Goal: Task Accomplishment & Management: Complete application form

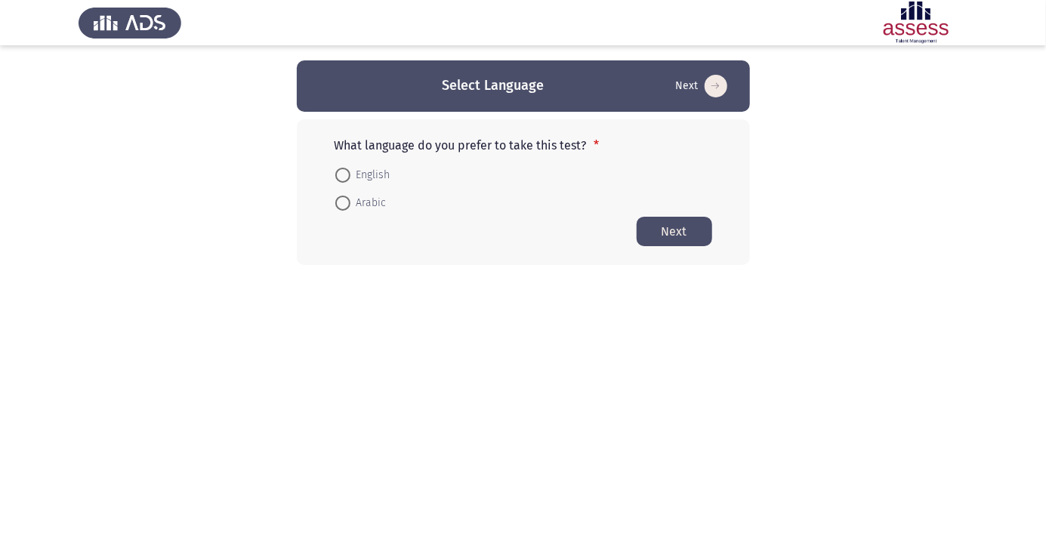
click at [199, 231] on app-language-container "Select Language Next What language do you prefer to take this test? * English A…" at bounding box center [523, 162] width 1046 height 205
click at [337, 203] on span at bounding box center [342, 203] width 15 height 15
click at [337, 203] on input "Arabic" at bounding box center [342, 203] width 15 height 15
radio input "true"
click at [687, 226] on button "Next" at bounding box center [675, 230] width 76 height 29
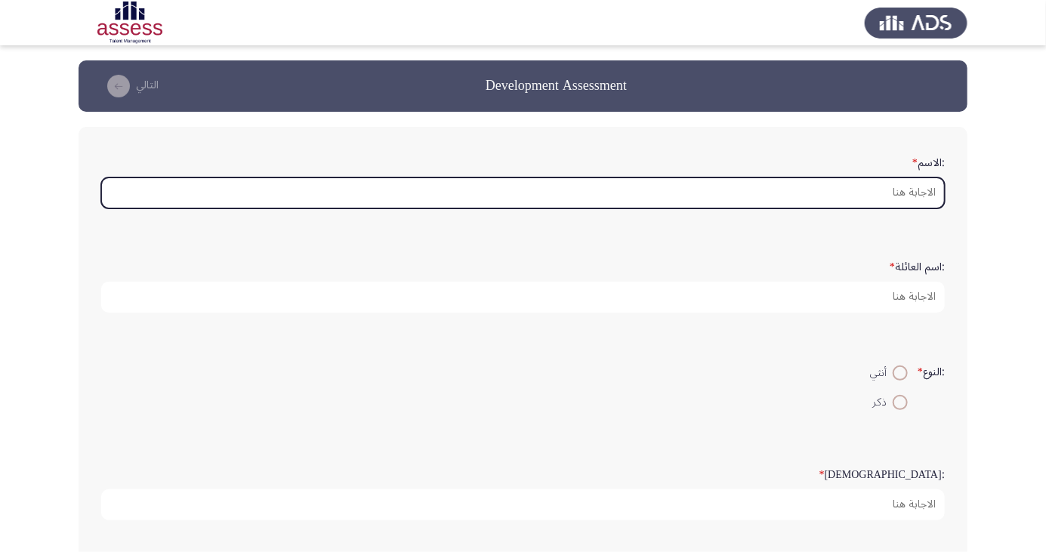
click at [913, 187] on input ":الاسم *" at bounding box center [523, 193] width 844 height 31
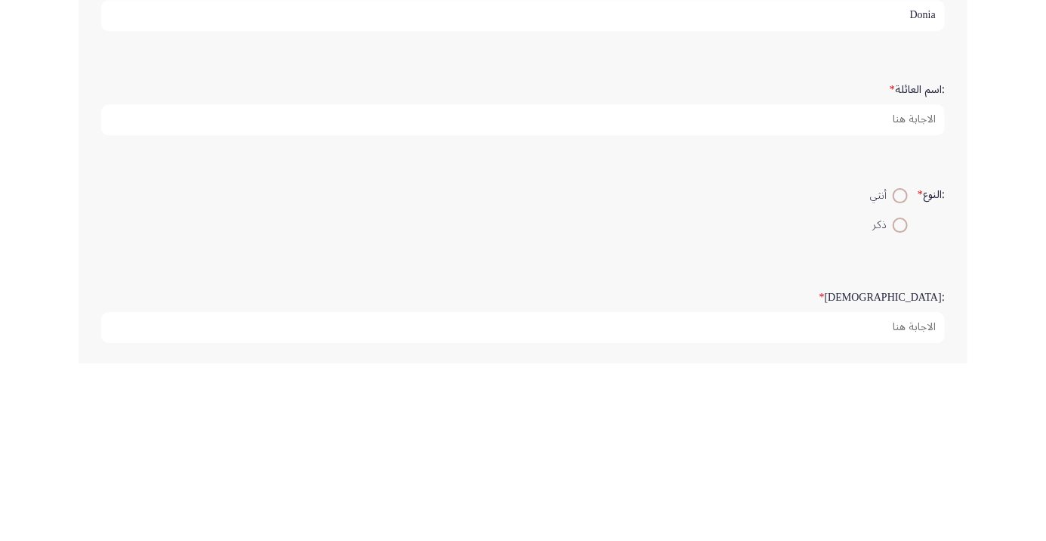
type input "Donia"
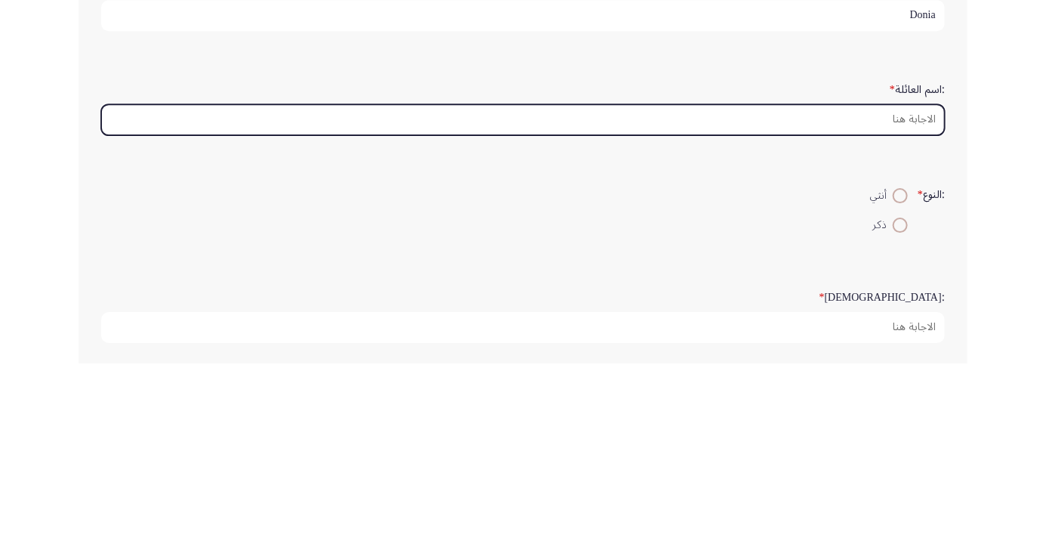
click at [911, 297] on input ":اسم العائلة *" at bounding box center [523, 297] width 844 height 31
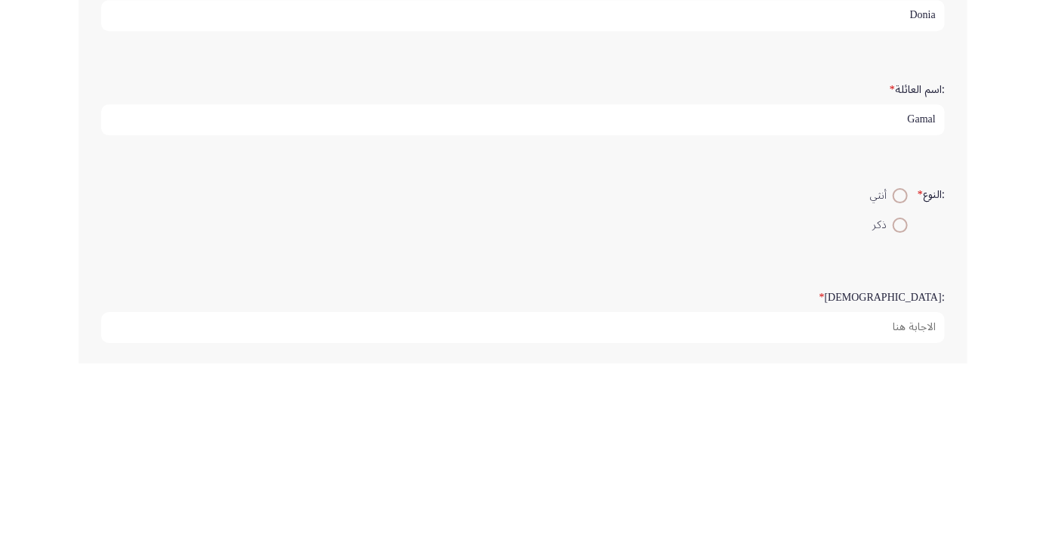
type input "Gamal"
click at [901, 403] on span at bounding box center [901, 403] width 0 height 0
click at [898, 400] on input "ذكر" at bounding box center [900, 402] width 15 height 15
radio input "true"
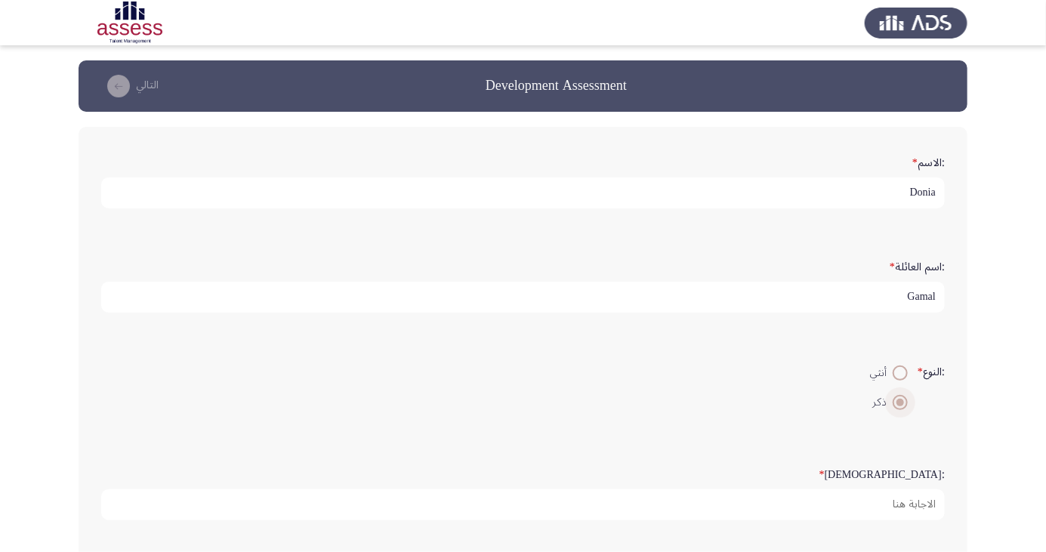
click at [901, 373] on span at bounding box center [901, 373] width 0 height 0
click at [898, 371] on input "أنثي" at bounding box center [900, 373] width 15 height 15
radio input "true"
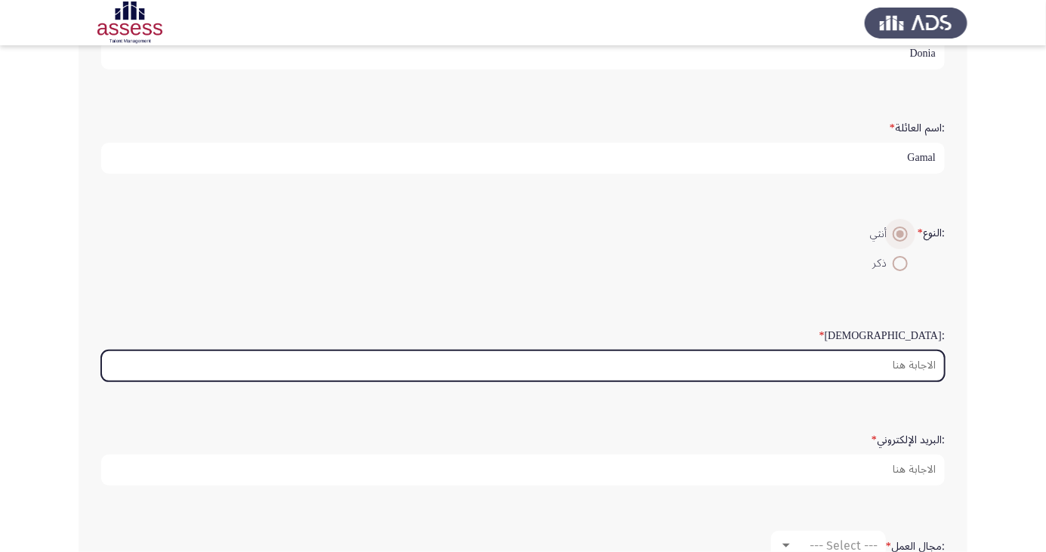
click at [926, 362] on input ":السن *" at bounding box center [523, 366] width 844 height 31
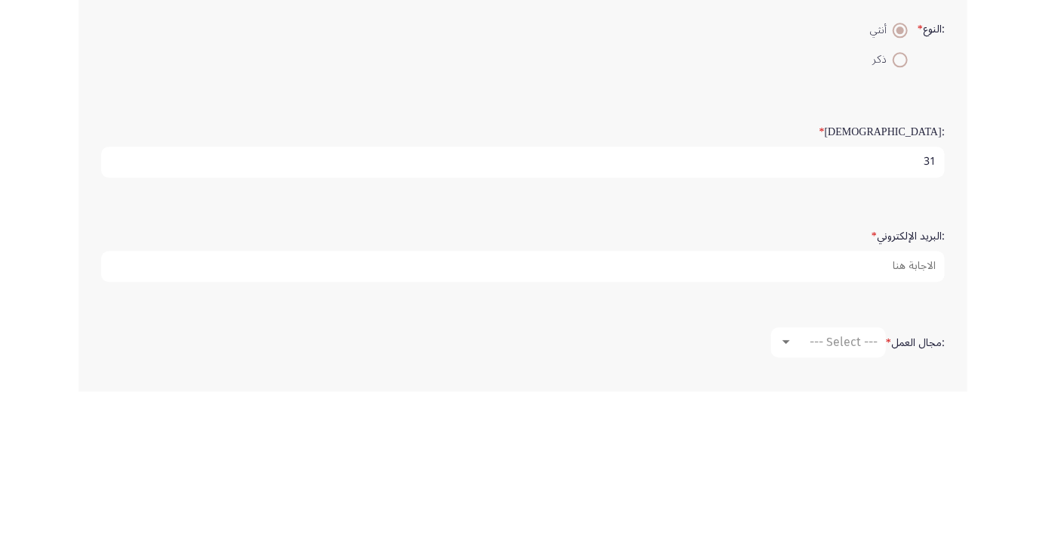
scroll to position [193, 0]
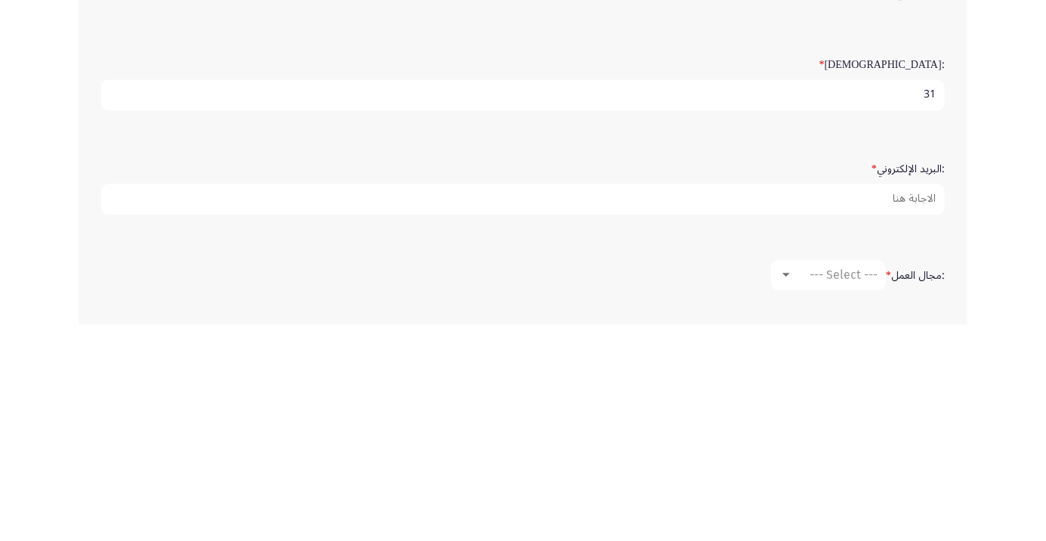
type input "31"
click at [919, 406] on input ":البريد الإلكتروني *" at bounding box center [523, 415] width 844 height 31
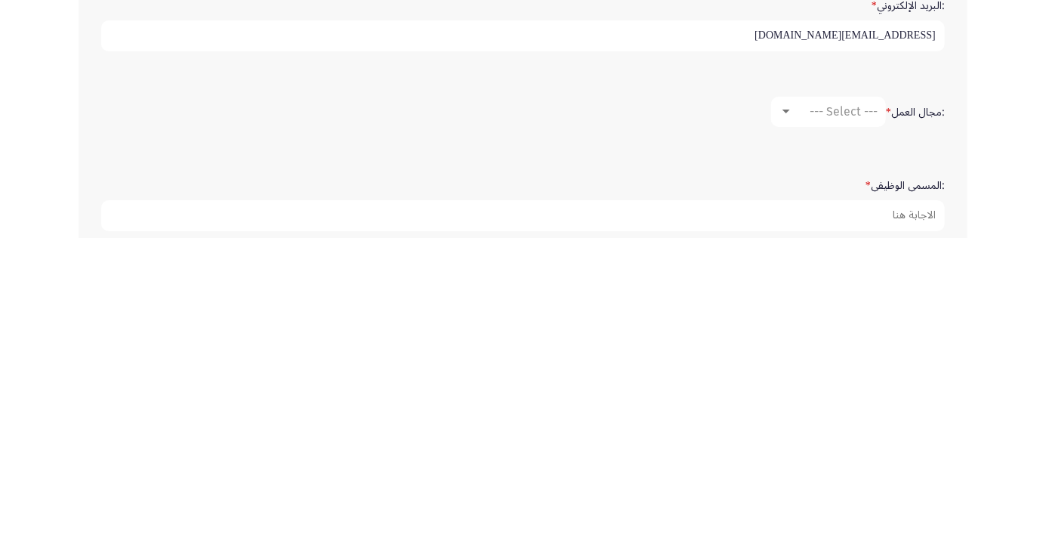
type input "Doniagamal405@gmail.com"
click at [864, 413] on span "--- Select ---" at bounding box center [844, 414] width 68 height 14
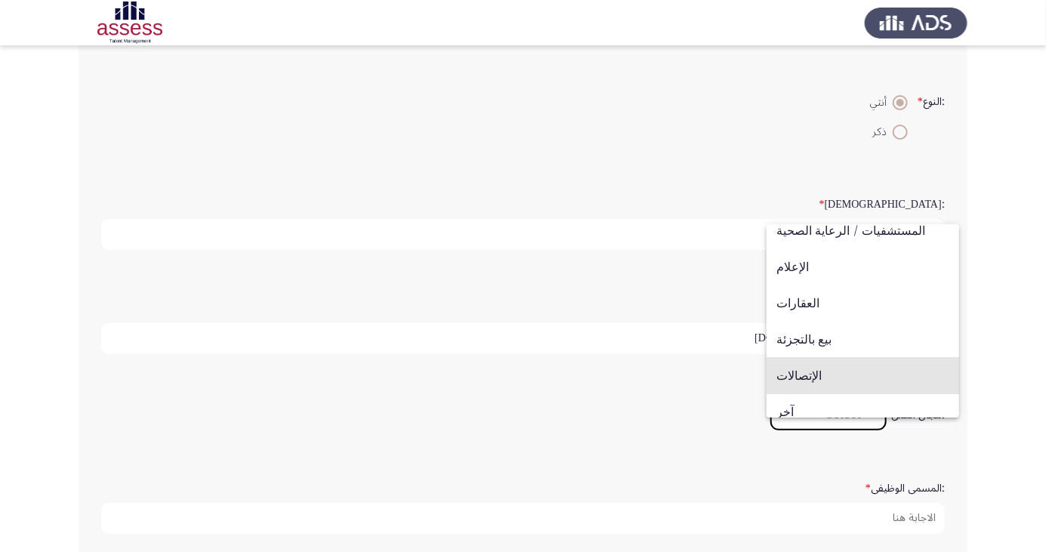
scroll to position [496, 0]
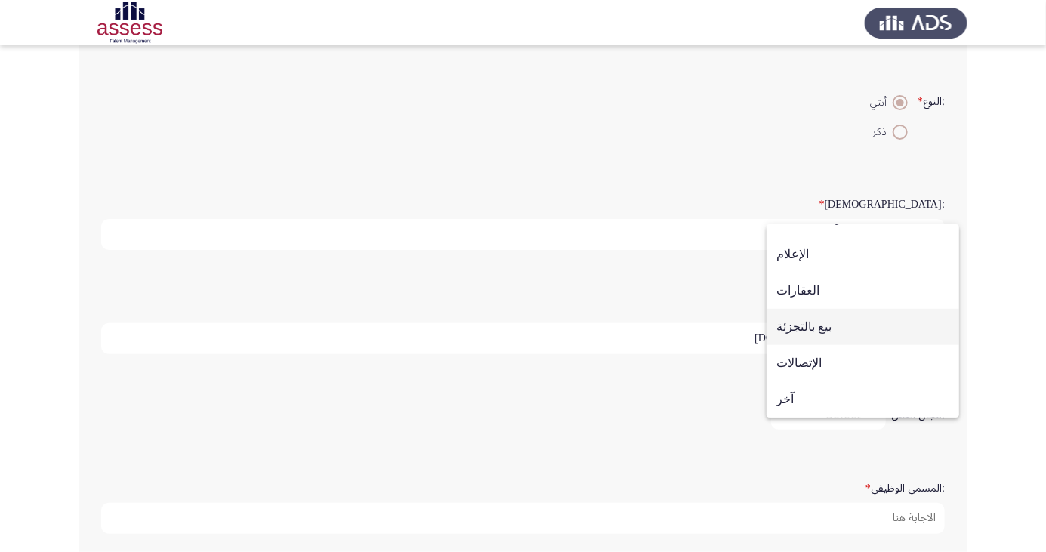
click at [846, 332] on span "بيع بالتجزئة" at bounding box center [863, 327] width 173 height 36
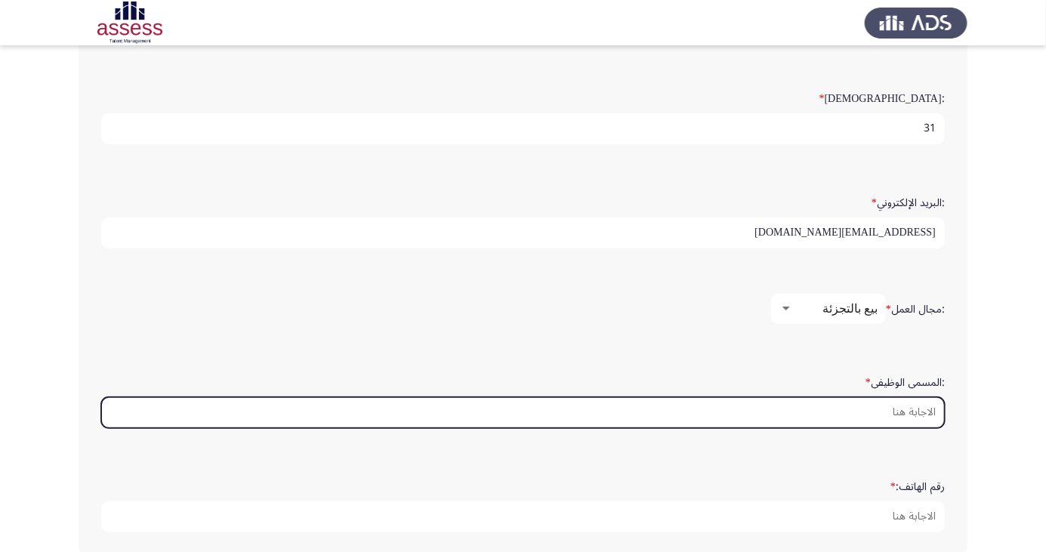
click at [894, 413] on input ":المسمى الوظيفى *" at bounding box center [523, 412] width 844 height 31
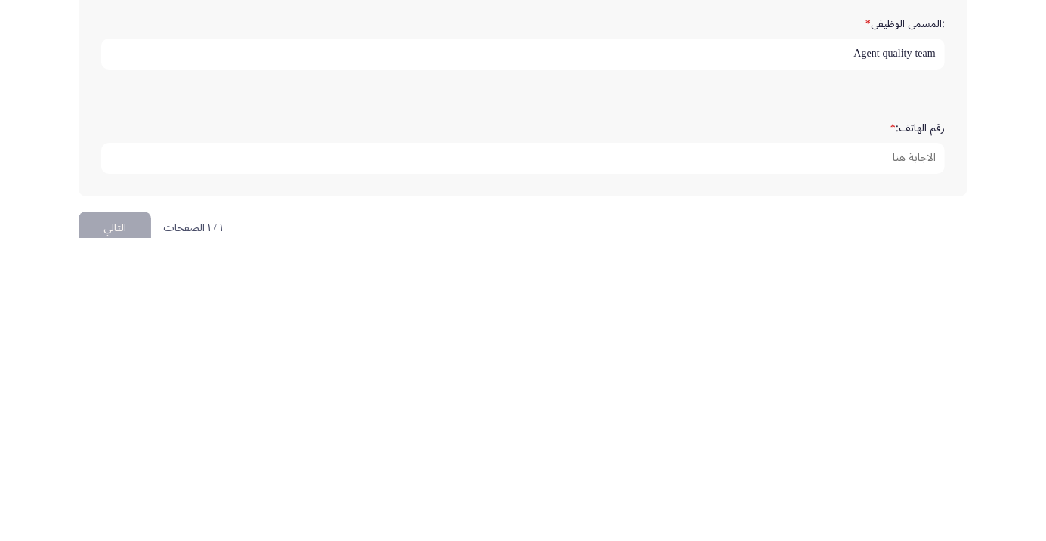
scroll to position [437, 0]
type input "Agent quality team"
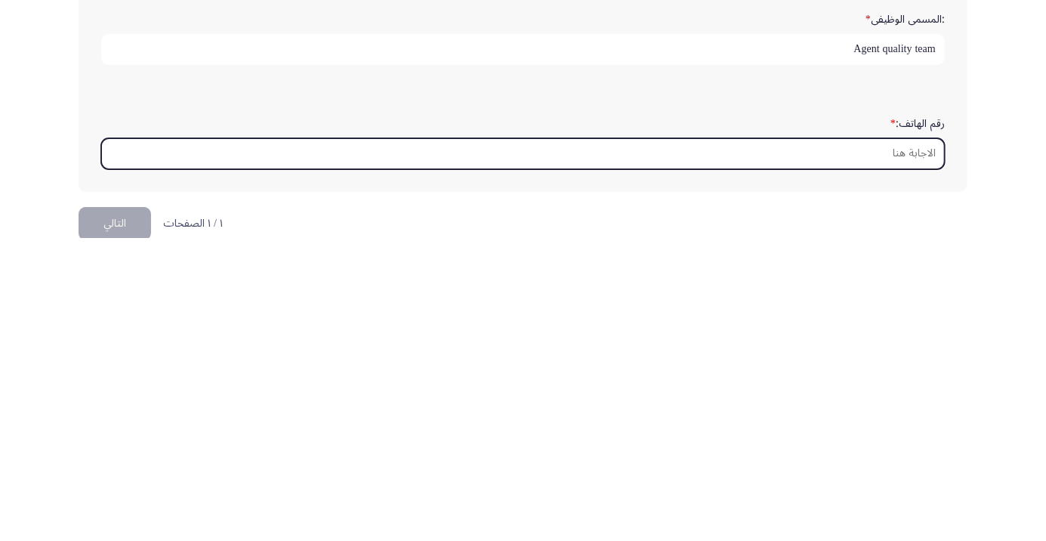
click at [932, 446] on input "رقم الهاتف: *" at bounding box center [523, 456] width 844 height 31
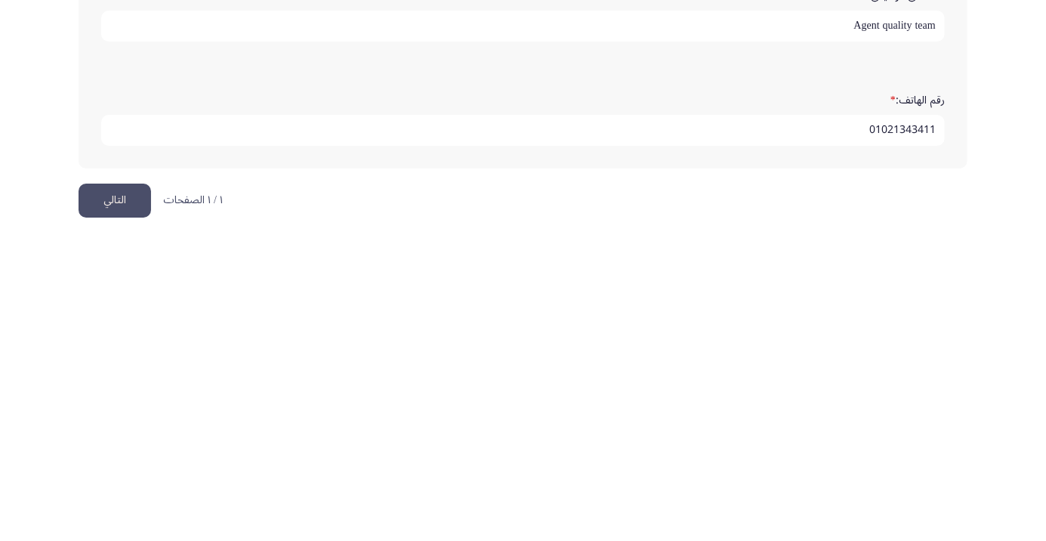
type input "01021343411"
click at [119, 502] on button "التالي" at bounding box center [115, 504] width 73 height 34
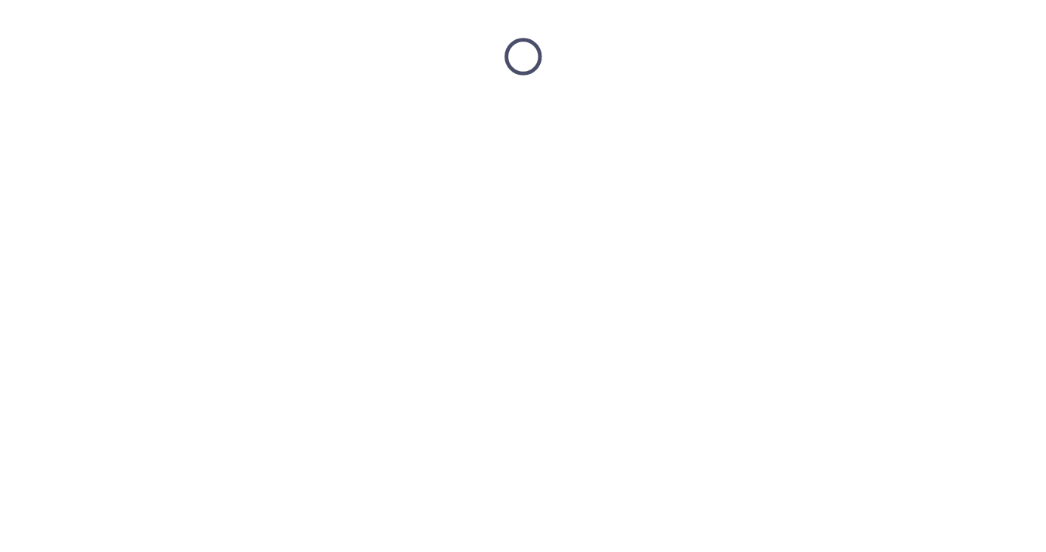
scroll to position [0, 0]
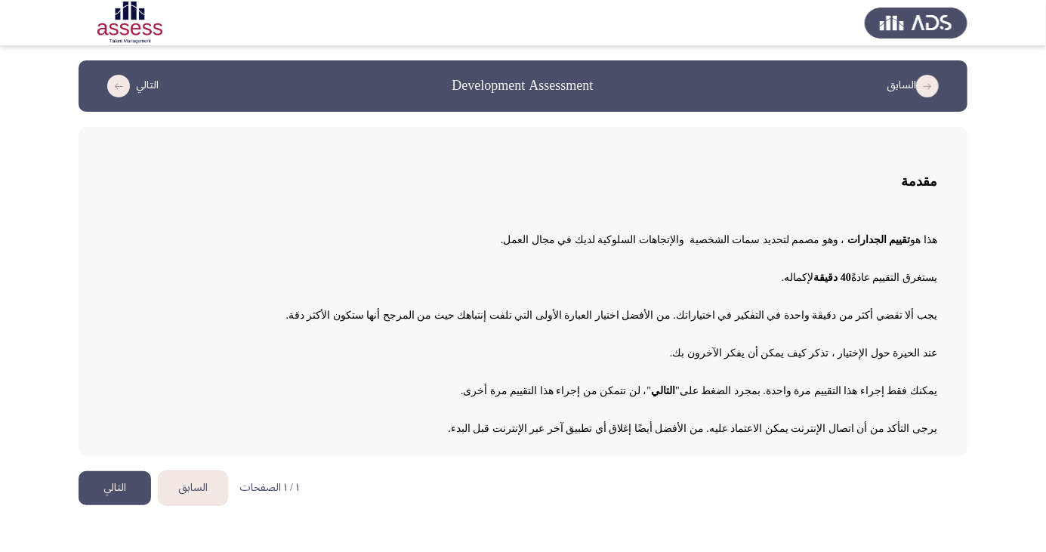
click at [125, 496] on button "التالي" at bounding box center [115, 488] width 73 height 34
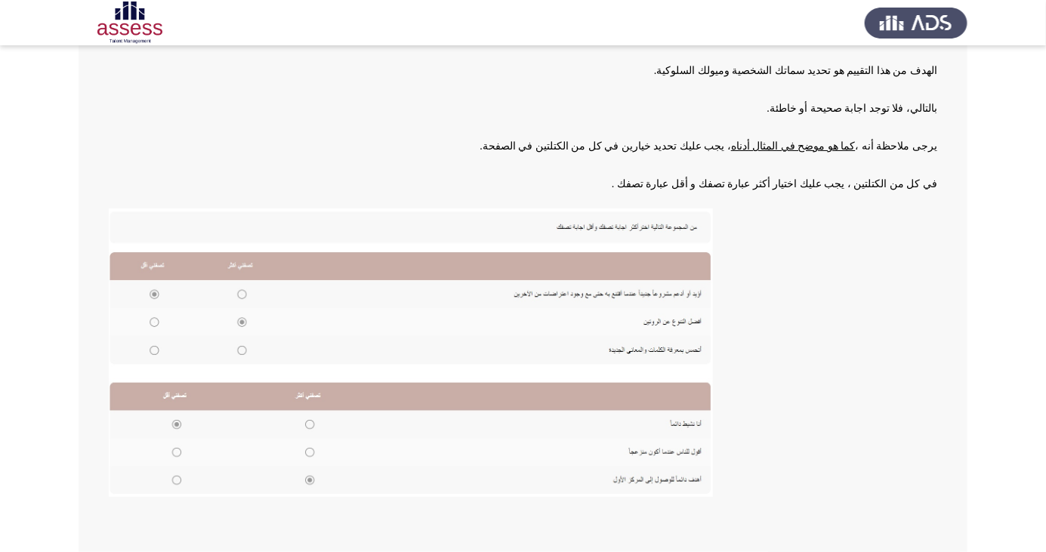
scroll to position [155, 0]
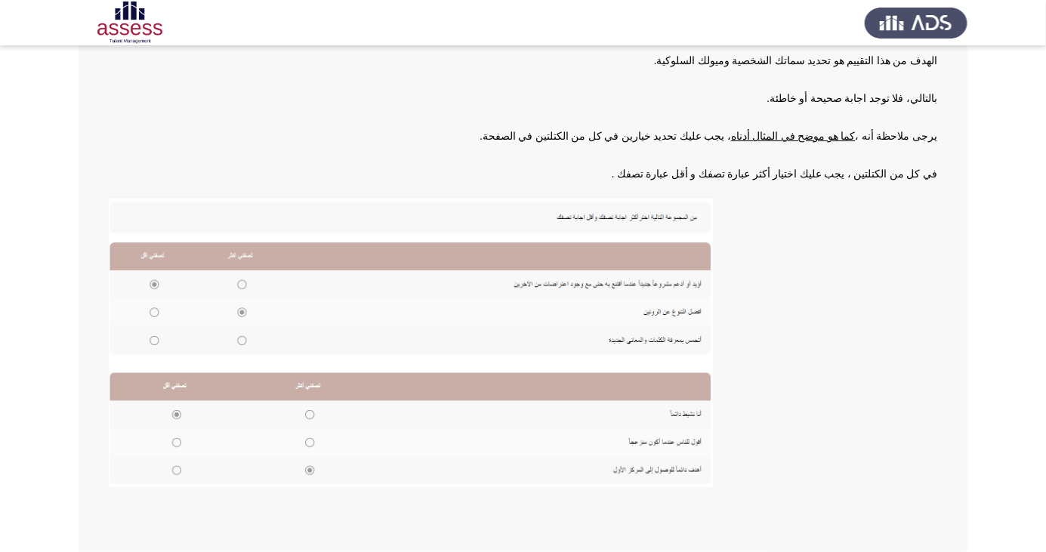
click at [172, 422] on img at bounding box center [411, 343] width 604 height 289
click at [313, 412] on img at bounding box center [411, 343] width 604 height 289
click at [169, 443] on img at bounding box center [411, 343] width 604 height 289
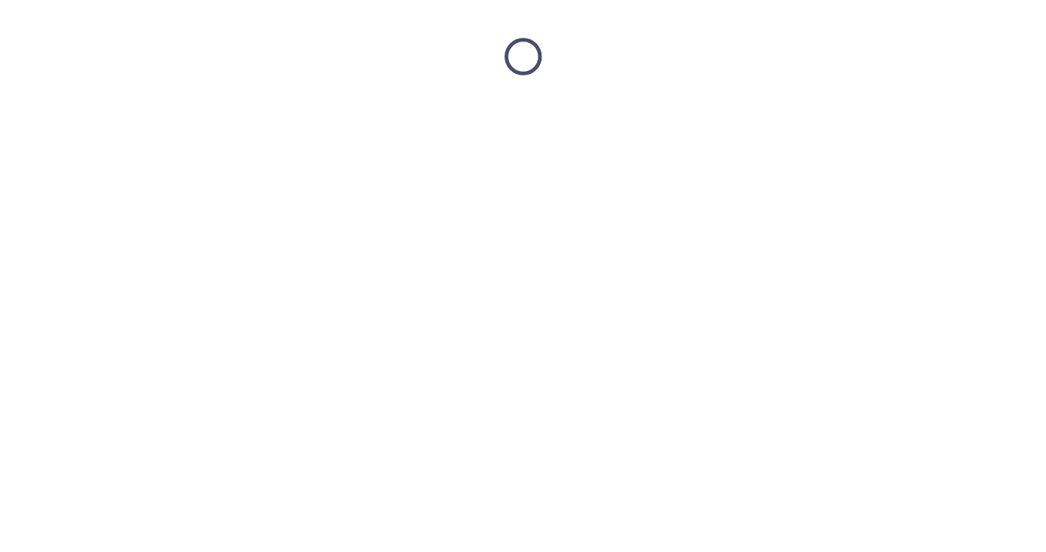
scroll to position [0, 0]
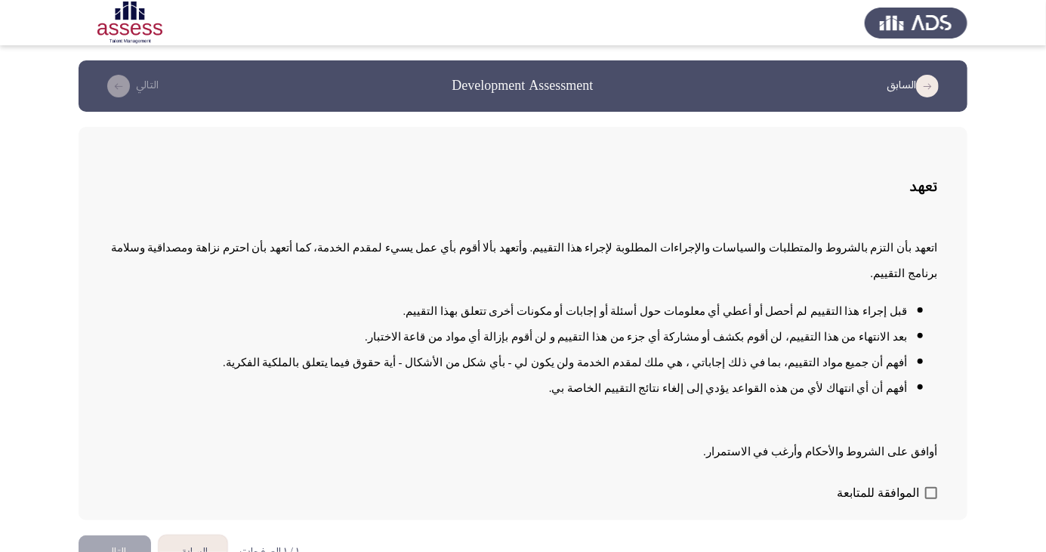
click at [926, 499] on span at bounding box center [932, 493] width 12 height 12
click at [931, 500] on input "الموافقة للمتابعة" at bounding box center [931, 499] width 1 height 1
checkbox input "true"
click at [138, 552] on button "التالي" at bounding box center [115, 553] width 73 height 34
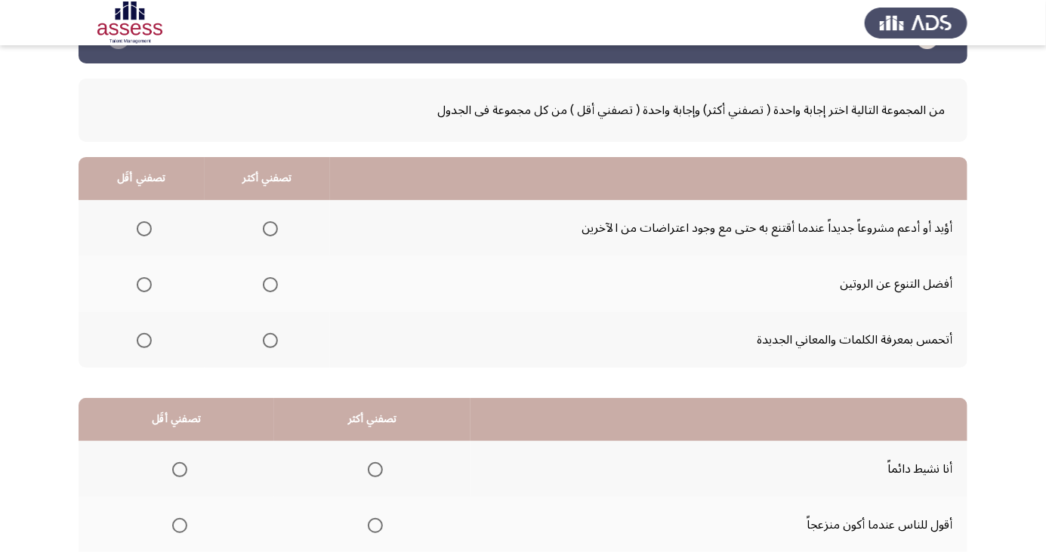
scroll to position [81, 0]
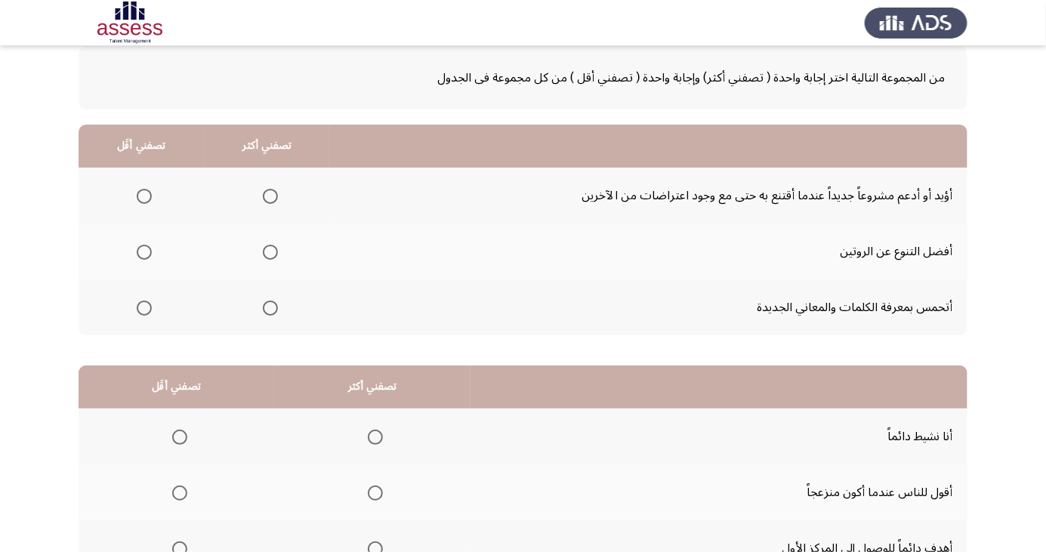
click at [144, 252] on span "Select an option" at bounding box center [144, 252] width 0 height 0
click at [144, 251] on input "Select an option" at bounding box center [144, 252] width 15 height 15
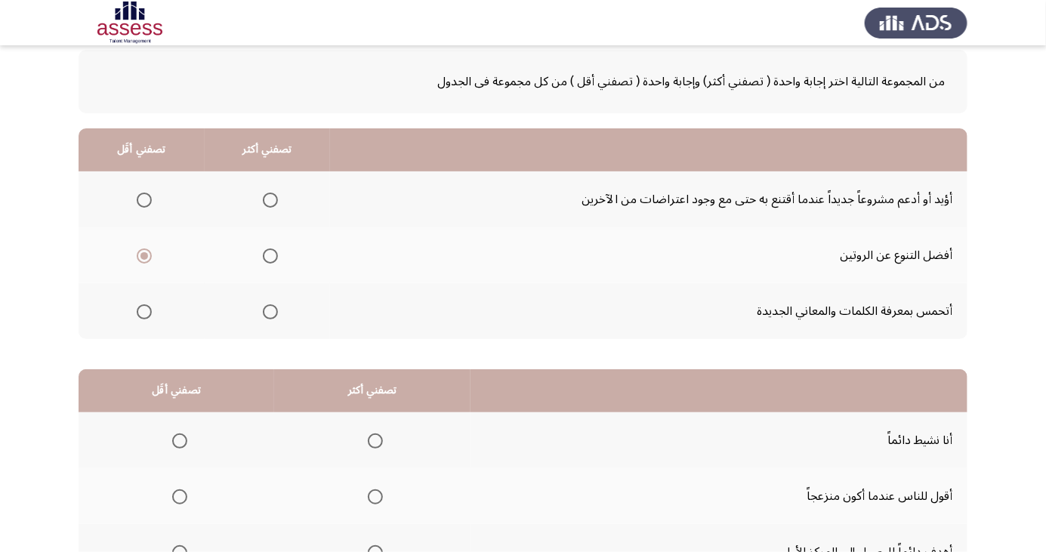
scroll to position [73, 0]
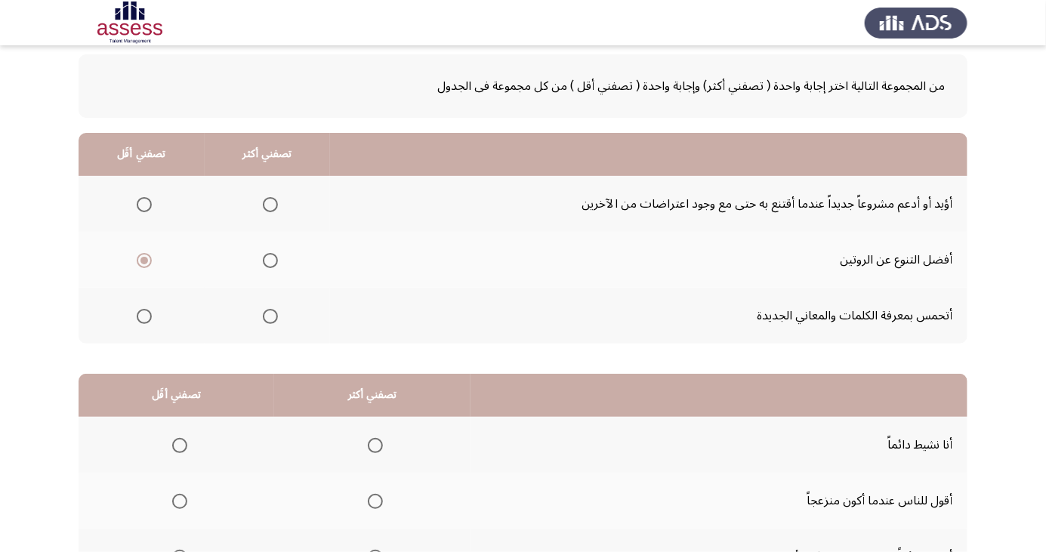
click at [273, 205] on span "Select an option" at bounding box center [270, 204] width 15 height 15
click at [273, 205] on input "Select an option" at bounding box center [270, 204] width 15 height 15
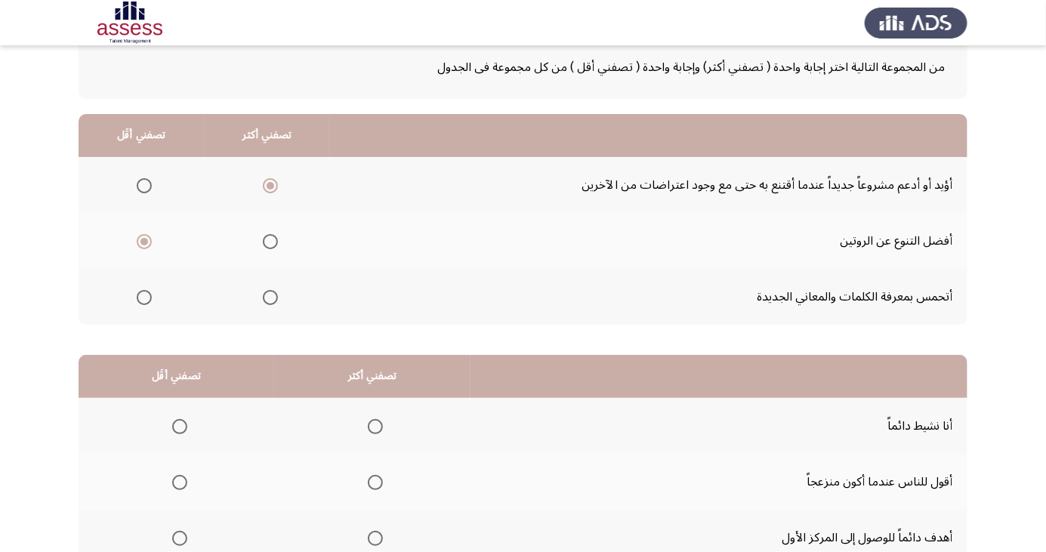
scroll to position [138, 0]
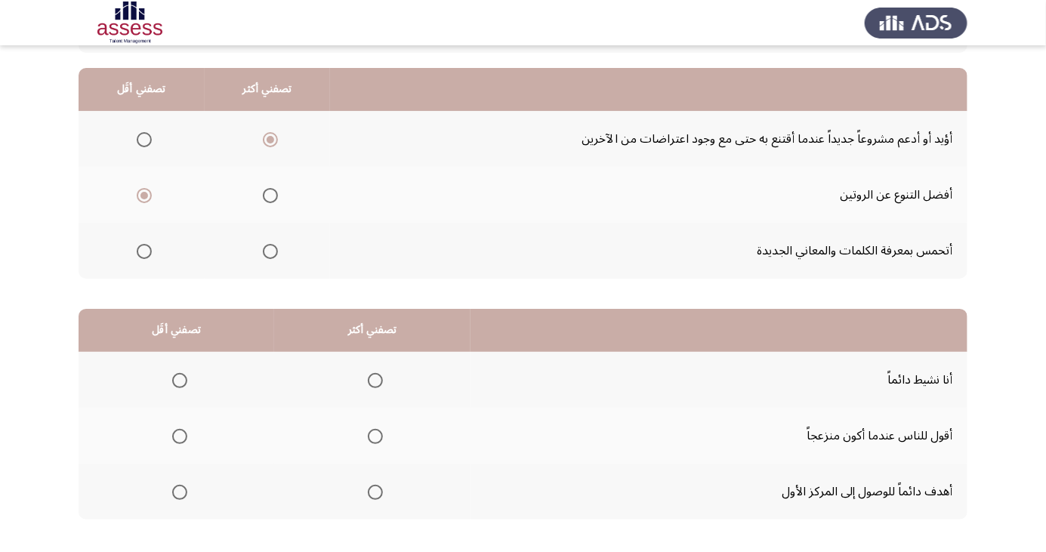
click at [380, 376] on span "Select an option" at bounding box center [375, 380] width 15 height 15
click at [380, 376] on input "Select an option" at bounding box center [375, 380] width 15 height 15
click at [379, 496] on span "Select an option" at bounding box center [375, 492] width 15 height 15
click at [379, 496] on input "Select an option" at bounding box center [375, 492] width 15 height 15
click at [185, 435] on span "Select an option" at bounding box center [179, 436] width 15 height 15
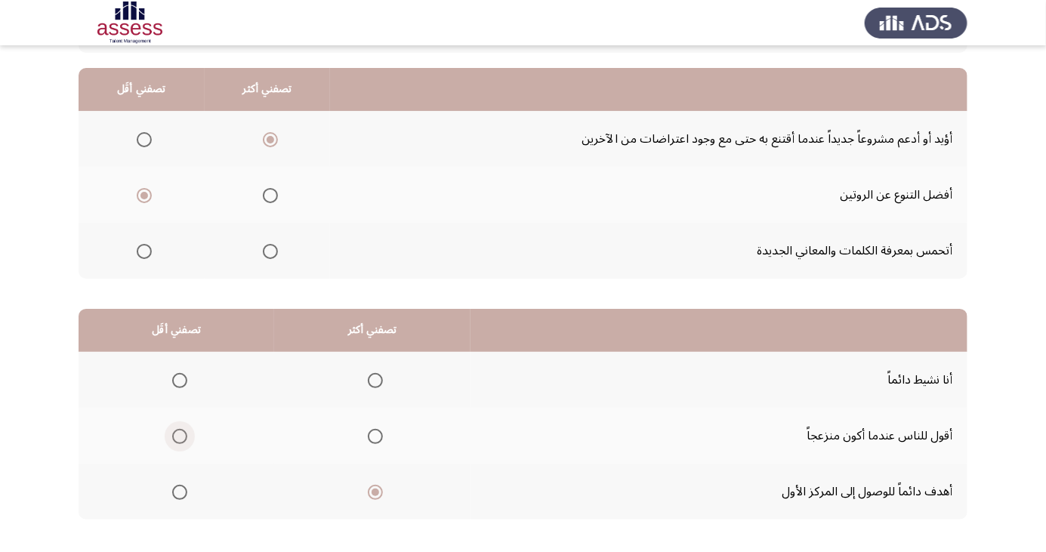
click at [185, 435] on input "Select an option" at bounding box center [179, 436] width 15 height 15
click at [393, 377] on th at bounding box center [372, 380] width 196 height 56
click at [375, 381] on span "Select an option" at bounding box center [375, 381] width 0 height 0
click at [373, 379] on input "Select an option" at bounding box center [375, 380] width 15 height 15
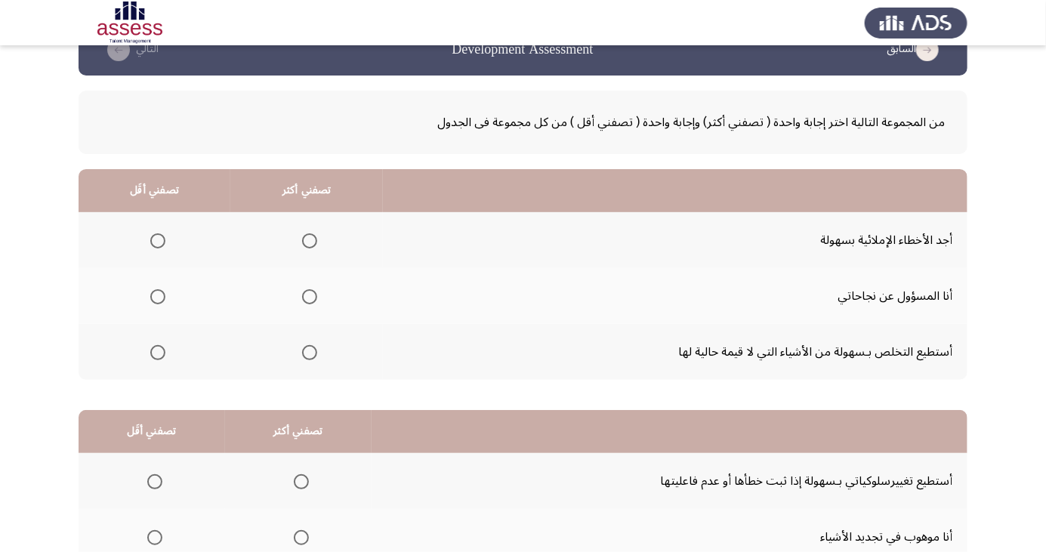
scroll to position [44, 0]
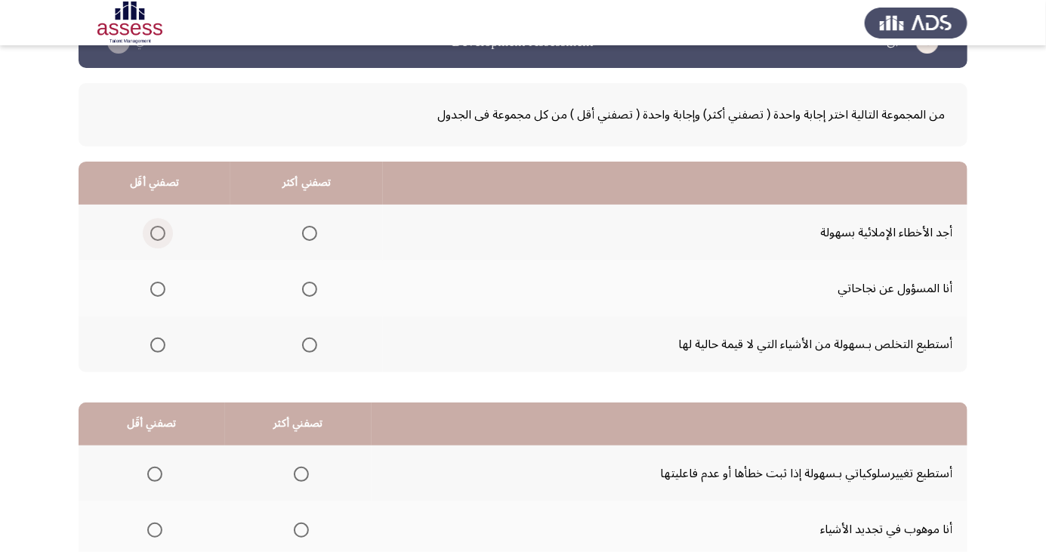
click at [153, 228] on span "Select an option" at bounding box center [157, 233] width 15 height 15
click at [153, 228] on input "Select an option" at bounding box center [157, 233] width 15 height 15
click at [156, 344] on span "Select an option" at bounding box center [157, 345] width 15 height 15
click at [156, 344] on input "Select an option" at bounding box center [157, 345] width 15 height 15
click at [310, 289] on span "Select an option" at bounding box center [310, 289] width 0 height 0
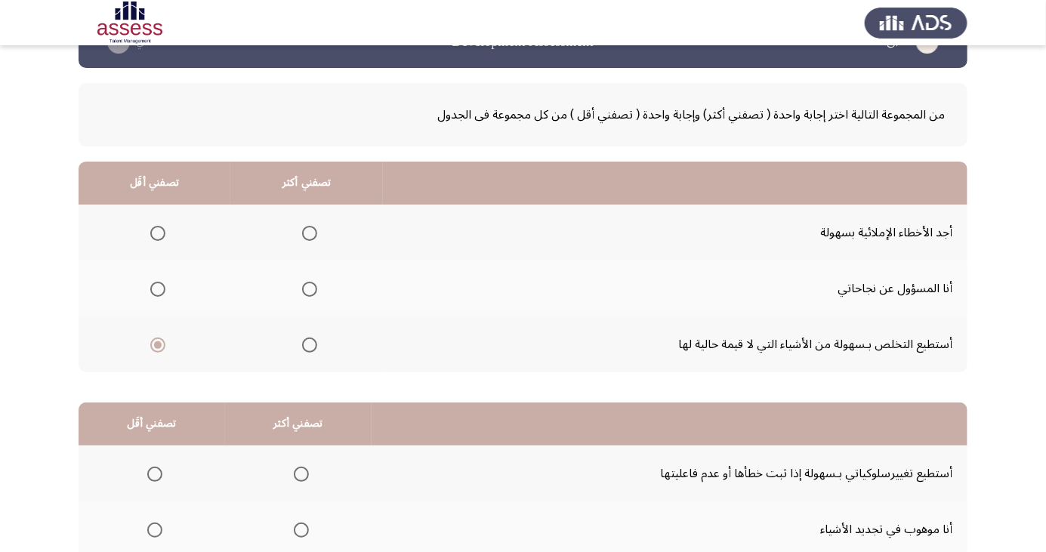
click at [307, 288] on input "Select an option" at bounding box center [309, 289] width 15 height 15
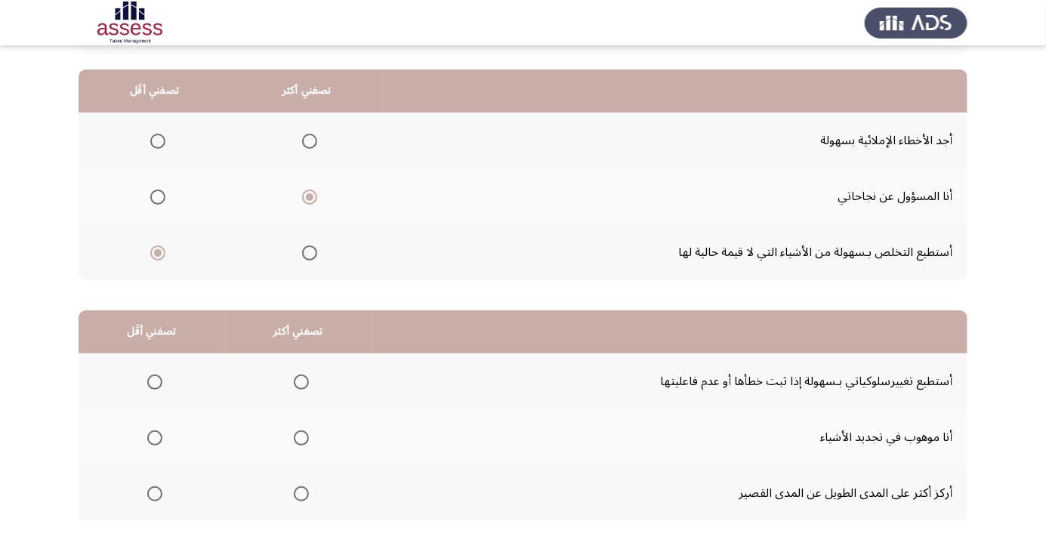
scroll to position [138, 0]
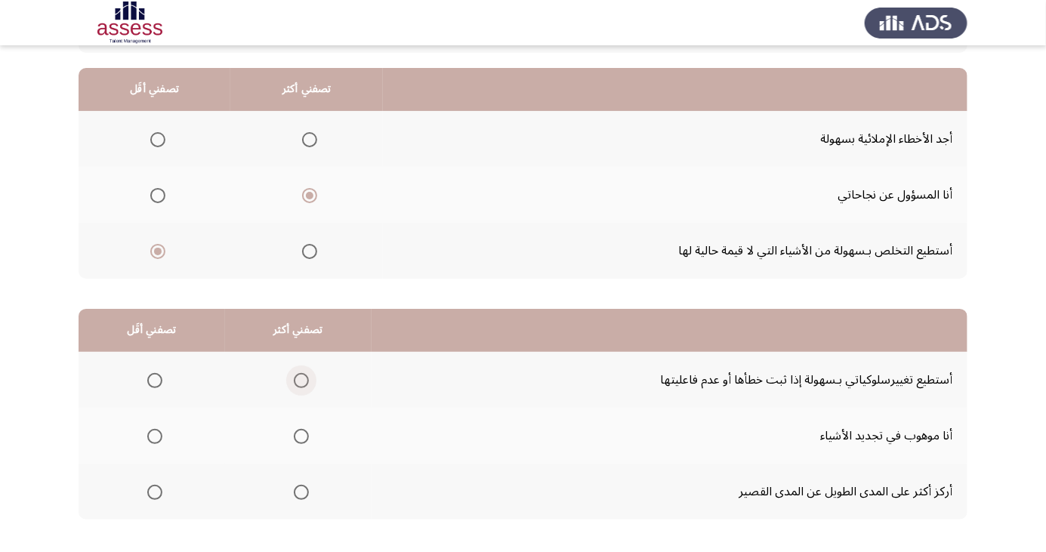
click at [303, 379] on span "Select an option" at bounding box center [301, 380] width 15 height 15
click at [303, 379] on input "Select an option" at bounding box center [301, 380] width 15 height 15
click at [159, 434] on span "Select an option" at bounding box center [154, 436] width 15 height 15
click at [159, 434] on input "Select an option" at bounding box center [154, 436] width 15 height 15
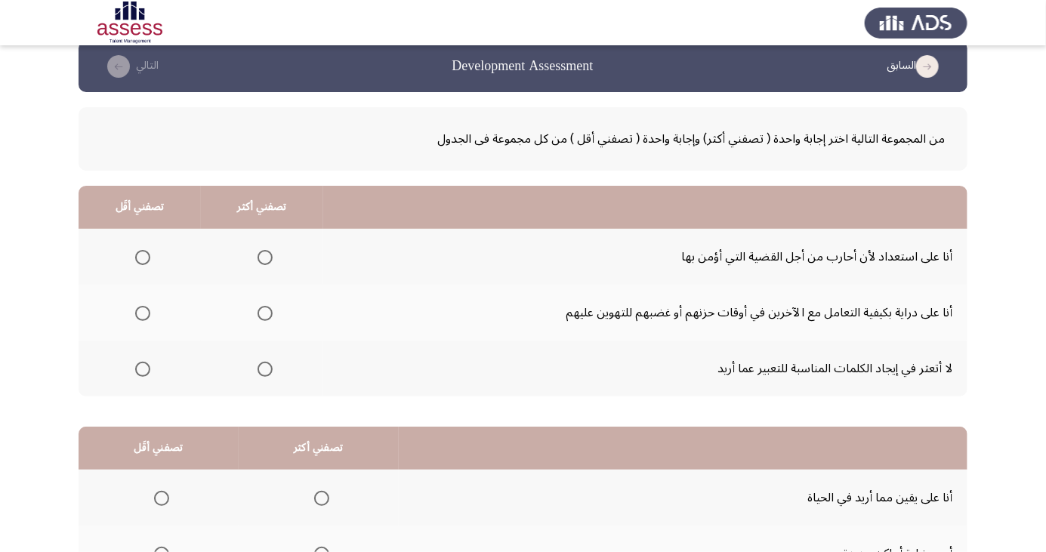
scroll to position [25, 0]
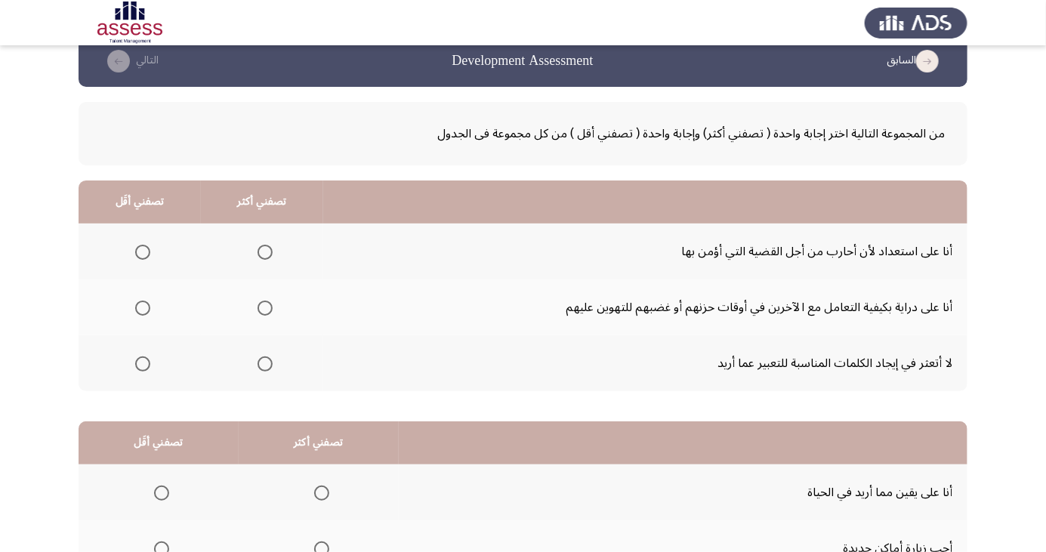
click at [264, 307] on span "Select an option" at bounding box center [265, 308] width 15 height 15
click at [264, 307] on input "Select an option" at bounding box center [265, 308] width 15 height 15
click at [147, 365] on span "Select an option" at bounding box center [142, 364] width 15 height 15
click at [147, 365] on input "Select an option" at bounding box center [142, 364] width 15 height 15
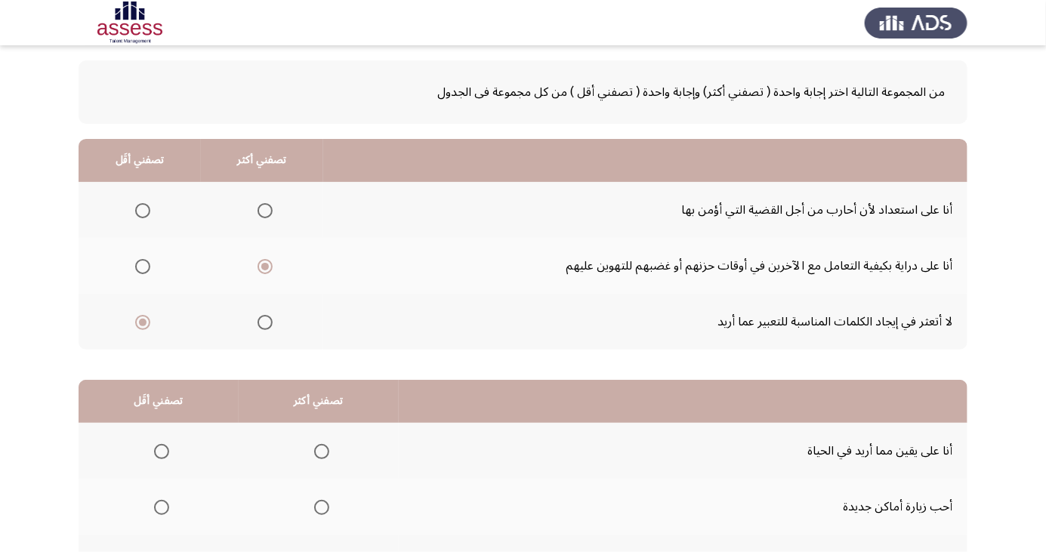
scroll to position [138, 0]
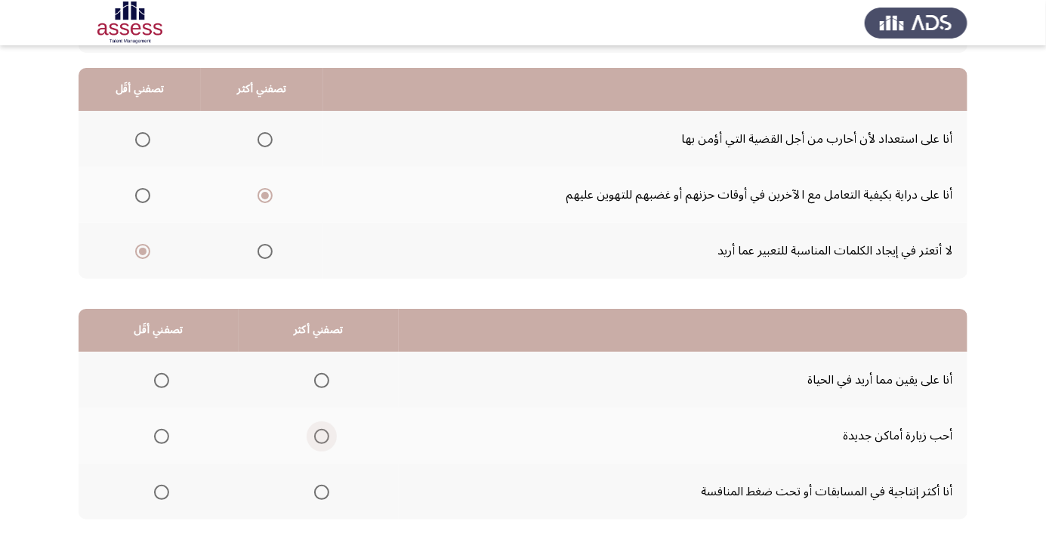
click at [323, 433] on span "Select an option" at bounding box center [321, 436] width 15 height 15
click at [323, 433] on input "Select an option" at bounding box center [321, 436] width 15 height 15
click at [318, 491] on span "Select an option" at bounding box center [321, 492] width 15 height 15
click at [318, 491] on input "Select an option" at bounding box center [321, 492] width 15 height 15
click at [160, 435] on span "Select an option" at bounding box center [161, 436] width 15 height 15
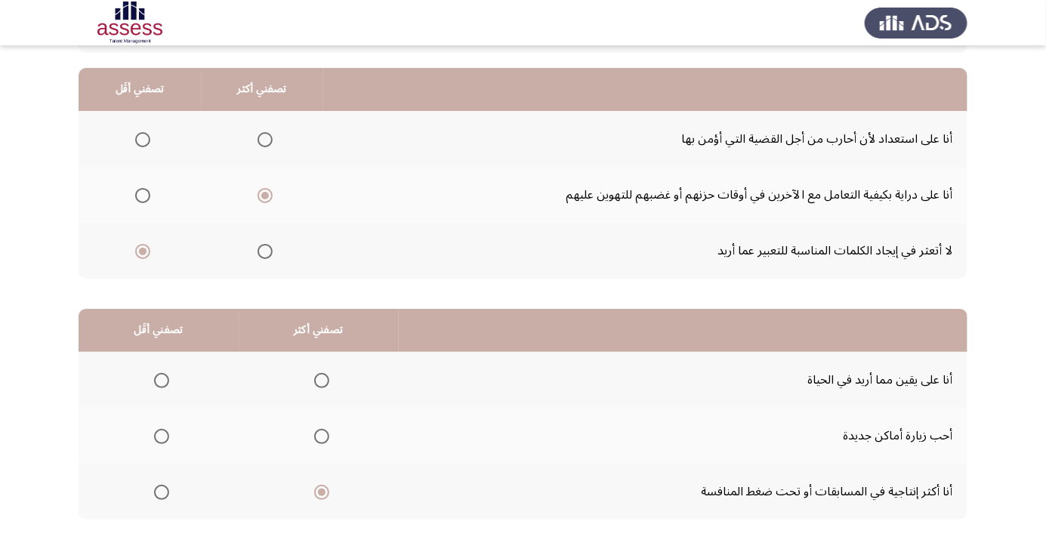
click at [160, 435] on input "Select an option" at bounding box center [161, 436] width 15 height 15
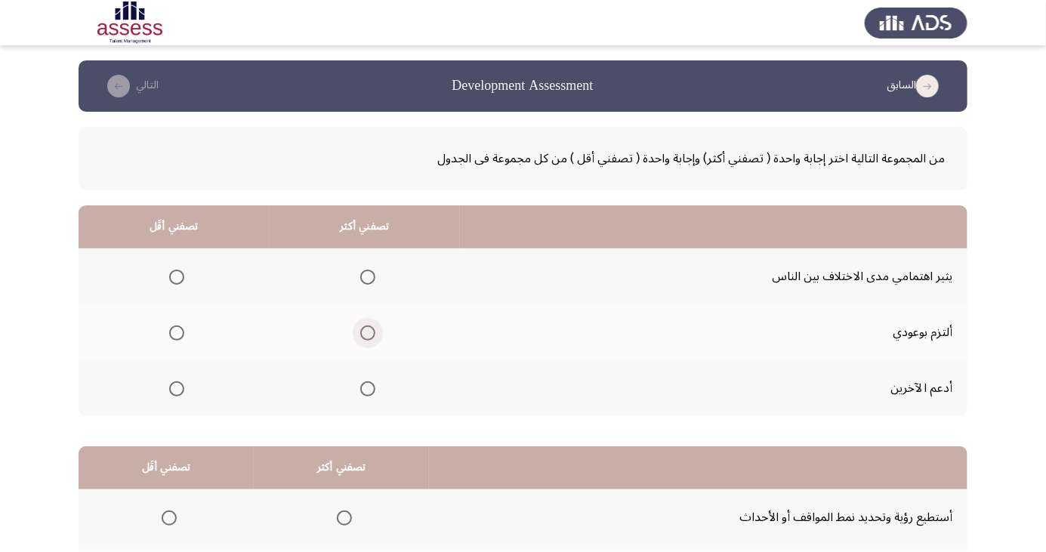
click at [369, 335] on span "Select an option" at bounding box center [367, 333] width 15 height 15
click at [369, 335] on input "Select an option" at bounding box center [367, 333] width 15 height 15
click at [180, 273] on span "Select an option" at bounding box center [176, 277] width 15 height 15
click at [180, 273] on input "Select an option" at bounding box center [176, 277] width 15 height 15
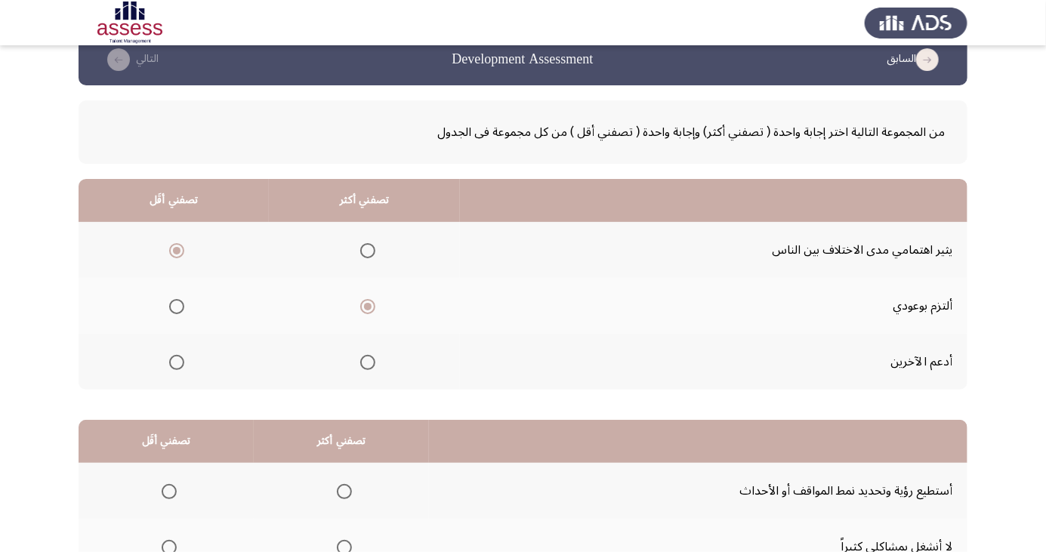
scroll to position [138, 0]
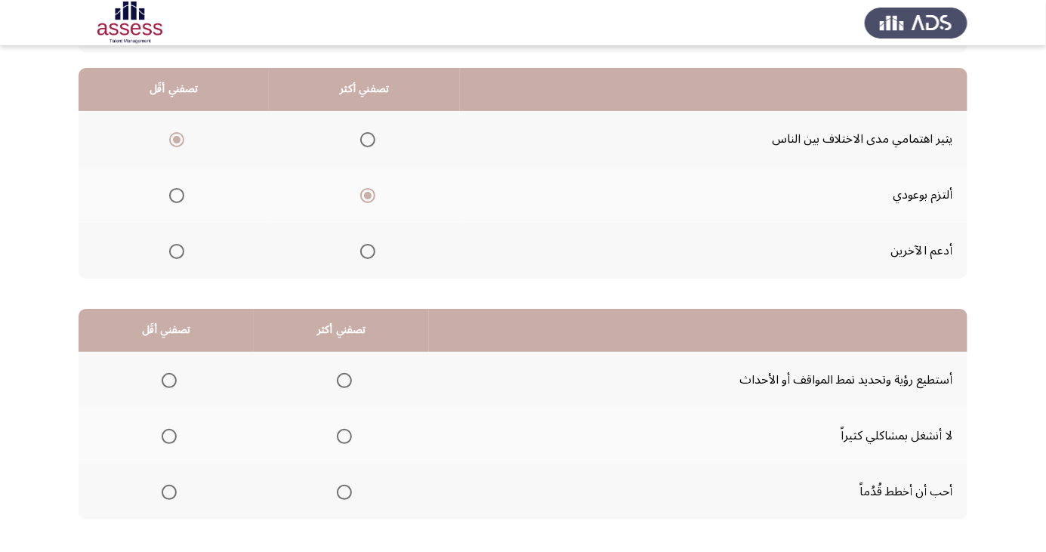
click at [345, 493] on span "Select an option" at bounding box center [345, 493] width 0 height 0
click at [340, 491] on input "Select an option" at bounding box center [344, 492] width 15 height 15
click at [169, 381] on span "Select an option" at bounding box center [169, 381] width 0 height 0
click at [168, 379] on input "Select an option" at bounding box center [169, 380] width 15 height 15
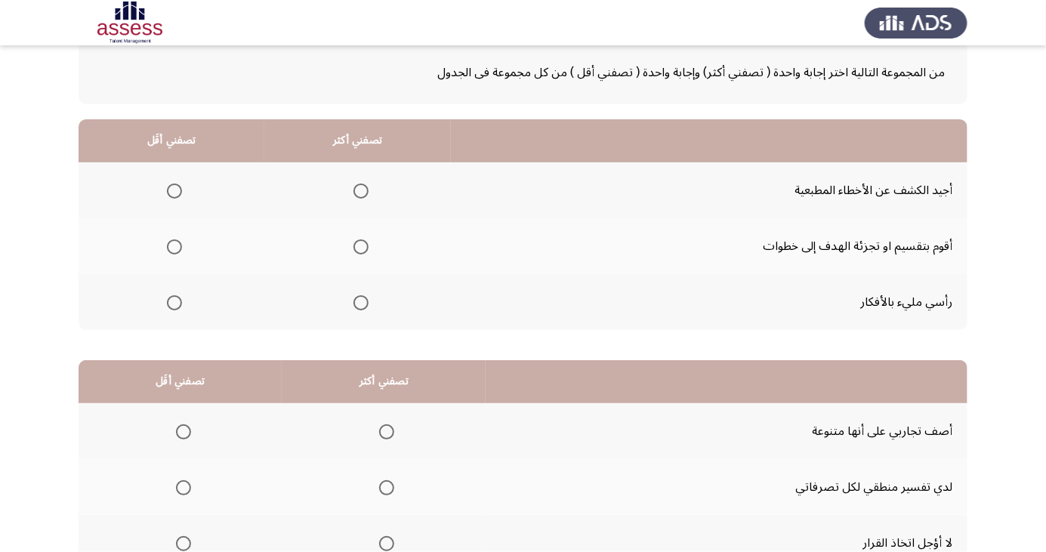
scroll to position [84, 0]
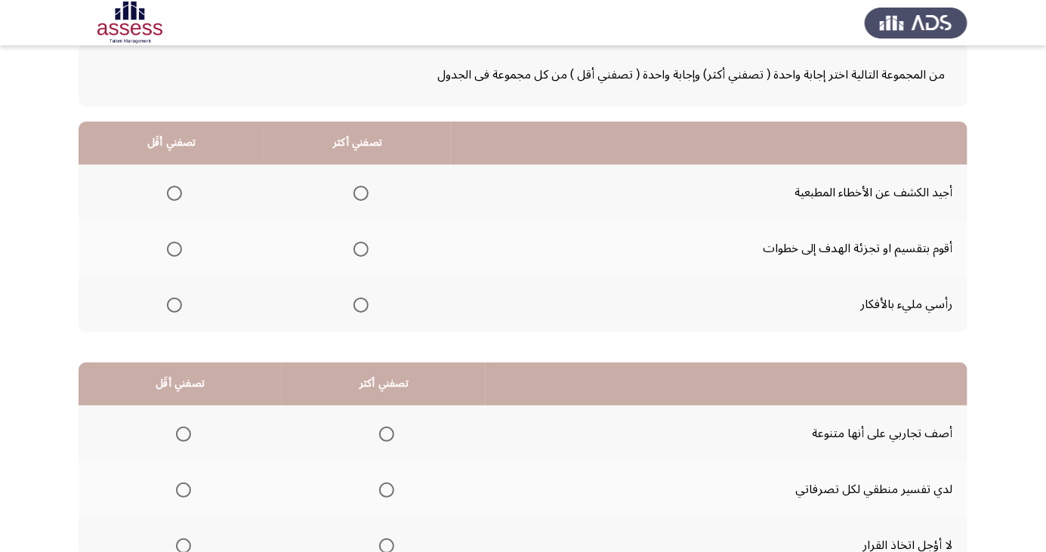
click at [361, 305] on span "Select an option" at bounding box center [361, 305] width 0 height 0
click at [358, 304] on input "Select an option" at bounding box center [361, 305] width 15 height 15
click at [173, 193] on span "Select an option" at bounding box center [174, 193] width 15 height 15
click at [173, 193] on input "Select an option" at bounding box center [174, 193] width 15 height 15
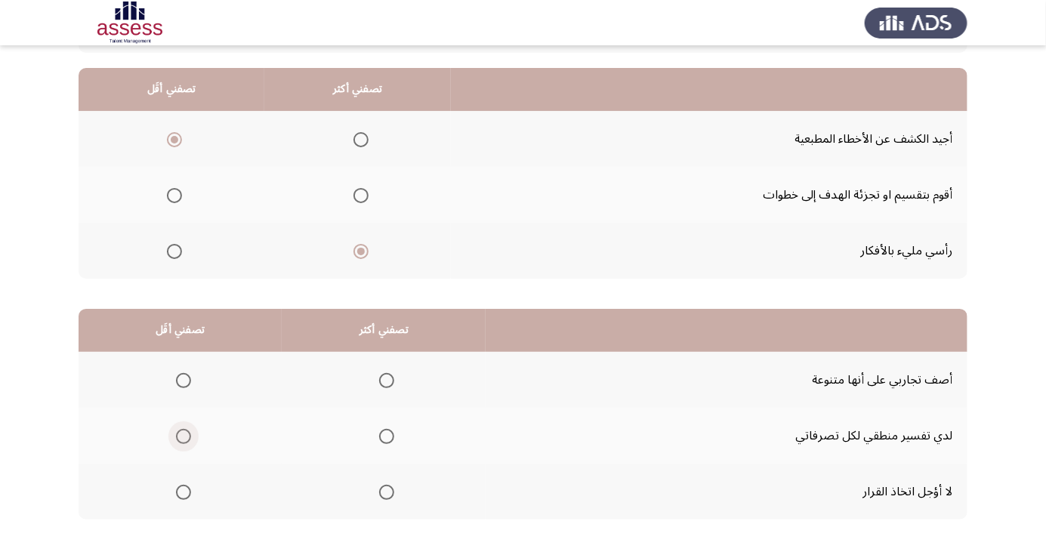
click at [186, 430] on span "Select an option" at bounding box center [183, 436] width 15 height 15
click at [186, 430] on input "Select an option" at bounding box center [183, 436] width 15 height 15
click at [392, 383] on span "Select an option" at bounding box center [386, 380] width 15 height 15
click at [392, 383] on input "Select an option" at bounding box center [386, 380] width 15 height 15
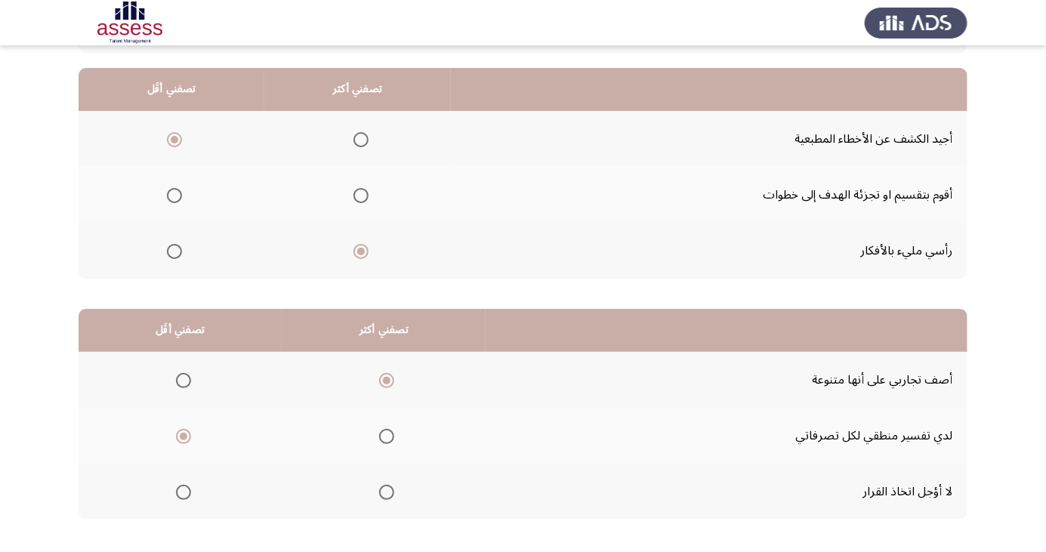
scroll to position [0, 0]
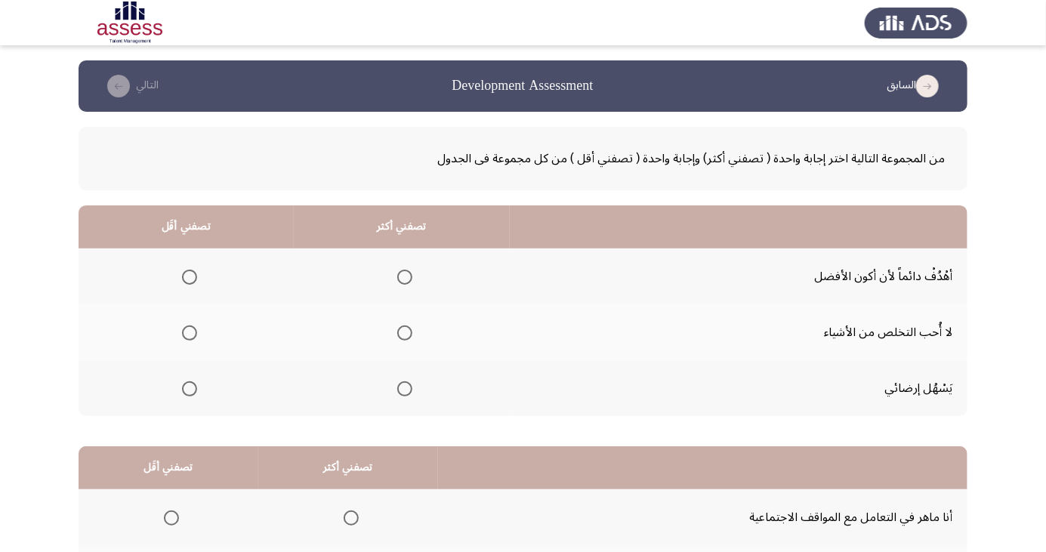
click at [406, 281] on span "Select an option" at bounding box center [404, 277] width 15 height 15
click at [406, 281] on input "Select an option" at bounding box center [404, 277] width 15 height 15
click at [187, 336] on span "Select an option" at bounding box center [189, 333] width 15 height 15
click at [187, 336] on input "Select an option" at bounding box center [189, 333] width 15 height 15
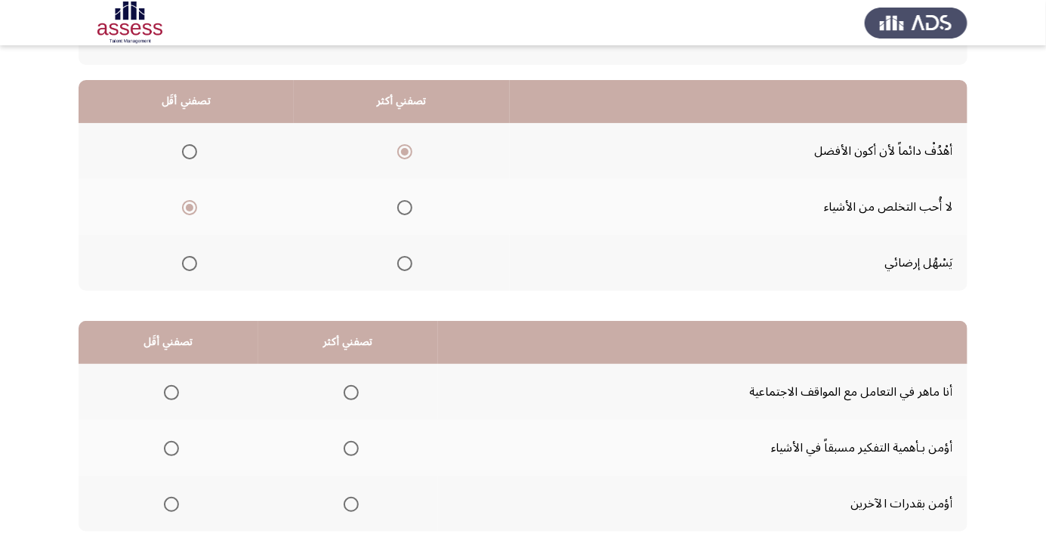
scroll to position [138, 0]
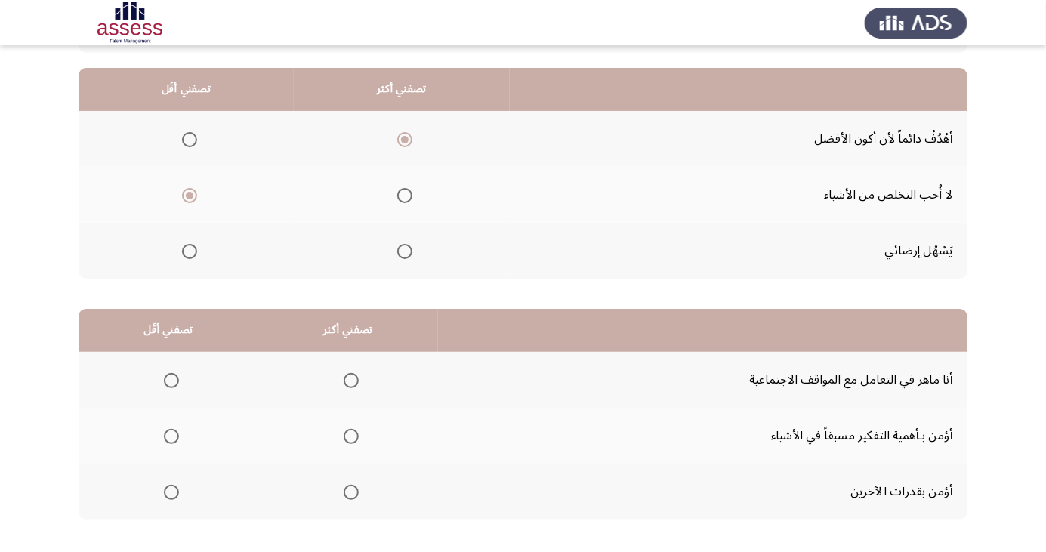
click at [405, 252] on span "Select an option" at bounding box center [405, 252] width 0 height 0
click at [404, 250] on input "Select an option" at bounding box center [404, 251] width 15 height 15
click at [352, 430] on span "Select an option" at bounding box center [351, 436] width 15 height 15
click at [352, 430] on input "Select an option" at bounding box center [351, 436] width 15 height 15
click at [172, 493] on span "Select an option" at bounding box center [172, 493] width 0 height 0
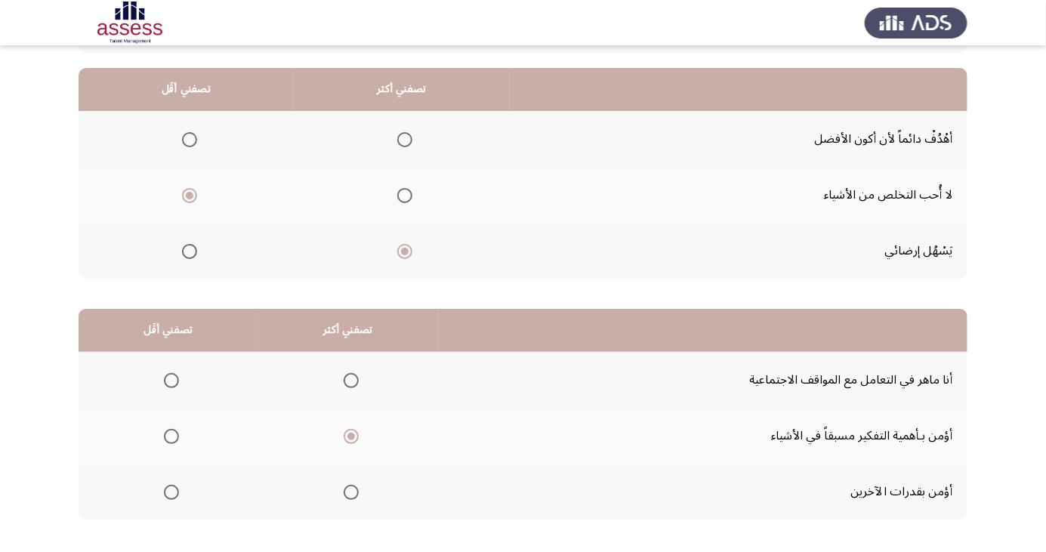
click at [170, 491] on input "Select an option" at bounding box center [171, 492] width 15 height 15
click at [172, 381] on span "Select an option" at bounding box center [172, 381] width 0 height 0
click at [170, 379] on input "Select an option" at bounding box center [171, 380] width 15 height 15
click at [176, 494] on span "Select an option" at bounding box center [171, 492] width 15 height 15
click at [176, 494] on input "Select an option" at bounding box center [171, 492] width 15 height 15
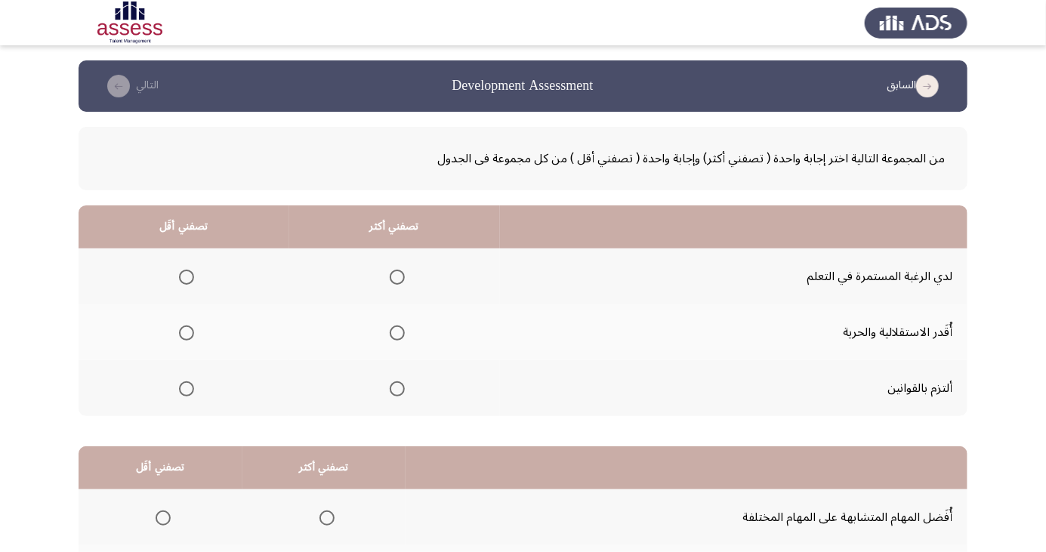
click at [417, 289] on th at bounding box center [394, 277] width 211 height 56
click at [395, 277] on span "Select an option" at bounding box center [397, 277] width 15 height 15
click at [395, 277] on input "Select an option" at bounding box center [397, 277] width 15 height 15
click at [187, 333] on span "Select an option" at bounding box center [187, 333] width 0 height 0
click at [186, 332] on input "Select an option" at bounding box center [186, 333] width 15 height 15
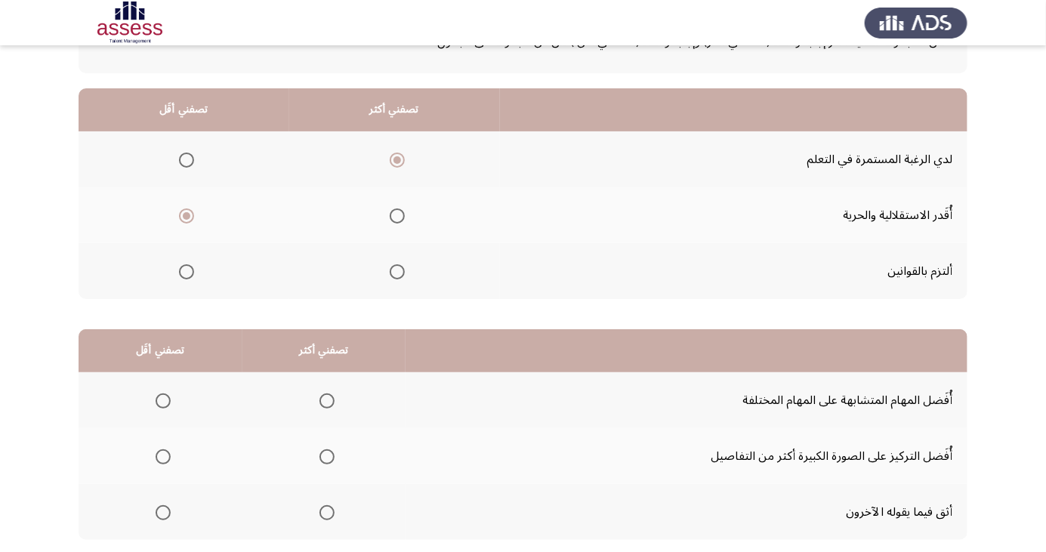
scroll to position [138, 0]
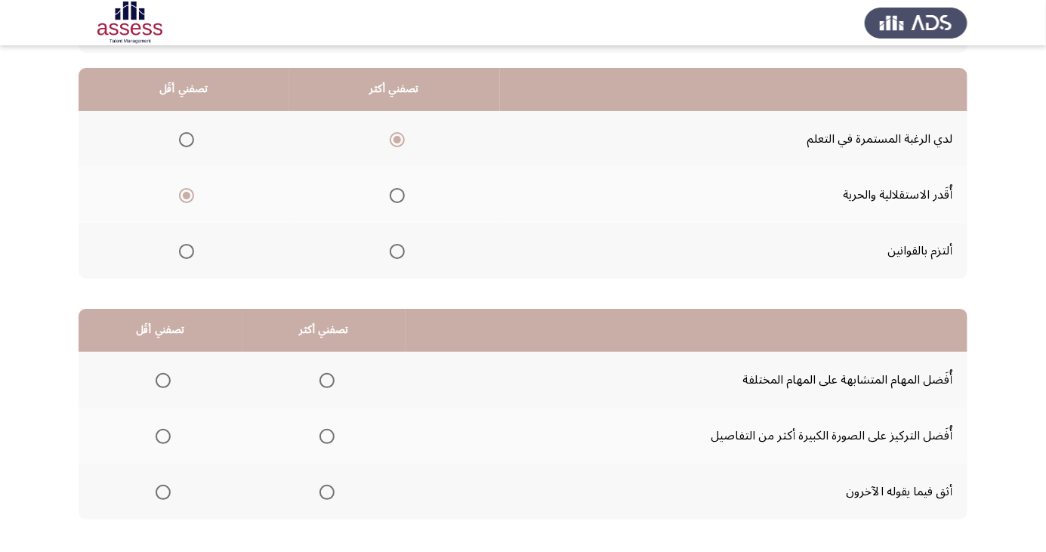
click at [168, 493] on span "Select an option" at bounding box center [163, 492] width 15 height 15
click at [168, 493] on input "Select an option" at bounding box center [163, 492] width 15 height 15
click at [333, 375] on span "Select an option" at bounding box center [327, 380] width 15 height 15
click at [333, 375] on input "Select an option" at bounding box center [327, 380] width 15 height 15
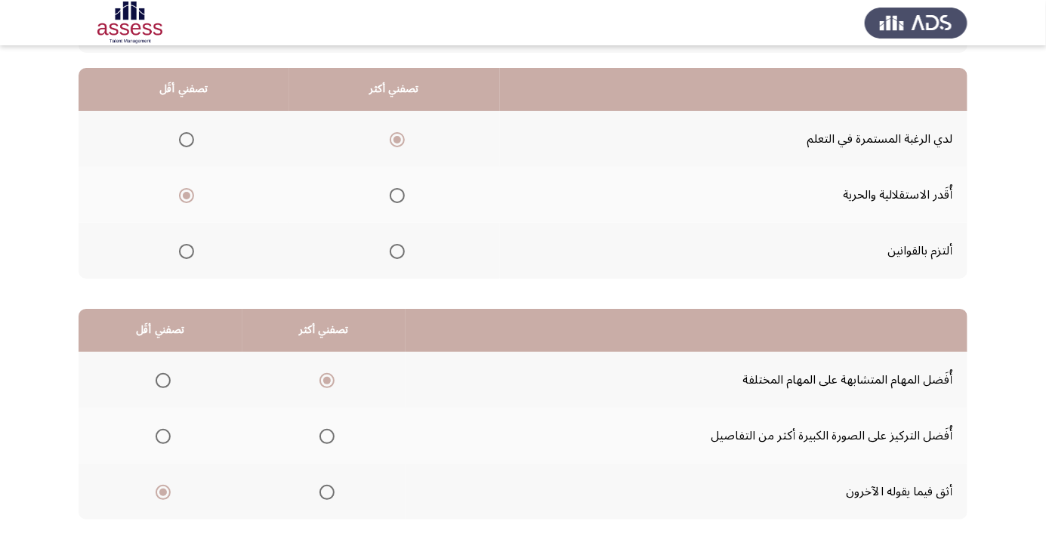
scroll to position [0, 0]
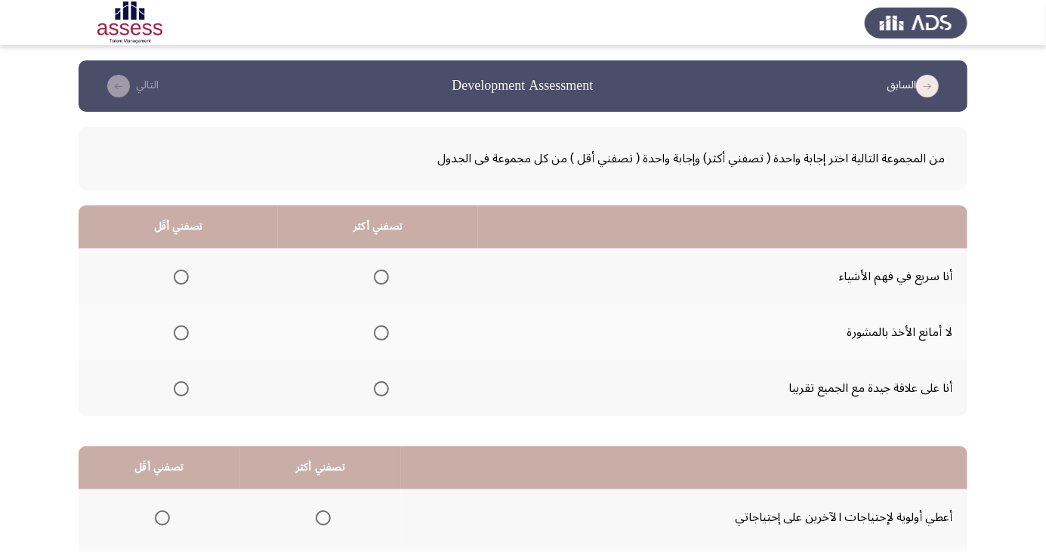
click at [382, 389] on span "Select an option" at bounding box center [382, 389] width 0 height 0
click at [377, 388] on input "Select an option" at bounding box center [381, 389] width 15 height 15
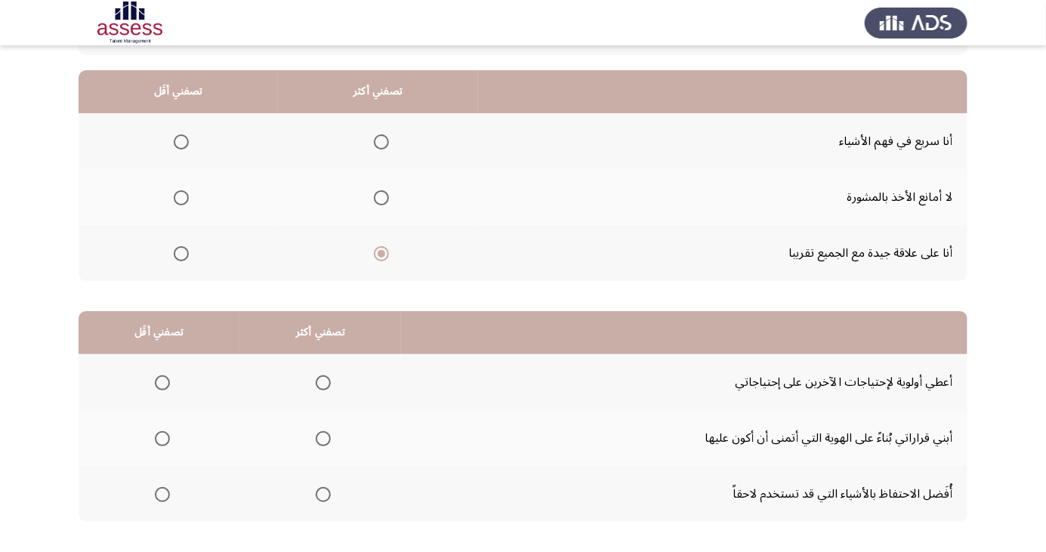
scroll to position [138, 0]
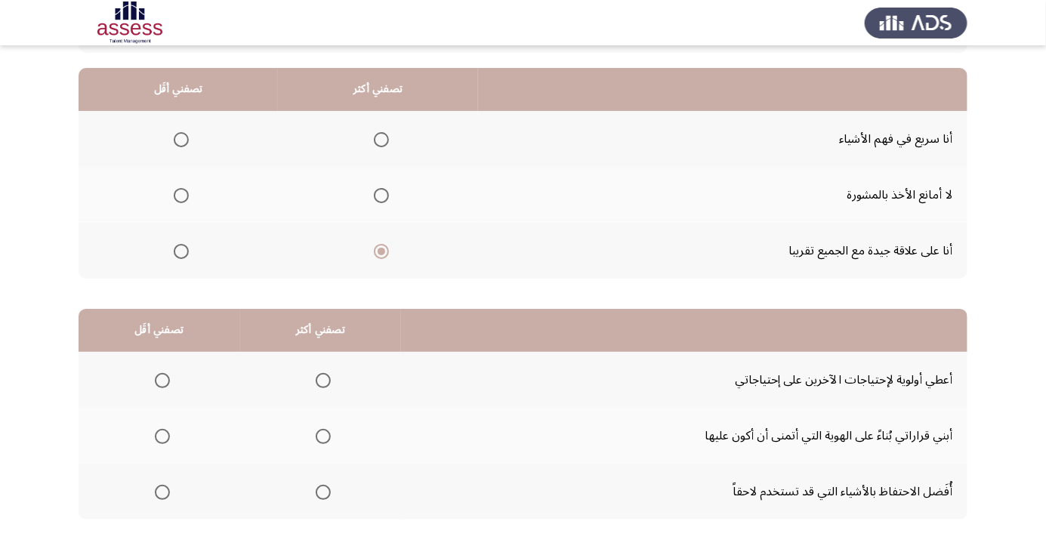
click at [343, 498] on th at bounding box center [321, 492] width 162 height 56
click at [328, 498] on span "Select an option" at bounding box center [323, 492] width 15 height 15
click at [328, 498] on input "Select an option" at bounding box center [323, 492] width 15 height 15
click at [162, 381] on span "Select an option" at bounding box center [162, 381] width 0 height 0
click at [162, 379] on input "Select an option" at bounding box center [162, 380] width 15 height 15
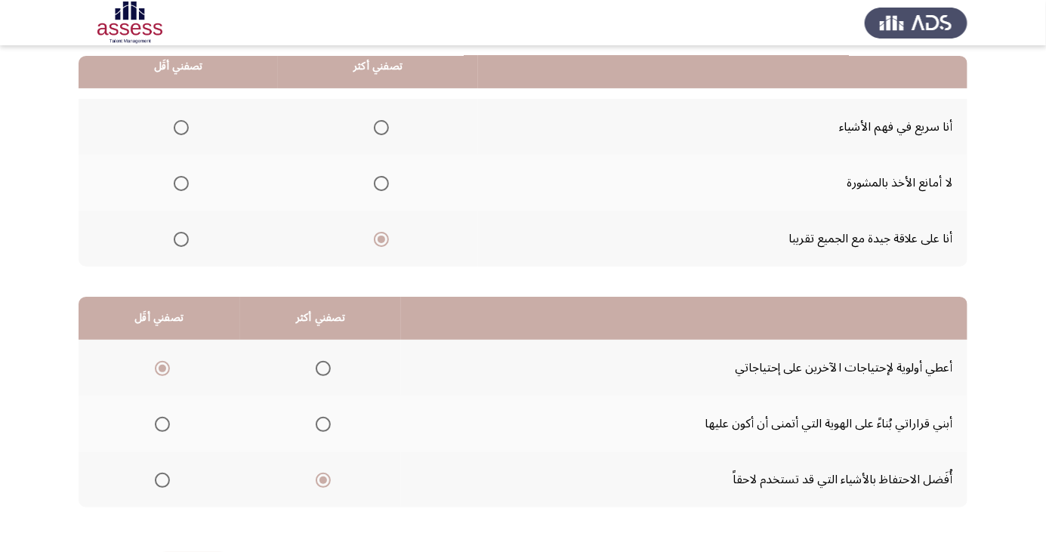
scroll to position [159, 0]
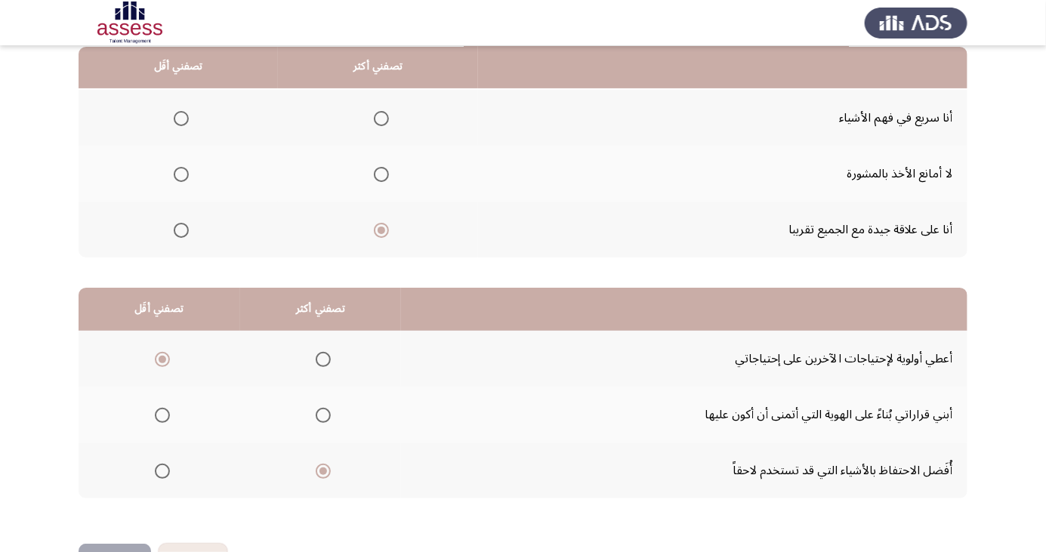
click at [379, 178] on span "Select an option" at bounding box center [381, 174] width 15 height 15
click at [379, 178] on input "Select an option" at bounding box center [381, 174] width 15 height 15
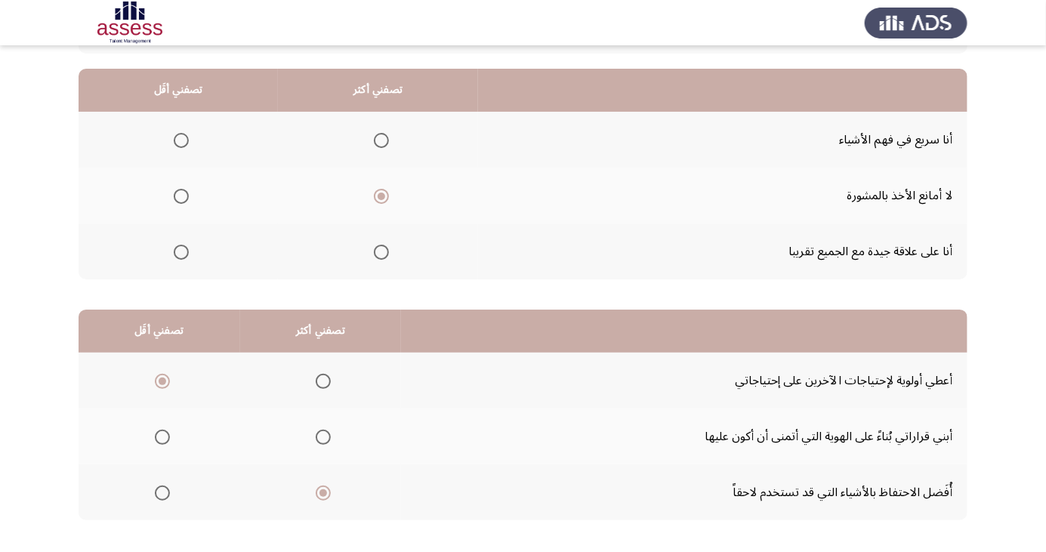
scroll to position [138, 0]
click at [1043, 62] on app-assessment-container "السابق Development Assessment التالي من المجموعة التالية اختر إجابة واحدة ( تصف…" at bounding box center [523, 244] width 1046 height 642
click at [181, 140] on span "Select an option" at bounding box center [181, 140] width 0 height 0
click at [180, 139] on input "Select an option" at bounding box center [181, 139] width 15 height 15
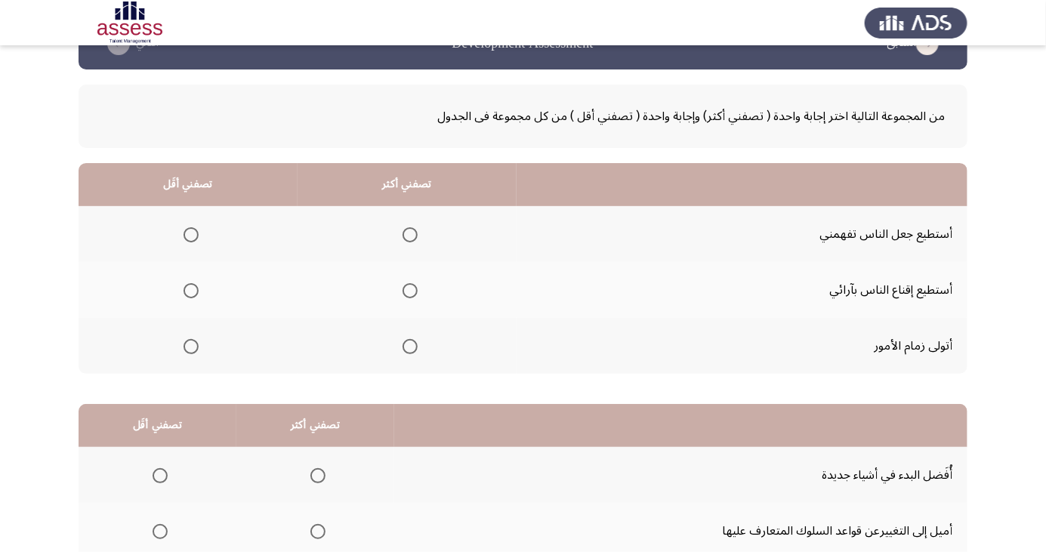
scroll to position [45, 0]
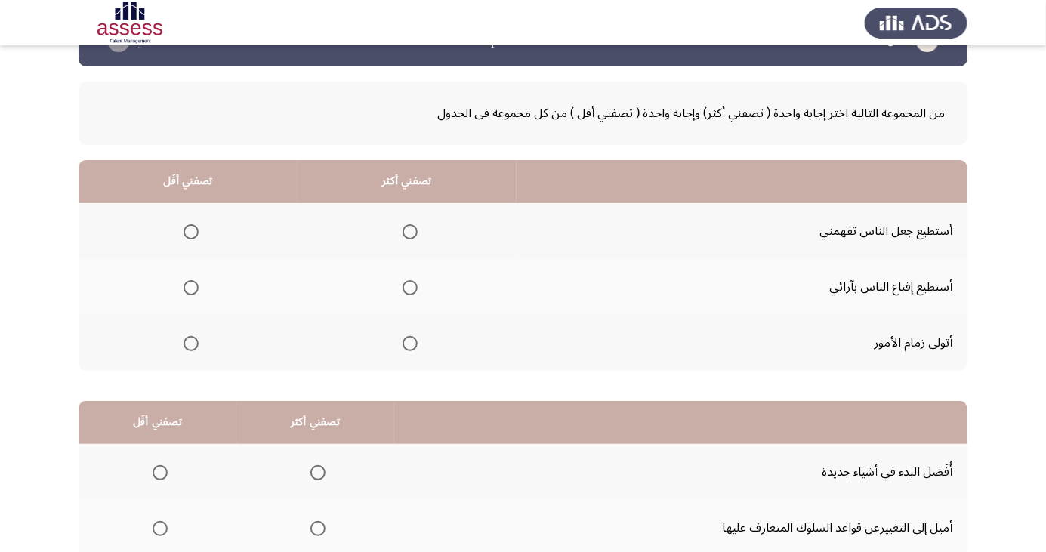
click at [191, 290] on span "Select an option" at bounding box center [191, 287] width 15 height 15
click at [191, 290] on input "Select an option" at bounding box center [191, 287] width 15 height 15
click at [191, 232] on span "Select an option" at bounding box center [191, 232] width 0 height 0
click at [190, 230] on input "Select an option" at bounding box center [191, 231] width 15 height 15
click at [191, 344] on span "Select an option" at bounding box center [191, 344] width 0 height 0
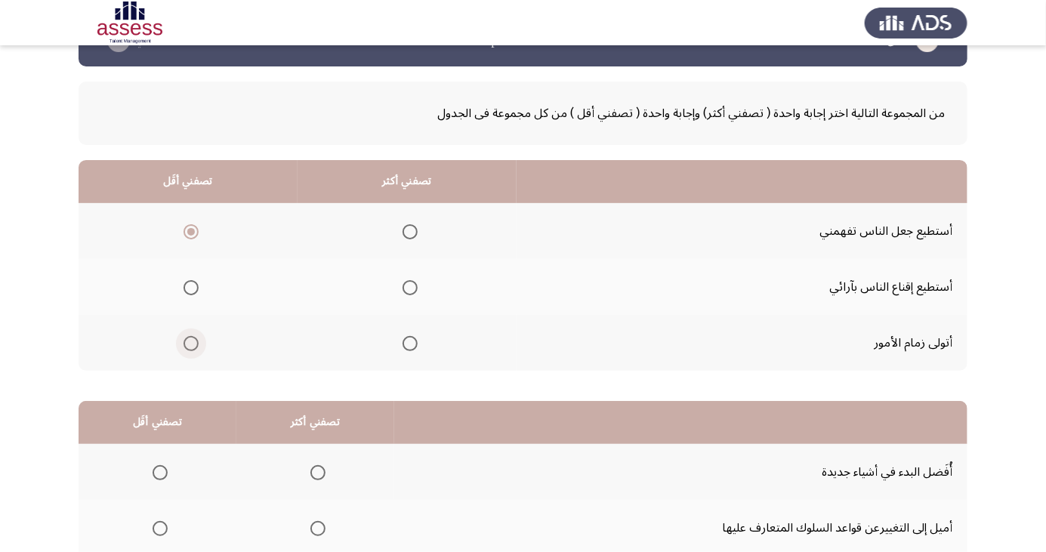
click at [190, 342] on input "Select an option" at bounding box center [191, 343] width 15 height 15
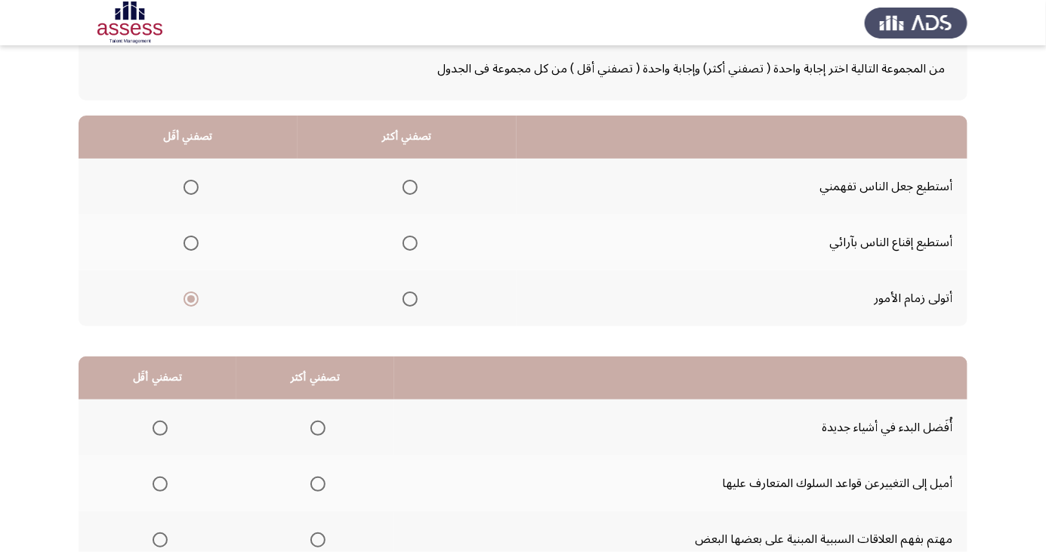
scroll to position [86, 0]
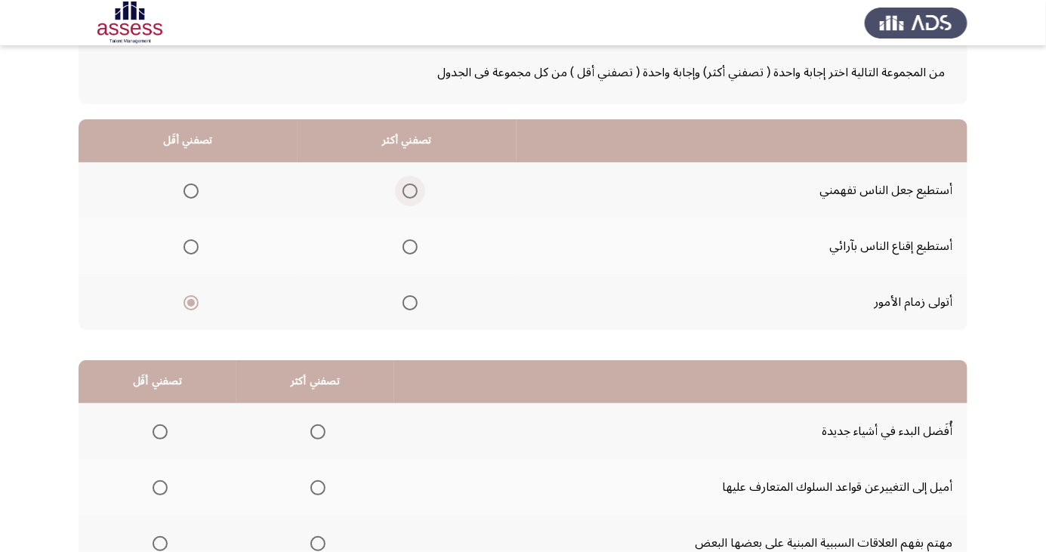
click at [403, 185] on span "Select an option" at bounding box center [410, 191] width 15 height 15
click at [403, 185] on input "Select an option" at bounding box center [410, 191] width 15 height 15
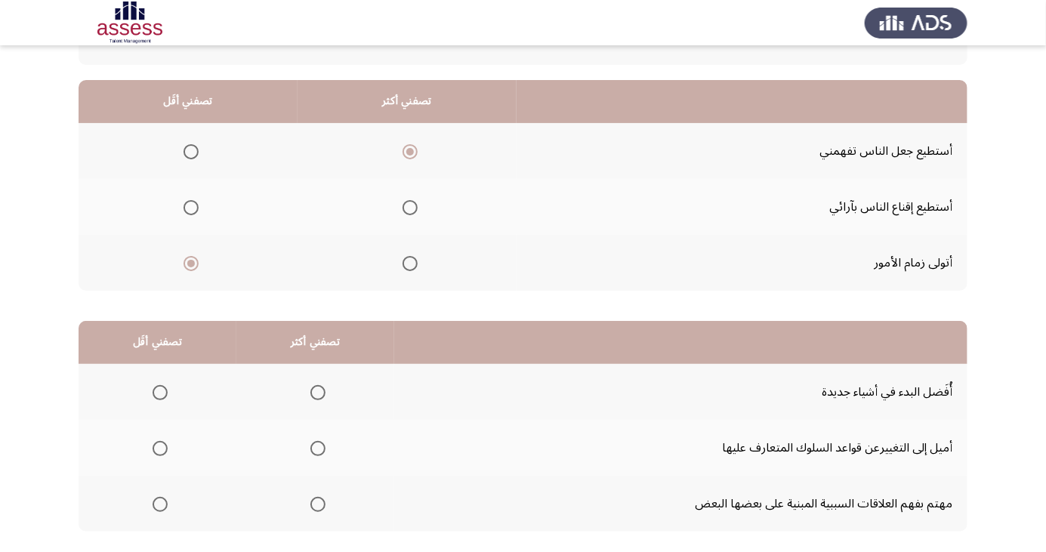
scroll to position [138, 0]
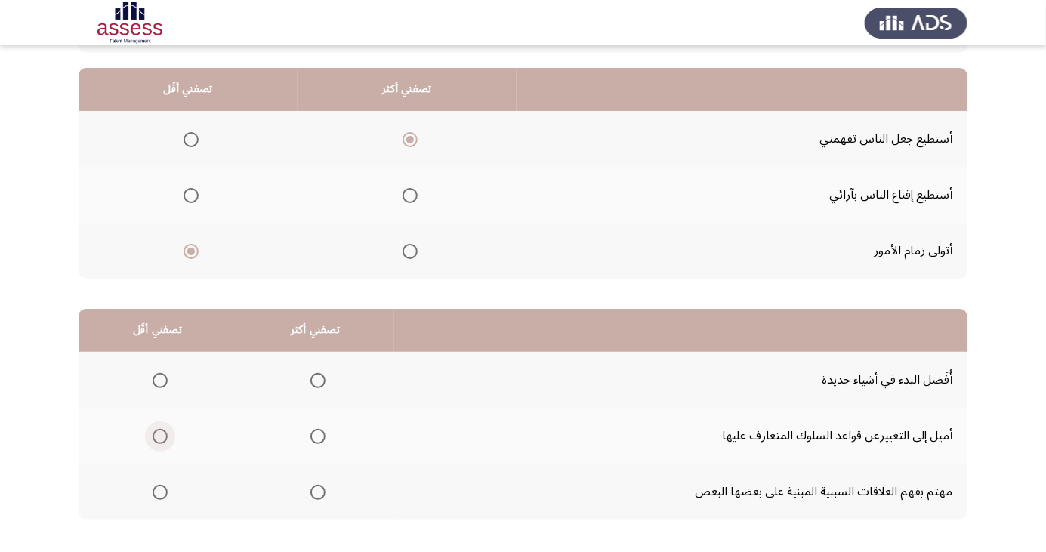
click at [160, 437] on span "Select an option" at bounding box center [160, 437] width 0 height 0
click at [159, 435] on input "Select an option" at bounding box center [160, 436] width 15 height 15
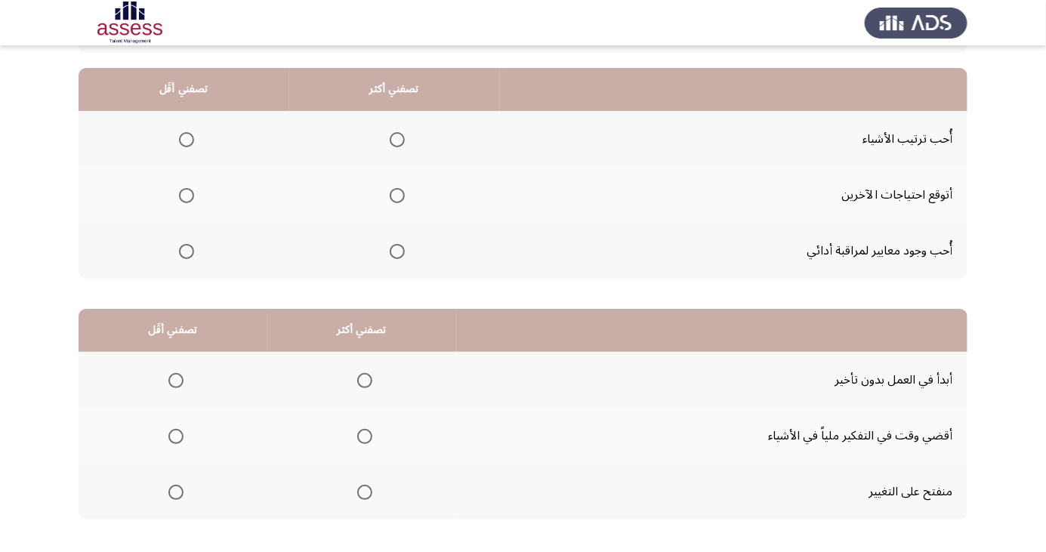
scroll to position [164, 0]
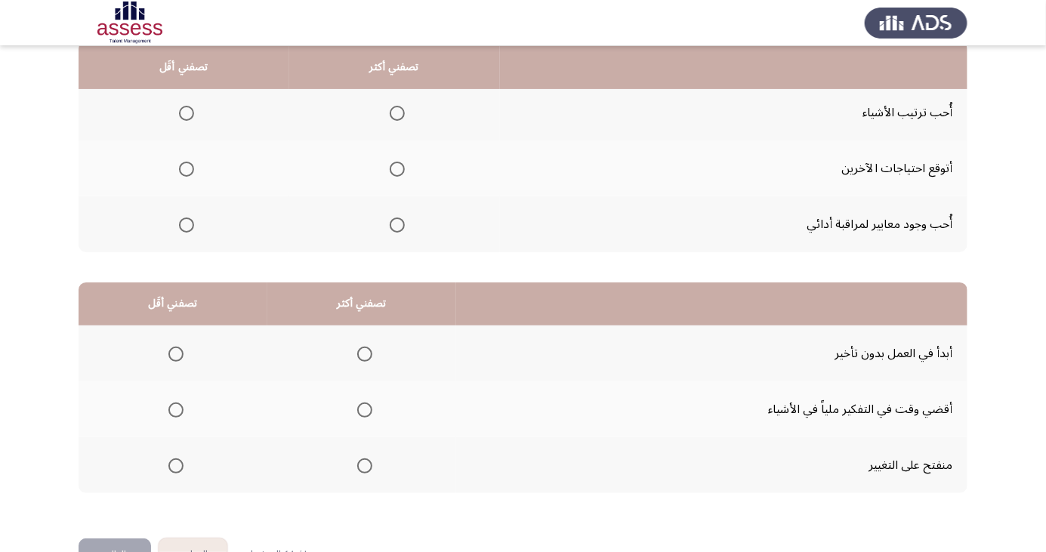
click at [397, 113] on span "Select an option" at bounding box center [397, 113] width 0 height 0
click at [394, 112] on input "Select an option" at bounding box center [397, 113] width 15 height 15
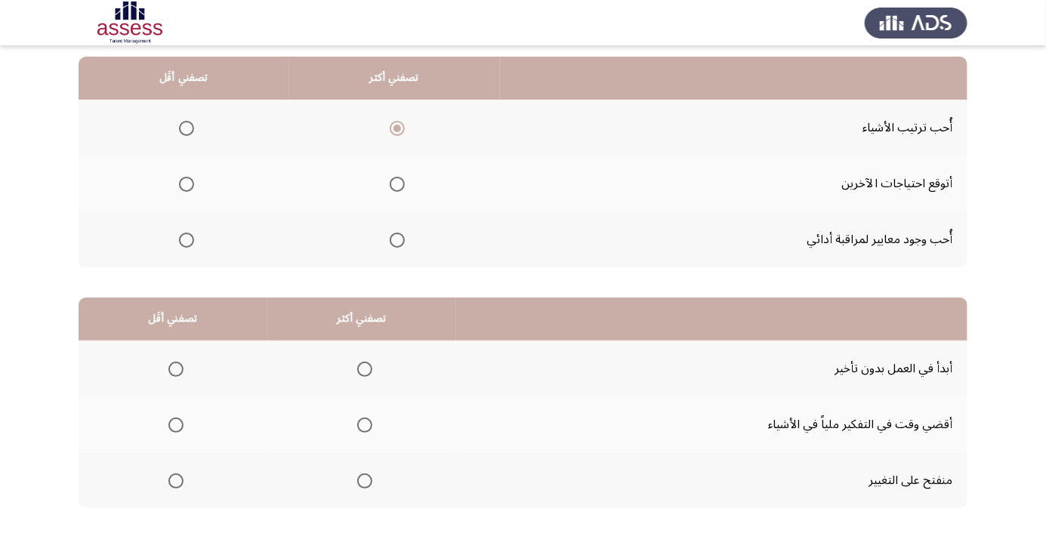
scroll to position [152, 0]
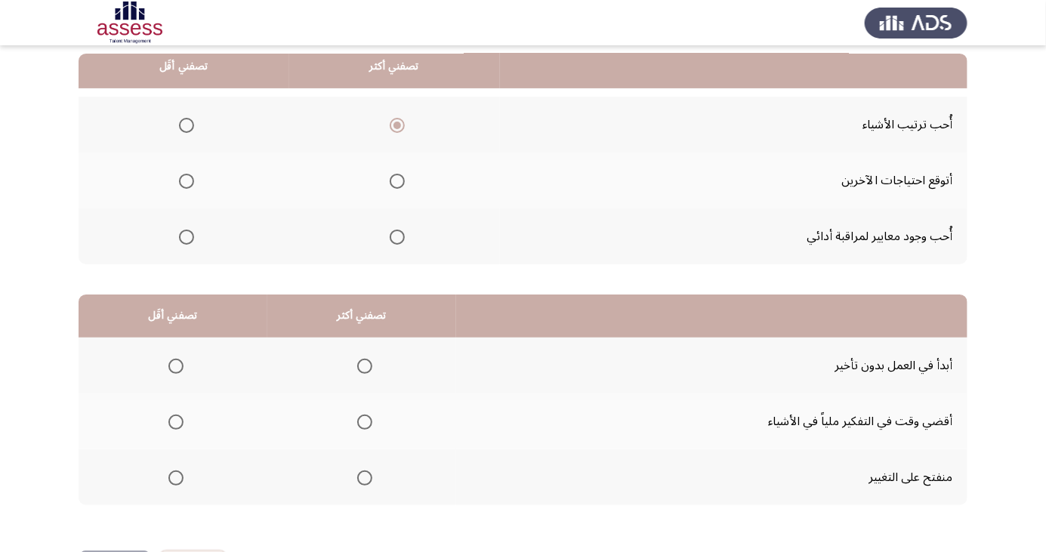
click at [179, 240] on span "Select an option" at bounding box center [186, 237] width 15 height 15
click at [179, 240] on input "Select an option" at bounding box center [186, 237] width 15 height 15
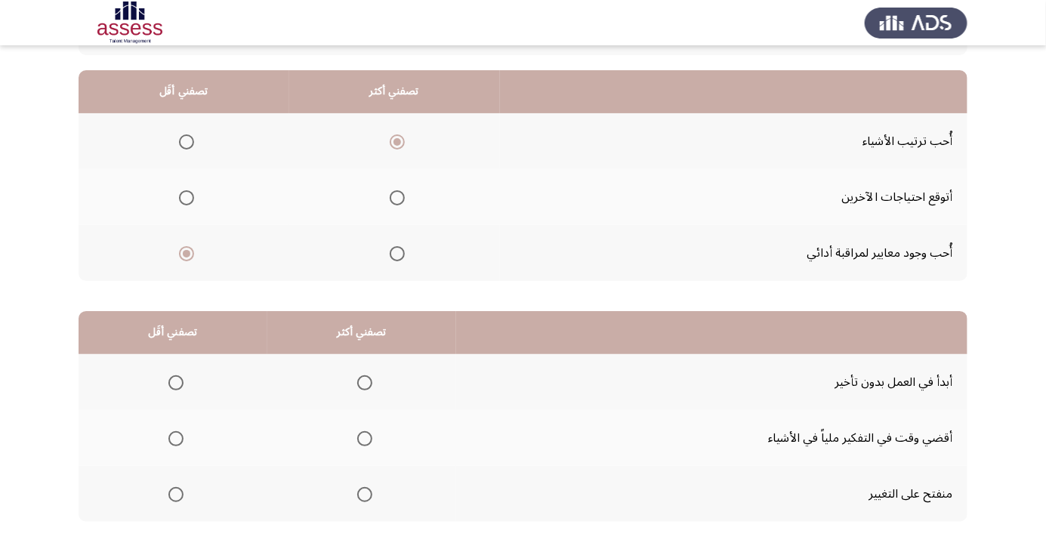
scroll to position [138, 0]
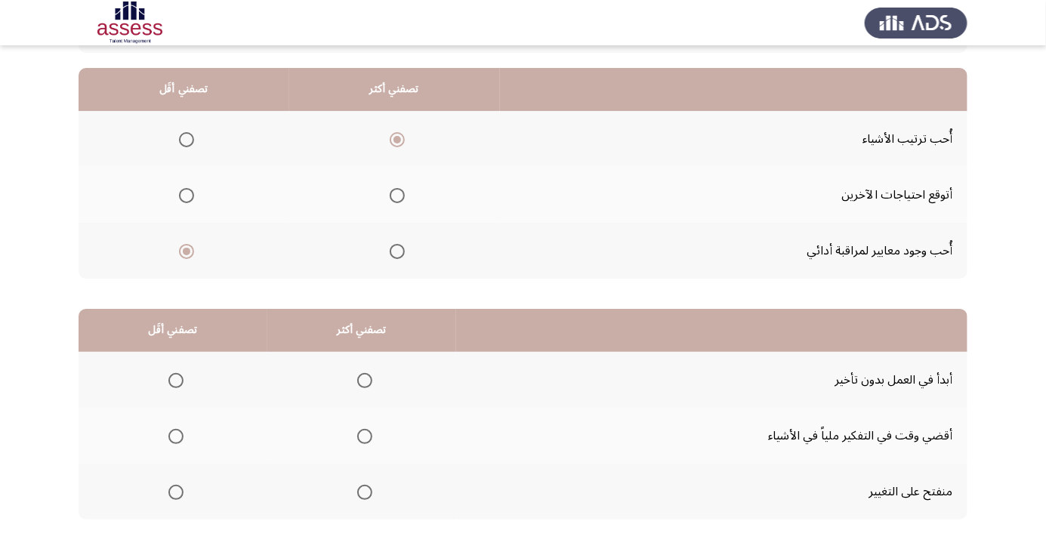
click at [57, 285] on app-assessment-container "السابق Development Assessment التالي من المجموعة التالية اختر إجابة واحدة ( تصف…" at bounding box center [523, 244] width 1046 height 642
click at [176, 493] on span "Select an option" at bounding box center [176, 493] width 0 height 0
click at [175, 491] on input "Select an option" at bounding box center [175, 492] width 15 height 15
click at [365, 381] on span "Select an option" at bounding box center [365, 381] width 0 height 0
click at [363, 379] on input "Select an option" at bounding box center [364, 380] width 15 height 15
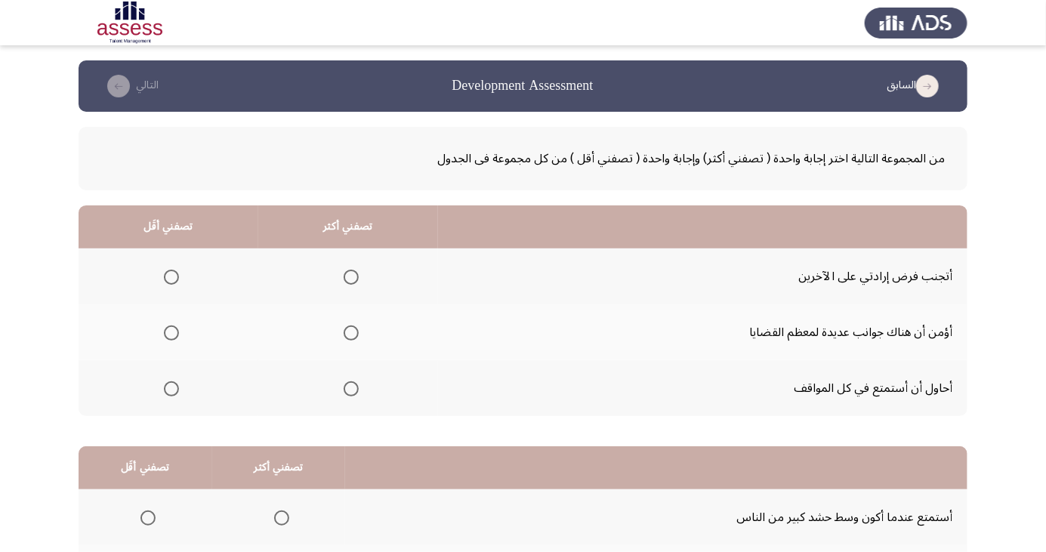
click at [354, 391] on span "Select an option" at bounding box center [351, 389] width 15 height 15
click at [354, 391] on input "Select an option" at bounding box center [351, 389] width 15 height 15
click at [171, 270] on span "Select an option" at bounding box center [171, 277] width 15 height 15
click at [171, 270] on input "Select an option" at bounding box center [171, 277] width 15 height 15
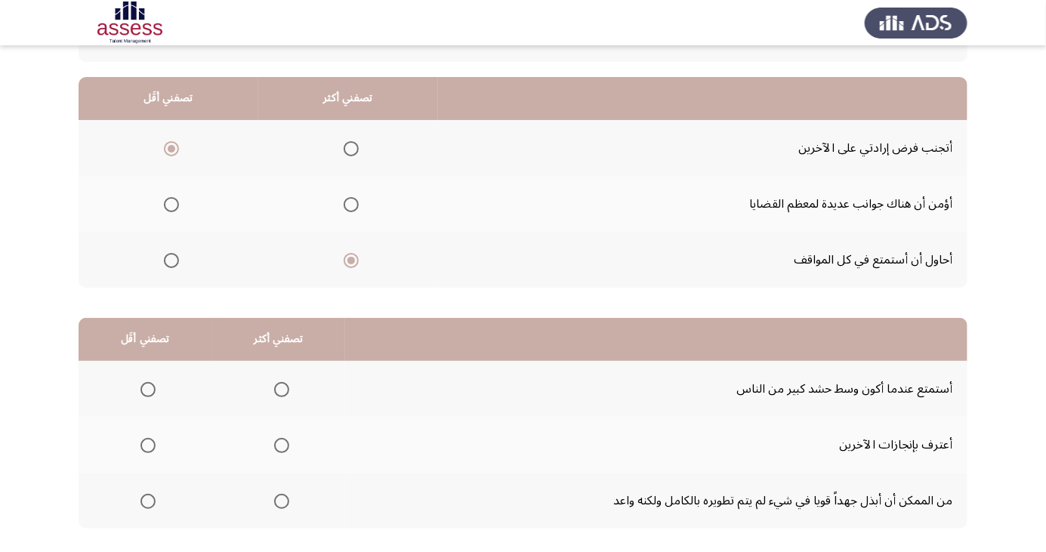
scroll to position [138, 0]
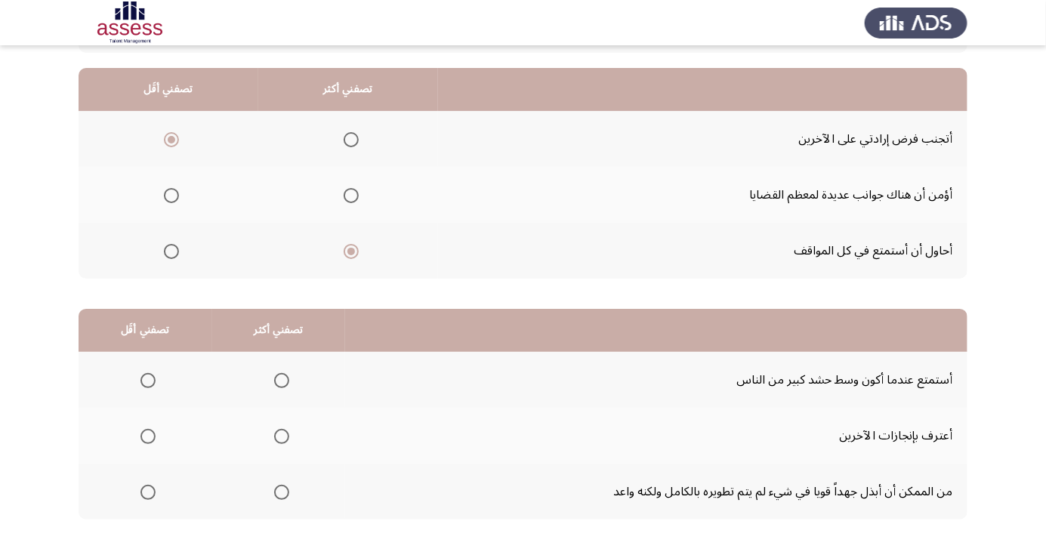
click at [298, 508] on th at bounding box center [279, 492] width 134 height 56
click at [285, 495] on span "Select an option" at bounding box center [281, 492] width 15 height 15
click at [285, 495] on input "Select an option" at bounding box center [281, 492] width 15 height 15
click at [144, 375] on span "Select an option" at bounding box center [148, 380] width 15 height 15
click at [144, 375] on input "Select an option" at bounding box center [148, 380] width 15 height 15
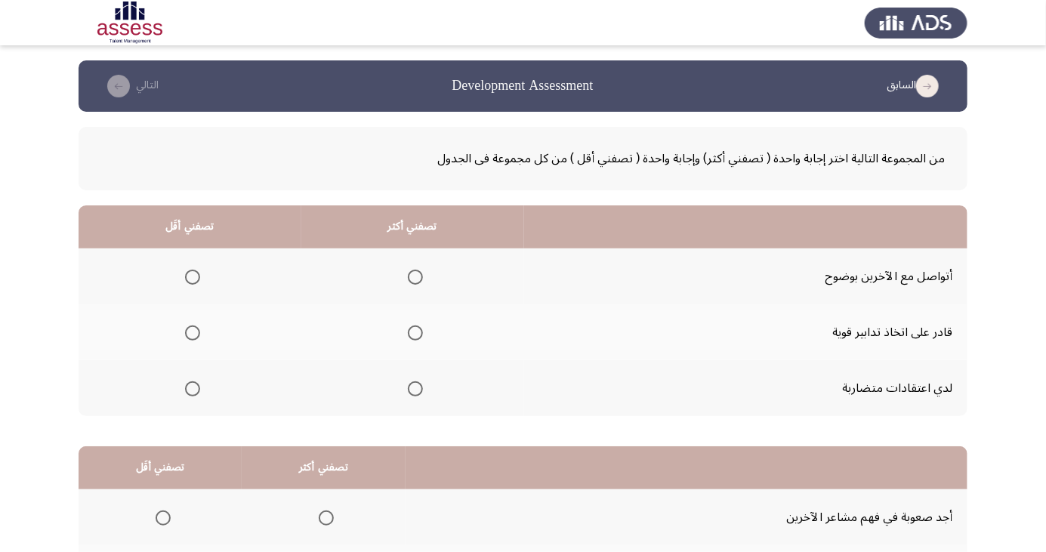
click at [190, 393] on span "Select an option" at bounding box center [192, 389] width 15 height 15
click at [190, 393] on input "Select an option" at bounding box center [192, 389] width 15 height 15
click at [416, 333] on span "Select an option" at bounding box center [416, 333] width 0 height 0
click at [414, 332] on input "Select an option" at bounding box center [415, 333] width 15 height 15
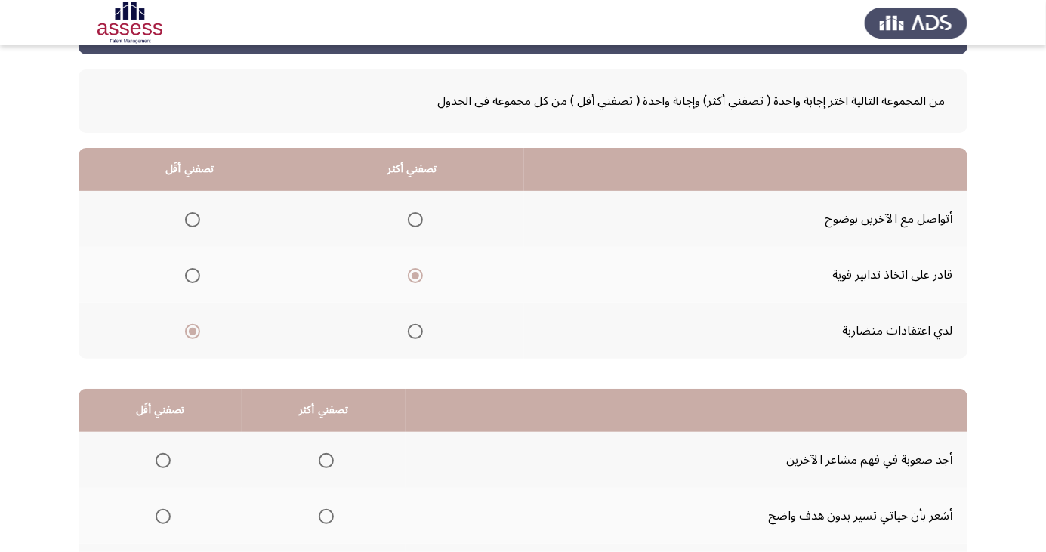
scroll to position [138, 0]
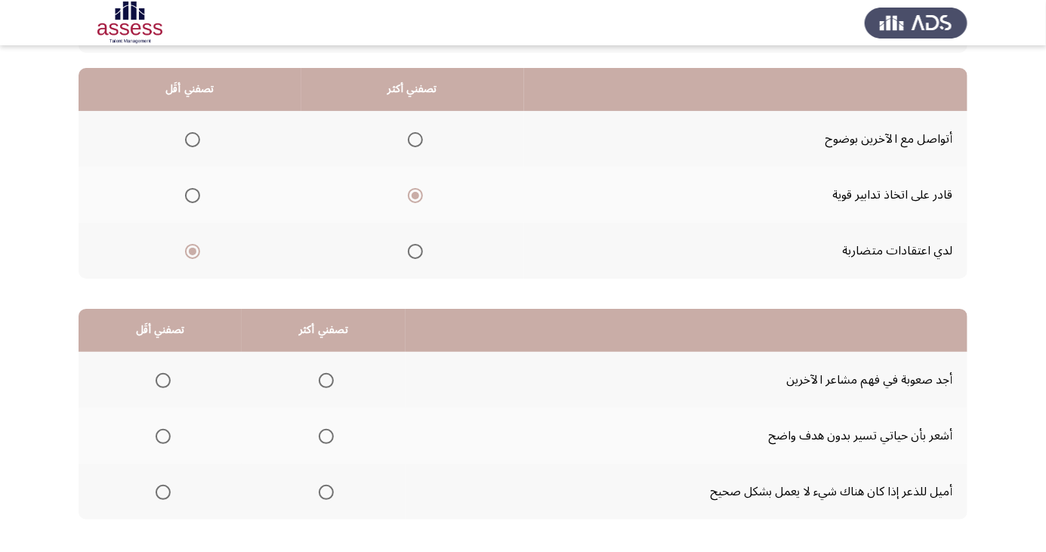
click at [347, 101] on th "تصفني أكثر" at bounding box center [412, 89] width 223 height 43
click at [165, 434] on span "Select an option" at bounding box center [163, 436] width 15 height 15
click at [165, 434] on input "Select an option" at bounding box center [163, 436] width 15 height 15
click at [326, 493] on span "Select an option" at bounding box center [326, 493] width 0 height 0
click at [323, 491] on input "Select an option" at bounding box center [326, 492] width 15 height 15
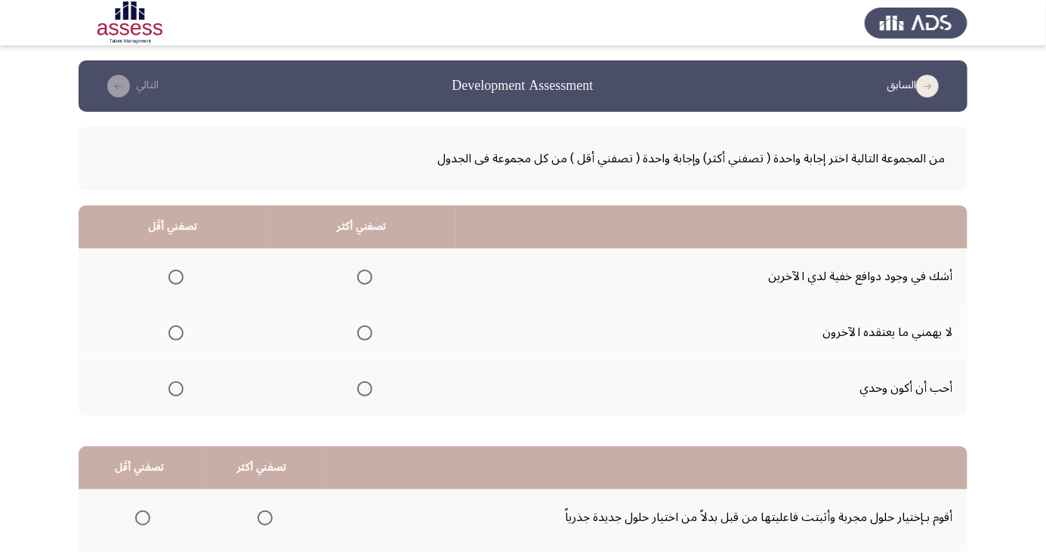
click at [360, 327] on span "Select an option" at bounding box center [364, 333] width 15 height 15
click at [360, 327] on input "Select an option" at bounding box center [364, 333] width 15 height 15
click at [176, 389] on span "Select an option" at bounding box center [176, 389] width 0 height 0
click at [175, 388] on input "Select an option" at bounding box center [175, 389] width 15 height 15
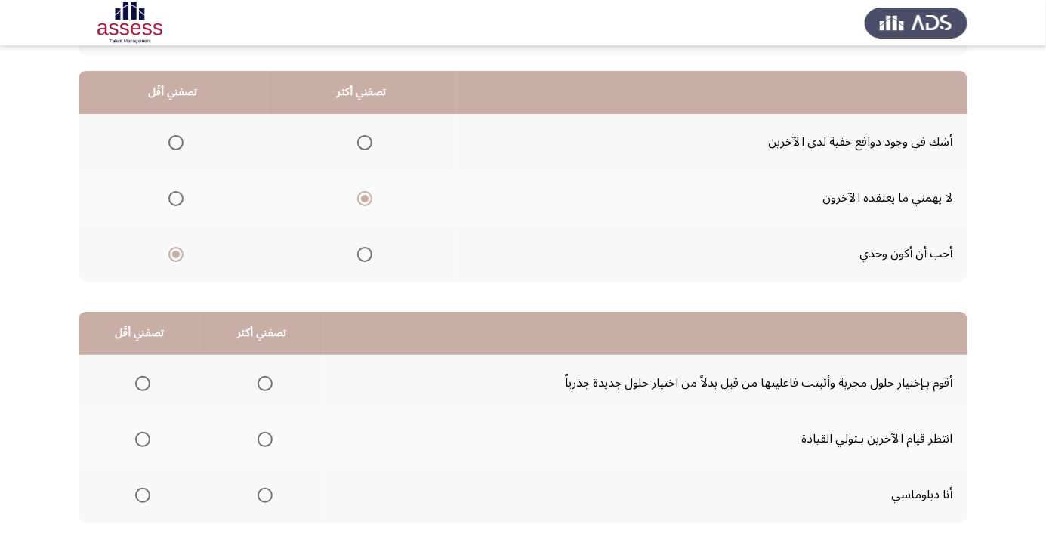
scroll to position [136, 0]
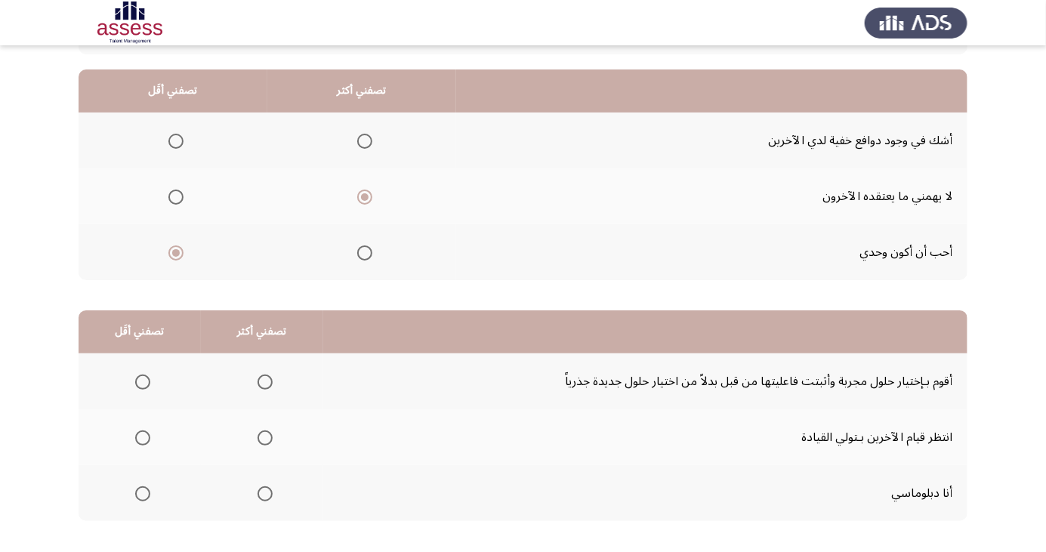
click at [171, 140] on span "Select an option" at bounding box center [175, 141] width 15 height 15
click at [171, 140] on input "Select an option" at bounding box center [175, 141] width 15 height 15
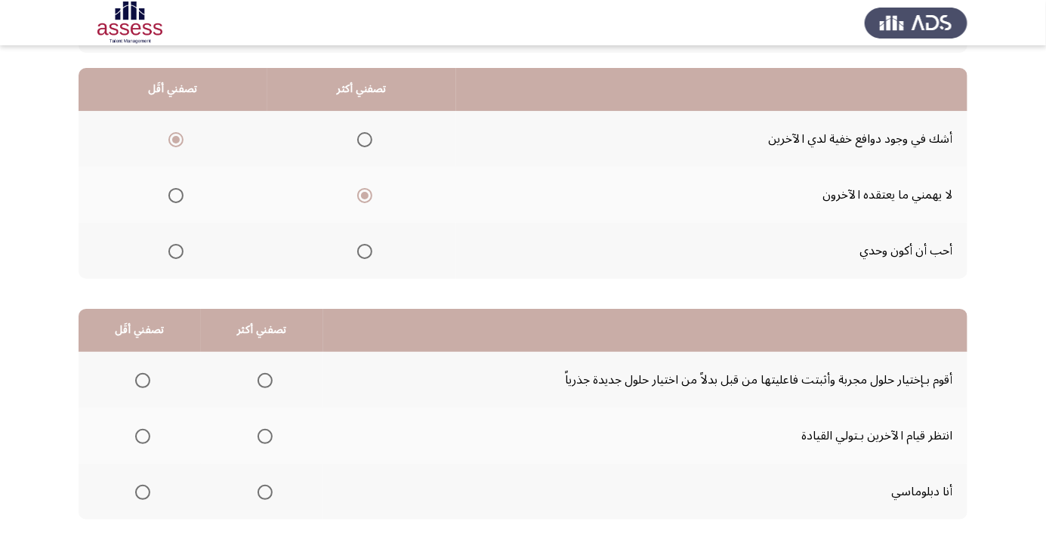
click at [143, 437] on span "Select an option" at bounding box center [143, 437] width 0 height 0
click at [141, 435] on input "Select an option" at bounding box center [142, 436] width 15 height 15
click at [261, 491] on span "Select an option" at bounding box center [265, 492] width 15 height 15
click at [261, 491] on input "Select an option" at bounding box center [265, 492] width 15 height 15
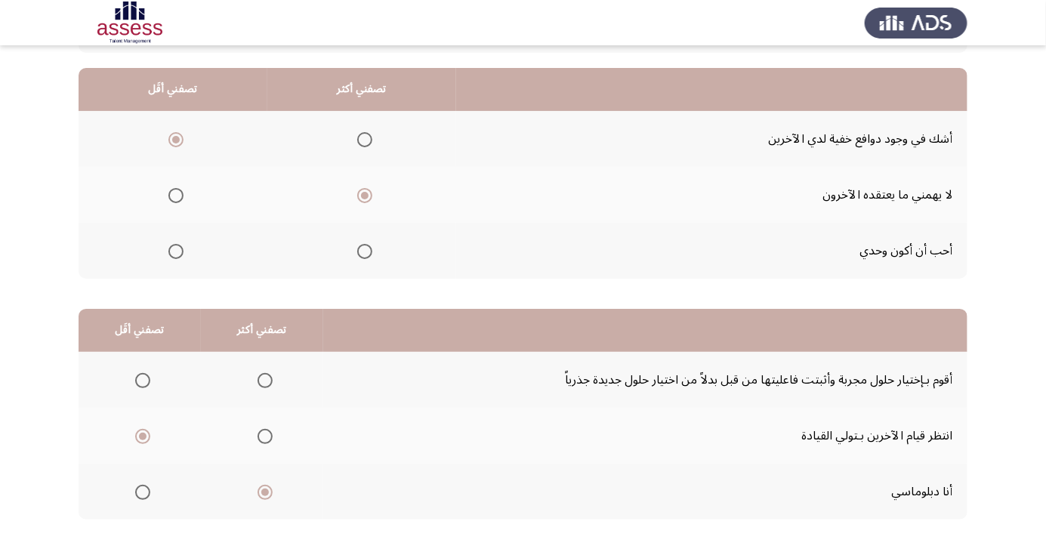
scroll to position [0, 0]
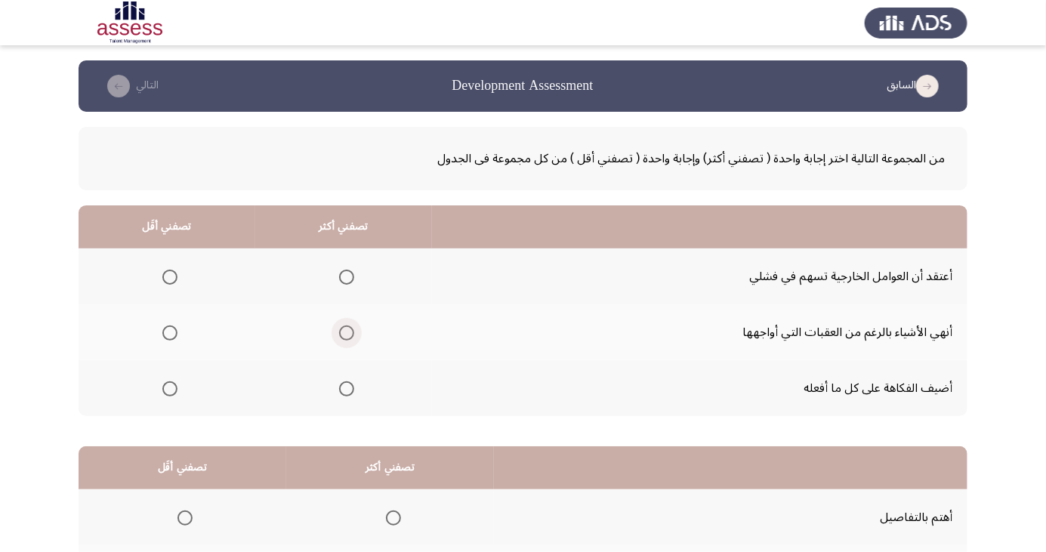
click at [347, 333] on span "Select an option" at bounding box center [347, 333] width 0 height 0
click at [345, 332] on input "Select an option" at bounding box center [346, 333] width 15 height 15
click at [170, 277] on span "Select an option" at bounding box center [170, 277] width 0 height 0
click at [169, 277] on input "Select an option" at bounding box center [169, 277] width 15 height 15
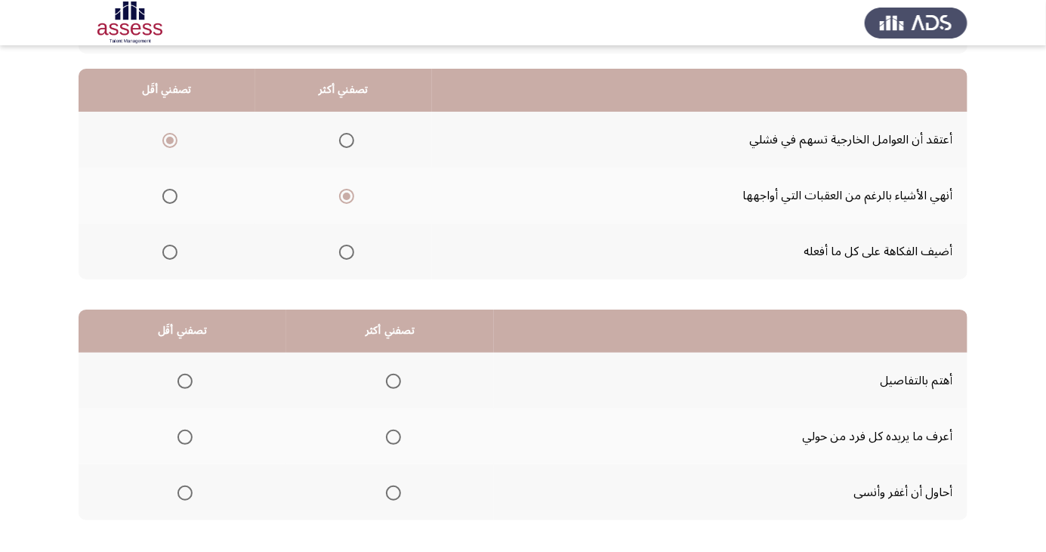
scroll to position [138, 0]
click at [185, 381] on span "Select an option" at bounding box center [185, 381] width 0 height 0
click at [185, 379] on input "Select an option" at bounding box center [185, 380] width 15 height 15
click at [185, 437] on span "Select an option" at bounding box center [185, 437] width 0 height 0
click at [185, 435] on input "Select an option" at bounding box center [185, 436] width 15 height 15
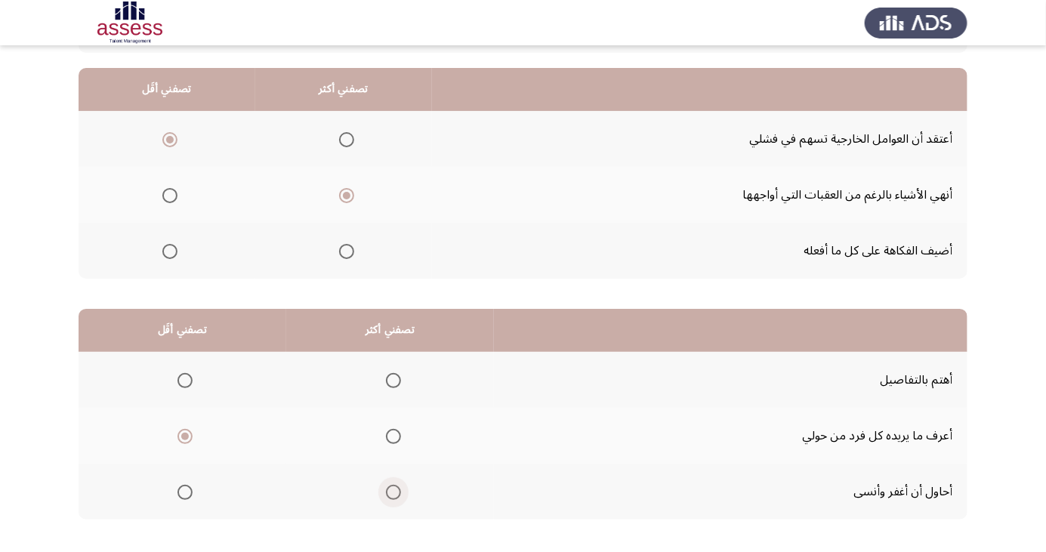
click at [394, 493] on span "Select an option" at bounding box center [394, 493] width 0 height 0
click at [393, 491] on input "Select an option" at bounding box center [393, 492] width 15 height 15
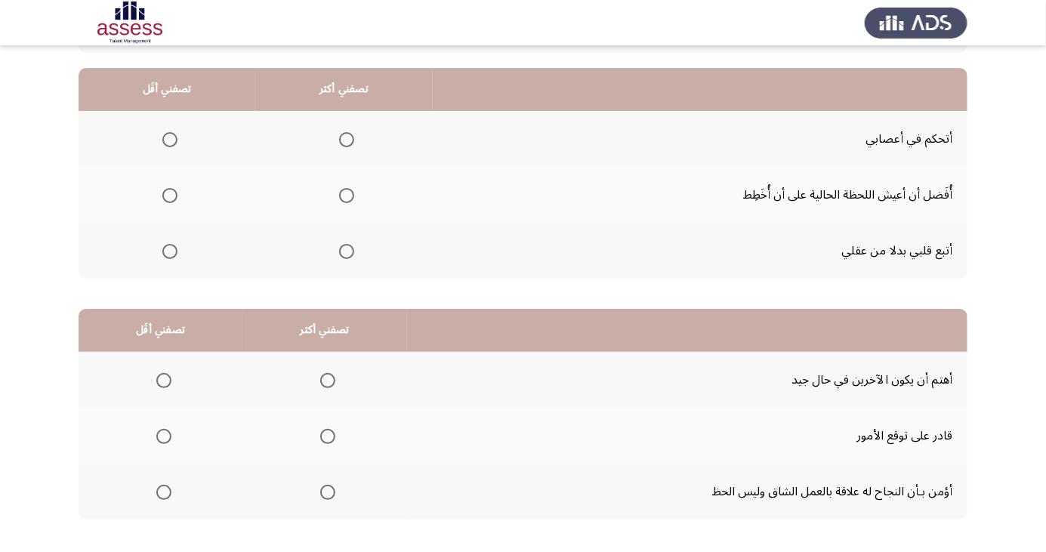
click at [164, 193] on span "Select an option" at bounding box center [169, 195] width 15 height 15
click at [164, 193] on input "Select an option" at bounding box center [169, 195] width 15 height 15
click at [347, 252] on span "Select an option" at bounding box center [347, 252] width 0 height 0
click at [342, 250] on input "Select an option" at bounding box center [346, 251] width 15 height 15
click at [328, 437] on span "Select an option" at bounding box center [328, 437] width 0 height 0
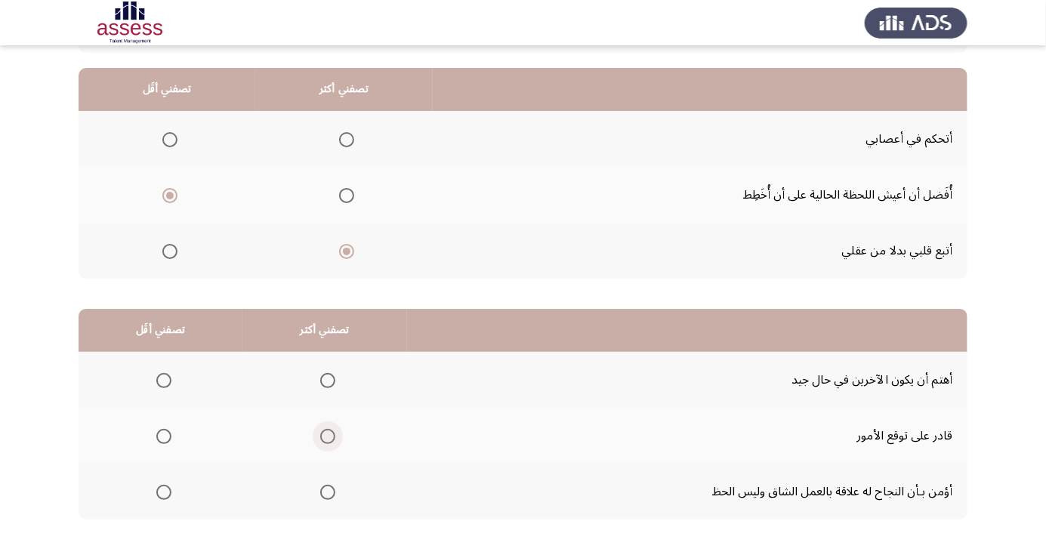
click at [323, 435] on input "Select an option" at bounding box center [327, 436] width 15 height 15
click at [161, 472] on th at bounding box center [161, 492] width 164 height 56
click at [166, 488] on span "Select an option" at bounding box center [163, 492] width 15 height 15
click at [166, 488] on input "Select an option" at bounding box center [163, 492] width 15 height 15
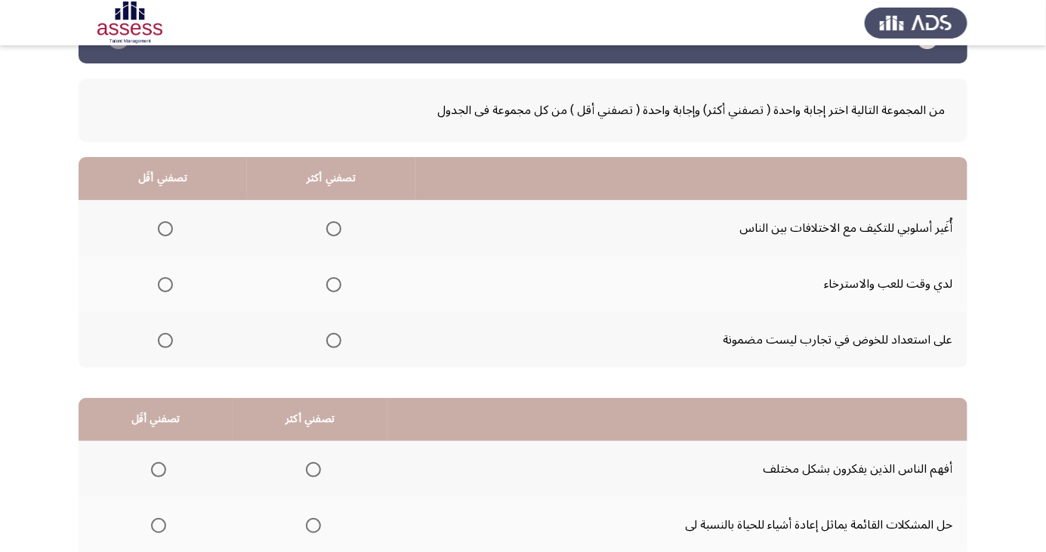
scroll to position [52, 0]
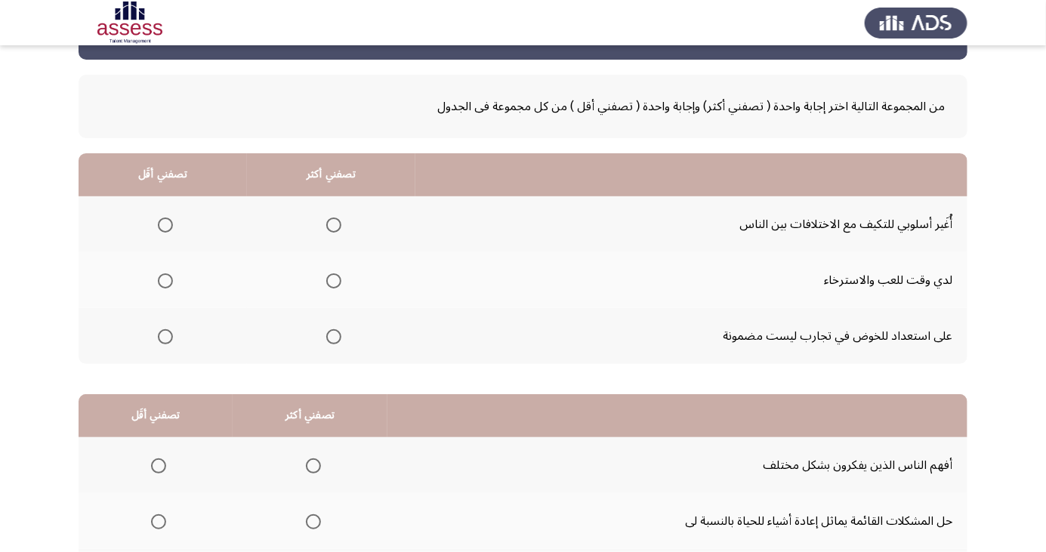
click at [331, 219] on span "Select an option" at bounding box center [333, 225] width 15 height 15
click at [331, 219] on input "Select an option" at bounding box center [333, 225] width 15 height 15
click at [165, 337] on span "Select an option" at bounding box center [165, 337] width 0 height 0
click at [165, 335] on input "Select an option" at bounding box center [165, 336] width 15 height 15
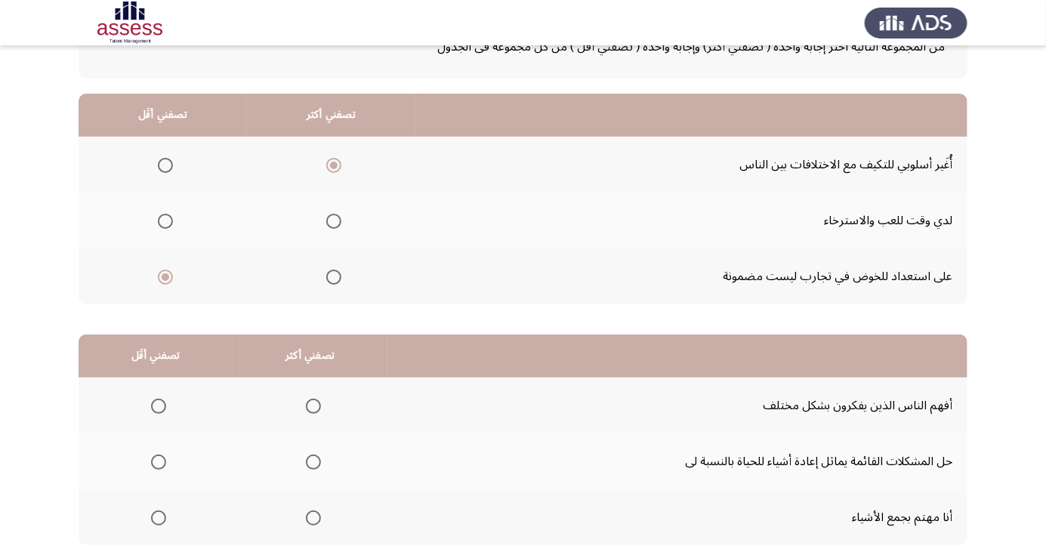
scroll to position [138, 0]
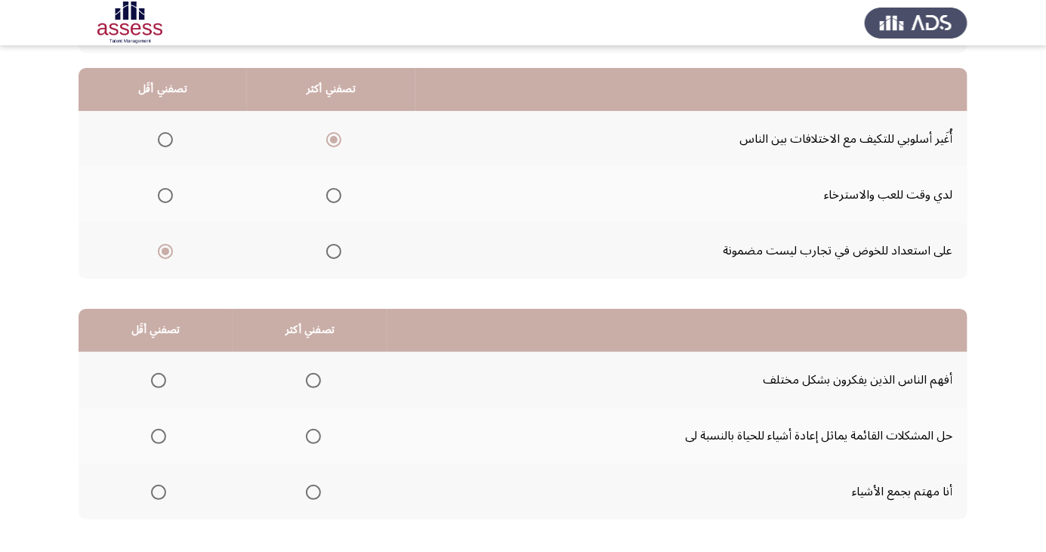
click at [829, 453] on td "حل المشكلات القائمة يماثل إعادة أشياء للحياة بالنسبة لى" at bounding box center [678, 436] width 580 height 56
click at [314, 493] on span "Select an option" at bounding box center [314, 493] width 0 height 0
click at [308, 491] on input "Select an option" at bounding box center [313, 492] width 15 height 15
click at [157, 435] on span "Select an option" at bounding box center [158, 436] width 15 height 15
click at [157, 435] on input "Select an option" at bounding box center [158, 436] width 15 height 15
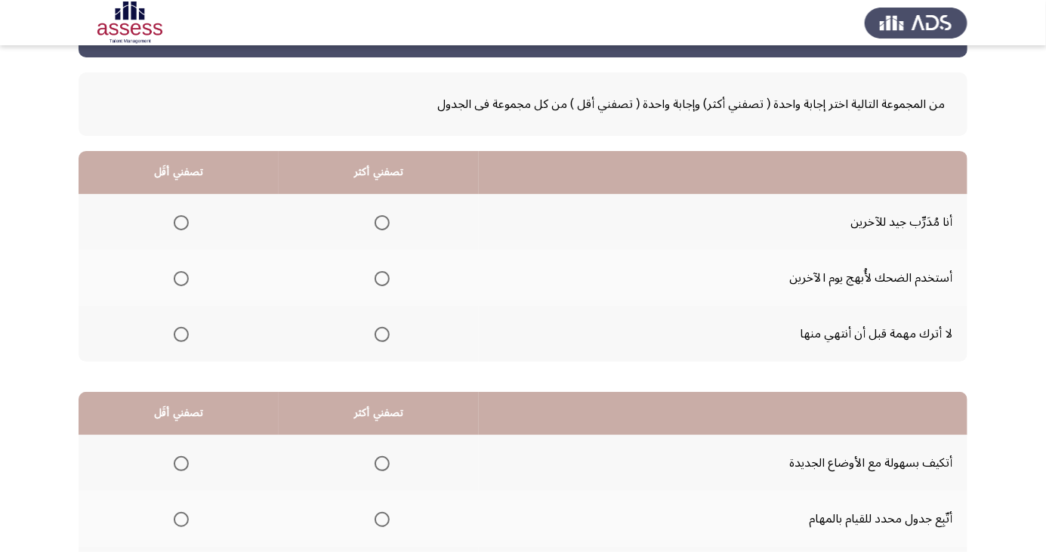
scroll to position [55, 0]
click at [382, 328] on span "Select an option" at bounding box center [382, 333] width 15 height 15
click at [382, 328] on input "Select an option" at bounding box center [382, 333] width 15 height 15
click at [181, 222] on span "Select an option" at bounding box center [181, 222] width 0 height 0
click at [181, 221] on input "Select an option" at bounding box center [181, 222] width 15 height 15
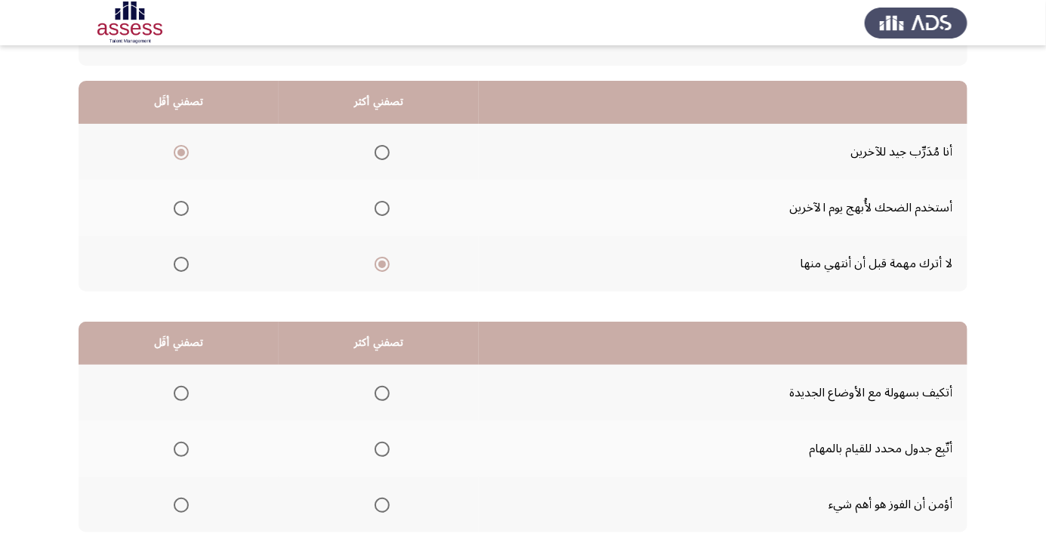
scroll to position [138, 0]
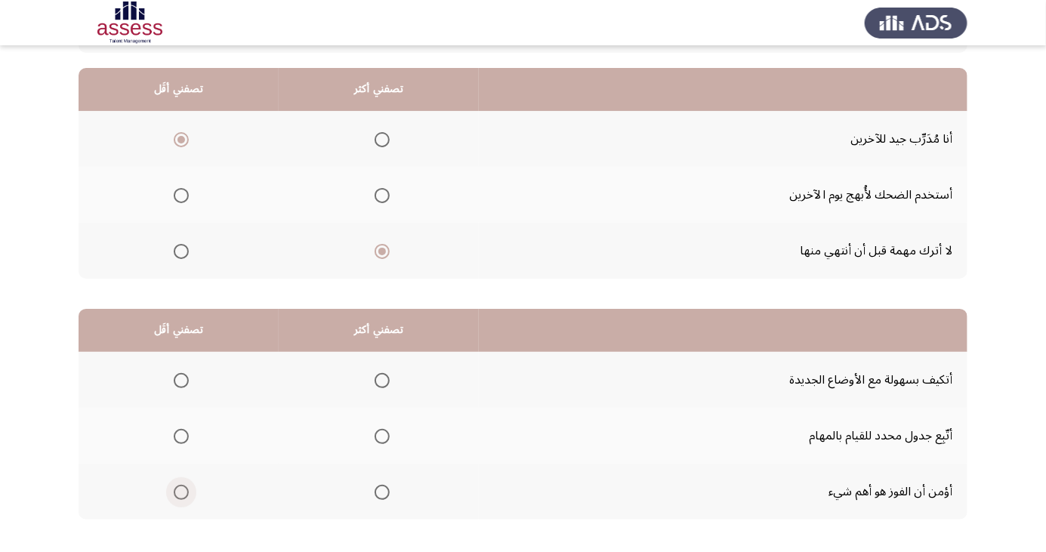
click at [181, 491] on span "Select an option" at bounding box center [181, 492] width 15 height 15
click at [181, 491] on input "Select an option" at bounding box center [181, 492] width 15 height 15
click at [382, 437] on span "Select an option" at bounding box center [382, 437] width 0 height 0
click at [381, 435] on input "Select an option" at bounding box center [382, 436] width 15 height 15
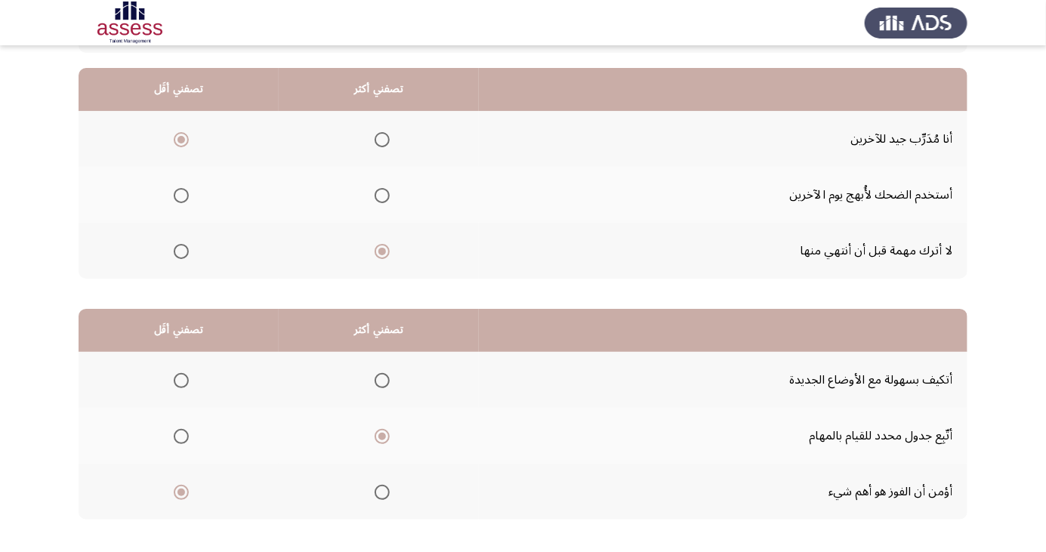
scroll to position [0, 0]
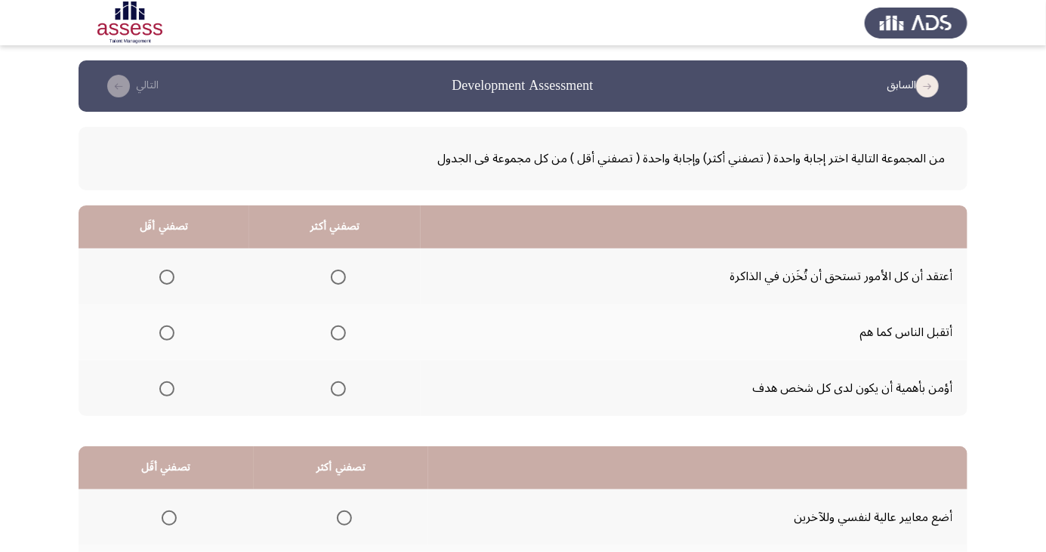
click at [338, 389] on span "Select an option" at bounding box center [338, 389] width 0 height 0
click at [338, 388] on input "Select an option" at bounding box center [338, 389] width 15 height 15
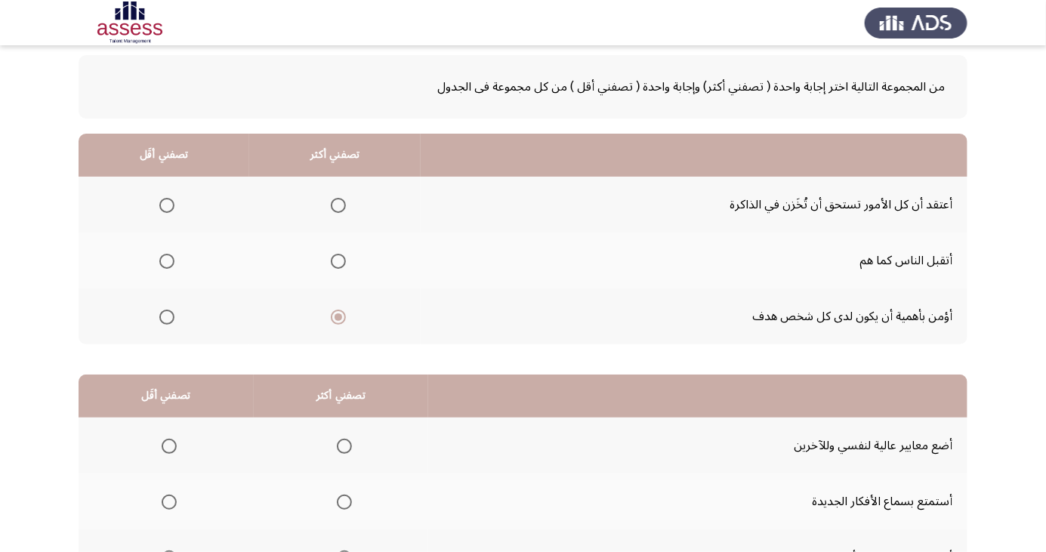
scroll to position [73, 0]
click at [171, 202] on span "Select an option" at bounding box center [166, 204] width 15 height 15
click at [171, 202] on input "Select an option" at bounding box center [166, 204] width 15 height 15
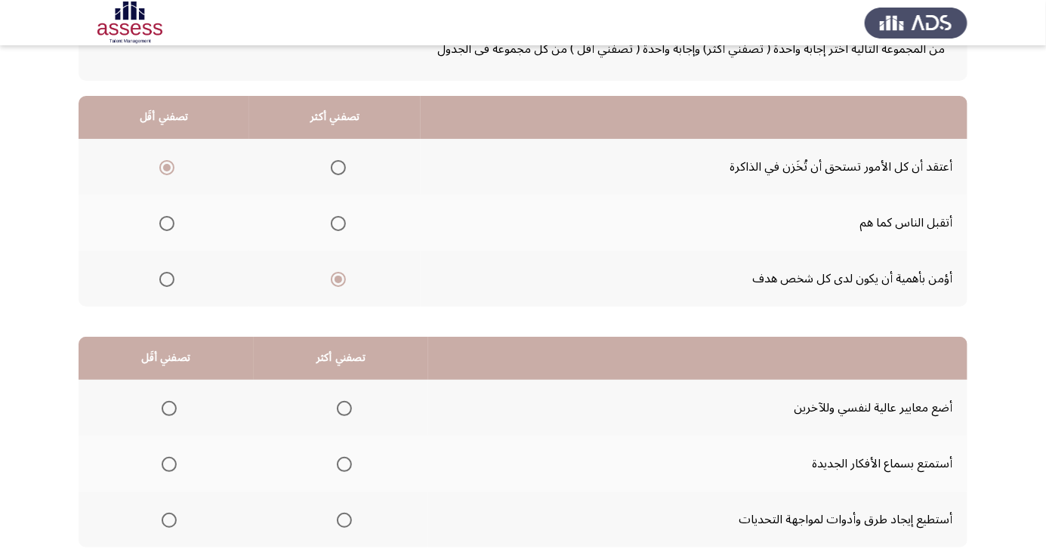
scroll to position [138, 0]
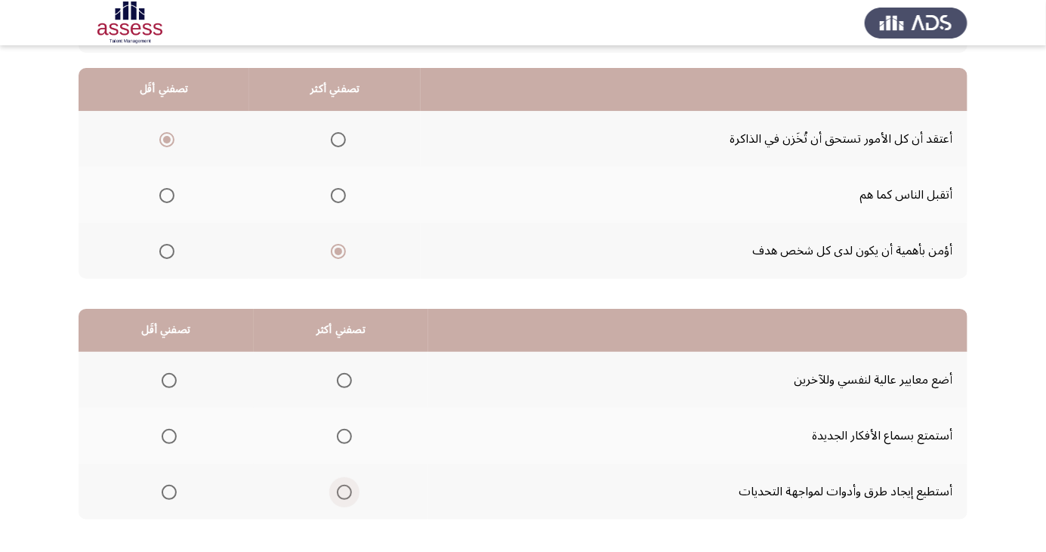
click at [345, 493] on span "Select an option" at bounding box center [345, 493] width 0 height 0
click at [341, 491] on input "Select an option" at bounding box center [344, 492] width 15 height 15
click at [168, 379] on span "Select an option" at bounding box center [169, 380] width 15 height 15
click at [168, 379] on input "Select an option" at bounding box center [169, 380] width 15 height 15
click at [168, 435] on span "Select an option" at bounding box center [169, 436] width 15 height 15
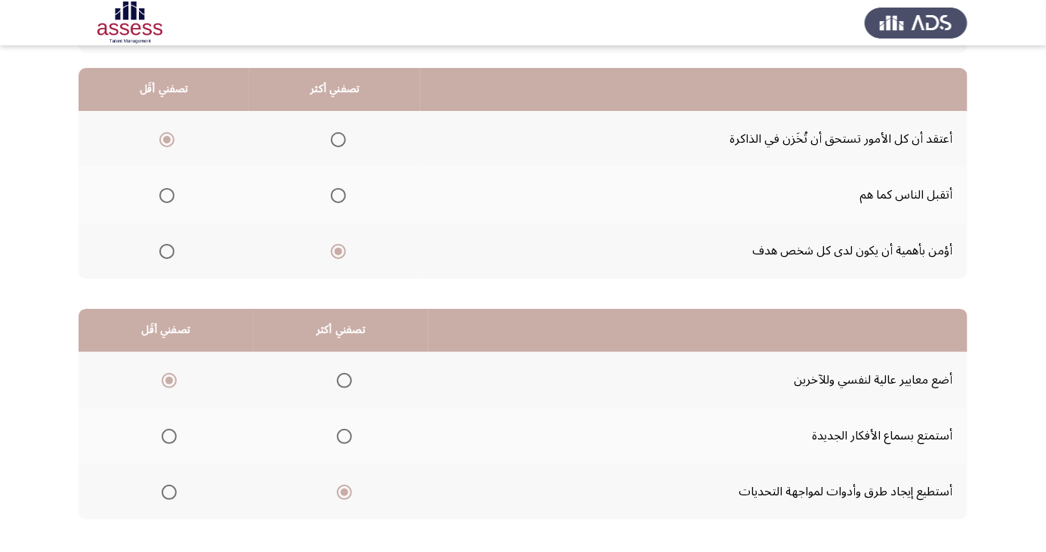
click at [168, 435] on input "Select an option" at bounding box center [169, 436] width 15 height 15
click at [168, 491] on span "Select an option" at bounding box center [169, 492] width 15 height 15
click at [168, 491] on input "Select an option" at bounding box center [169, 492] width 15 height 15
click at [345, 437] on span "Select an option" at bounding box center [345, 437] width 0 height 0
click at [341, 435] on input "Select an option" at bounding box center [344, 436] width 15 height 15
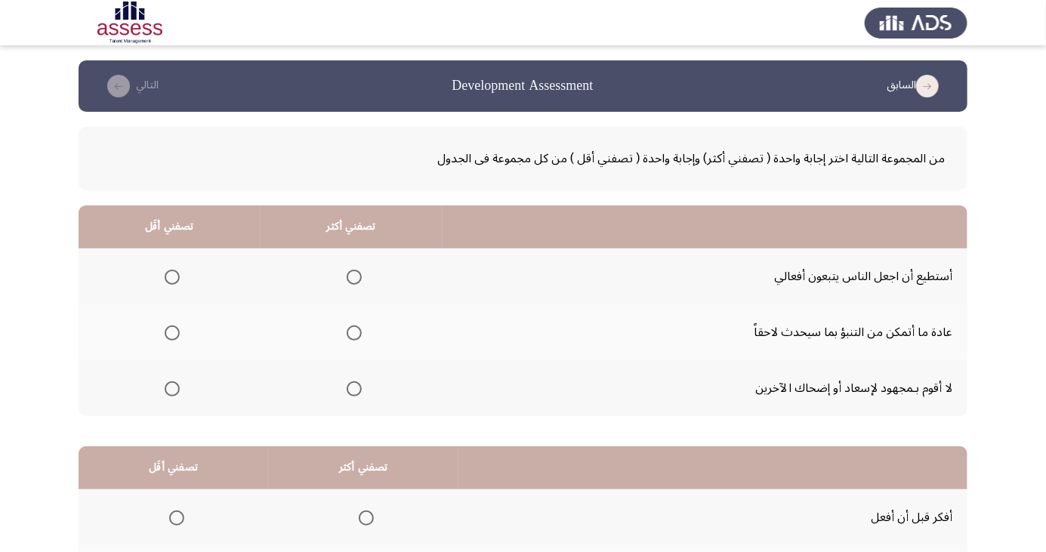
click at [351, 327] on span "Select an option" at bounding box center [354, 333] width 15 height 15
click at [351, 327] on input "Select an option" at bounding box center [354, 333] width 15 height 15
click at [159, 279] on label "Select an option" at bounding box center [169, 277] width 21 height 15
click at [165, 279] on input "Select an option" at bounding box center [172, 277] width 15 height 15
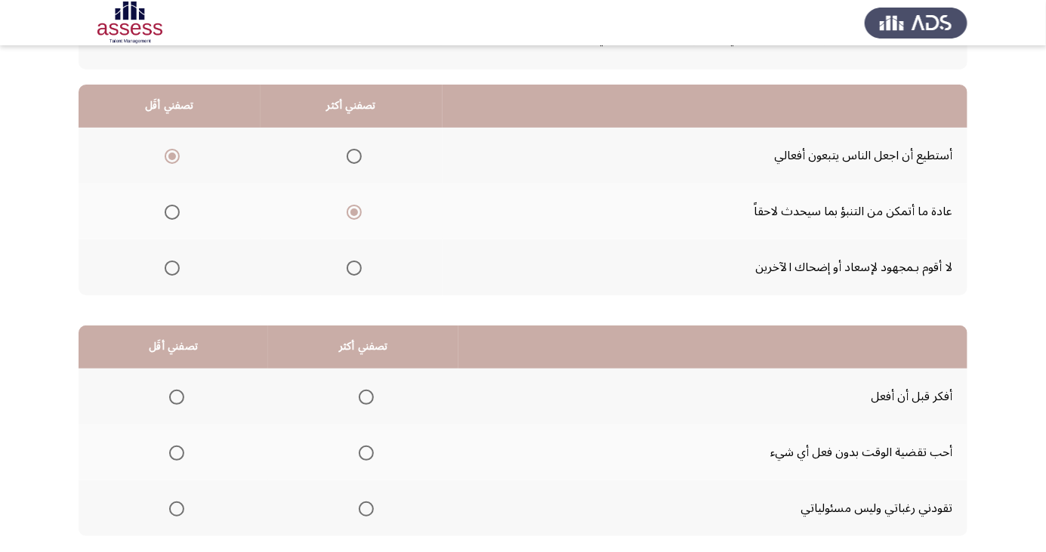
scroll to position [138, 0]
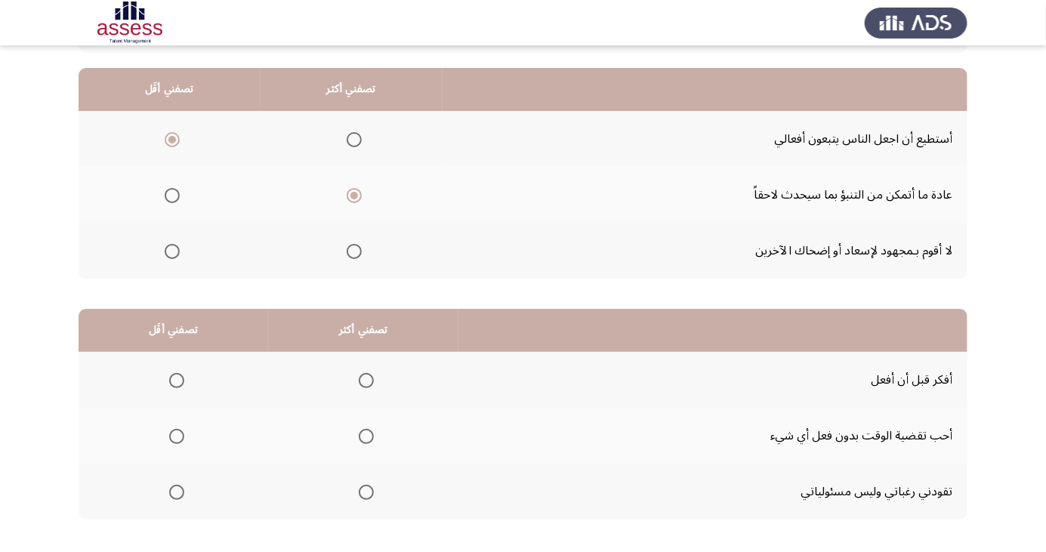
click at [369, 375] on span "Select an option" at bounding box center [366, 380] width 15 height 15
click at [369, 375] on input "Select an option" at bounding box center [366, 380] width 15 height 15
click at [177, 493] on span "Select an option" at bounding box center [177, 493] width 0 height 0
click at [175, 491] on input "Select an option" at bounding box center [176, 492] width 15 height 15
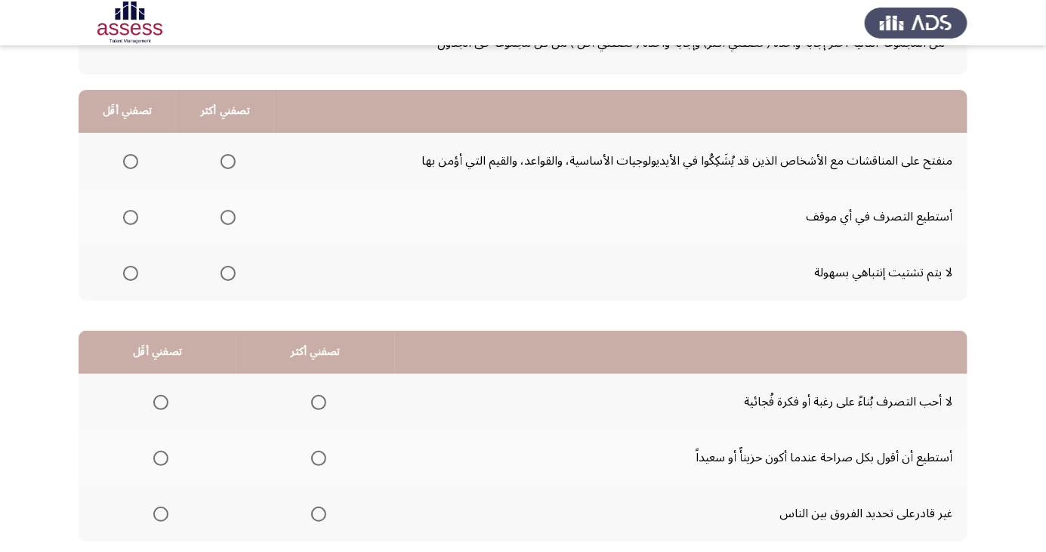
scroll to position [116, 0]
click at [129, 267] on span "Select an option" at bounding box center [130, 272] width 15 height 15
click at [129, 267] on input "Select an option" at bounding box center [130, 272] width 15 height 15
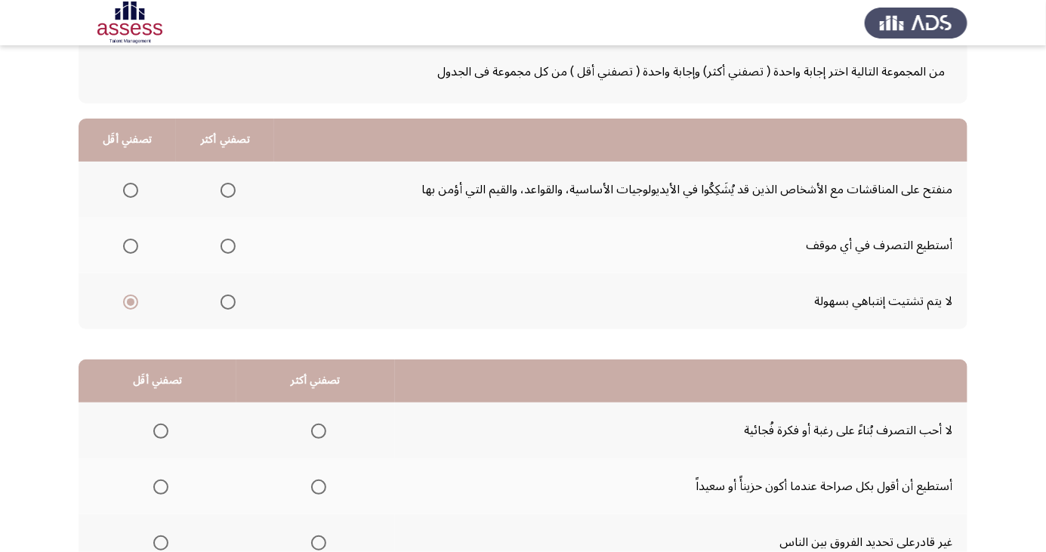
scroll to position [87, 0]
click at [228, 190] on span "Select an option" at bounding box center [228, 190] width 0 height 0
click at [226, 189] on input "Select an option" at bounding box center [228, 190] width 15 height 15
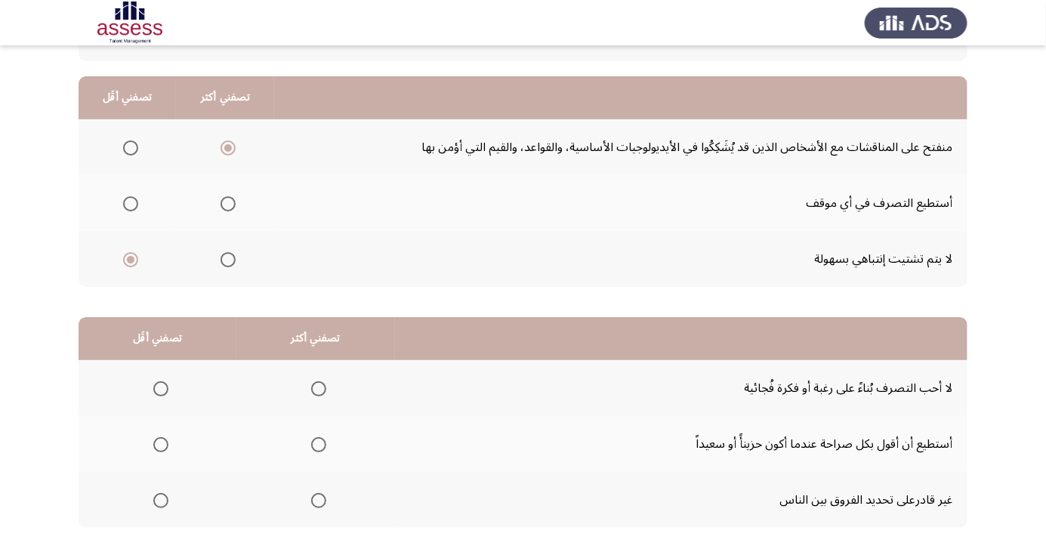
scroll to position [138, 0]
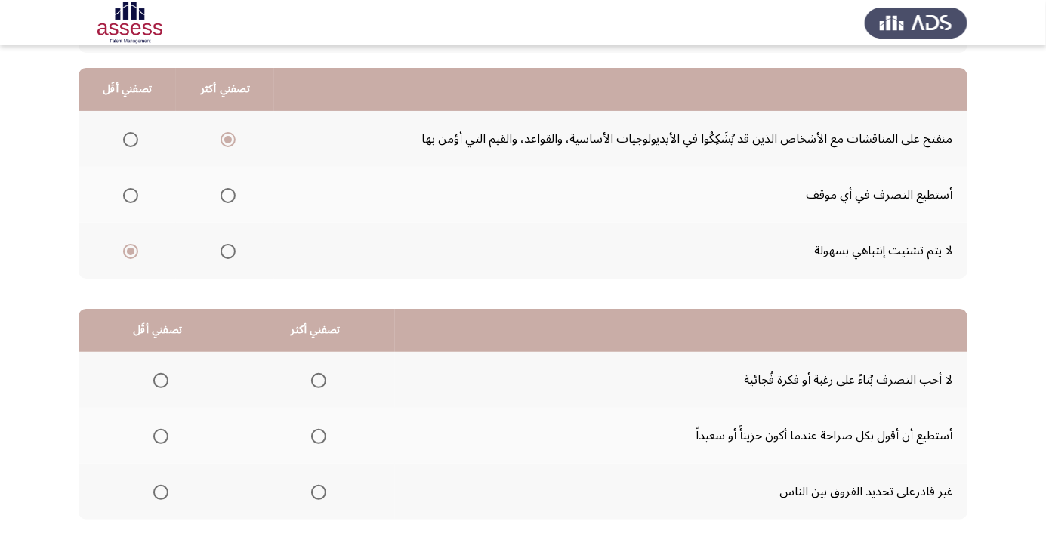
click at [161, 381] on span "Select an option" at bounding box center [161, 381] width 0 height 0
click at [159, 379] on input "Select an option" at bounding box center [160, 380] width 15 height 15
click at [318, 487] on span "Select an option" at bounding box center [318, 492] width 15 height 15
click at [318, 487] on input "Select an option" at bounding box center [318, 492] width 15 height 15
click at [320, 430] on span "Select an option" at bounding box center [318, 436] width 15 height 15
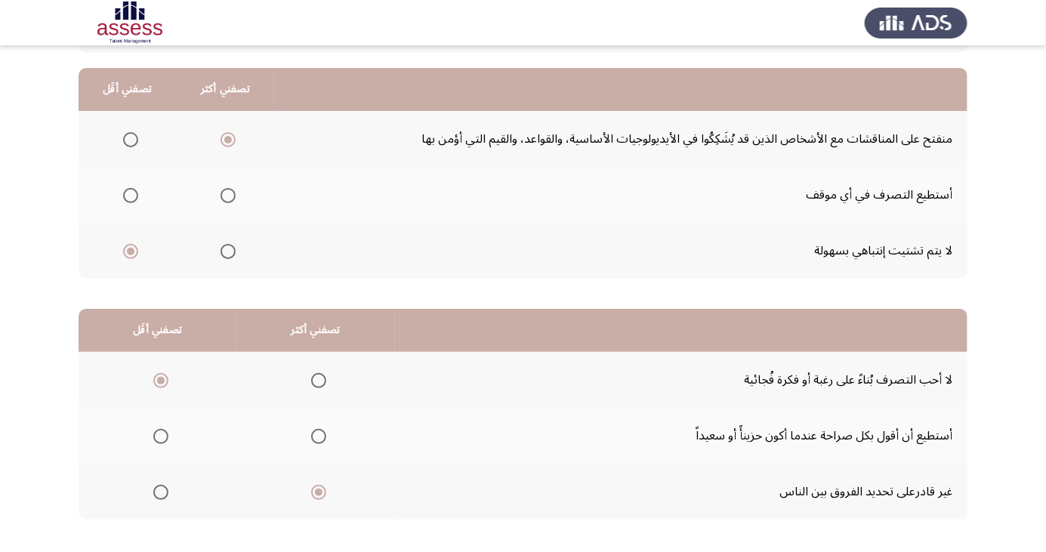
click at [320, 430] on input "Select an option" at bounding box center [318, 436] width 15 height 15
click at [320, 375] on span "Select an option" at bounding box center [318, 380] width 15 height 15
click at [320, 375] on input "Select an option" at bounding box center [318, 380] width 15 height 15
click at [153, 430] on span "Select an option" at bounding box center [160, 436] width 15 height 15
click at [153, 430] on input "Select an option" at bounding box center [160, 436] width 15 height 15
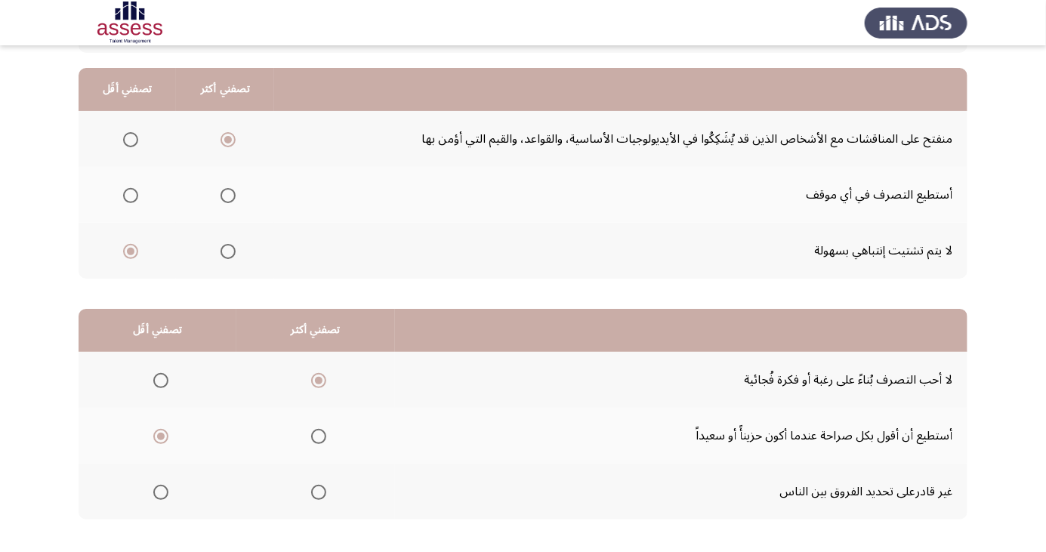
click at [161, 493] on span "Select an option" at bounding box center [161, 493] width 0 height 0
click at [159, 491] on input "Select an option" at bounding box center [160, 492] width 15 height 15
click at [161, 437] on span "Select an option" at bounding box center [161, 437] width 0 height 0
click at [159, 435] on input "Select an option" at bounding box center [160, 436] width 15 height 15
click at [161, 471] on th at bounding box center [158, 492] width 158 height 56
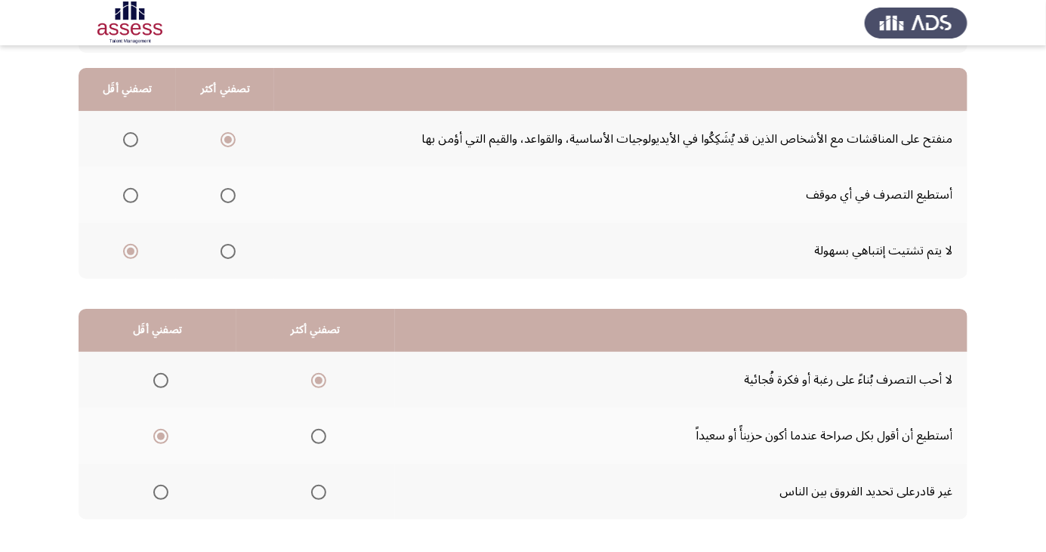
click at [160, 496] on span "Select an option" at bounding box center [160, 492] width 15 height 15
click at [160, 496] on input "Select an option" at bounding box center [160, 492] width 15 height 15
click at [161, 437] on span "Select an option" at bounding box center [161, 437] width 0 height 0
click at [159, 435] on input "Select an option" at bounding box center [160, 436] width 15 height 15
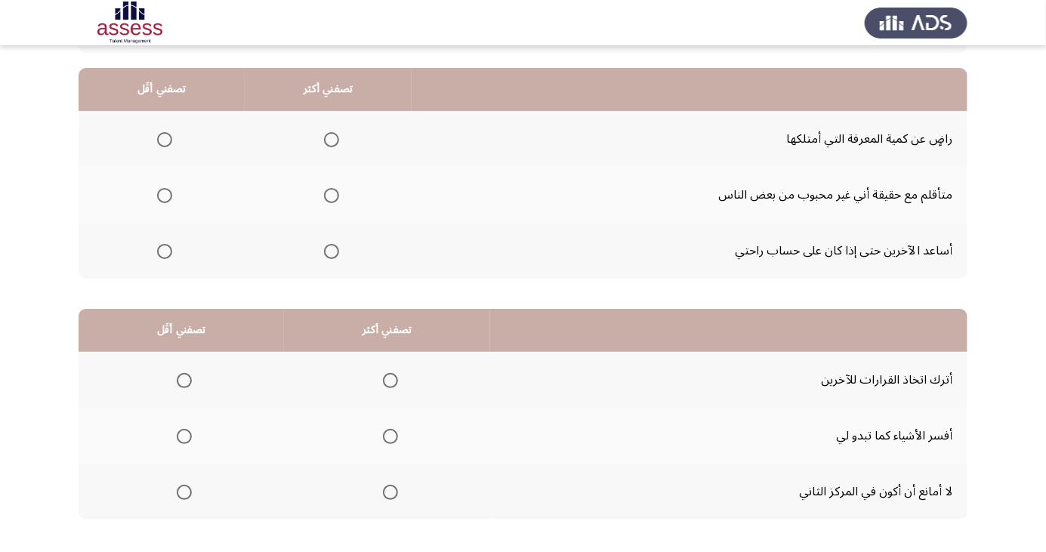
click at [191, 376] on span "Select an option" at bounding box center [184, 380] width 15 height 15
click at [191, 376] on input "Select an option" at bounding box center [184, 380] width 15 height 15
click at [391, 486] on span "Select an option" at bounding box center [390, 492] width 15 height 15
click at [391, 486] on input "Select an option" at bounding box center [390, 492] width 15 height 15
click at [391, 437] on span "Select an option" at bounding box center [391, 437] width 0 height 0
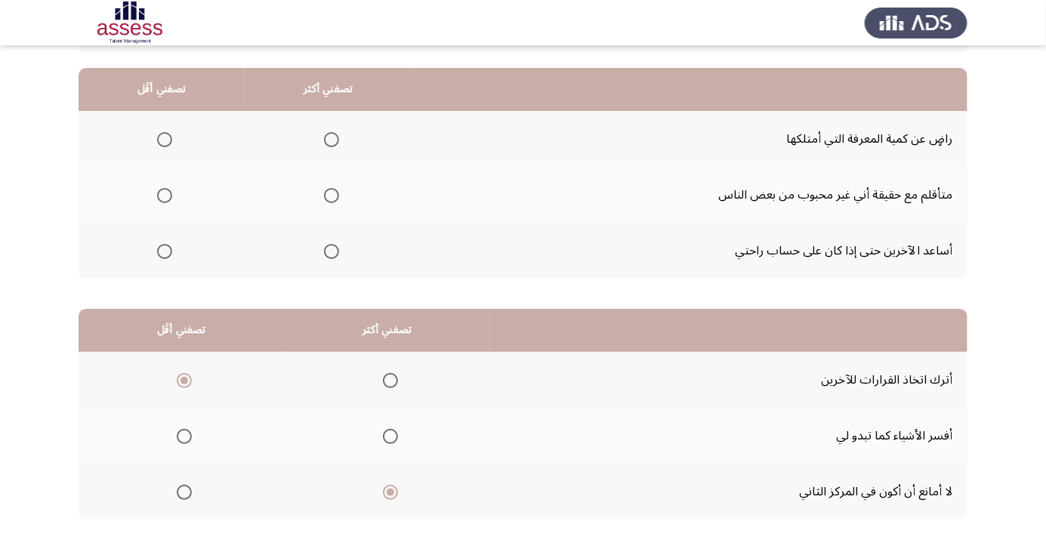
click at [391, 435] on input "Select an option" at bounding box center [390, 436] width 15 height 15
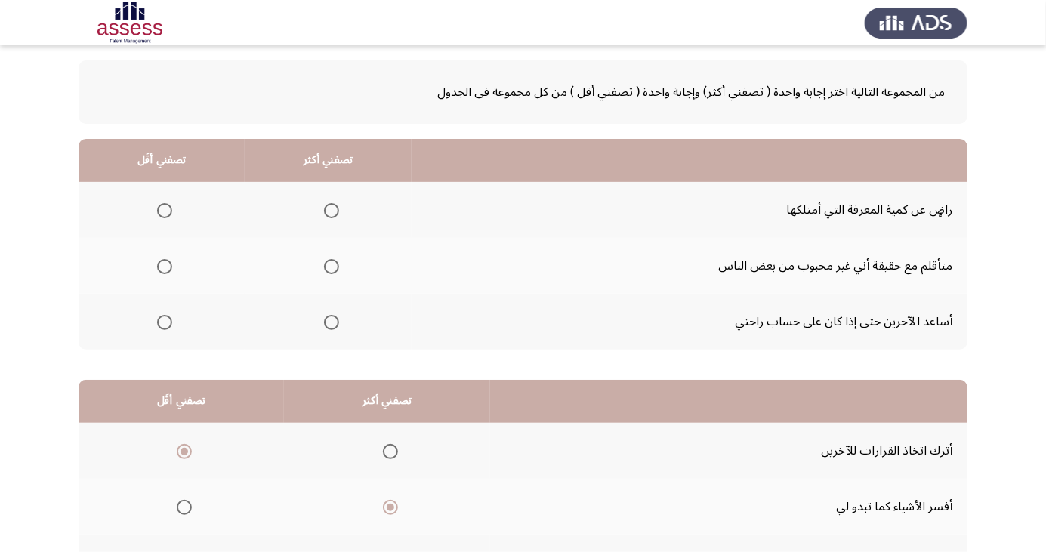
scroll to position [63, 0]
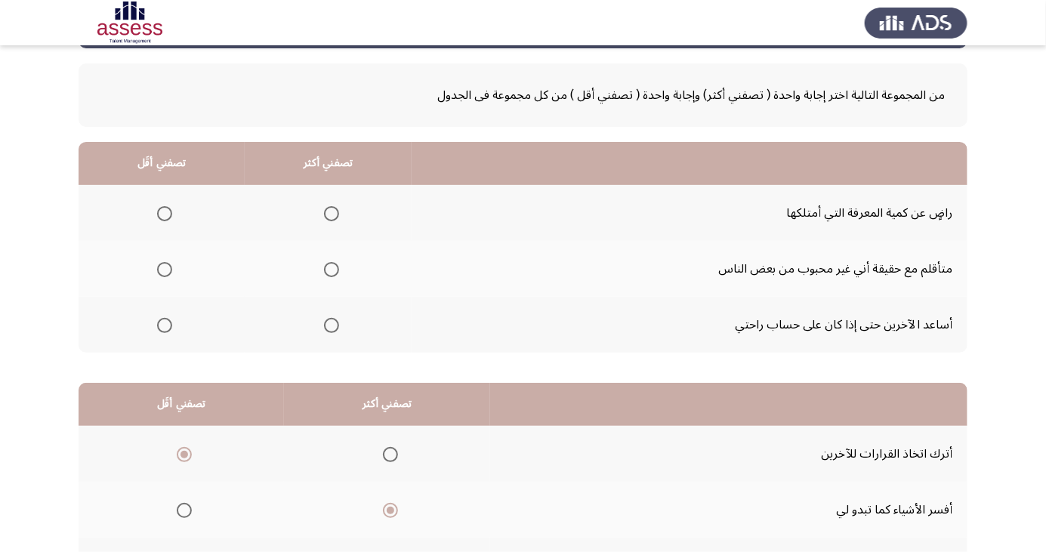
click at [168, 323] on span "Select an option" at bounding box center [164, 325] width 15 height 15
click at [168, 323] on input "Select an option" at bounding box center [164, 325] width 15 height 15
click at [335, 325] on span "Select an option" at bounding box center [331, 325] width 15 height 15
click at [335, 325] on input "Select an option" at bounding box center [331, 325] width 15 height 15
click at [165, 214] on span "Select an option" at bounding box center [165, 214] width 0 height 0
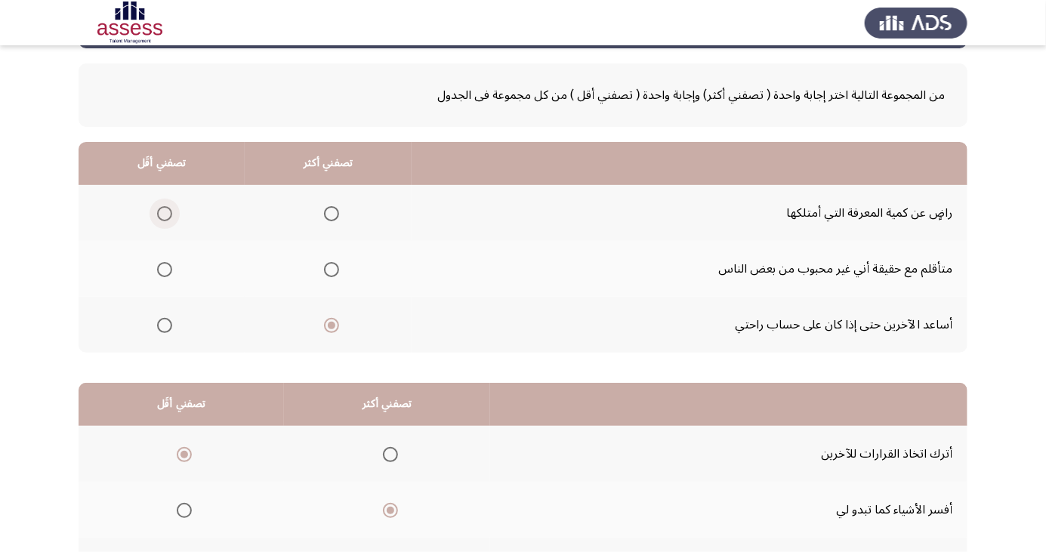
click at [163, 212] on input "Select an option" at bounding box center [164, 213] width 15 height 15
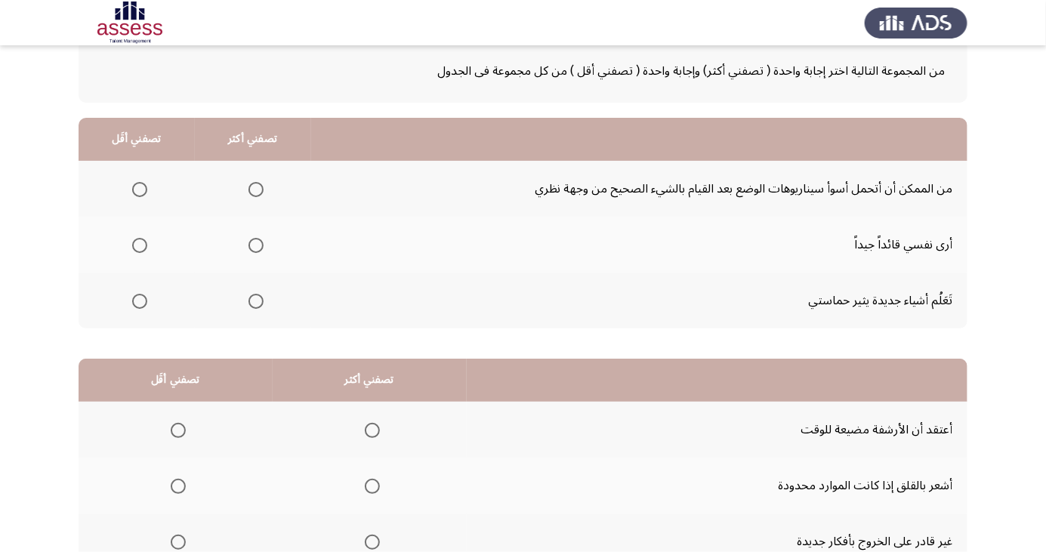
scroll to position [82, 0]
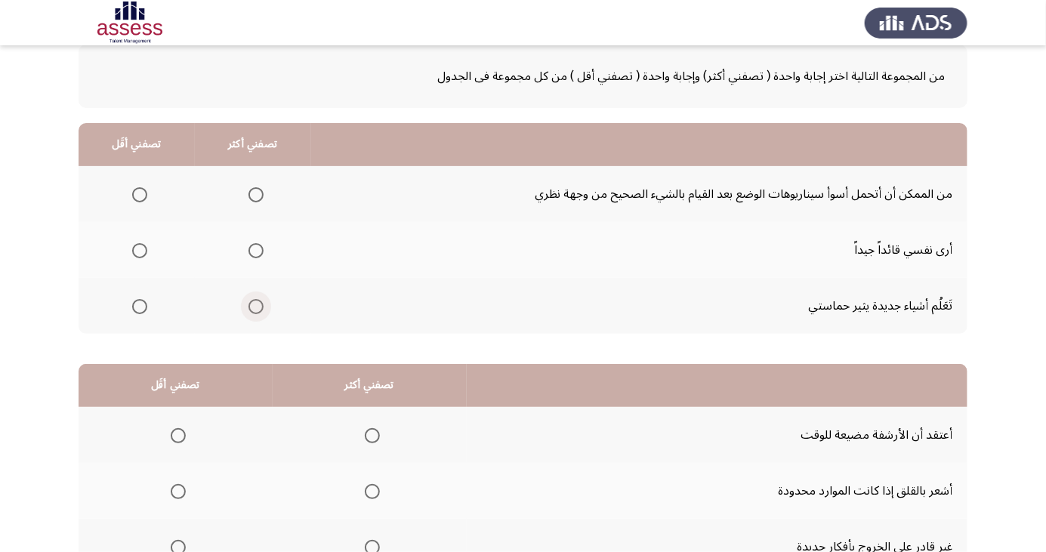
click at [258, 299] on span "Select an option" at bounding box center [256, 306] width 15 height 15
click at [258, 299] on input "Select an option" at bounding box center [256, 306] width 15 height 15
click at [140, 307] on span "Select an option" at bounding box center [140, 307] width 0 height 0
click at [138, 305] on input "Select an option" at bounding box center [139, 306] width 15 height 15
click at [256, 251] on span "Select an option" at bounding box center [256, 251] width 0 height 0
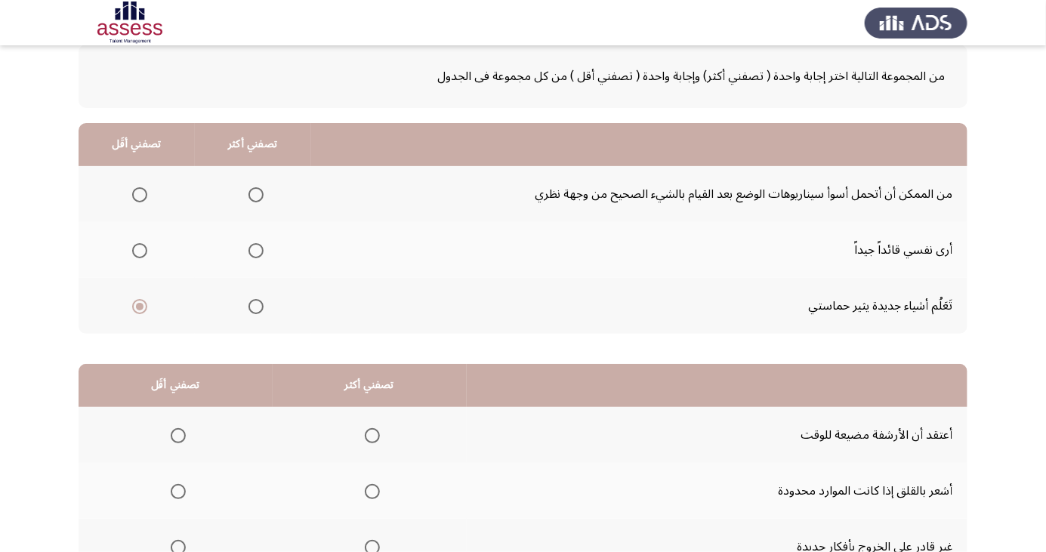
click at [253, 249] on input "Select an option" at bounding box center [256, 250] width 15 height 15
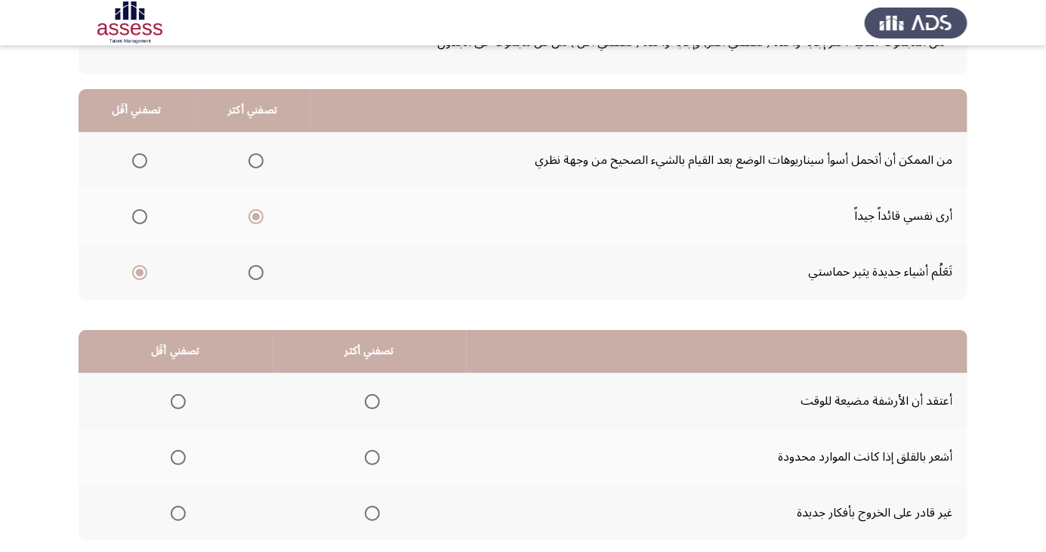
scroll to position [138, 0]
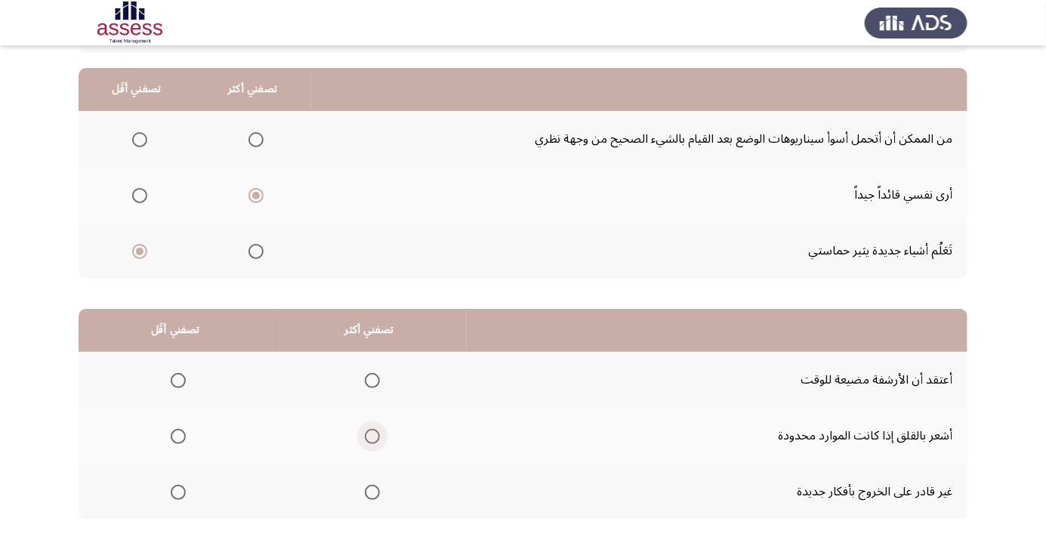
click at [372, 437] on span "Select an option" at bounding box center [372, 437] width 0 height 0
click at [370, 435] on input "Select an option" at bounding box center [372, 436] width 15 height 15
click at [178, 493] on span "Select an option" at bounding box center [178, 493] width 0 height 0
click at [178, 491] on input "Select an option" at bounding box center [178, 492] width 15 height 15
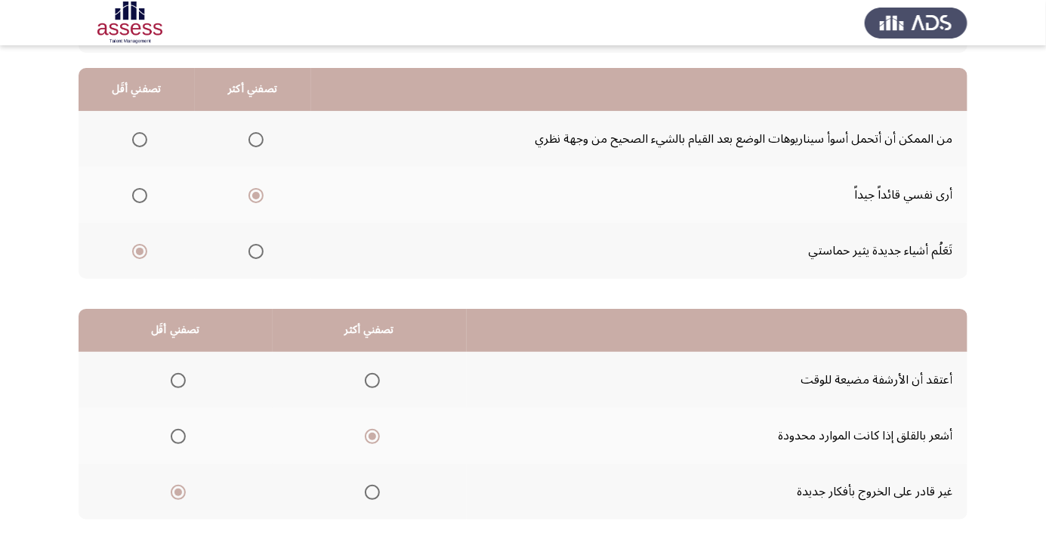
scroll to position [0, 0]
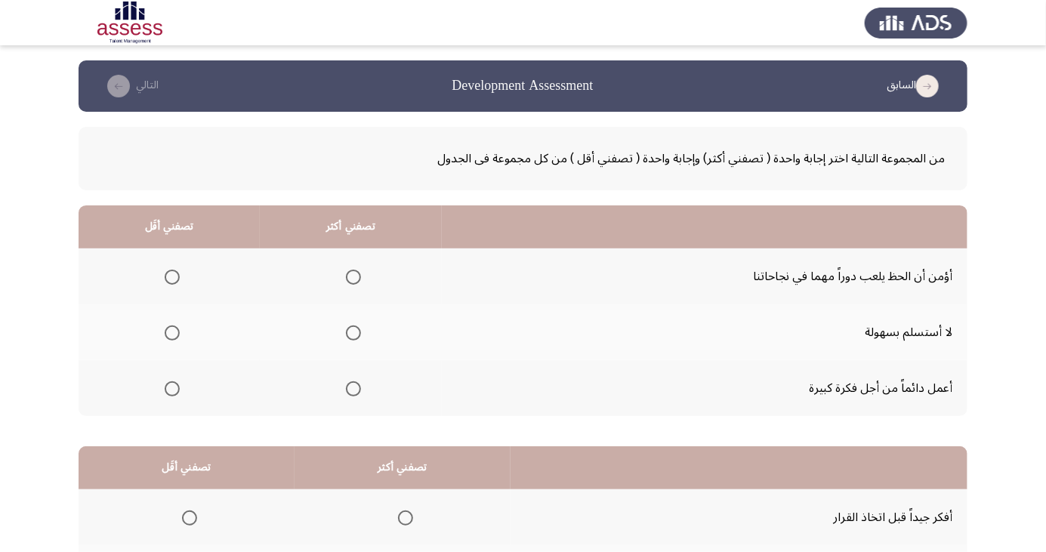
click at [354, 333] on span "Select an option" at bounding box center [354, 333] width 0 height 0
click at [351, 332] on input "Select an option" at bounding box center [353, 333] width 15 height 15
click at [171, 271] on span "Select an option" at bounding box center [172, 277] width 15 height 15
click at [171, 271] on input "Select an option" at bounding box center [172, 277] width 15 height 15
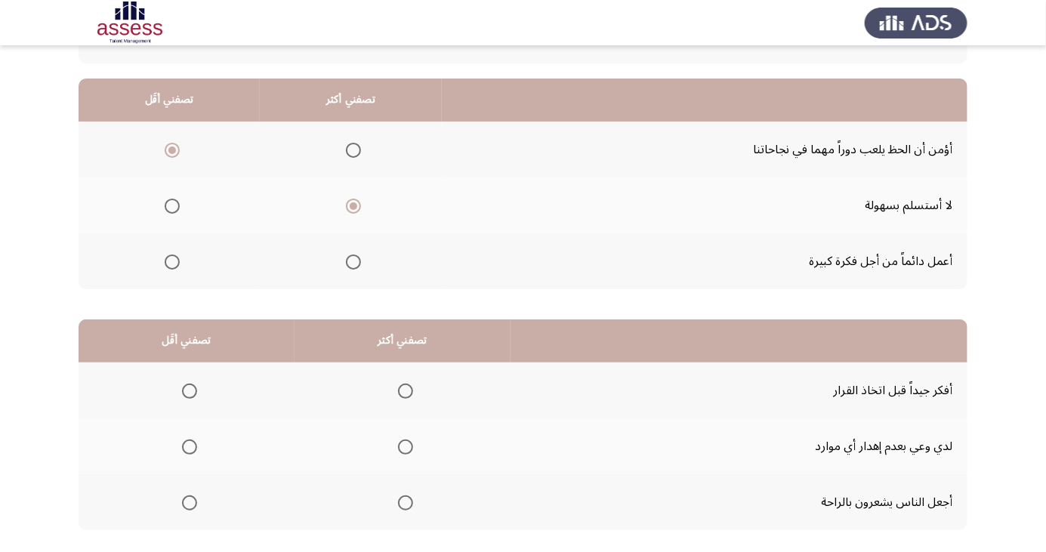
scroll to position [138, 0]
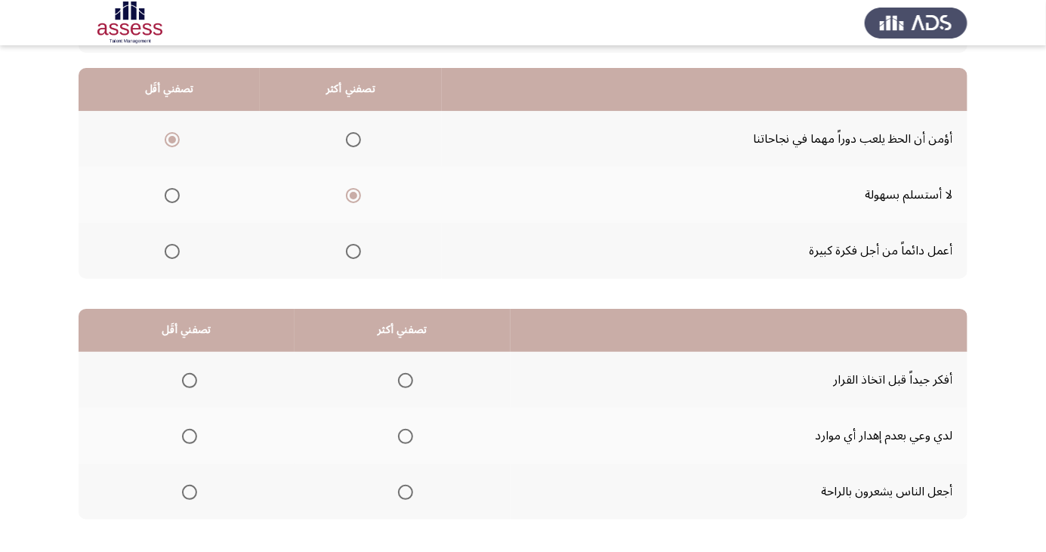
click at [409, 385] on span "Select an option" at bounding box center [405, 380] width 15 height 15
click at [409, 385] on input "Select an option" at bounding box center [405, 380] width 15 height 15
click at [193, 437] on span "Select an option" at bounding box center [189, 436] width 15 height 15
click at [193, 437] on input "Select an option" at bounding box center [189, 436] width 15 height 15
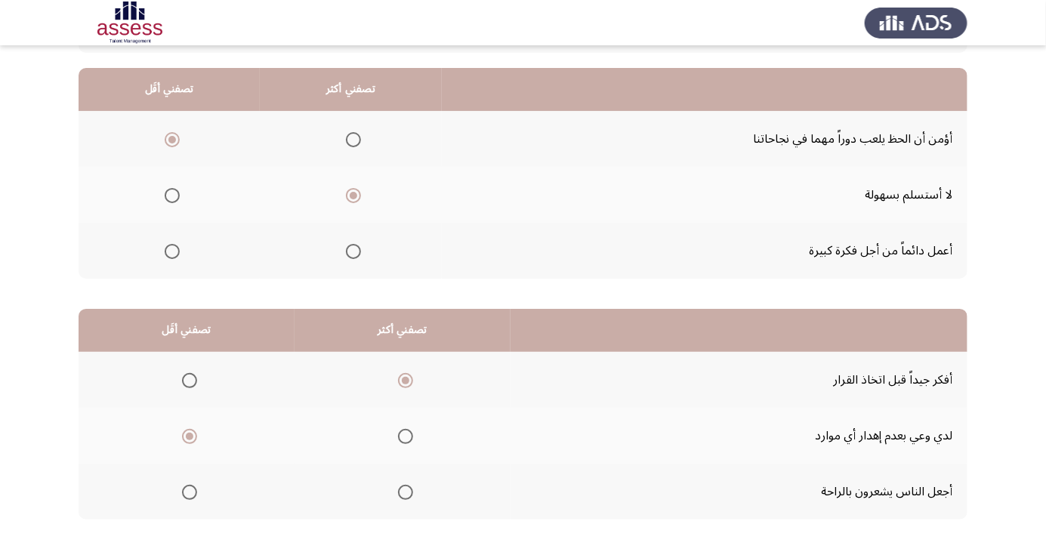
scroll to position [0, 0]
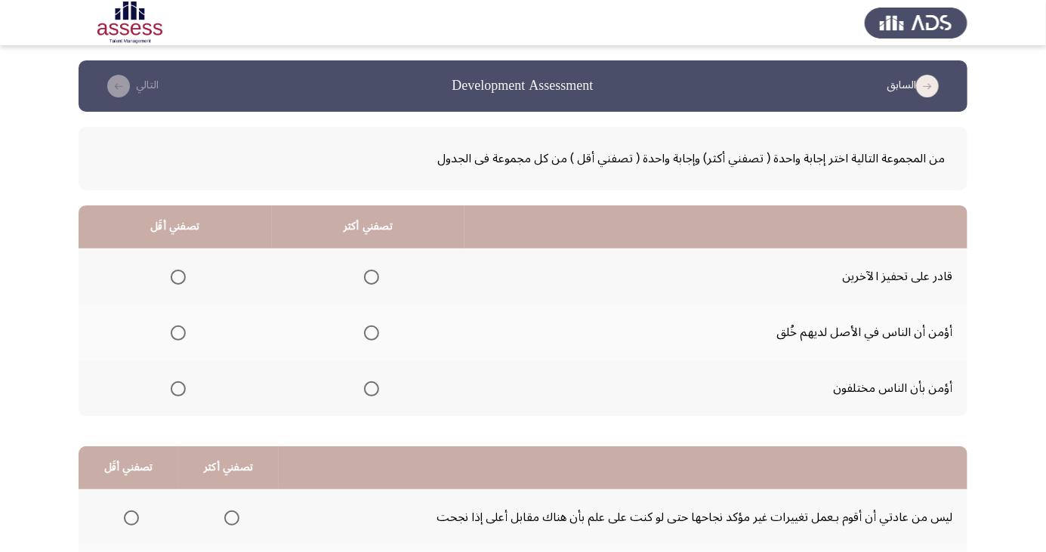
click at [371, 389] on span "Select an option" at bounding box center [371, 389] width 0 height 0
click at [371, 388] on input "Select an option" at bounding box center [371, 389] width 15 height 15
click at [178, 333] on span "Select an option" at bounding box center [178, 333] width 0 height 0
click at [178, 332] on input "Select an option" at bounding box center [178, 333] width 15 height 15
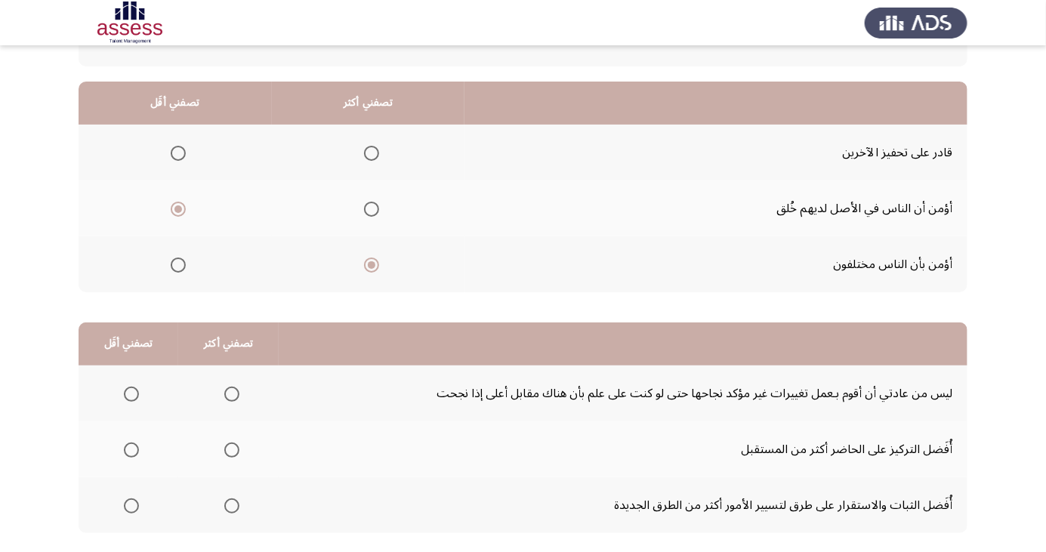
scroll to position [138, 0]
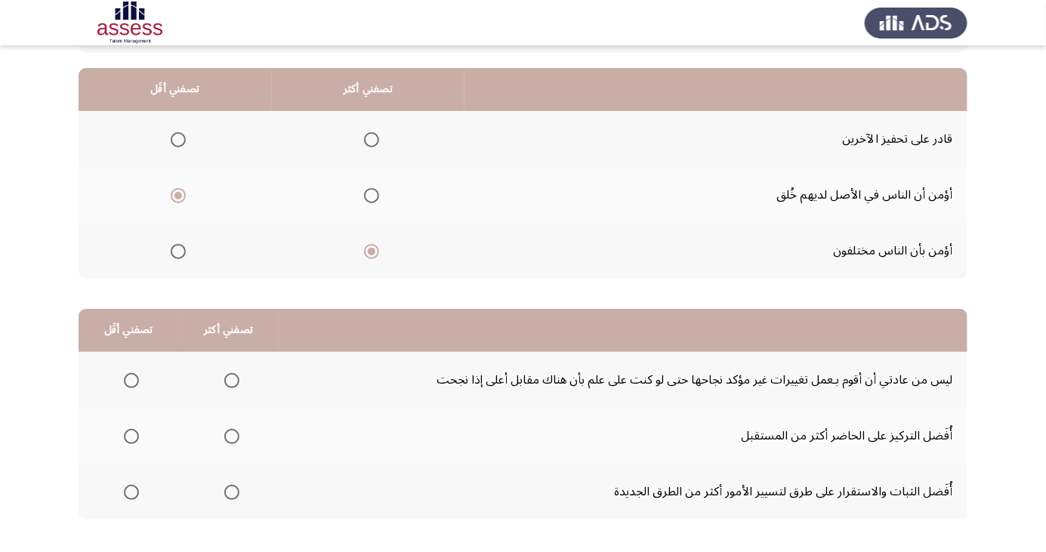
click at [130, 385] on span "Select an option" at bounding box center [131, 380] width 15 height 15
click at [130, 385] on input "Select an option" at bounding box center [131, 380] width 15 height 15
click at [230, 429] on span "Select an option" at bounding box center [231, 436] width 15 height 15
click at [230, 429] on input "Select an option" at bounding box center [231, 436] width 15 height 15
click at [230, 487] on span "Select an option" at bounding box center [231, 492] width 15 height 15
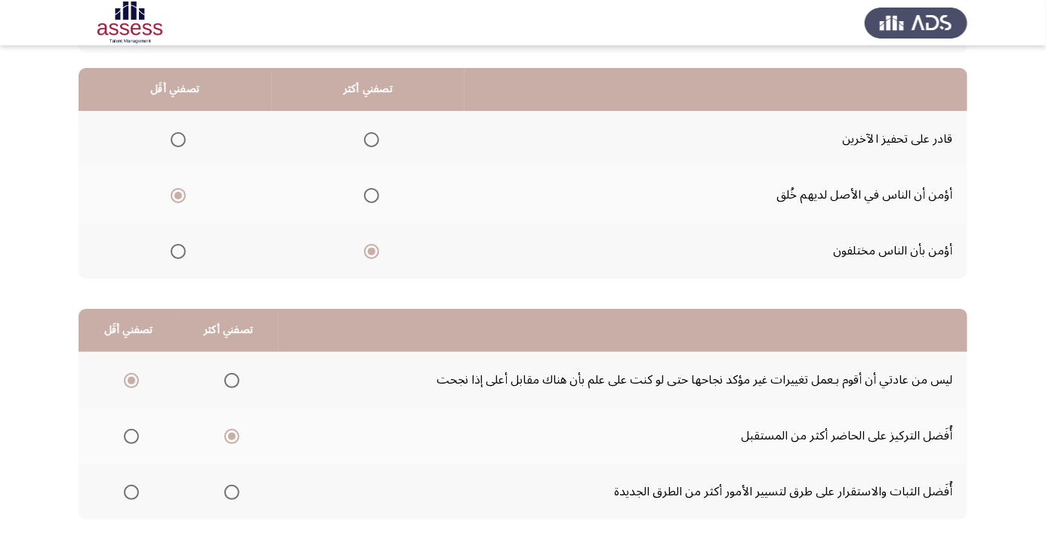
click at [230, 487] on input "Select an option" at bounding box center [231, 492] width 15 height 15
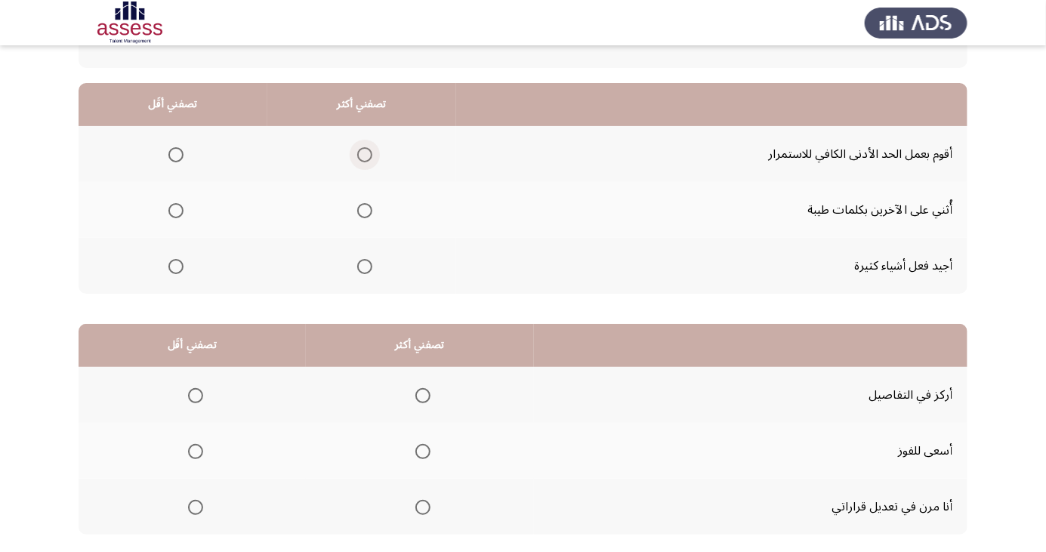
scroll to position [122, 0]
click at [370, 267] on span "Select an option" at bounding box center [364, 266] width 15 height 15
click at [370, 267] on input "Select an option" at bounding box center [364, 266] width 15 height 15
click at [171, 147] on span "Select an option" at bounding box center [175, 154] width 15 height 15
click at [171, 147] on input "Select an option" at bounding box center [175, 154] width 15 height 15
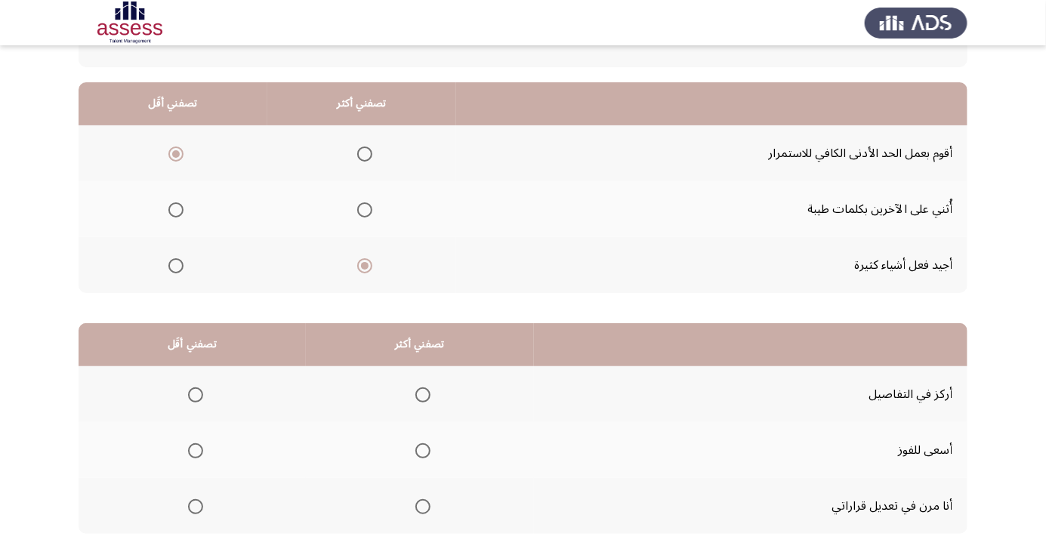
scroll to position [138, 0]
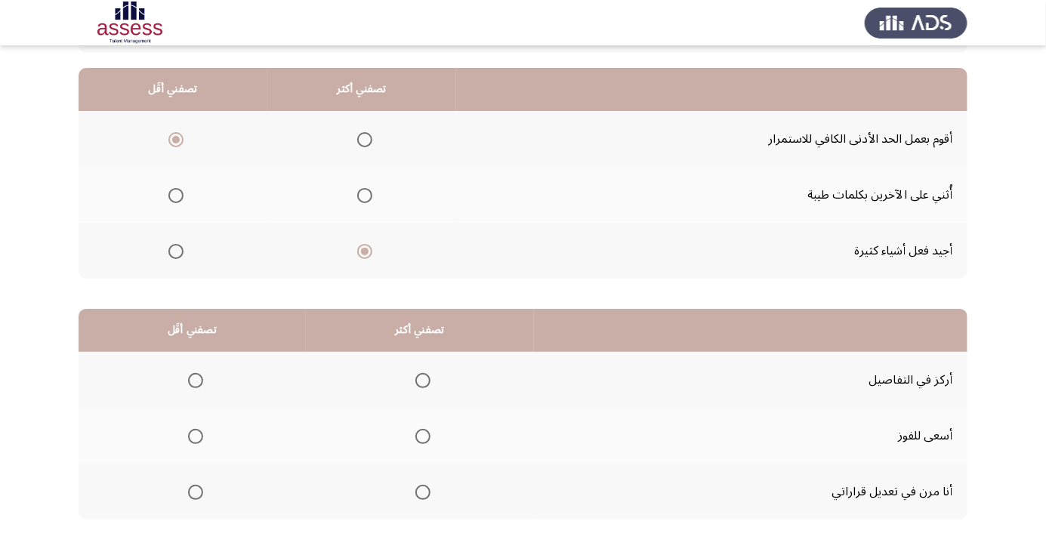
click at [191, 372] on mat-radio-button "Select an option" at bounding box center [192, 380] width 21 height 16
click at [196, 381] on span "Select an option" at bounding box center [196, 381] width 0 height 0
click at [193, 379] on input "Select an option" at bounding box center [195, 380] width 15 height 15
click at [423, 493] on span "Select an option" at bounding box center [423, 493] width 0 height 0
click at [419, 491] on input "Select an option" at bounding box center [423, 492] width 15 height 15
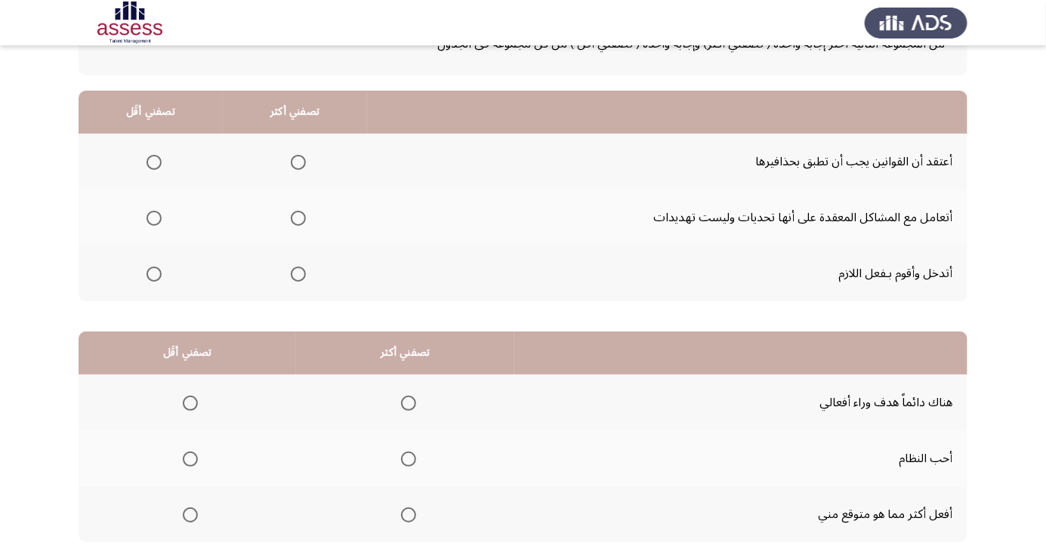
scroll to position [116, 0]
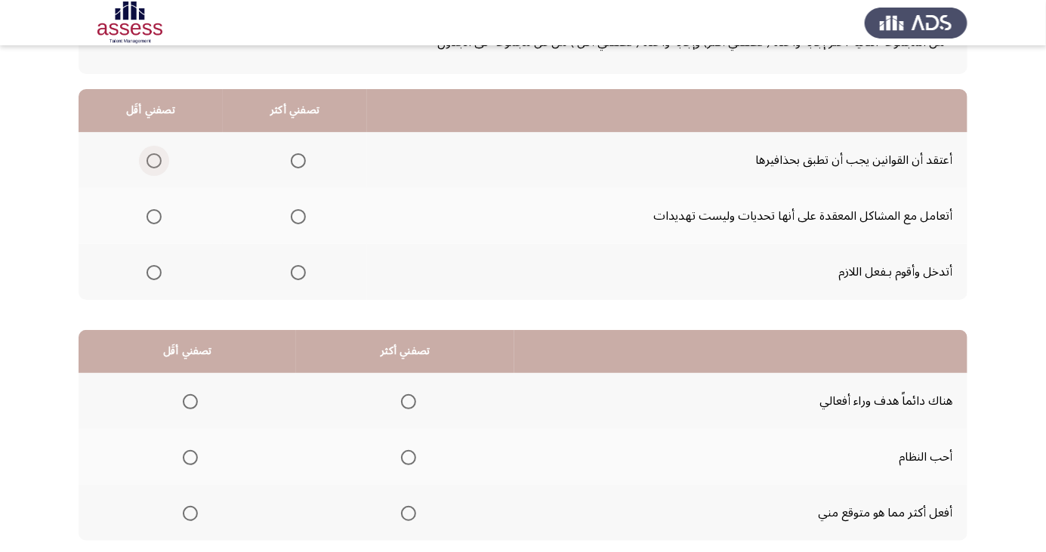
click at [154, 156] on span "Select an option" at bounding box center [154, 160] width 15 height 15
click at [154, 156] on input "Select an option" at bounding box center [154, 160] width 15 height 15
click at [314, 212] on th at bounding box center [295, 216] width 144 height 56
click at [298, 217] on span "Select an option" at bounding box center [298, 217] width 0 height 0
click at [297, 215] on input "Select an option" at bounding box center [298, 216] width 15 height 15
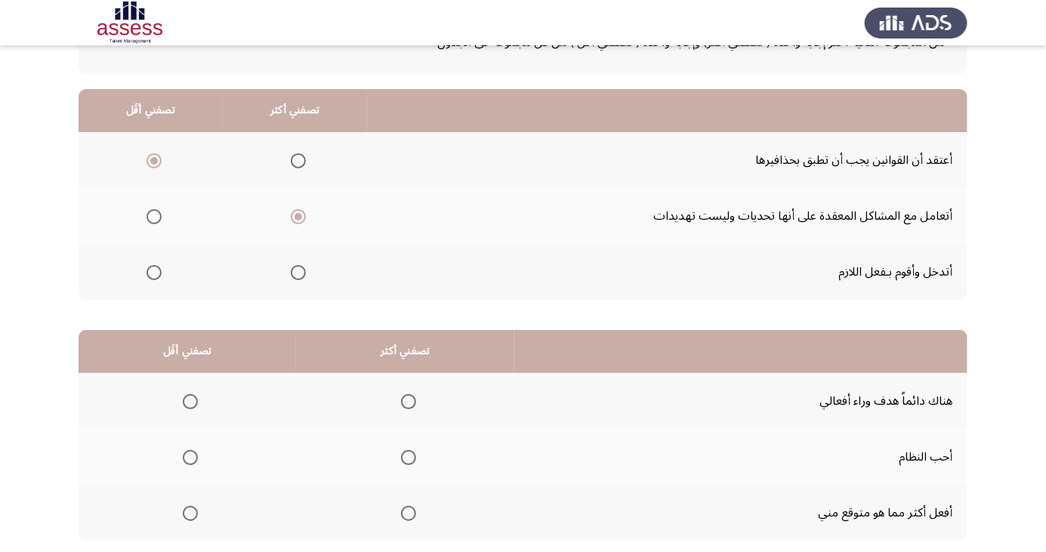
click at [402, 457] on span "Select an option" at bounding box center [408, 457] width 15 height 15
click at [402, 457] on input "Select an option" at bounding box center [408, 457] width 15 height 15
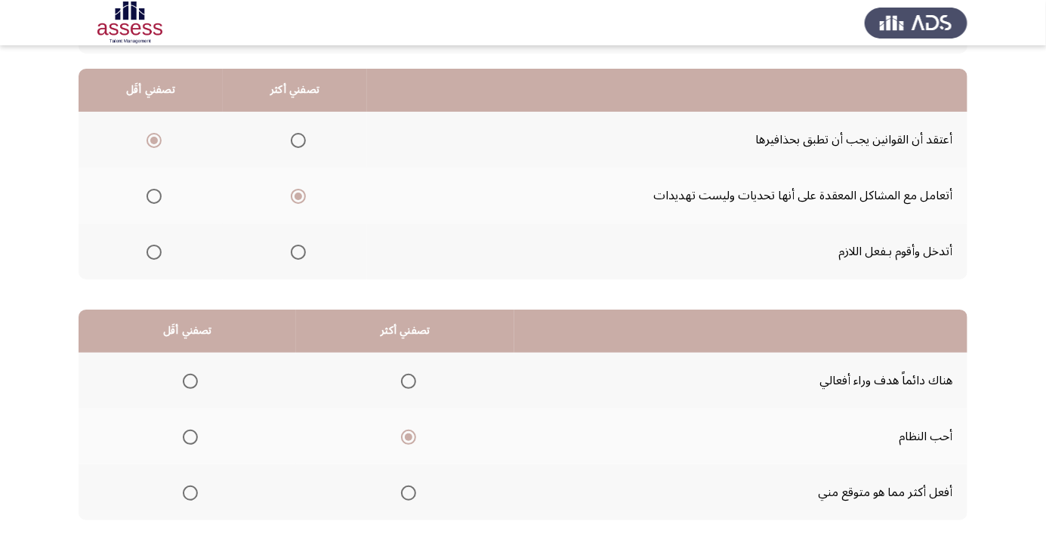
scroll to position [138, 0]
click at [190, 381] on span "Select an option" at bounding box center [190, 381] width 0 height 0
click at [190, 379] on input "Select an option" at bounding box center [190, 380] width 15 height 15
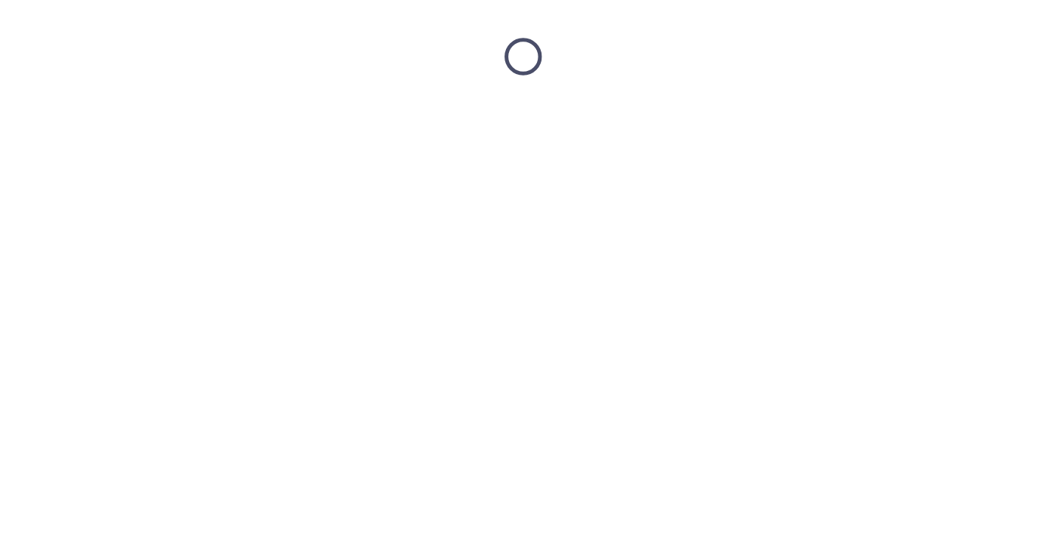
scroll to position [0, 0]
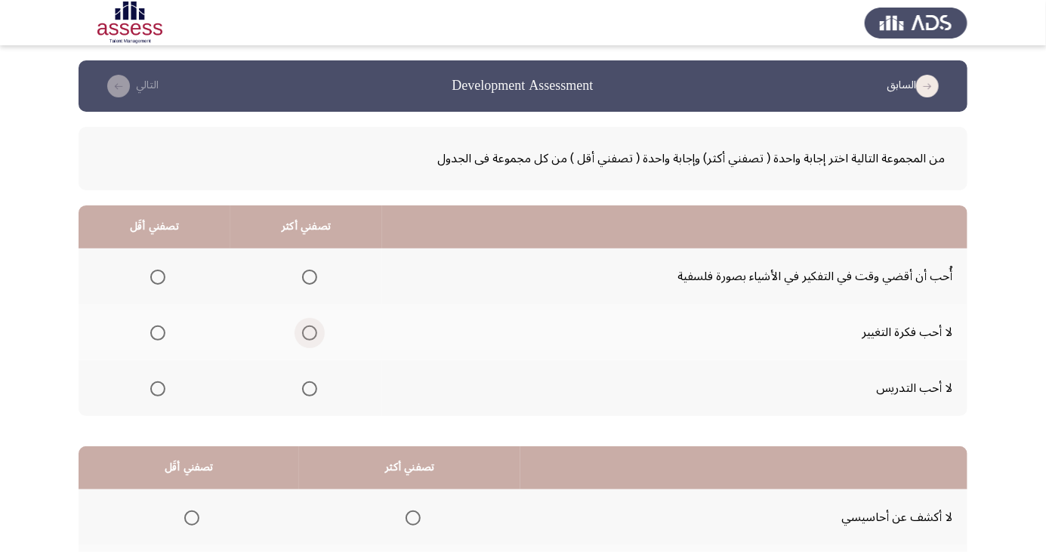
click at [307, 332] on span "Select an option" at bounding box center [309, 333] width 15 height 15
click at [307, 332] on input "Select an option" at bounding box center [309, 333] width 15 height 15
click at [157, 277] on span "Select an option" at bounding box center [157, 277] width 0 height 0
click at [156, 277] on input "Select an option" at bounding box center [157, 277] width 15 height 15
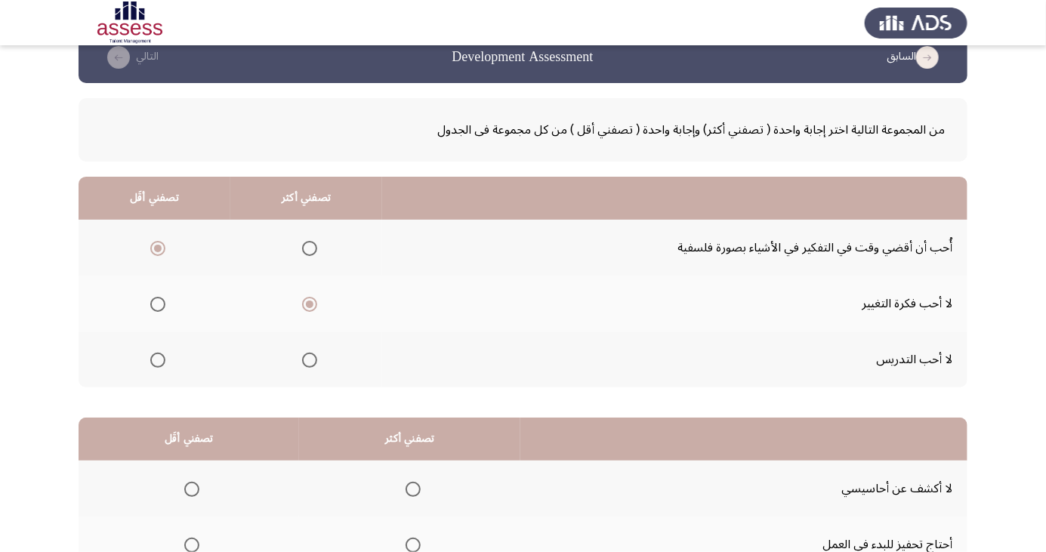
scroll to position [138, 0]
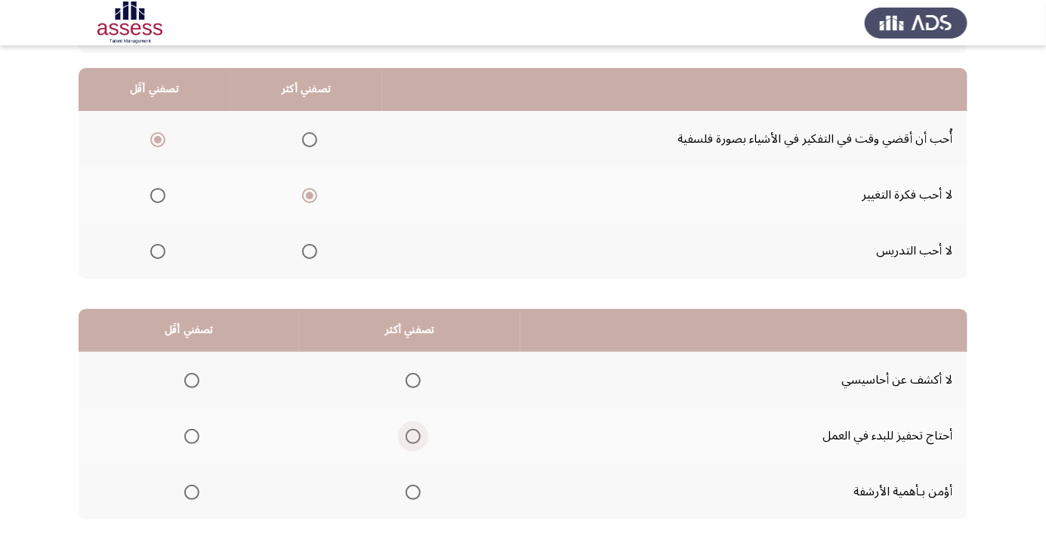
click at [410, 435] on span "Select an option" at bounding box center [413, 436] width 15 height 15
click at [410, 435] on input "Select an option" at bounding box center [413, 436] width 15 height 15
click at [166, 388] on th at bounding box center [189, 380] width 221 height 56
click at [190, 379] on span "Select an option" at bounding box center [191, 380] width 15 height 15
click at [190, 379] on input "Select an option" at bounding box center [191, 380] width 15 height 15
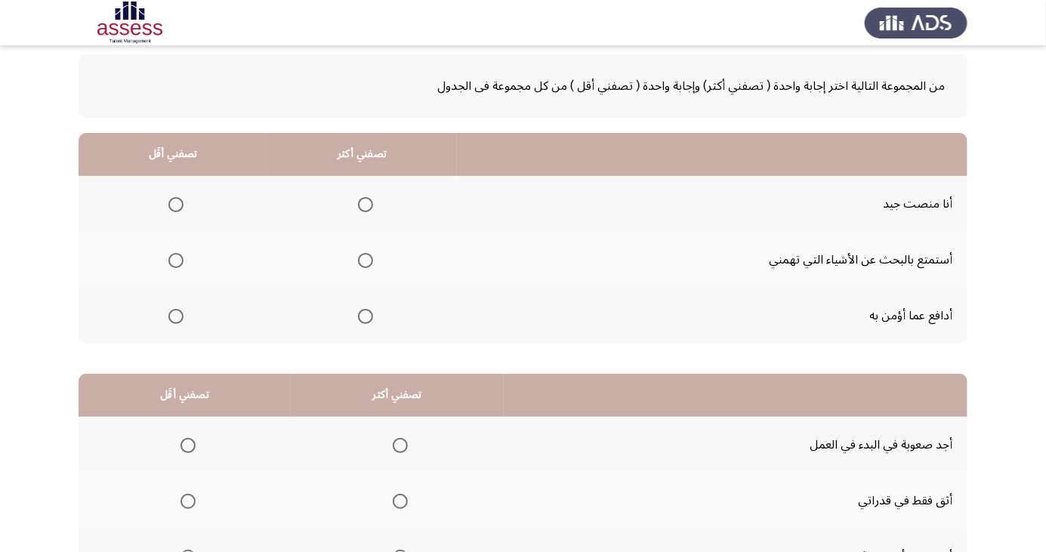
scroll to position [70, 0]
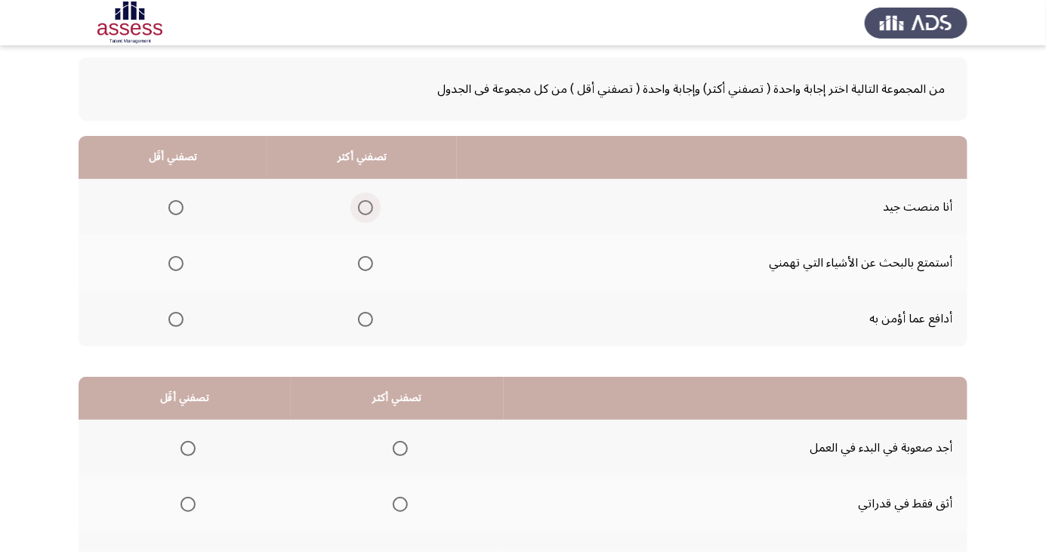
click at [368, 206] on span "Select an option" at bounding box center [365, 207] width 15 height 15
click at [368, 206] on input "Select an option" at bounding box center [365, 207] width 15 height 15
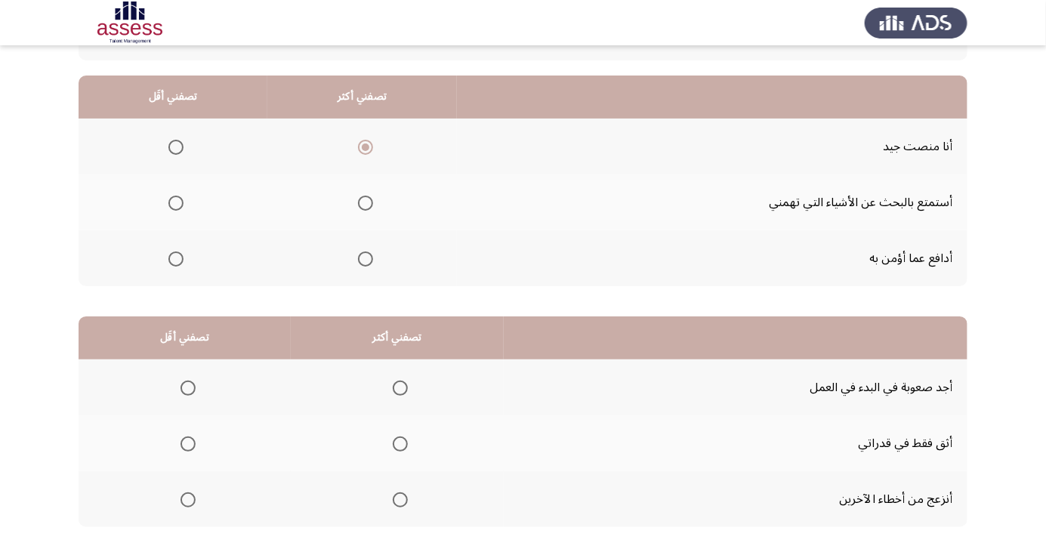
scroll to position [138, 0]
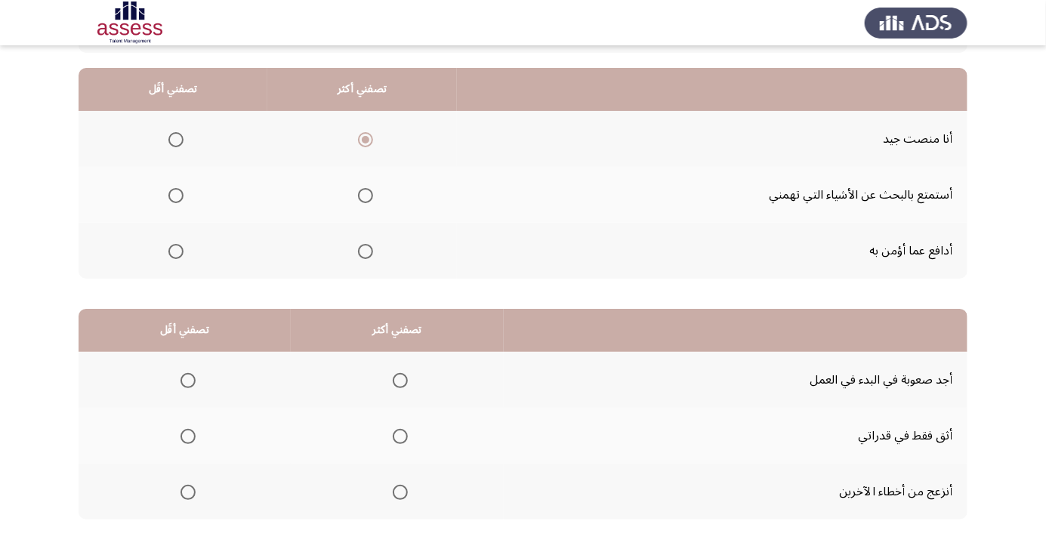
click at [181, 491] on span "Select an option" at bounding box center [188, 492] width 15 height 15
click at [181, 491] on input "Select an option" at bounding box center [188, 492] width 15 height 15
click at [170, 193] on span "Select an option" at bounding box center [175, 195] width 15 height 15
click at [170, 193] on input "Select an option" at bounding box center [175, 195] width 15 height 15
click at [400, 442] on span "Select an option" at bounding box center [400, 436] width 15 height 15
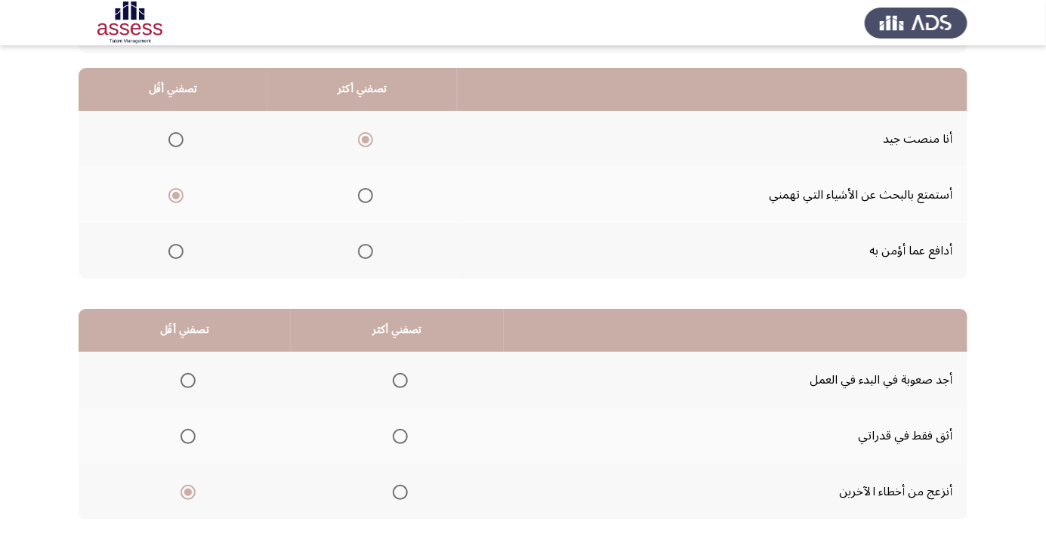
click at [400, 442] on input "Select an option" at bounding box center [400, 436] width 15 height 15
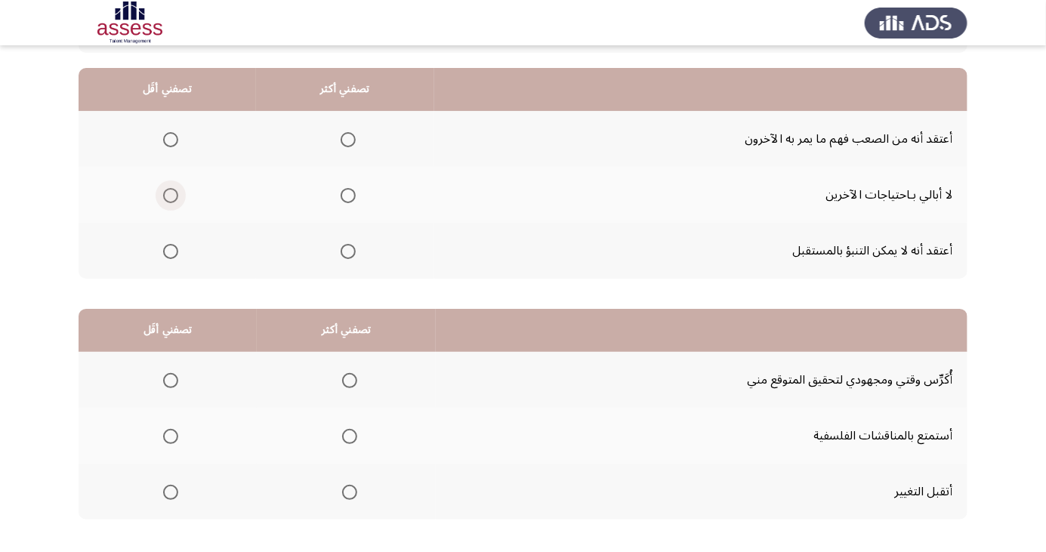
click at [169, 194] on span "Select an option" at bounding box center [170, 195] width 15 height 15
click at [169, 194] on input "Select an option" at bounding box center [170, 195] width 15 height 15
click at [348, 140] on span "Select an option" at bounding box center [348, 140] width 0 height 0
click at [347, 139] on input "Select an option" at bounding box center [348, 139] width 15 height 15
click at [351, 246] on span "Select an option" at bounding box center [348, 251] width 15 height 15
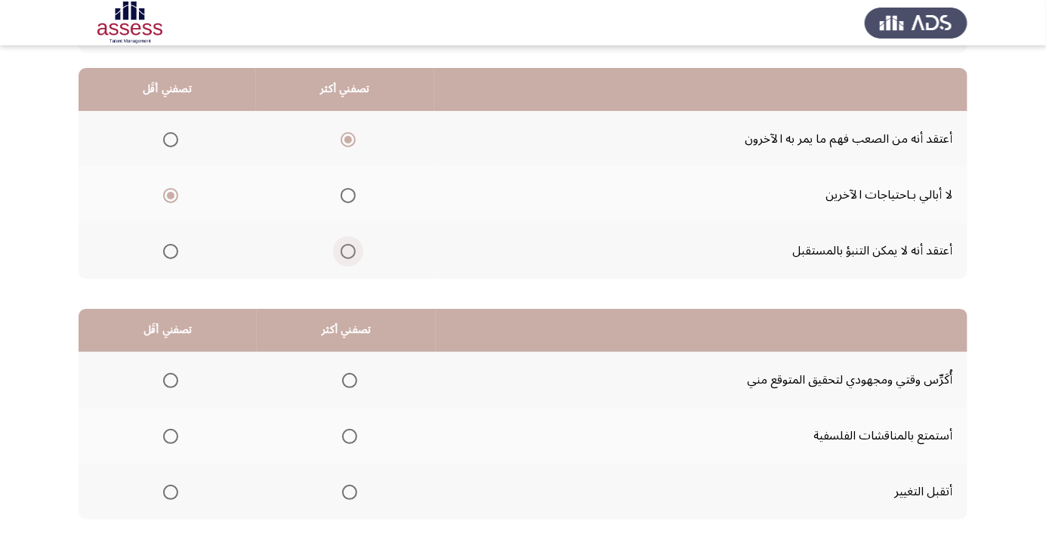
click at [351, 246] on input "Select an option" at bounding box center [348, 251] width 15 height 15
click at [351, 375] on span "Select an option" at bounding box center [349, 380] width 15 height 15
click at [351, 375] on input "Select an option" at bounding box center [349, 380] width 15 height 15
click at [171, 437] on span "Select an option" at bounding box center [171, 437] width 0 height 0
click at [170, 435] on input "Select an option" at bounding box center [170, 436] width 15 height 15
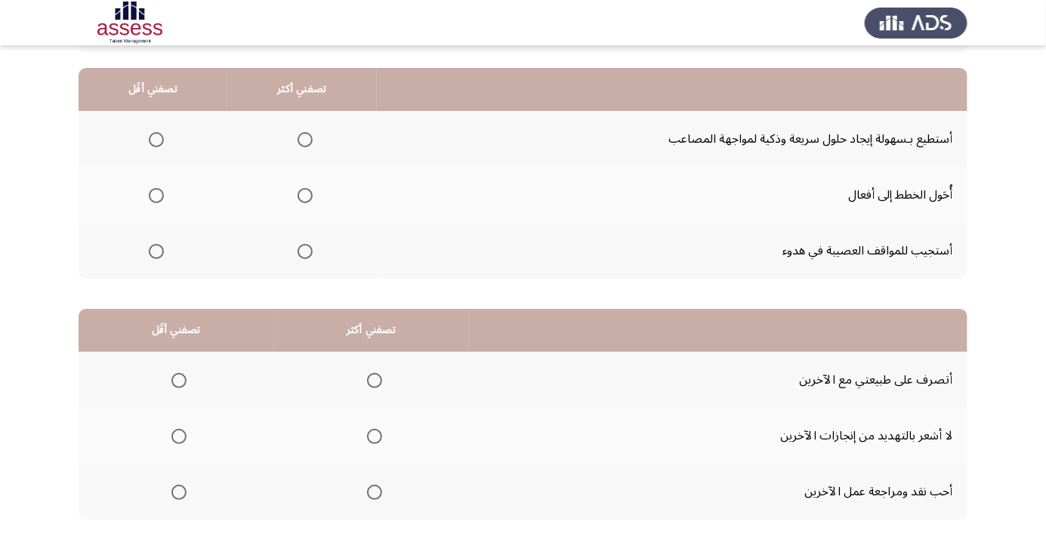
click at [177, 497] on span "Select an option" at bounding box center [179, 492] width 15 height 15
click at [177, 497] on input "Select an option" at bounding box center [179, 492] width 15 height 15
click at [398, 369] on th at bounding box center [371, 380] width 196 height 56
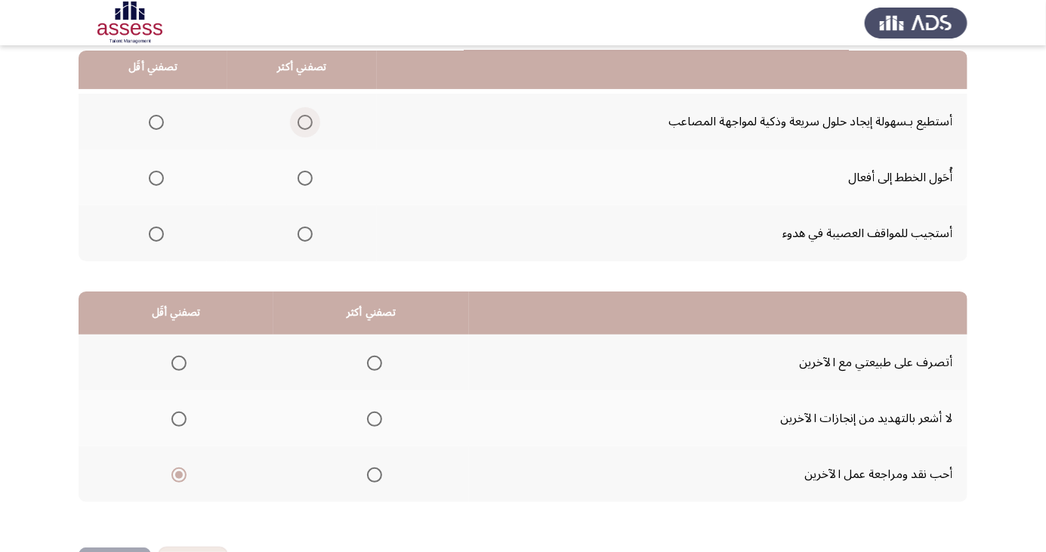
click at [305, 122] on span "Select an option" at bounding box center [305, 122] width 0 height 0
click at [301, 121] on input "Select an option" at bounding box center [305, 122] width 15 height 15
click at [156, 234] on span "Select an option" at bounding box center [156, 234] width 0 height 0
click at [154, 233] on input "Select an option" at bounding box center [156, 234] width 15 height 15
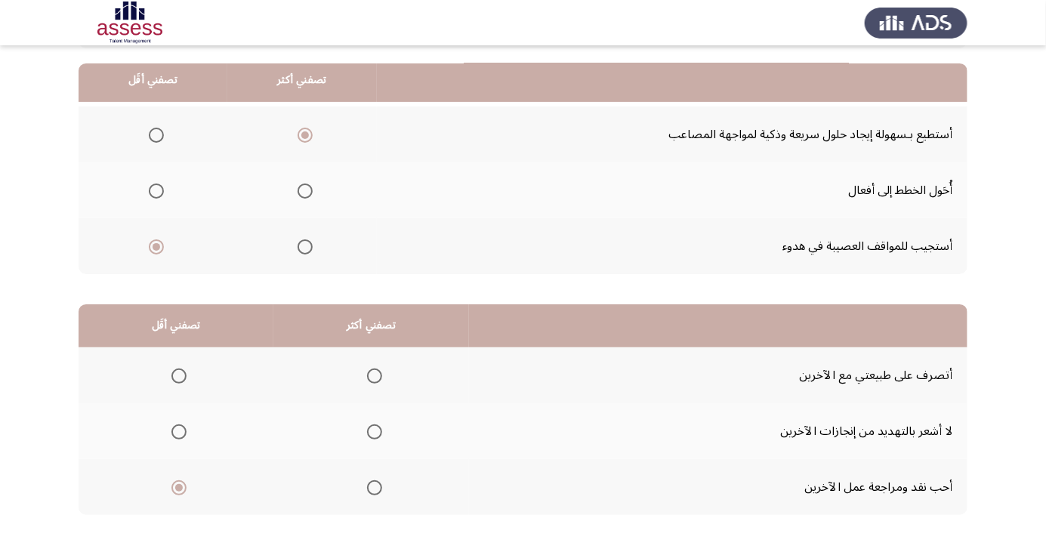
scroll to position [138, 0]
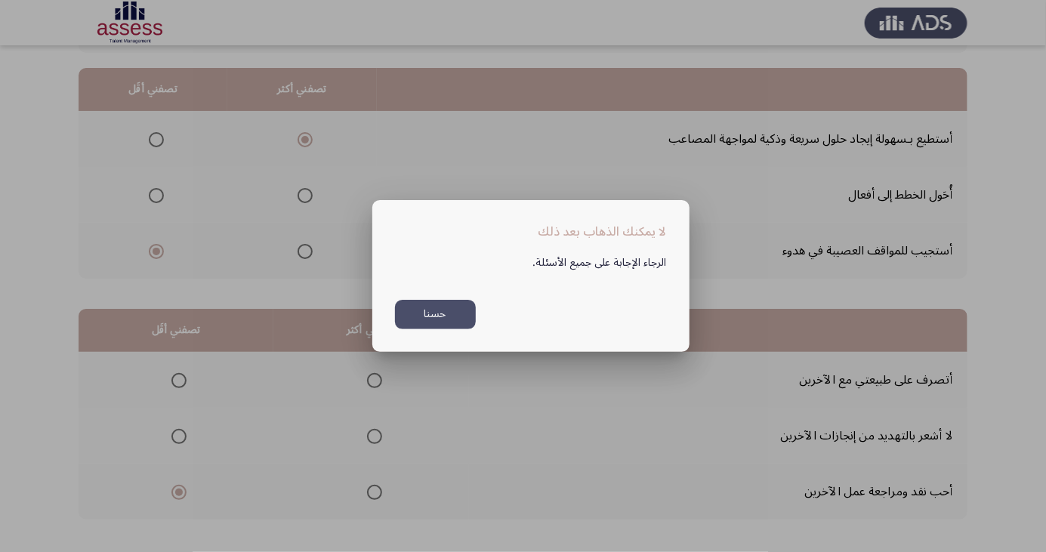
click at [460, 329] on button "حسنا" at bounding box center [435, 314] width 81 height 29
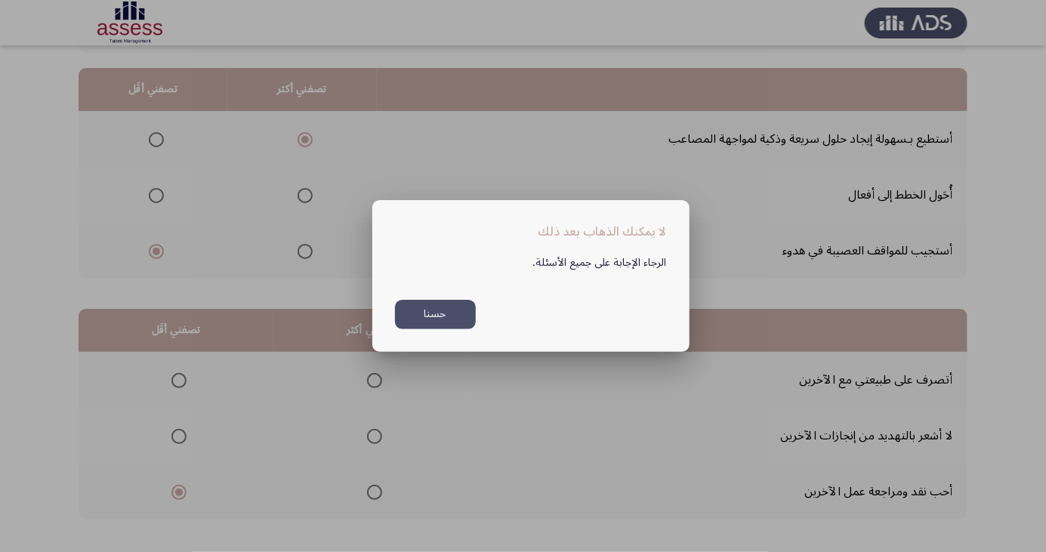
click at [90, 209] on div at bounding box center [523, 276] width 1046 height 552
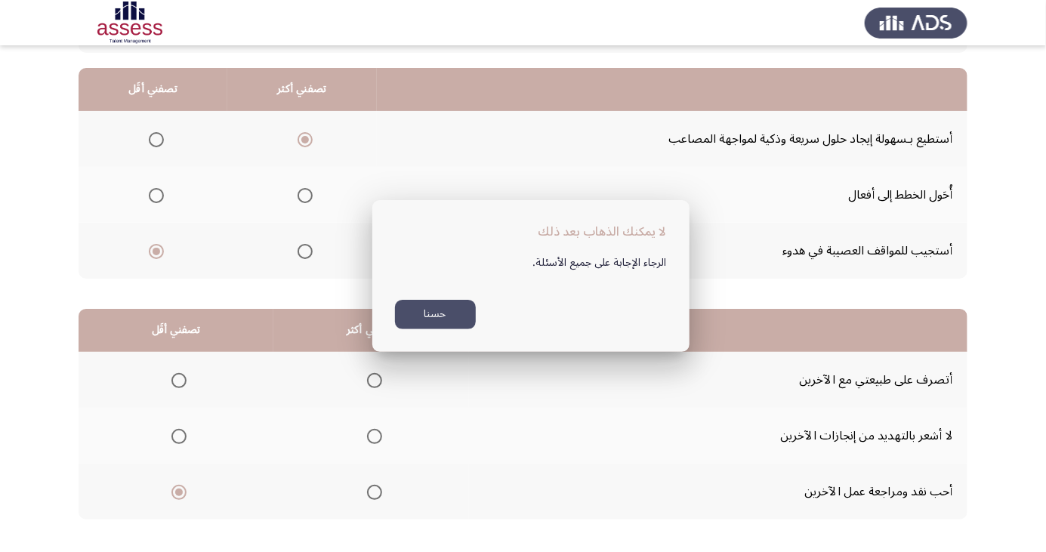
scroll to position [138, 0]
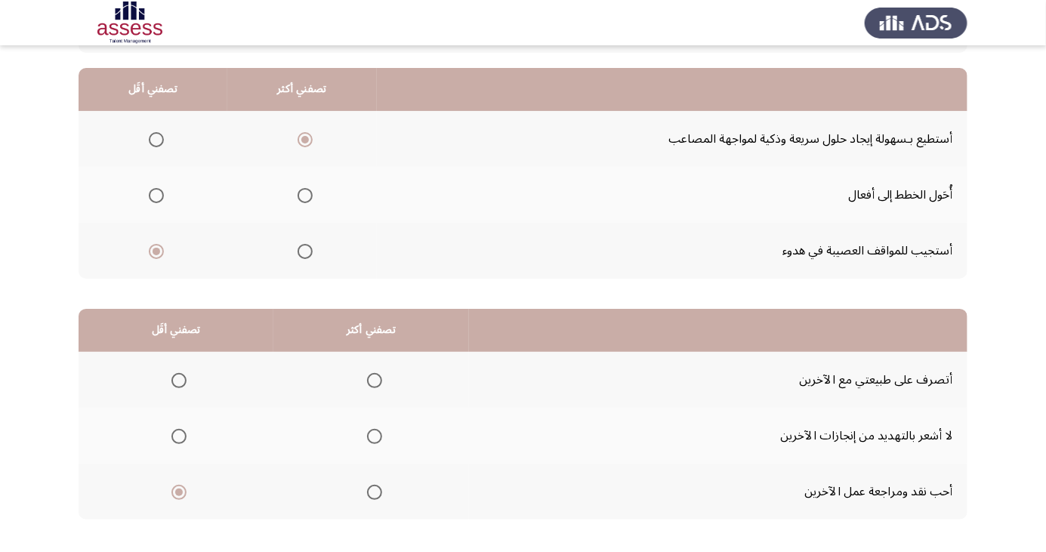
click at [372, 379] on span "Select an option" at bounding box center [374, 380] width 15 height 15
click at [372, 379] on input "Select an option" at bounding box center [374, 380] width 15 height 15
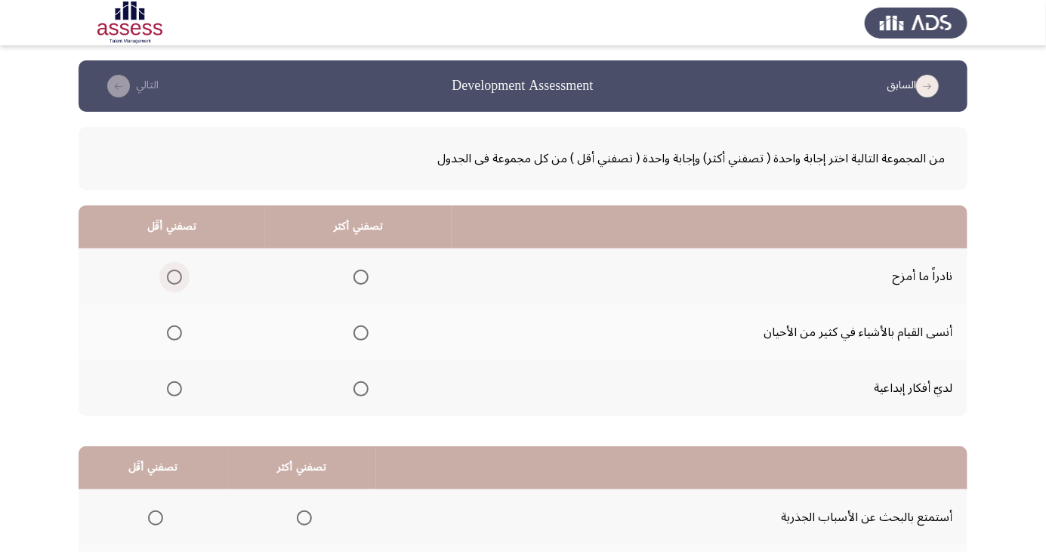
click at [174, 277] on span "Select an option" at bounding box center [174, 277] width 15 height 15
click at [174, 277] on input "Select an option" at bounding box center [174, 277] width 15 height 15
click at [361, 389] on span "Select an option" at bounding box center [361, 389] width 0 height 0
click at [359, 388] on input "Select an option" at bounding box center [361, 389] width 15 height 15
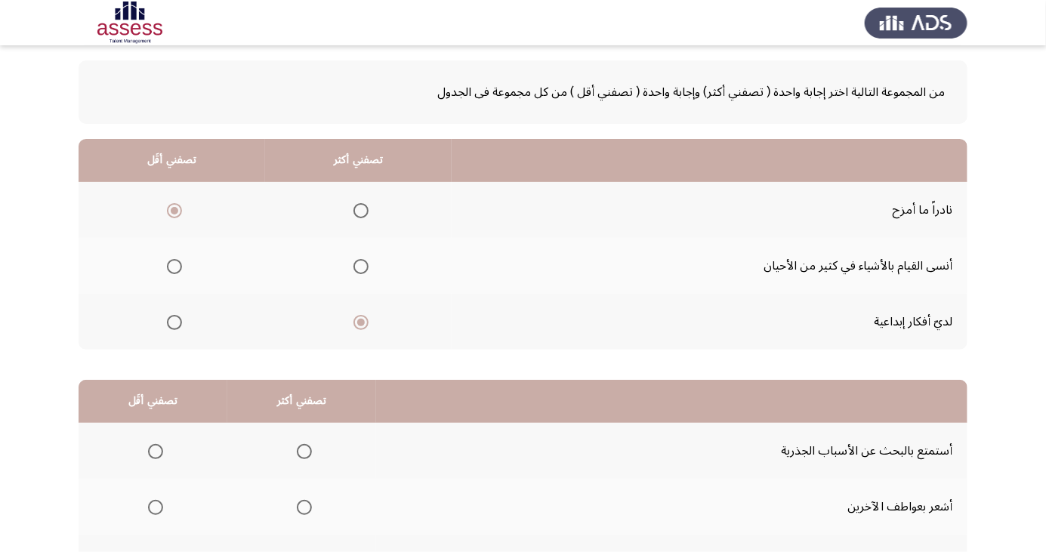
scroll to position [138, 0]
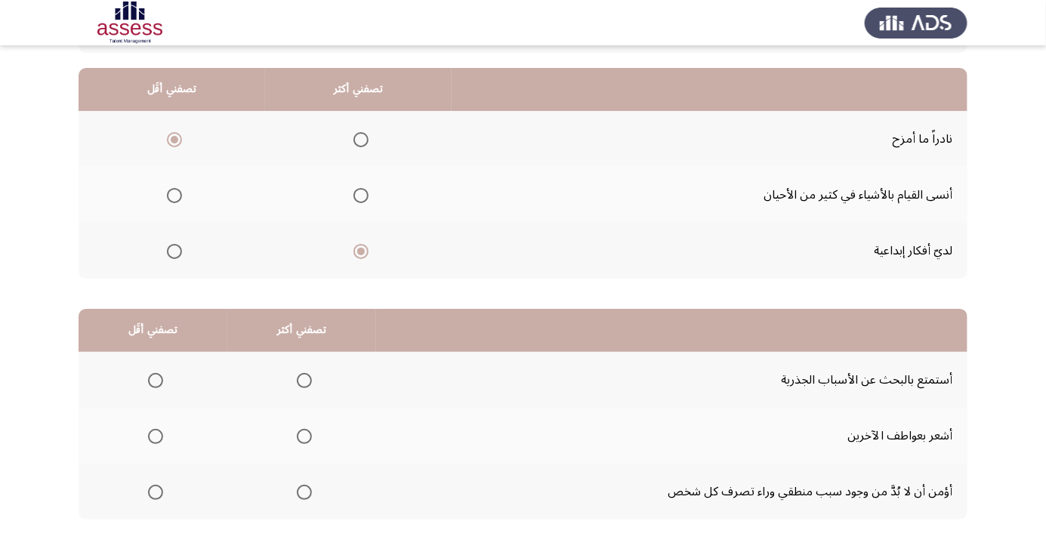
click at [304, 493] on span "Select an option" at bounding box center [304, 493] width 0 height 0
click at [302, 491] on input "Select an option" at bounding box center [304, 492] width 15 height 15
click at [159, 382] on span "Select an option" at bounding box center [155, 380] width 15 height 15
click at [159, 382] on input "Select an option" at bounding box center [155, 380] width 15 height 15
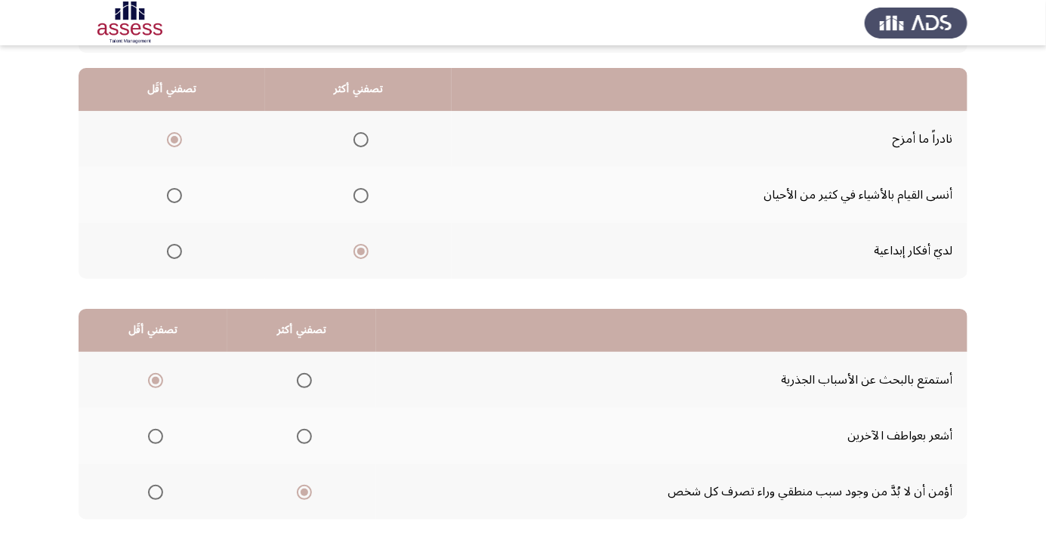
scroll to position [0, 0]
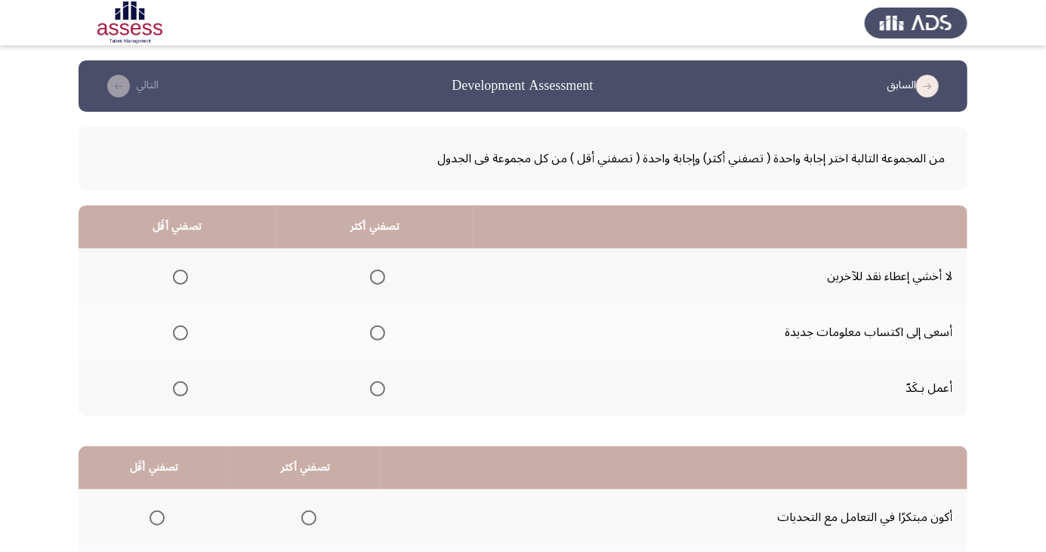
click at [381, 326] on span "Select an option" at bounding box center [377, 333] width 15 height 15
click at [381, 326] on input "Select an option" at bounding box center [377, 333] width 15 height 15
click at [181, 277] on span "Select an option" at bounding box center [181, 277] width 0 height 0
click at [180, 277] on input "Select an option" at bounding box center [180, 277] width 15 height 15
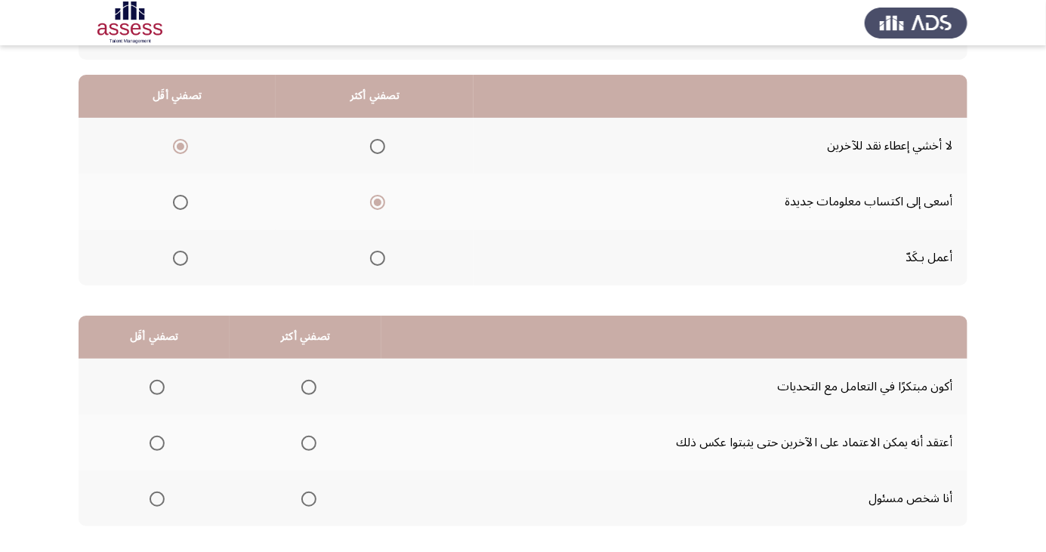
scroll to position [134, 0]
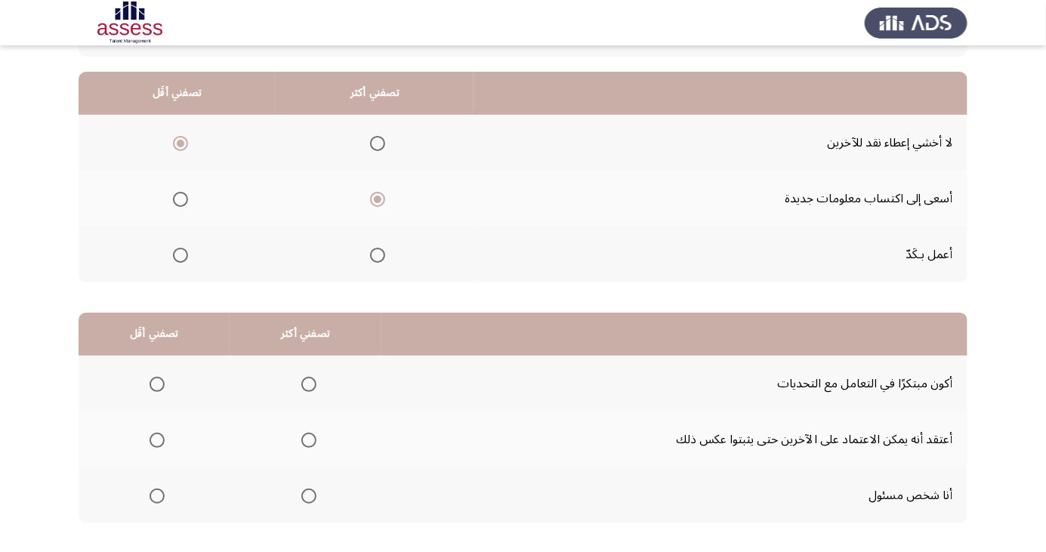
click at [302, 499] on span "Select an option" at bounding box center [308, 496] width 15 height 15
click at [302, 499] on input "Select an option" at bounding box center [308, 496] width 15 height 15
click at [163, 433] on span "Select an option" at bounding box center [157, 440] width 15 height 15
click at [163, 433] on input "Select an option" at bounding box center [157, 440] width 15 height 15
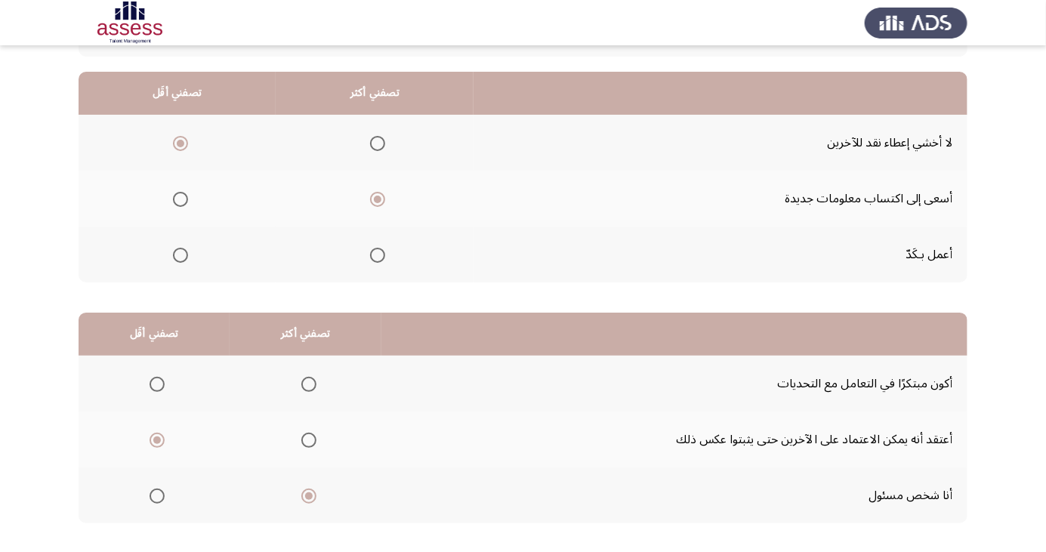
scroll to position [0, 0]
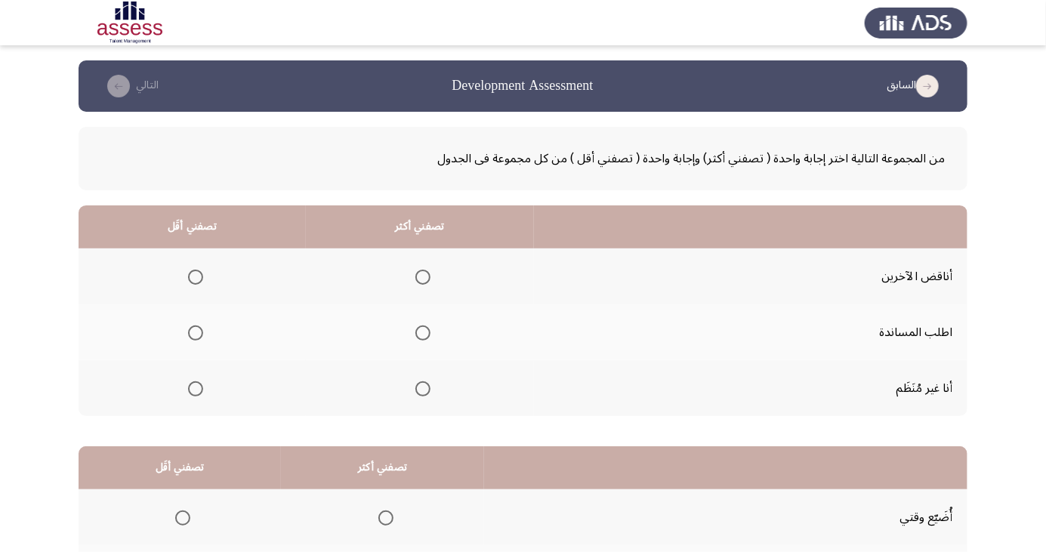
click at [210, 381] on th at bounding box center [192, 388] width 227 height 56
click at [435, 329] on th at bounding box center [420, 332] width 228 height 56
click at [172, 396] on th at bounding box center [192, 388] width 227 height 56
click at [196, 389] on span "Select an option" at bounding box center [196, 389] width 0 height 0
click at [193, 388] on input "Select an option" at bounding box center [195, 389] width 15 height 15
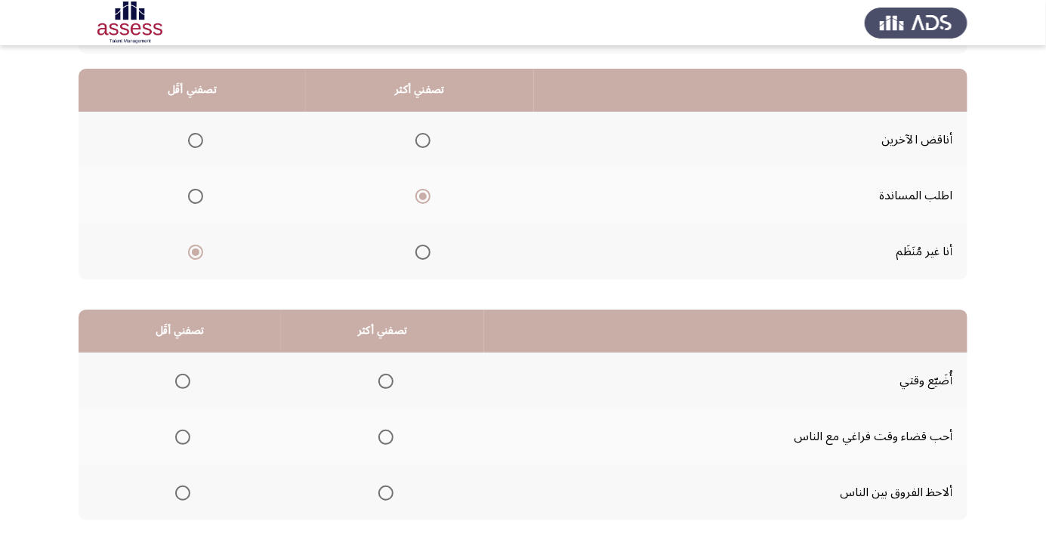
scroll to position [138, 0]
click at [187, 382] on span "Select an option" at bounding box center [182, 380] width 15 height 15
click at [187, 382] on input "Select an option" at bounding box center [182, 380] width 15 height 15
click at [386, 437] on span "Select an option" at bounding box center [386, 437] width 0 height 0
click at [384, 435] on input "Select an option" at bounding box center [386, 436] width 15 height 15
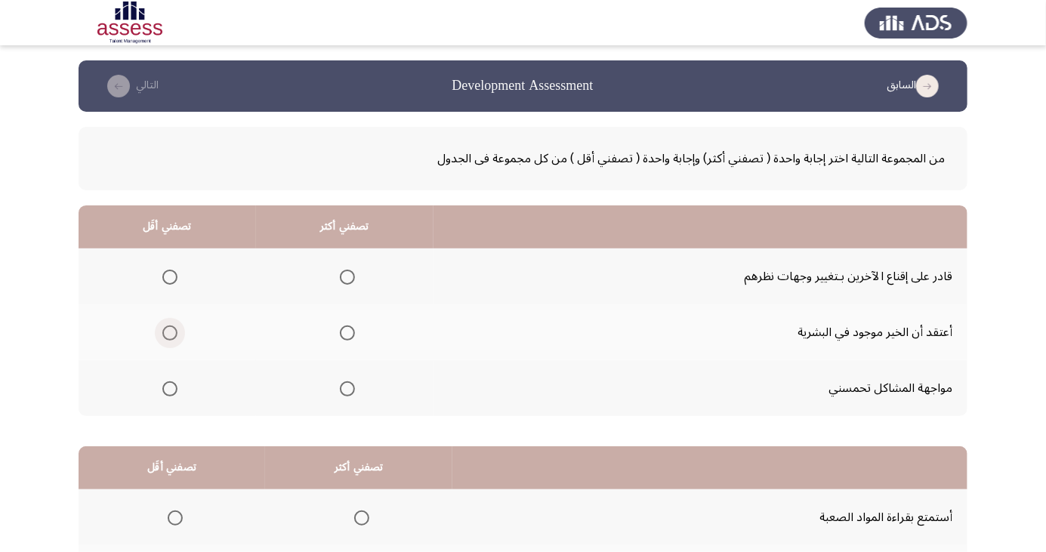
click at [170, 333] on span "Select an option" at bounding box center [170, 333] width 0 height 0
click at [168, 332] on input "Select an option" at bounding box center [169, 333] width 15 height 15
click at [348, 389] on span "Select an option" at bounding box center [348, 389] width 0 height 0
click at [344, 388] on input "Select an option" at bounding box center [347, 389] width 15 height 15
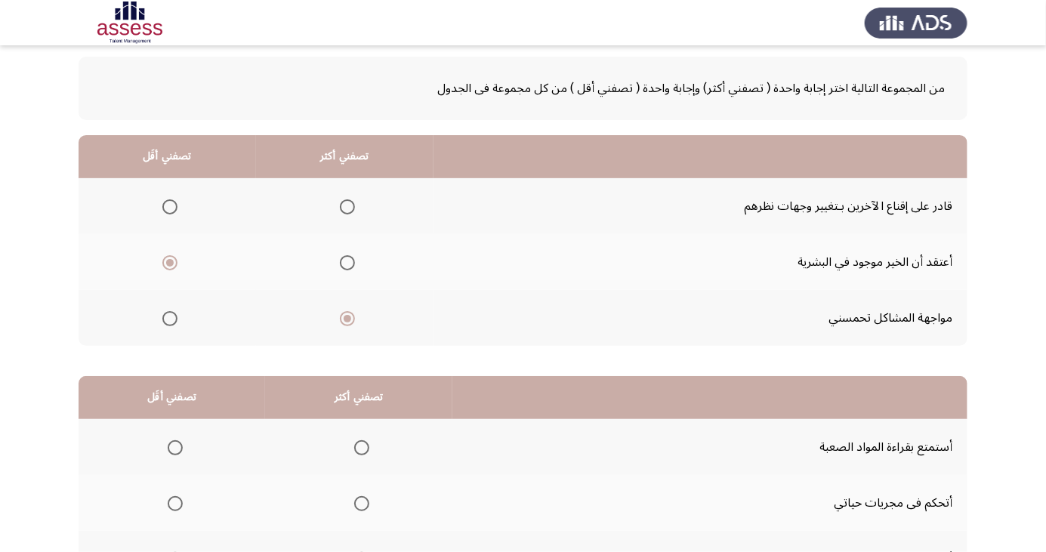
scroll to position [138, 0]
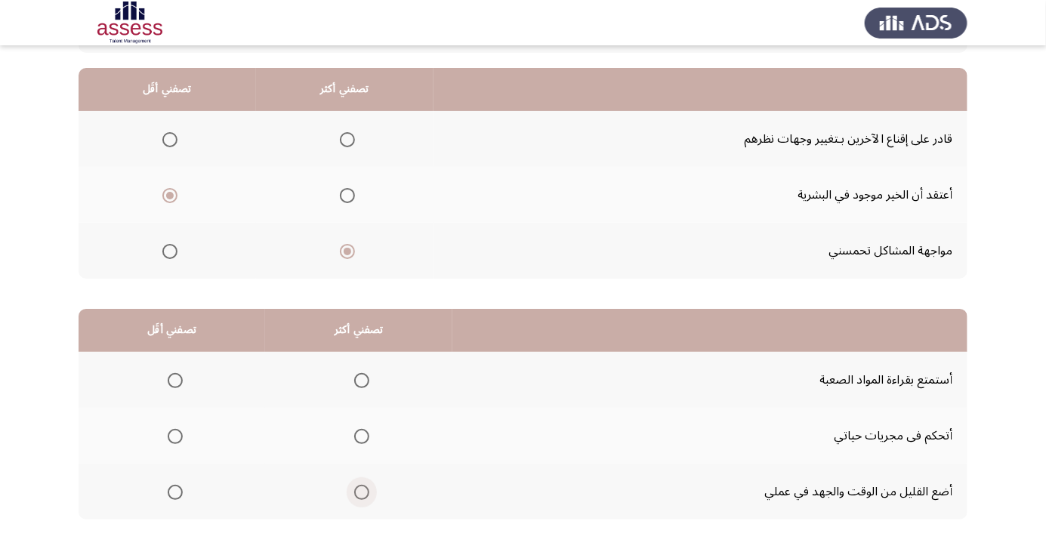
click at [364, 496] on span "Select an option" at bounding box center [361, 492] width 15 height 15
click at [364, 496] on input "Select an option" at bounding box center [361, 492] width 15 height 15
click at [175, 491] on span "Select an option" at bounding box center [175, 492] width 15 height 15
click at [175, 491] on input "Select an option" at bounding box center [175, 492] width 15 height 15
click at [362, 437] on span "Select an option" at bounding box center [362, 437] width 0 height 0
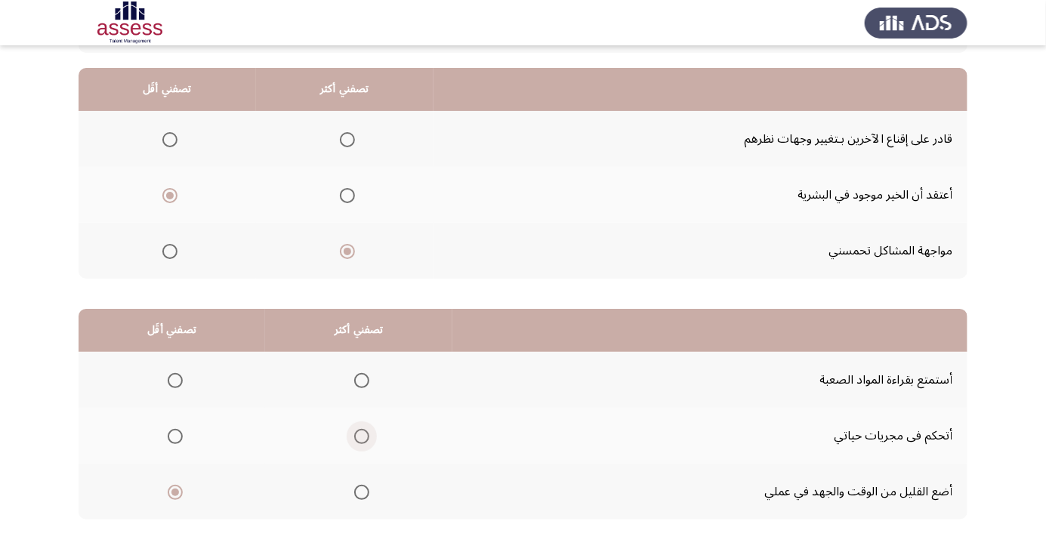
click at [361, 435] on input "Select an option" at bounding box center [361, 436] width 15 height 15
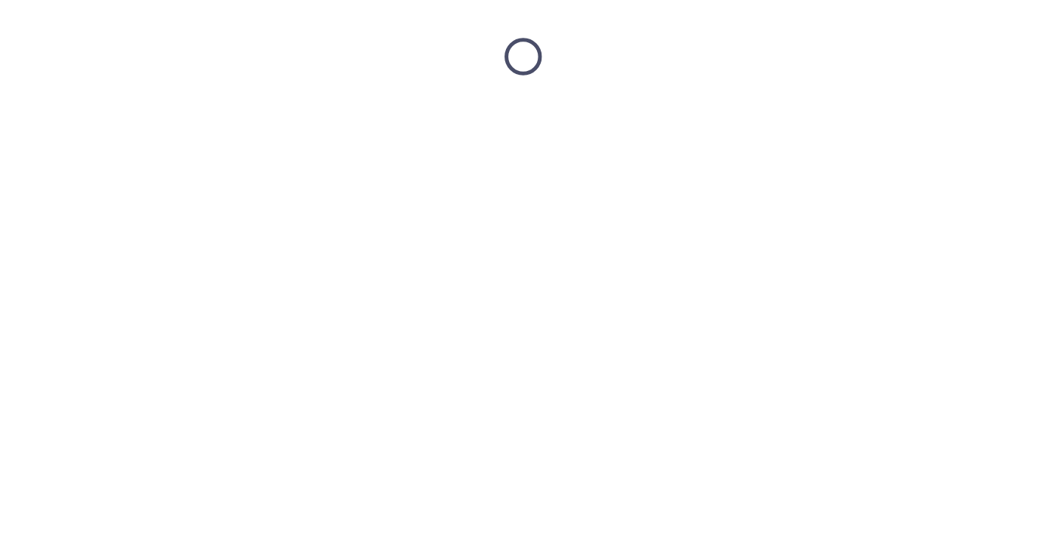
scroll to position [0, 0]
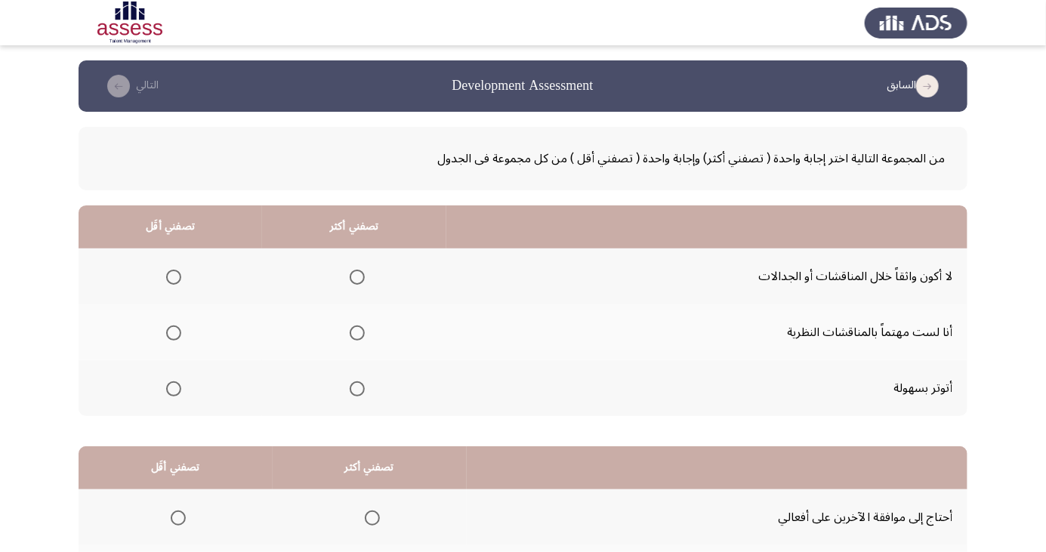
click at [174, 389] on span "Select an option" at bounding box center [174, 389] width 0 height 0
click at [172, 388] on input "Select an option" at bounding box center [173, 389] width 15 height 15
click at [354, 337] on span "Select an option" at bounding box center [357, 333] width 15 height 15
click at [354, 337] on input "Select an option" at bounding box center [357, 333] width 15 height 15
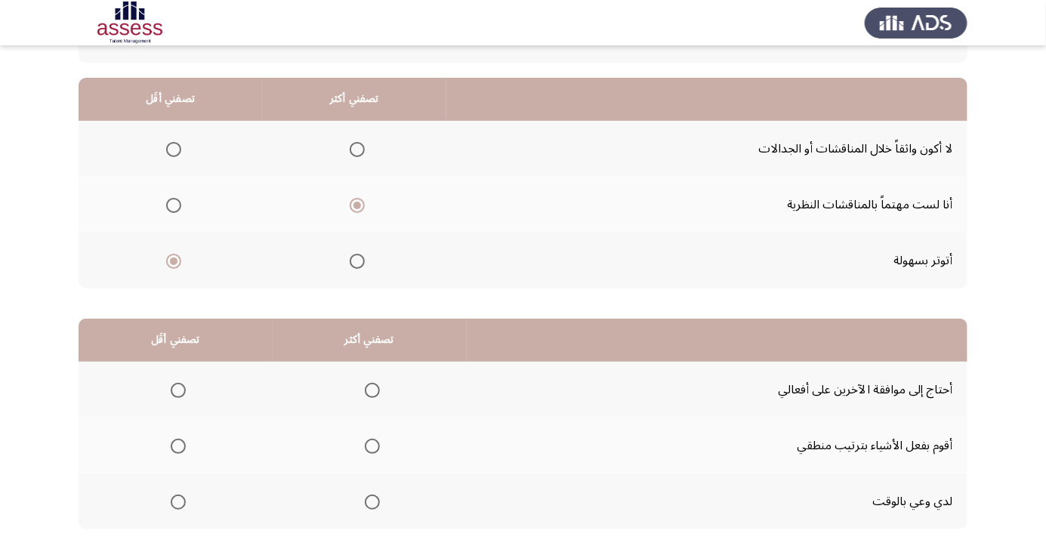
scroll to position [138, 0]
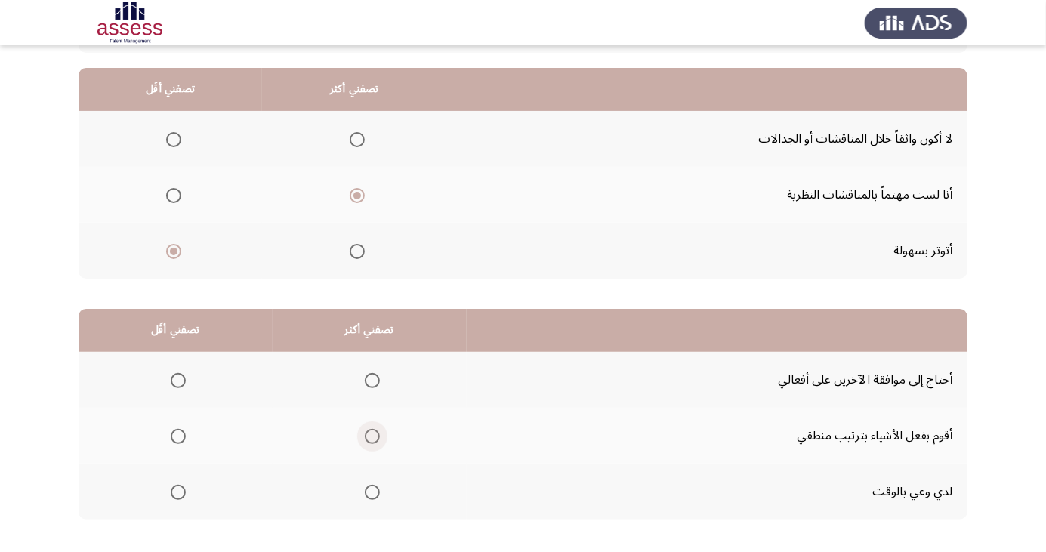
click at [370, 435] on span "Select an option" at bounding box center [372, 436] width 15 height 15
click at [370, 435] on input "Select an option" at bounding box center [372, 436] width 15 height 15
click at [180, 375] on span "Select an option" at bounding box center [178, 380] width 15 height 15
click at [180, 375] on input "Select an option" at bounding box center [178, 380] width 15 height 15
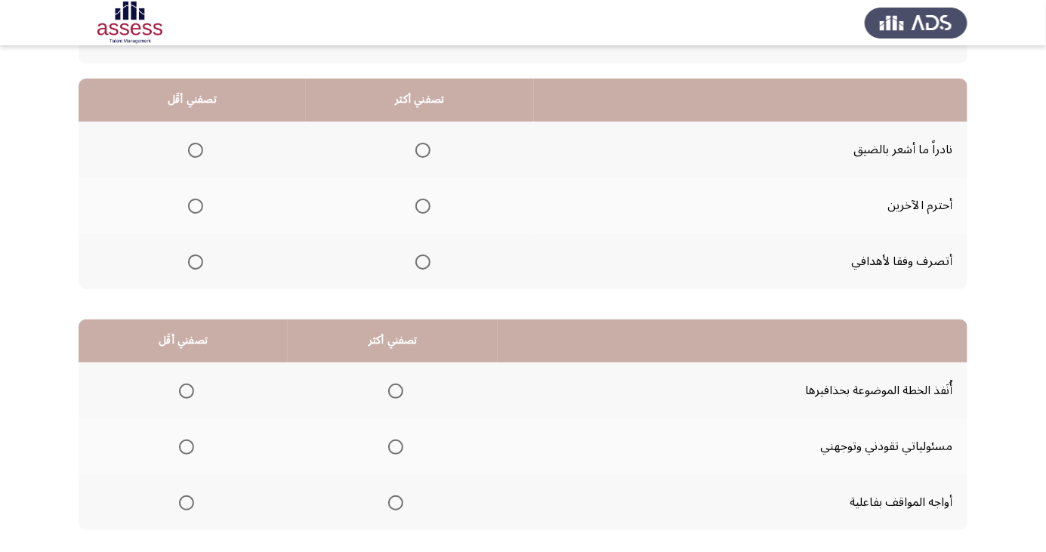
scroll to position [127, 0]
click at [423, 260] on span "Select an option" at bounding box center [423, 262] width 15 height 15
click at [423, 260] on input "Select an option" at bounding box center [423, 262] width 15 height 15
click at [196, 150] on span "Select an option" at bounding box center [196, 150] width 0 height 0
click at [193, 149] on input "Select an option" at bounding box center [195, 150] width 15 height 15
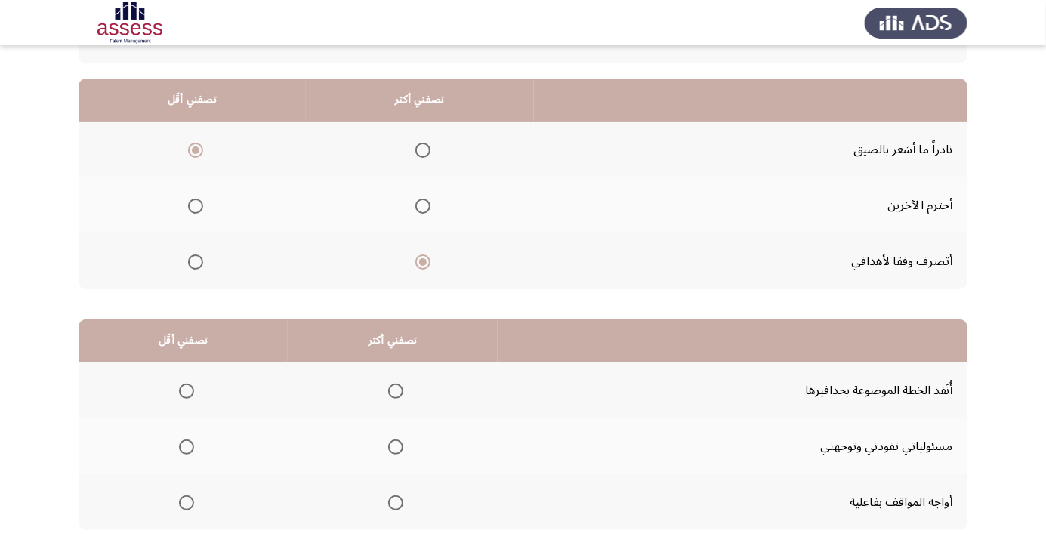
scroll to position [138, 0]
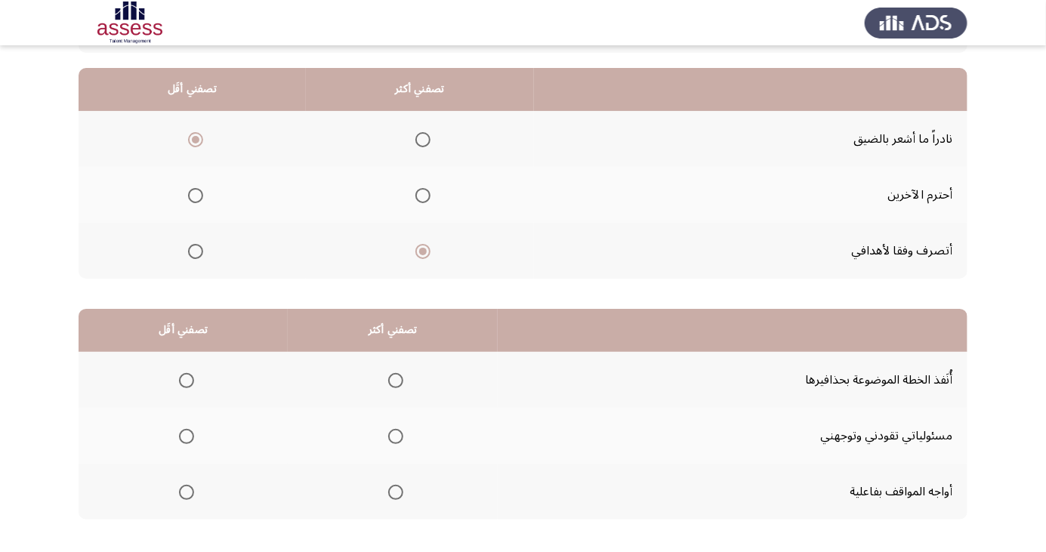
click at [187, 381] on span "Select an option" at bounding box center [187, 381] width 0 height 0
click at [184, 379] on input "Select an option" at bounding box center [186, 380] width 15 height 15
click at [391, 435] on span "Select an option" at bounding box center [395, 436] width 15 height 15
click at [391, 435] on input "Select an option" at bounding box center [395, 436] width 15 height 15
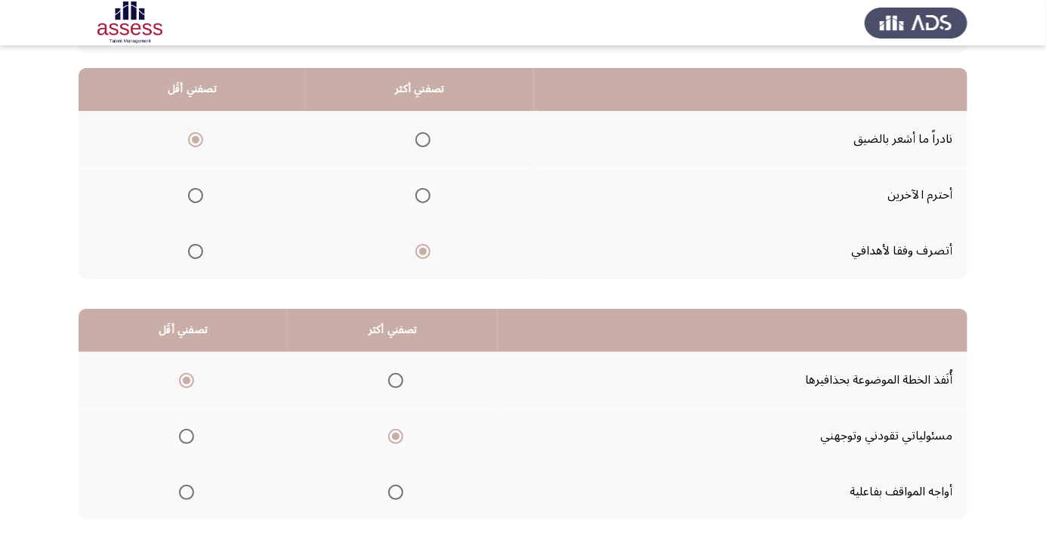
scroll to position [0, 0]
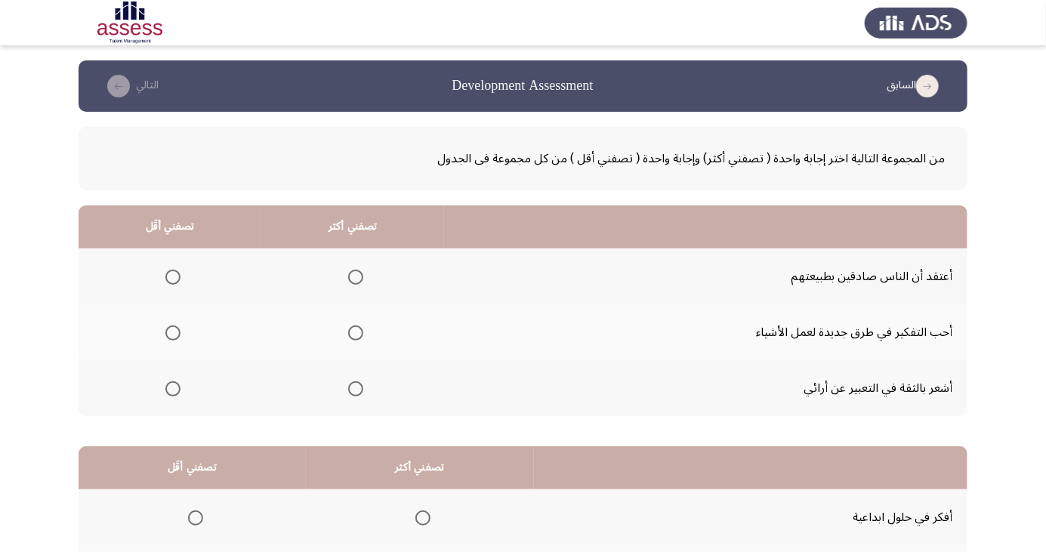
click at [172, 277] on span "Select an option" at bounding box center [172, 277] width 15 height 15
click at [172, 277] on input "Select an option" at bounding box center [172, 277] width 15 height 15
click at [348, 393] on span "Select an option" at bounding box center [355, 389] width 15 height 15
click at [348, 393] on input "Select an option" at bounding box center [355, 389] width 15 height 15
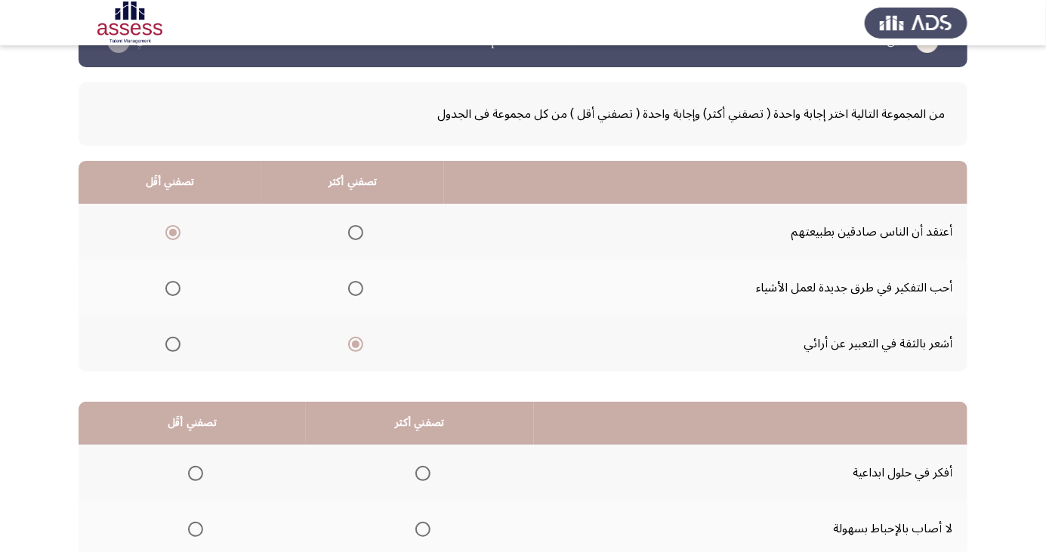
scroll to position [138, 0]
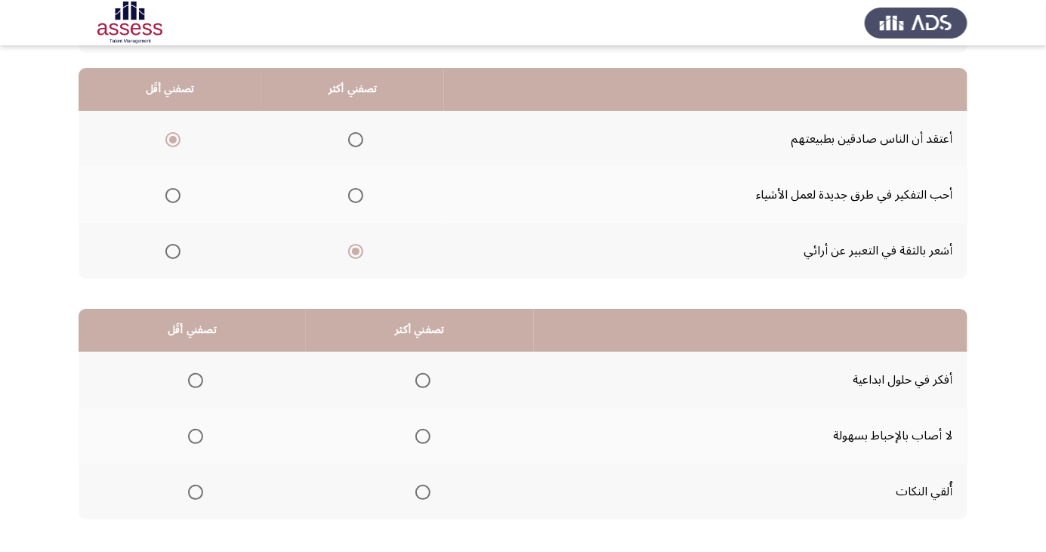
click at [423, 381] on span "Select an option" at bounding box center [423, 381] width 0 height 0
click at [419, 379] on input "Select an option" at bounding box center [423, 380] width 15 height 15
click at [190, 442] on span "Select an option" at bounding box center [195, 436] width 15 height 15
click at [190, 442] on input "Select an option" at bounding box center [195, 436] width 15 height 15
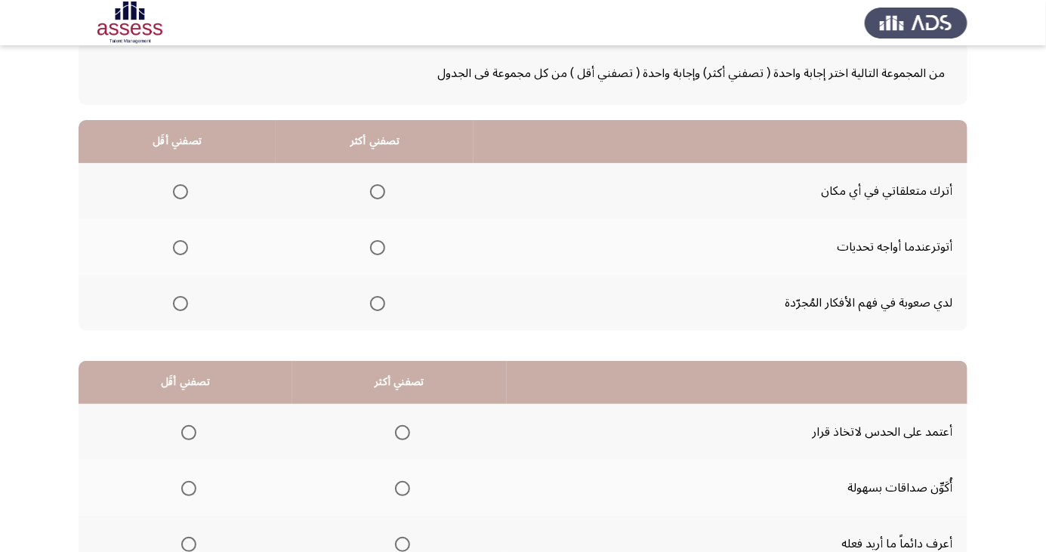
scroll to position [102, 0]
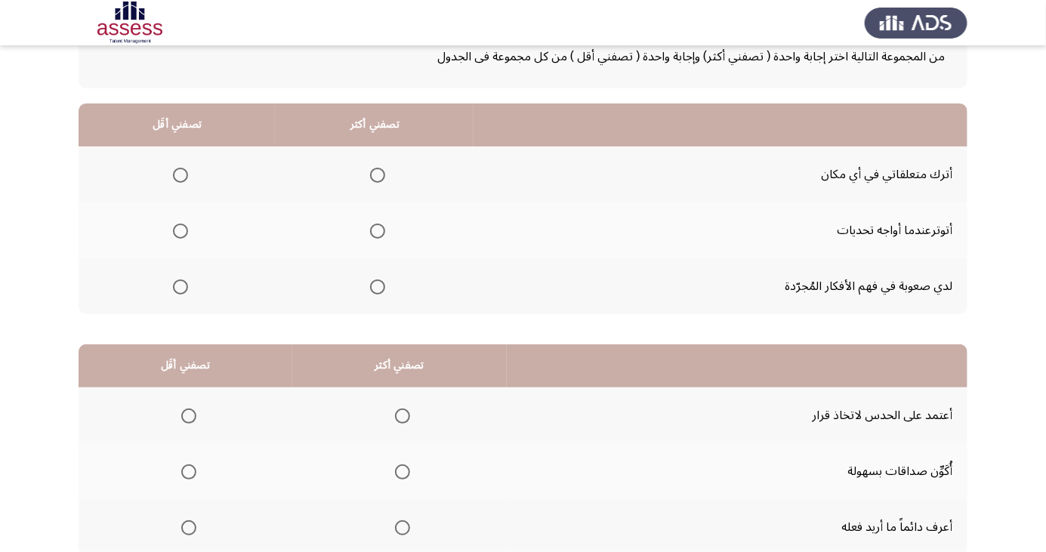
click at [190, 156] on th at bounding box center [177, 175] width 197 height 56
click at [184, 173] on span "Select an option" at bounding box center [180, 175] width 15 height 15
click at [184, 173] on input "Select an option" at bounding box center [180, 175] width 15 height 15
click at [380, 292] on span "Select an option" at bounding box center [377, 287] width 15 height 15
click at [380, 292] on input "Select an option" at bounding box center [377, 287] width 15 height 15
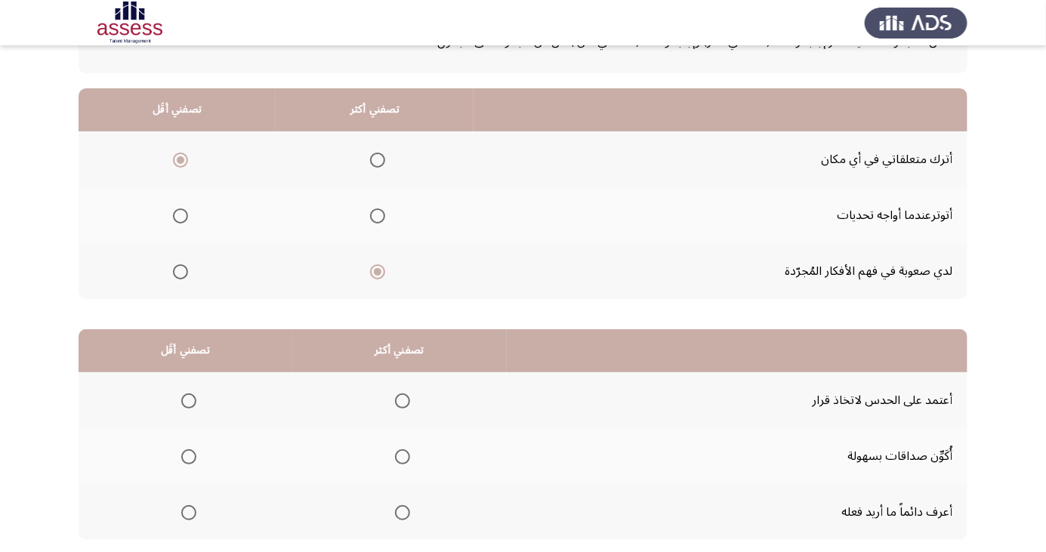
scroll to position [138, 0]
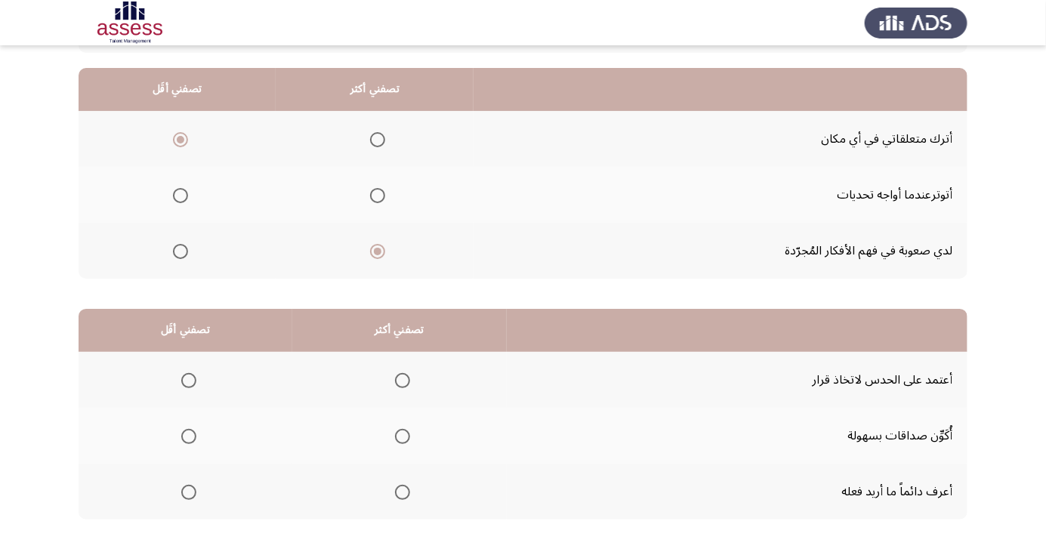
click at [403, 437] on span "Select an option" at bounding box center [403, 437] width 0 height 0
click at [402, 435] on input "Select an option" at bounding box center [402, 436] width 15 height 15
click at [189, 381] on span "Select an option" at bounding box center [189, 381] width 0 height 0
click at [188, 379] on input "Select an option" at bounding box center [188, 380] width 15 height 15
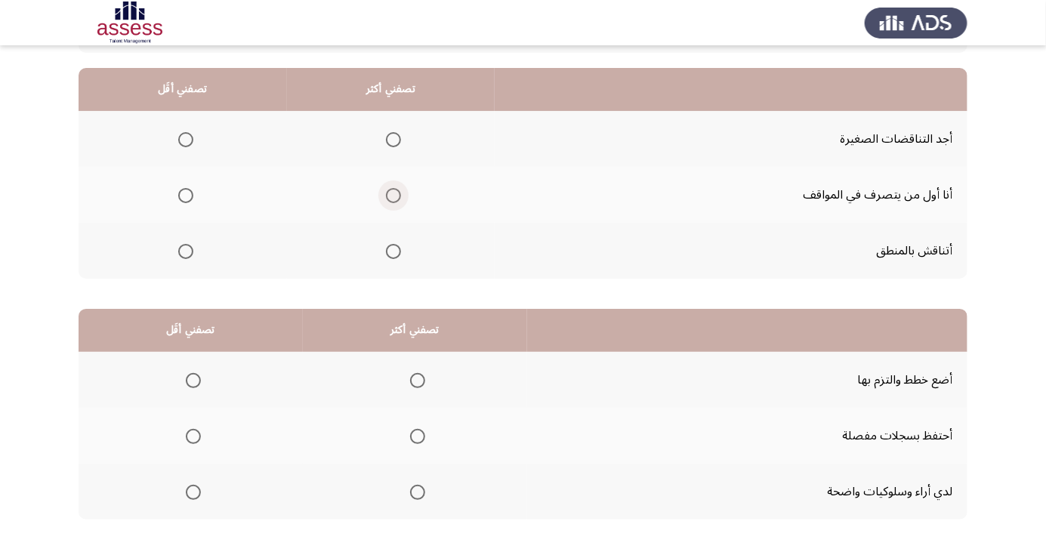
click at [396, 194] on span "Select an option" at bounding box center [393, 195] width 15 height 15
click at [396, 194] on input "Select an option" at bounding box center [393, 195] width 15 height 15
click at [179, 136] on span "Select an option" at bounding box center [185, 139] width 15 height 15
click at [179, 136] on input "Select an option" at bounding box center [185, 139] width 15 height 15
click at [419, 386] on span "Select an option" at bounding box center [417, 380] width 15 height 15
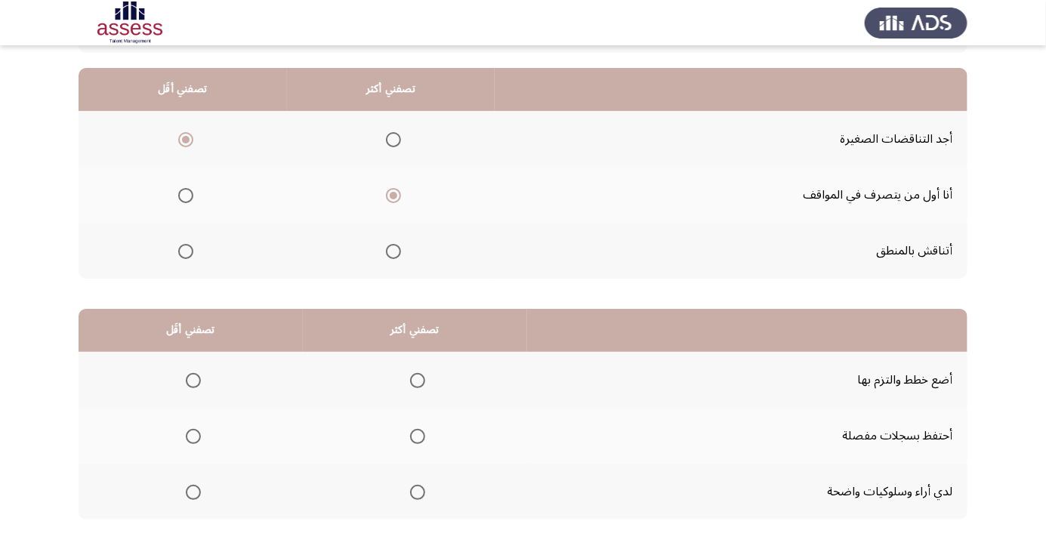
click at [419, 386] on input "Select an option" at bounding box center [417, 380] width 15 height 15
click at [192, 442] on span "Select an option" at bounding box center [193, 436] width 15 height 15
click at [192, 442] on input "Select an option" at bounding box center [193, 436] width 15 height 15
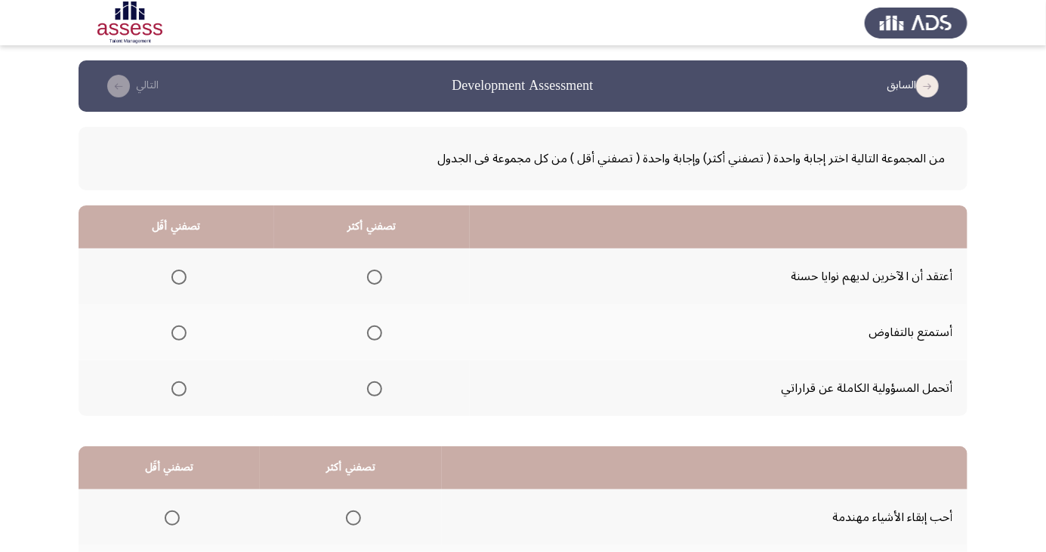
click at [179, 277] on span "Select an option" at bounding box center [179, 277] width 0 height 0
click at [178, 277] on input "Select an option" at bounding box center [179, 277] width 15 height 15
click at [367, 382] on span "Select an option" at bounding box center [374, 389] width 15 height 15
click at [367, 382] on input "Select an option" at bounding box center [374, 389] width 15 height 15
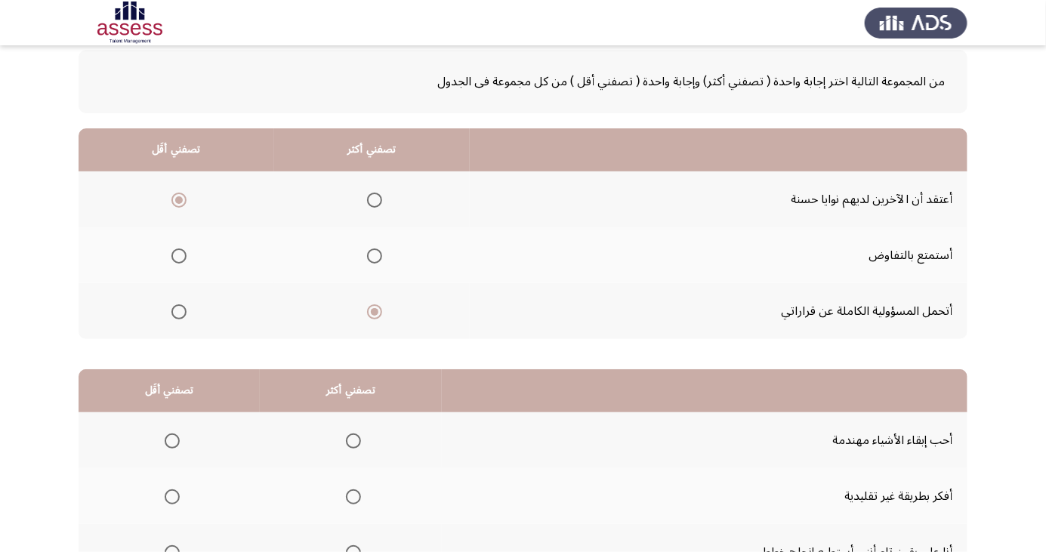
scroll to position [138, 0]
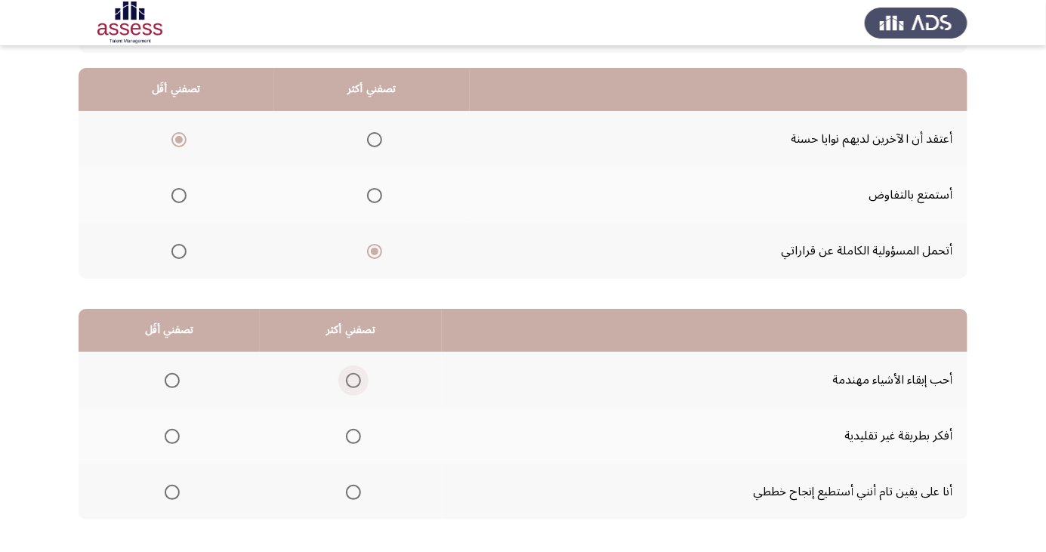
click at [346, 375] on span "Select an option" at bounding box center [353, 380] width 15 height 15
click at [346, 375] on input "Select an option" at bounding box center [353, 380] width 15 height 15
click at [175, 435] on span "Select an option" at bounding box center [172, 436] width 15 height 15
click at [175, 435] on input "Select an option" at bounding box center [172, 436] width 15 height 15
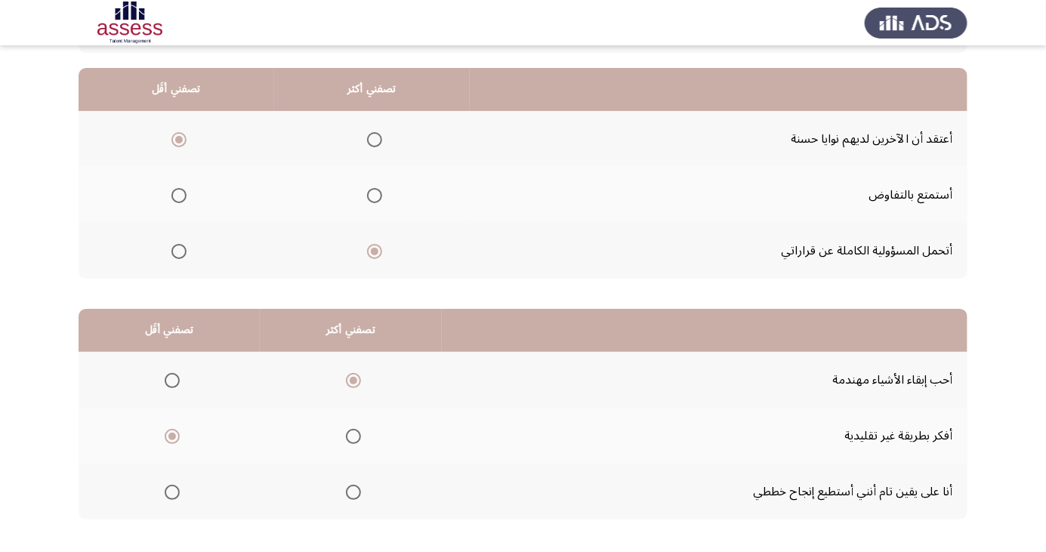
scroll to position [0, 0]
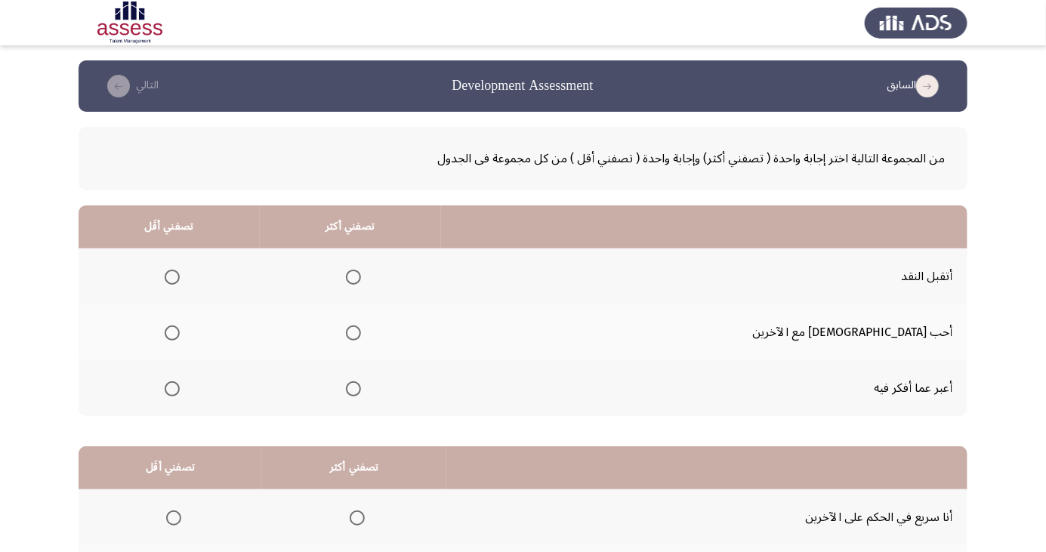
click at [361, 393] on span "Select an option" at bounding box center [353, 389] width 15 height 15
click at [361, 393] on input "Select an option" at bounding box center [353, 389] width 15 height 15
click at [172, 277] on span "Select an option" at bounding box center [172, 277] width 0 height 0
click at [180, 277] on input "Select an option" at bounding box center [172, 277] width 15 height 15
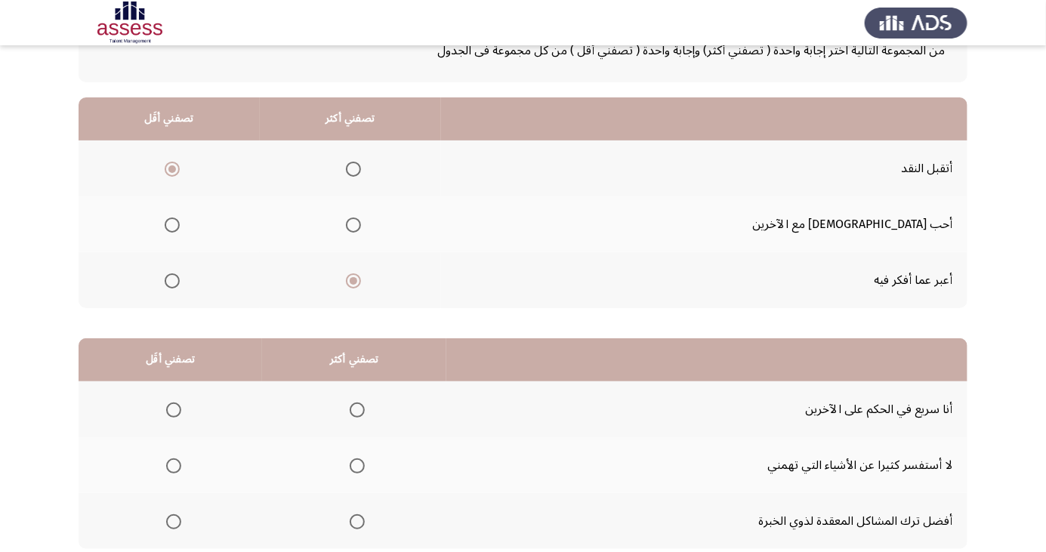
scroll to position [113, 0]
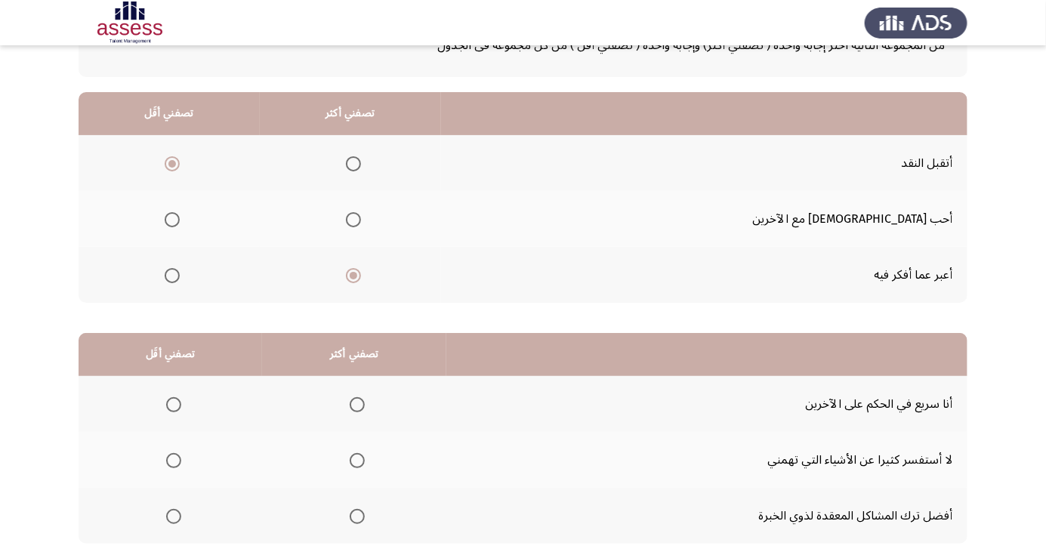
click at [171, 400] on span "Select an option" at bounding box center [173, 404] width 15 height 15
click at [171, 400] on input "Select an option" at bounding box center [173, 404] width 15 height 15
click at [172, 459] on span "Select an option" at bounding box center [173, 460] width 15 height 15
click at [172, 459] on input "Select an option" at bounding box center [173, 460] width 15 height 15
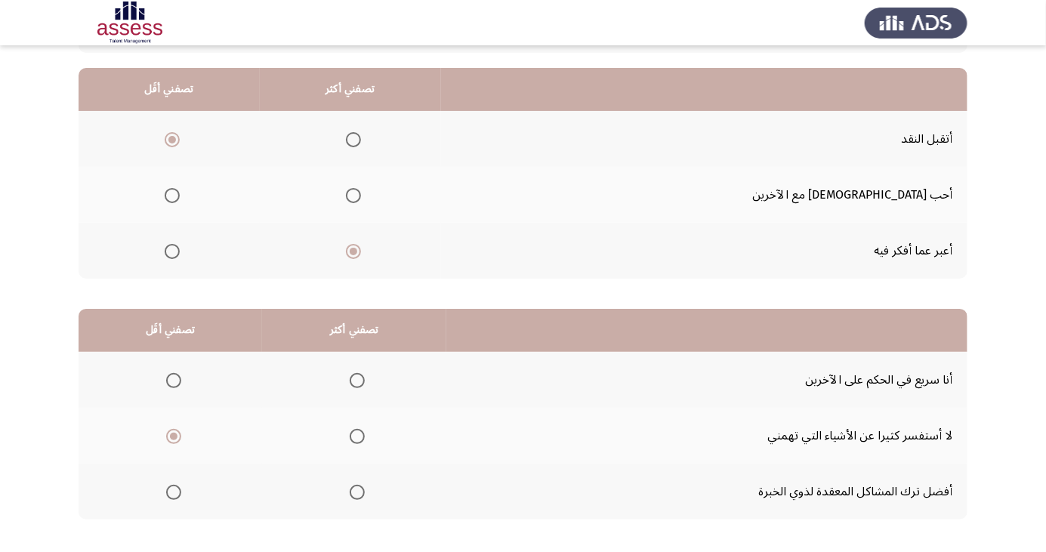
click at [357, 493] on span "Select an option" at bounding box center [357, 493] width 0 height 0
click at [356, 491] on input "Select an option" at bounding box center [357, 492] width 15 height 15
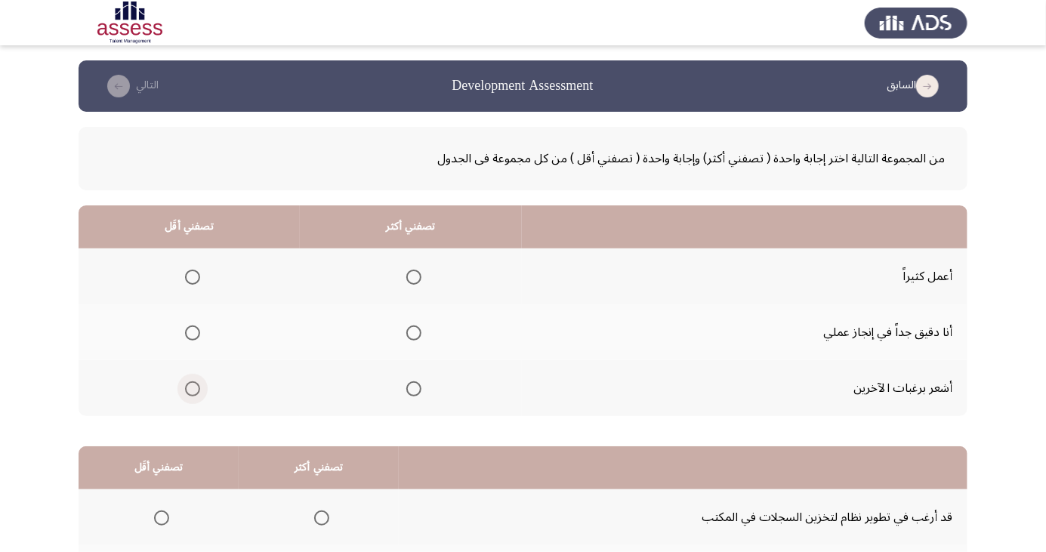
click at [188, 383] on span "Select an option" at bounding box center [192, 389] width 15 height 15
click at [188, 383] on input "Select an option" at bounding box center [192, 389] width 15 height 15
click at [415, 336] on span "Select an option" at bounding box center [413, 333] width 15 height 15
click at [415, 336] on input "Select an option" at bounding box center [413, 333] width 15 height 15
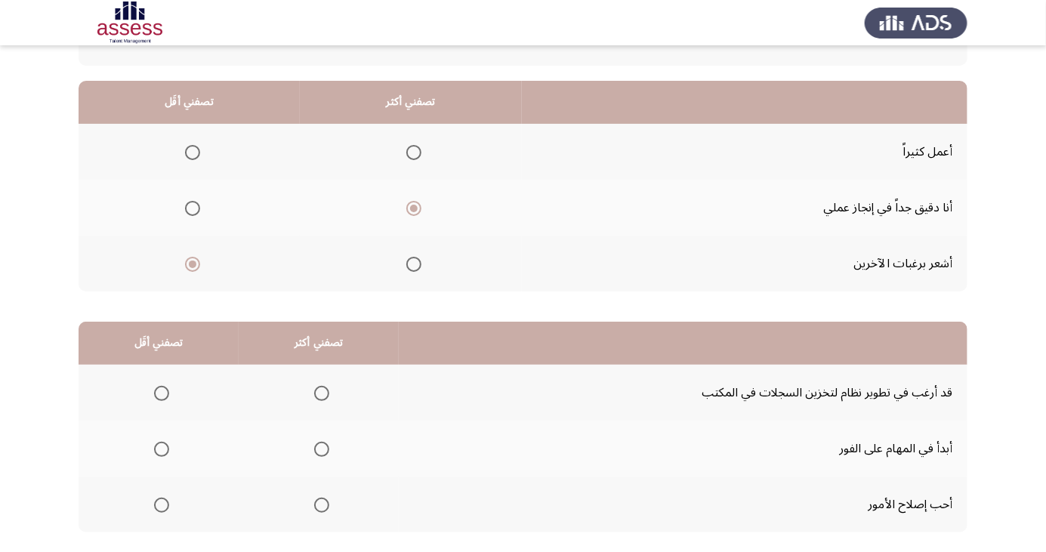
scroll to position [138, 0]
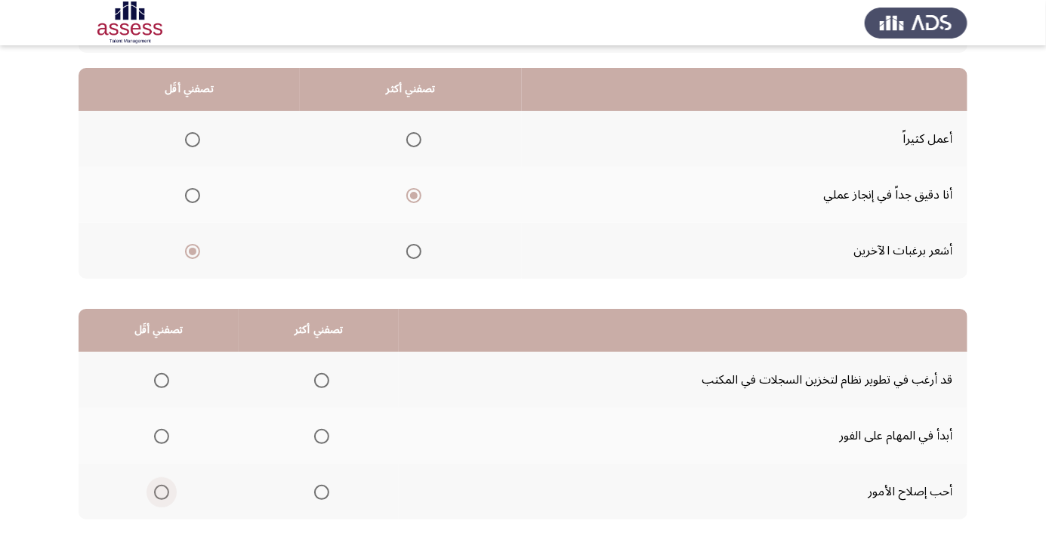
click at [165, 496] on span "Select an option" at bounding box center [161, 492] width 15 height 15
click at [165, 496] on input "Select an option" at bounding box center [161, 492] width 15 height 15
click at [323, 435] on span "Select an option" at bounding box center [321, 436] width 15 height 15
click at [323, 435] on input "Select an option" at bounding box center [321, 436] width 15 height 15
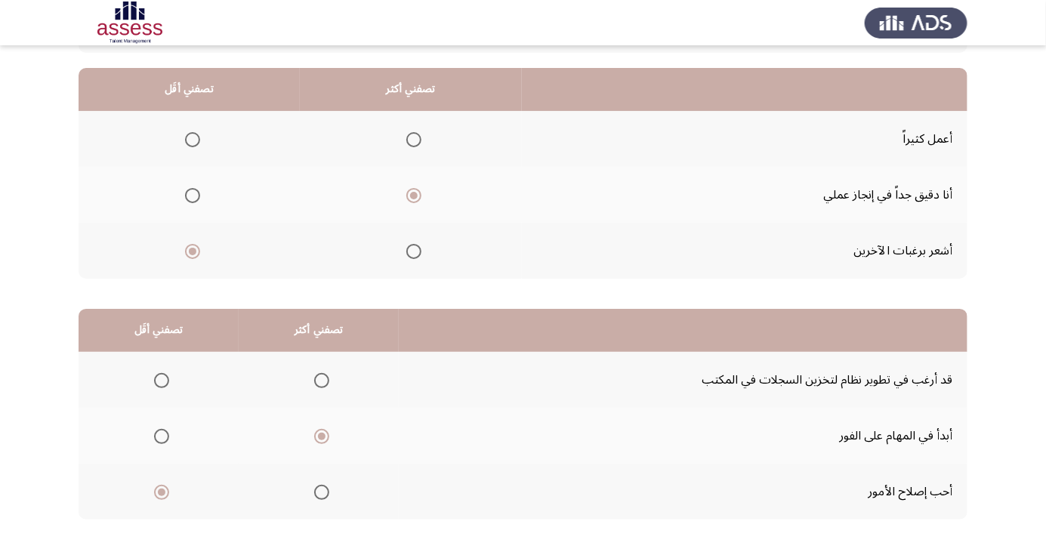
scroll to position [0, 0]
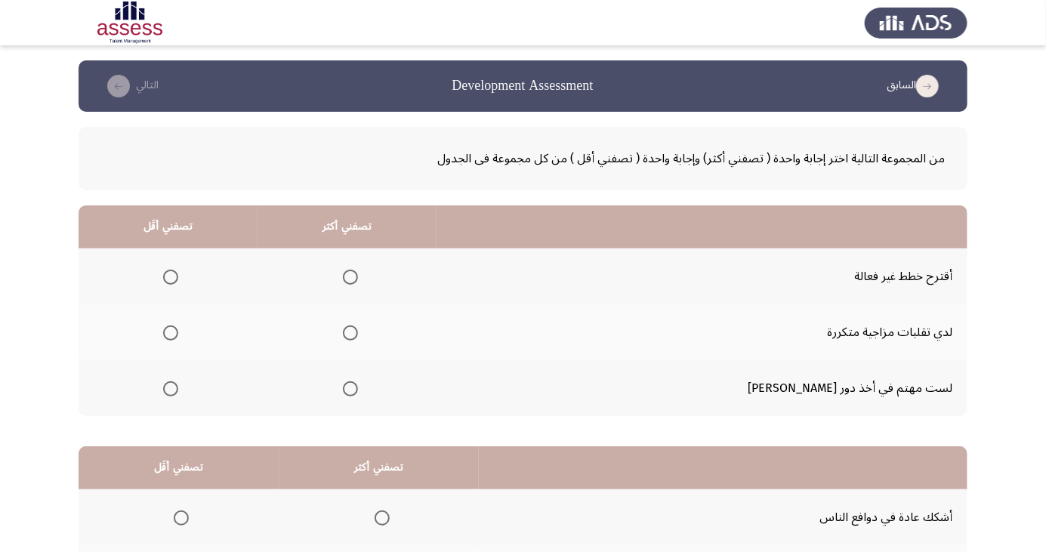
click at [171, 277] on span "Select an option" at bounding box center [171, 277] width 0 height 0
click at [178, 277] on input "Select an option" at bounding box center [170, 277] width 15 height 15
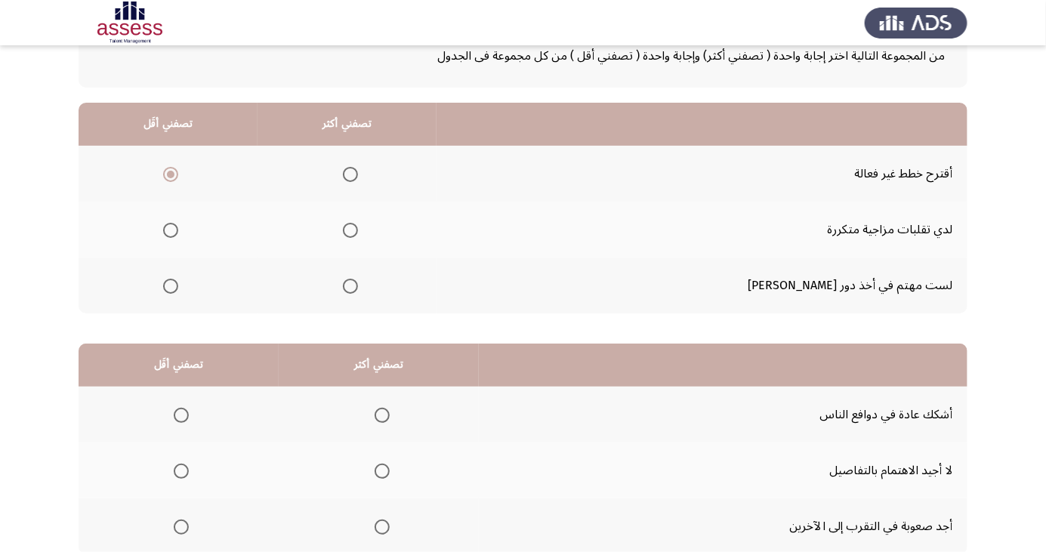
scroll to position [104, 0]
click at [358, 284] on span "Select an option" at bounding box center [350, 285] width 15 height 15
click at [358, 284] on input "Select an option" at bounding box center [350, 285] width 15 height 15
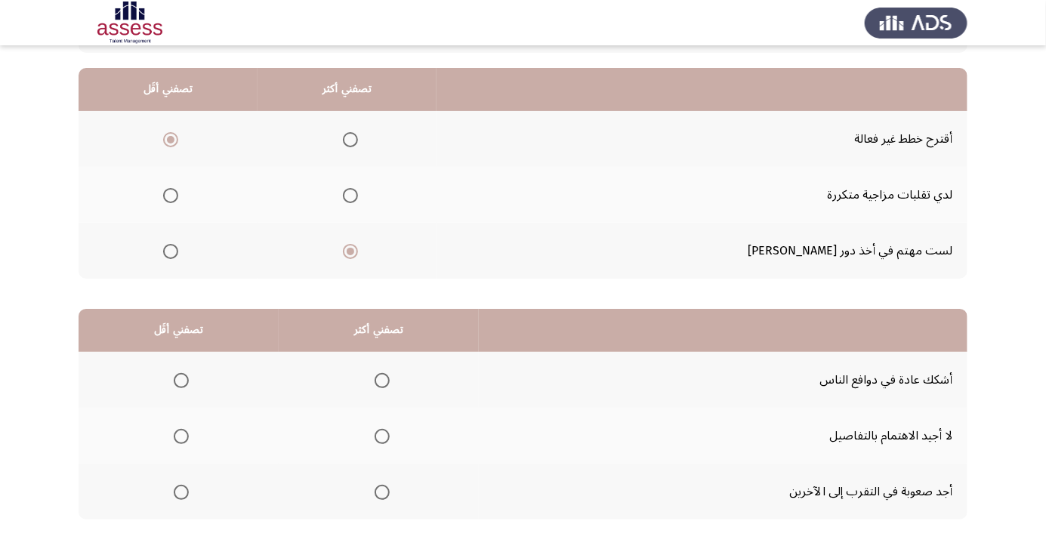
click at [181, 493] on span "Select an option" at bounding box center [181, 493] width 0 height 0
click at [181, 491] on input "Select an option" at bounding box center [181, 492] width 15 height 15
click at [375, 387] on span "Select an option" at bounding box center [382, 380] width 15 height 15
click at [375, 387] on input "Select an option" at bounding box center [382, 380] width 15 height 15
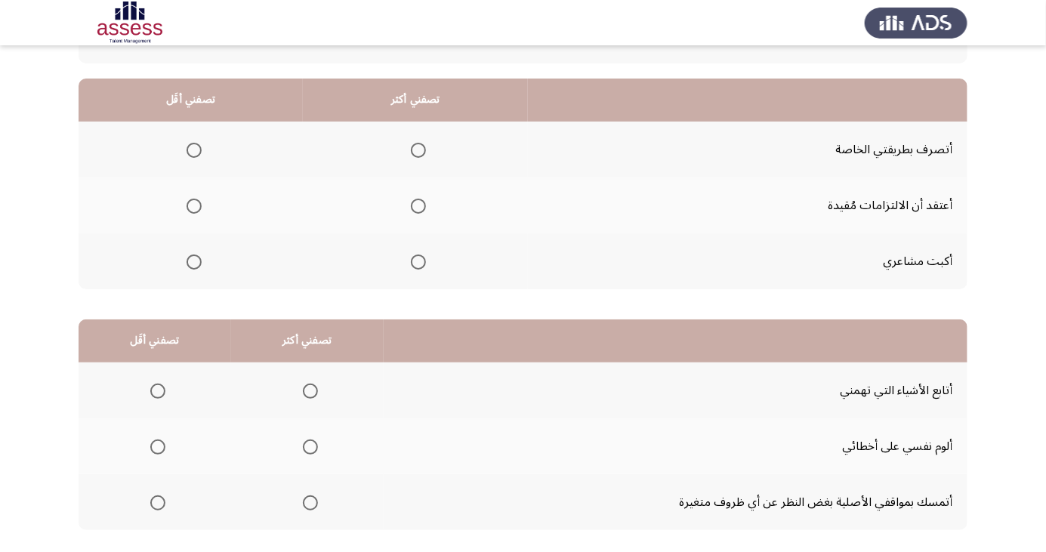
scroll to position [135, 0]
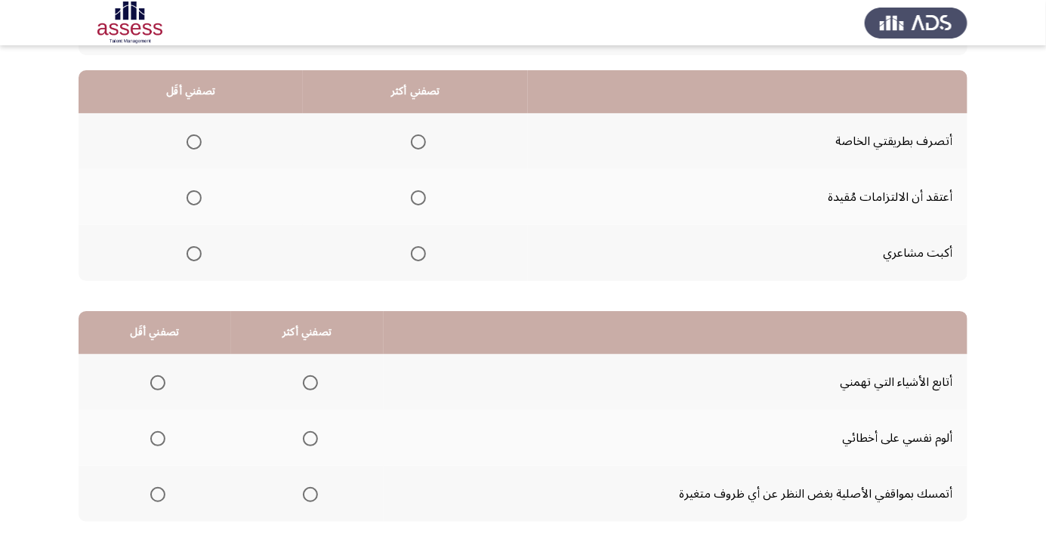
click at [419, 141] on span "Select an option" at bounding box center [418, 141] width 15 height 15
click at [419, 141] on input "Select an option" at bounding box center [418, 141] width 15 height 15
click at [193, 252] on span "Select an option" at bounding box center [194, 253] width 15 height 15
click at [193, 252] on input "Select an option" at bounding box center [194, 253] width 15 height 15
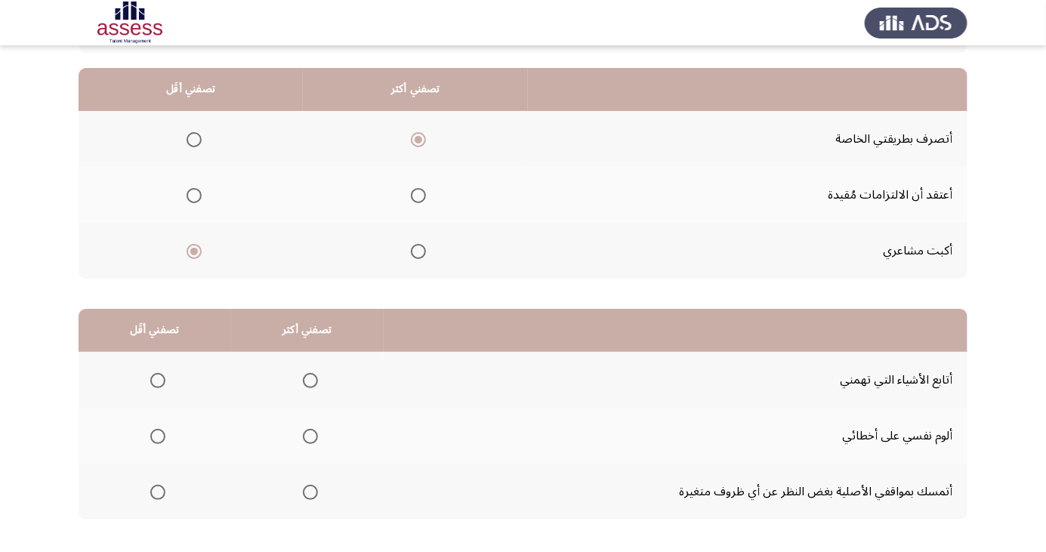
click at [311, 381] on span "Select an option" at bounding box center [311, 381] width 0 height 0
click at [308, 379] on input "Select an option" at bounding box center [310, 380] width 15 height 15
click at [158, 493] on span "Select an option" at bounding box center [158, 493] width 0 height 0
click at [157, 491] on input "Select an option" at bounding box center [157, 492] width 15 height 15
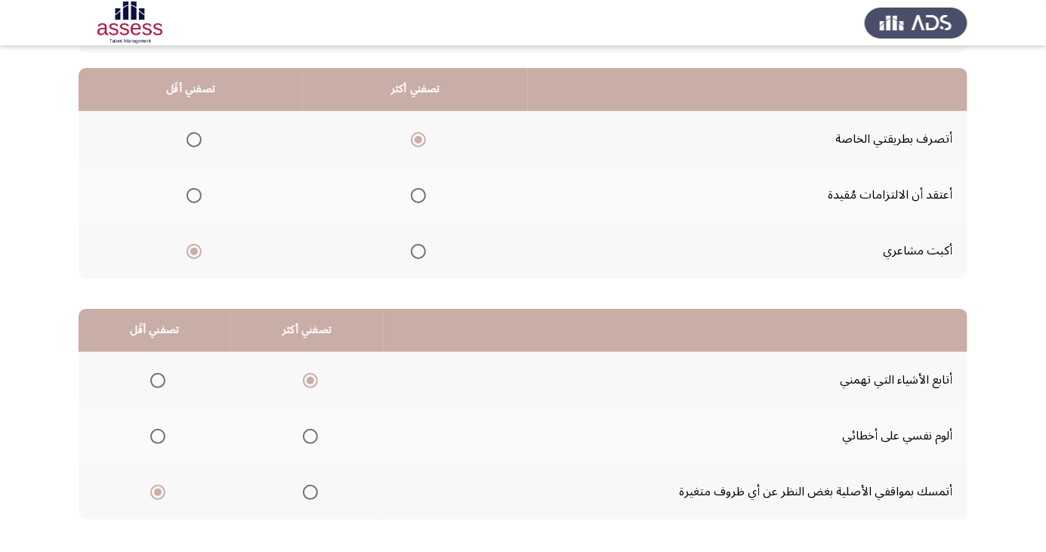
scroll to position [0, 0]
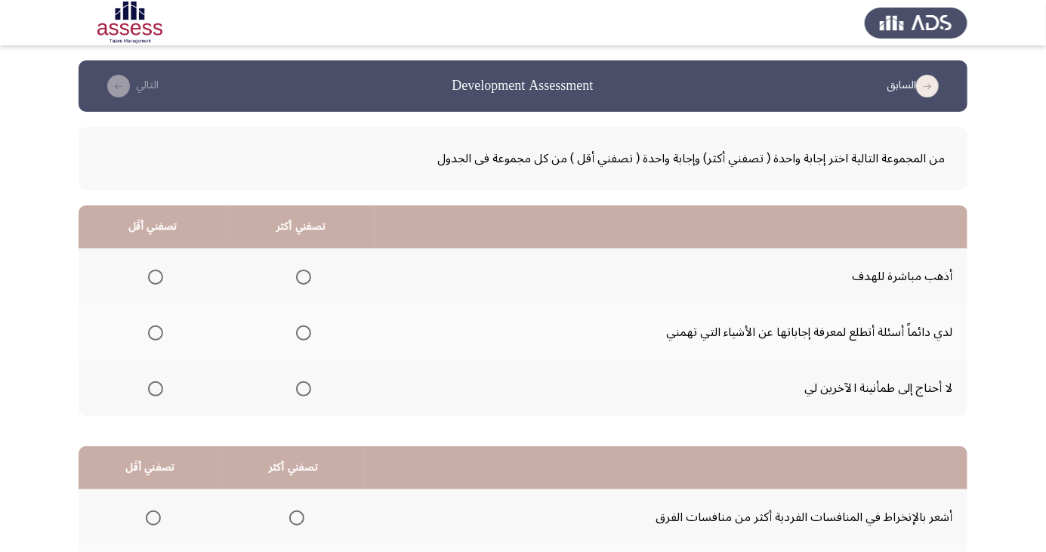
click at [304, 333] on span "Select an option" at bounding box center [304, 333] width 0 height 0
click at [302, 332] on input "Select an option" at bounding box center [303, 333] width 15 height 15
click at [156, 277] on span "Select an option" at bounding box center [156, 277] width 0 height 0
click at [155, 277] on input "Select an option" at bounding box center [155, 277] width 15 height 15
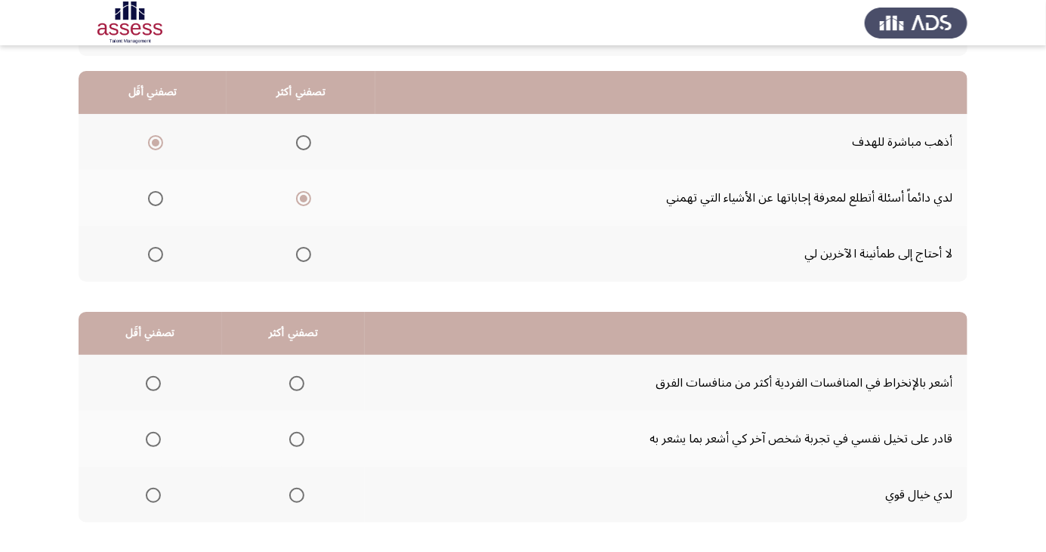
scroll to position [138, 0]
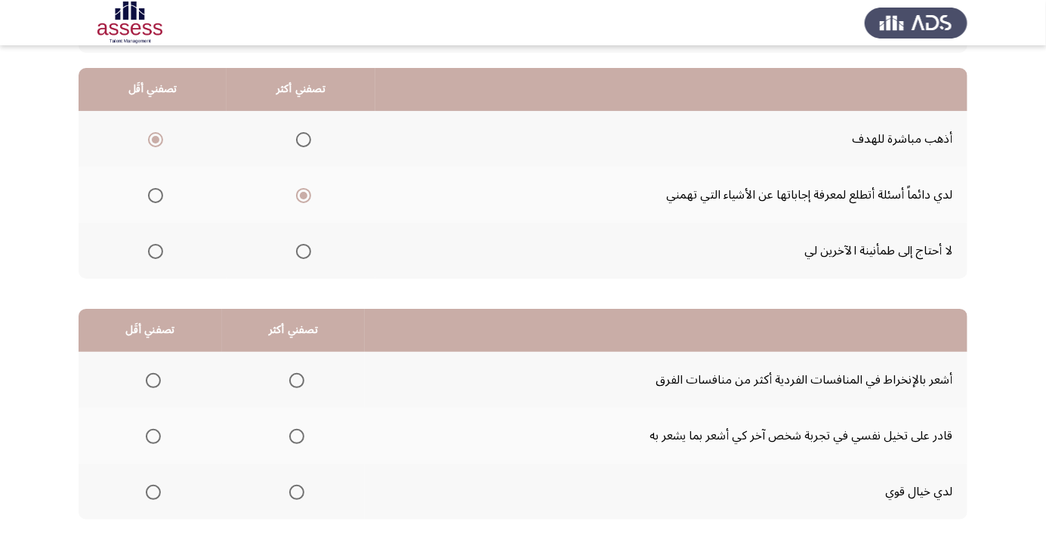
click at [153, 381] on span "Select an option" at bounding box center [153, 381] width 0 height 0
click at [152, 379] on input "Select an option" at bounding box center [153, 380] width 15 height 15
click at [296, 493] on span "Select an option" at bounding box center [296, 493] width 0 height 0
click at [294, 491] on input "Select an option" at bounding box center [296, 492] width 15 height 15
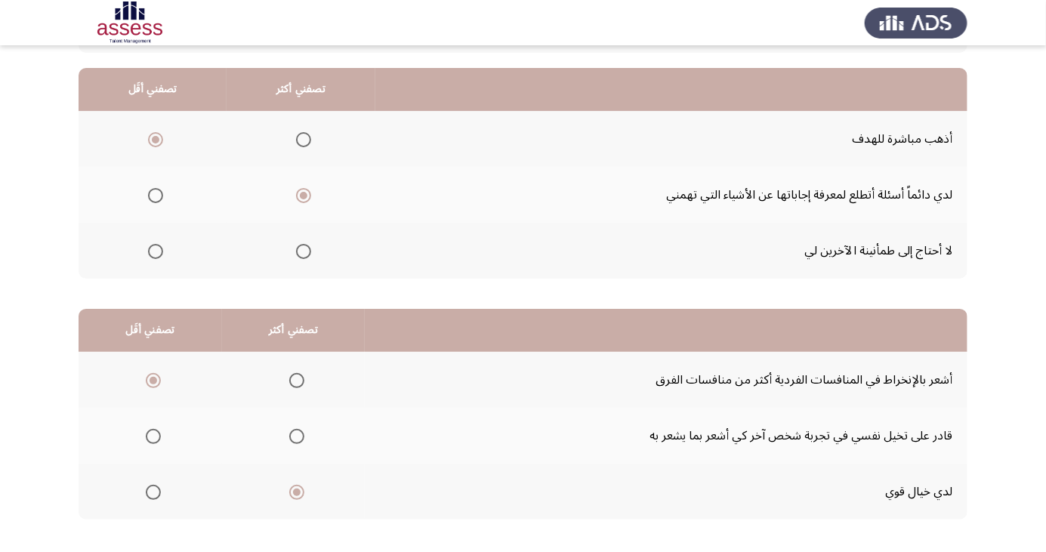
scroll to position [0, 0]
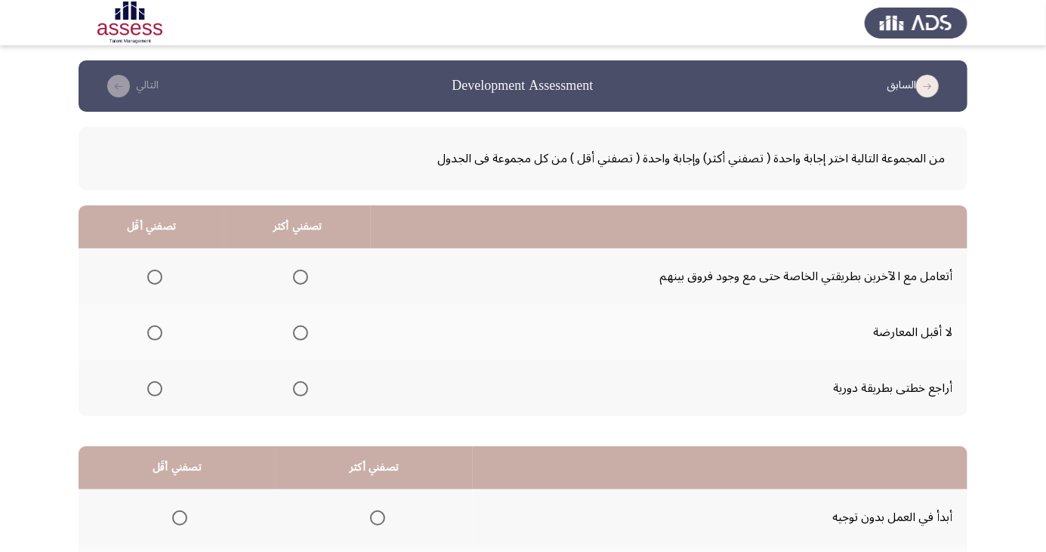
click at [155, 333] on span "Select an option" at bounding box center [155, 333] width 0 height 0
click at [154, 332] on input "Select an option" at bounding box center [154, 333] width 15 height 15
click at [300, 277] on span "Select an option" at bounding box center [300, 277] width 15 height 15
click at [300, 277] on input "Select an option" at bounding box center [300, 277] width 15 height 15
click at [300, 388] on span "Select an option" at bounding box center [300, 389] width 15 height 15
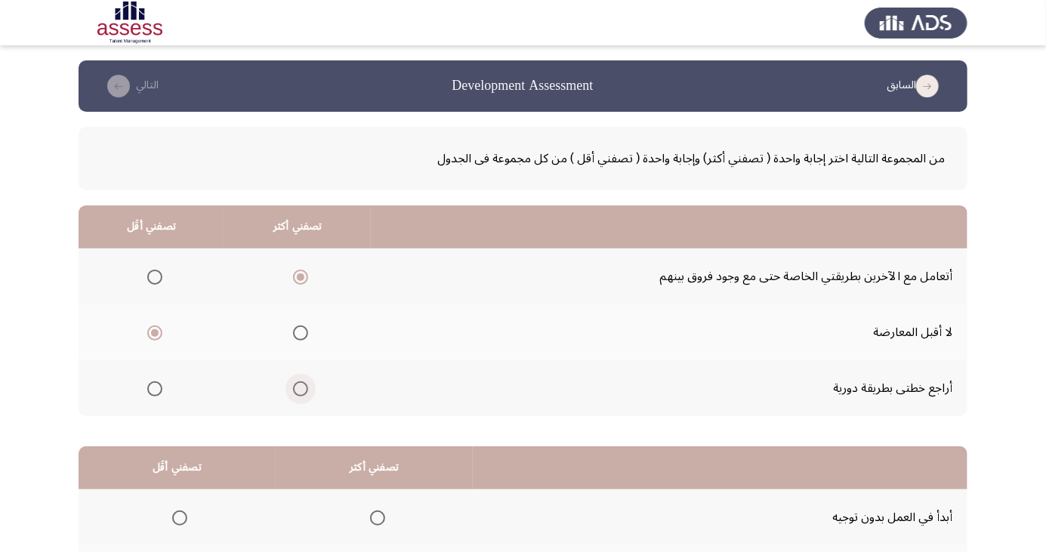
click at [300, 388] on input "Select an option" at bounding box center [300, 389] width 15 height 15
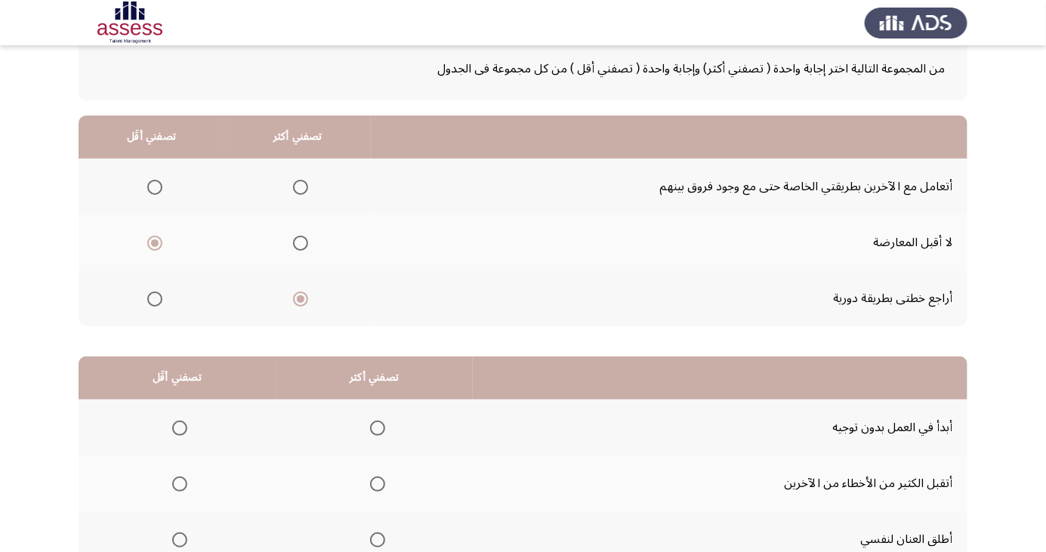
scroll to position [138, 0]
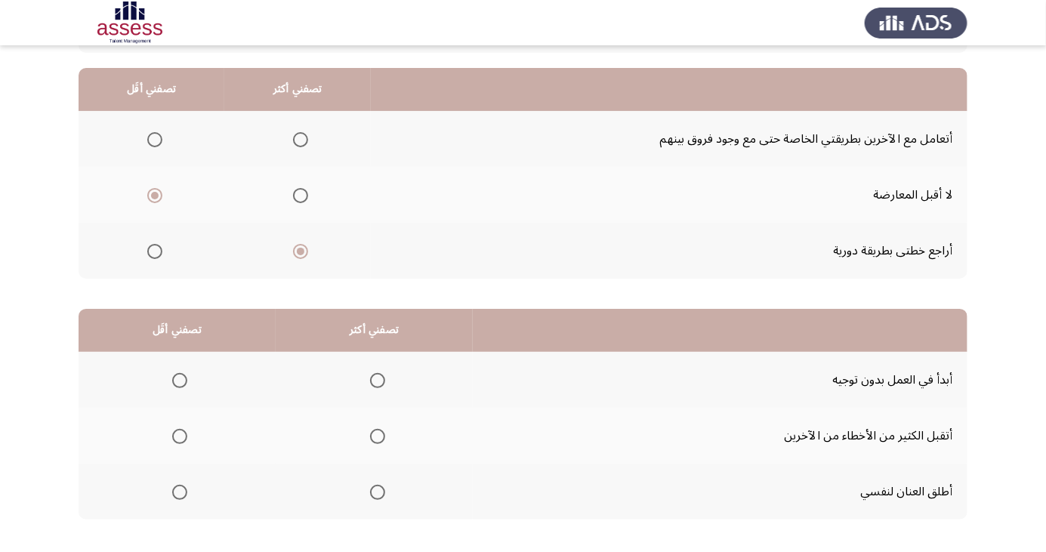
click at [382, 496] on span "Select an option" at bounding box center [377, 492] width 15 height 15
click at [382, 496] on input "Select an option" at bounding box center [377, 492] width 15 height 15
click at [180, 381] on span "Select an option" at bounding box center [180, 381] width 0 height 0
click at [179, 379] on input "Select an option" at bounding box center [179, 380] width 15 height 15
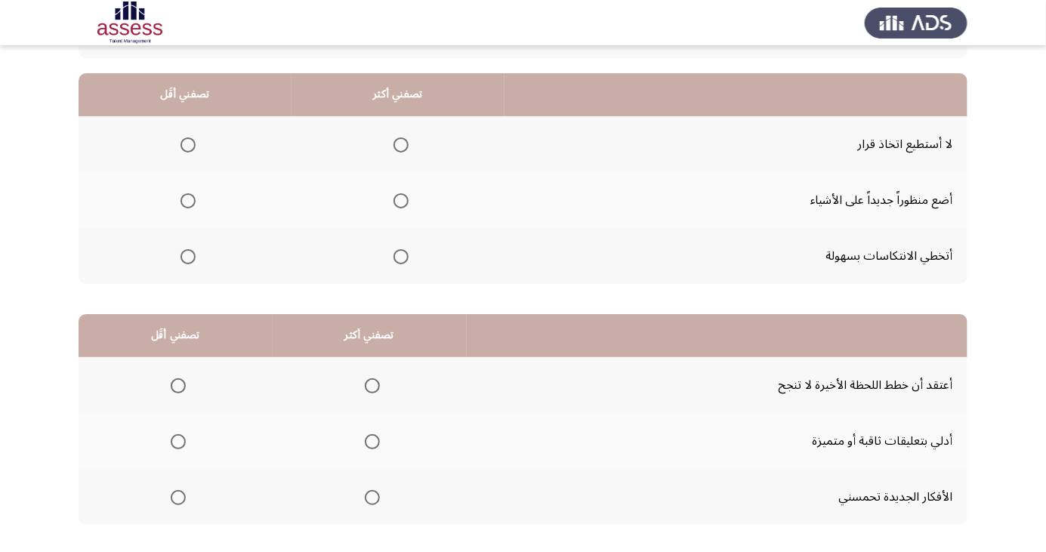
scroll to position [130, 0]
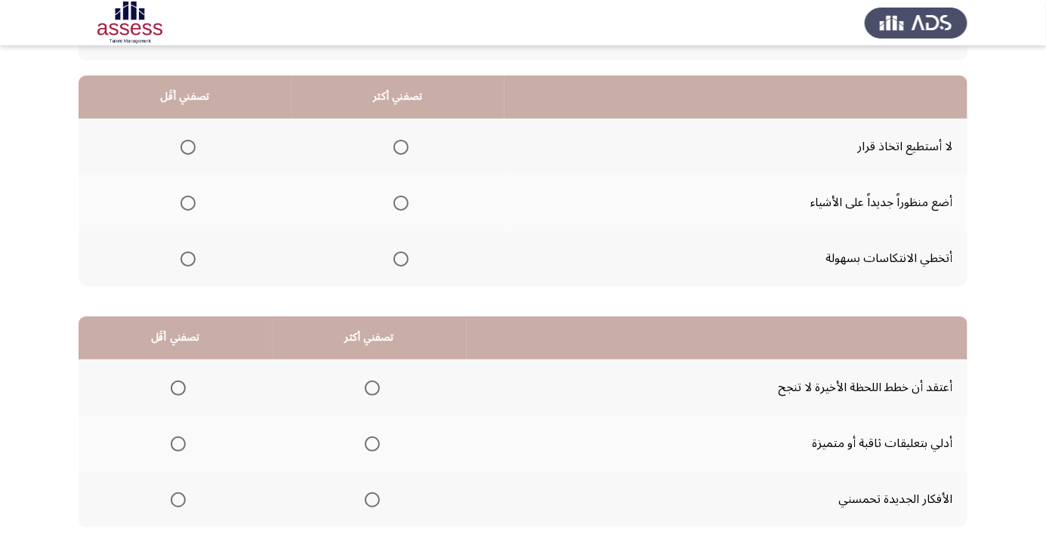
click at [188, 147] on span "Select an option" at bounding box center [188, 147] width 0 height 0
click at [187, 146] on input "Select an option" at bounding box center [188, 147] width 15 height 15
click at [401, 203] on span "Select an option" at bounding box center [401, 203] width 0 height 0
click at [397, 202] on input "Select an option" at bounding box center [401, 203] width 15 height 15
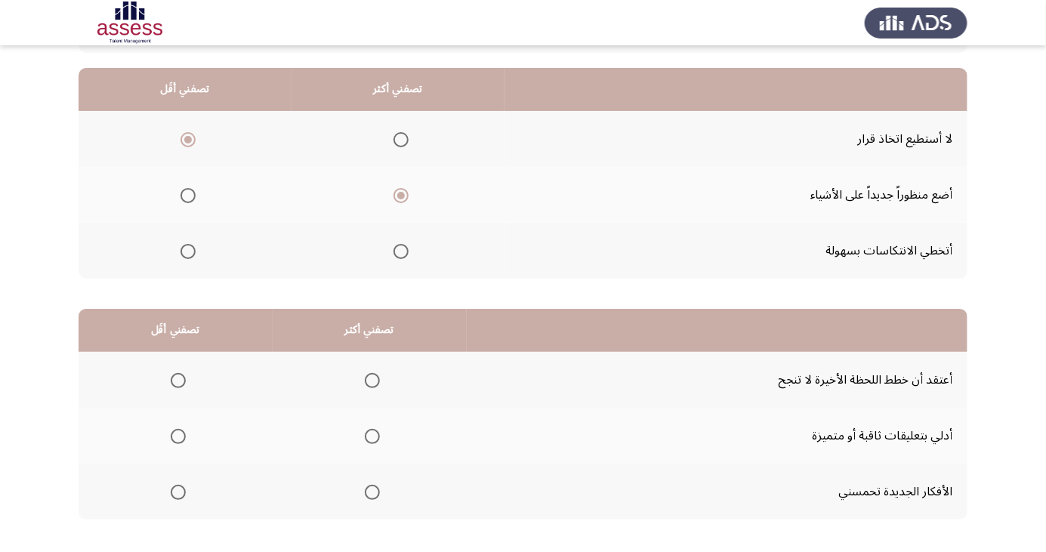
click at [182, 377] on span "Select an option" at bounding box center [178, 380] width 15 height 15
click at [182, 377] on input "Select an option" at bounding box center [178, 380] width 15 height 15
click at [389, 513] on th at bounding box center [370, 492] width 194 height 56
click at [365, 435] on span "Select an option" at bounding box center [372, 436] width 15 height 15
click at [365, 435] on input "Select an option" at bounding box center [372, 436] width 15 height 15
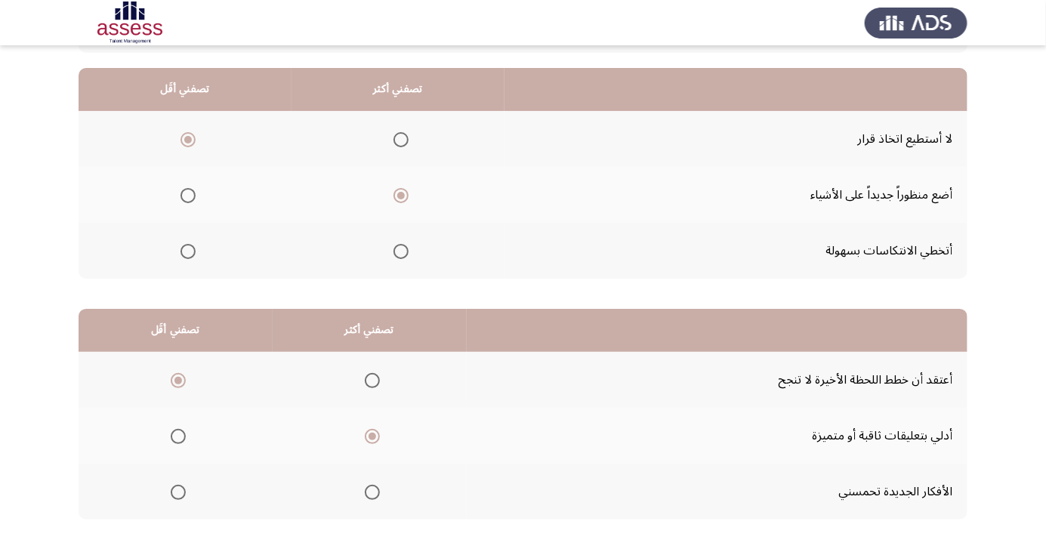
click at [372, 491] on span "Select an option" at bounding box center [372, 492] width 15 height 15
click at [372, 491] on input "Select an option" at bounding box center [372, 492] width 15 height 15
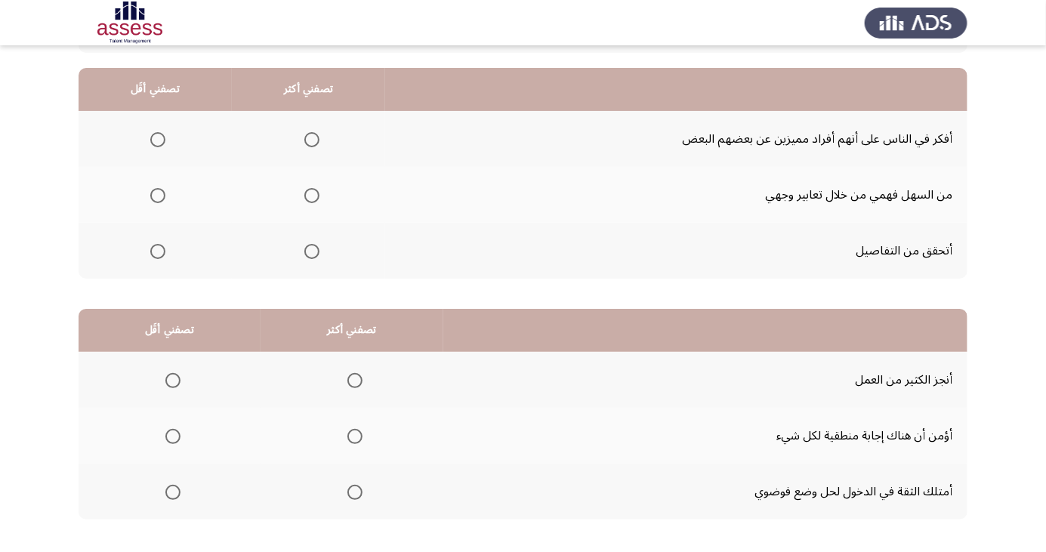
click at [173, 493] on span "Select an option" at bounding box center [173, 493] width 0 height 0
click at [172, 491] on input "Select an option" at bounding box center [172, 492] width 15 height 15
click at [355, 437] on span "Select an option" at bounding box center [355, 437] width 0 height 0
click at [352, 435] on input "Select an option" at bounding box center [355, 436] width 15 height 15
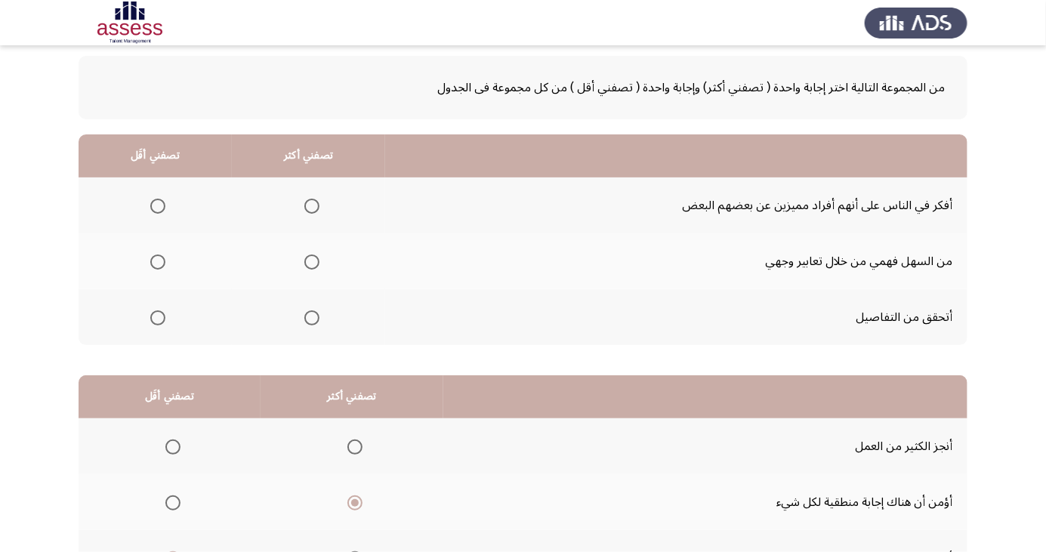
scroll to position [67, 0]
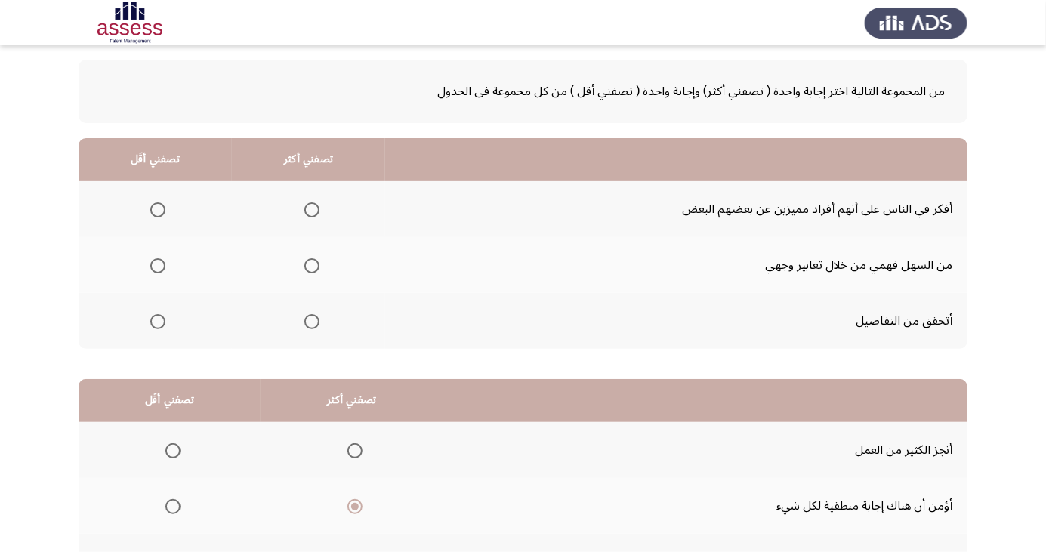
click at [312, 210] on span "Select an option" at bounding box center [312, 210] width 0 height 0
click at [311, 209] on input "Select an option" at bounding box center [311, 209] width 15 height 15
click at [310, 269] on span "Select an option" at bounding box center [311, 265] width 15 height 15
click at [310, 269] on input "Select an option" at bounding box center [311, 265] width 15 height 15
click at [162, 209] on span "Select an option" at bounding box center [157, 209] width 15 height 15
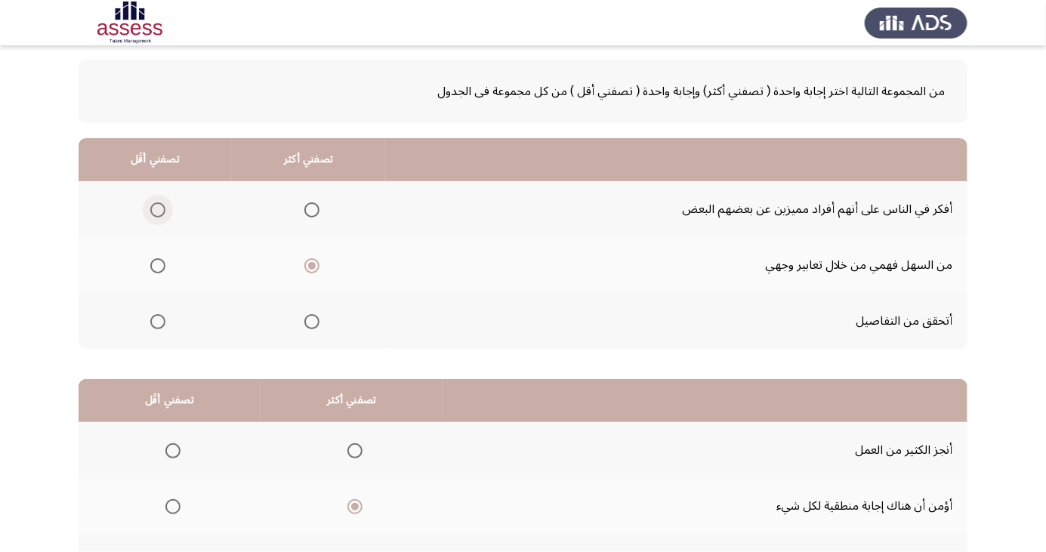
click at [162, 209] on input "Select an option" at bounding box center [157, 209] width 15 height 15
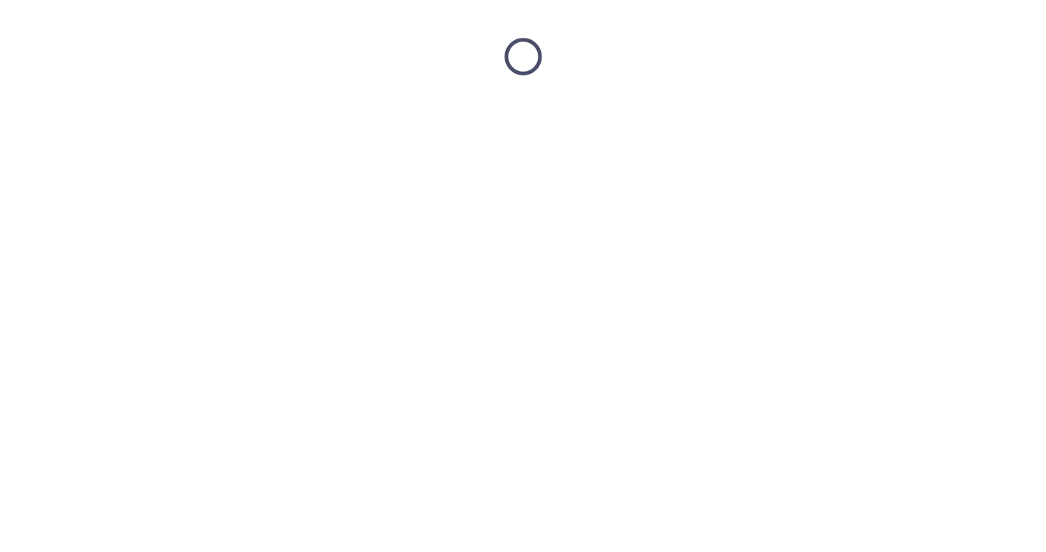
scroll to position [0, 0]
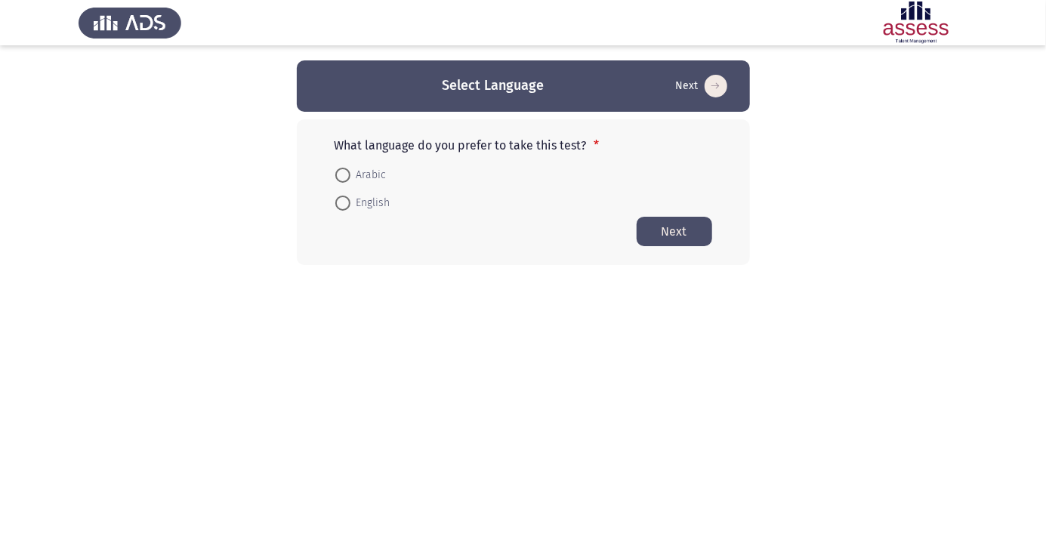
click at [347, 171] on span at bounding box center [342, 175] width 15 height 15
click at [347, 171] on input "Arabic" at bounding box center [342, 175] width 15 height 15
radio input "true"
click at [679, 235] on button "Next" at bounding box center [675, 230] width 76 height 29
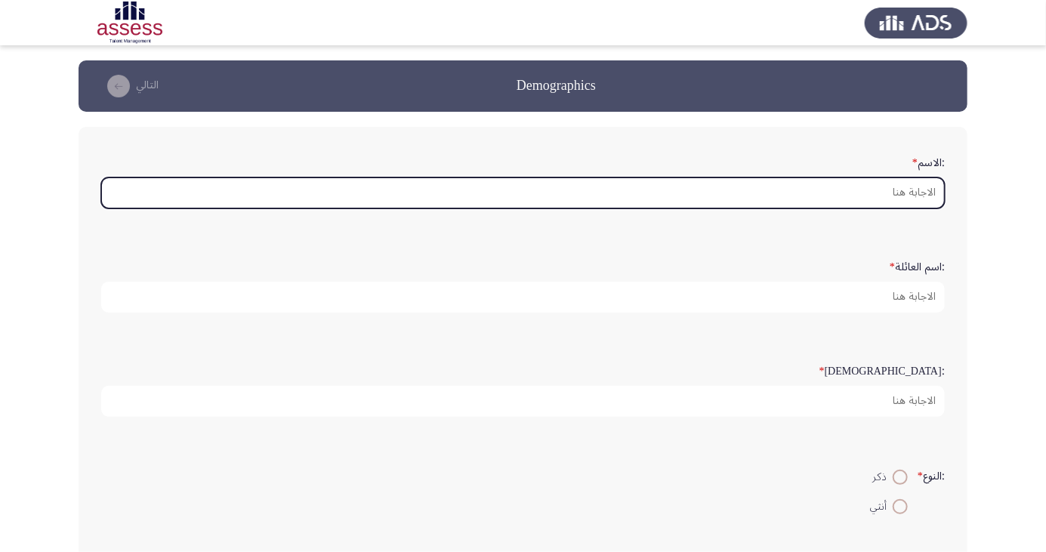
click at [832, 188] on input ":الاسم *" at bounding box center [523, 193] width 844 height 31
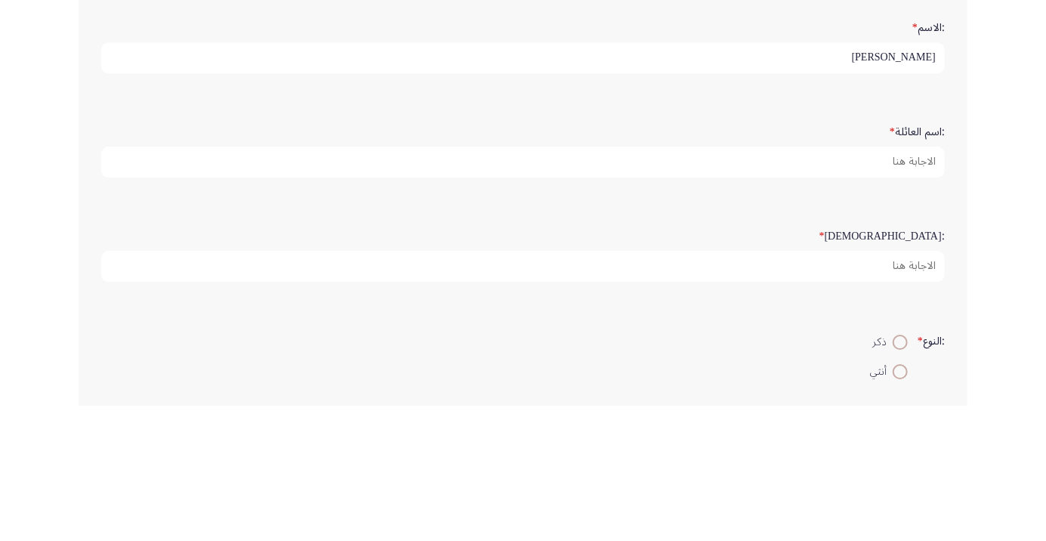
type input "محمد محمد ابراهيم شلش"
click at [984, 317] on app-assessment-container "Demographics التالي :الاسم * محمد محمد ابراهيم شلش :اسم العائلة * :السن * :النو…" at bounding box center [523, 451] width 1046 height 782
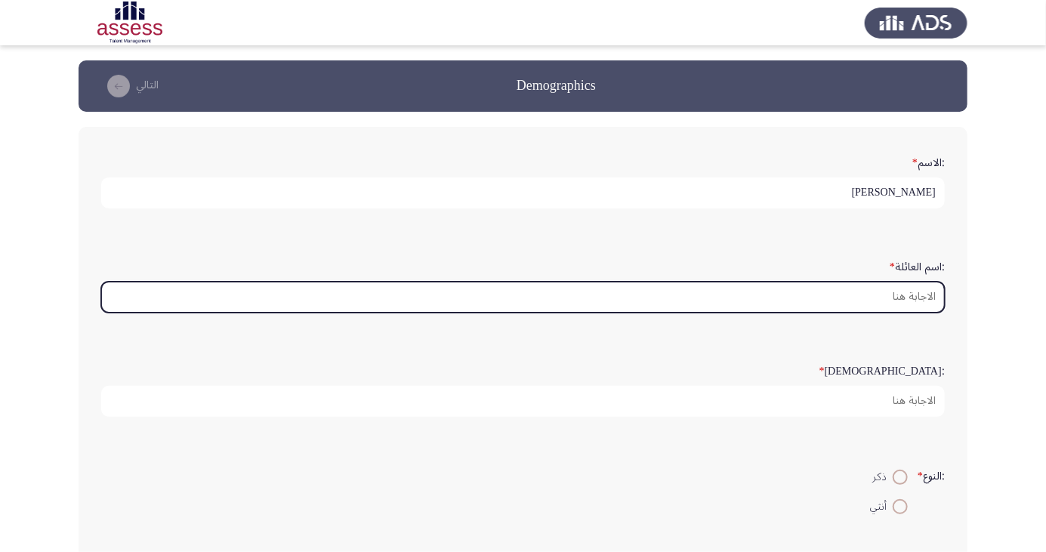
click at [919, 292] on input ":اسم العائلة *" at bounding box center [523, 297] width 844 height 31
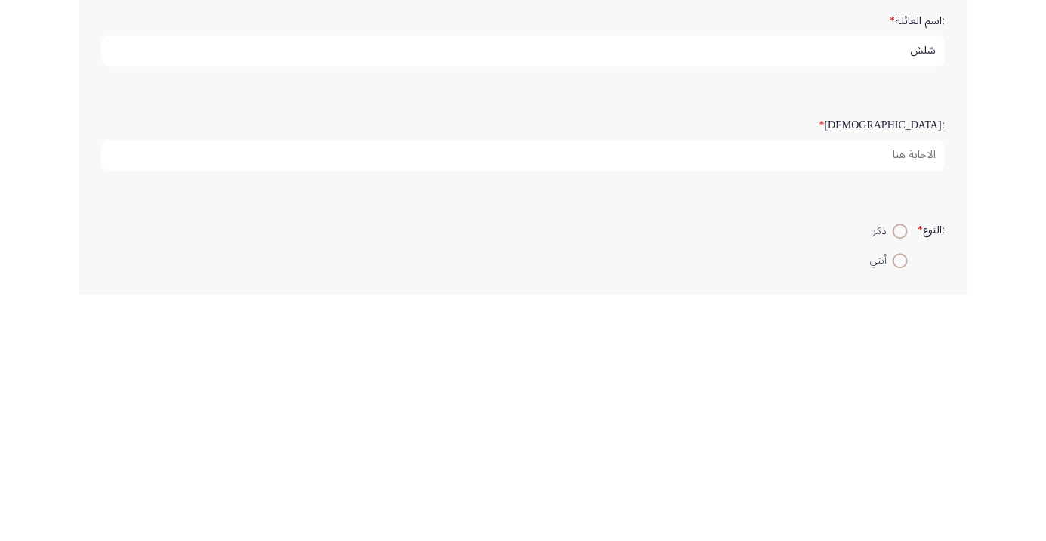
type input "شلش"
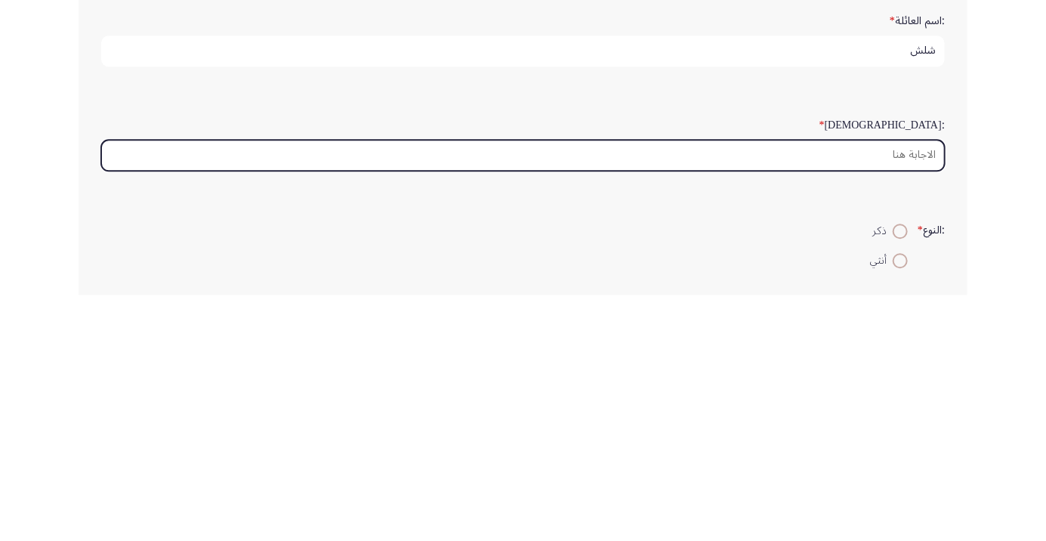
click at [910, 399] on input ":السن *" at bounding box center [523, 401] width 844 height 31
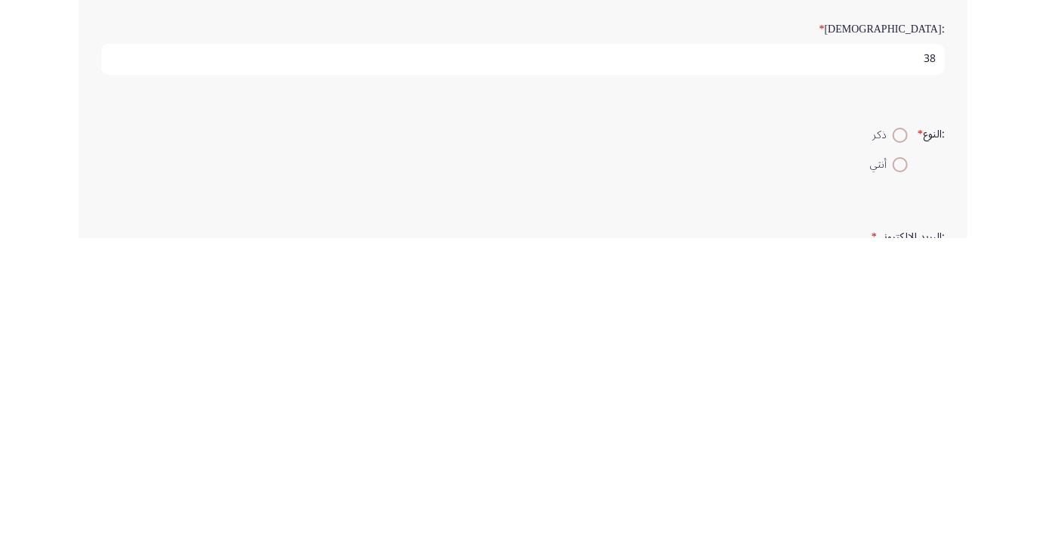
scroll to position [42, 0]
type input "38"
click at [896, 429] on span at bounding box center [900, 435] width 15 height 15
click at [896, 429] on input "ذكر" at bounding box center [900, 435] width 15 height 15
radio input "true"
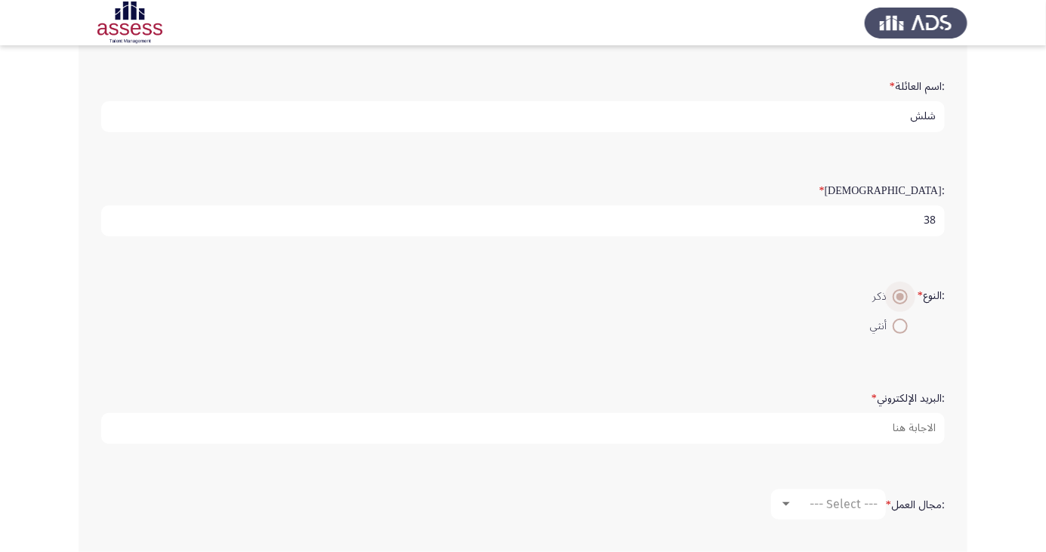
scroll to position [181, 0]
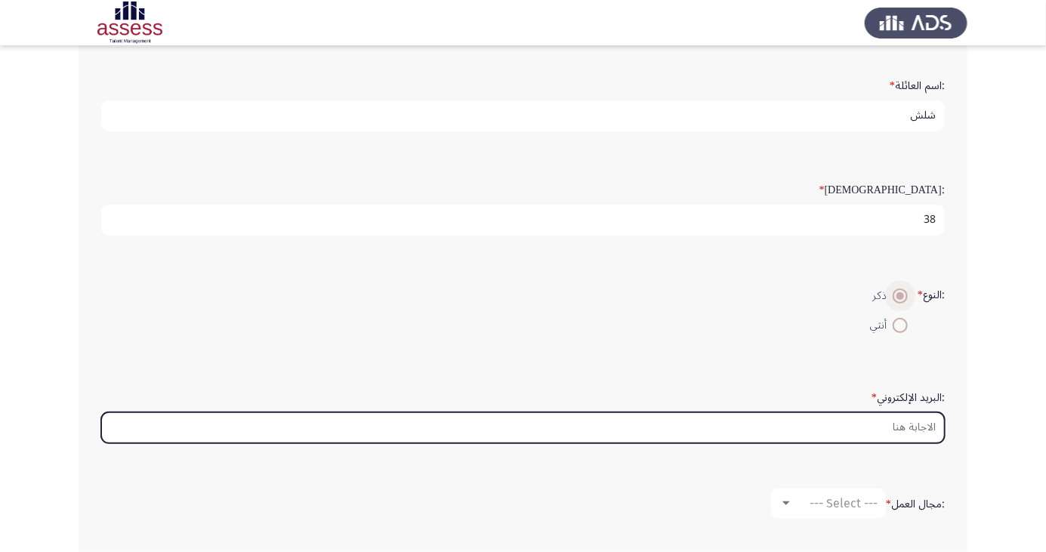
click at [833, 428] on input ":البريد الإلكتروني *" at bounding box center [523, 428] width 844 height 31
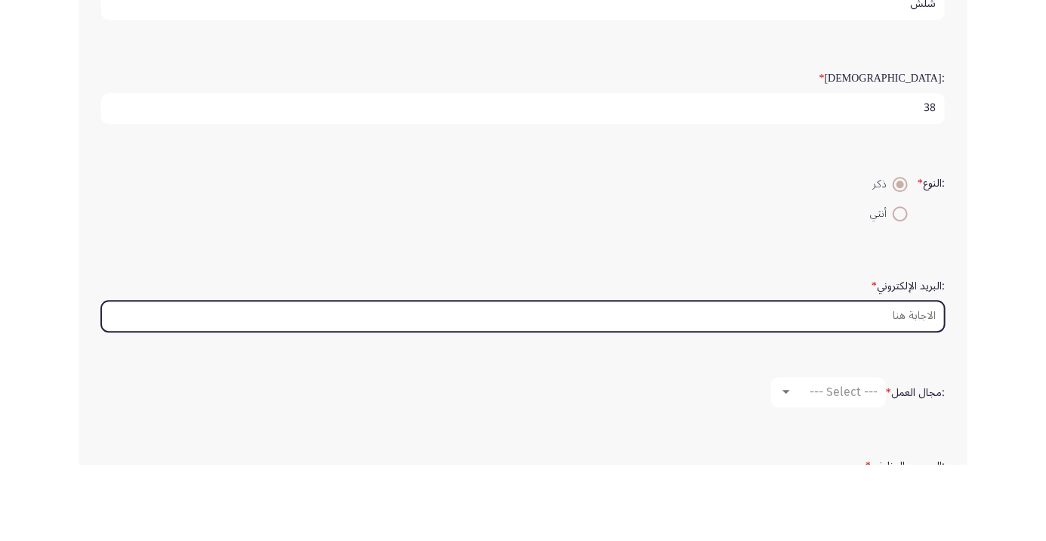
scroll to position [217, 0]
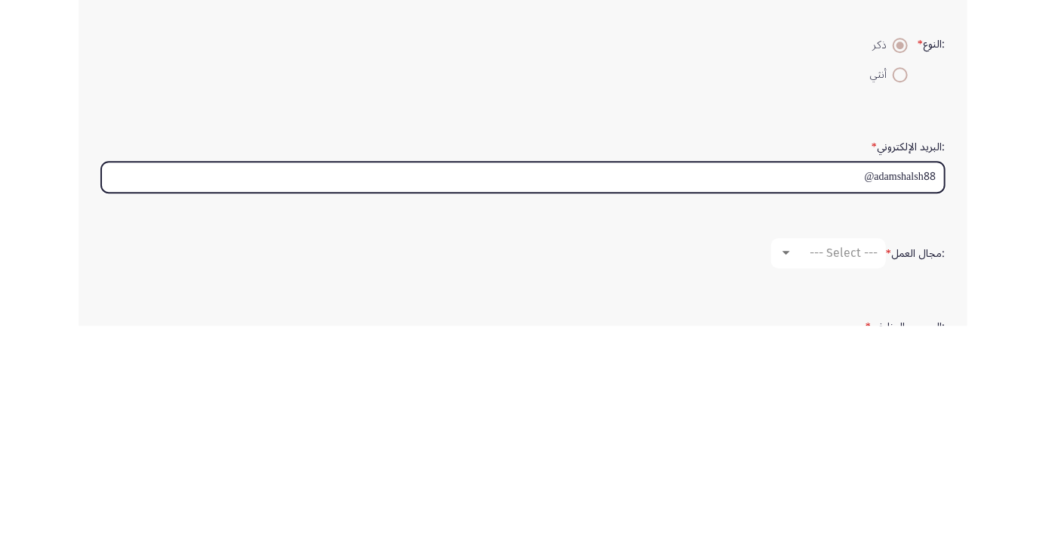
click at [936, 388] on input "adamshalsh88@" at bounding box center [523, 392] width 844 height 31
click at [834, 391] on input "adamshalsh88@" at bounding box center [523, 392] width 844 height 31
click at [944, 382] on input "adamshalsh88" at bounding box center [523, 392] width 844 height 31
click at [839, 385] on input "@madamshalsh88" at bounding box center [523, 392] width 844 height 31
click at [864, 385] on input "@madamshalsh8" at bounding box center [523, 392] width 844 height 31
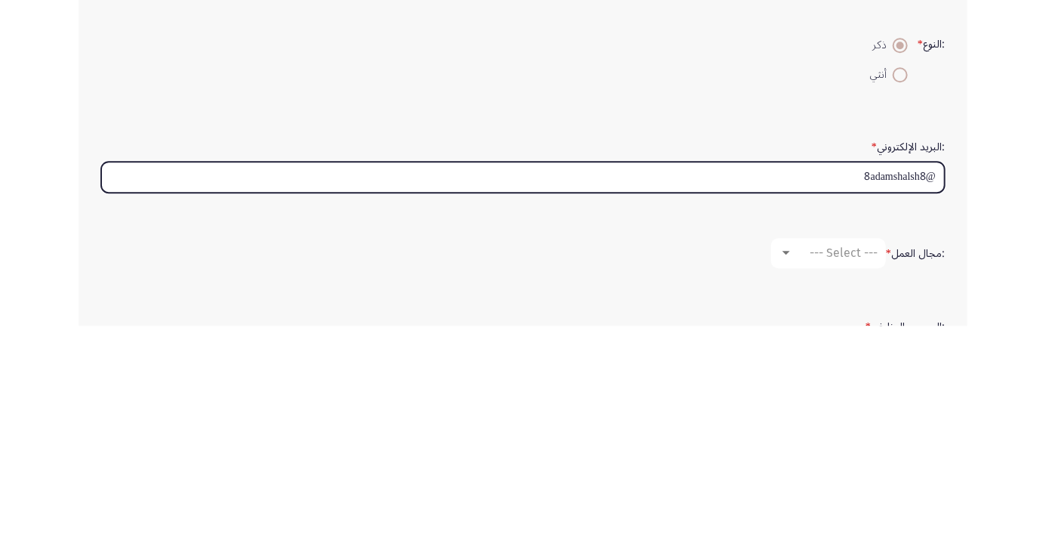
click at [926, 388] on input "@8adamshalsh8" at bounding box center [523, 392] width 844 height 31
click at [933, 388] on input "@88adamshalsh8" at bounding box center [523, 392] width 844 height 31
click at [933, 387] on input "@88adamshalsh8" at bounding box center [523, 392] width 844 height 31
click at [926, 386] on input "@88adamshalsh8" at bounding box center [523, 392] width 844 height 31
click at [818, 382] on input "@888adamshalsh8" at bounding box center [523, 392] width 844 height 31
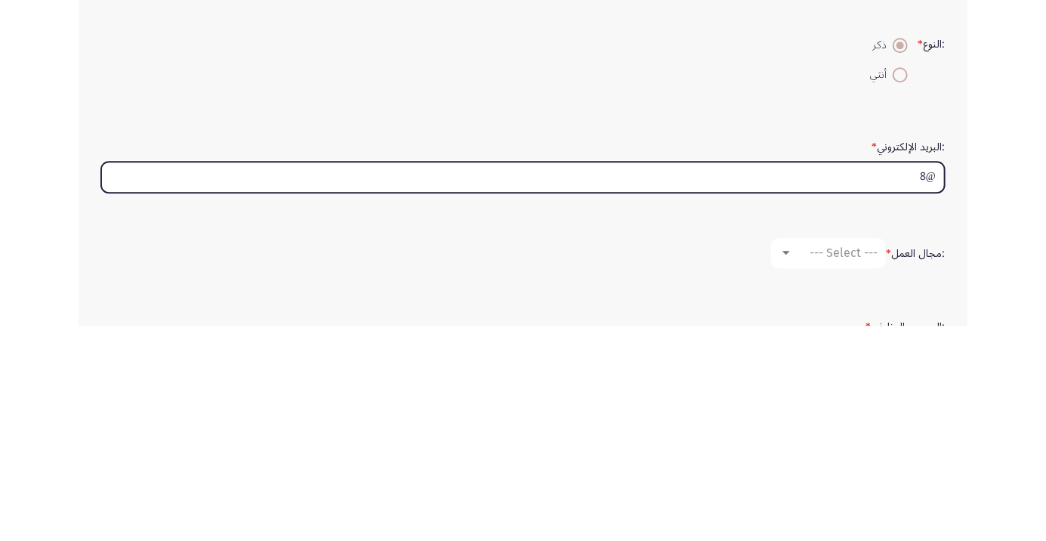
type input "@"
click at [932, 388] on input "adamshalsh88@" at bounding box center [523, 392] width 844 height 31
click at [848, 383] on input "adamshalsh88@" at bounding box center [523, 392] width 844 height 31
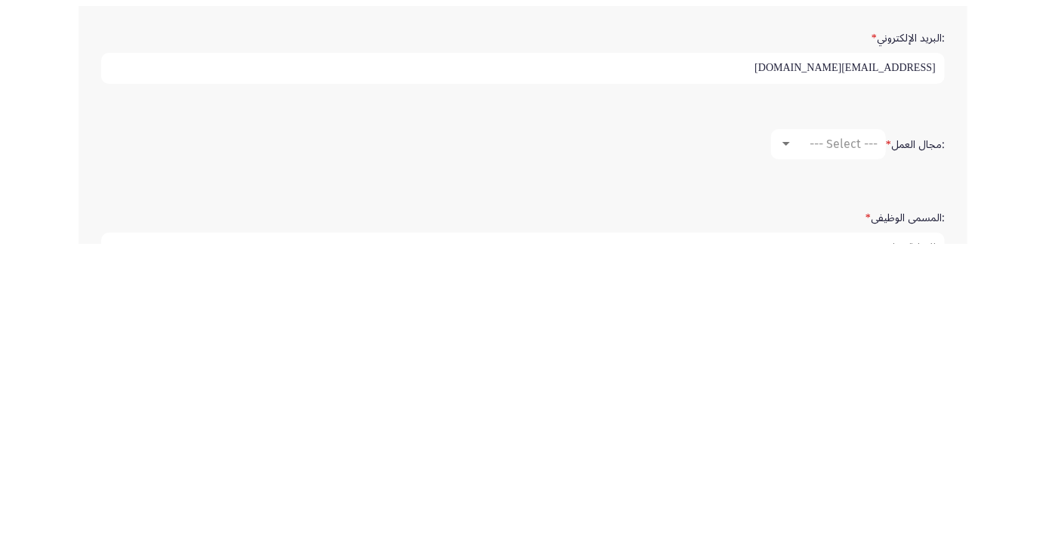
scroll to position [245, 0]
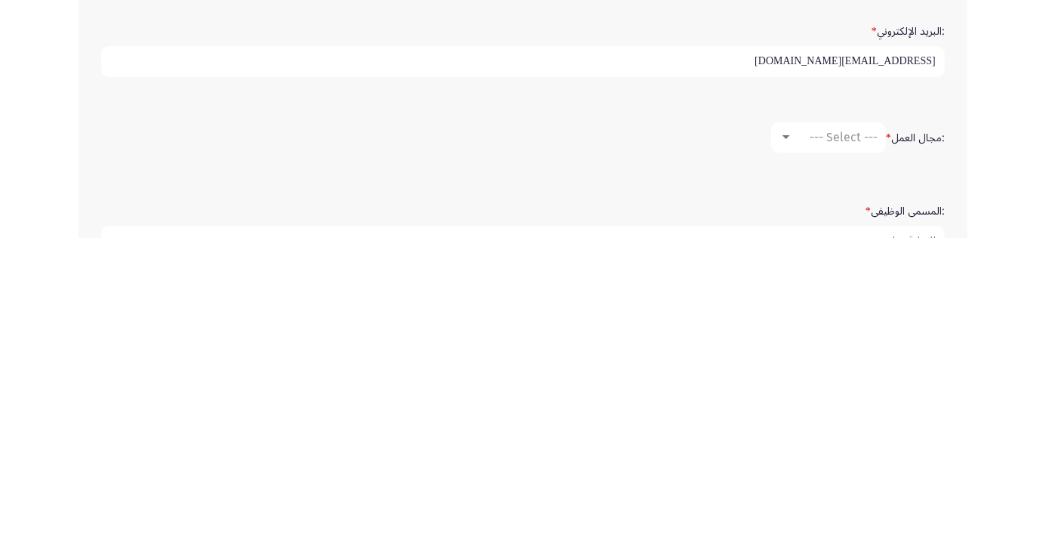
type input "adamshalsh88@gmail.com"
click at [785, 438] on div at bounding box center [787, 440] width 8 height 4
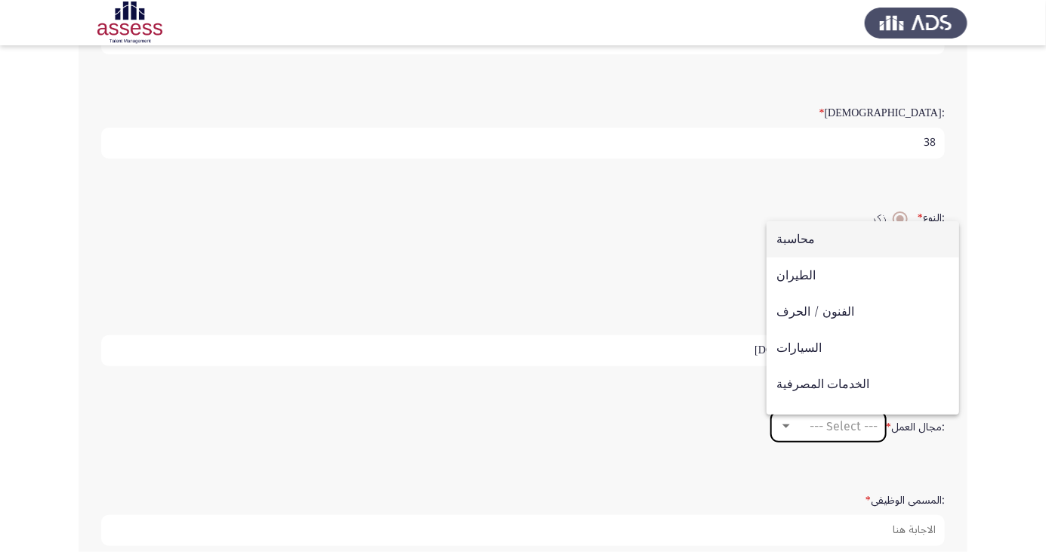
scroll to position [273, 0]
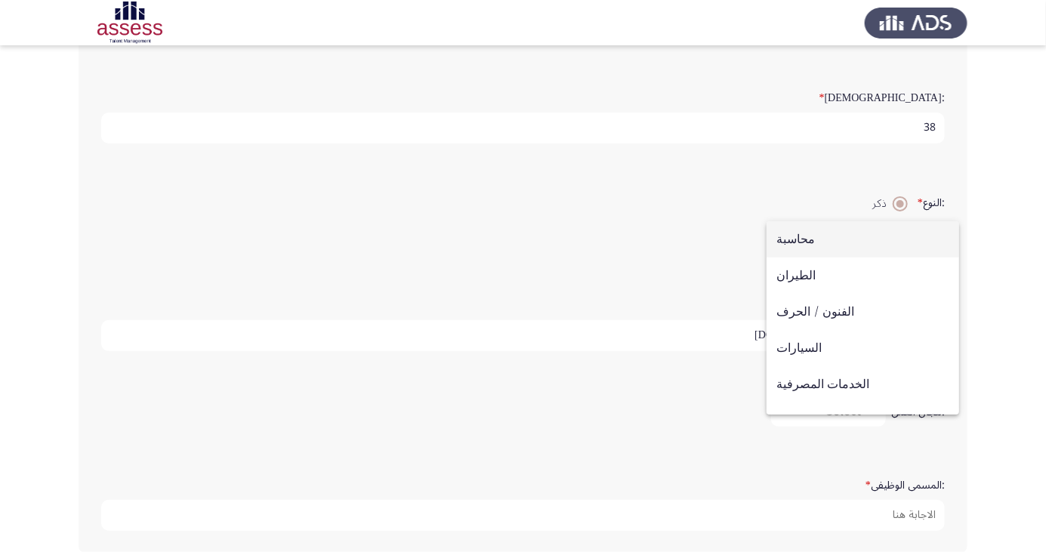
click at [660, 302] on div at bounding box center [523, 276] width 1046 height 552
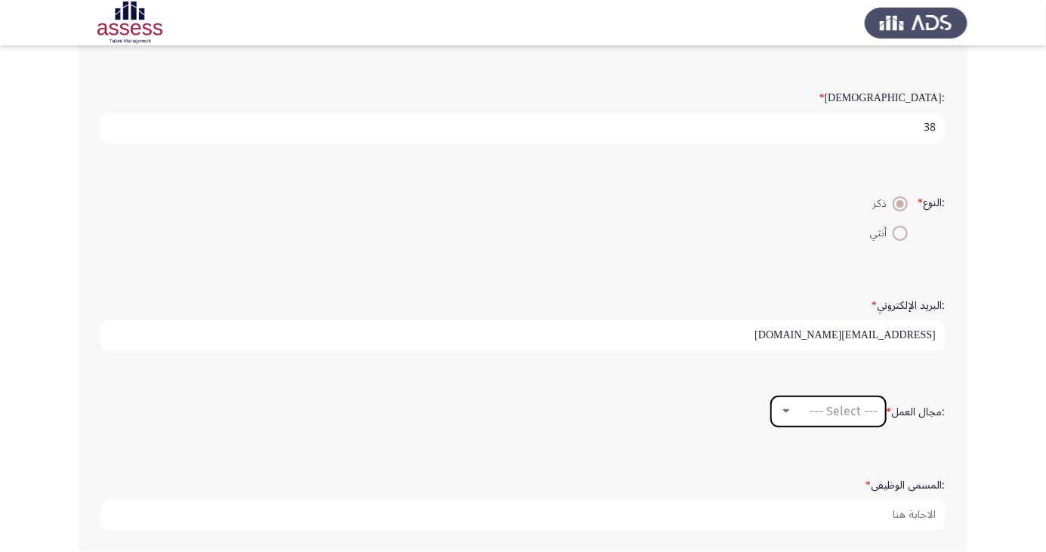
click at [832, 413] on span "--- Select ---" at bounding box center [844, 411] width 68 height 14
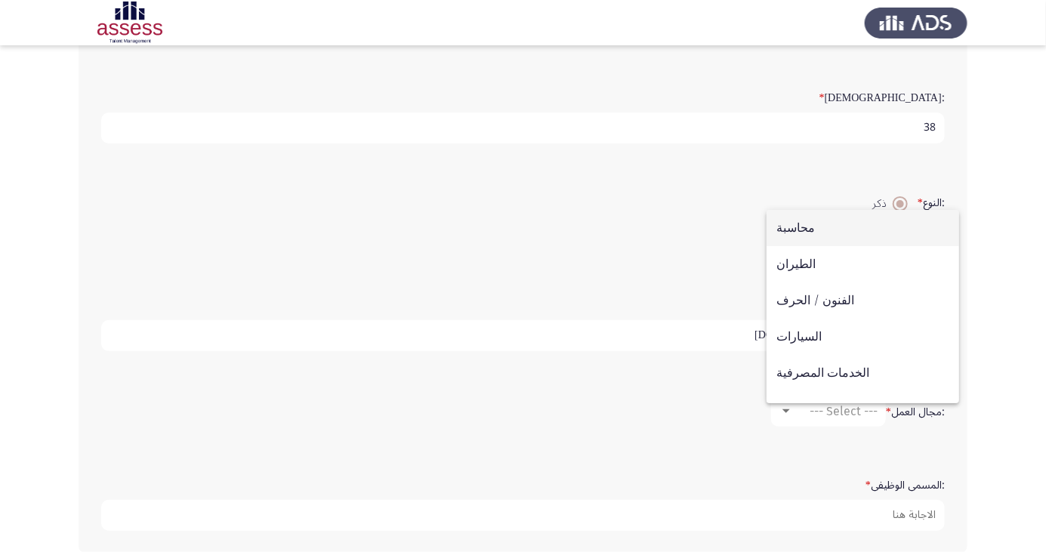
click at [1000, 404] on div at bounding box center [523, 276] width 1046 height 552
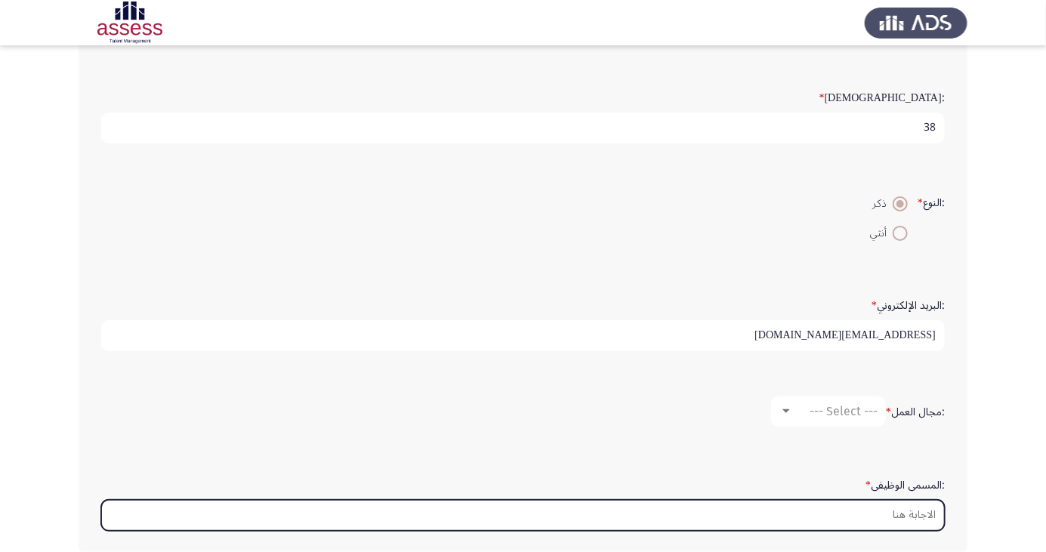
click at [907, 508] on input ":المسمى الوظيفى *" at bounding box center [523, 515] width 844 height 31
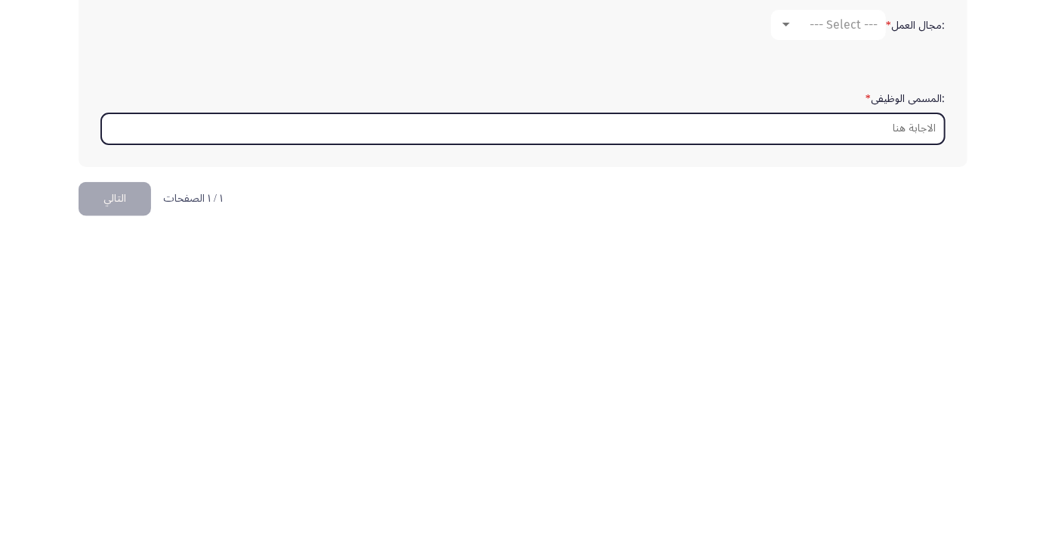
scroll to position [357, 0]
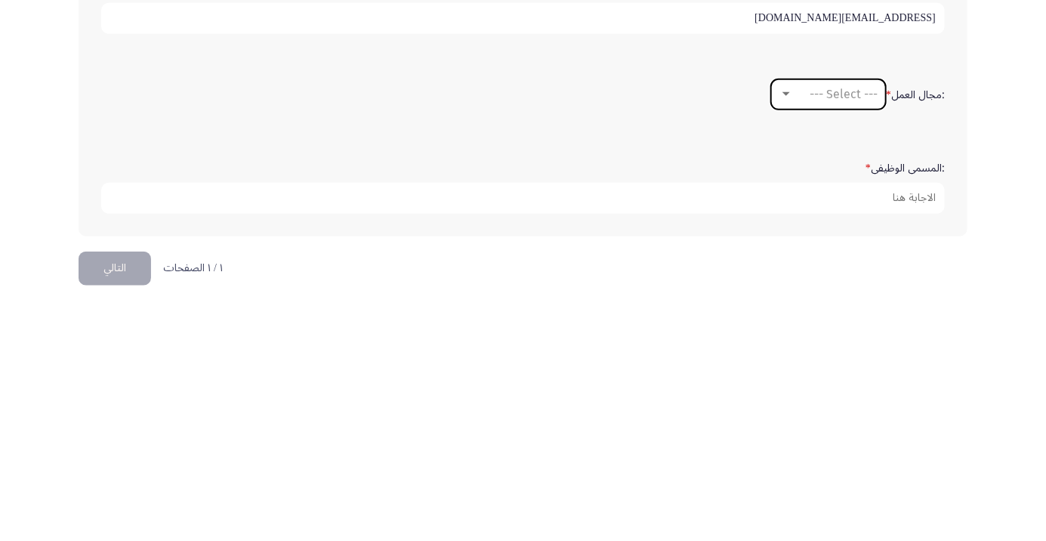
click at [785, 326] on div at bounding box center [787, 328] width 8 height 4
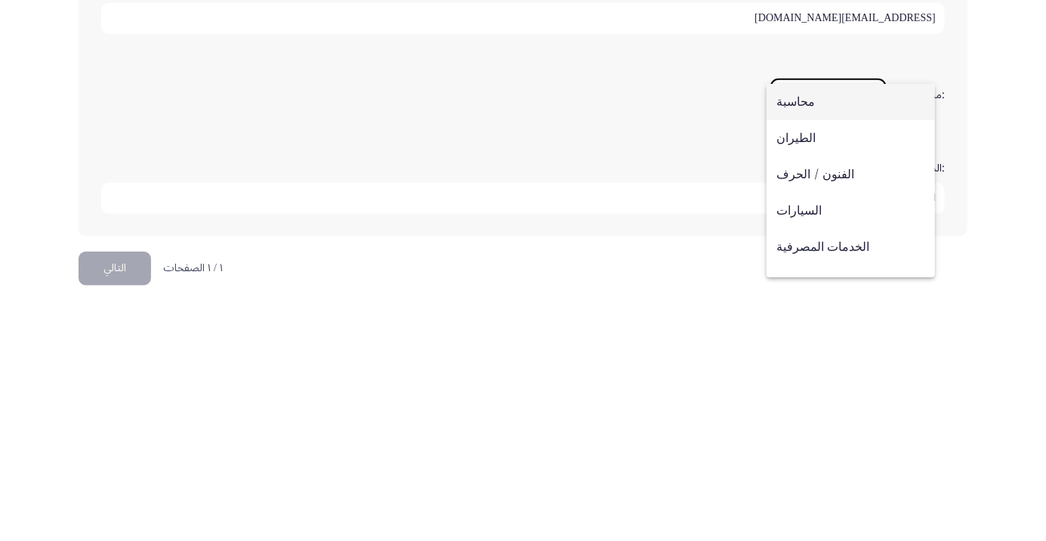
scroll to position [346, 0]
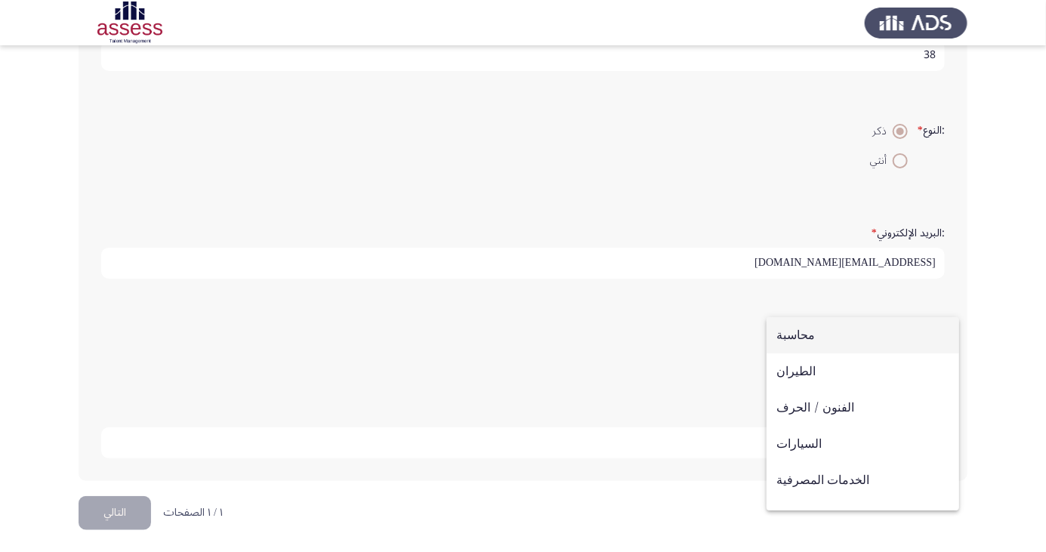
click at [680, 348] on div at bounding box center [523, 276] width 1046 height 552
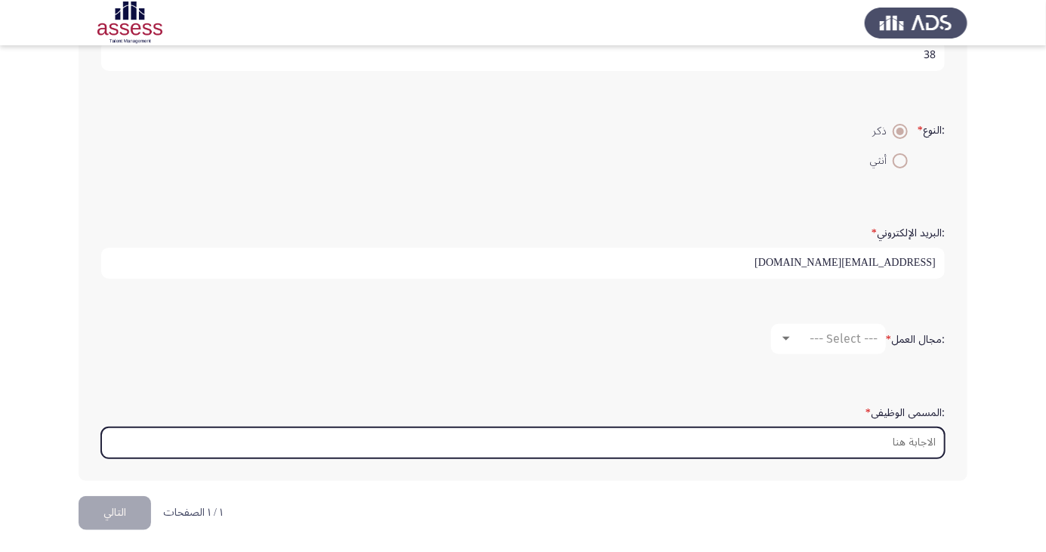
click at [901, 436] on input ":المسمى الوظيفى *" at bounding box center [523, 443] width 844 height 31
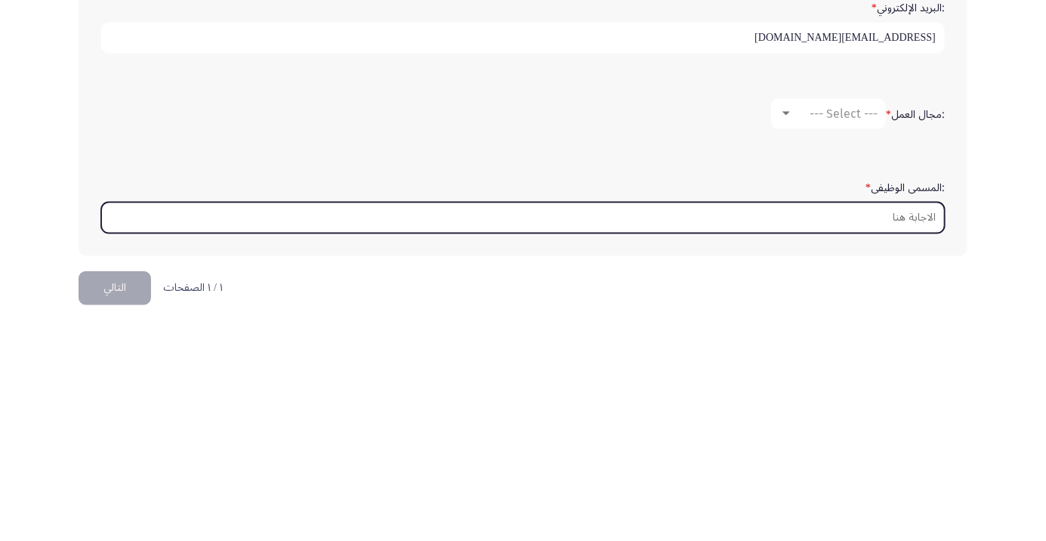
scroll to position [357, 0]
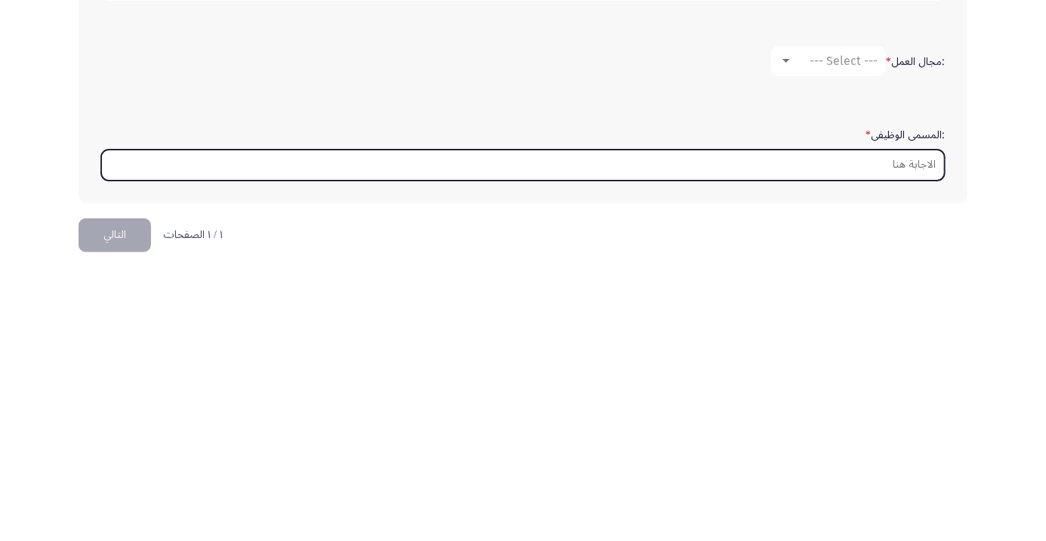
click at [916, 424] on input ":المسمى الوظيفى *" at bounding box center [523, 431] width 844 height 31
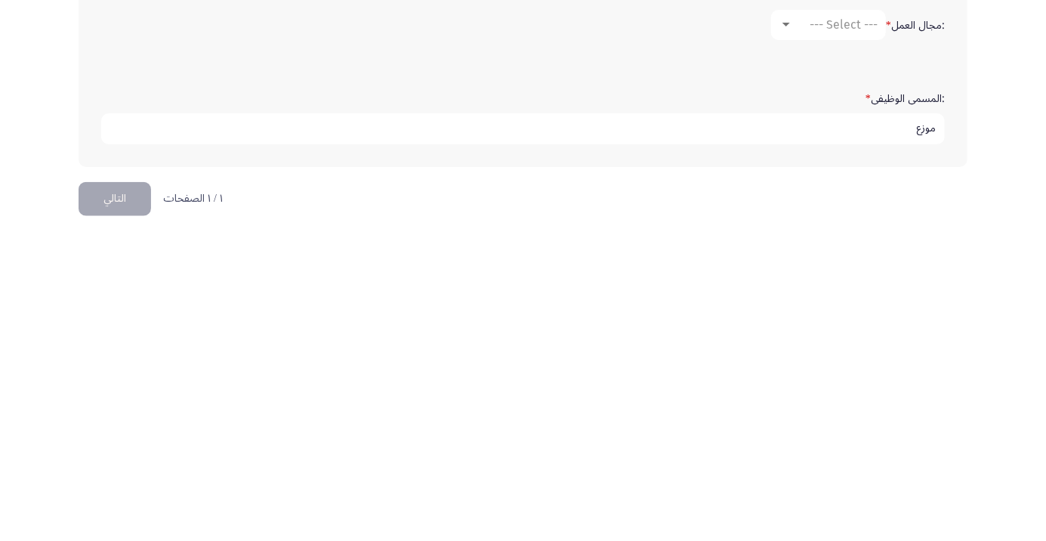
type input "موزع"
click at [1003, 477] on app-assessment-container "Demographics التالي :الاسم * محمد محمد ابراهيم شلش :اسم العائلة * شلش :السن * 3…" at bounding box center [523, 94] width 1046 height 782
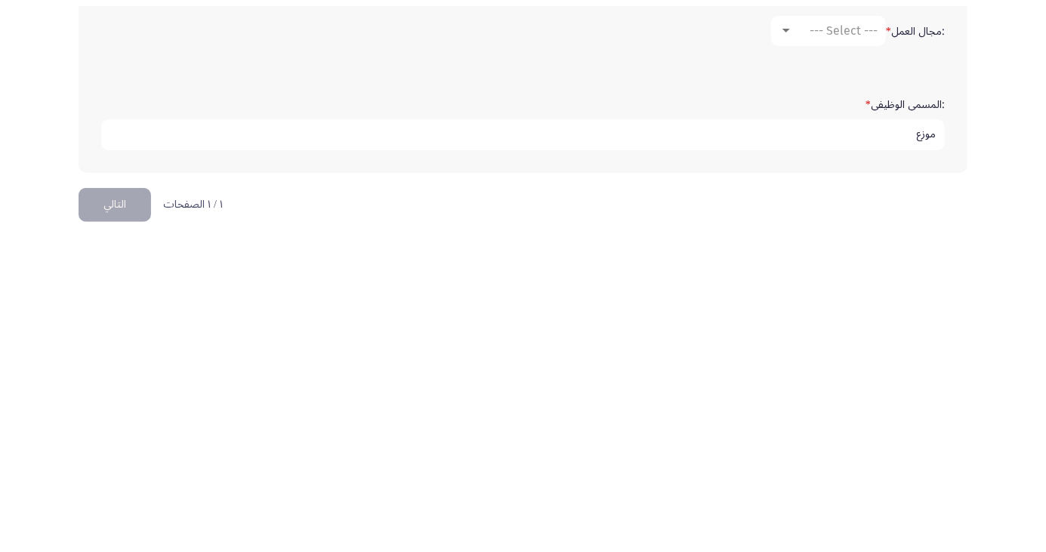
scroll to position [346, 0]
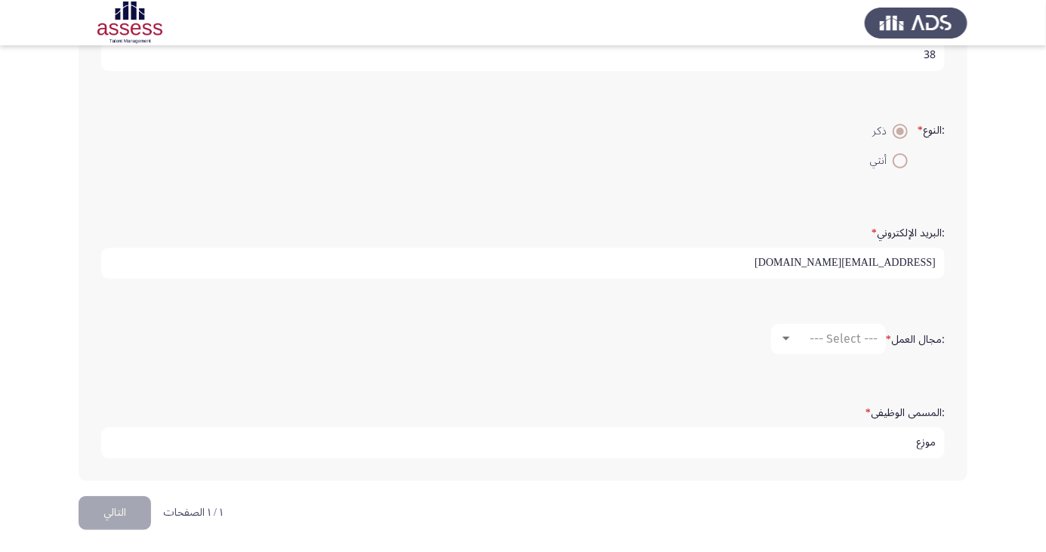
click at [124, 506] on button "التالي" at bounding box center [115, 513] width 73 height 34
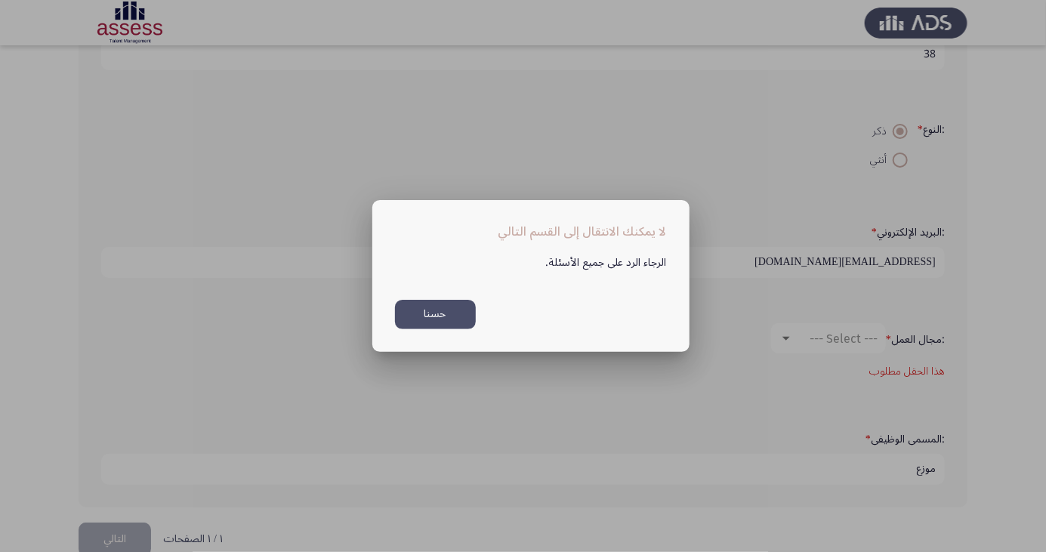
click at [428, 323] on button "حسنا" at bounding box center [435, 314] width 81 height 29
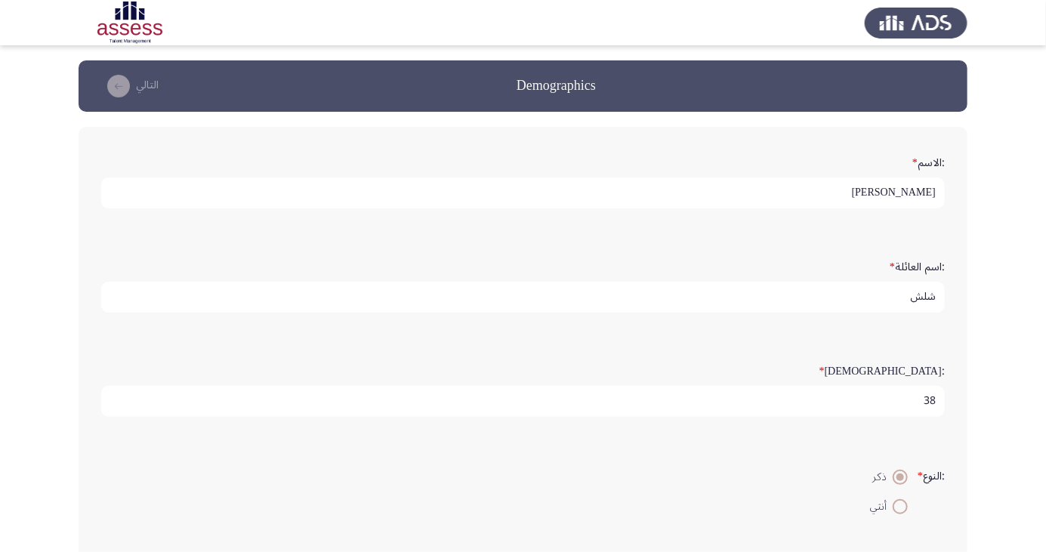
scroll to position [346, 0]
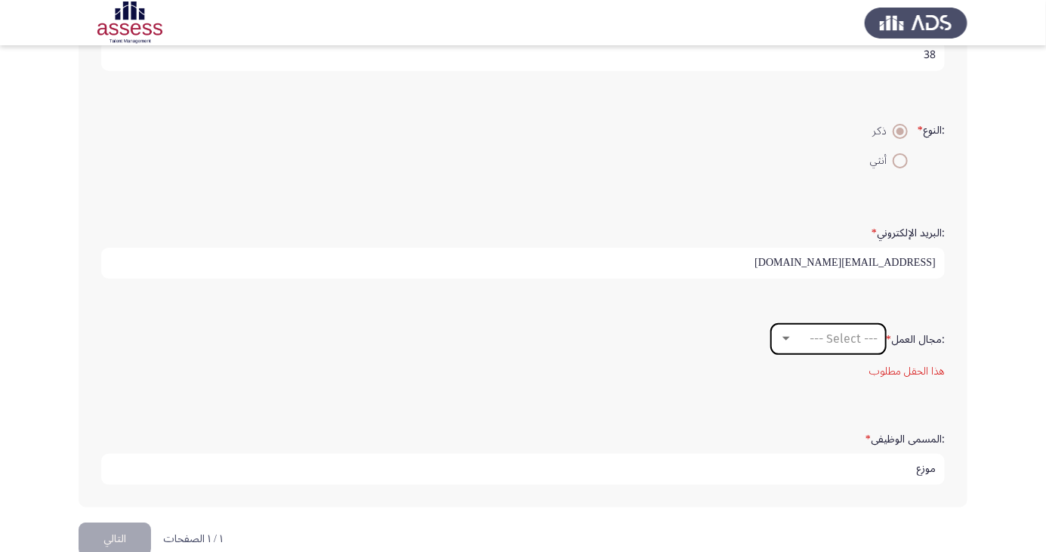
click at [843, 338] on span "--- Select ---" at bounding box center [844, 339] width 68 height 14
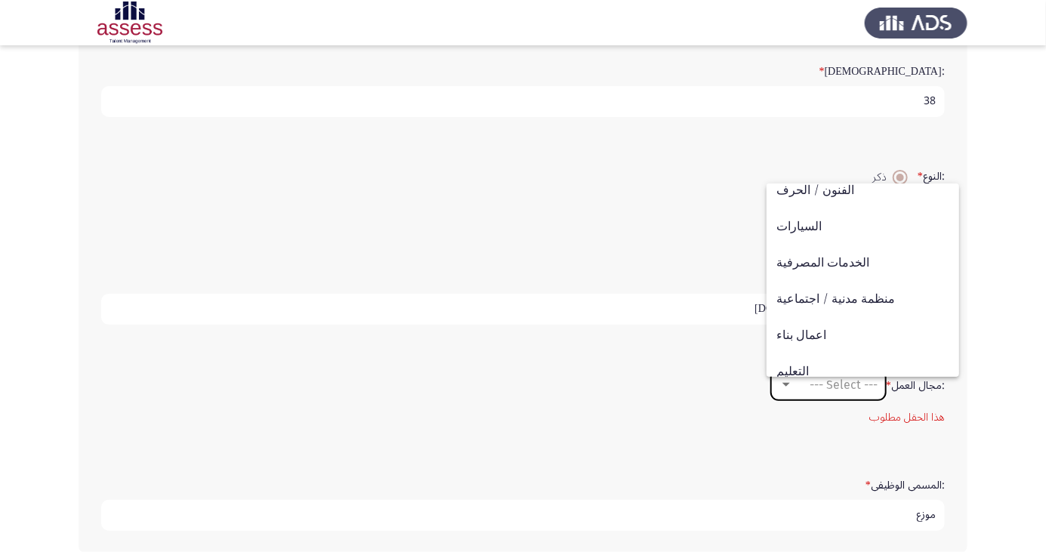
scroll to position [85, 0]
click at [1017, 312] on div at bounding box center [523, 276] width 1046 height 552
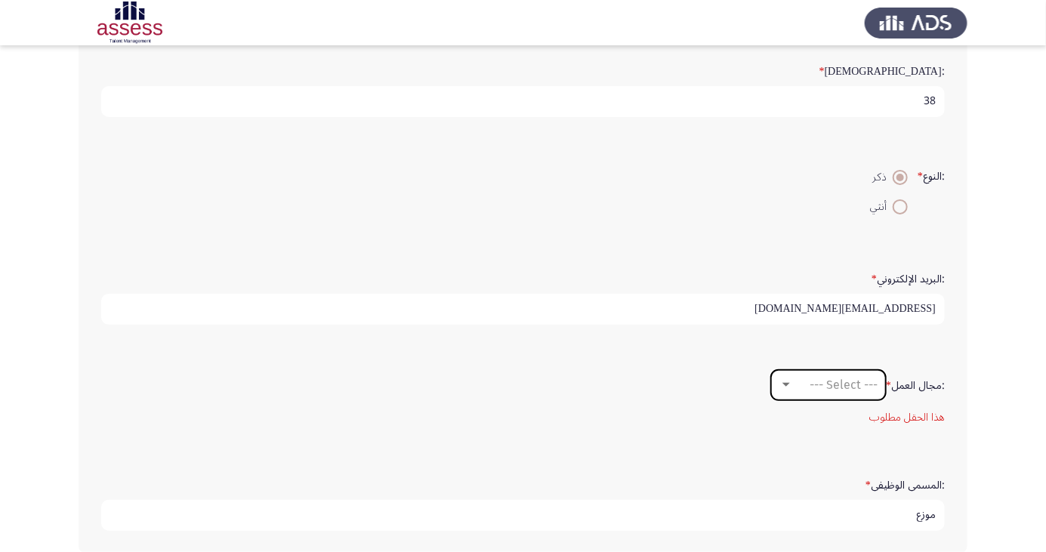
click at [854, 381] on span "--- Select ---" at bounding box center [844, 385] width 68 height 14
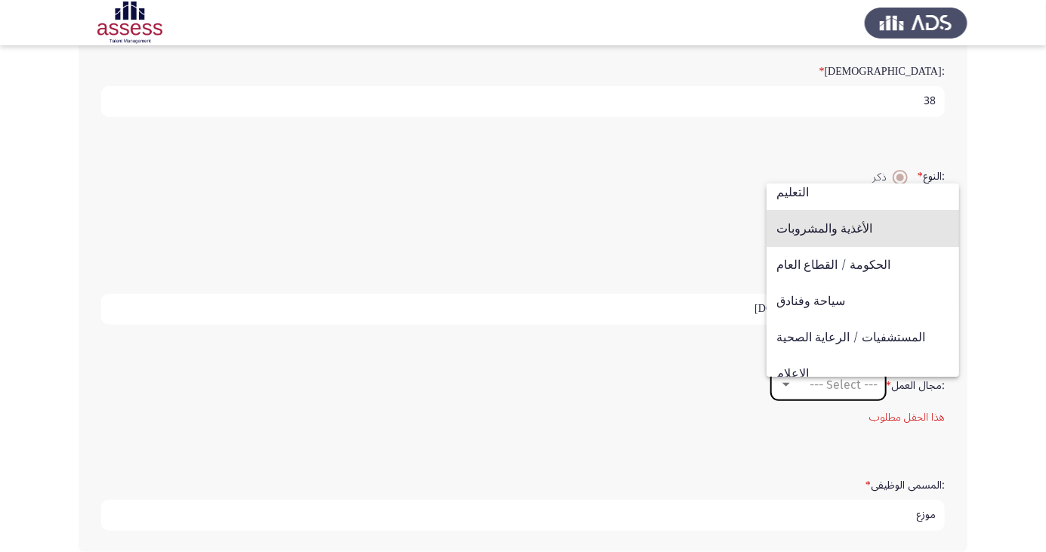
scroll to position [496, 0]
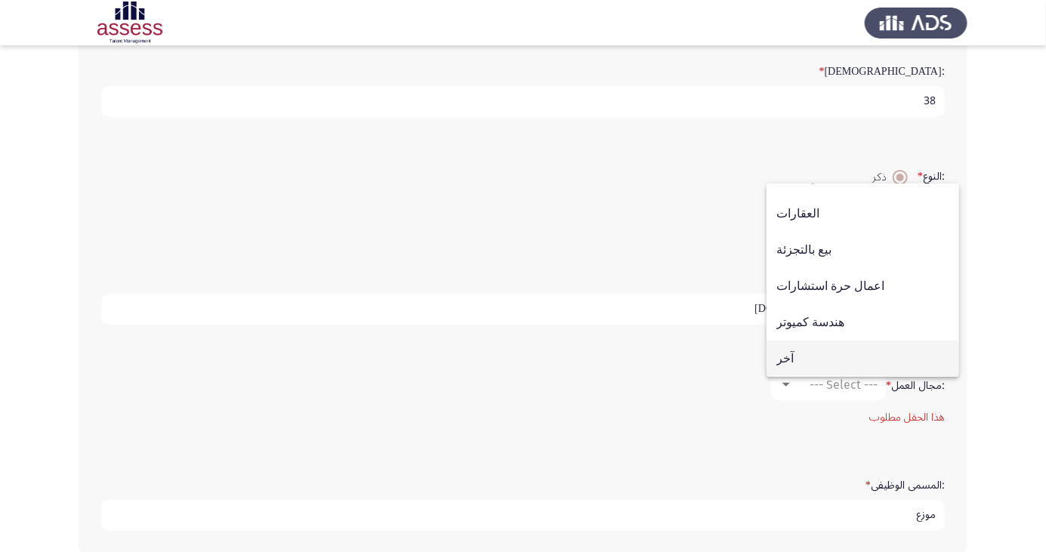
click at [786, 377] on span "آخر" at bounding box center [863, 359] width 173 height 36
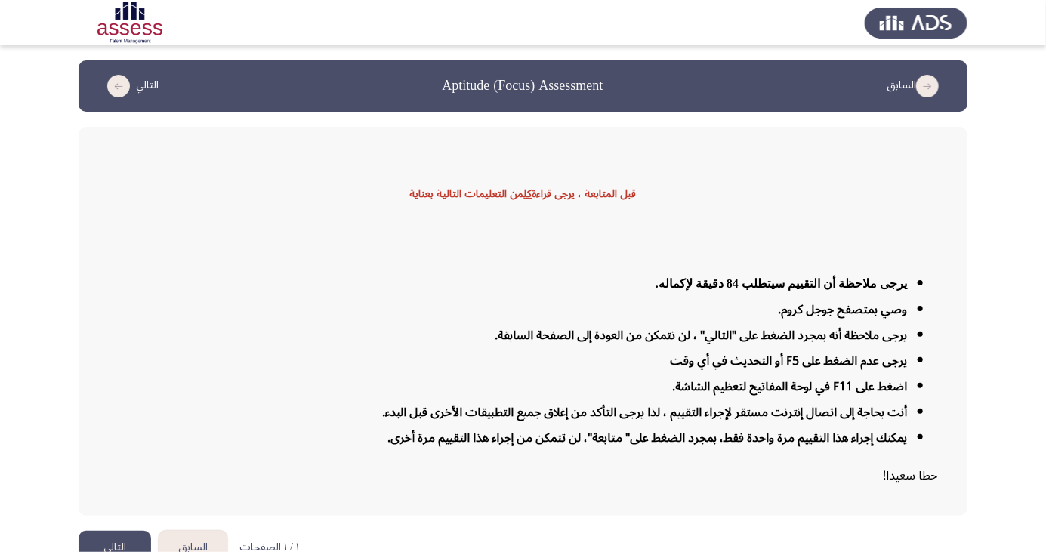
scroll to position [24, 0]
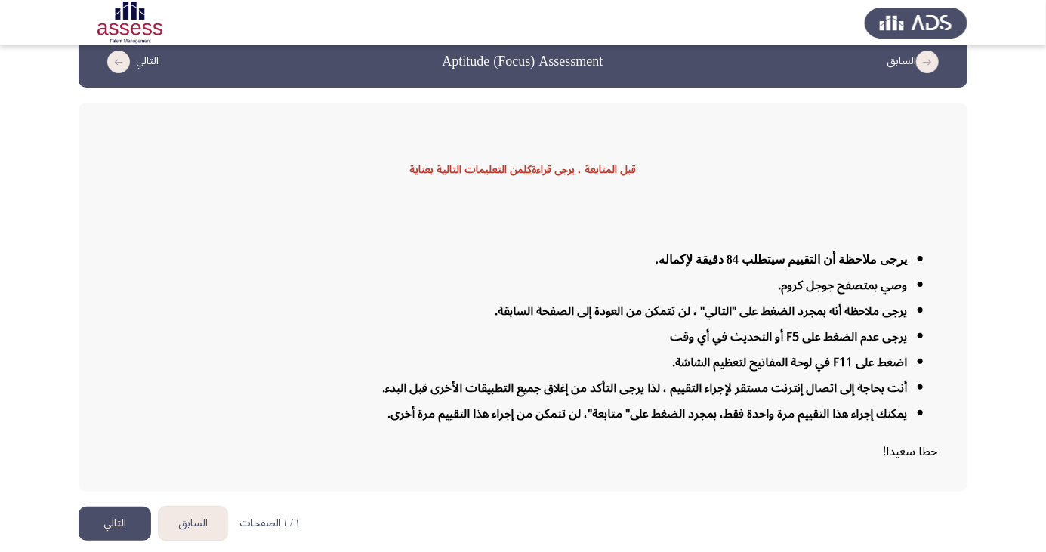
click at [117, 541] on button "التالي" at bounding box center [115, 524] width 73 height 34
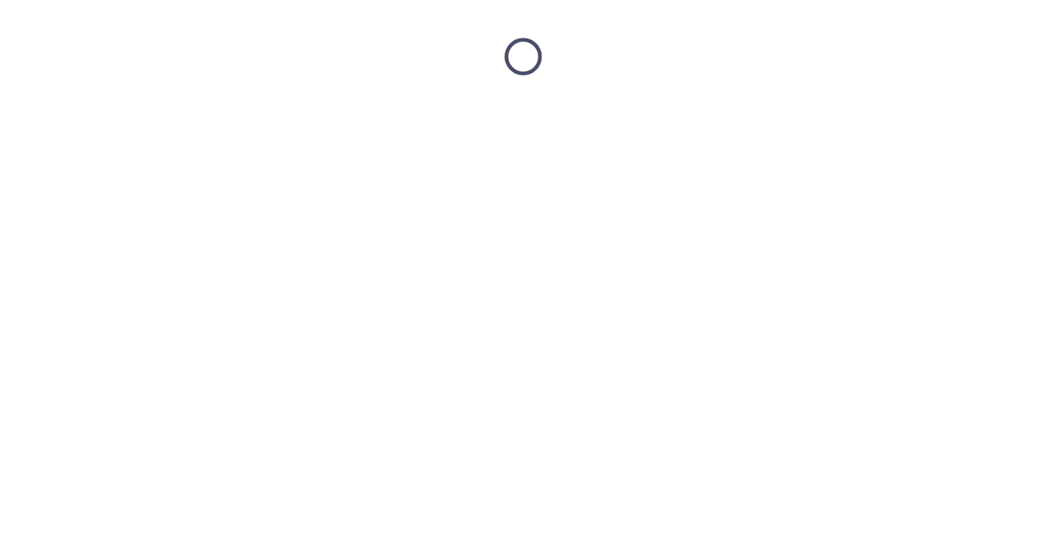
scroll to position [0, 0]
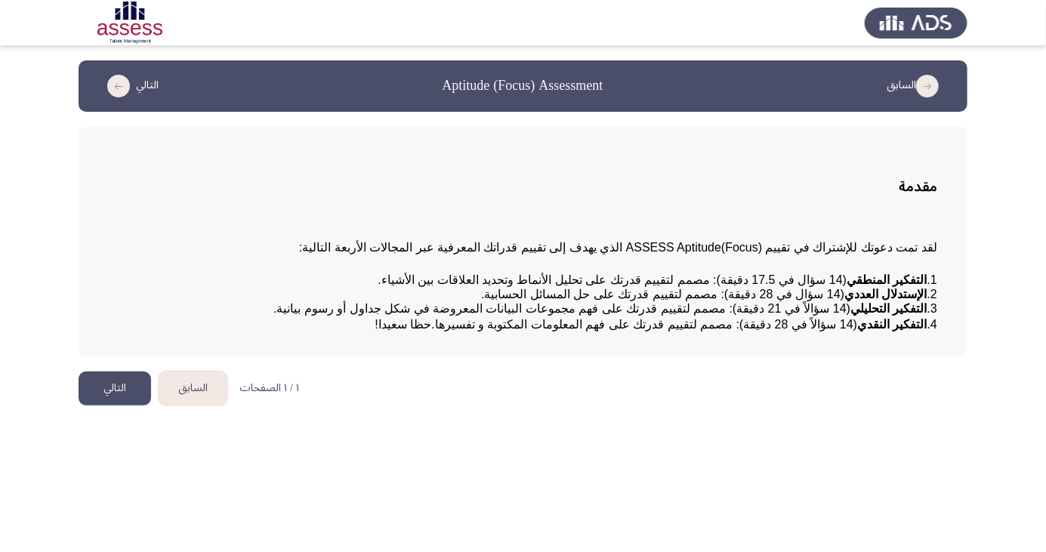
click at [110, 406] on button "التالي" at bounding box center [115, 389] width 73 height 34
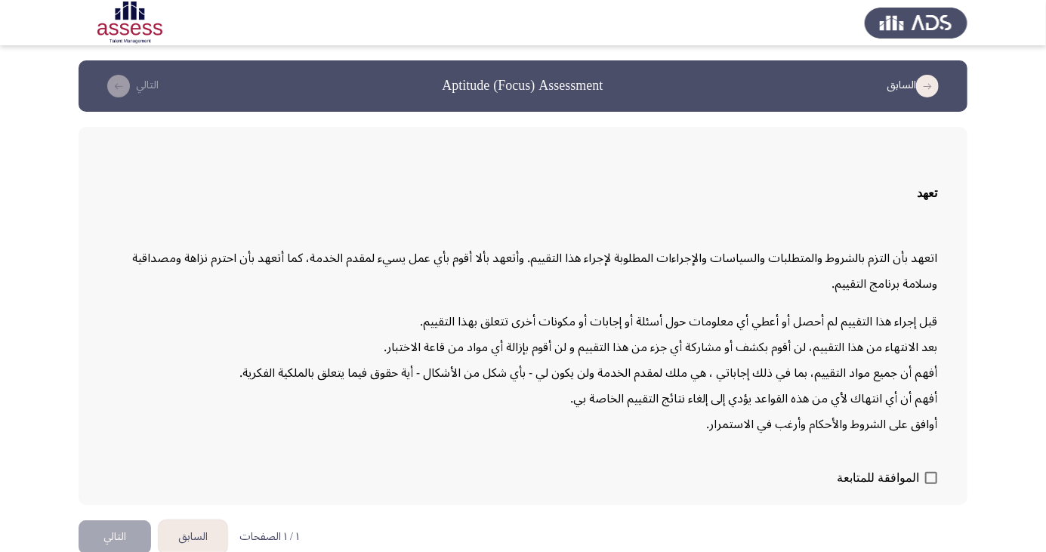
scroll to position [32, 0]
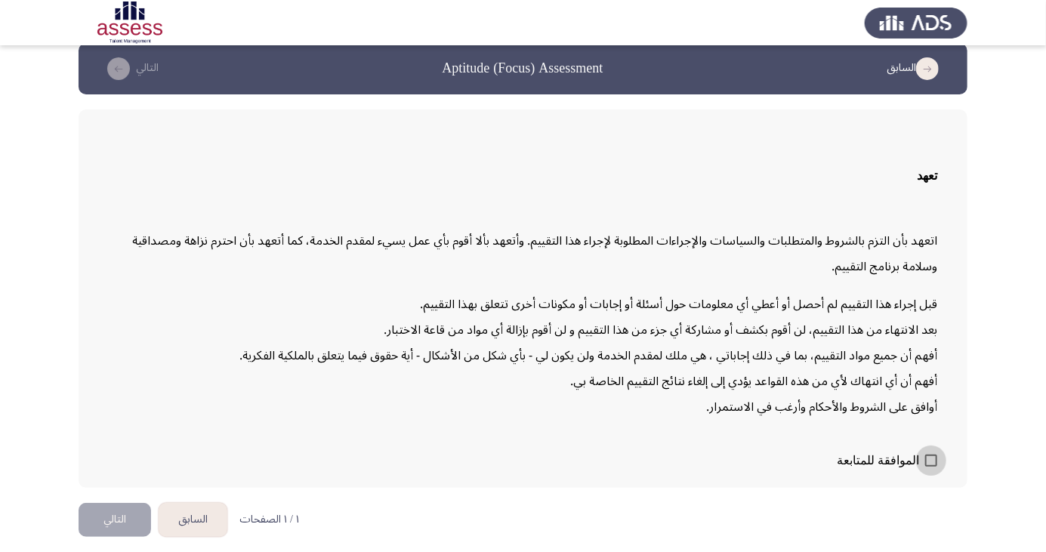
click at [932, 467] on span at bounding box center [932, 461] width 12 height 12
click at [932, 468] on input "الموافقة للمتابعة" at bounding box center [931, 467] width 1 height 1
checkbox input "true"
click at [131, 537] on button "التالي" at bounding box center [115, 520] width 73 height 34
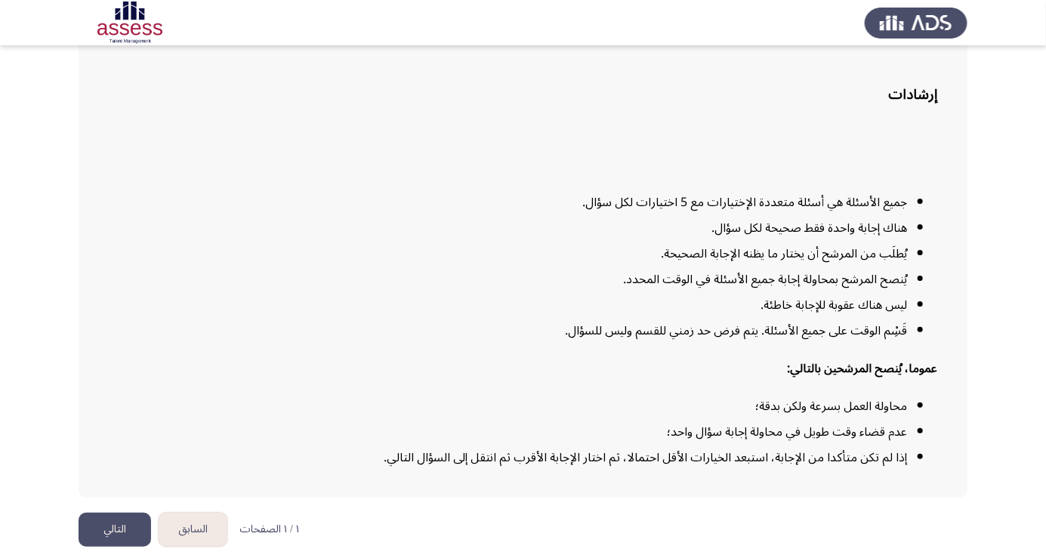
scroll to position [111, 0]
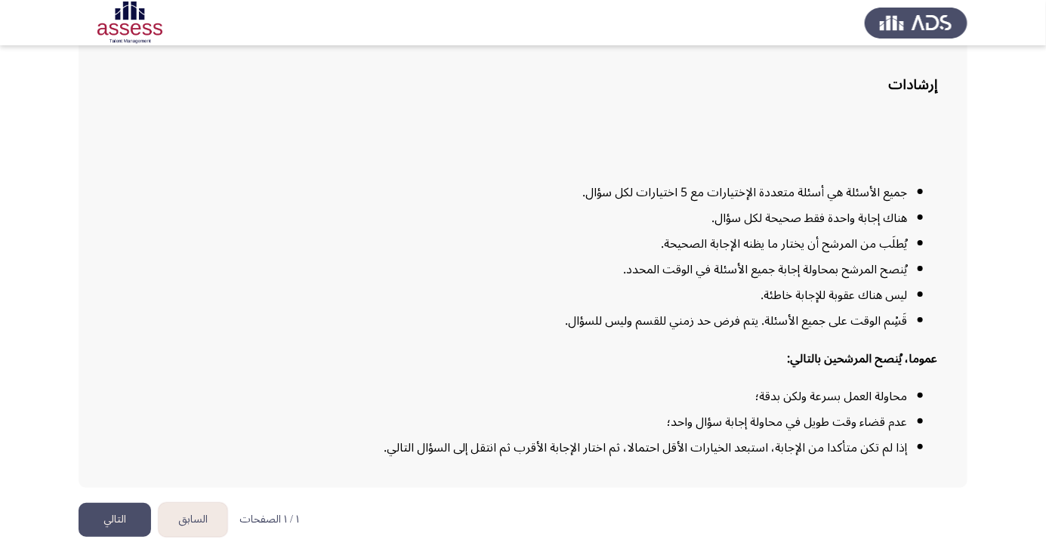
click at [113, 537] on button "التالي" at bounding box center [115, 520] width 73 height 34
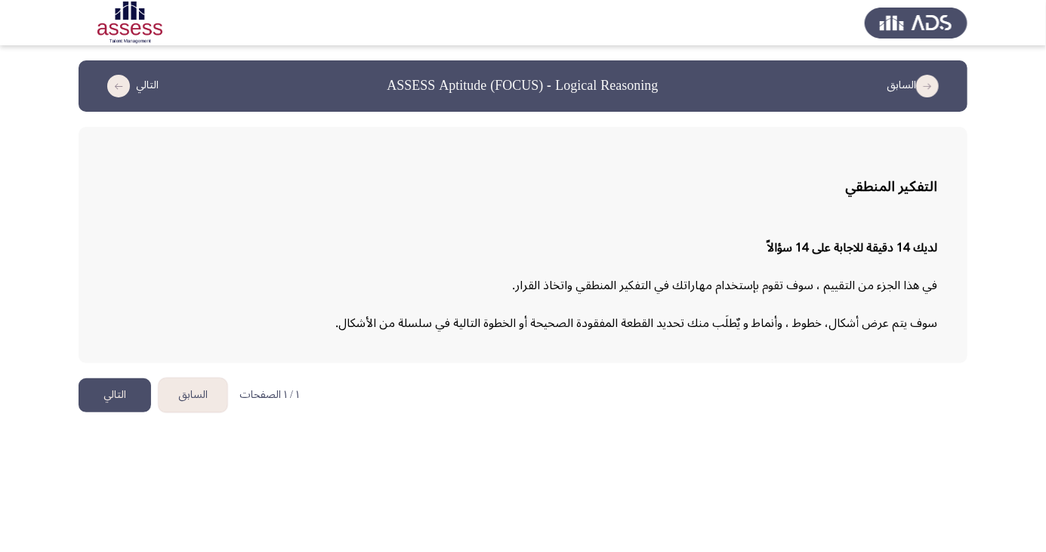
click at [116, 398] on button "التالي" at bounding box center [115, 396] width 73 height 34
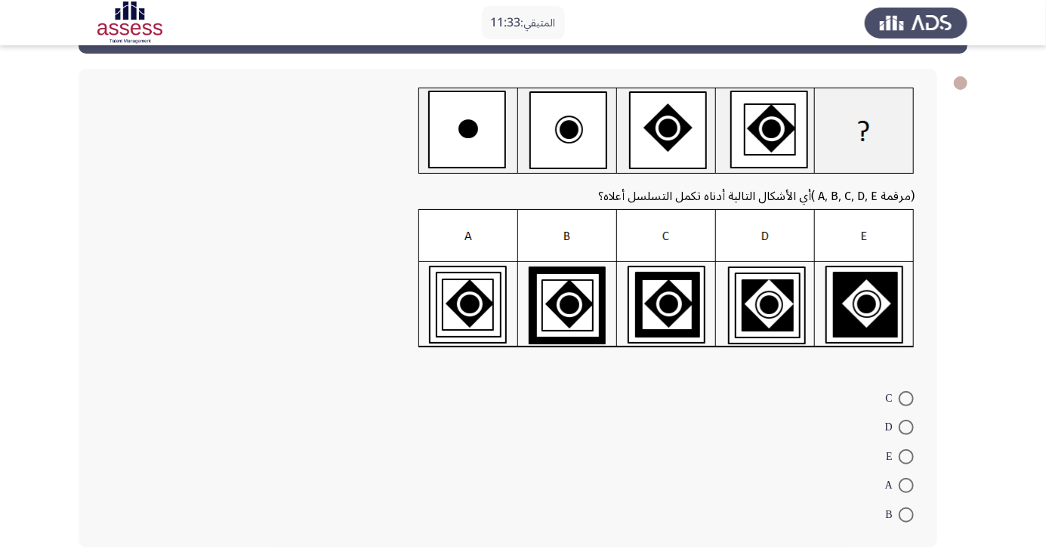
scroll to position [29, 0]
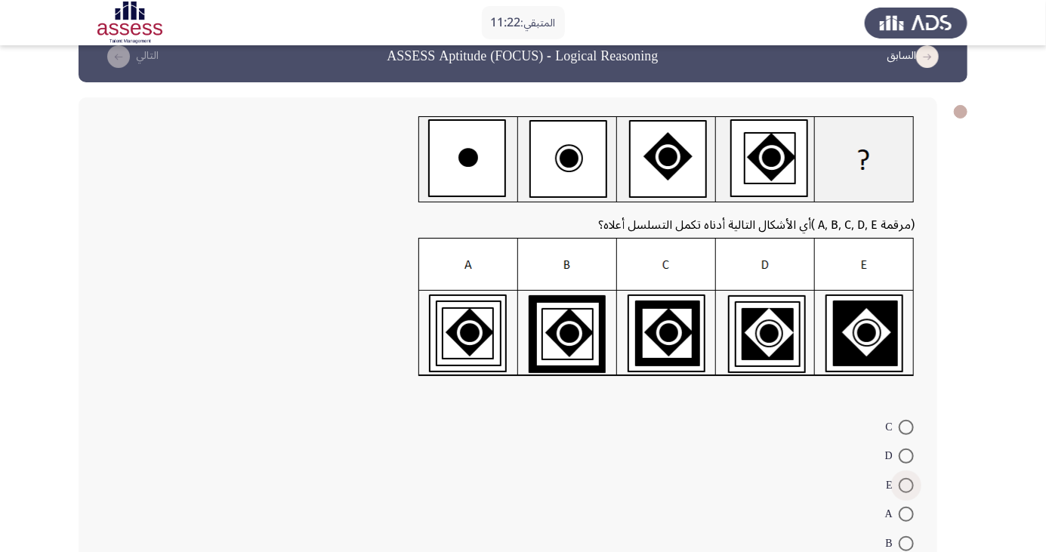
click at [907, 484] on span at bounding box center [906, 485] width 15 height 15
click at [907, 484] on input "E" at bounding box center [906, 485] width 15 height 15
radio input "true"
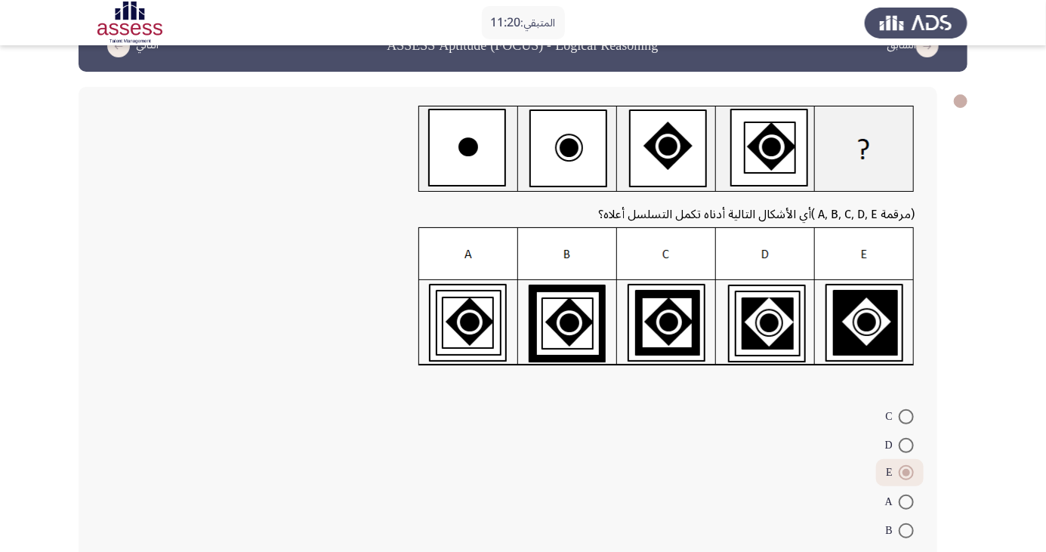
scroll to position [54, 0]
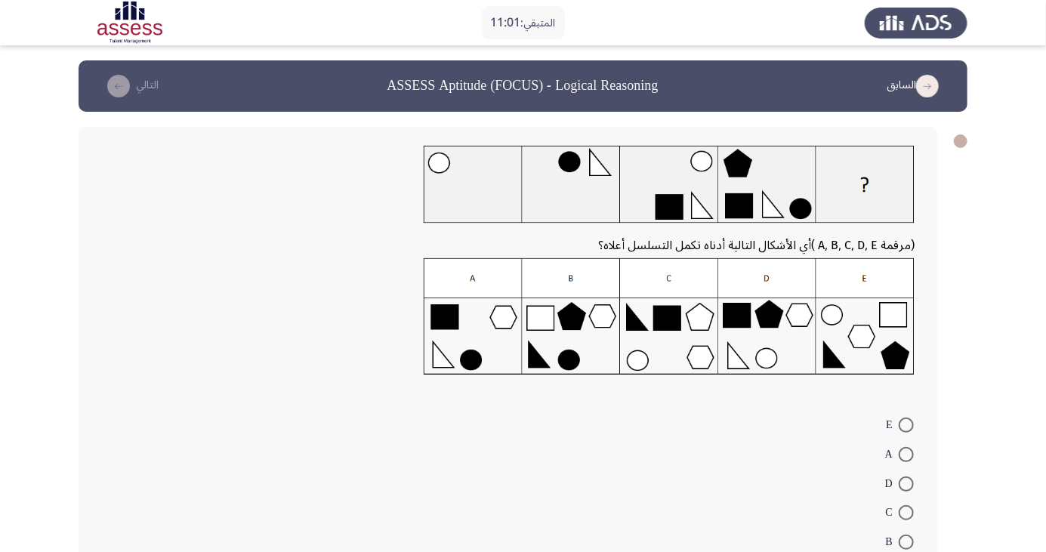
click at [907, 513] on span at bounding box center [906, 512] width 15 height 15
click at [907, 513] on input "C" at bounding box center [906, 512] width 15 height 15
radio input "true"
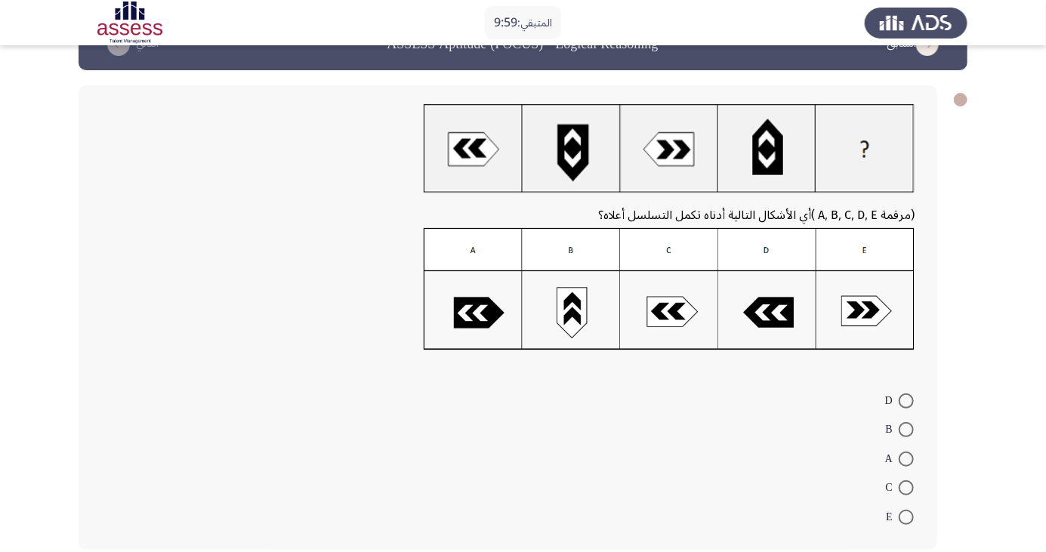
scroll to position [42, 0]
click at [907, 487] on span at bounding box center [906, 488] width 15 height 15
click at [907, 487] on input "C" at bounding box center [906, 488] width 15 height 15
radio input "true"
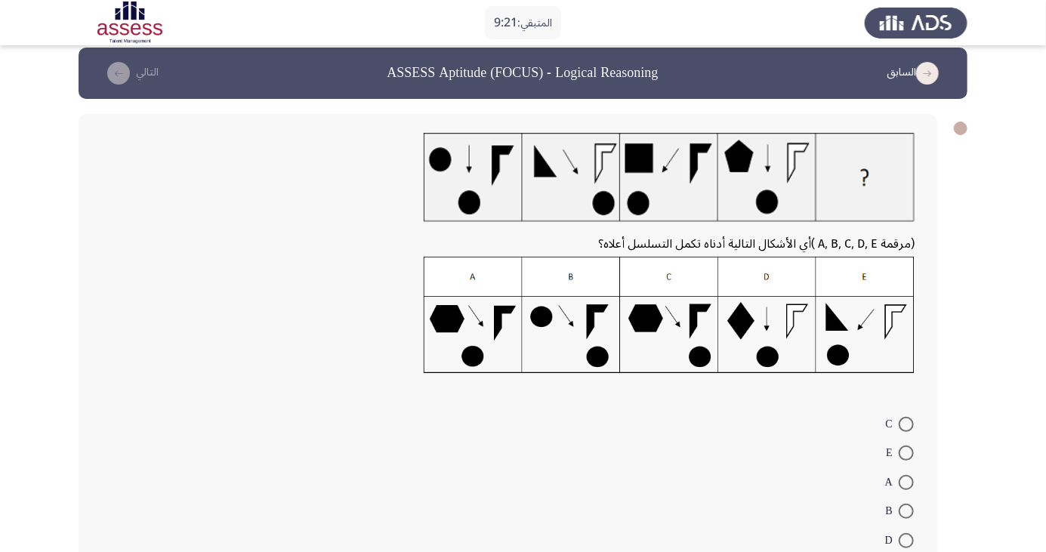
scroll to position [14, 0]
click at [907, 423] on span at bounding box center [906, 423] width 15 height 15
click at [907, 423] on input "C" at bounding box center [906, 423] width 15 height 15
radio input "true"
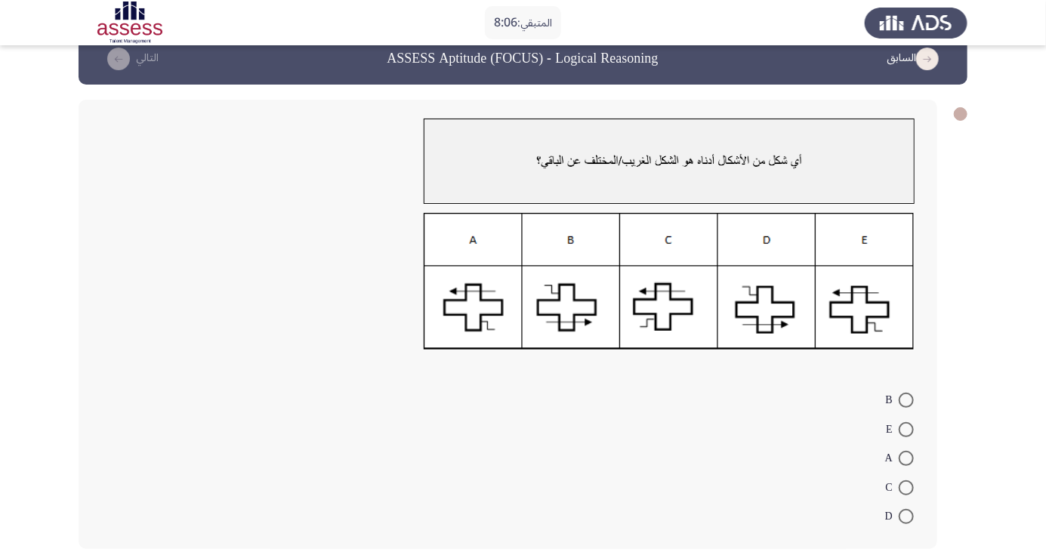
scroll to position [27, 0]
click at [907, 487] on span at bounding box center [906, 488] width 15 height 15
click at [907, 487] on input "C" at bounding box center [906, 488] width 15 height 15
radio input "true"
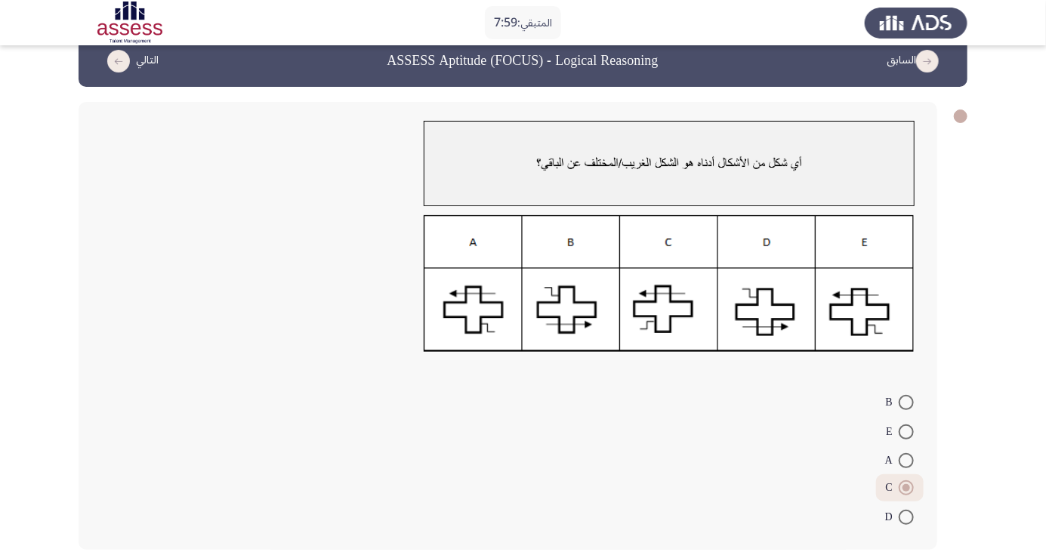
click at [91, 552] on html "المتبقي: 7:59 السابق ASSESS Aptitude (FOCUS) - Logical Reasoning التالي B E A C…" at bounding box center [523, 300] width 1046 height 651
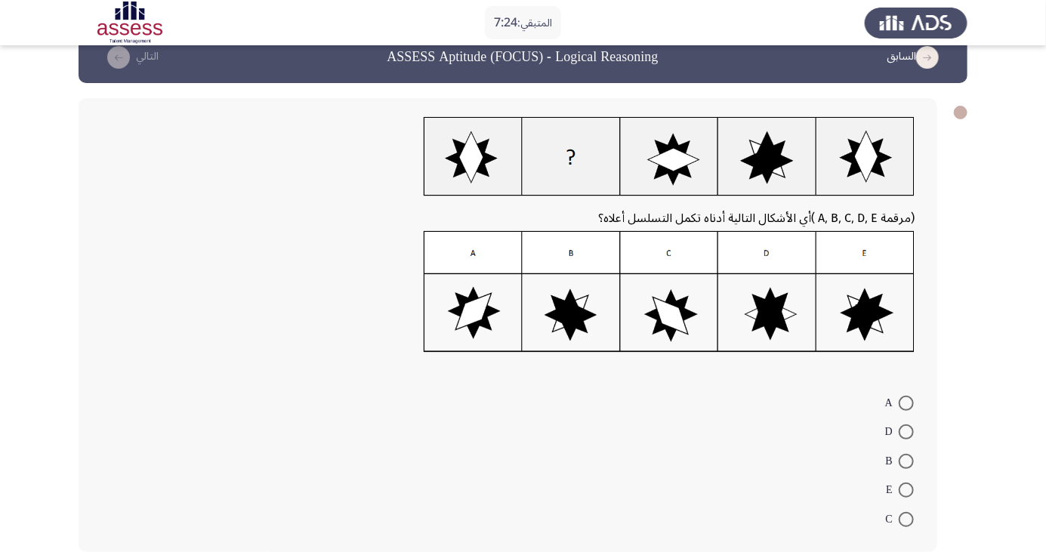
scroll to position [31, 0]
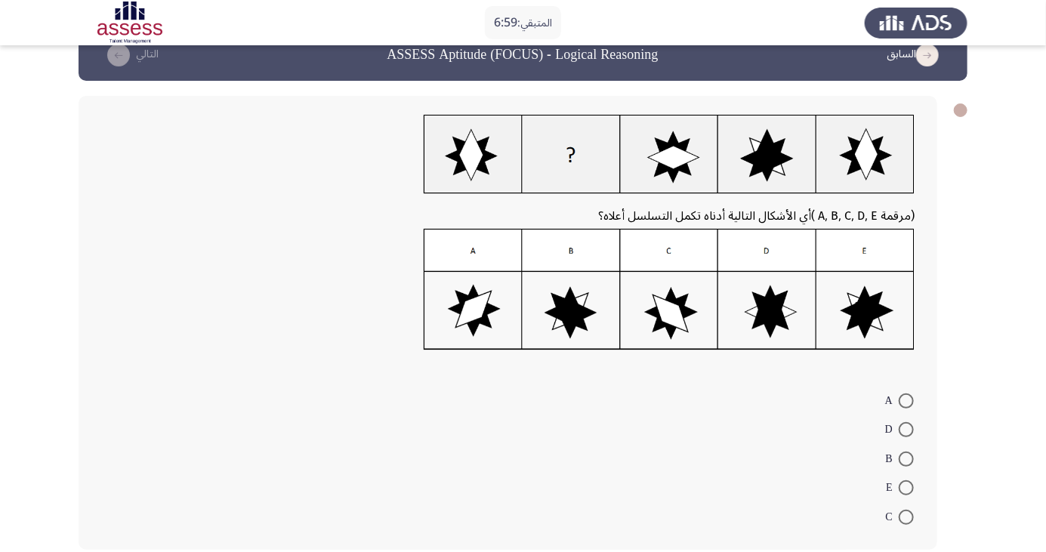
click at [907, 516] on span at bounding box center [906, 517] width 15 height 15
click at [907, 516] on input "C" at bounding box center [906, 517] width 15 height 15
radio input "true"
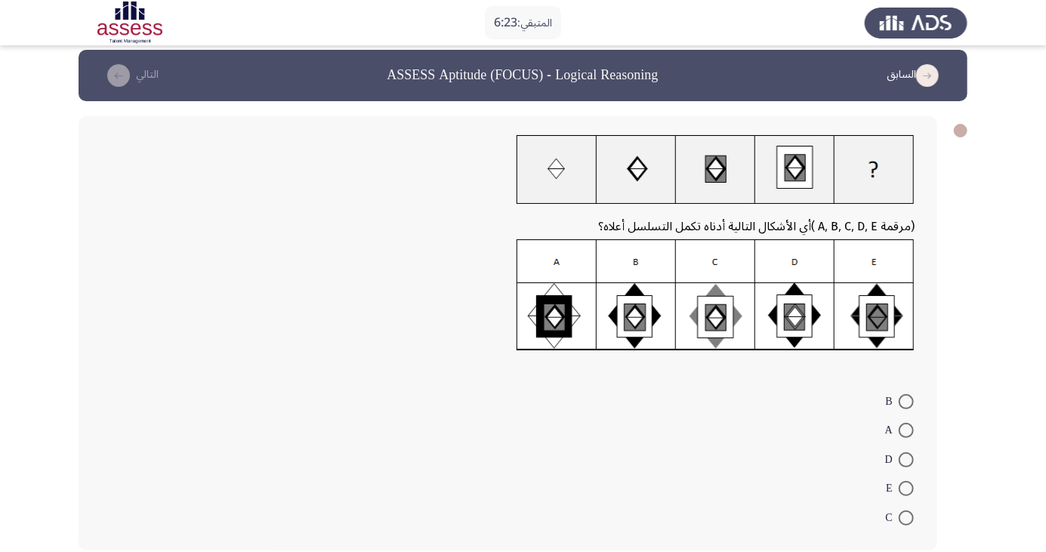
scroll to position [11, 0]
click at [901, 521] on span at bounding box center [906, 518] width 15 height 15
click at [901, 521] on input "C" at bounding box center [906, 518] width 15 height 15
radio input "true"
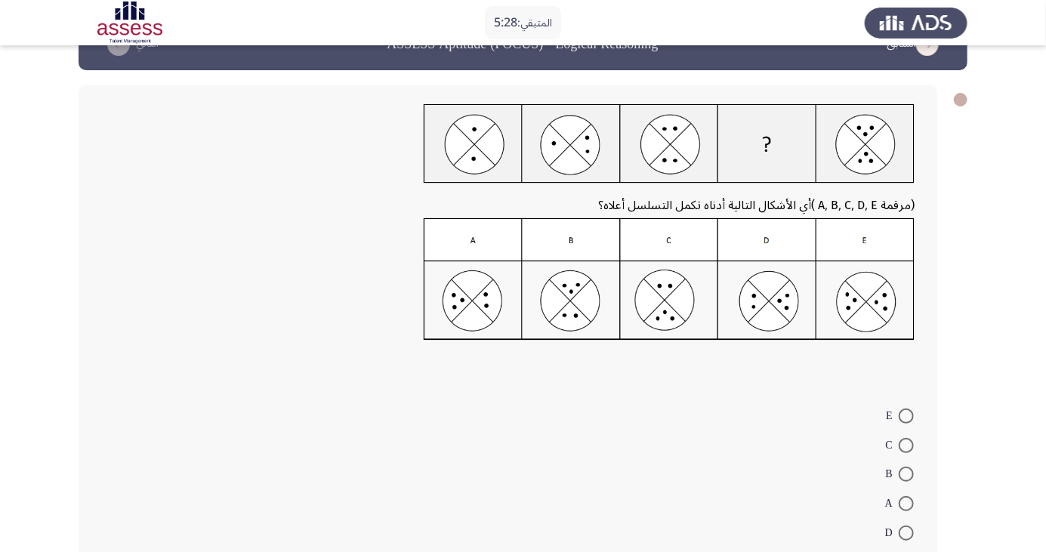
scroll to position [55, 0]
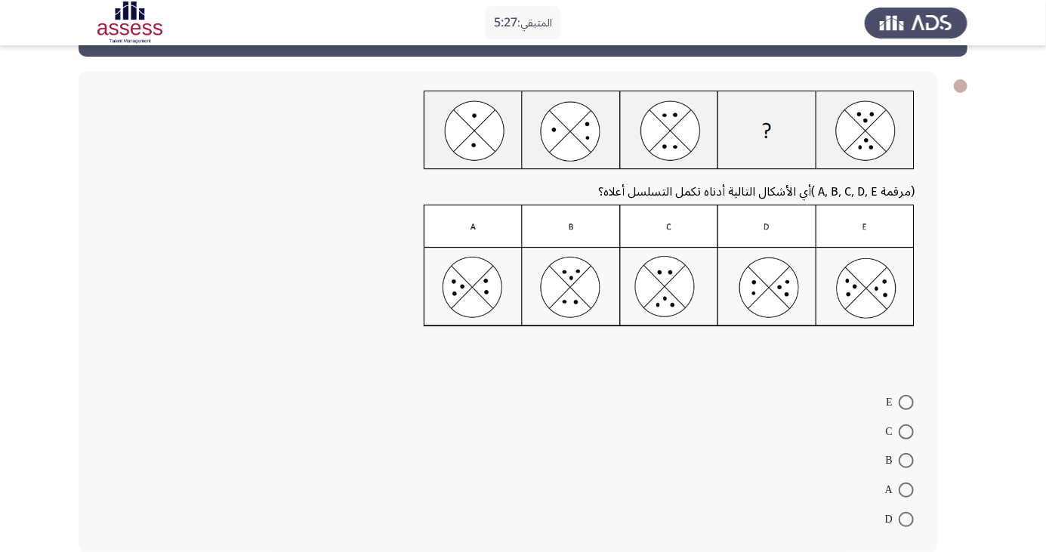
click at [907, 518] on span at bounding box center [906, 519] width 15 height 15
click at [907, 518] on input "D" at bounding box center [906, 519] width 15 height 15
radio input "true"
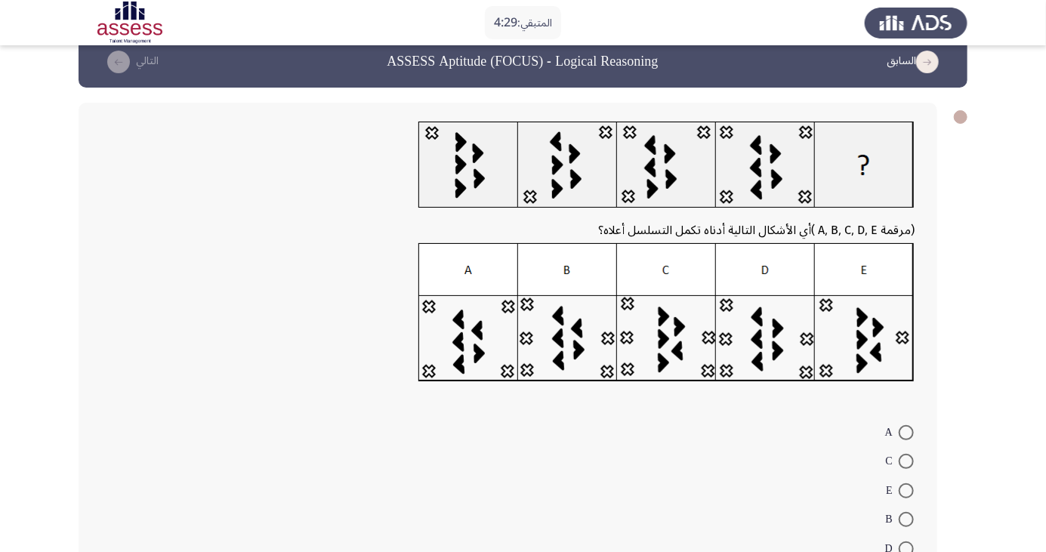
scroll to position [24, 0]
click at [907, 432] on span at bounding box center [906, 432] width 15 height 15
click at [907, 432] on input "A" at bounding box center [906, 432] width 15 height 15
radio input "true"
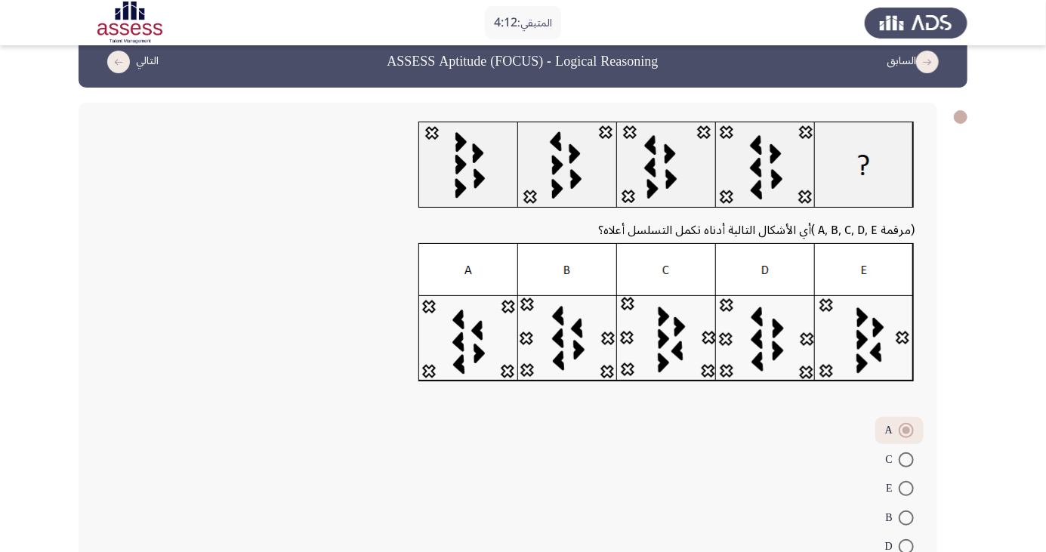
scroll to position [0, 0]
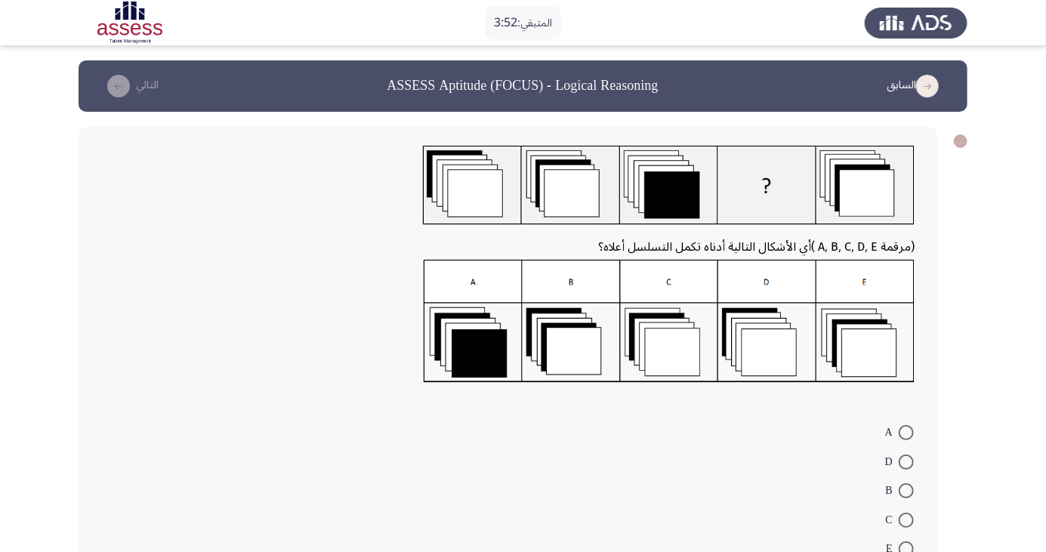
click at [907, 490] on span at bounding box center [906, 491] width 15 height 15
click at [907, 490] on input "B" at bounding box center [906, 491] width 15 height 15
radio input "true"
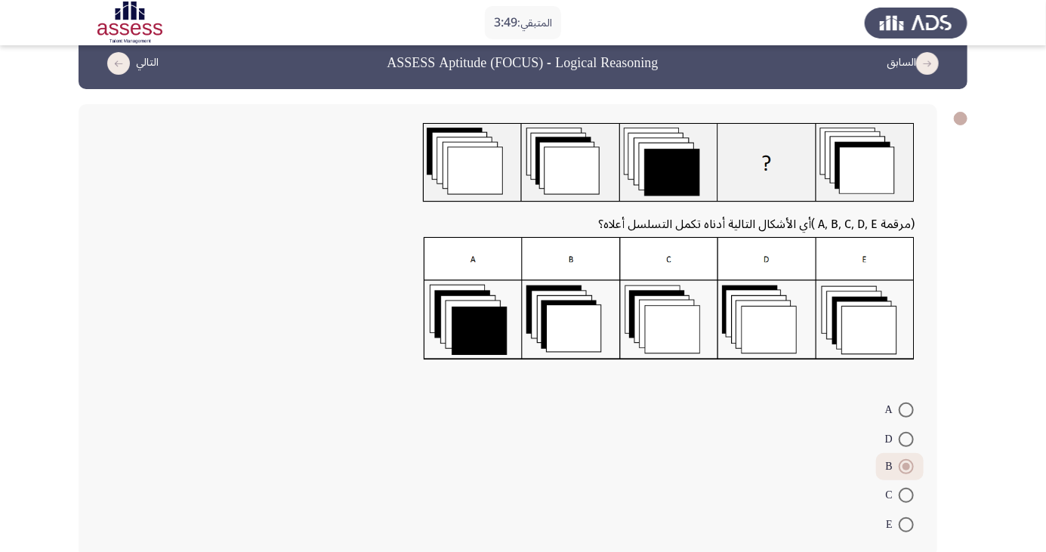
scroll to position [30, 0]
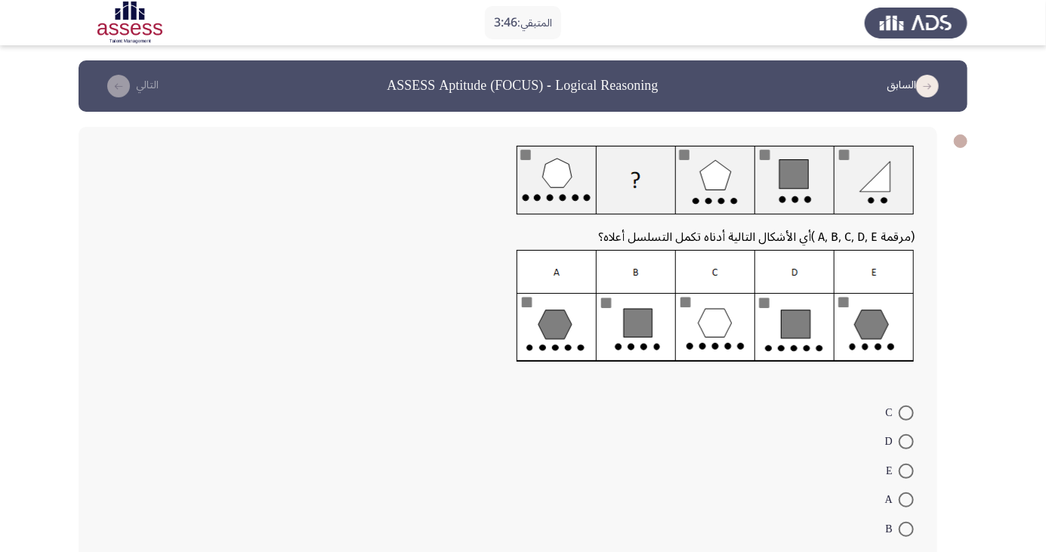
scroll to position [12, 0]
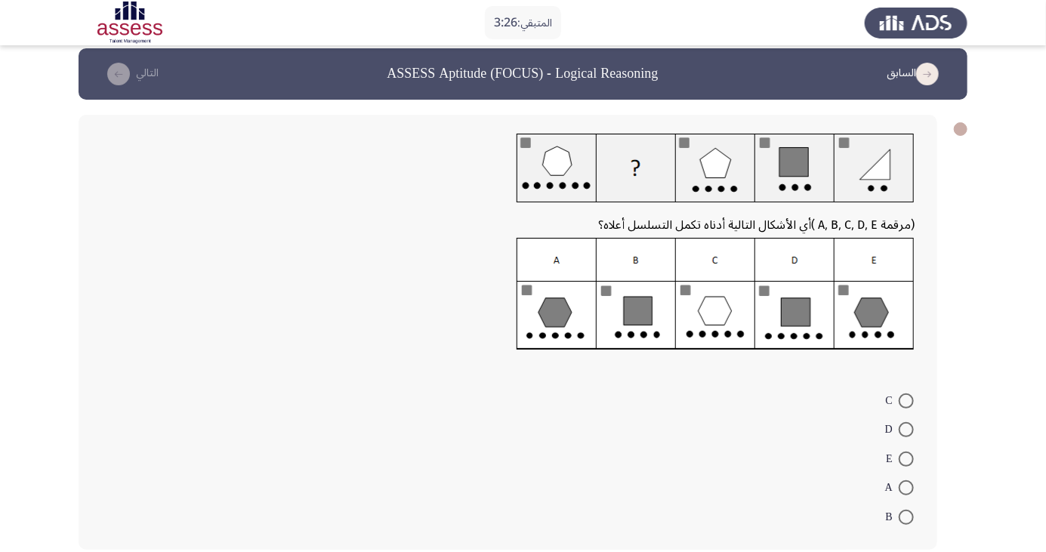
click at [907, 487] on span at bounding box center [906, 488] width 15 height 15
click at [907, 487] on input "A" at bounding box center [906, 488] width 15 height 15
radio input "true"
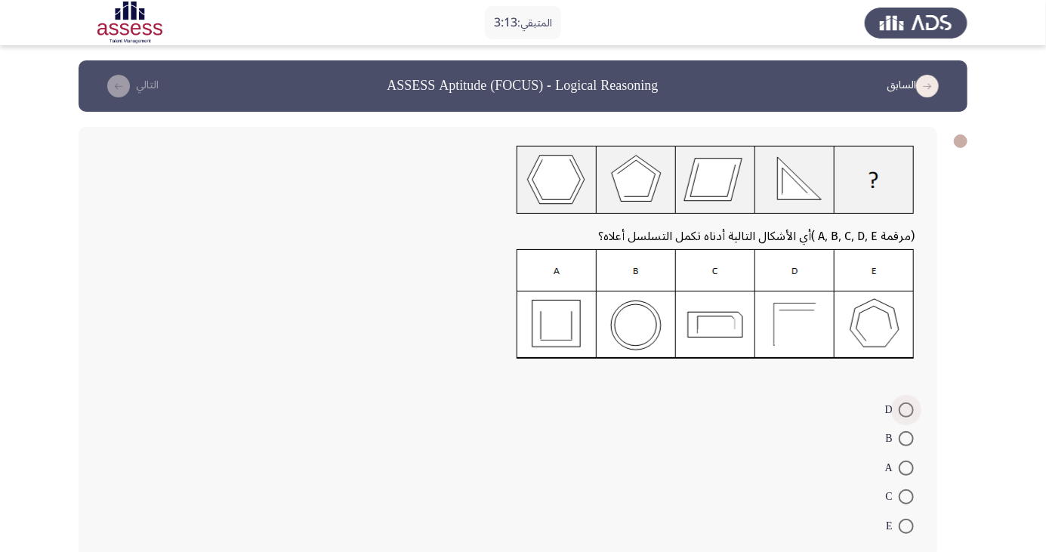
click at [907, 409] on span at bounding box center [906, 410] width 15 height 15
click at [907, 409] on input "D" at bounding box center [906, 410] width 15 height 15
radio input "true"
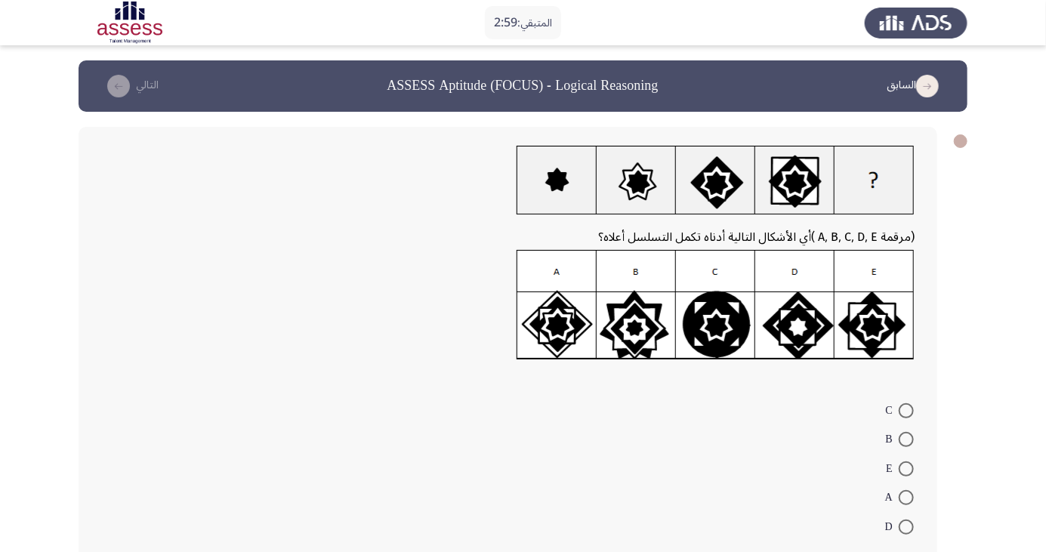
click at [907, 410] on span at bounding box center [906, 410] width 15 height 15
click at [907, 410] on input "C" at bounding box center [906, 410] width 15 height 15
radio input "true"
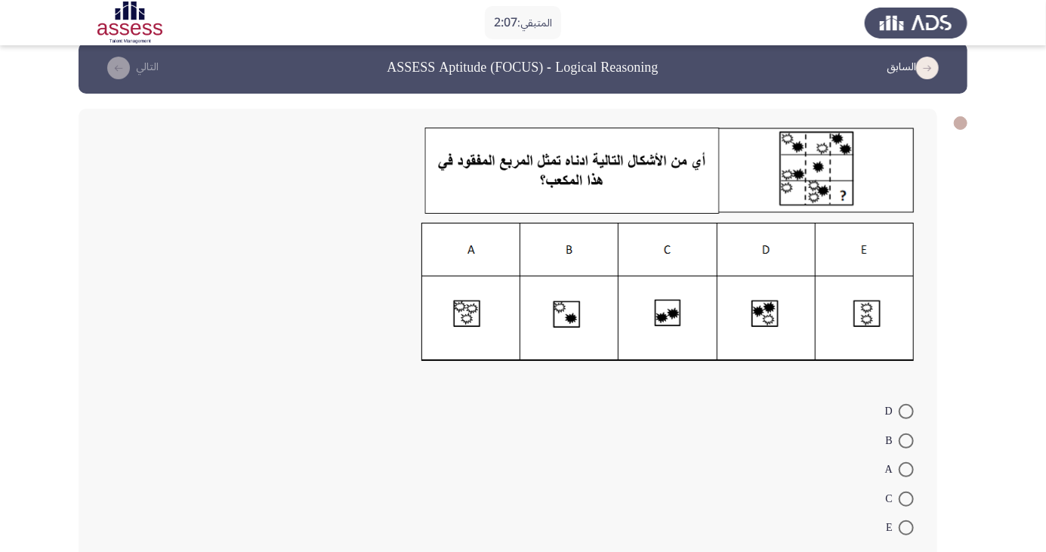
scroll to position [29, 0]
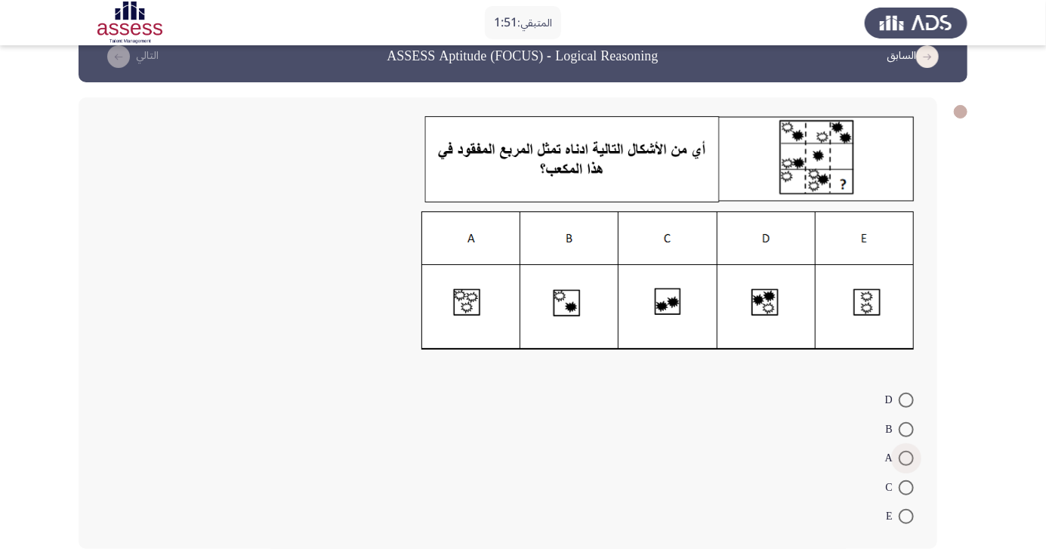
click at [907, 458] on span at bounding box center [906, 458] width 15 height 15
click at [907, 458] on input "A" at bounding box center [906, 458] width 15 height 15
radio input "true"
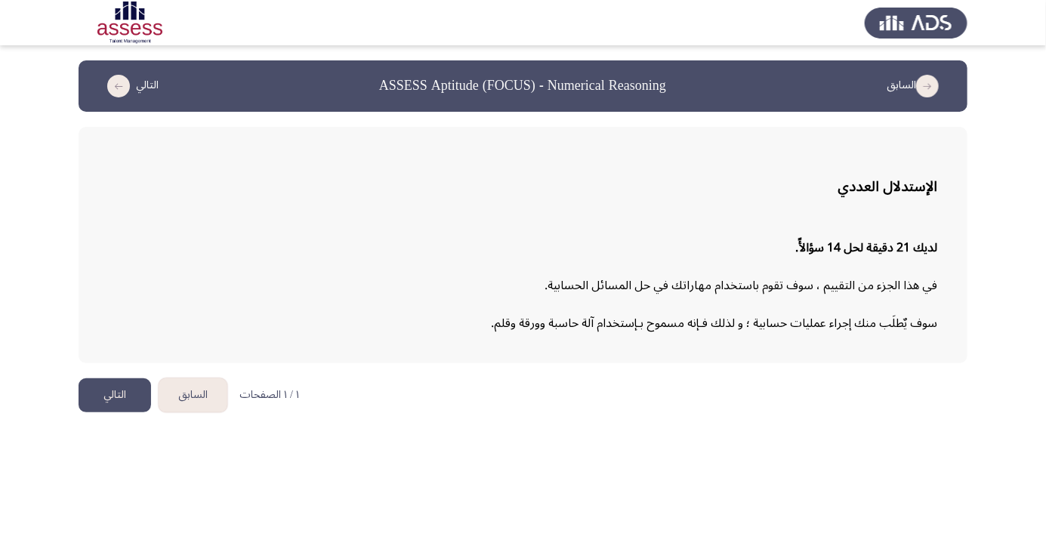
click at [113, 406] on button "التالي" at bounding box center [115, 396] width 73 height 34
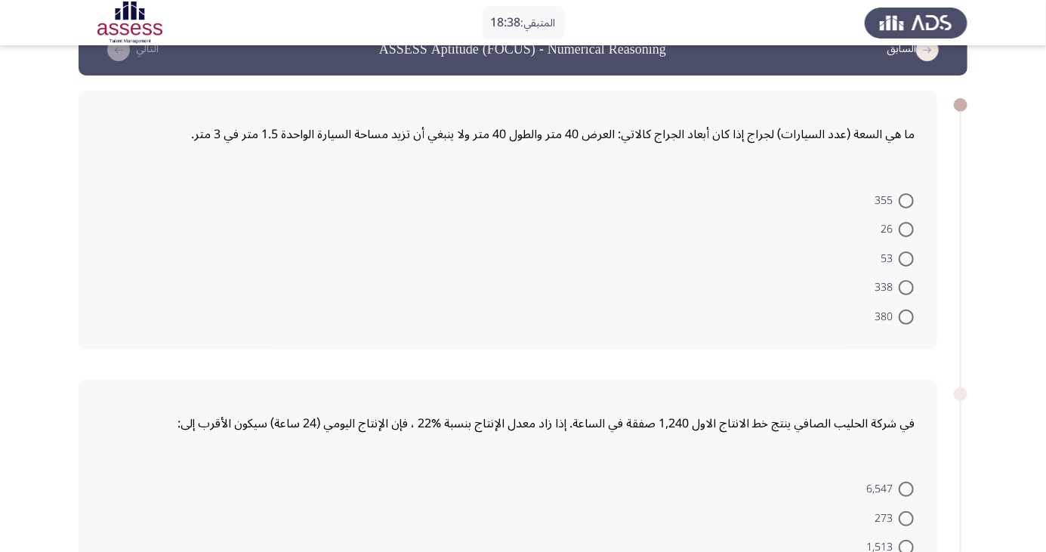
scroll to position [22, 0]
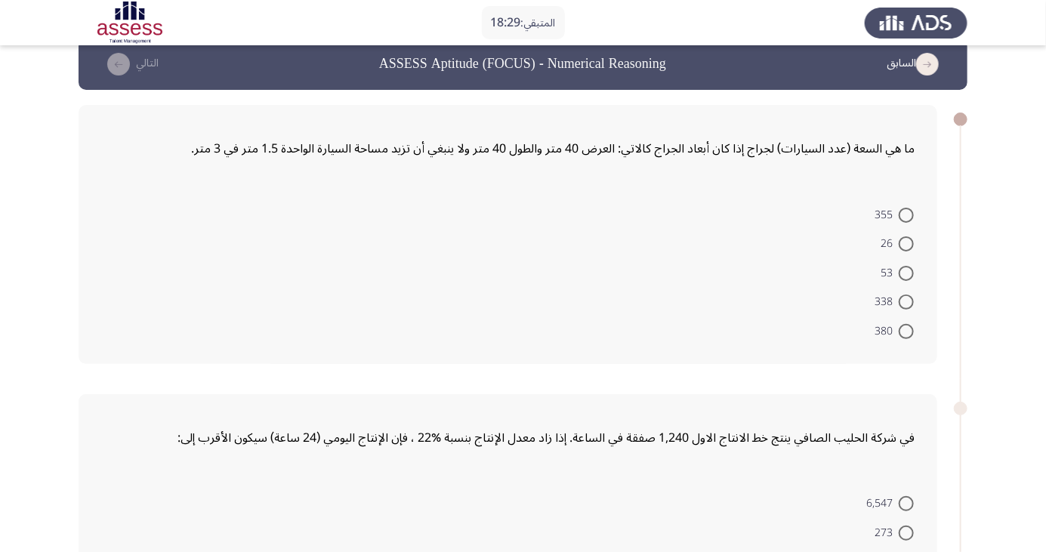
click at [901, 246] on span at bounding box center [906, 243] width 15 height 15
click at [901, 246] on input "26" at bounding box center [906, 243] width 15 height 15
radio input "true"
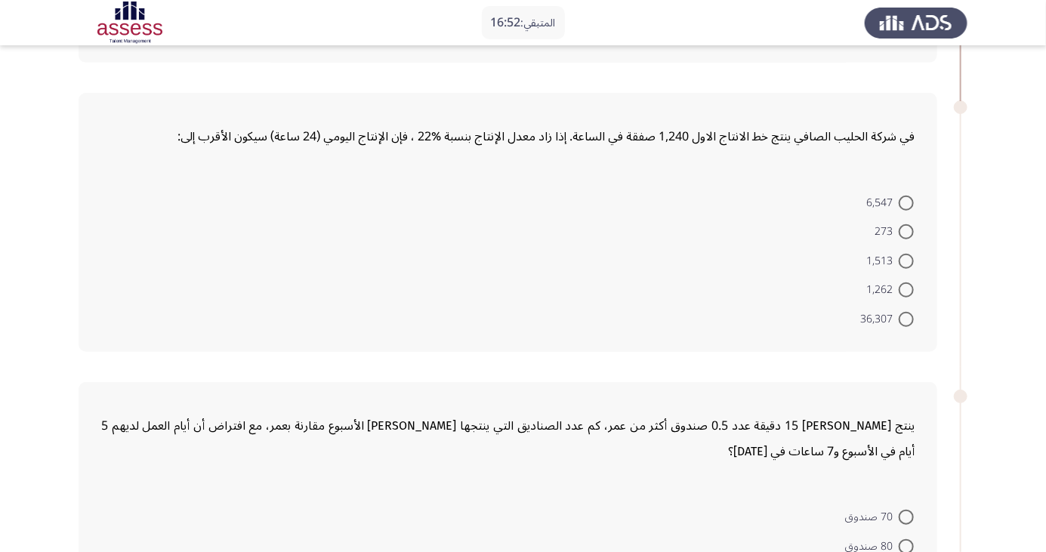
scroll to position [321, 0]
click at [889, 295] on span "1,262" at bounding box center [883, 290] width 32 height 18
click at [899, 295] on input "1,262" at bounding box center [906, 290] width 15 height 15
radio input "true"
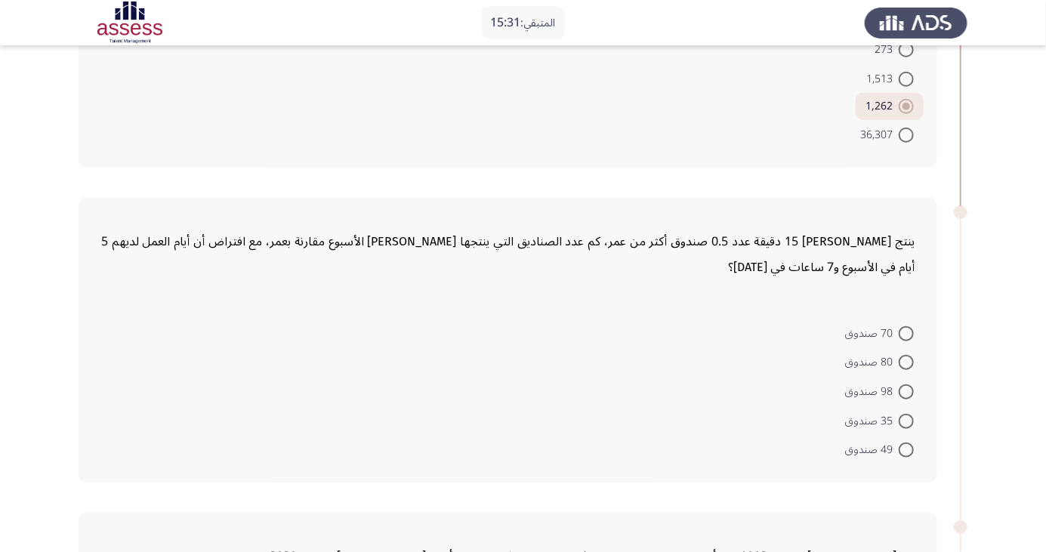
scroll to position [502, 0]
click at [907, 362] on span at bounding box center [906, 363] width 15 height 15
click at [907, 362] on input "80 صندوق" at bounding box center [906, 363] width 15 height 15
radio input "true"
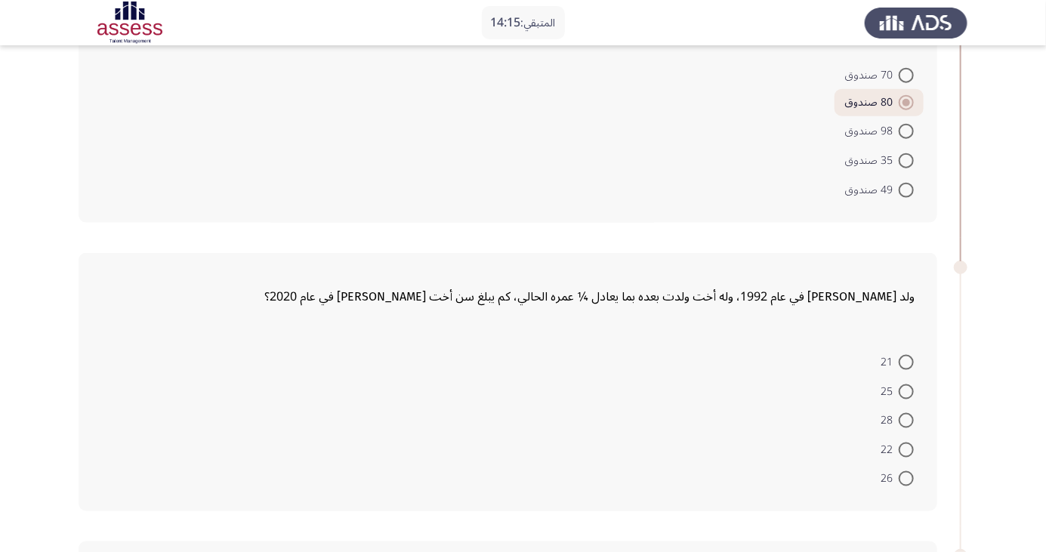
scroll to position [762, 0]
click at [913, 422] on span at bounding box center [906, 420] width 15 height 15
click at [913, 422] on input "28" at bounding box center [906, 420] width 15 height 15
radio input "true"
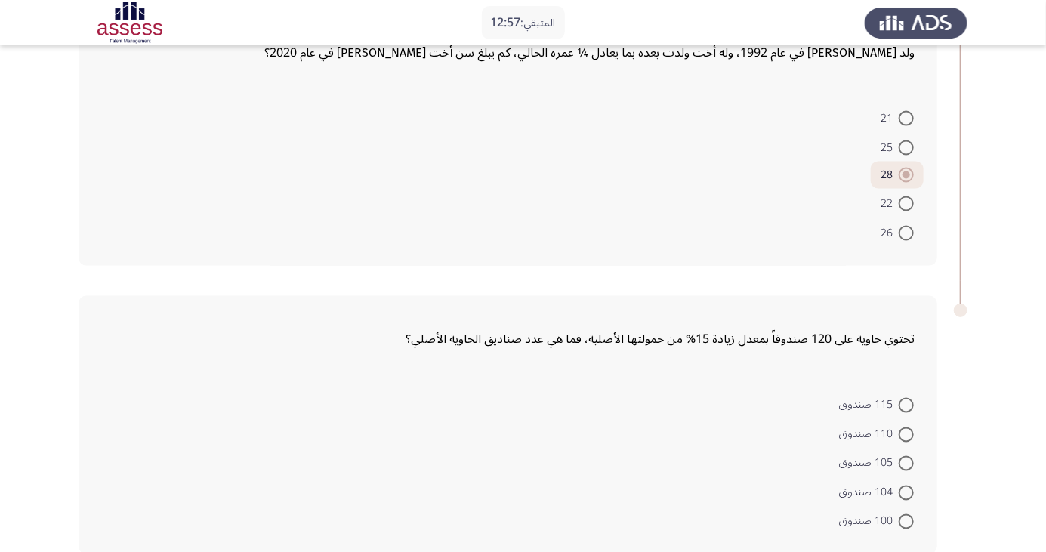
scroll to position [1009, 0]
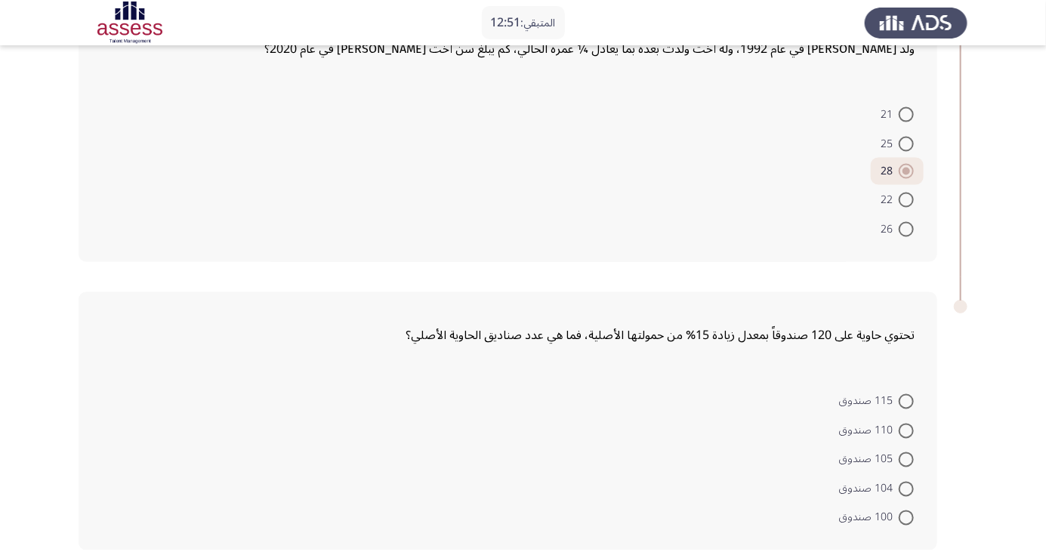
click at [907, 487] on span at bounding box center [906, 489] width 15 height 15
click at [907, 487] on input "104 صندوق" at bounding box center [906, 489] width 15 height 15
radio input "true"
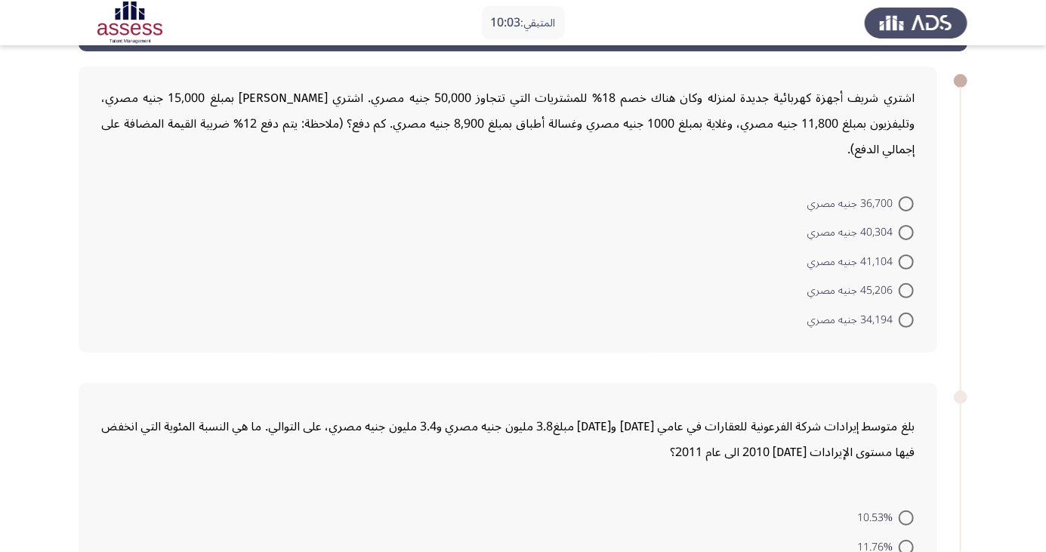
scroll to position [60, 0]
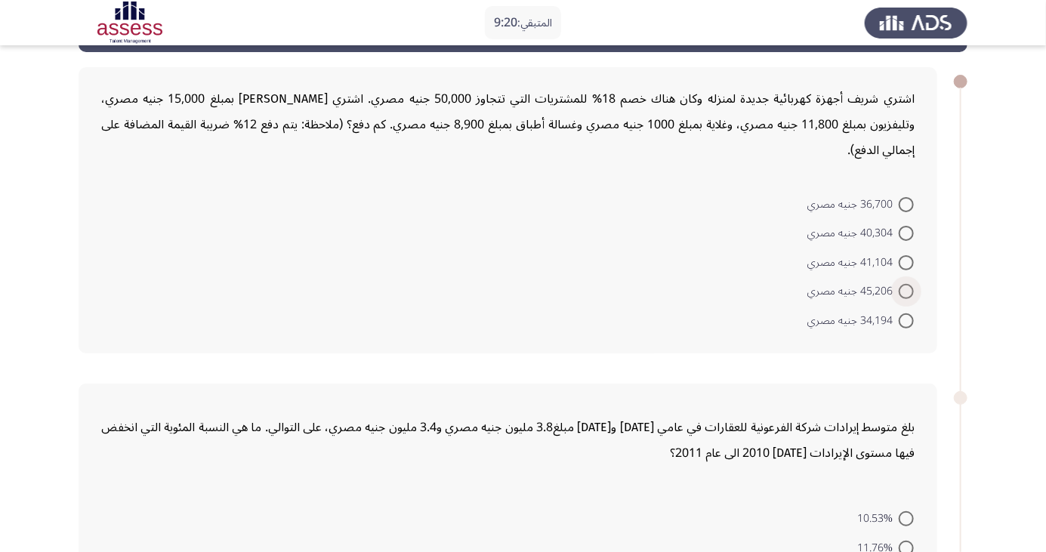
click at [902, 286] on span at bounding box center [906, 291] width 15 height 15
click at [902, 286] on input "45,206 جنيه مصري" at bounding box center [906, 291] width 15 height 15
radio input "true"
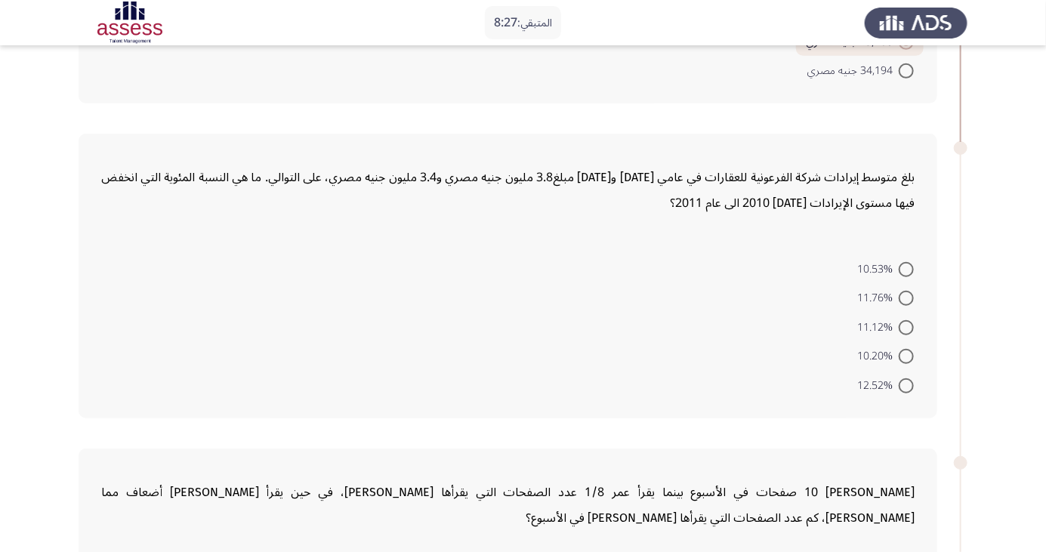
scroll to position [312, 0]
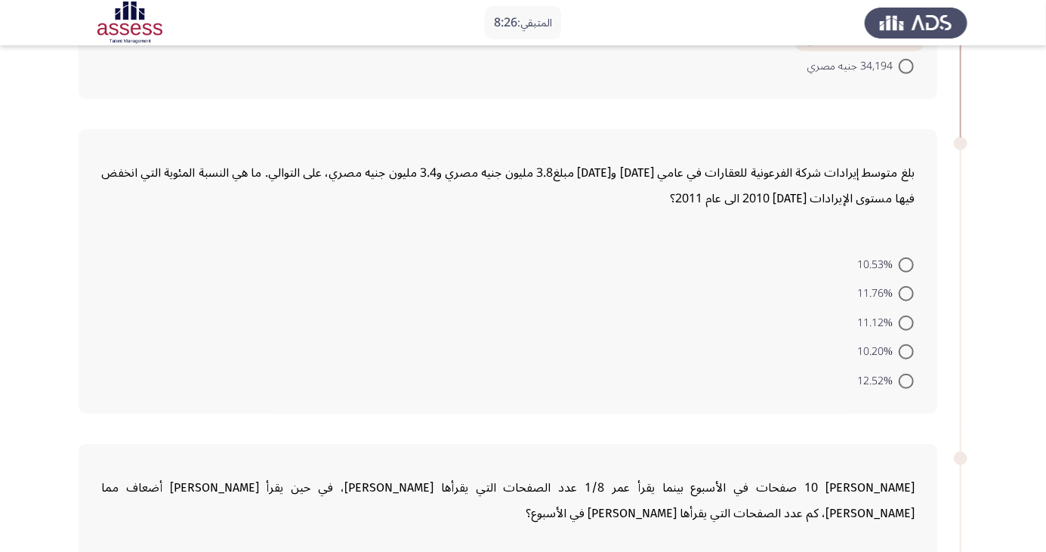
click at [907, 292] on span at bounding box center [906, 293] width 15 height 15
click at [907, 292] on input "11.76%" at bounding box center [906, 293] width 15 height 15
radio input "true"
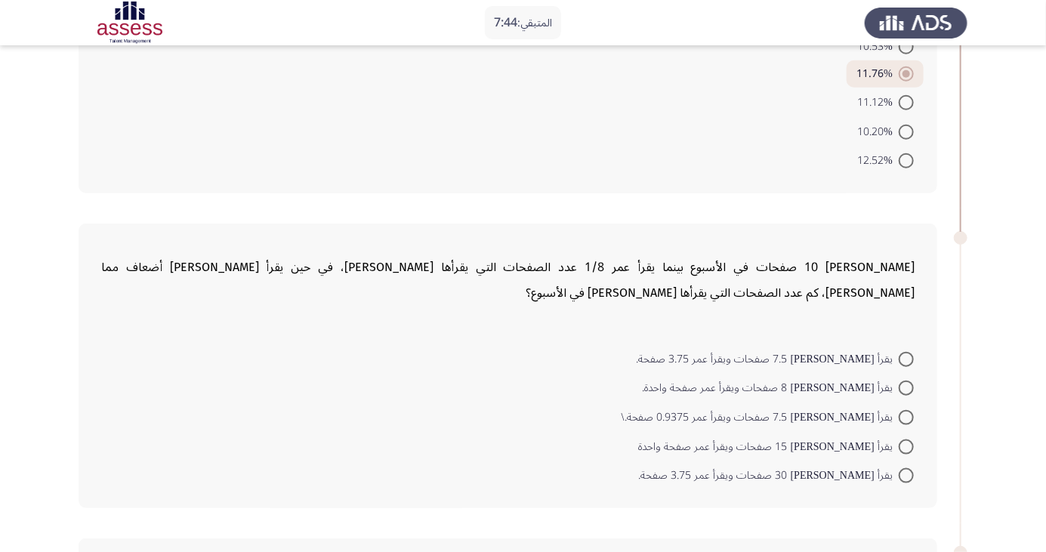
scroll to position [533, 0]
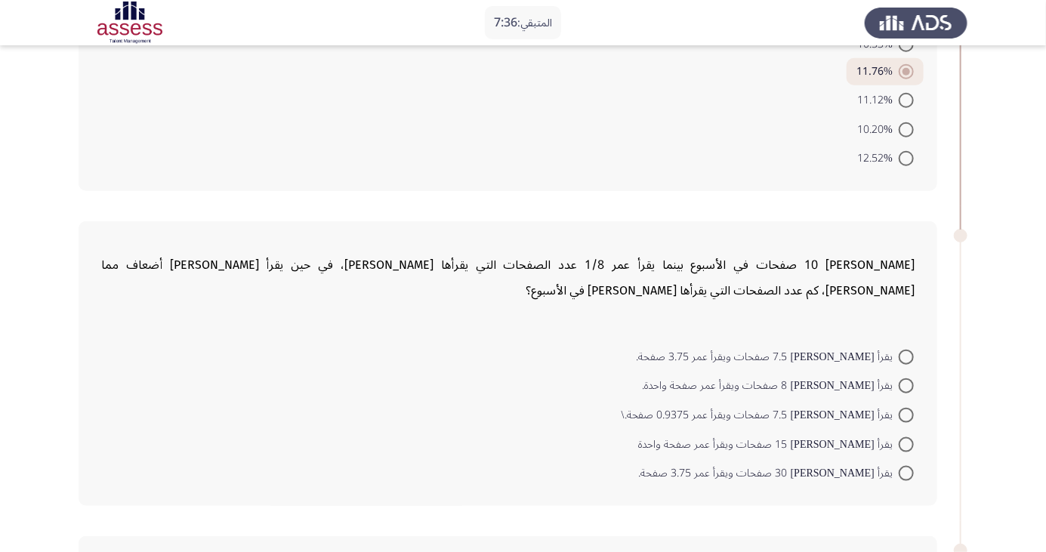
click at [907, 442] on span at bounding box center [906, 444] width 15 height 15
click at [907, 442] on input "يقرأ محمد 15 صفحات ويقرأ عمر صفحة واحدة" at bounding box center [906, 444] width 15 height 15
radio input "true"
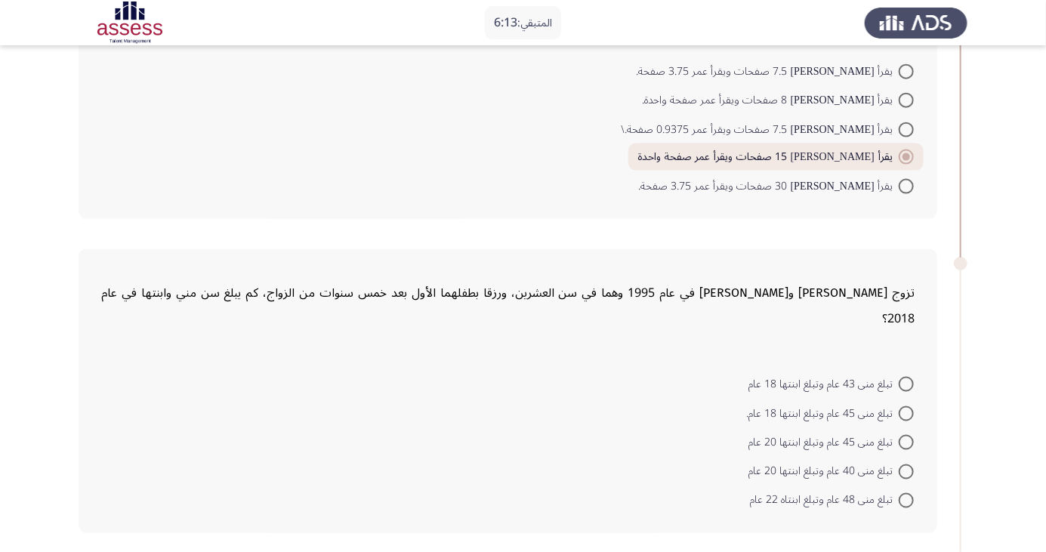
scroll to position [871, 0]
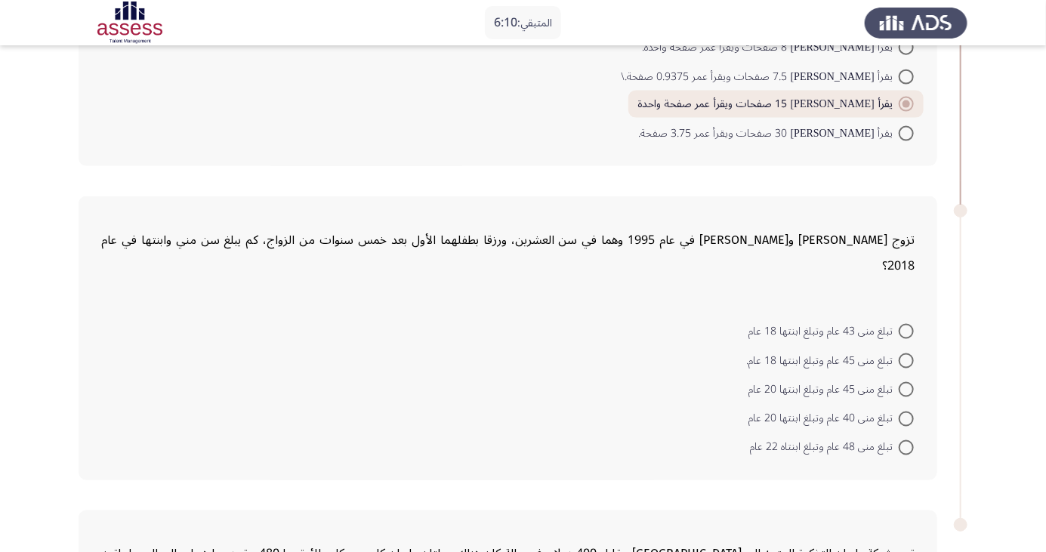
click at [907, 412] on span at bounding box center [906, 419] width 15 height 15
click at [907, 412] on input "تبلغ منى 40 عام وتبلغ ابنتها 20 عام" at bounding box center [906, 419] width 15 height 15
radio input "true"
click at [907, 413] on span at bounding box center [907, 417] width 8 height 8
click at [907, 409] on input "تبلغ منى 40 عام وتبلغ ابنتها 20 عام" at bounding box center [906, 416] width 15 height 15
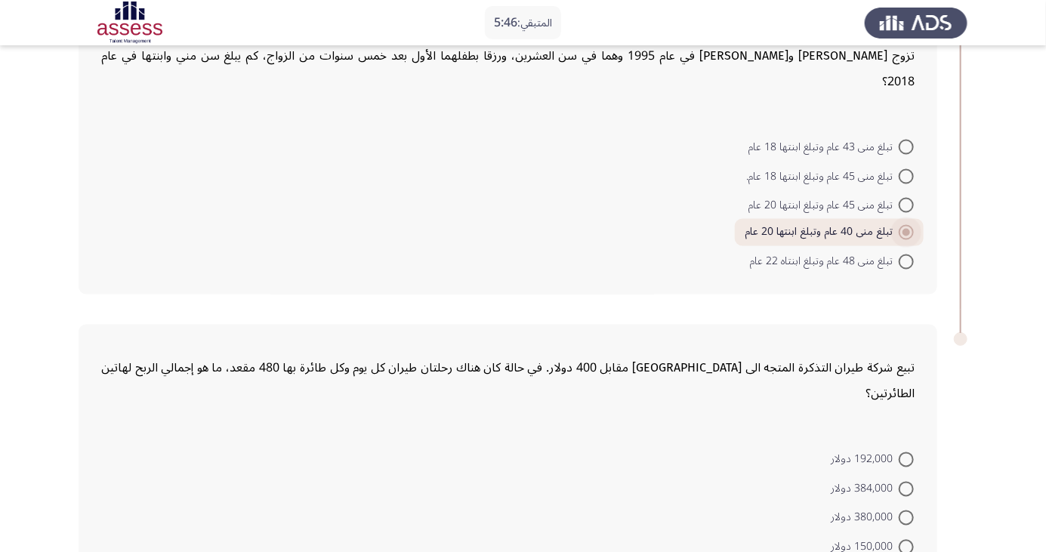
scroll to position [1062, 0]
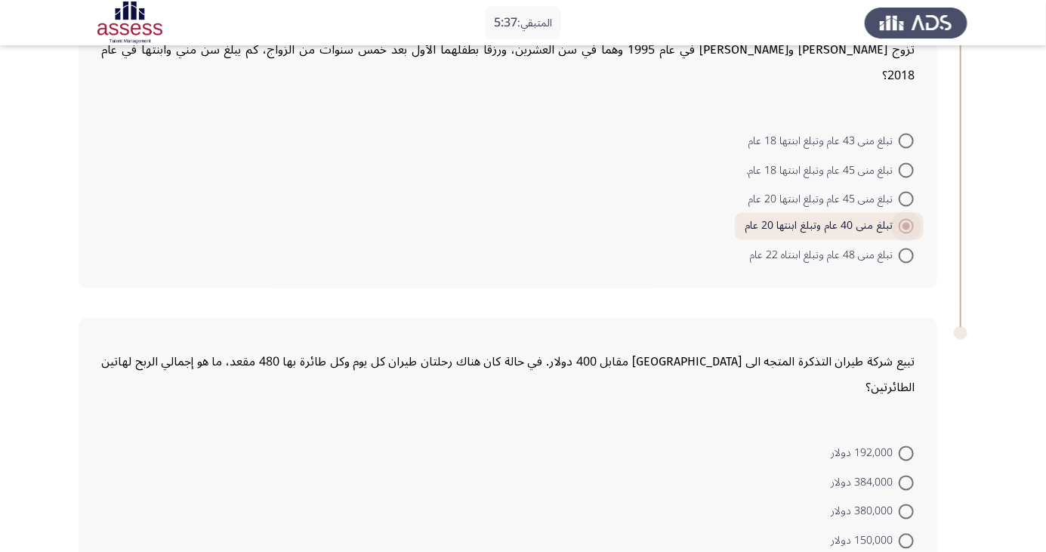
click at [907, 476] on span at bounding box center [906, 483] width 15 height 15
click at [907, 476] on input "384,000 دولار" at bounding box center [906, 483] width 15 height 15
radio input "true"
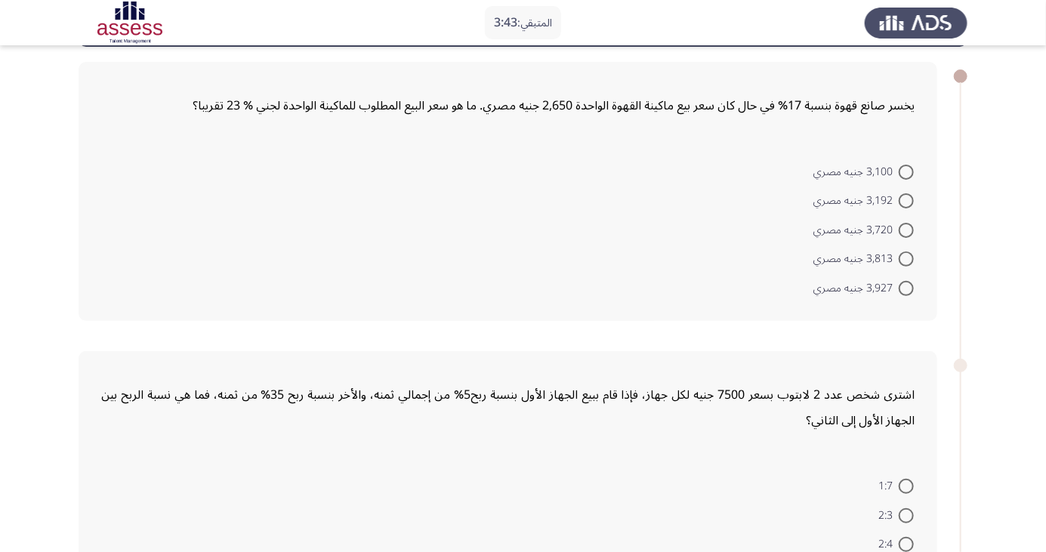
scroll to position [64, 0]
click at [907, 172] on span at bounding box center [906, 172] width 15 height 15
click at [907, 172] on input "3,100 جنيه مصري" at bounding box center [906, 172] width 15 height 15
radio input "true"
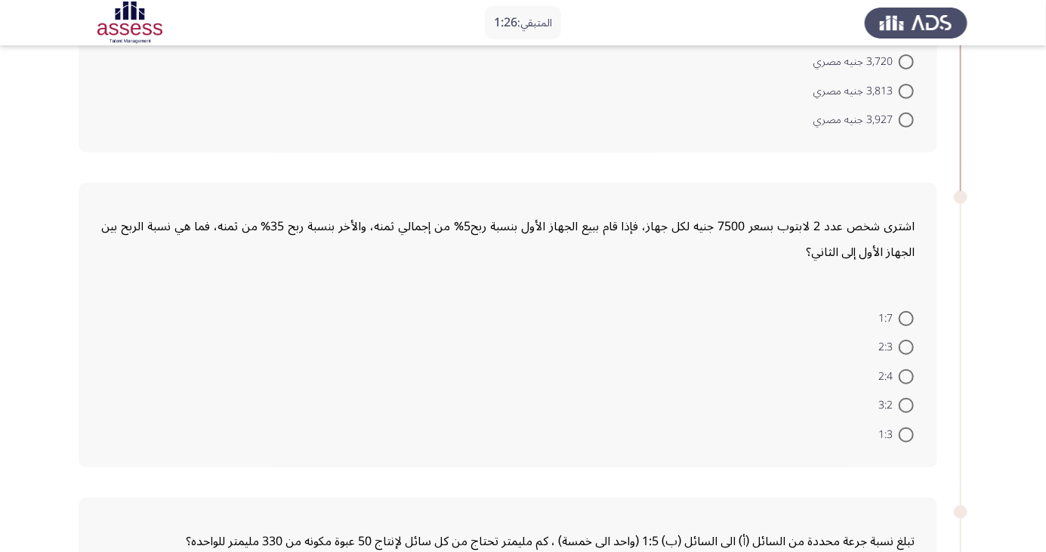
scroll to position [233, 0]
click at [903, 407] on span at bounding box center [906, 404] width 15 height 15
click at [903, 407] on input "3:2" at bounding box center [906, 404] width 15 height 15
radio input "true"
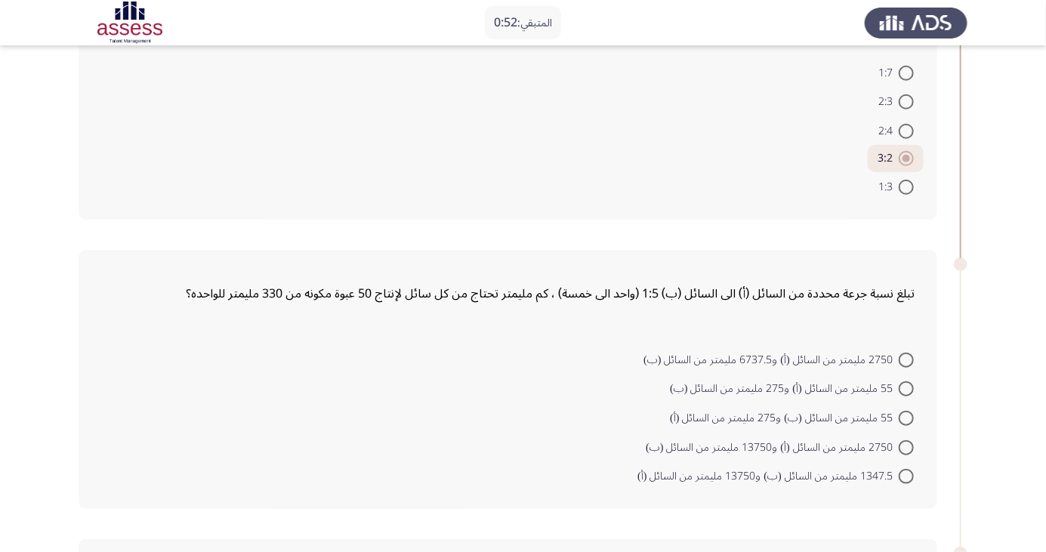
scroll to position [476, 0]
click at [907, 447] on span at bounding box center [906, 448] width 15 height 15
click at [907, 447] on input "2750 مليمتر من السائل (أ) و13750 مليمتر من السائل (ب)" at bounding box center [906, 448] width 15 height 15
radio input "true"
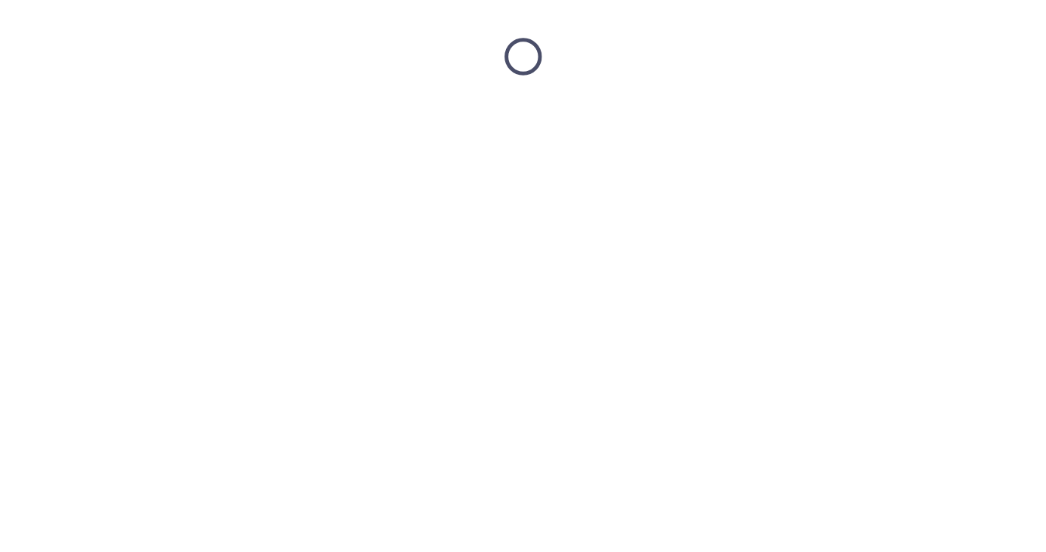
scroll to position [0, 0]
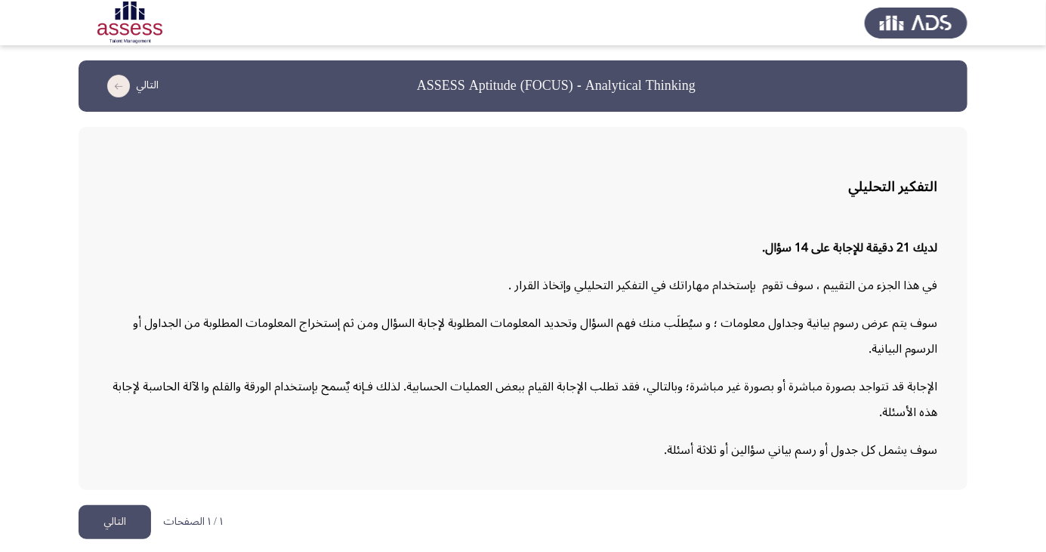
click at [103, 539] on button "التالي" at bounding box center [115, 522] width 73 height 34
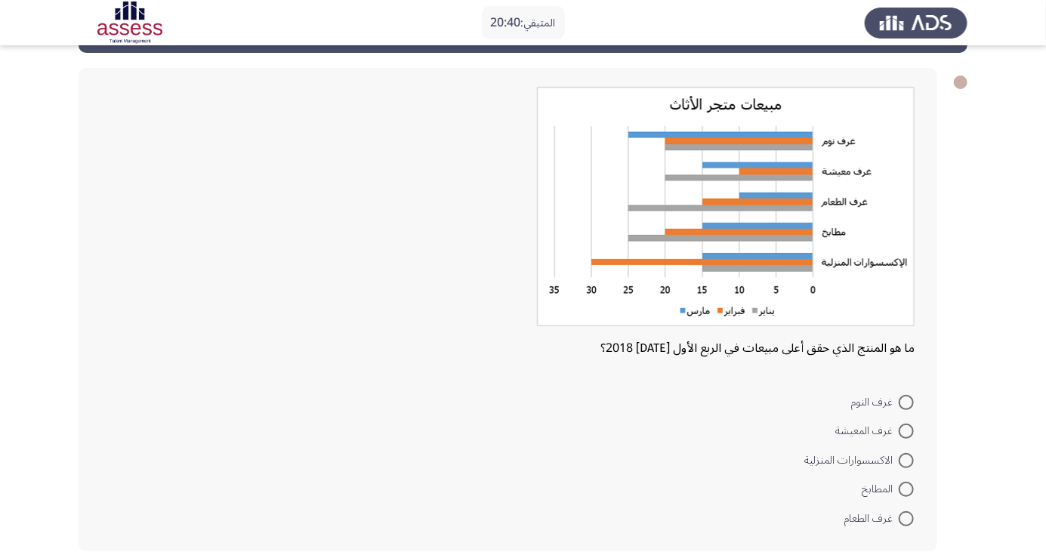
scroll to position [58, 0]
click at [907, 460] on span at bounding box center [906, 461] width 15 height 15
click at [907, 460] on input "الاكسسوارات المنزلية" at bounding box center [906, 461] width 15 height 15
radio input "true"
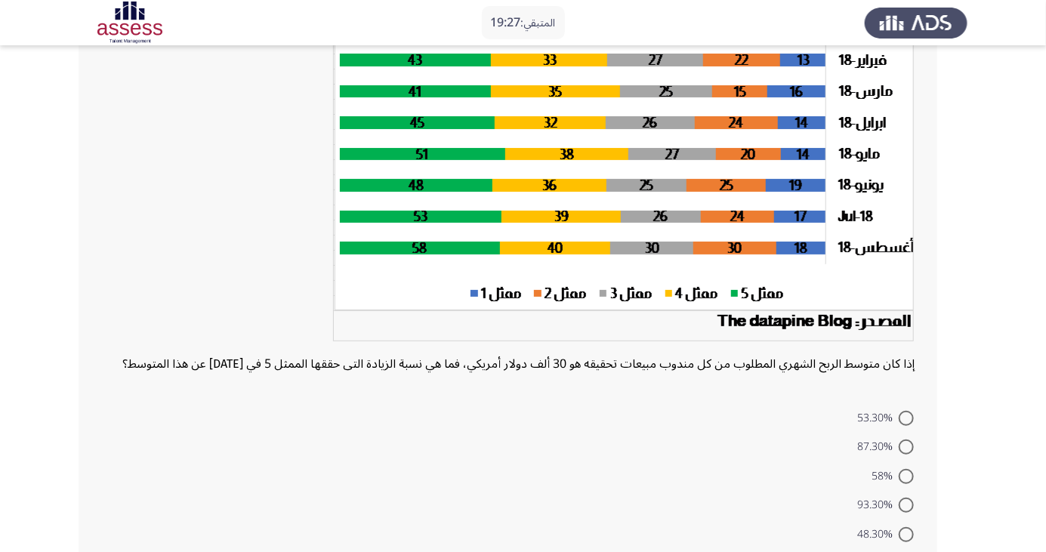
scroll to position [175, 0]
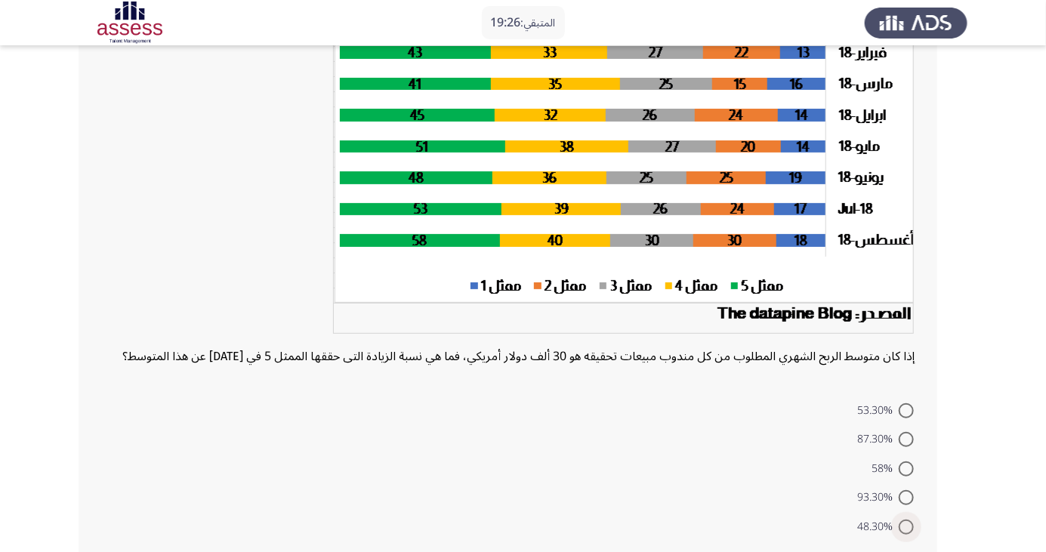
click at [885, 536] on span "48.30%" at bounding box center [879, 527] width 42 height 18
click at [899, 535] on input "48.30%" at bounding box center [906, 527] width 15 height 15
radio input "true"
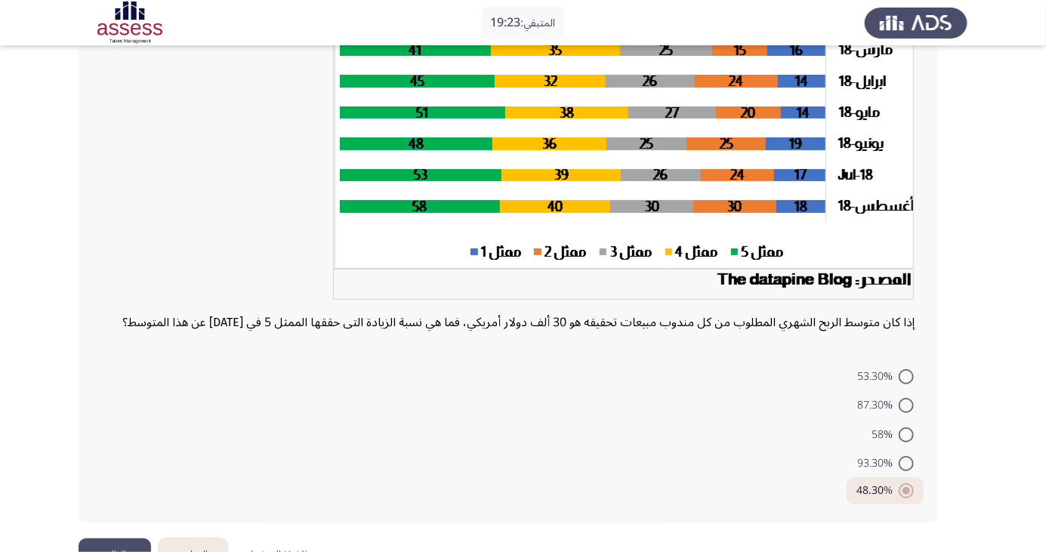
click at [111, 552] on button "التالي" at bounding box center [115, 556] width 73 height 34
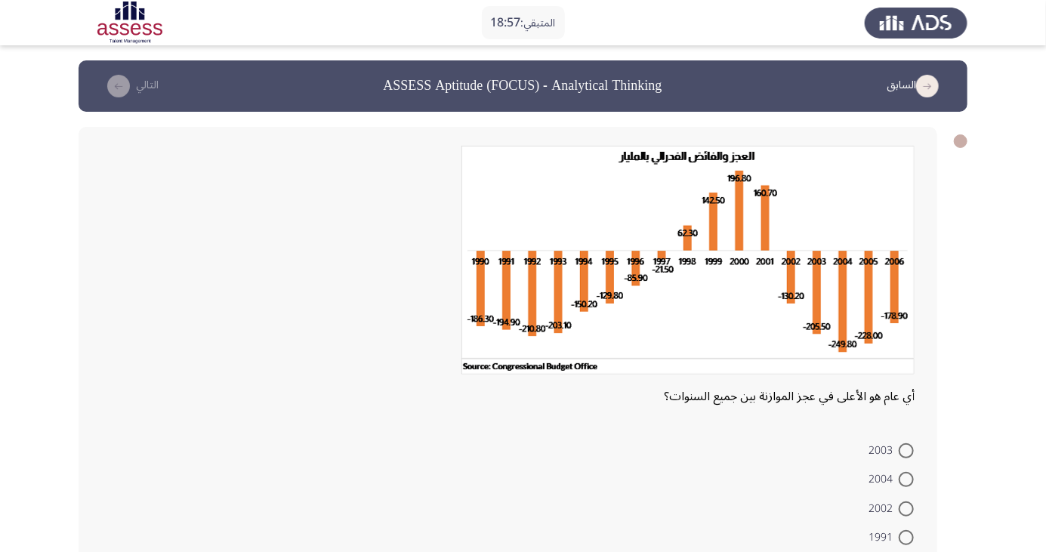
click at [907, 479] on span at bounding box center [906, 479] width 15 height 15
click at [907, 479] on input "2004" at bounding box center [906, 479] width 15 height 15
radio input "true"
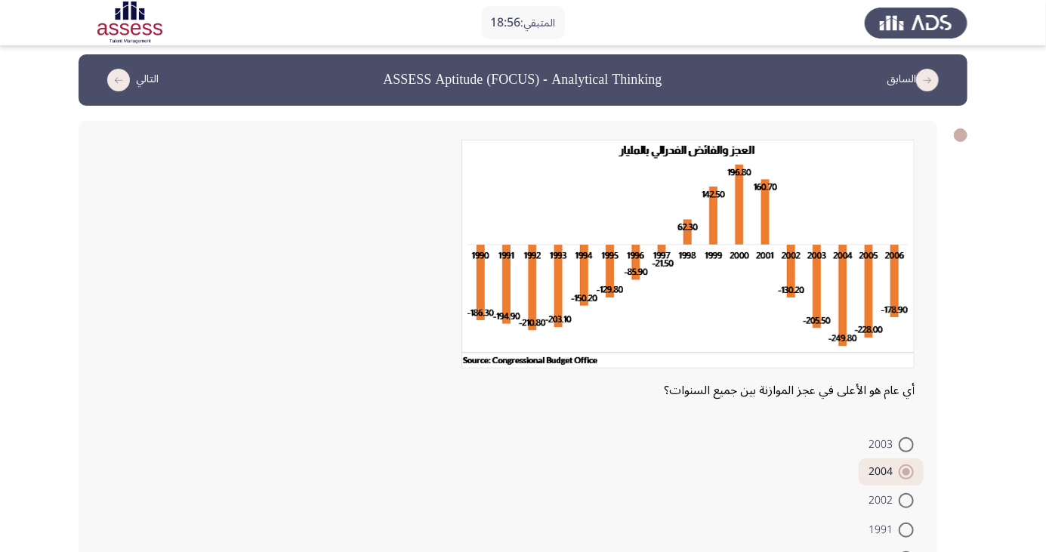
scroll to position [48, 0]
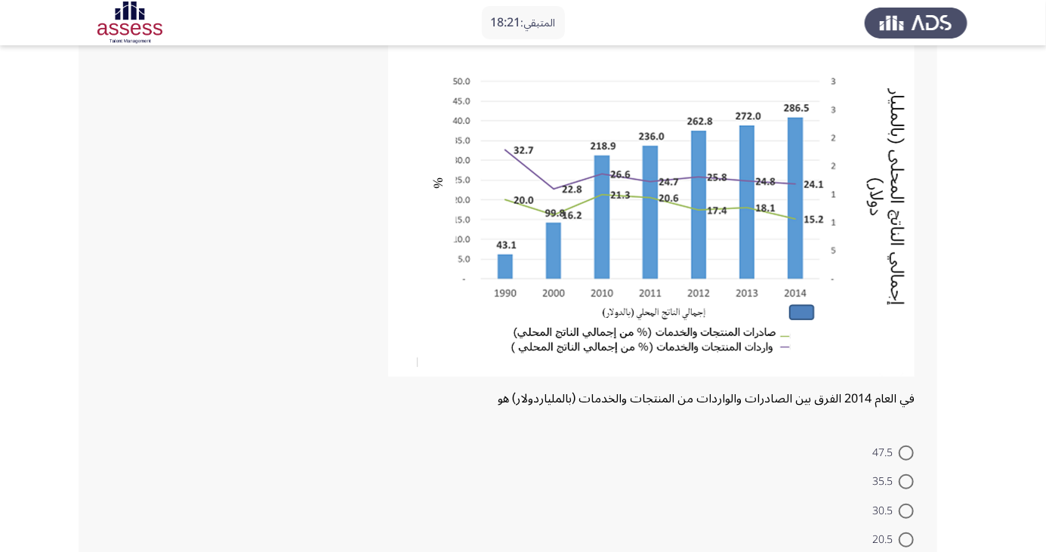
scroll to position [114, 0]
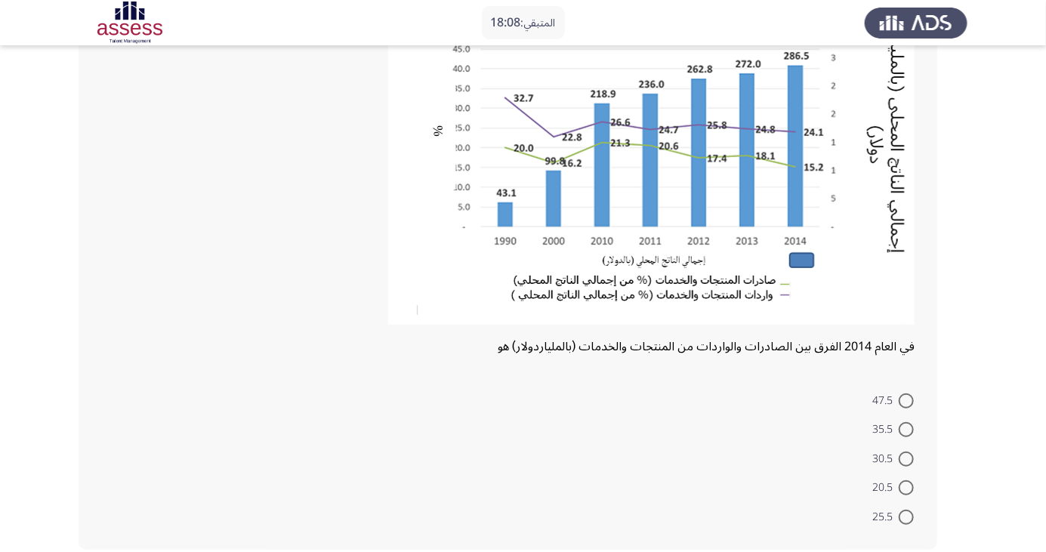
click at [907, 400] on span at bounding box center [906, 401] width 15 height 15
click at [907, 400] on input "47.5" at bounding box center [906, 401] width 15 height 15
radio input "true"
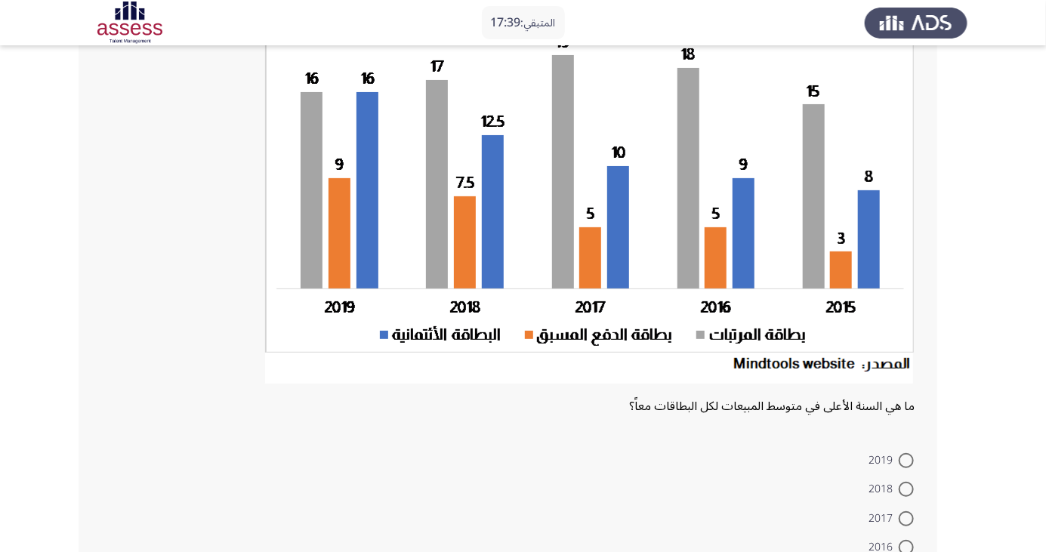
scroll to position [150, 0]
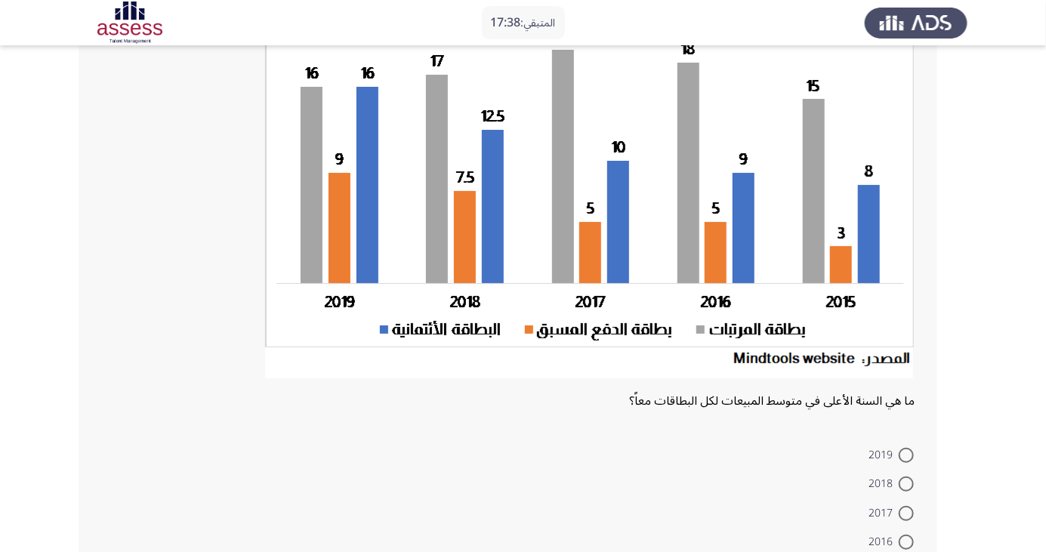
click at [907, 484] on span at bounding box center [906, 484] width 15 height 15
click at [907, 484] on input "2018" at bounding box center [906, 484] width 15 height 15
radio input "true"
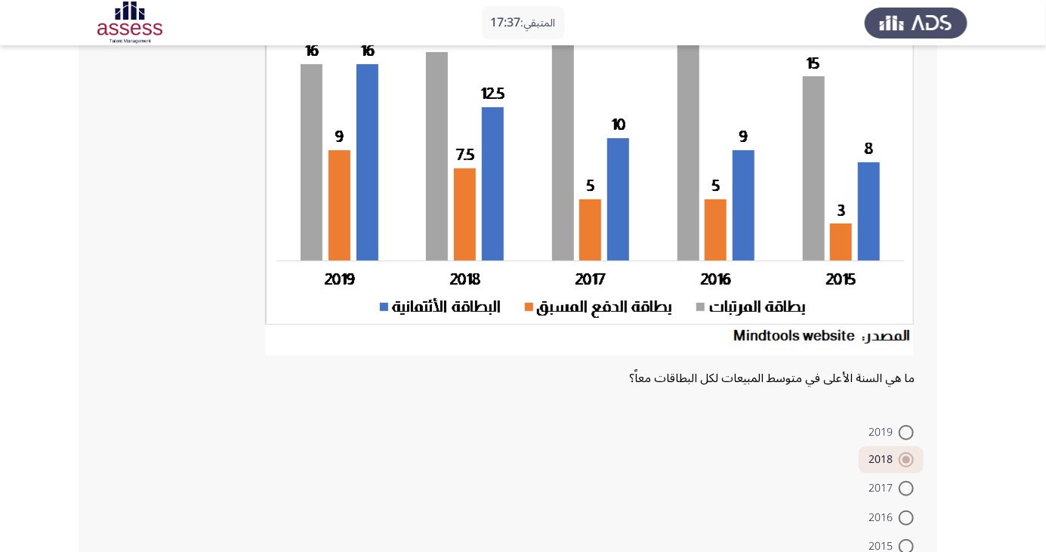
scroll to position [202, 0]
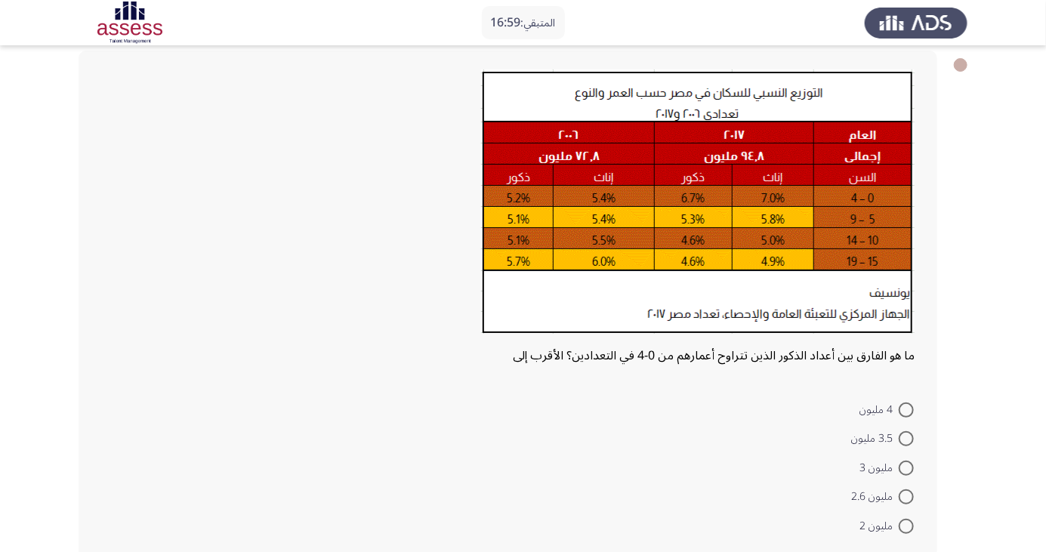
scroll to position [77, 0]
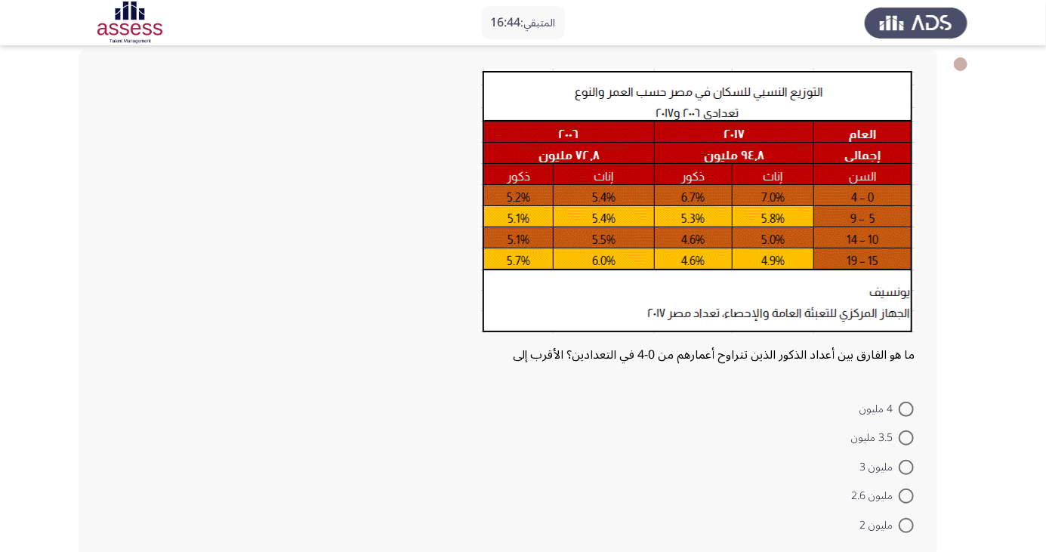
click at [907, 525] on span at bounding box center [906, 525] width 15 height 15
click at [907, 525] on input "مليون 2" at bounding box center [906, 525] width 15 height 15
radio input "true"
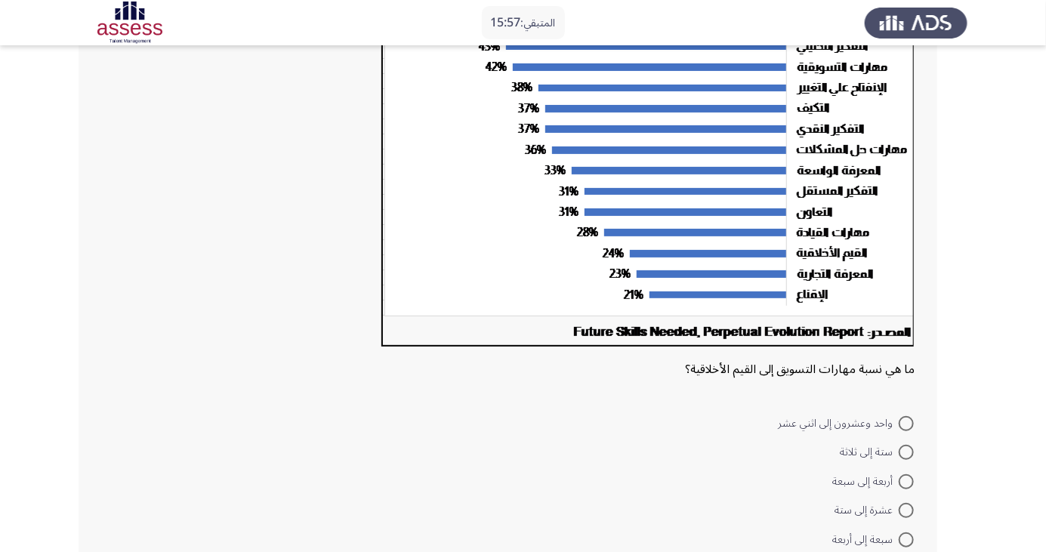
scroll to position [200, 0]
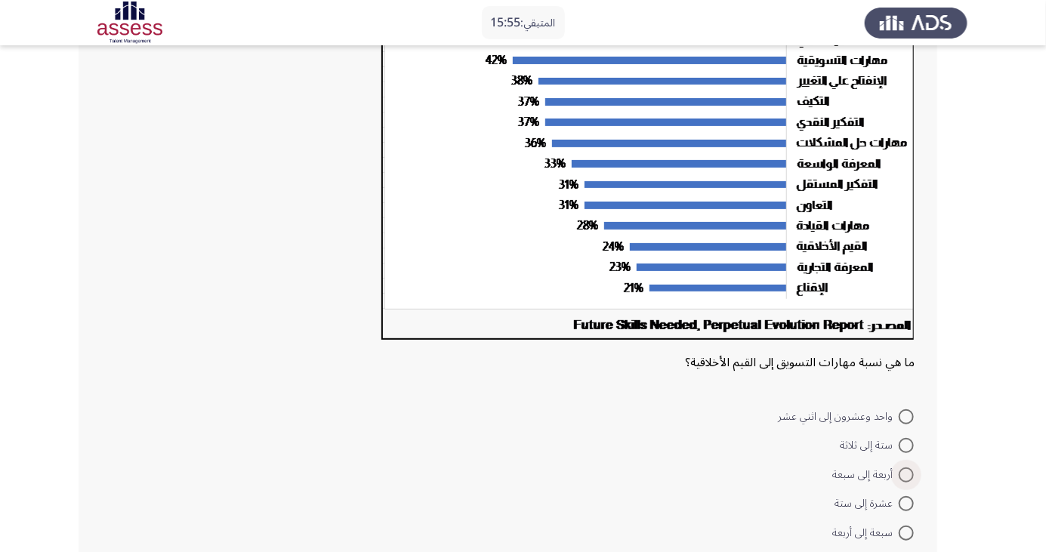
click at [899, 472] on span at bounding box center [906, 475] width 15 height 15
click at [899, 472] on input "أربعة إلى سبعة" at bounding box center [906, 475] width 15 height 15
radio input "true"
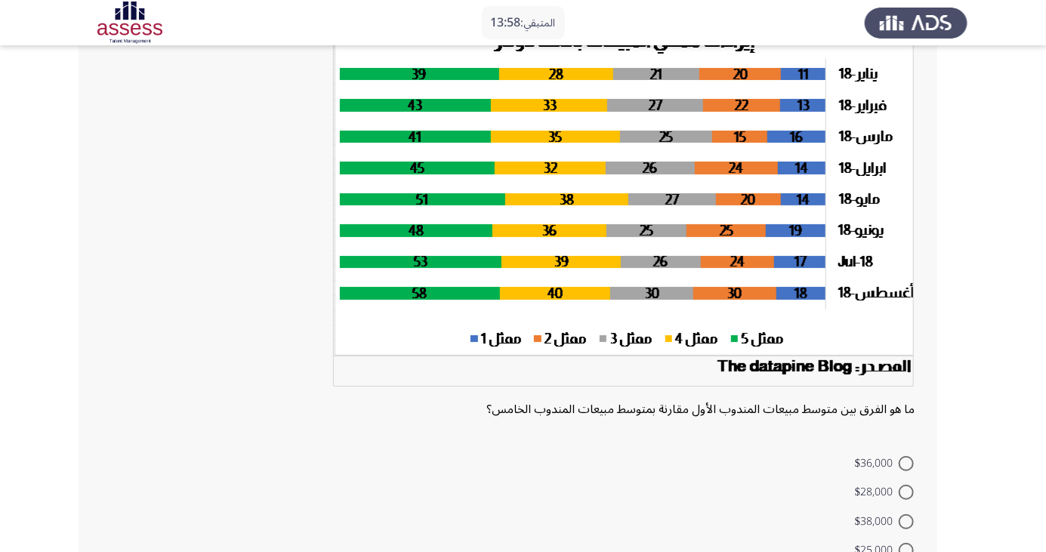
scroll to position [125, 0]
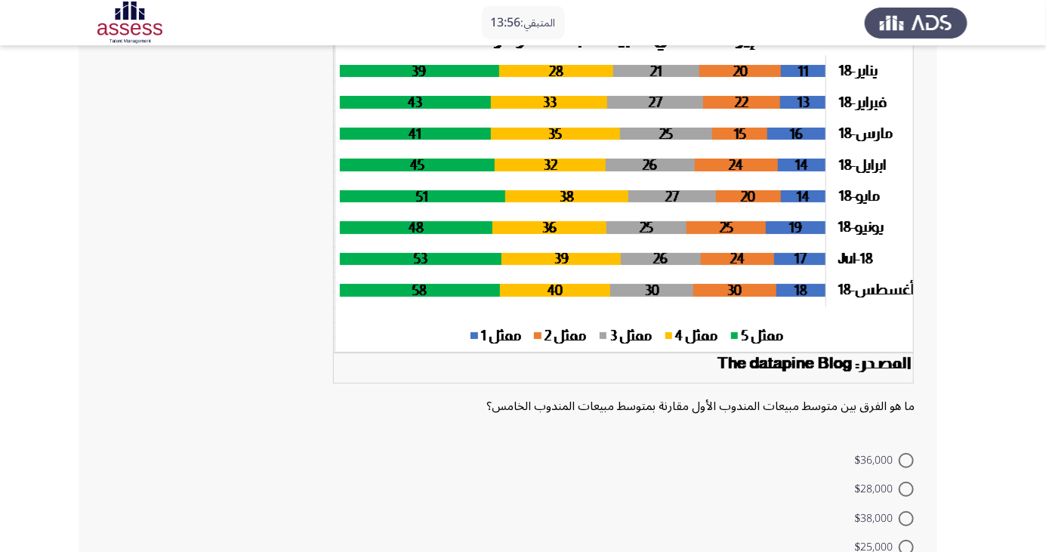
radio input "true"
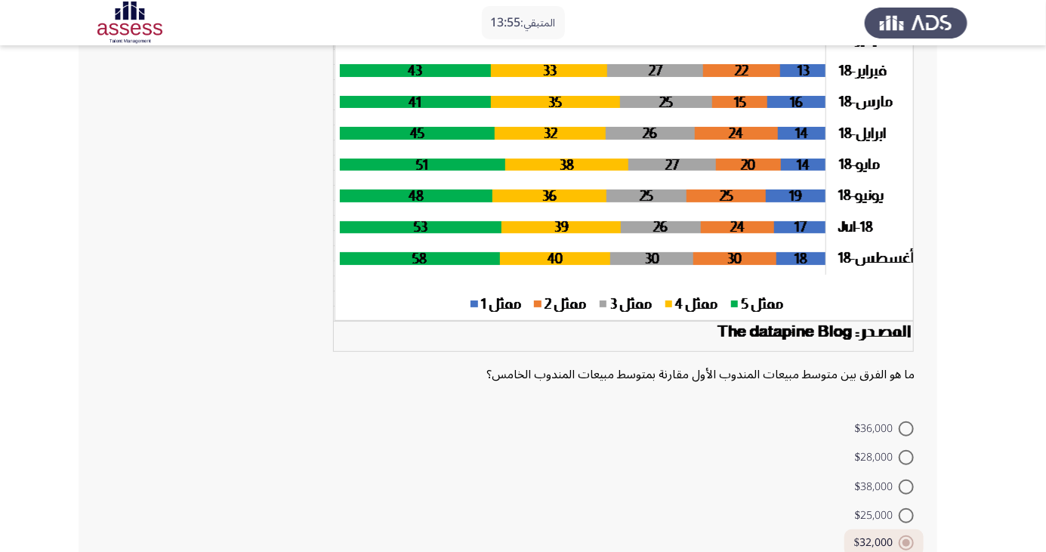
scroll to position [184, 0]
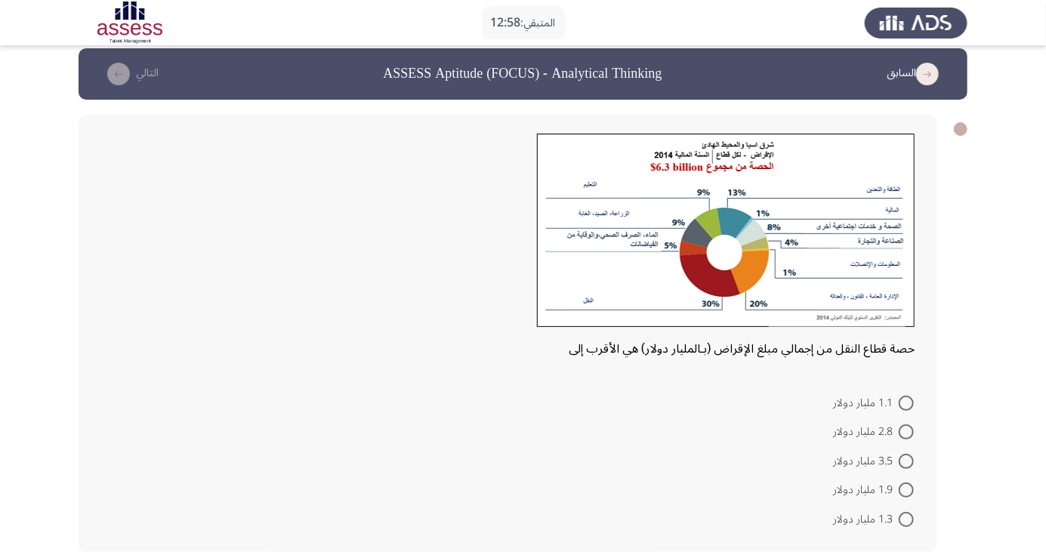
scroll to position [14, 0]
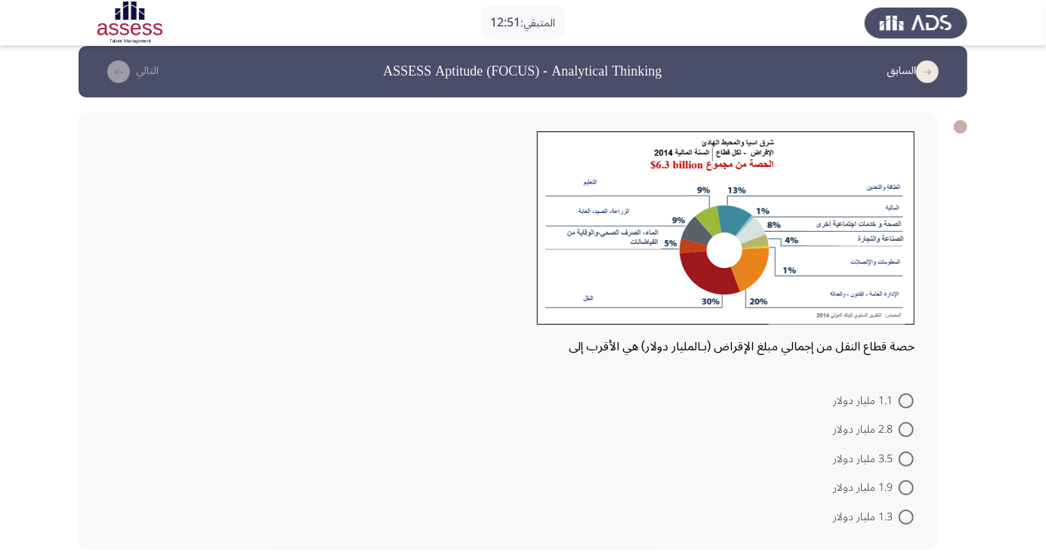
click at [907, 400] on span at bounding box center [906, 401] width 15 height 15
click at [907, 400] on input "1.1 مليار دولار" at bounding box center [906, 401] width 15 height 15
radio input "true"
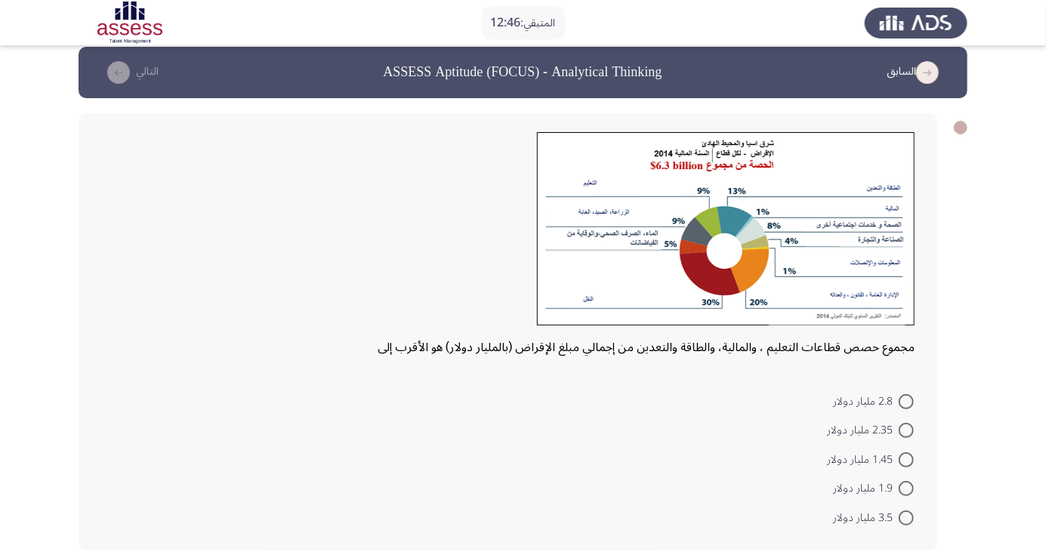
scroll to position [14, 0]
click at [907, 487] on span at bounding box center [906, 488] width 15 height 15
click at [907, 487] on input "1.9 مليار دولار" at bounding box center [906, 488] width 15 height 15
radio input "true"
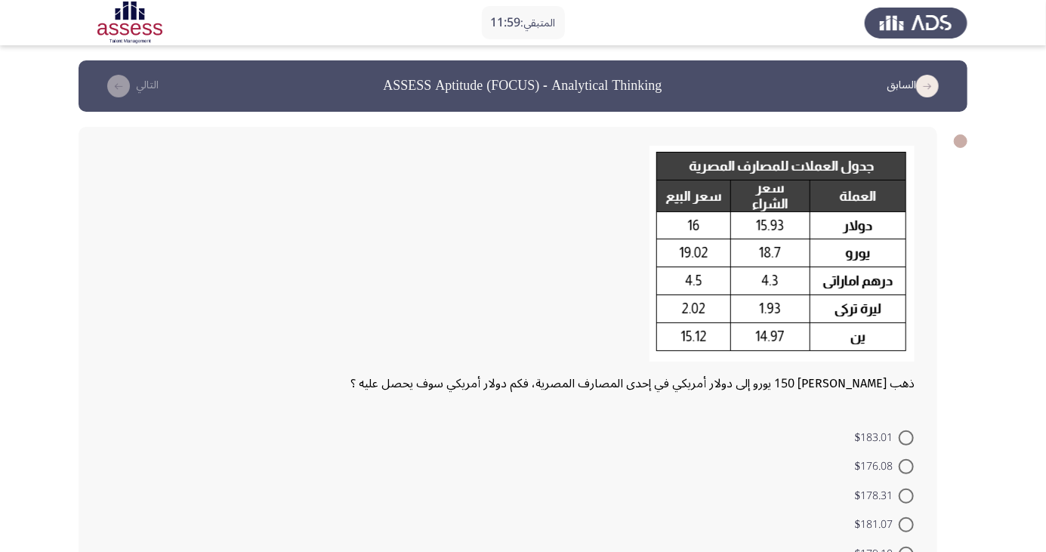
scroll to position [37, 0]
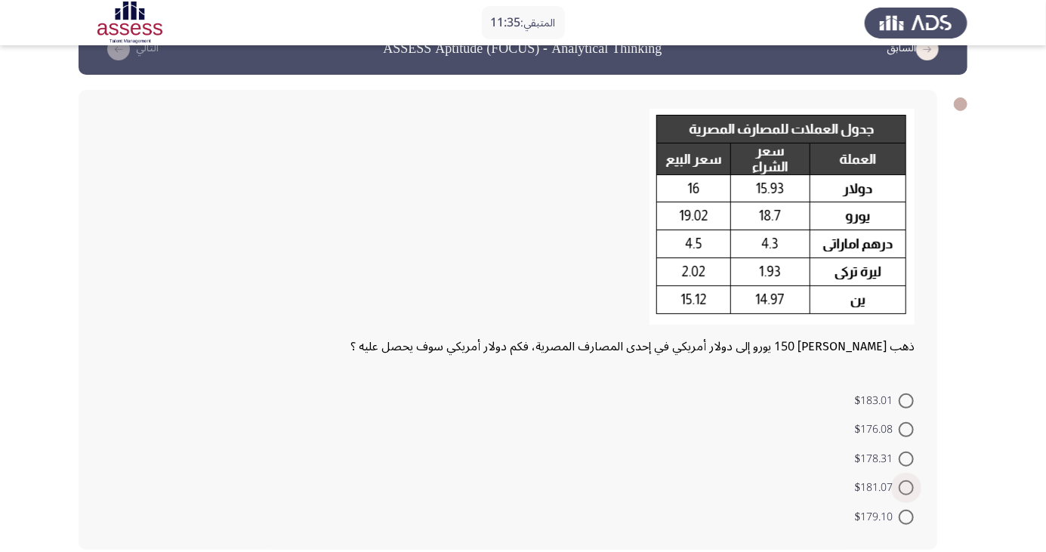
click at [907, 487] on span at bounding box center [906, 488] width 15 height 15
click at [907, 487] on input "$181.07" at bounding box center [906, 488] width 15 height 15
radio input "true"
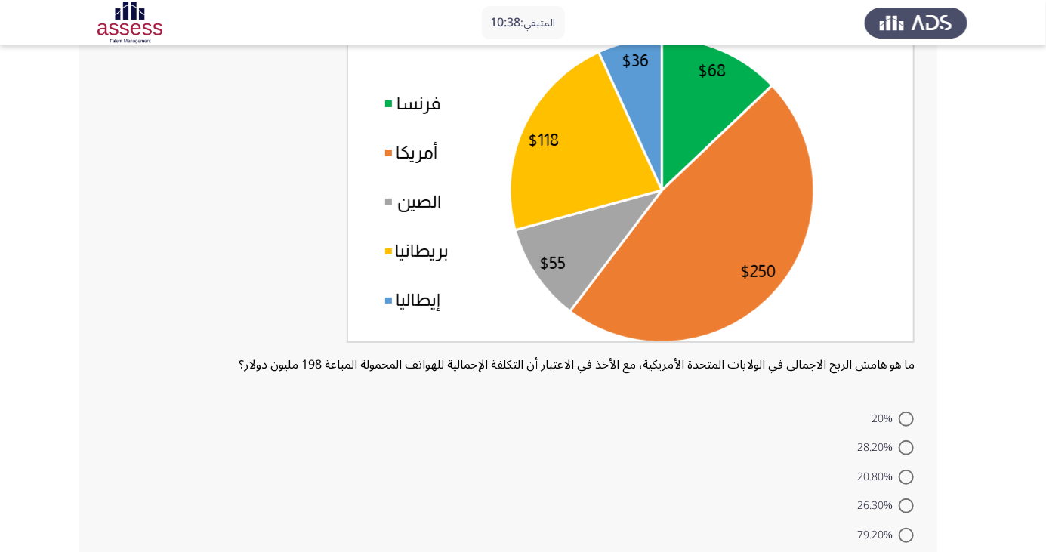
scroll to position [145, 0]
click at [885, 496] on span "26.30%" at bounding box center [879, 505] width 42 height 18
click at [899, 498] on input "26.30%" at bounding box center [906, 505] width 15 height 15
radio input "true"
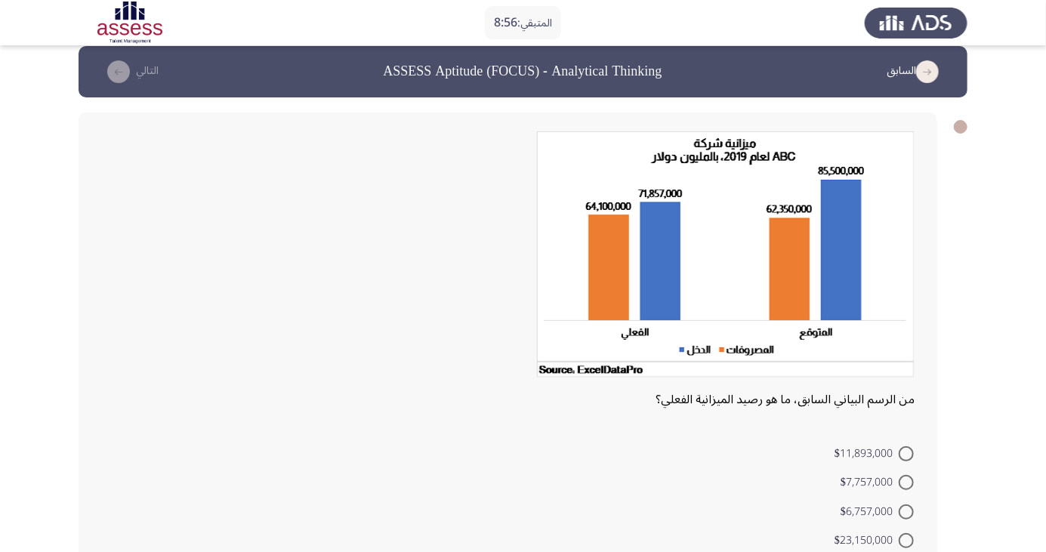
scroll to position [36, 0]
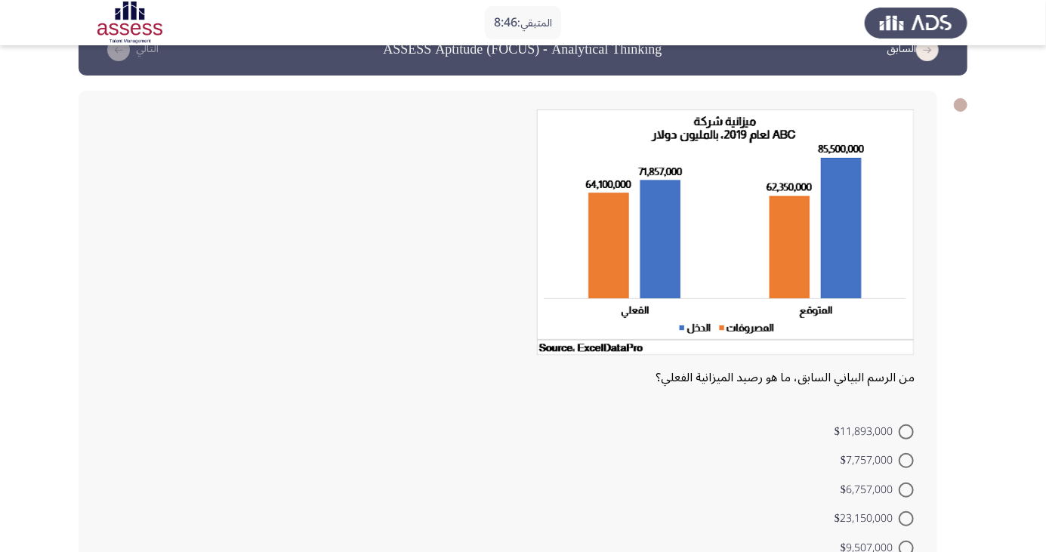
click at [907, 547] on span at bounding box center [906, 548] width 15 height 15
click at [907, 547] on input "$9,507,000" at bounding box center [906, 548] width 15 height 15
radio input "true"
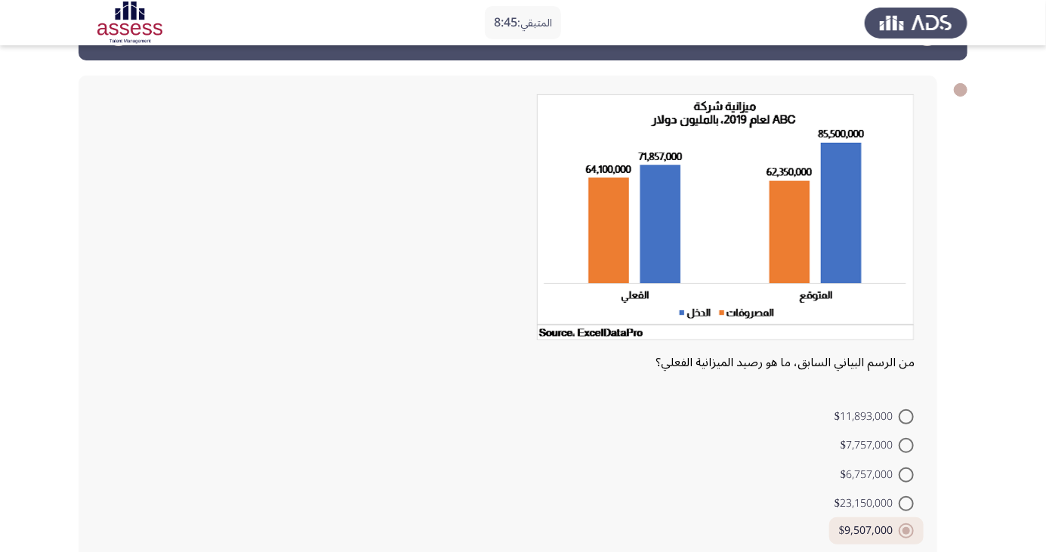
scroll to position [66, 0]
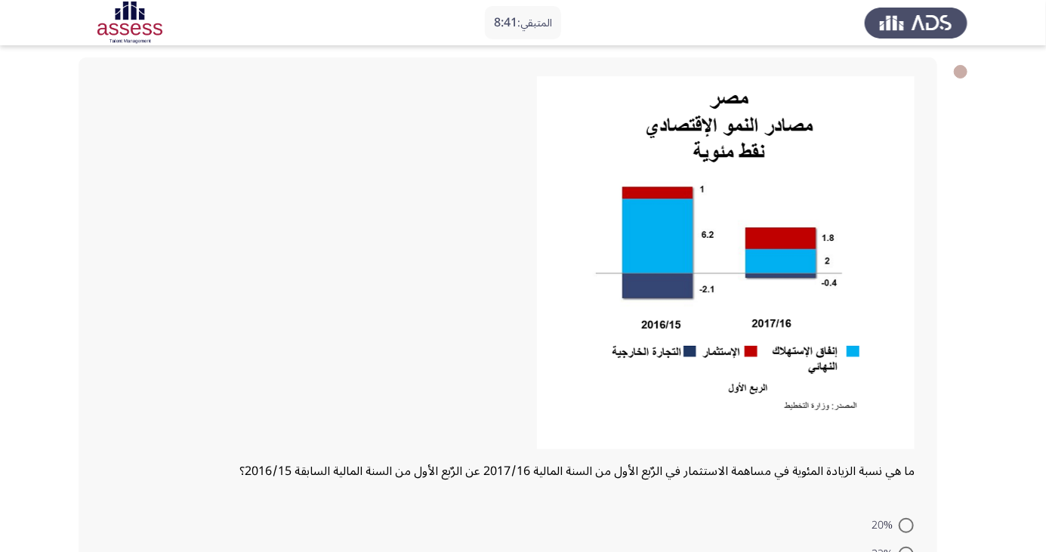
scroll to position [194, 0]
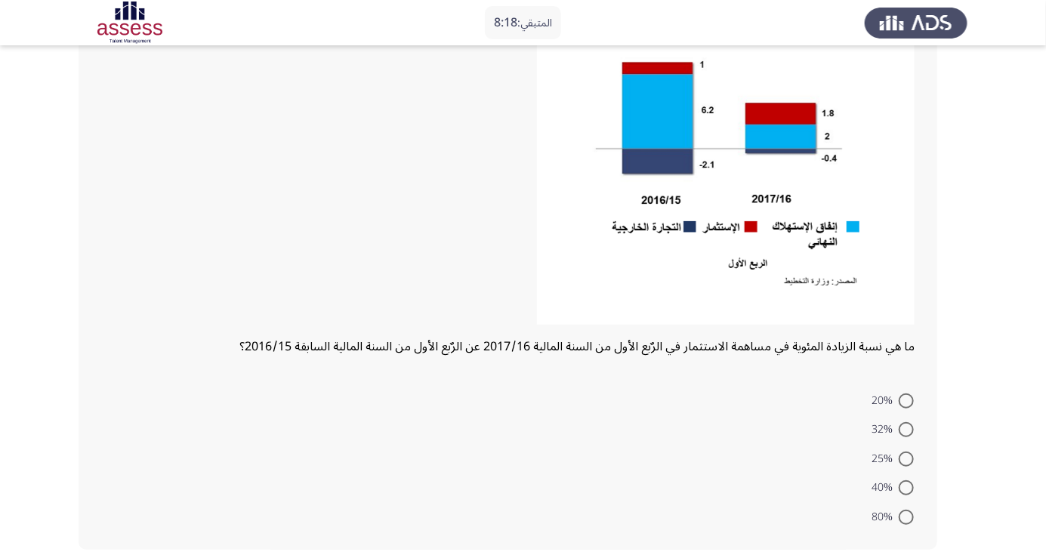
click at [889, 468] on span "25%" at bounding box center [885, 459] width 27 height 18
click at [899, 467] on input "25%" at bounding box center [906, 459] width 15 height 15
radio input "true"
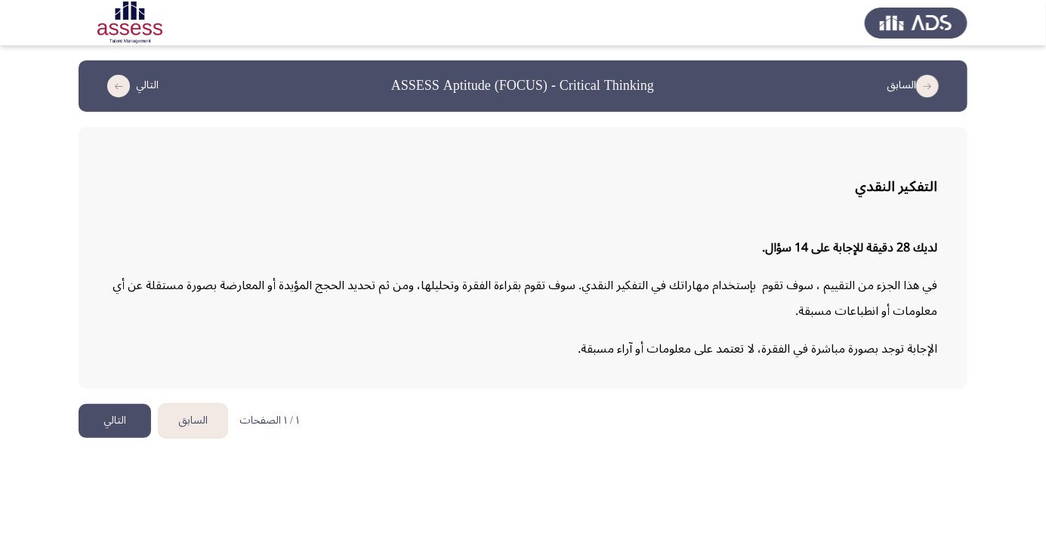
click at [97, 437] on button "التالي" at bounding box center [115, 421] width 73 height 34
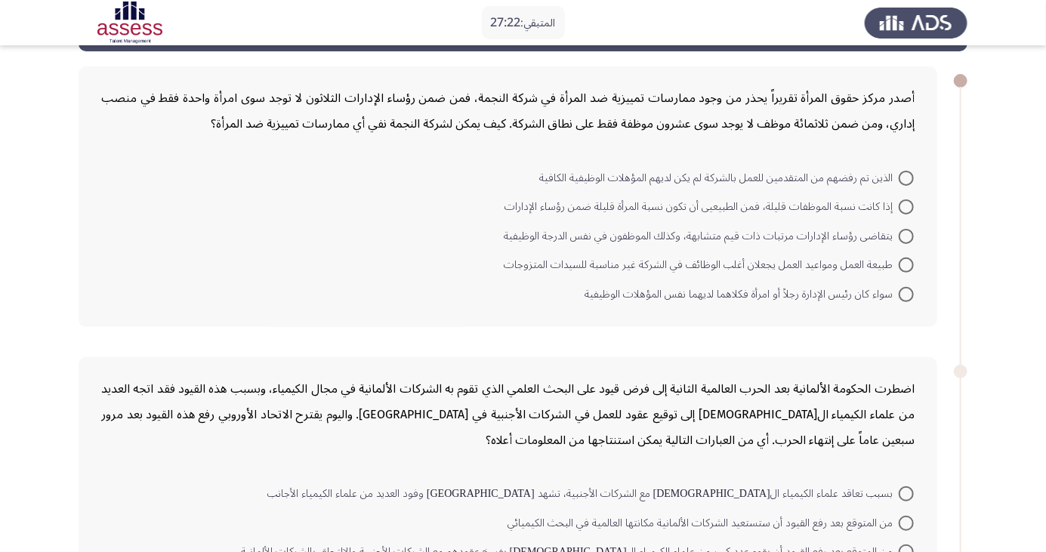
scroll to position [62, 0]
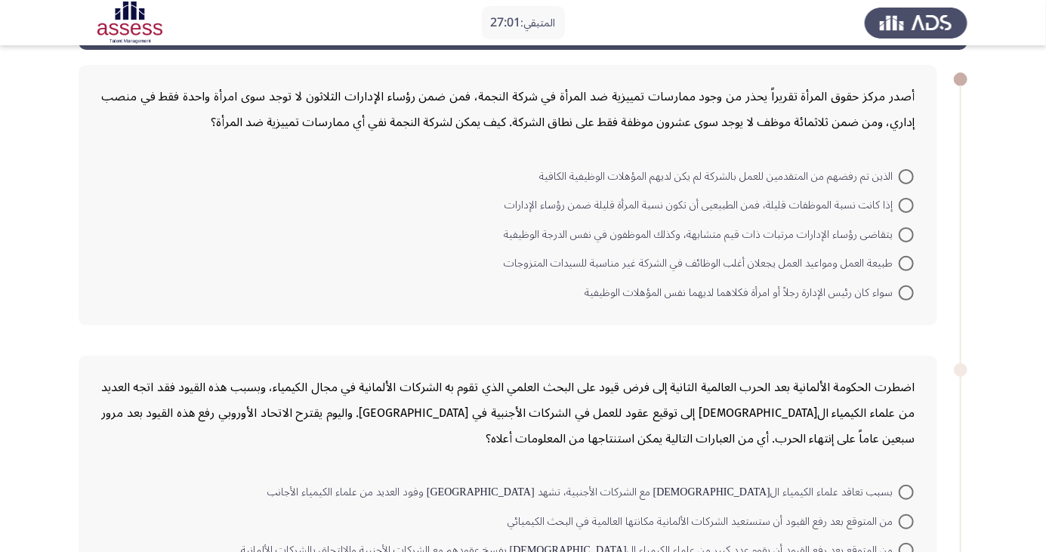
click at [904, 304] on mat-radio-button "سواء كان رئيس الإدارة رجلاً أو امرأة فكلاهما لديهما نفس المؤهلات الوظيفية" at bounding box center [749, 291] width 349 height 29
click at [907, 292] on span at bounding box center [906, 293] width 15 height 15
click at [907, 292] on input "سواء كان رئيس الإدارة رجلاً أو امرأة فكلاهما لديهما نفس المؤهلات الوظيفية" at bounding box center [906, 293] width 15 height 15
radio input "true"
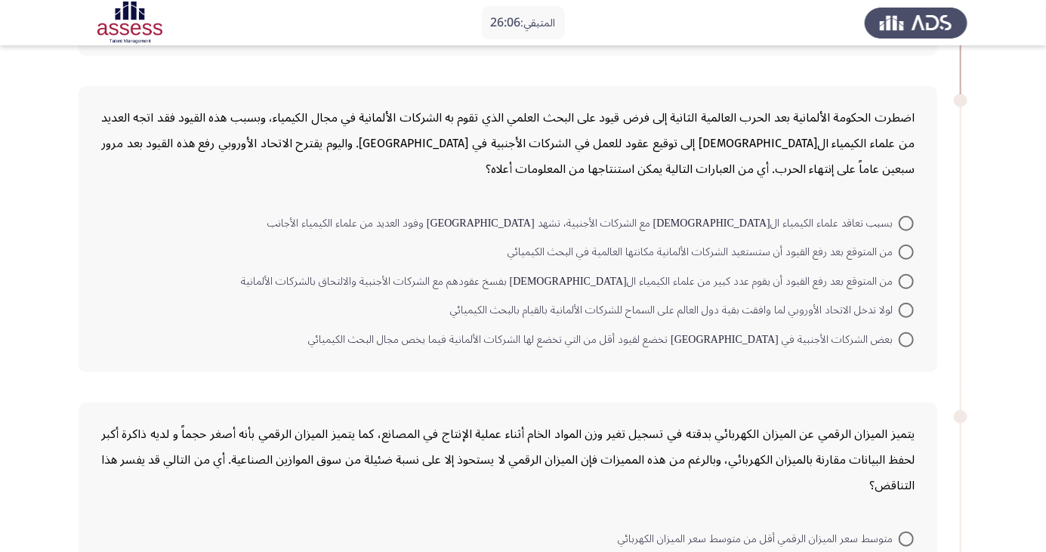
scroll to position [329, 0]
click at [907, 280] on span at bounding box center [906, 281] width 15 height 15
click at [907, 280] on input "من المتوقع بعد رفع القيود أن يقوم عدد كبير من علماء الكيمياء الألمان بفسخ عقوده…" at bounding box center [906, 281] width 15 height 15
radio input "true"
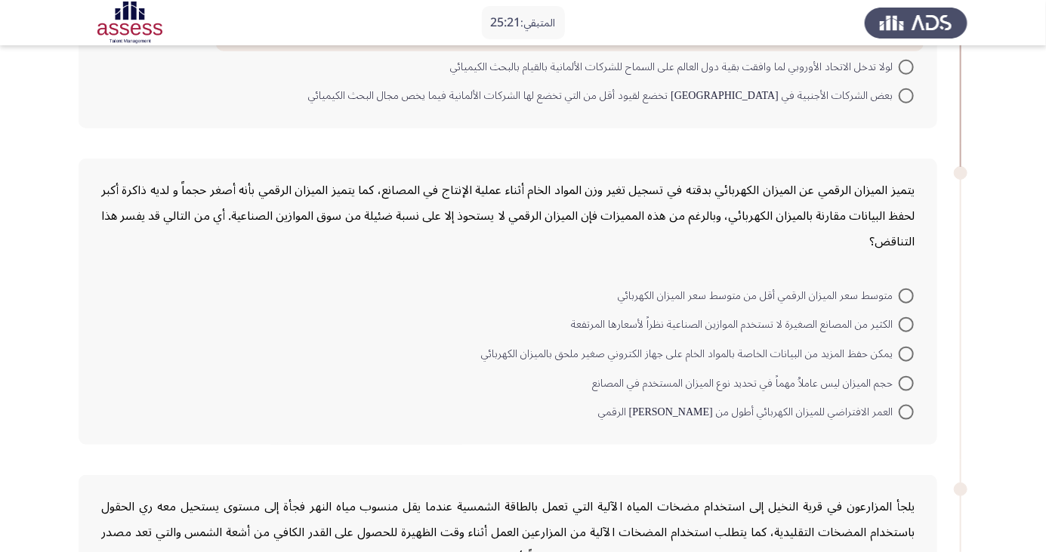
scroll to position [573, 0]
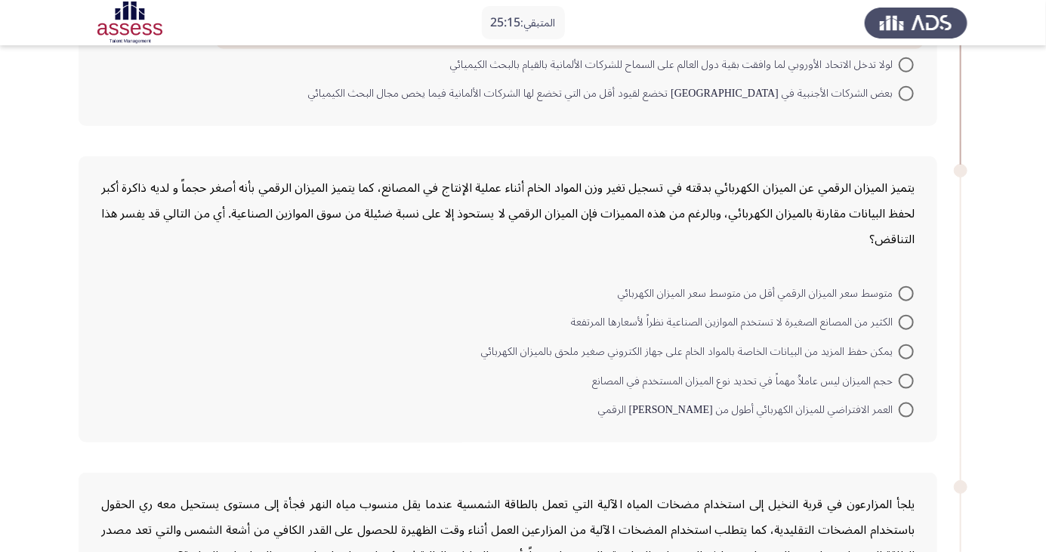
click at [907, 379] on span at bounding box center [906, 381] width 15 height 15
click at [907, 379] on input "حجم الميزان ليس عاملاُ مهماً في تحديد نوع الميزان المستخدم في المصانع" at bounding box center [906, 381] width 15 height 15
radio input "true"
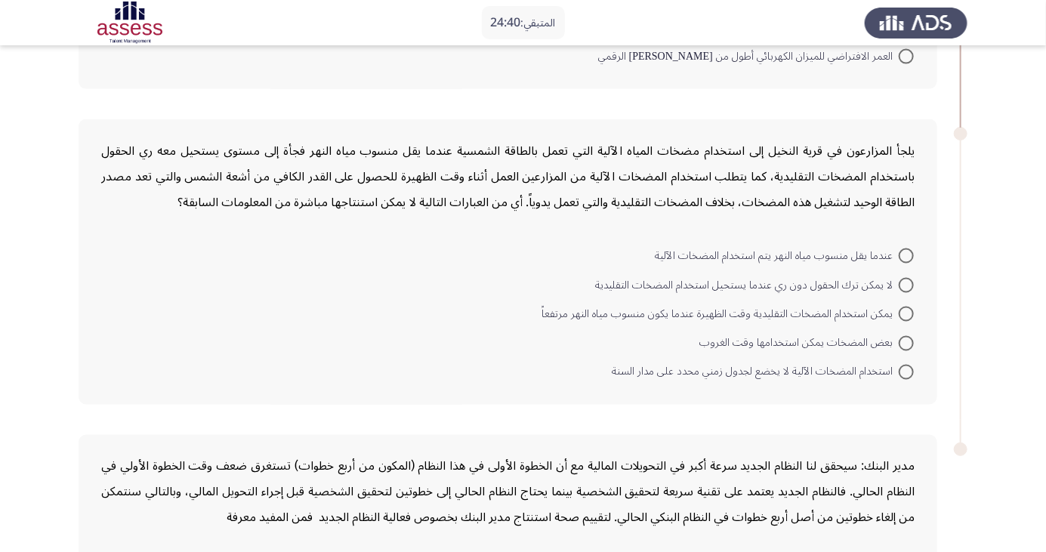
scroll to position [926, 0]
click at [907, 282] on span at bounding box center [906, 284] width 15 height 15
click at [907, 282] on input "لا يمكن ترك الحقول دون ري عندما يستحيل استخدام المضخات التقليدية" at bounding box center [906, 284] width 15 height 15
radio input "true"
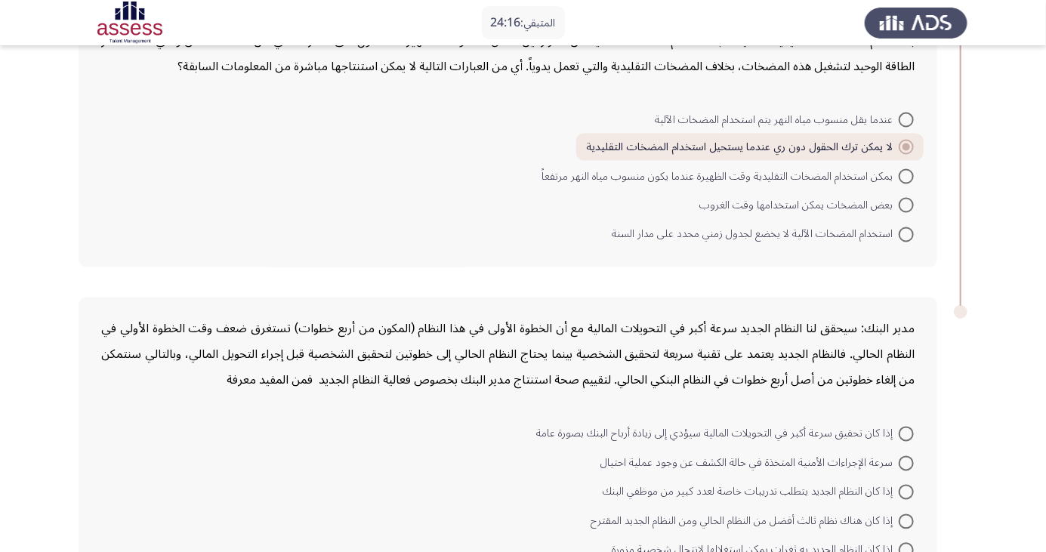
scroll to position [1093, 0]
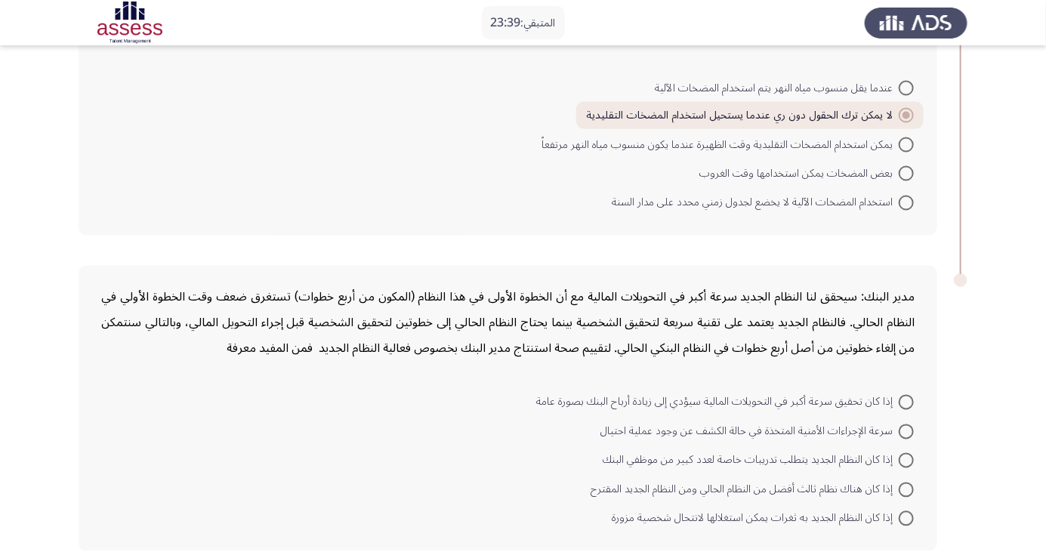
click at [902, 406] on span at bounding box center [906, 402] width 15 height 15
click at [902, 406] on input "إذا كان تحقيق سرعة أكبر في التحويلات المالية سيؤدي إلى زيادة أرباح البنك بصورة …" at bounding box center [906, 402] width 15 height 15
radio input "true"
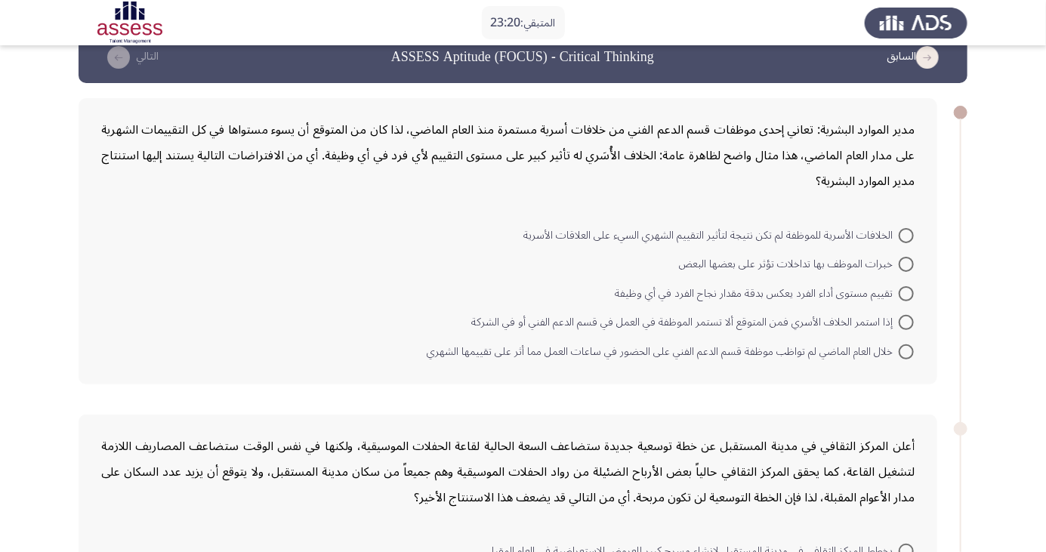
scroll to position [0, 0]
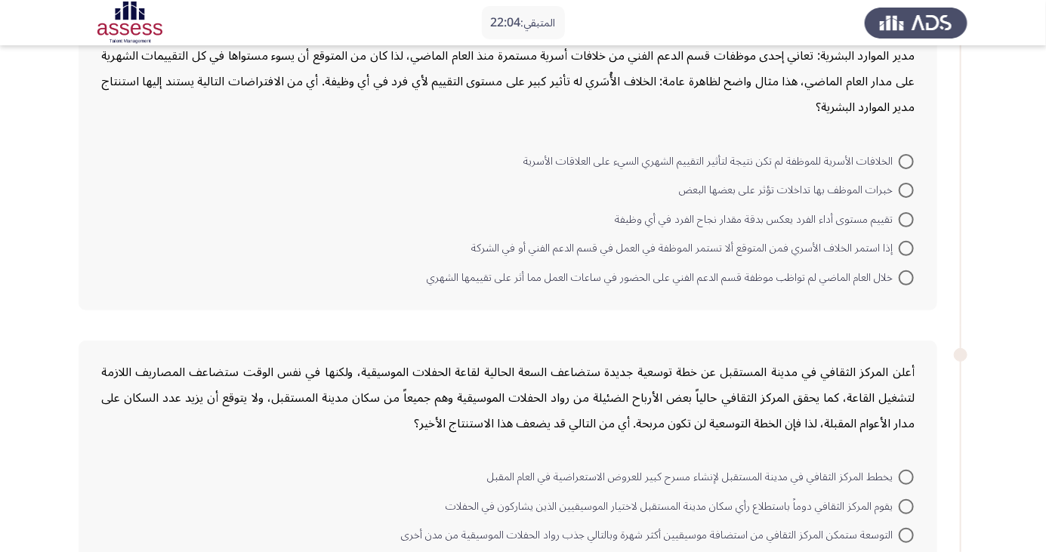
scroll to position [109, 0]
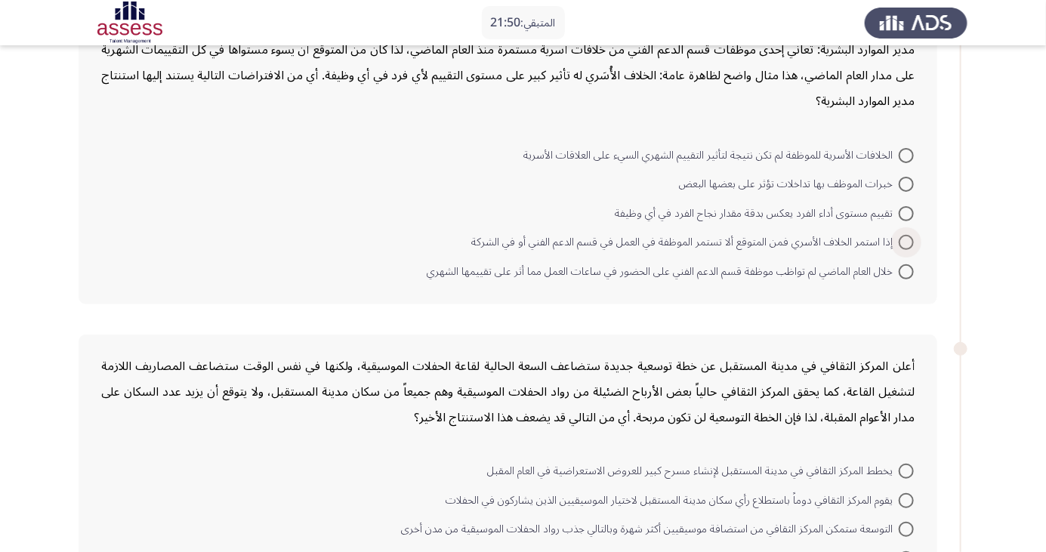
click at [907, 242] on span at bounding box center [906, 242] width 15 height 15
click at [907, 242] on input "إذا استمر الخلاف الأسري فمن المتوقع ألا تستمر الموظفة في العمل في قسم الدعم الف…" at bounding box center [906, 242] width 15 height 15
radio input "true"
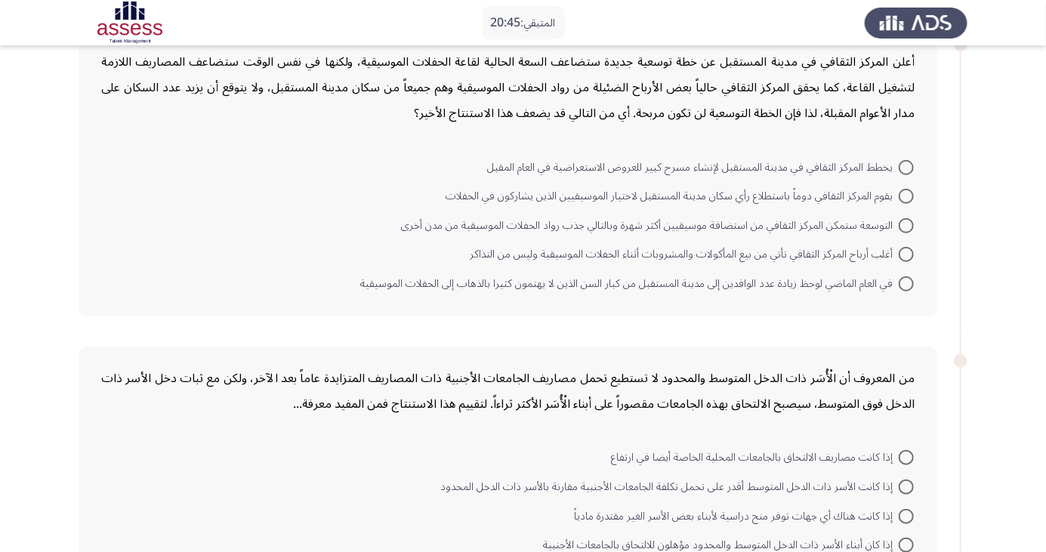
scroll to position [414, 0]
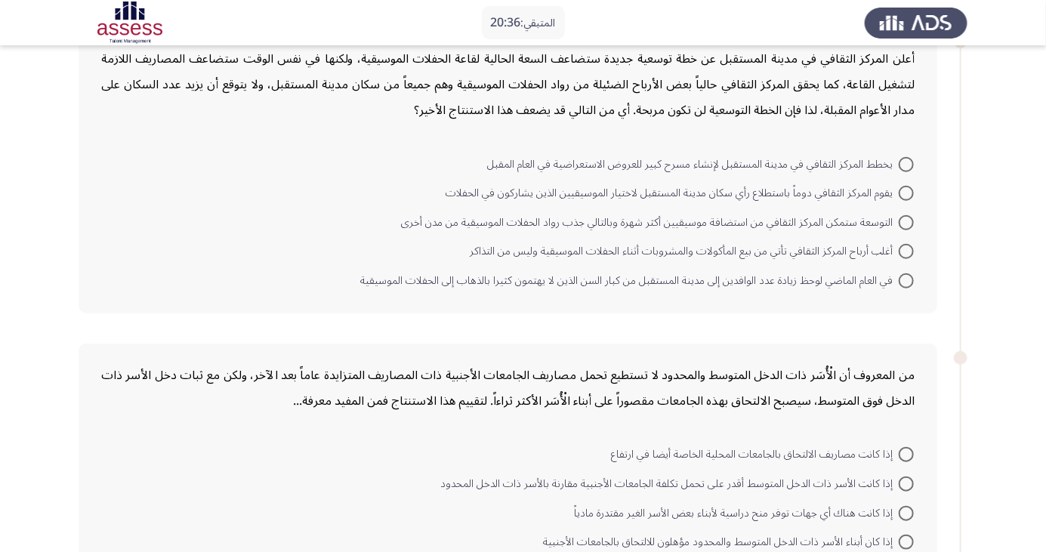
click at [907, 221] on span at bounding box center [906, 222] width 15 height 15
click at [907, 221] on input "التوسعة ستمكن المركز الثقافي من استضافة موسيقيين أكثر شهرة وبالتالي جذب رواد ال…" at bounding box center [906, 222] width 15 height 15
radio input "true"
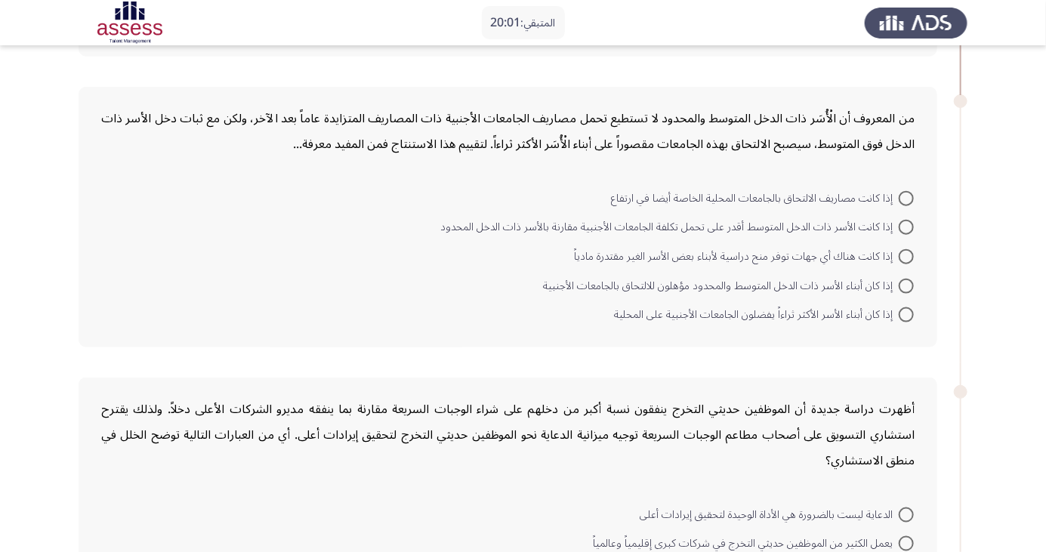
scroll to position [671, 0]
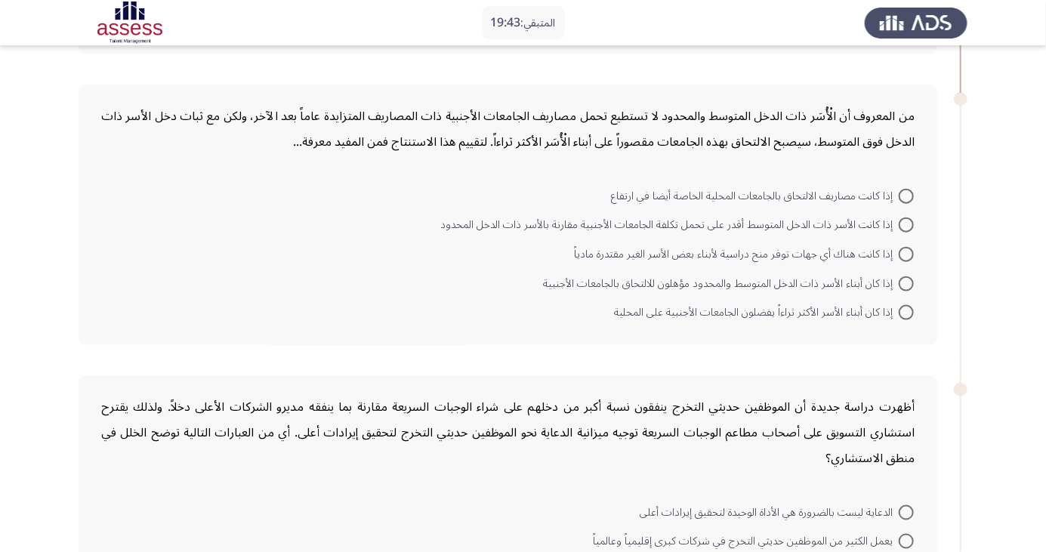
click at [907, 193] on span at bounding box center [906, 196] width 15 height 15
click at [907, 193] on input "إذا كانت مصاريف الالتحاق بالجامعات المحلية الخاصة أيضا في ارتفاع" at bounding box center [906, 196] width 15 height 15
radio input "true"
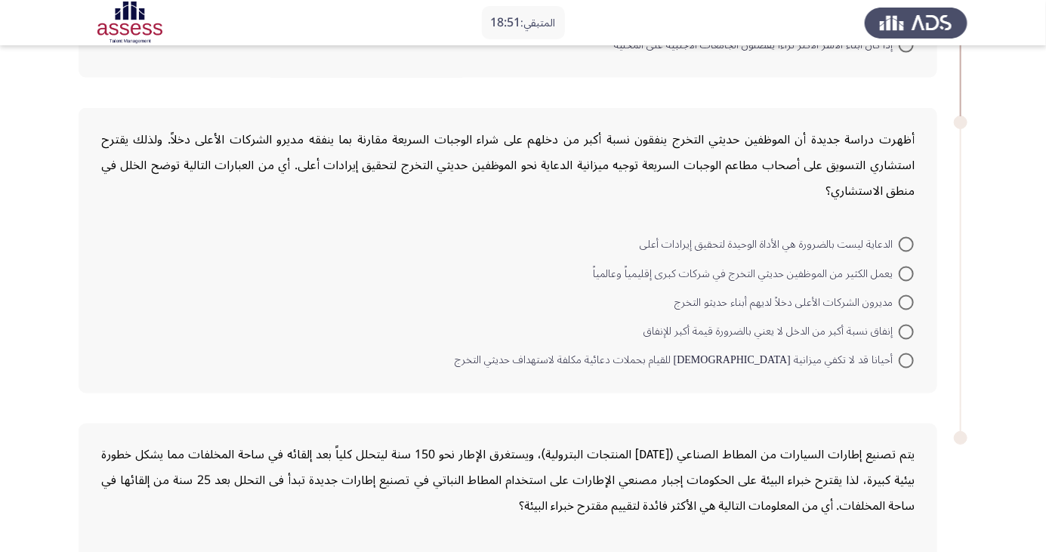
scroll to position [938, 0]
click at [911, 330] on span at bounding box center [906, 331] width 15 height 15
click at [911, 330] on input "إنفاق نسبة أكبر من الدخل لا يعني بالضرورة قيمة أكبر للإنفاق" at bounding box center [906, 331] width 15 height 15
radio input "true"
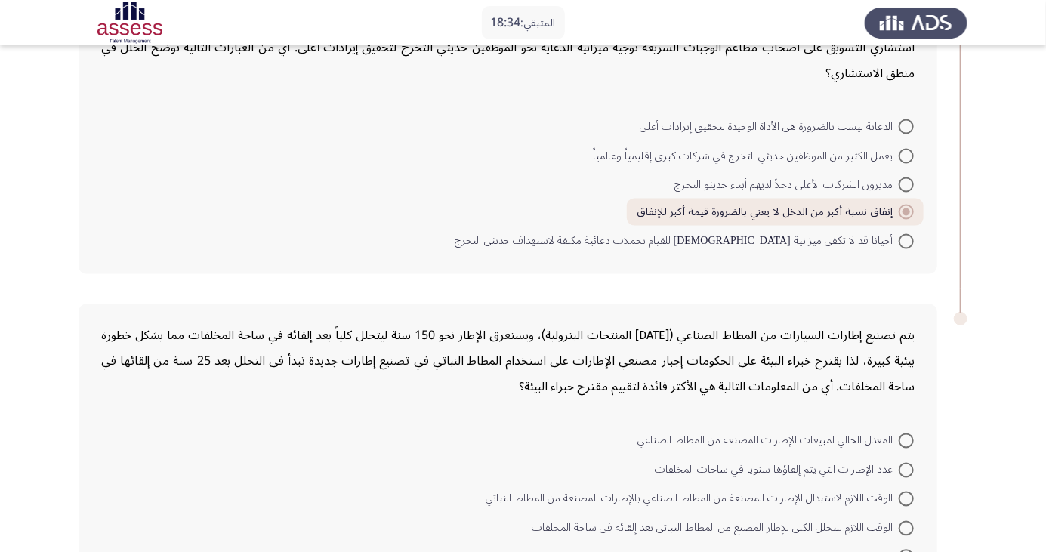
scroll to position [1093, 0]
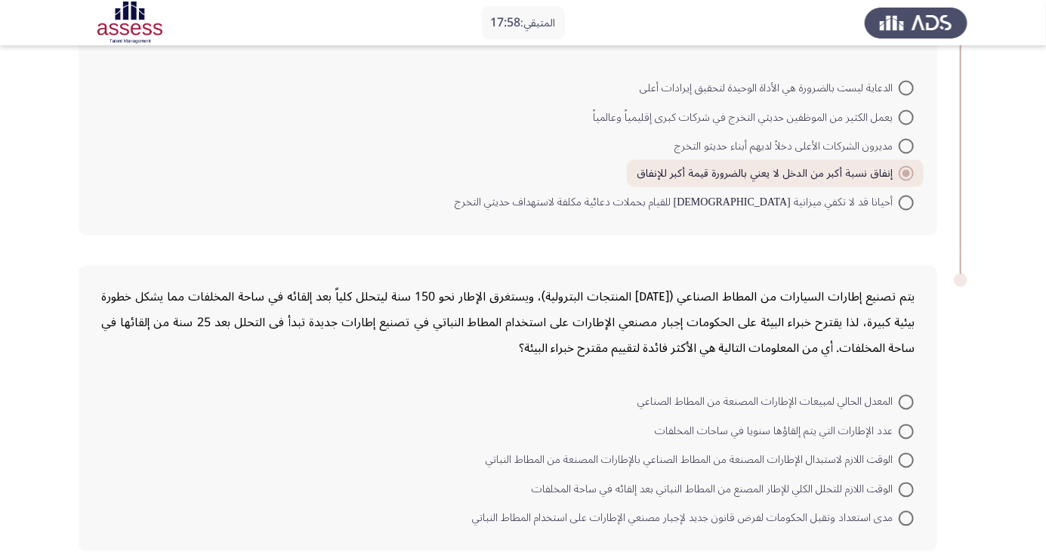
click at [899, 486] on span at bounding box center [906, 490] width 15 height 15
click at [899, 486] on input "الوقت اللازم للتحلل الكلي للإطار المصنع من المطاط النباتي بعد إلقائه في ساحة ال…" at bounding box center [906, 490] width 15 height 15
radio input "true"
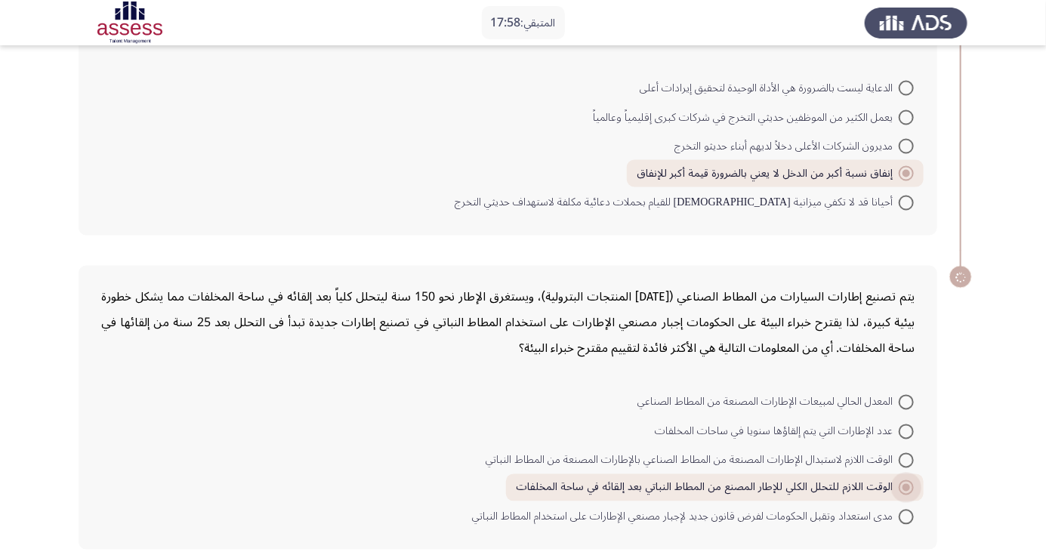
scroll to position [1091, 0]
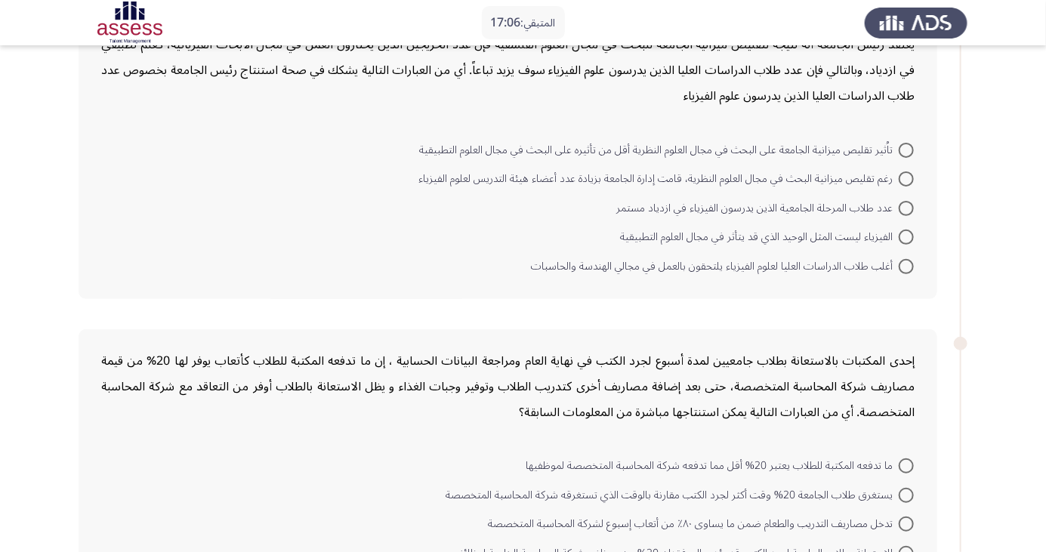
scroll to position [122, 0]
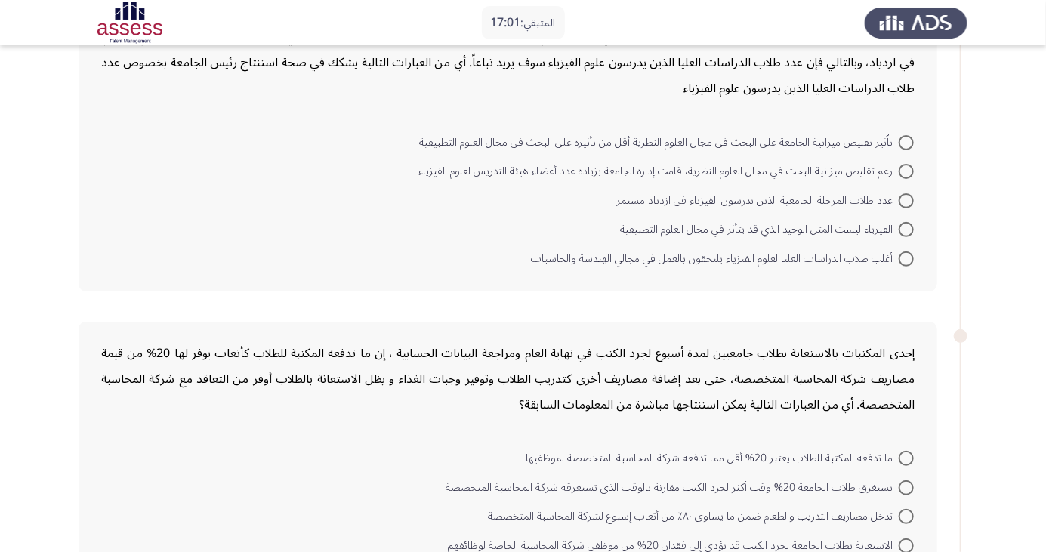
click at [907, 257] on span at bounding box center [906, 259] width 15 height 15
click at [907, 257] on input "أغلب طلاب الدراسات العليا لعلوم الفيزياء يلتحقون بالعمل في مجالي الهندسة والحاس…" at bounding box center [906, 259] width 15 height 15
radio input "true"
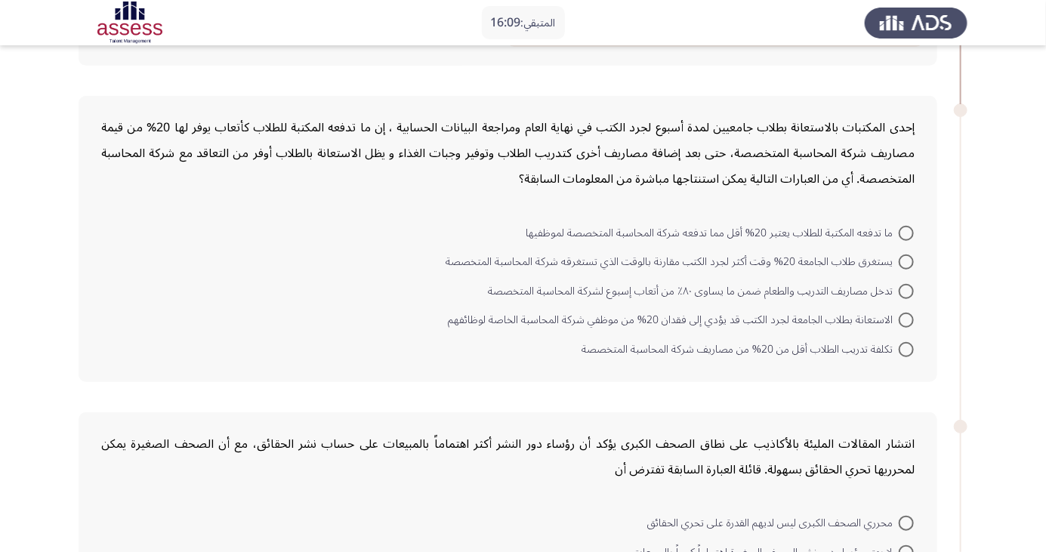
scroll to position [345, 0]
click at [907, 233] on span at bounding box center [906, 234] width 15 height 15
click at [907, 233] on input "ما تدفعه المكتبة للطلاب يعتبر 20% أقل مما تدفعه شركة المحاسبة المتخصصة لموظفيها" at bounding box center [906, 234] width 15 height 15
radio input "true"
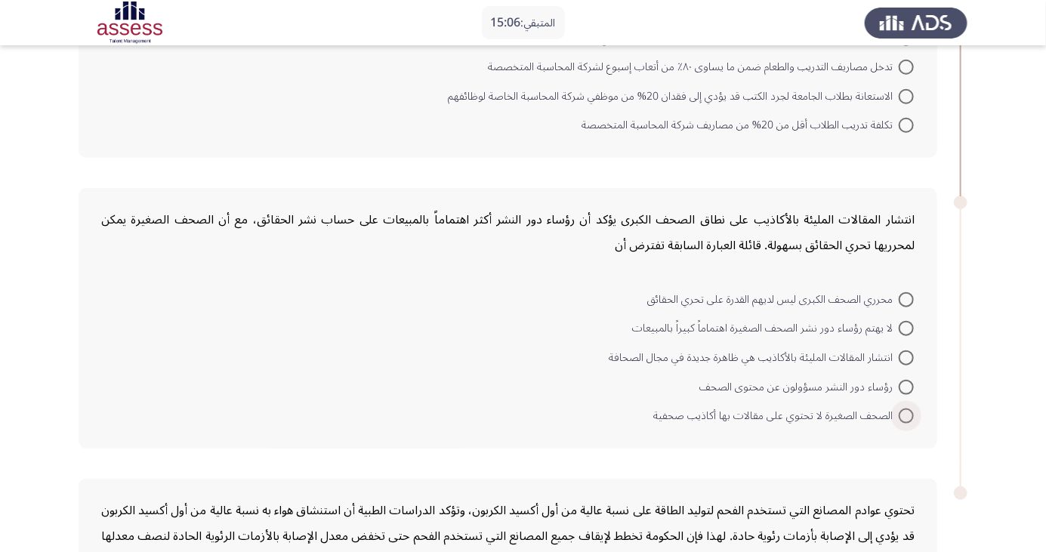
scroll to position [573, 0]
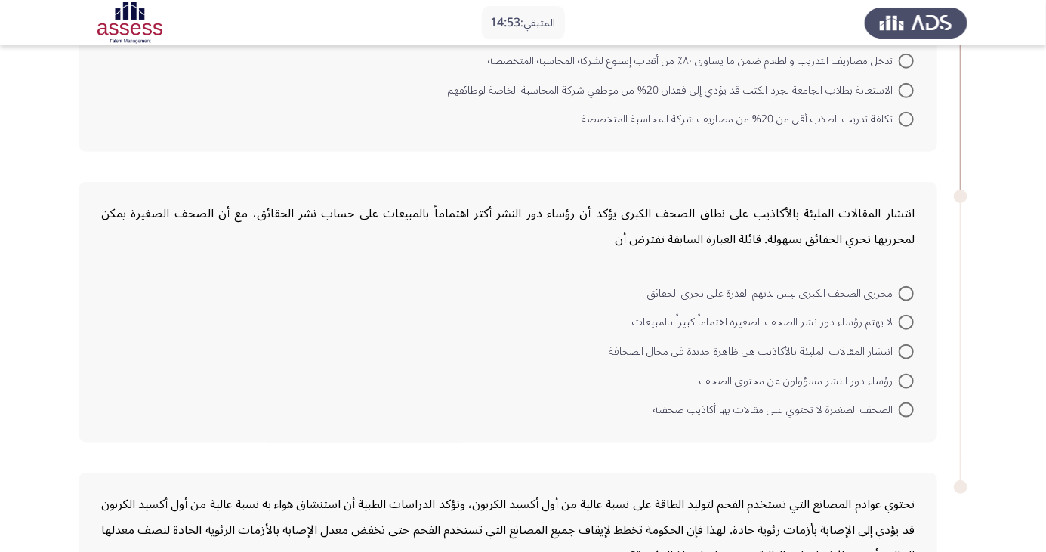
click at [891, 401] on span "الصحف الصغيرة لا تحتوي على مقالات بها أكاذيب صحفية" at bounding box center [777, 410] width 246 height 18
click at [899, 403] on input "الصحف الصغيرة لا تحتوي على مقالات بها أكاذيب صحفية" at bounding box center [906, 410] width 15 height 15
radio input "true"
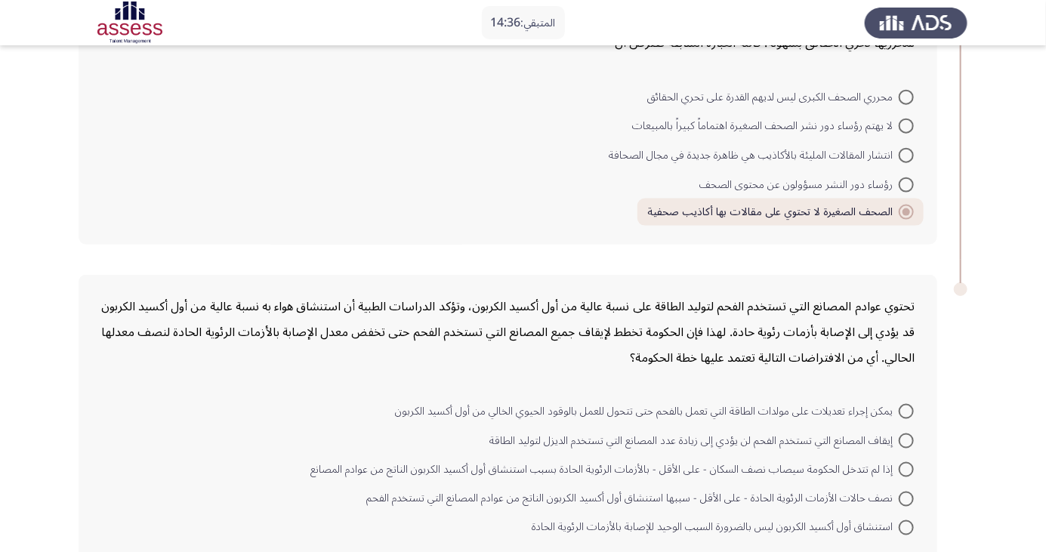
scroll to position [780, 0]
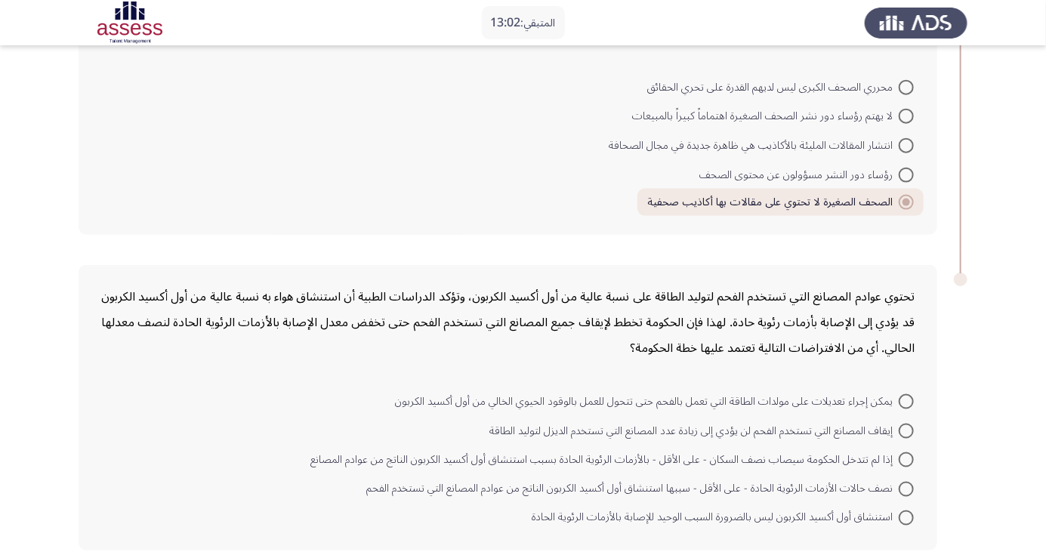
click at [903, 463] on span at bounding box center [906, 460] width 15 height 15
click at [903, 463] on input "إذا لم تتدخل الحكومة سيصاب نصف السكان - على الأقل - بالأزمات الرئوية الحادة بسب…" at bounding box center [906, 460] width 15 height 15
radio input "true"
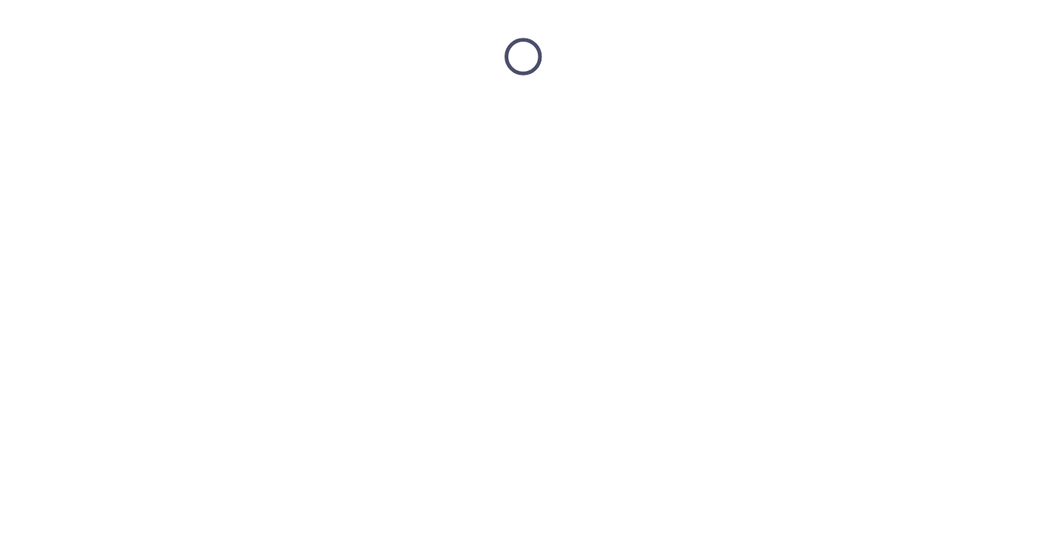
scroll to position [0, 0]
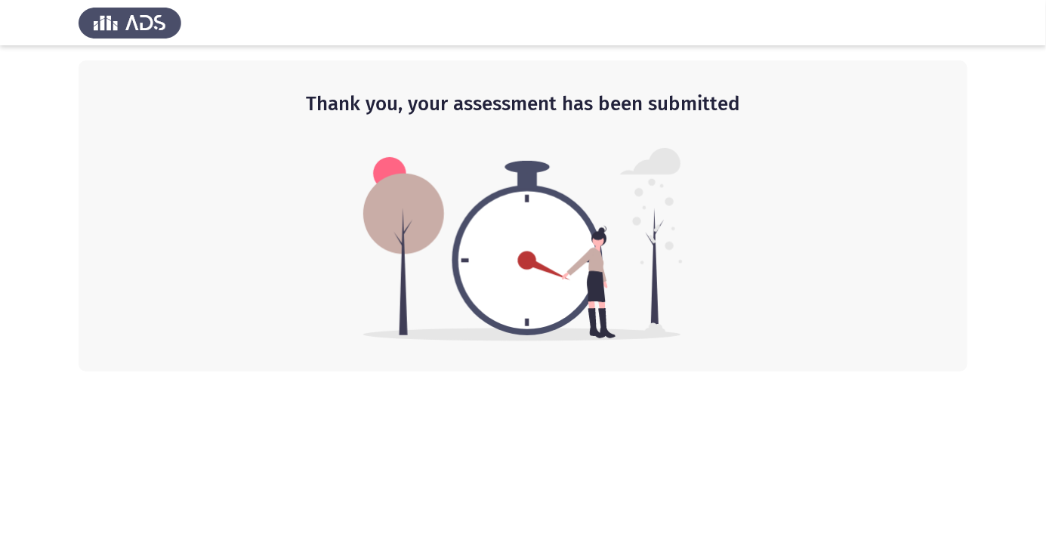
click at [83, 281] on div "Thank you, your assessment has been submitted" at bounding box center [523, 215] width 889 height 311
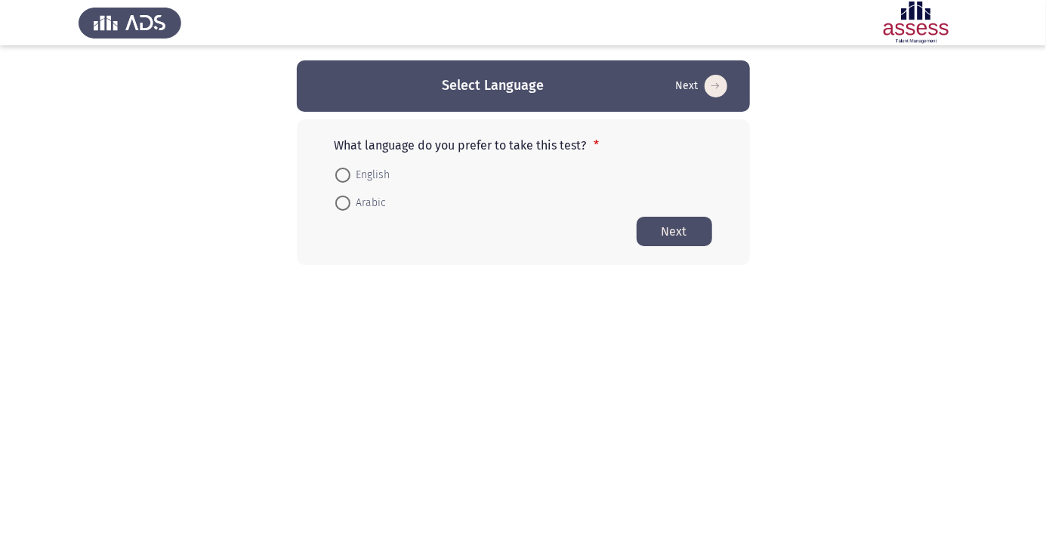
click at [342, 203] on span at bounding box center [342, 203] width 0 height 0
click at [342, 202] on input "Arabic" at bounding box center [342, 203] width 15 height 15
radio input "true"
click at [676, 233] on button "Next" at bounding box center [675, 230] width 76 height 29
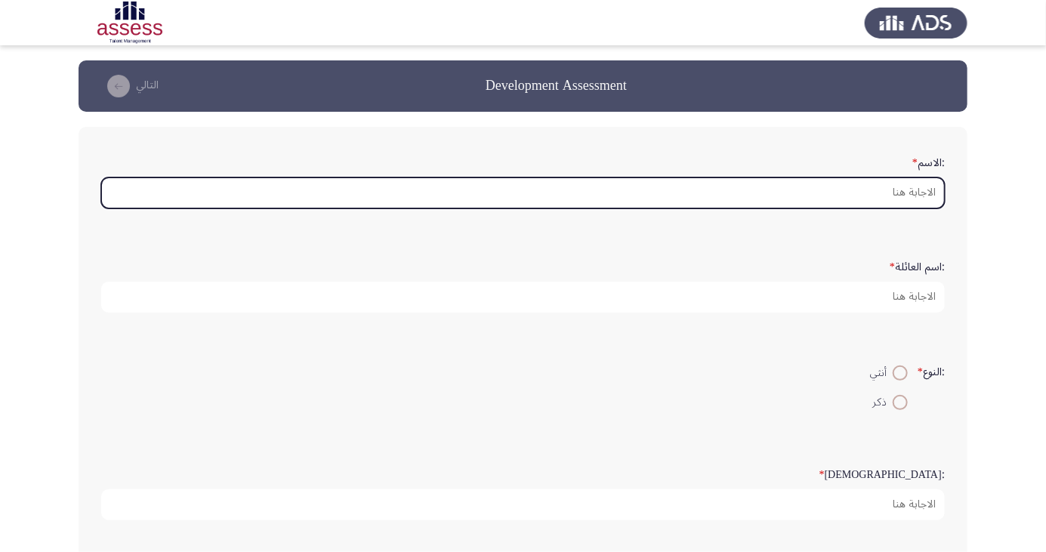
click at [868, 189] on input ":الاسم *" at bounding box center [523, 193] width 844 height 31
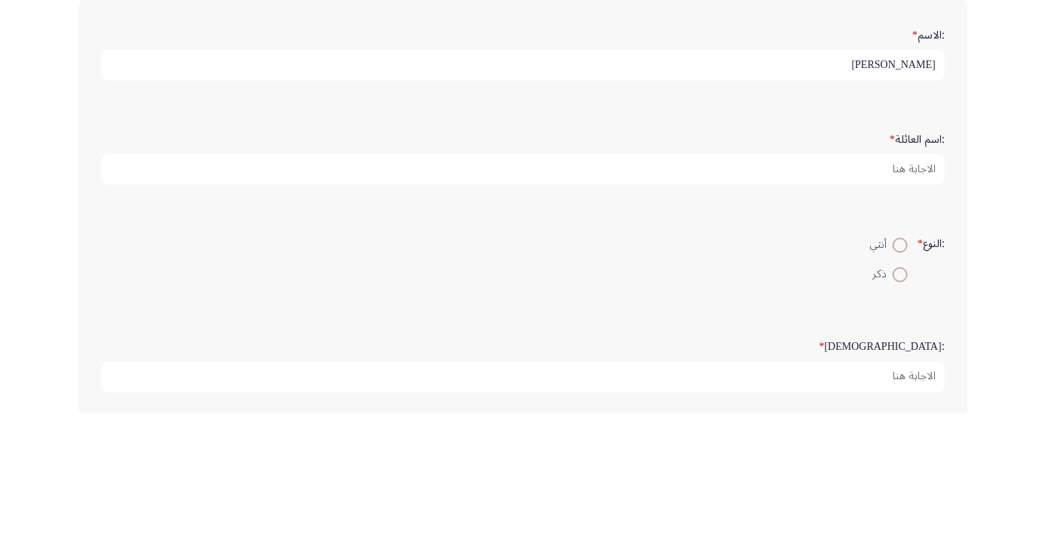
type input "محمد محمد ابراهيم شلش"
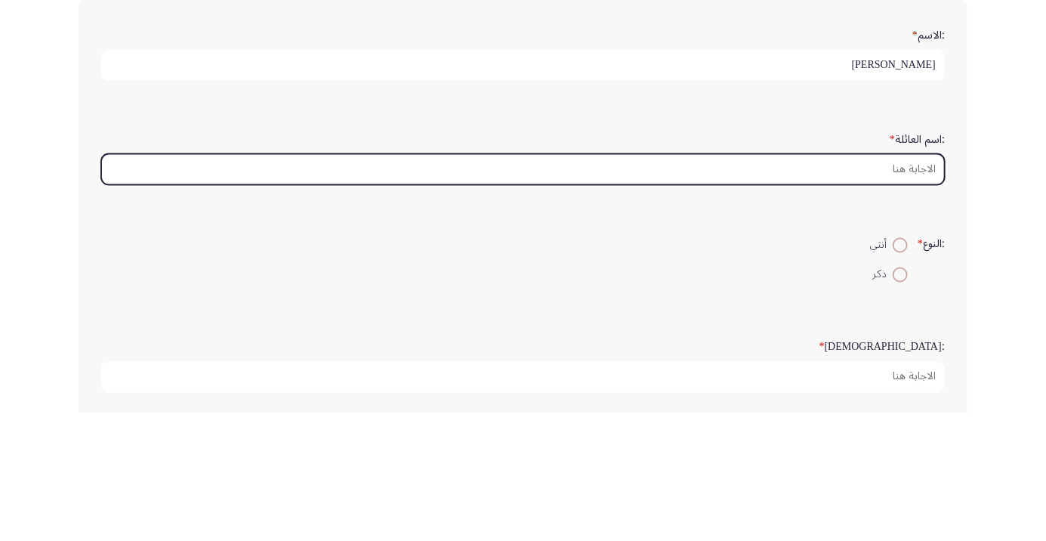
click at [919, 295] on input ":اسم العائلة *" at bounding box center [523, 297] width 844 height 31
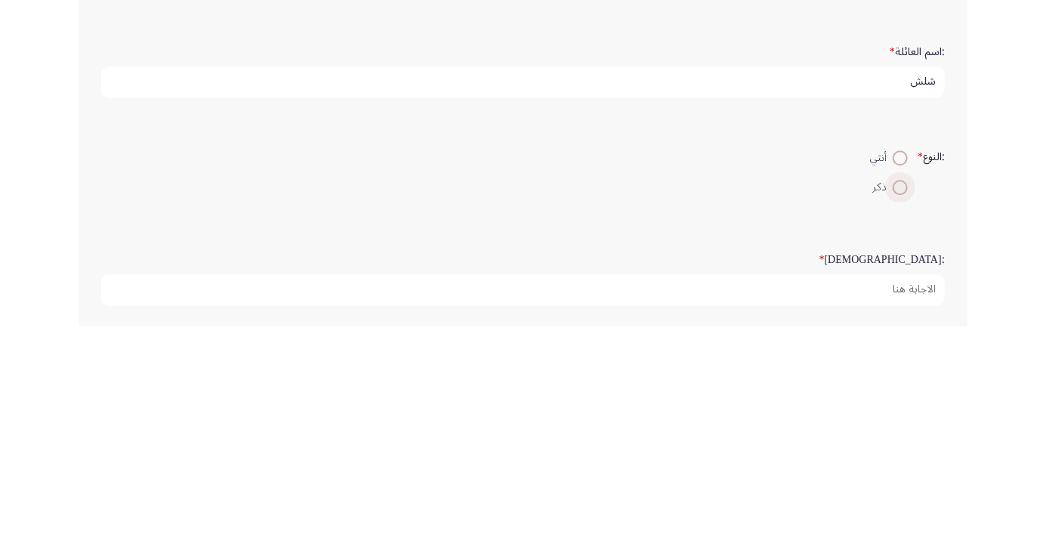
type input "شلش"
click at [901, 403] on span at bounding box center [901, 403] width 0 height 0
click at [898, 400] on input "ذكر" at bounding box center [900, 402] width 15 height 15
radio input "true"
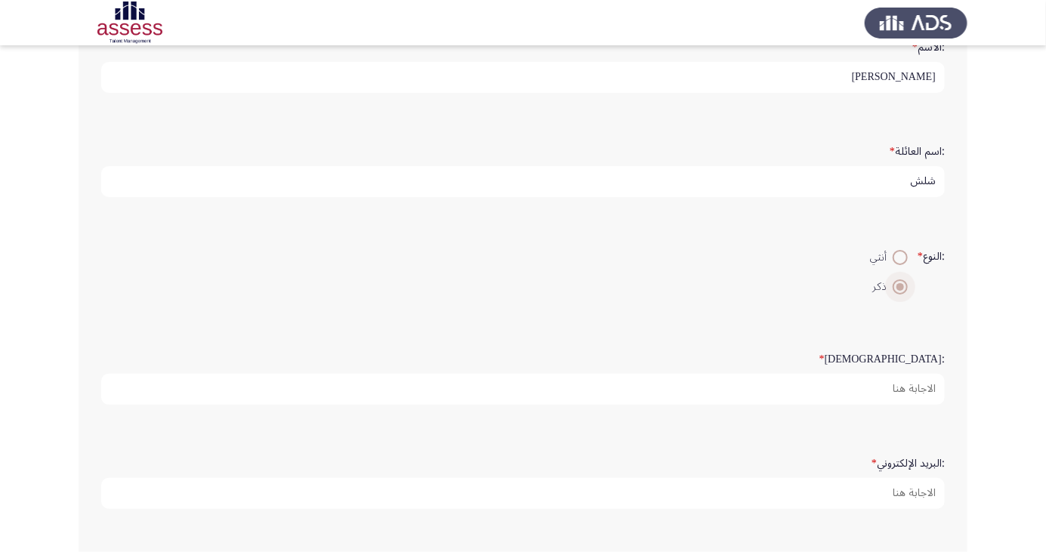
scroll to position [119, 0]
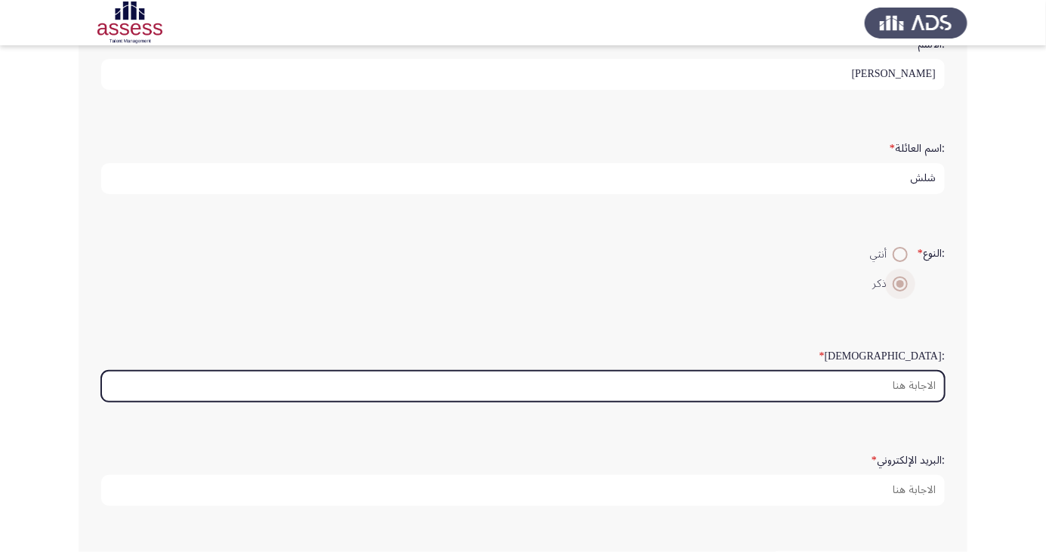
click at [908, 387] on input ":السن *" at bounding box center [523, 386] width 844 height 31
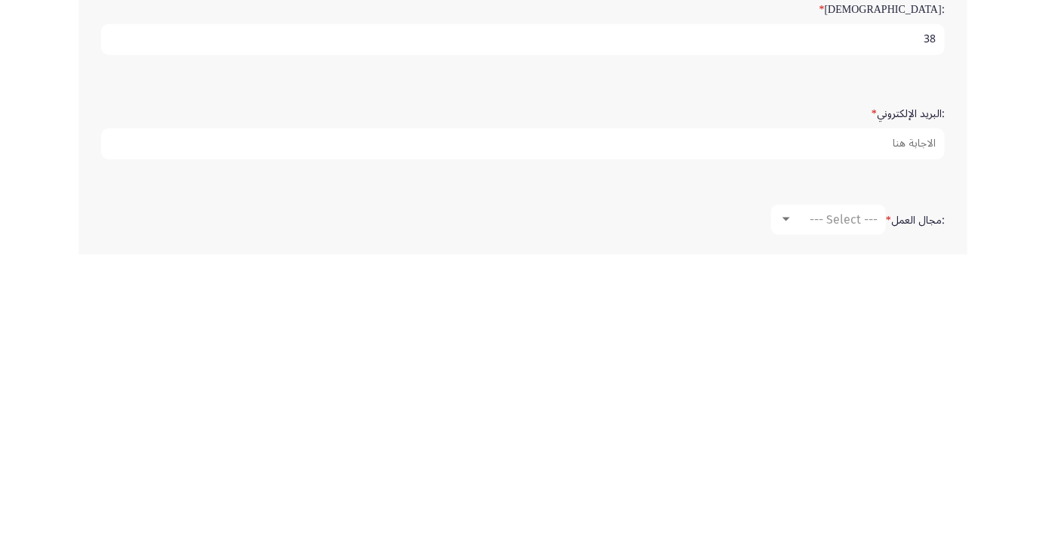
scroll to position [179, 0]
type input "38"
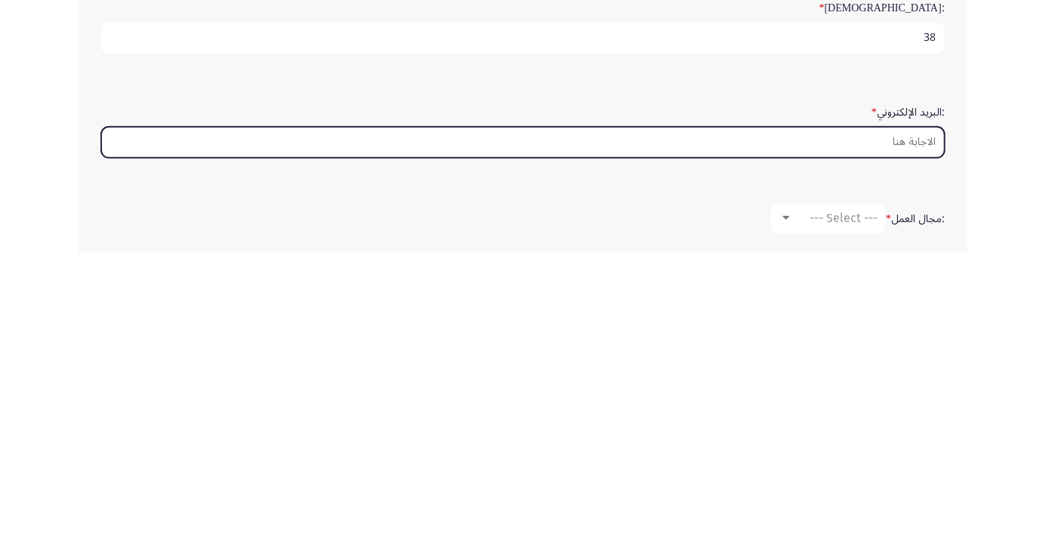
click at [919, 431] on input ":البريد الإلكتروني *" at bounding box center [523, 430] width 844 height 31
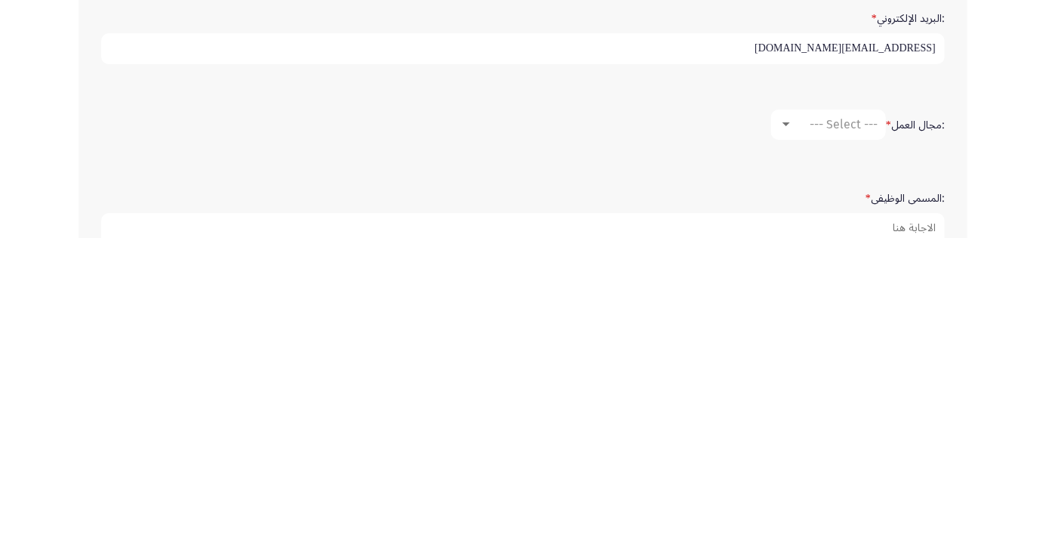
type input "adamshalsh88@gmail.com"
click at [786, 425] on div at bounding box center [787, 427] width 8 height 4
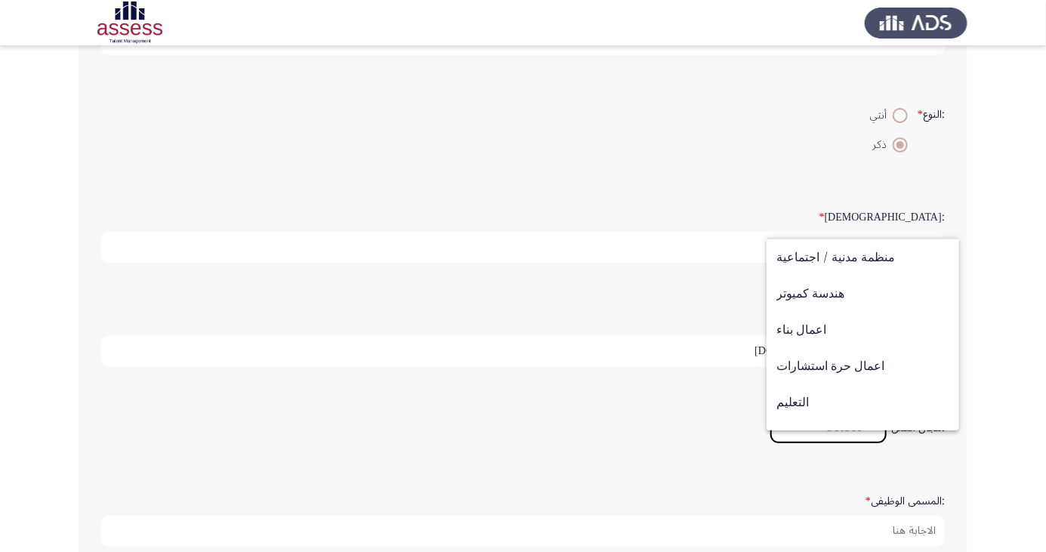
scroll to position [496, 0]
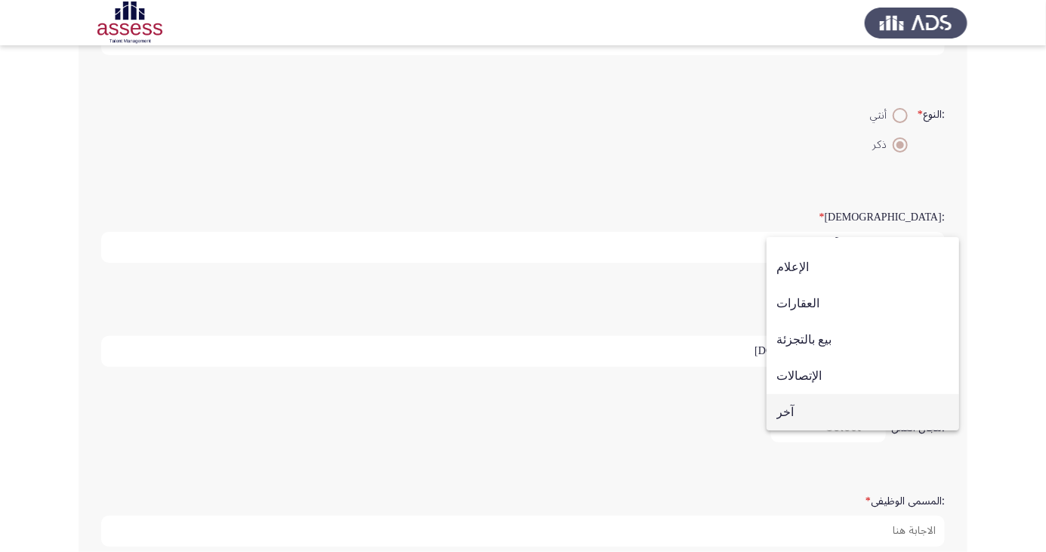
click at [796, 412] on span "آخر" at bounding box center [863, 412] width 173 height 36
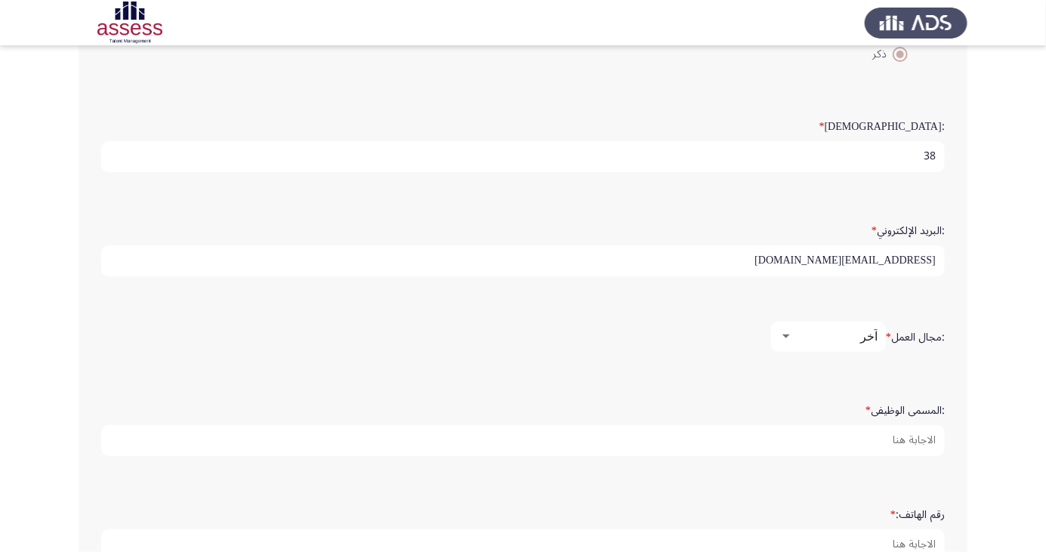
scroll to position [376, 0]
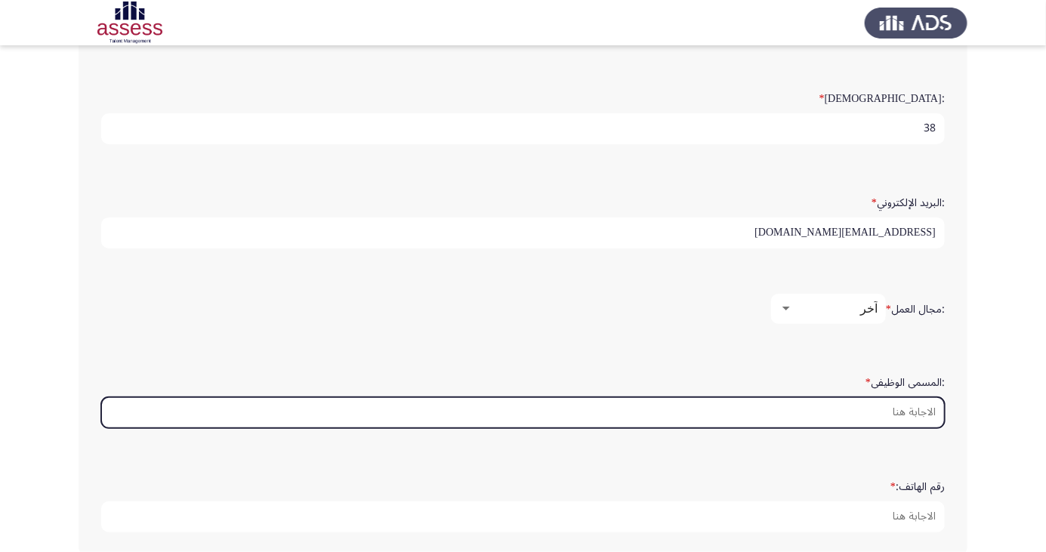
click at [920, 403] on input ":المسمى الوظيفى *" at bounding box center [523, 412] width 844 height 31
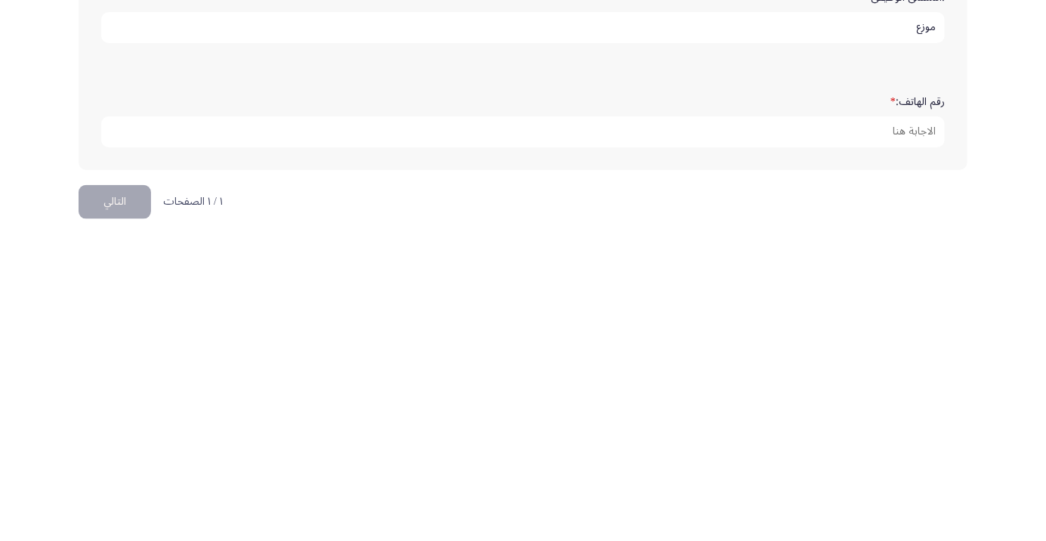
scroll to position [460, 0]
type input "موزع"
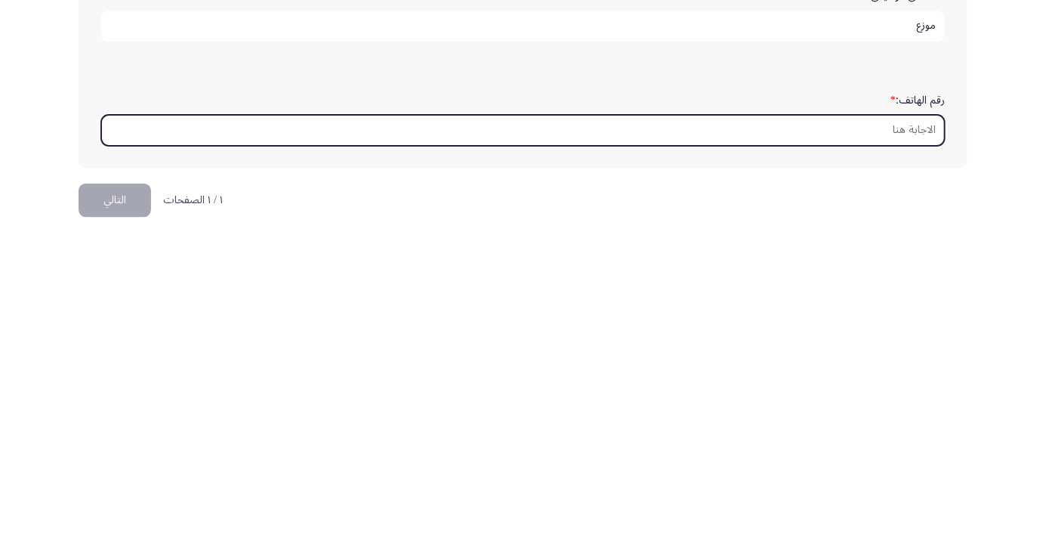
click at [913, 428] on input "رقم الهاتف: *" at bounding box center [523, 433] width 844 height 31
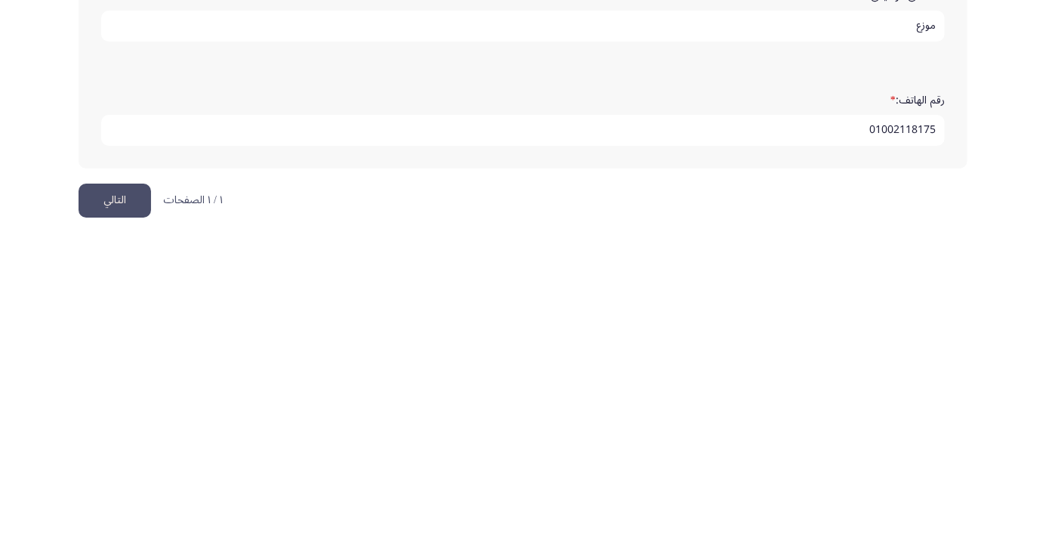
type input "01002118175"
click at [125, 492] on button "التالي" at bounding box center [115, 504] width 73 height 34
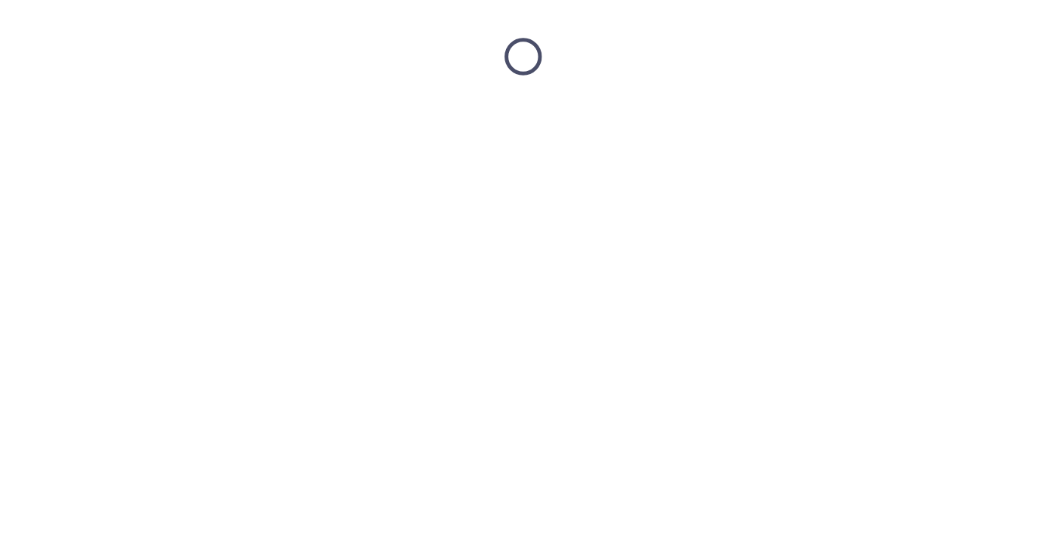
scroll to position [0, 0]
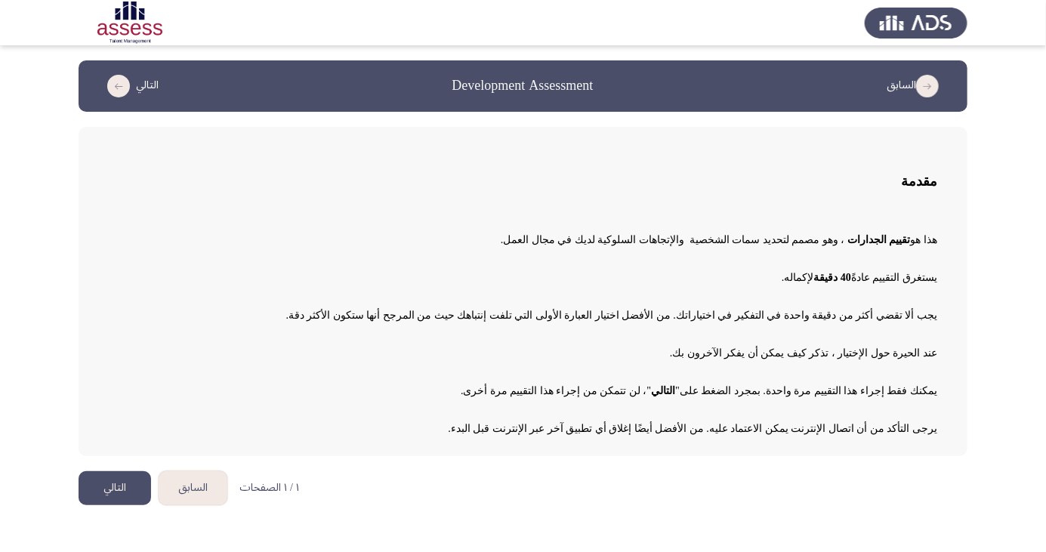
click at [116, 490] on button "التالي" at bounding box center [115, 488] width 73 height 34
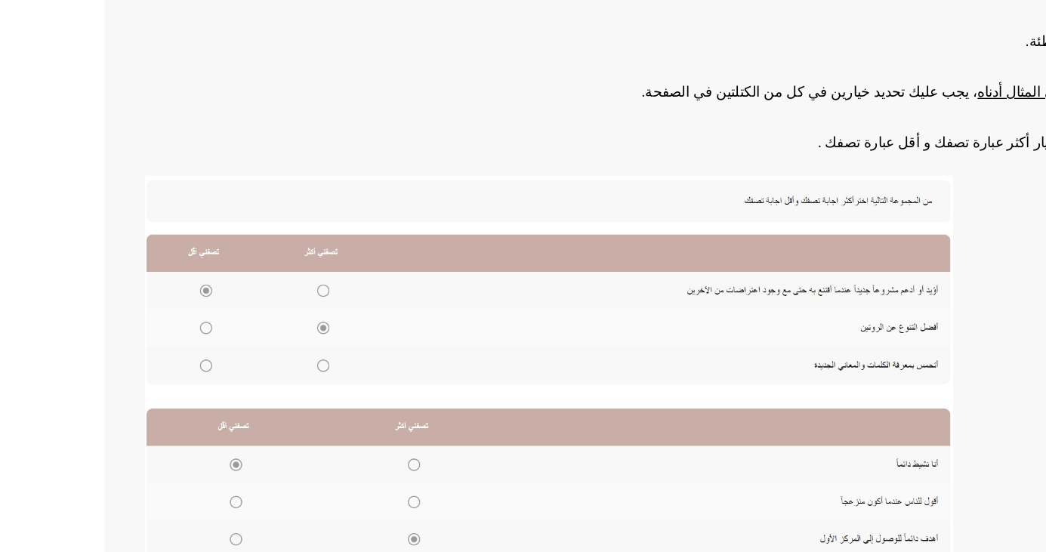
scroll to position [126, 0]
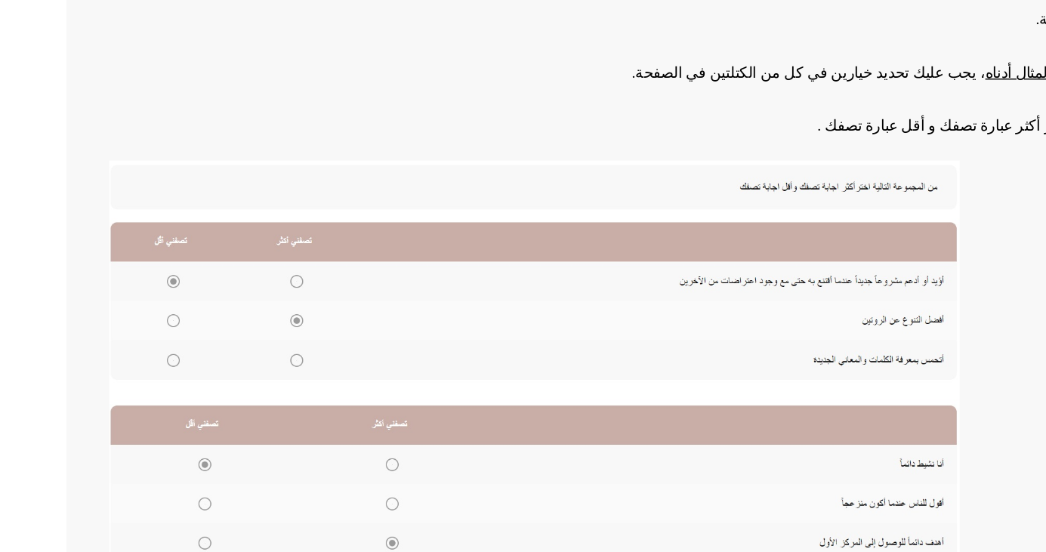
click at [250, 340] on img at bounding box center [411, 371] width 604 height 289
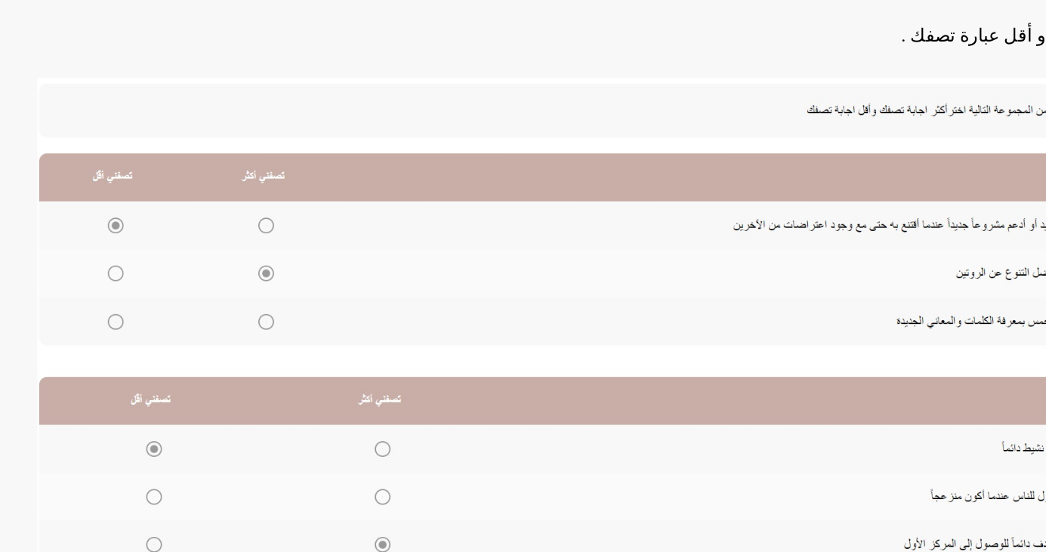
click at [239, 369] on img at bounding box center [411, 371] width 604 height 289
click at [243, 369] on img at bounding box center [411, 371] width 604 height 289
click at [242, 372] on img at bounding box center [411, 371] width 604 height 289
click at [241, 369] on img at bounding box center [411, 371] width 604 height 289
click at [242, 372] on img at bounding box center [411, 371] width 604 height 289
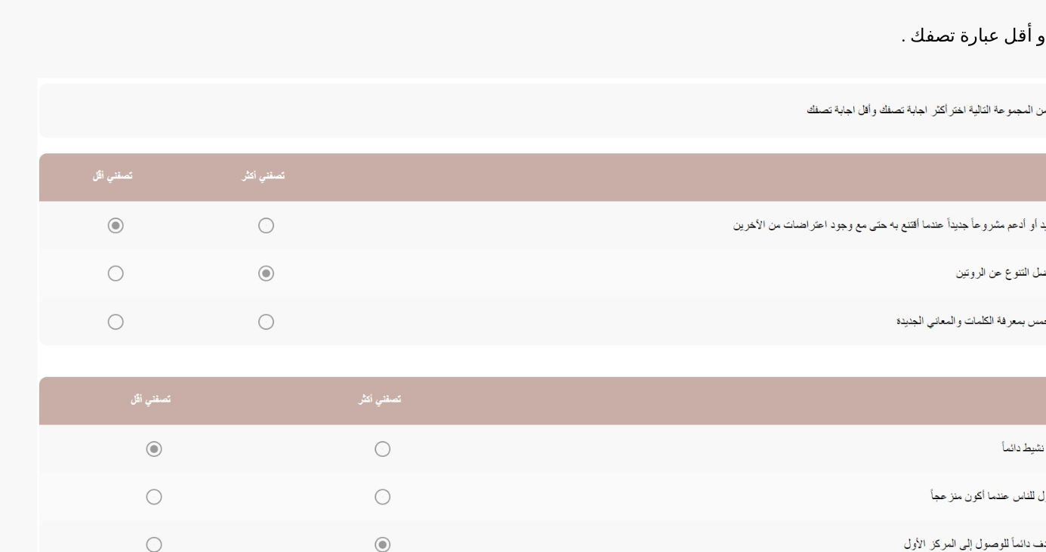
click at [242, 371] on img at bounding box center [411, 371] width 604 height 289
click at [238, 370] on img at bounding box center [411, 371] width 604 height 289
click at [152, 374] on img at bounding box center [411, 371] width 604 height 289
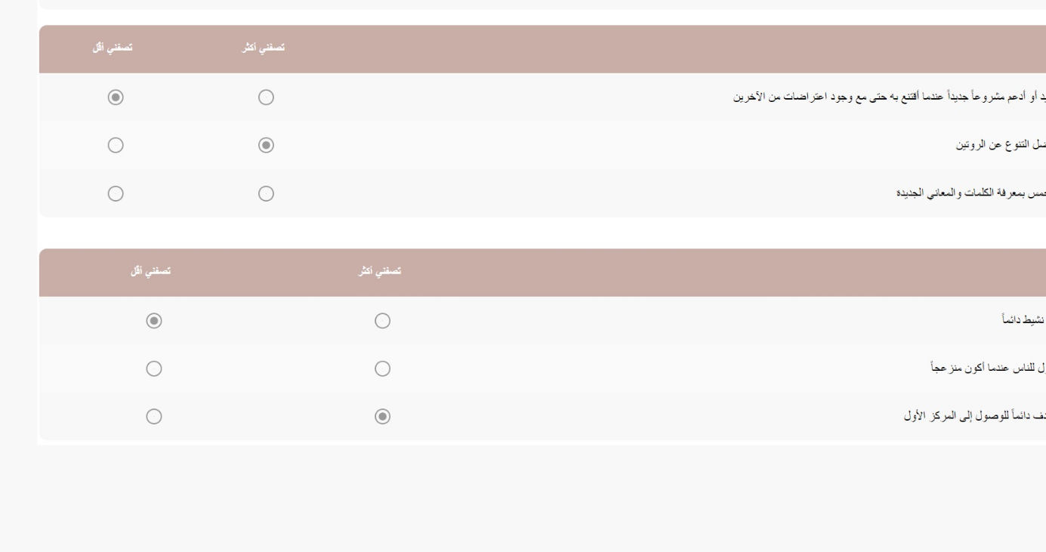
scroll to position [187, 0]
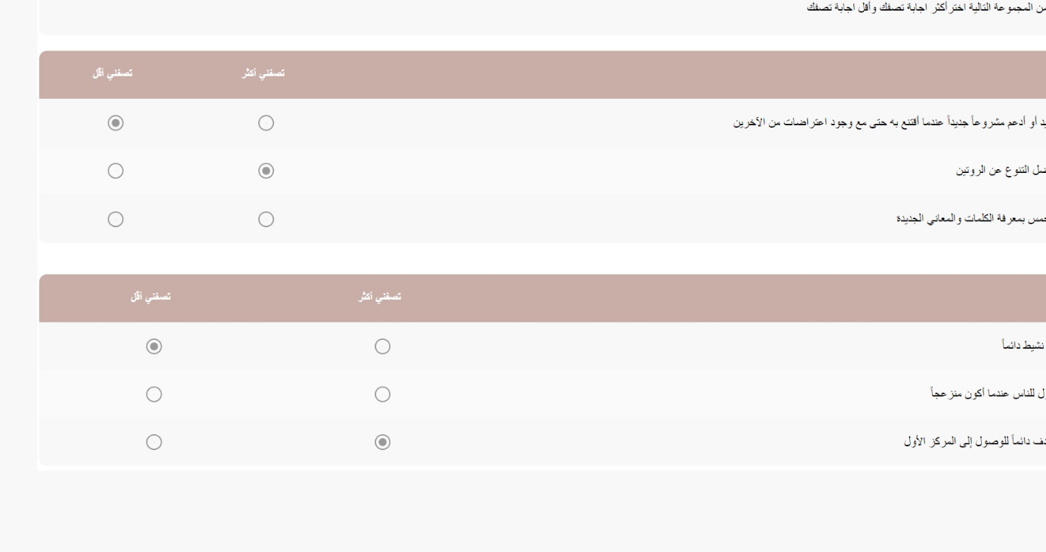
click at [242, 310] on img at bounding box center [411, 310] width 604 height 289
click at [239, 312] on img at bounding box center [411, 310] width 604 height 289
click at [246, 307] on img at bounding box center [411, 310] width 604 height 289
click at [244, 253] on img at bounding box center [411, 310] width 604 height 289
click at [246, 250] on img at bounding box center [411, 310] width 604 height 289
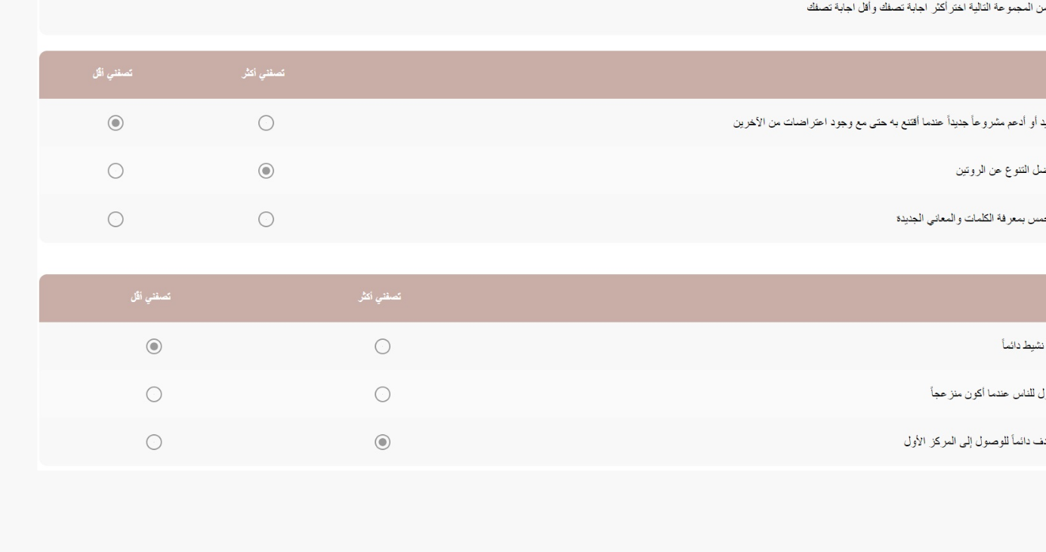
click at [243, 252] on img at bounding box center [411, 310] width 604 height 289
click at [158, 280] on img at bounding box center [411, 310] width 604 height 289
click at [157, 278] on img at bounding box center [411, 310] width 604 height 289
click at [152, 311] on img at bounding box center [411, 310] width 604 height 289
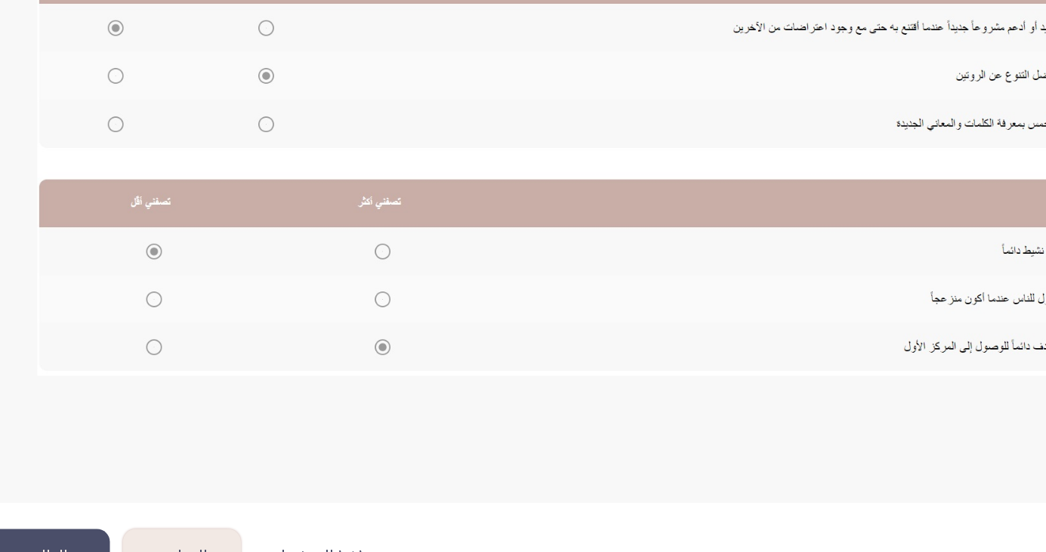
scroll to position [215, 0]
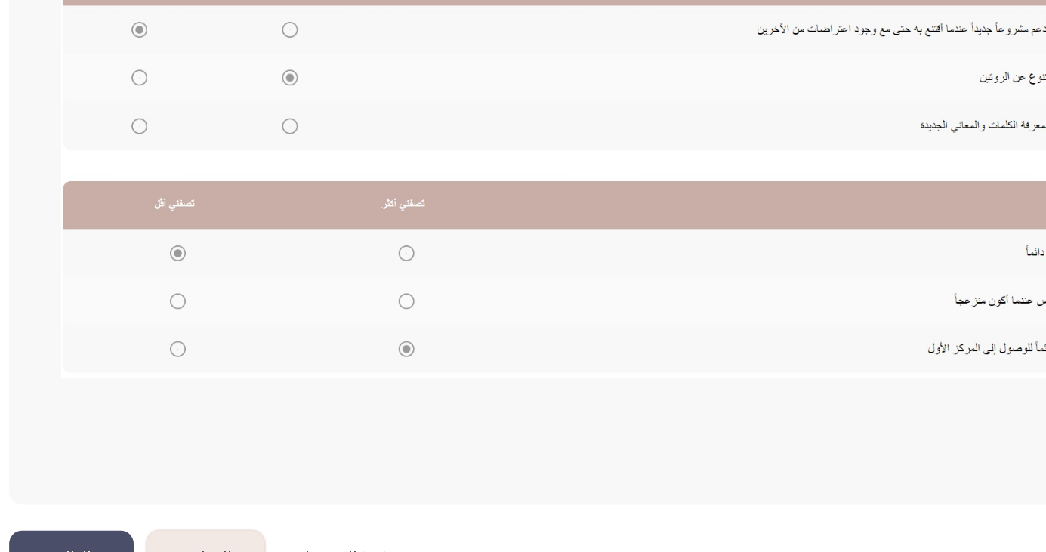
click at [177, 407] on img at bounding box center [411, 283] width 604 height 289
click at [310, 413] on img at bounding box center [411, 283] width 604 height 289
click at [313, 406] on img at bounding box center [411, 283] width 604 height 289
click at [311, 413] on img at bounding box center [411, 283] width 604 height 289
click at [314, 408] on img at bounding box center [411, 283] width 604 height 289
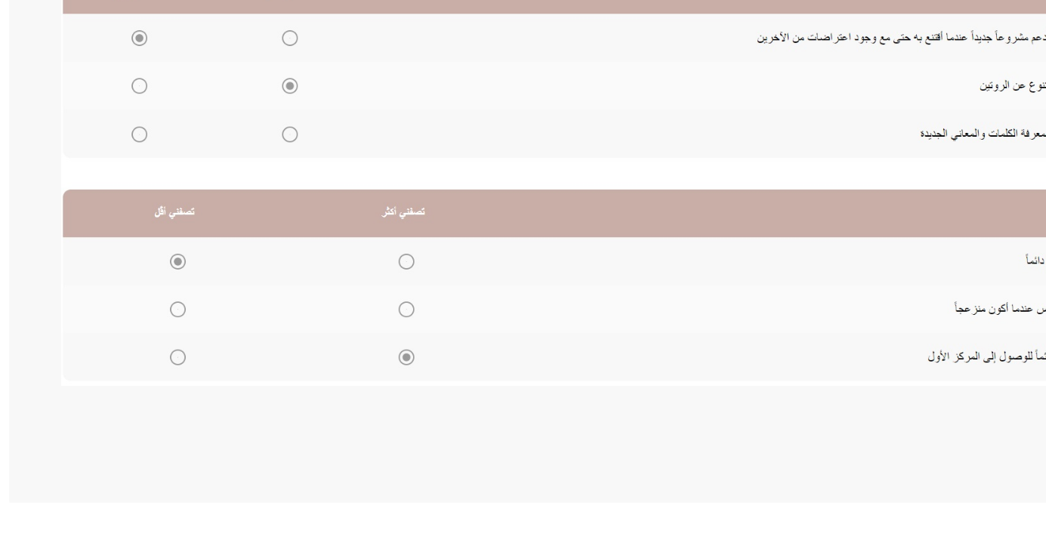
scroll to position [155, 0]
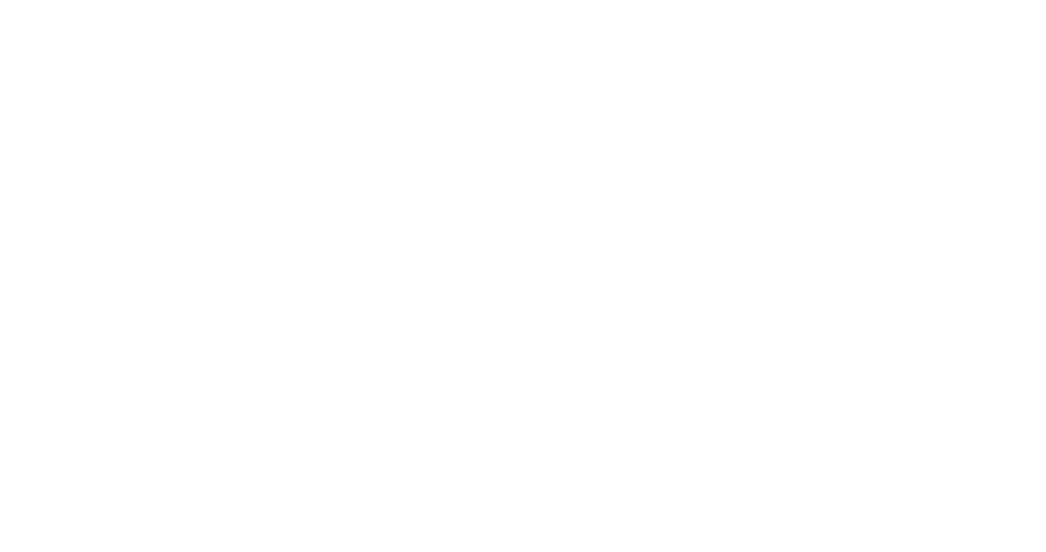
scroll to position [0, 0]
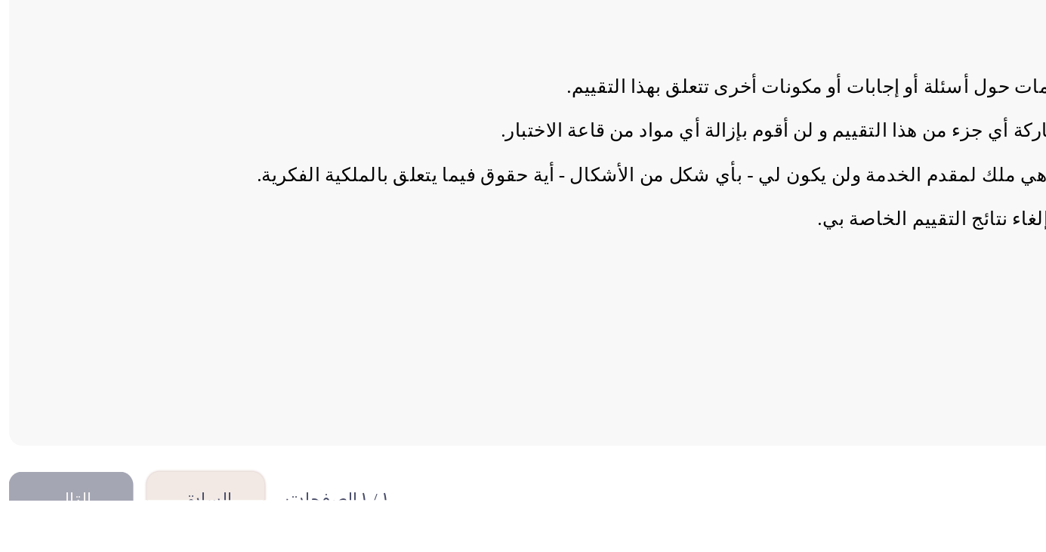
click at [124, 552] on button "التالي" at bounding box center [115, 553] width 73 height 34
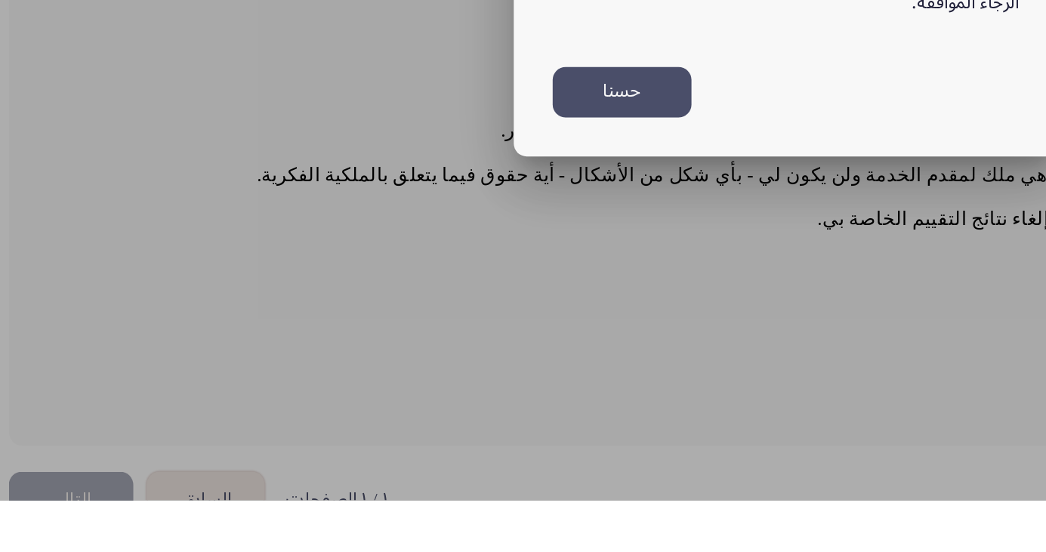
click at [442, 329] on button "حسنا" at bounding box center [435, 314] width 81 height 29
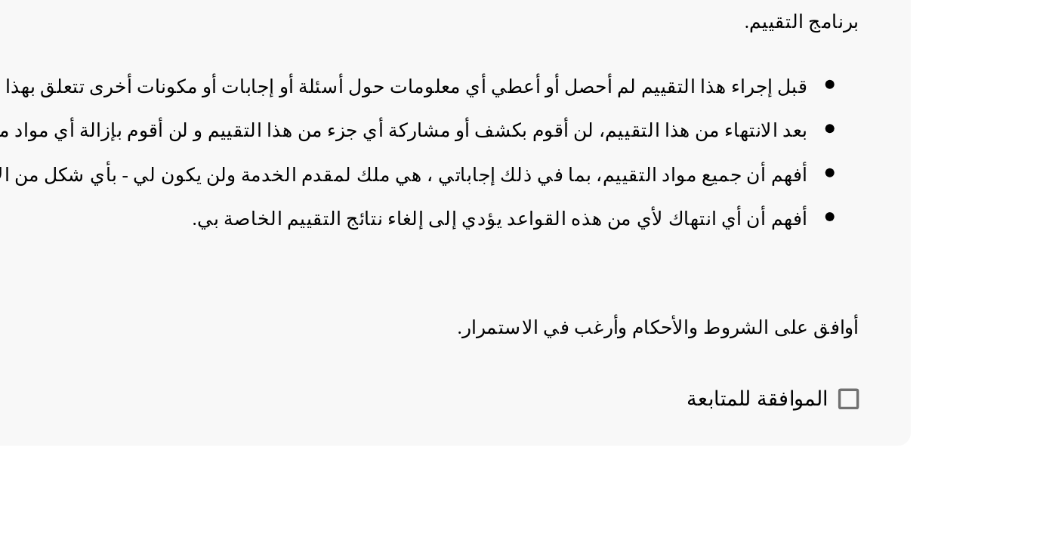
click at [934, 499] on span at bounding box center [932, 493] width 12 height 12
click at [932, 500] on input "الموافقة للمتابعة" at bounding box center [931, 499] width 1 height 1
checkbox input "true"
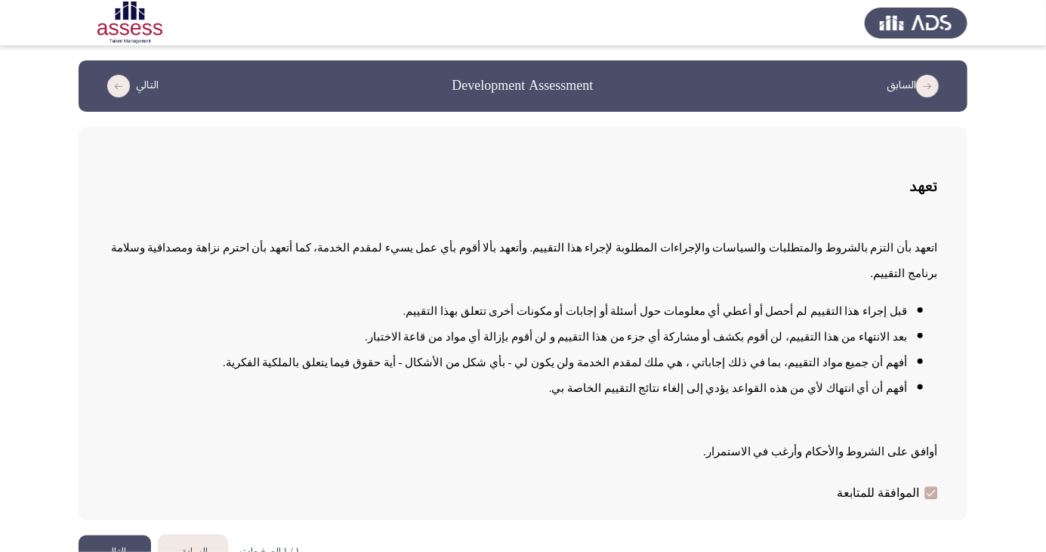
click at [128, 552] on button "التالي" at bounding box center [115, 553] width 73 height 34
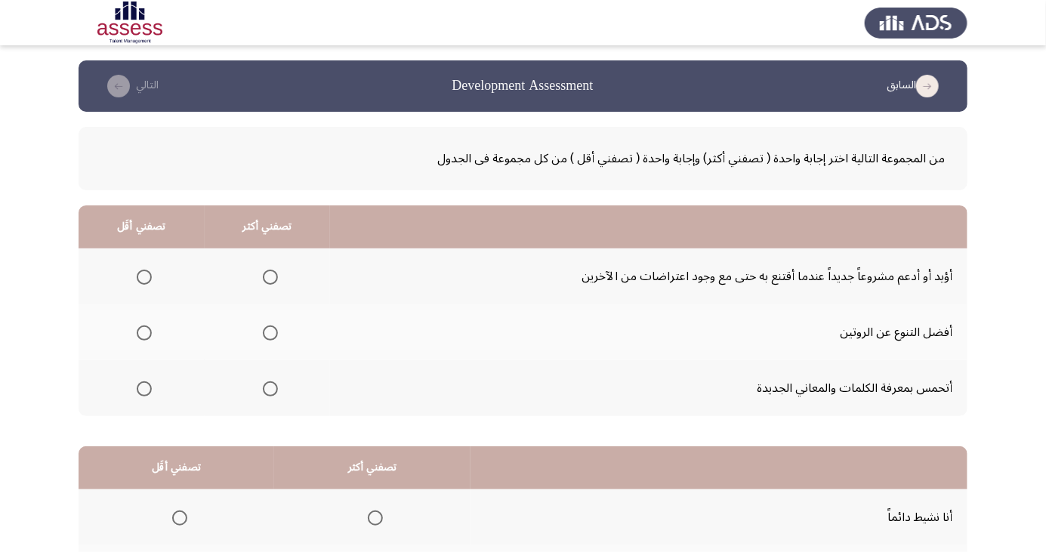
click at [270, 333] on span "Select an option" at bounding box center [270, 333] width 0 height 0
click at [269, 332] on input "Select an option" at bounding box center [270, 333] width 15 height 15
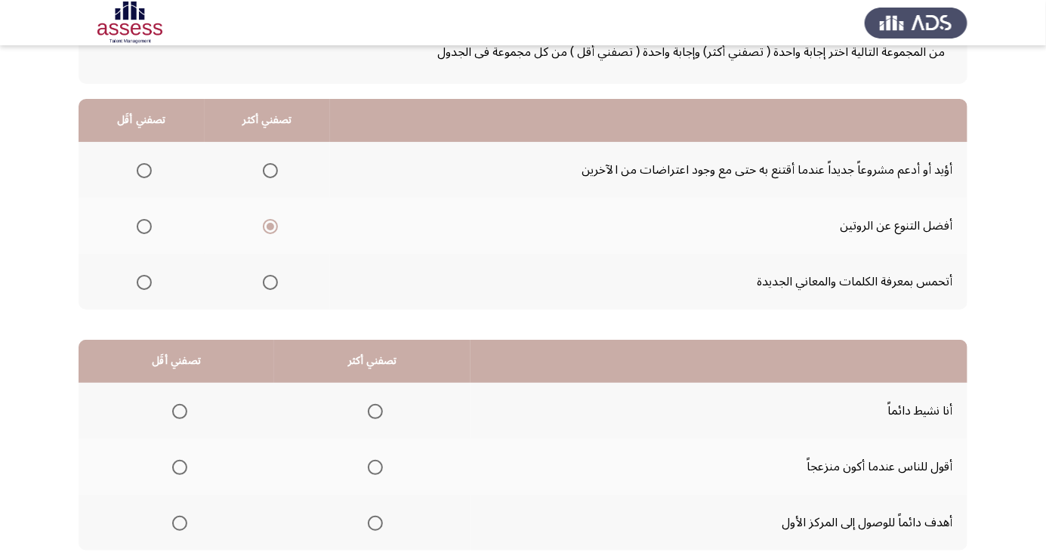
scroll to position [138, 0]
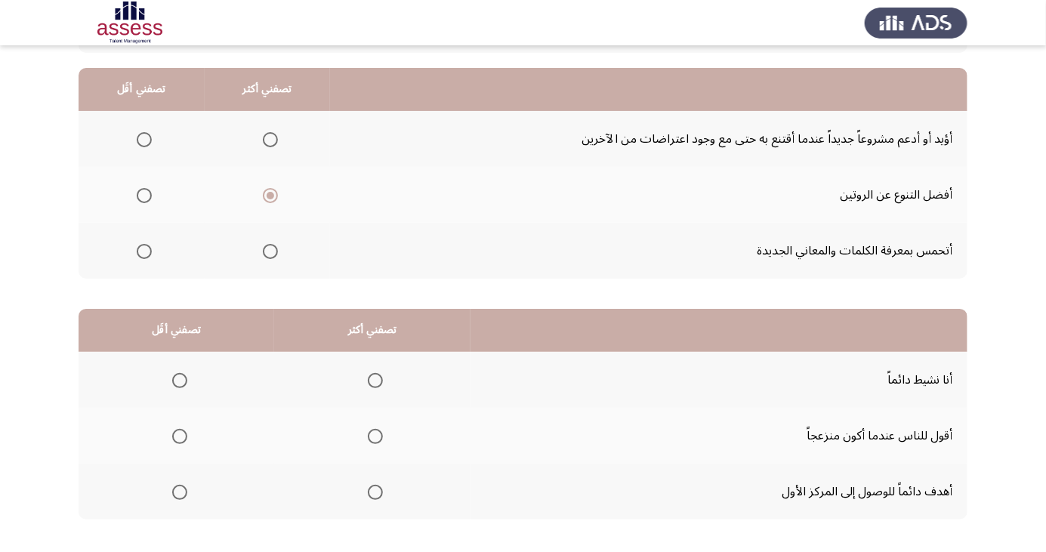
click at [374, 487] on span "Select an option" at bounding box center [375, 492] width 15 height 15
click at [374, 487] on input "Select an option" at bounding box center [375, 492] width 15 height 15
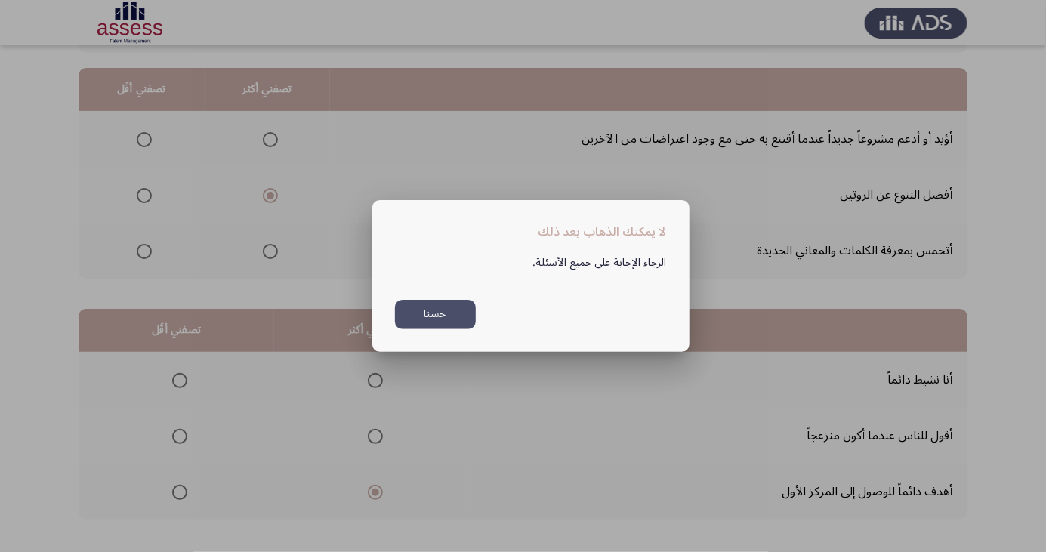
click at [447, 329] on button "حسنا" at bounding box center [435, 314] width 81 height 29
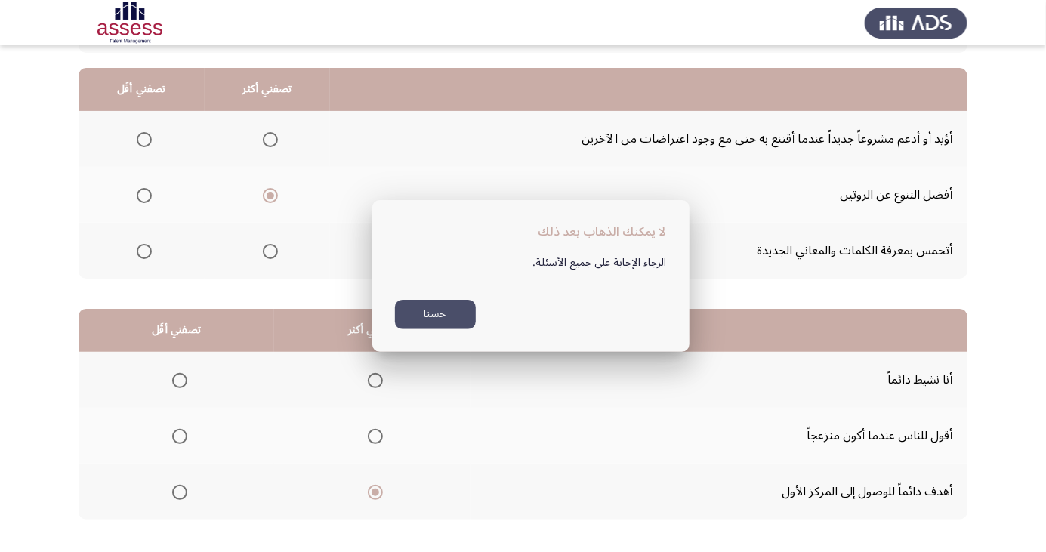
scroll to position [138, 0]
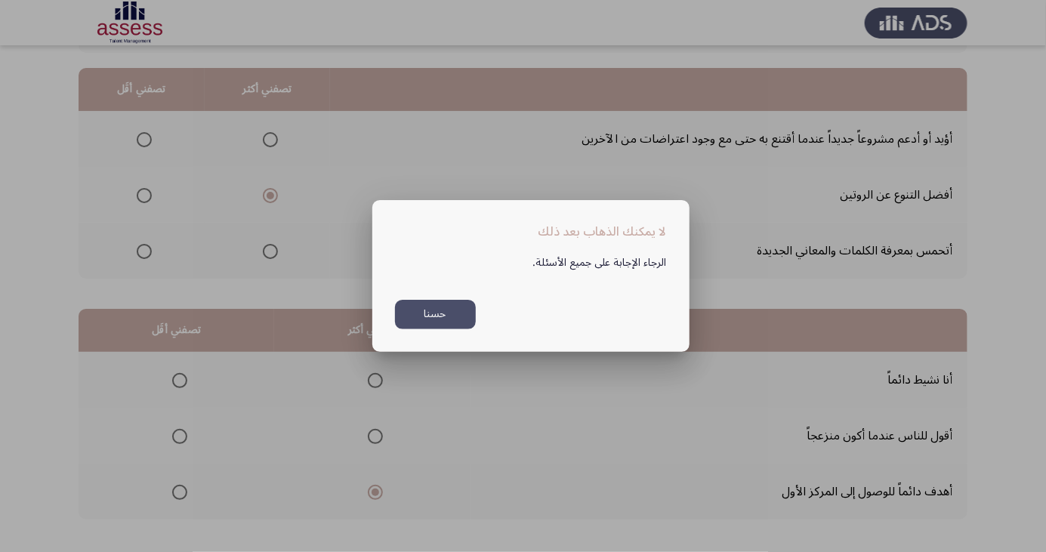
click at [446, 308] on button "حسنا" at bounding box center [435, 314] width 81 height 29
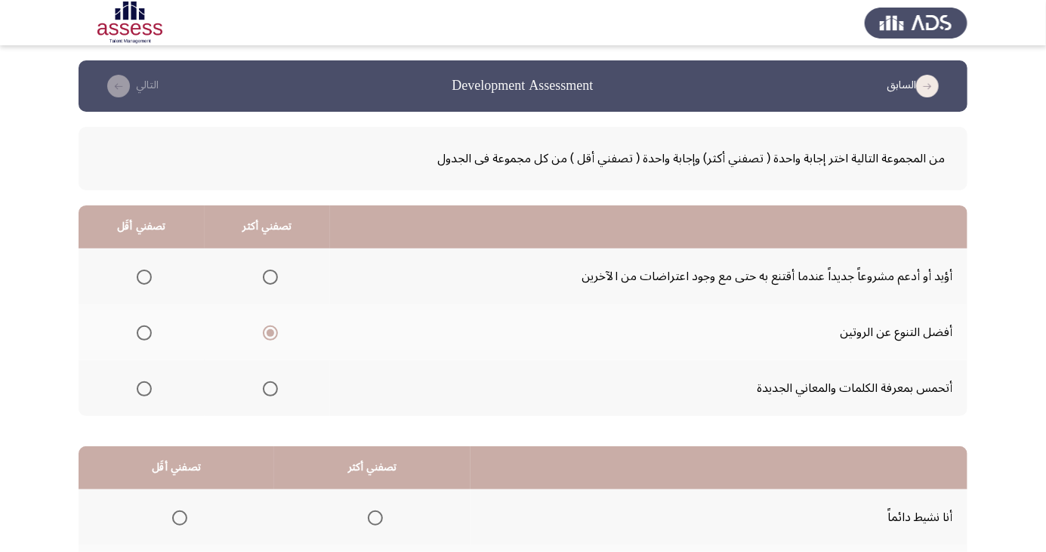
scroll to position [210, 0]
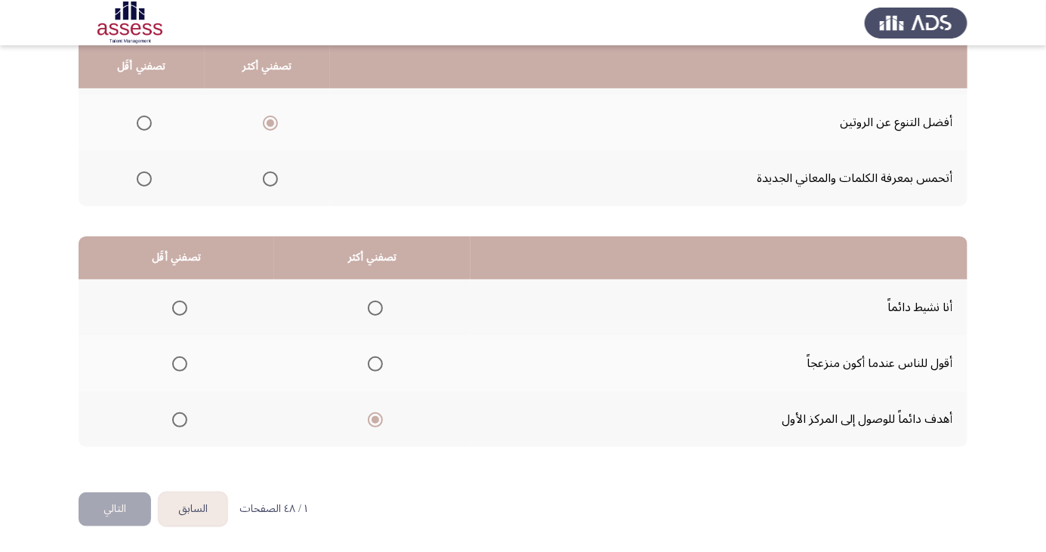
click at [113, 518] on button "التالي" at bounding box center [115, 510] width 73 height 34
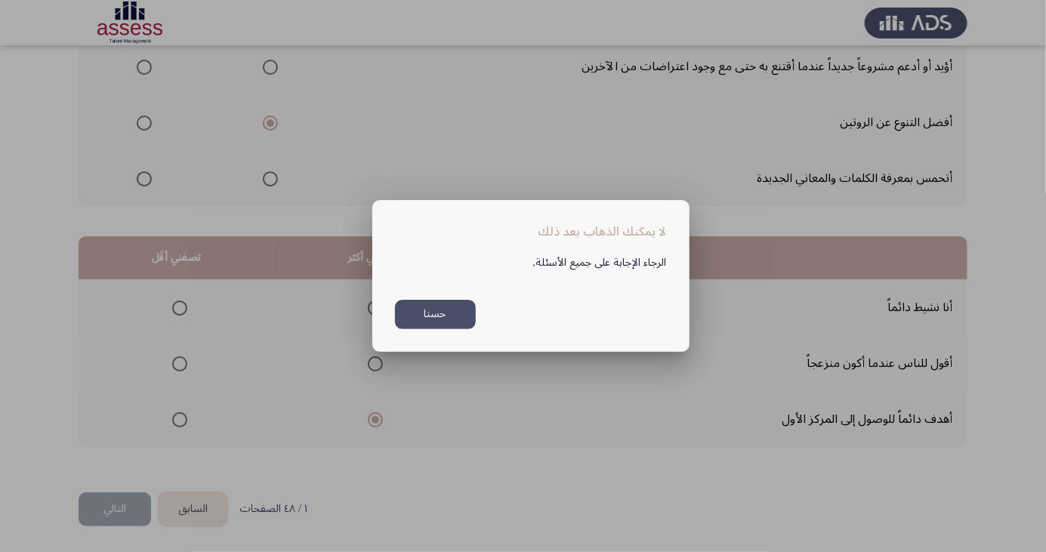
click at [423, 329] on button "حسنا" at bounding box center [435, 314] width 81 height 29
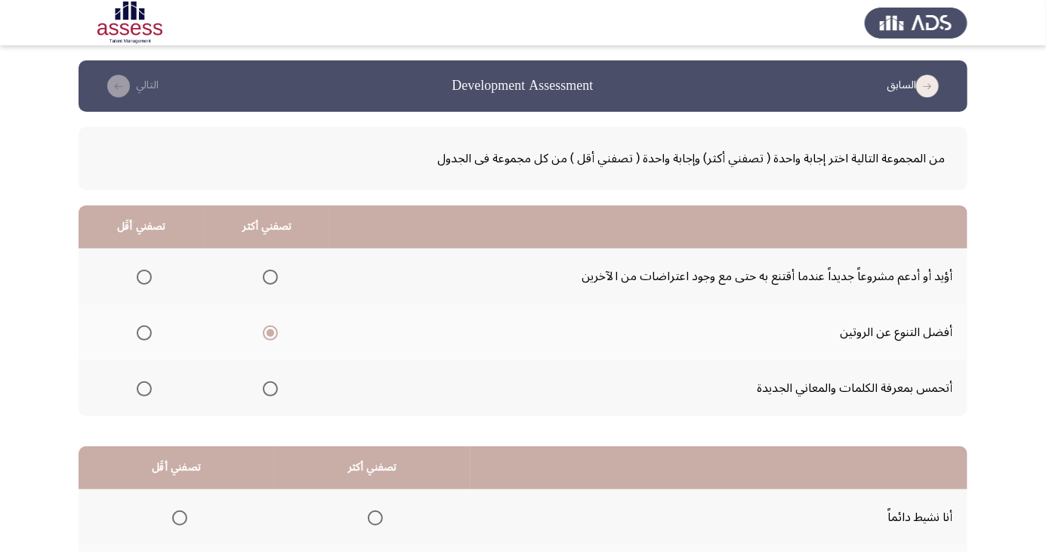
click at [270, 389] on span "Select an option" at bounding box center [270, 389] width 0 height 0
click at [269, 388] on input "Select an option" at bounding box center [270, 389] width 15 height 15
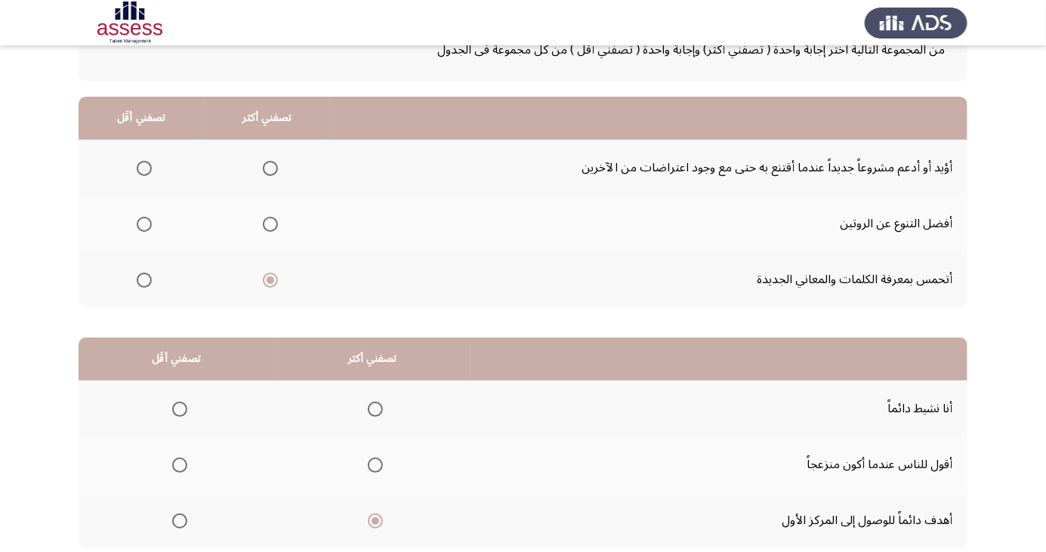
scroll to position [138, 0]
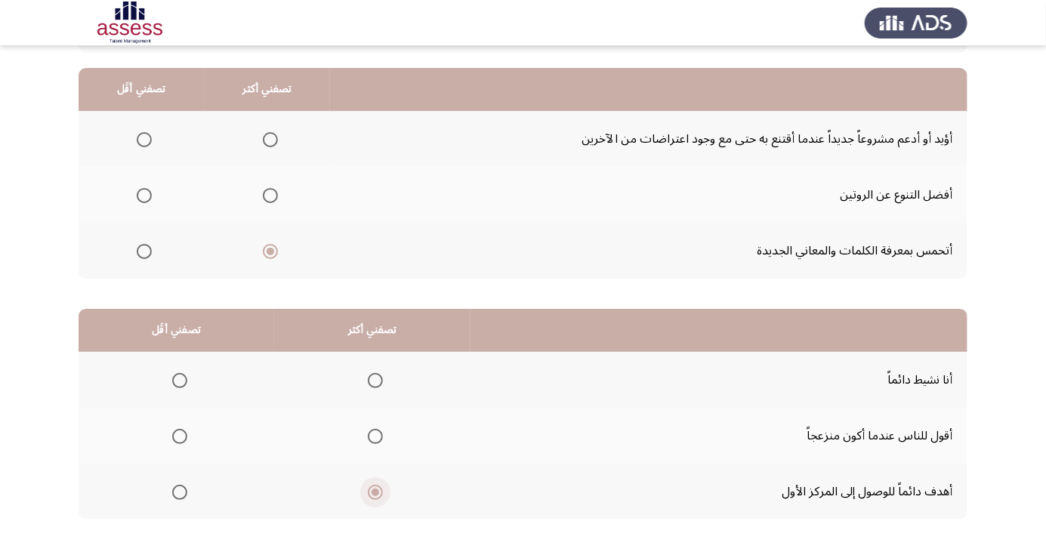
click at [373, 490] on span "Select an option" at bounding box center [376, 493] width 8 height 8
click at [373, 490] on input "Select an option" at bounding box center [375, 492] width 15 height 15
click at [372, 490] on span "Select an option" at bounding box center [376, 493] width 8 height 8
click at [372, 490] on input "Select an option" at bounding box center [375, 492] width 15 height 15
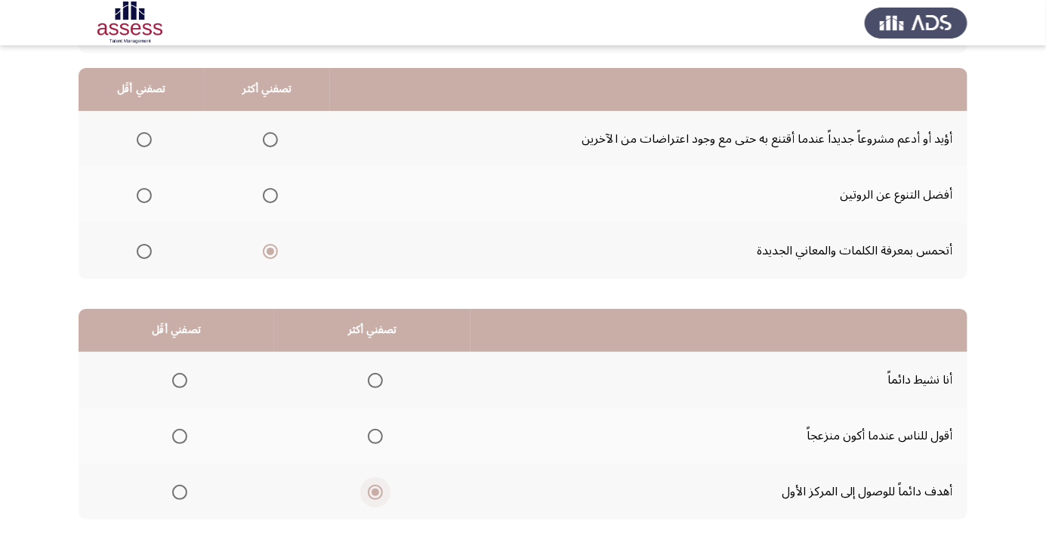
scroll to position [0, 0]
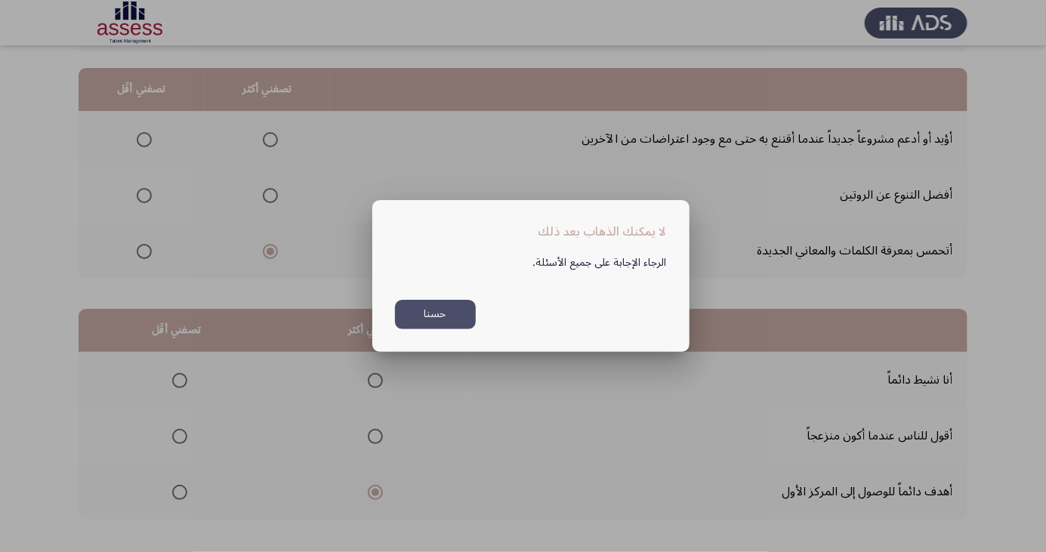
click at [440, 329] on button "حسنا" at bounding box center [435, 314] width 81 height 29
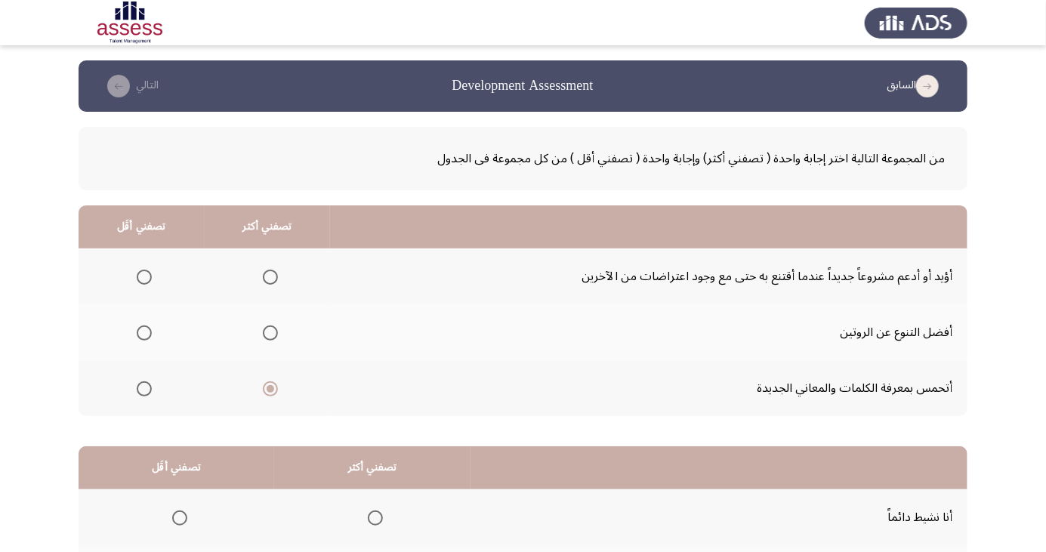
scroll to position [138, 0]
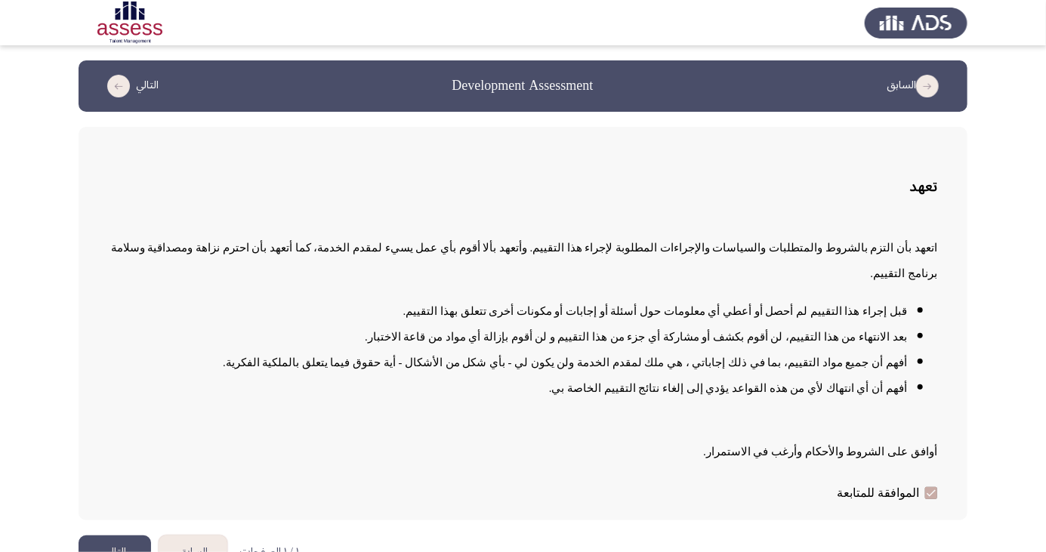
click at [125, 552] on button "التالي" at bounding box center [115, 553] width 73 height 34
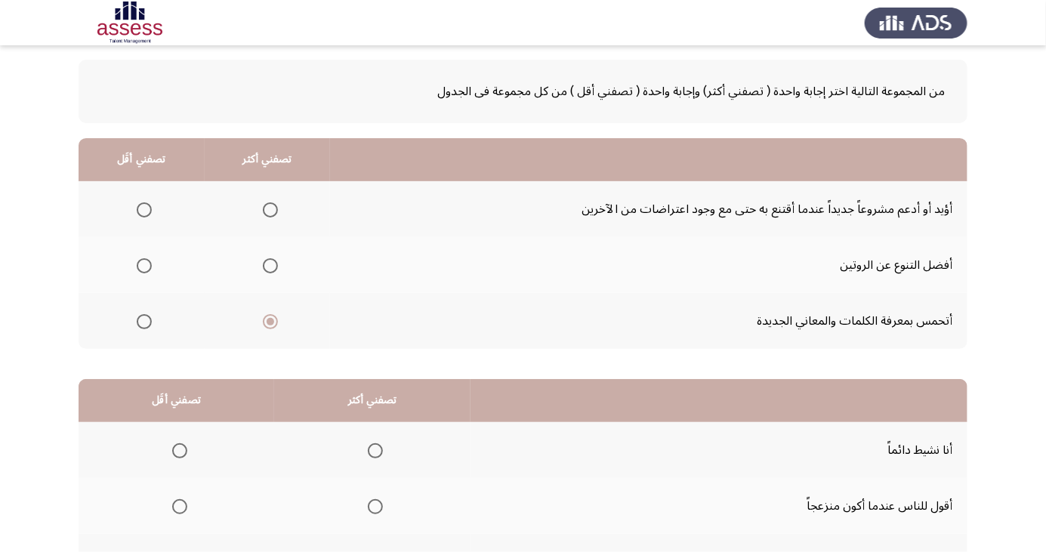
scroll to position [138, 0]
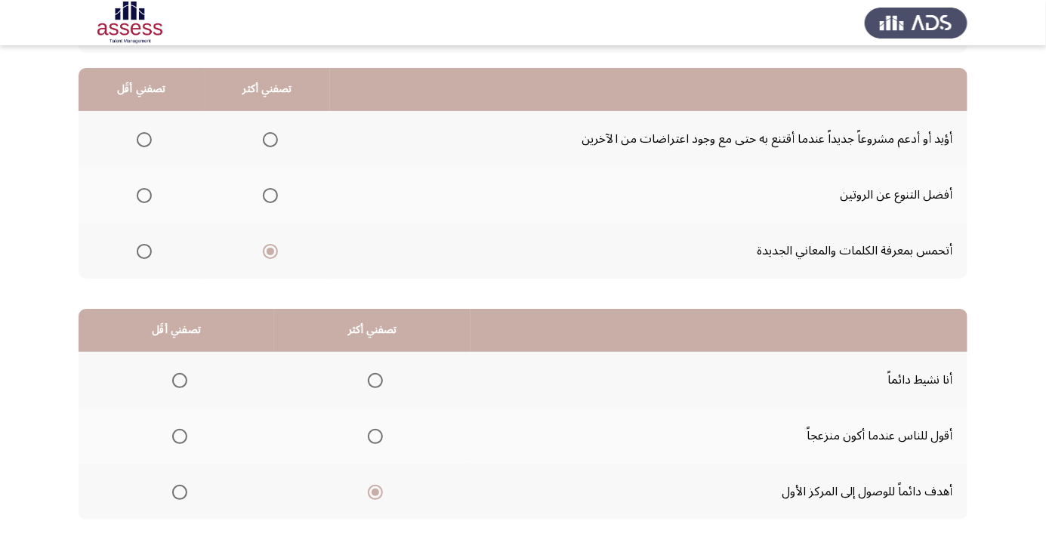
click at [373, 492] on span "Select an option" at bounding box center [376, 493] width 8 height 8
click at [373, 492] on input "Select an option" at bounding box center [375, 492] width 15 height 15
click at [273, 250] on span "Select an option" at bounding box center [270, 251] width 15 height 15
click at [273, 250] on input "Select an option" at bounding box center [270, 251] width 15 height 15
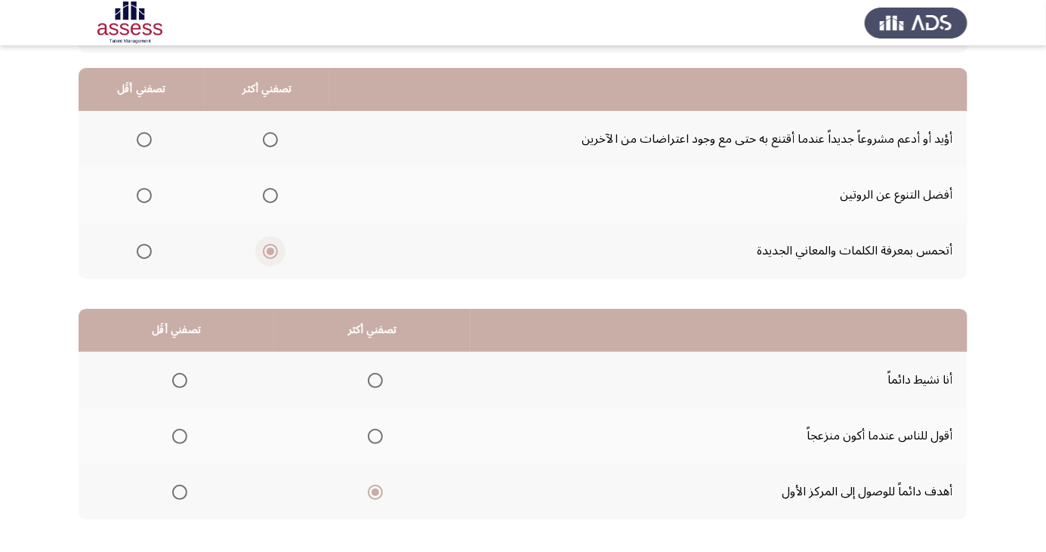
scroll to position [0, 0]
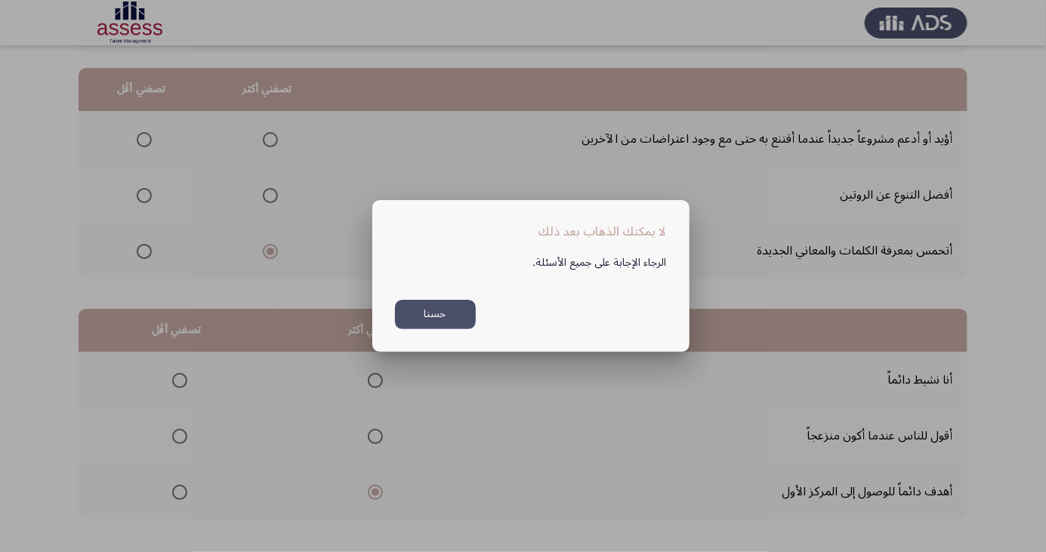
click at [443, 329] on button "حسنا" at bounding box center [435, 314] width 81 height 29
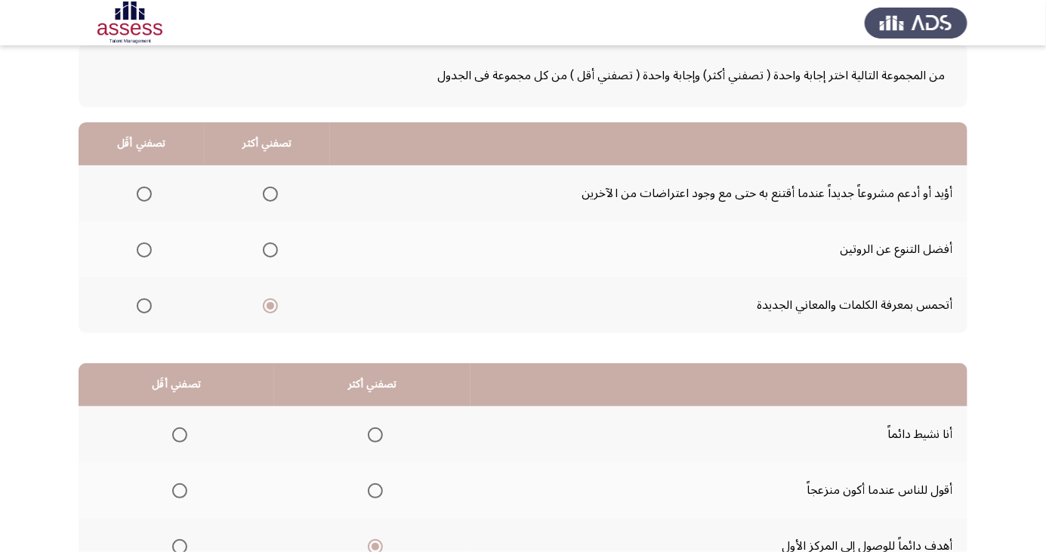
scroll to position [138, 0]
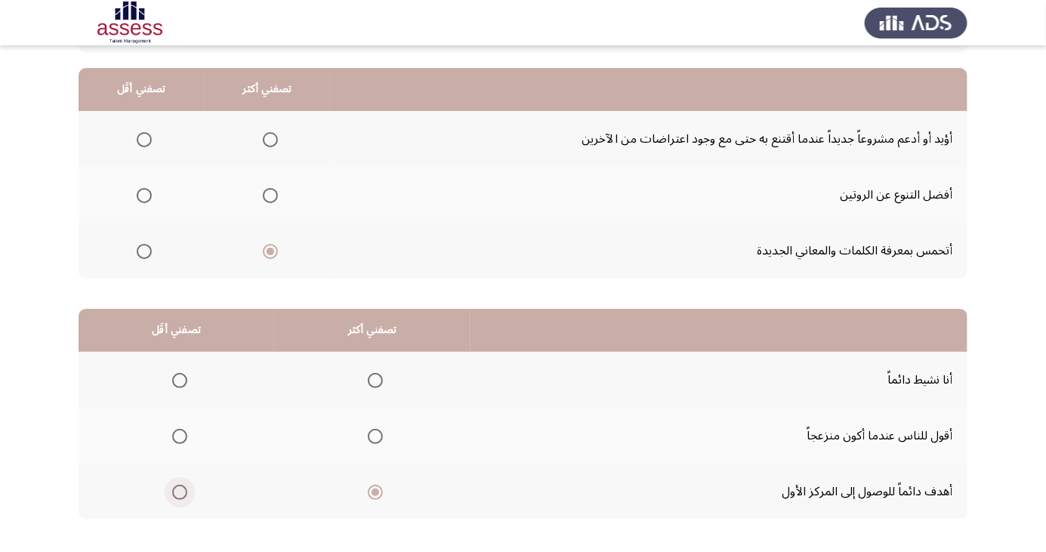
click at [180, 496] on span "Select an option" at bounding box center [179, 492] width 15 height 15
click at [180, 496] on input "Select an option" at bounding box center [179, 492] width 15 height 15
click at [375, 496] on span "Select an option" at bounding box center [375, 492] width 15 height 15
click at [375, 496] on input "Select an option" at bounding box center [375, 492] width 15 height 15
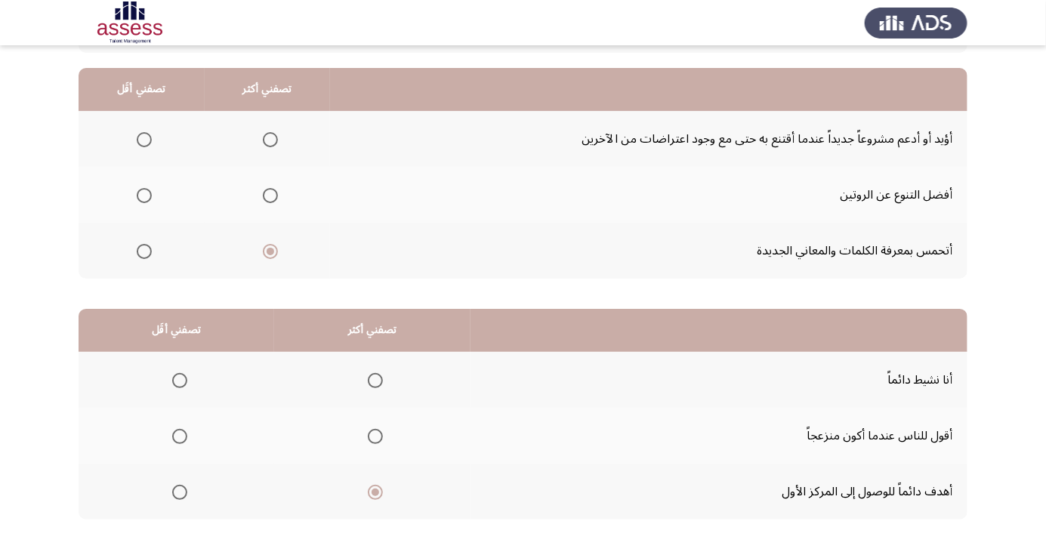
scroll to position [0, 0]
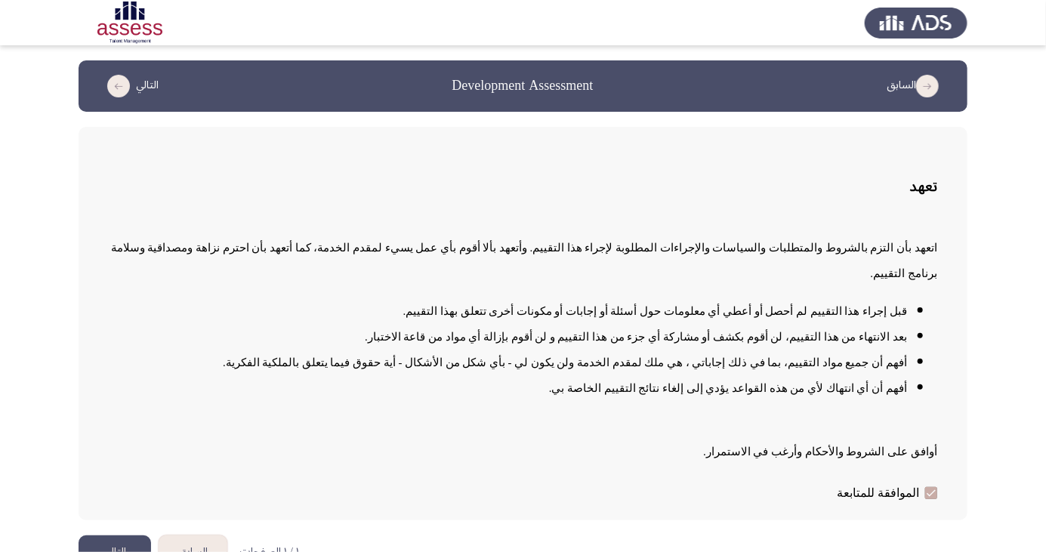
click at [123, 552] on button "التالي" at bounding box center [115, 553] width 73 height 34
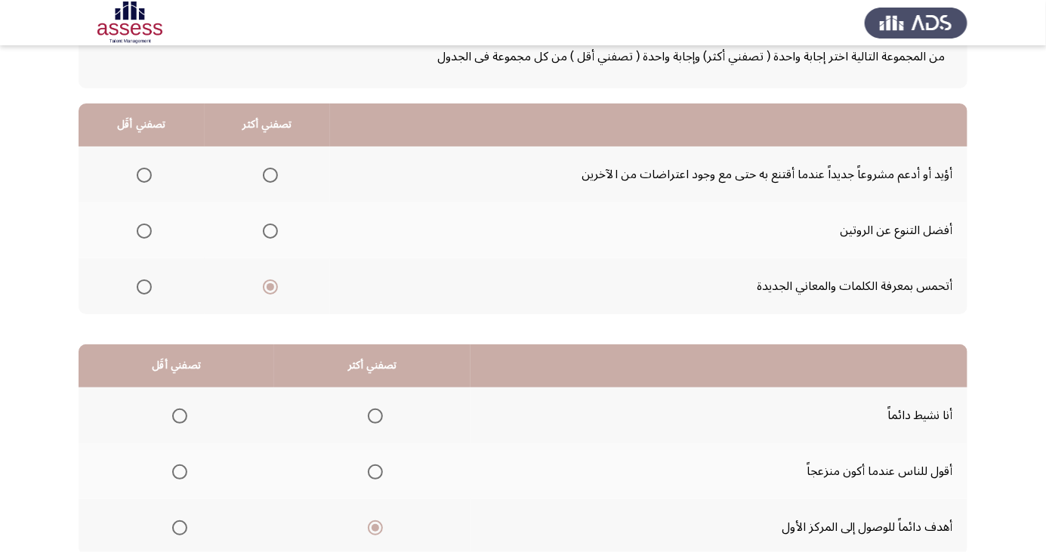
scroll to position [138, 0]
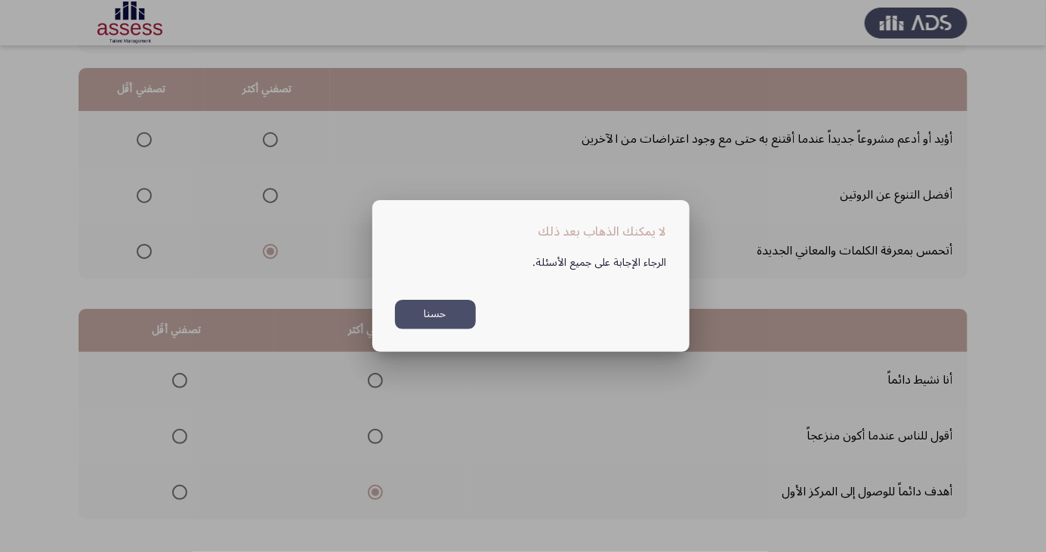
scroll to position [0, 0]
click at [455, 329] on button "حسنا" at bounding box center [435, 314] width 81 height 29
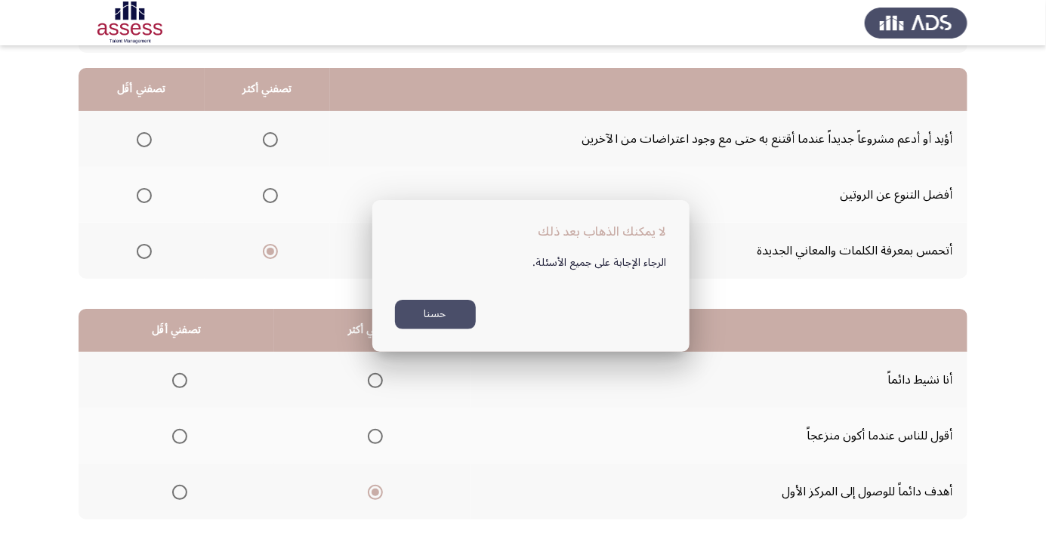
scroll to position [138, 0]
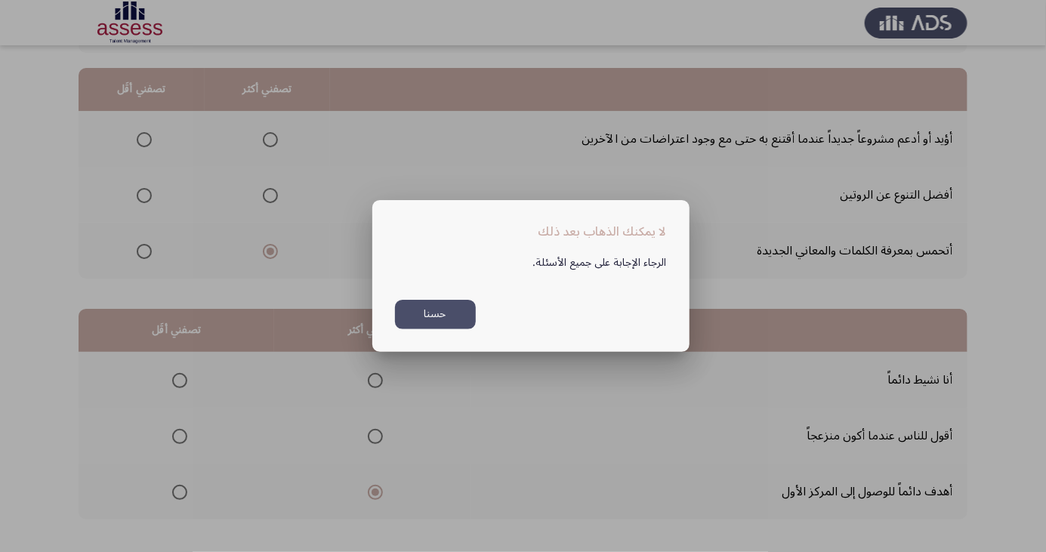
scroll to position [0, 0]
click at [350, 190] on div at bounding box center [523, 276] width 1046 height 552
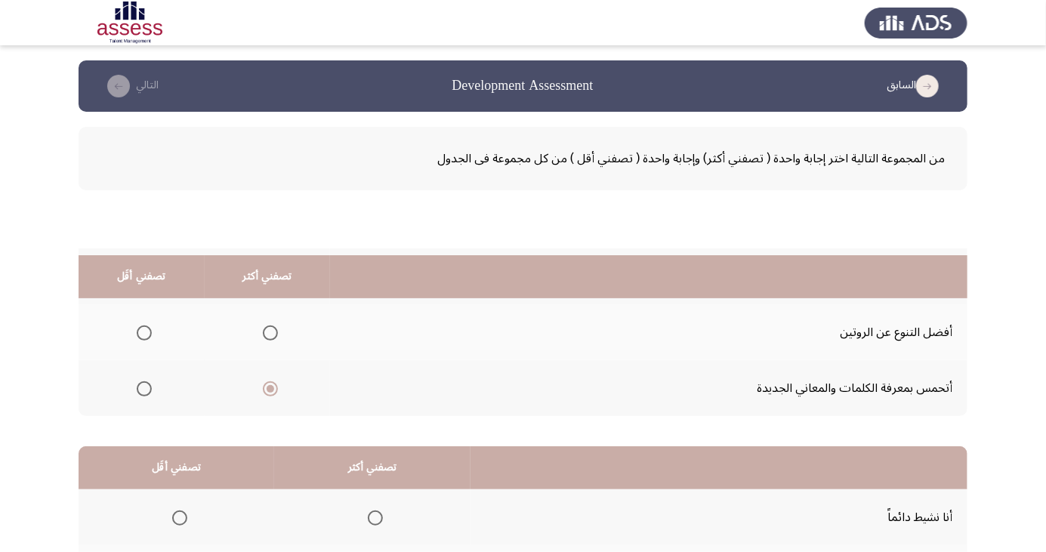
scroll to position [210, 0]
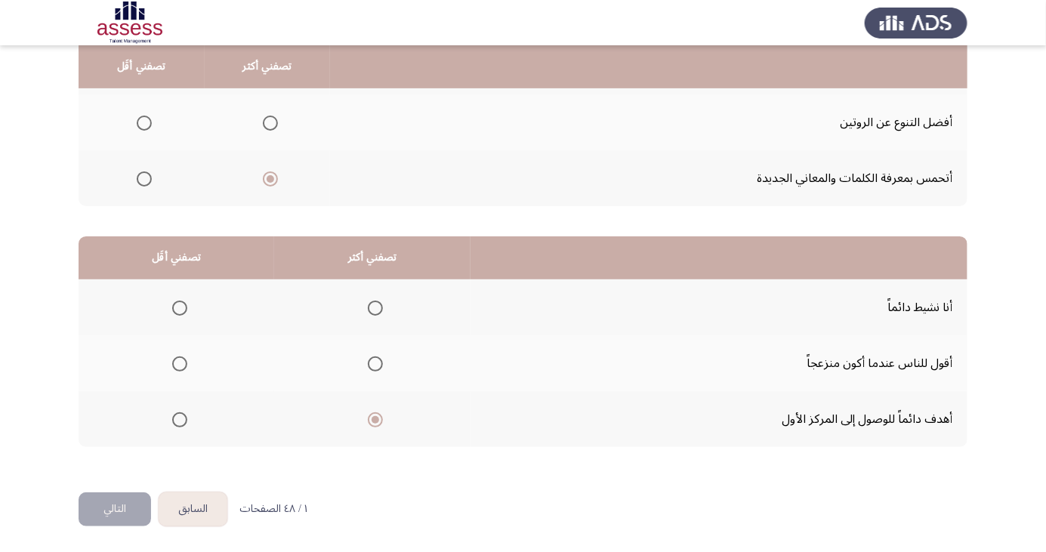
click at [281, 158] on th at bounding box center [268, 178] width 126 height 56
click at [269, 178] on span "Select an option" at bounding box center [271, 179] width 8 height 8
click at [269, 178] on input "Select an option" at bounding box center [270, 179] width 15 height 15
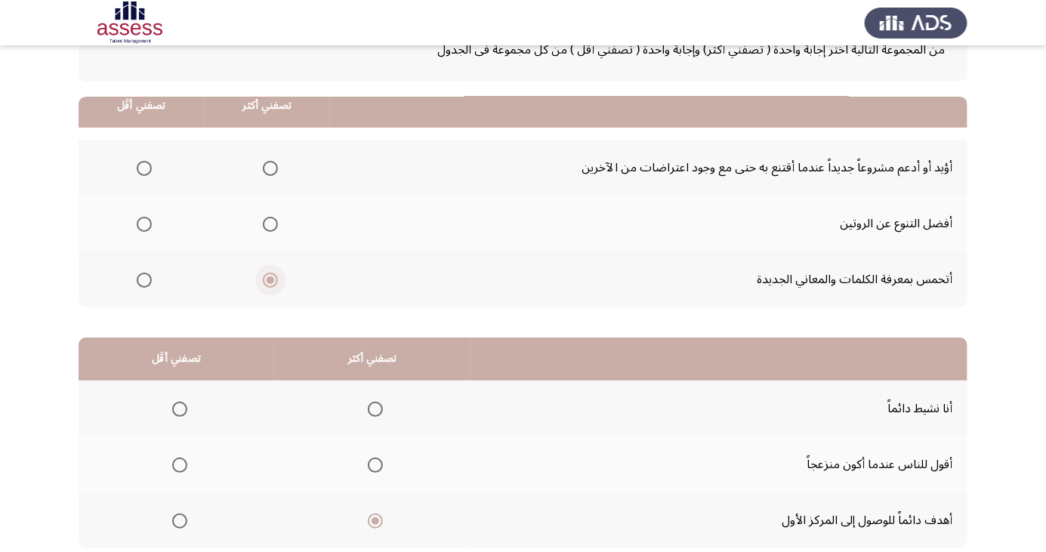
scroll to position [147, 0]
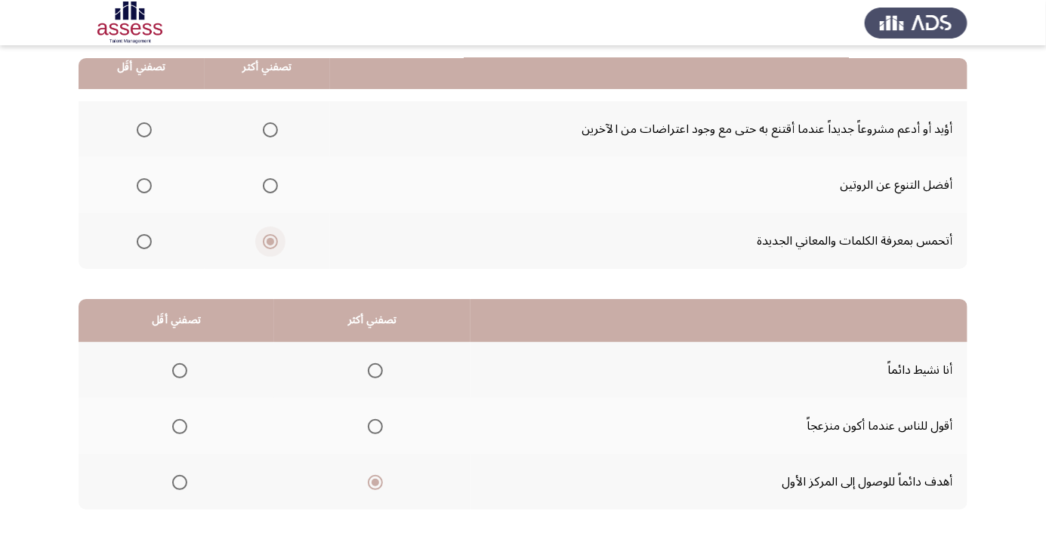
click at [275, 247] on span "Select an option" at bounding box center [270, 241] width 15 height 15
click at [275, 247] on input "Select an option" at bounding box center [270, 241] width 15 height 15
click at [270, 186] on span "Select an option" at bounding box center [270, 186] width 0 height 0
click at [269, 184] on input "Select an option" at bounding box center [270, 185] width 15 height 15
click at [377, 482] on span "Select an option" at bounding box center [375, 482] width 15 height 15
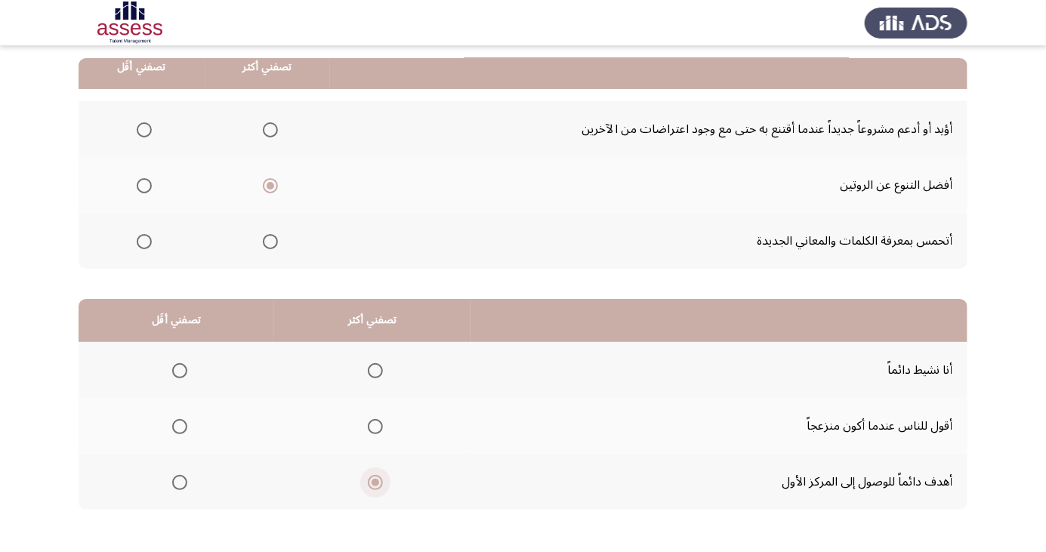
click at [377, 482] on input "Select an option" at bounding box center [375, 482] width 15 height 15
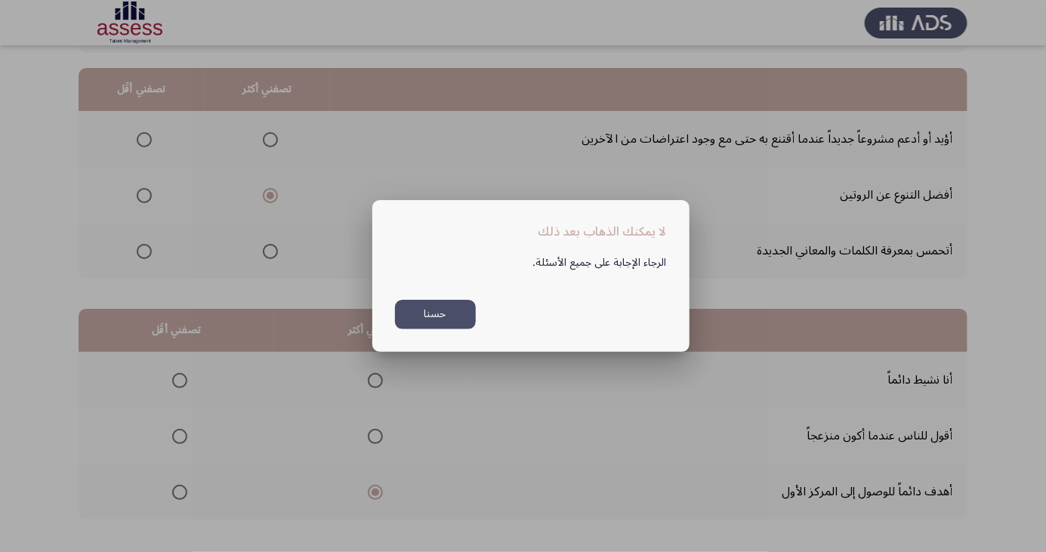
click at [429, 329] on button "حسنا" at bounding box center [435, 314] width 81 height 29
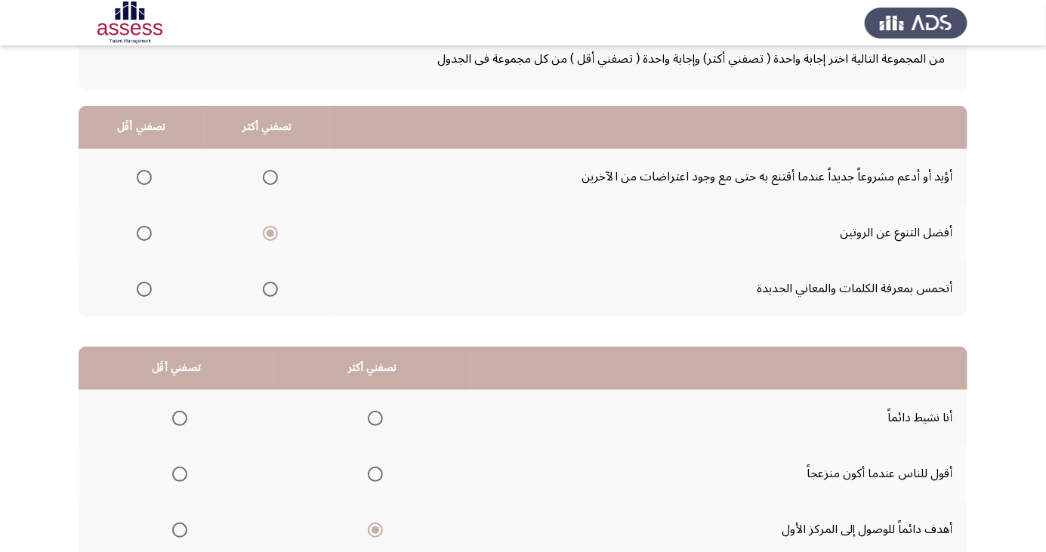
scroll to position [102, 0]
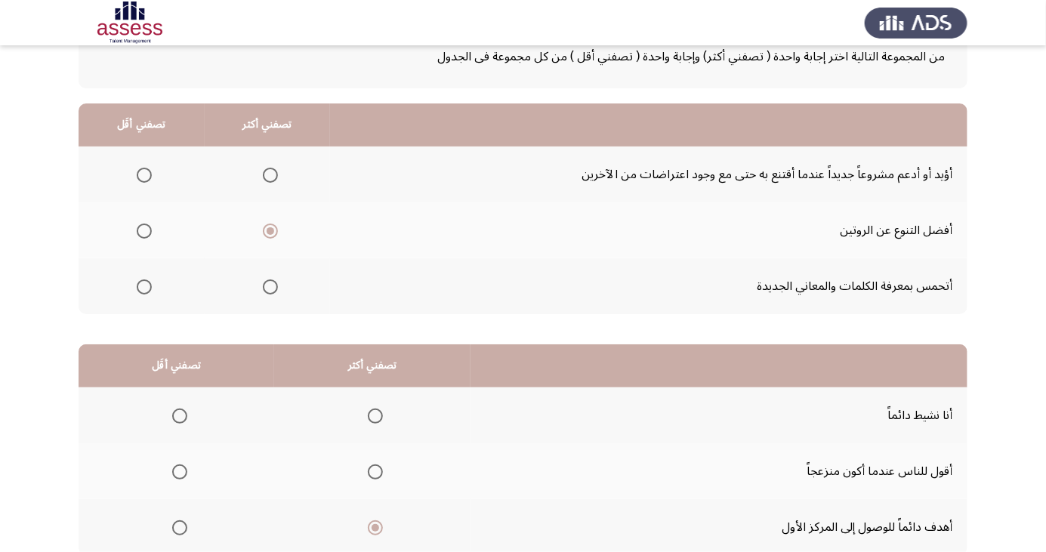
click at [144, 178] on span "Select an option" at bounding box center [144, 175] width 15 height 15
click at [144, 178] on input "Select an option" at bounding box center [144, 175] width 15 height 15
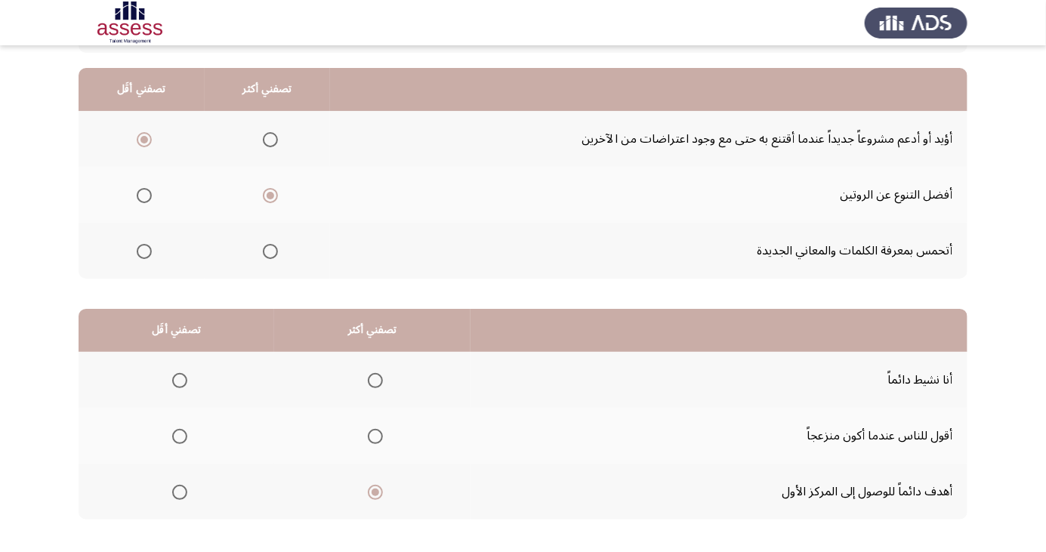
click at [375, 381] on span "Select an option" at bounding box center [375, 381] width 0 height 0
click at [373, 379] on input "Select an option" at bounding box center [375, 380] width 15 height 15
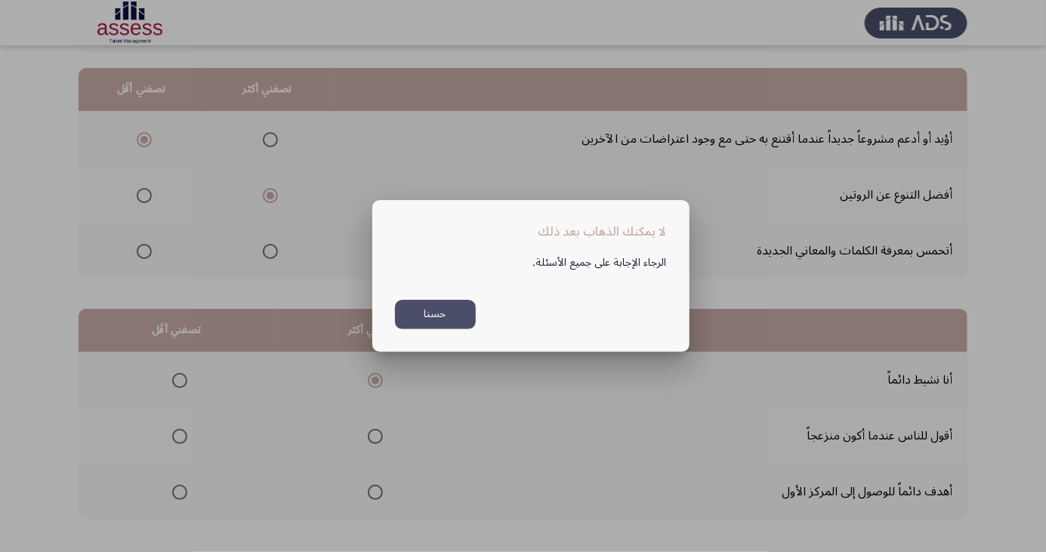
click at [443, 329] on button "حسنا" at bounding box center [435, 314] width 81 height 29
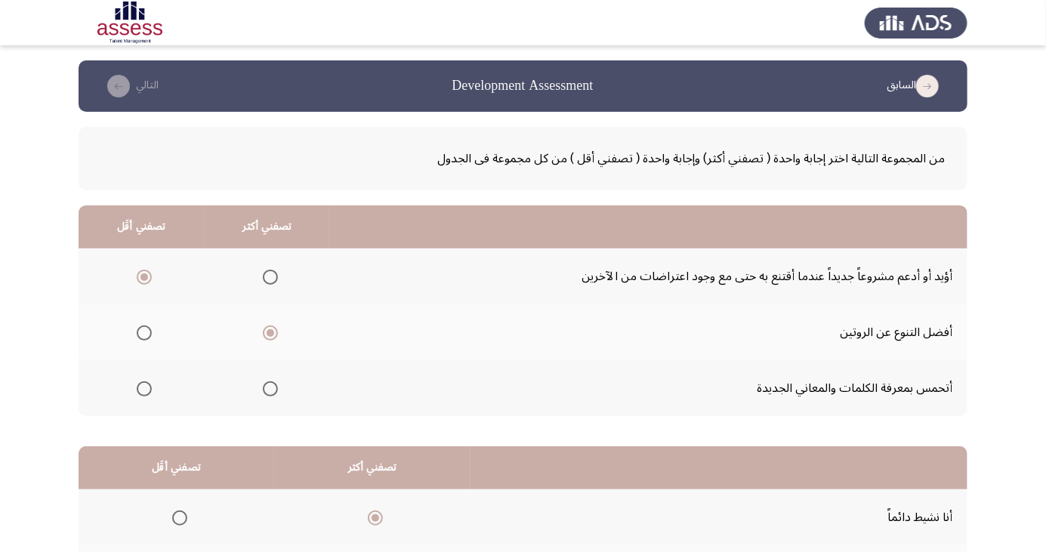
scroll to position [138, 0]
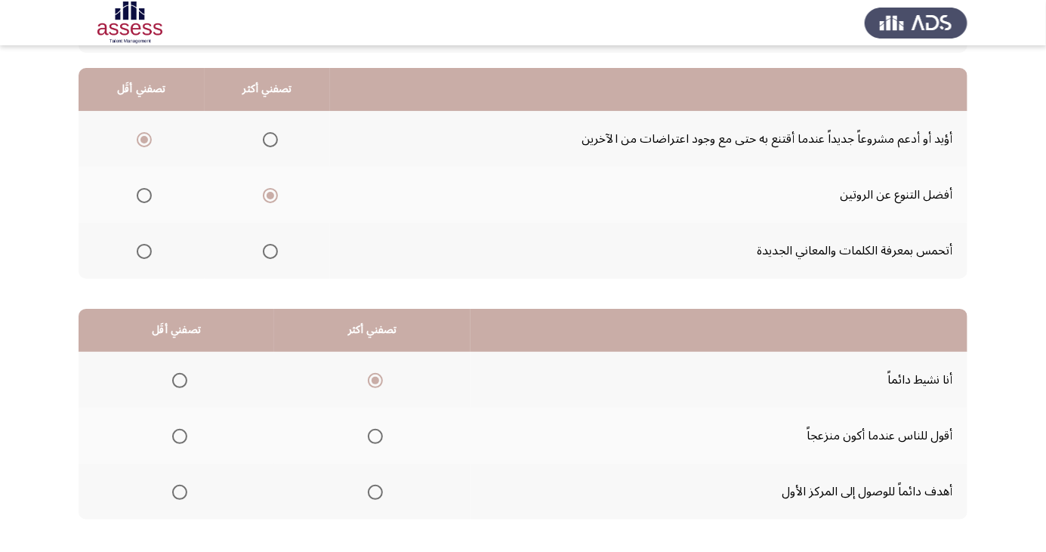
click at [178, 439] on span "Select an option" at bounding box center [179, 436] width 15 height 15
click at [178, 439] on input "Select an option" at bounding box center [179, 436] width 15 height 15
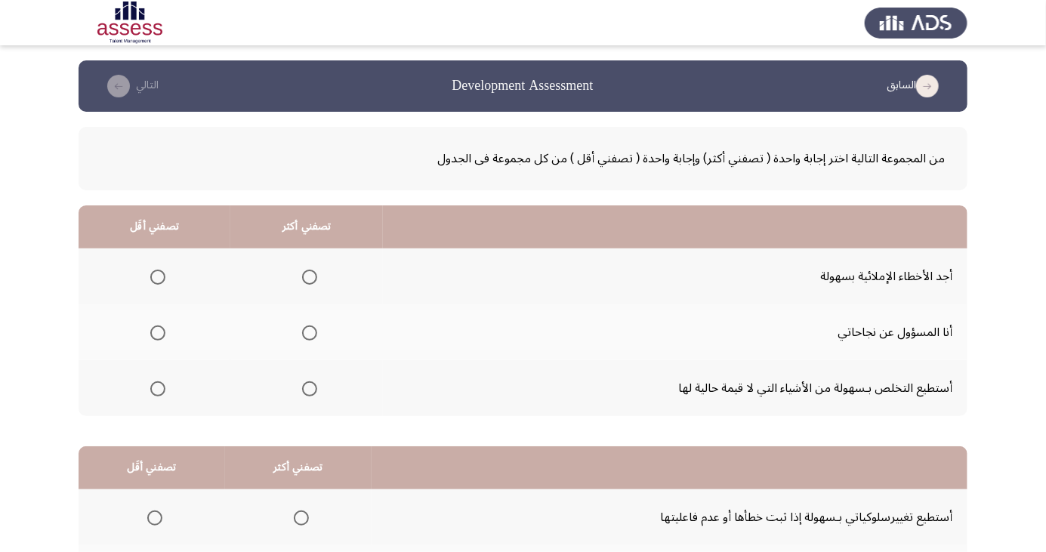
click at [310, 277] on span "Select an option" at bounding box center [310, 277] width 0 height 0
click at [307, 277] on input "Select an option" at bounding box center [309, 277] width 15 height 15
click at [310, 333] on span "Select an option" at bounding box center [310, 333] width 0 height 0
click at [307, 332] on input "Select an option" at bounding box center [309, 333] width 15 height 15
click at [156, 388] on span "Select an option" at bounding box center [157, 389] width 15 height 15
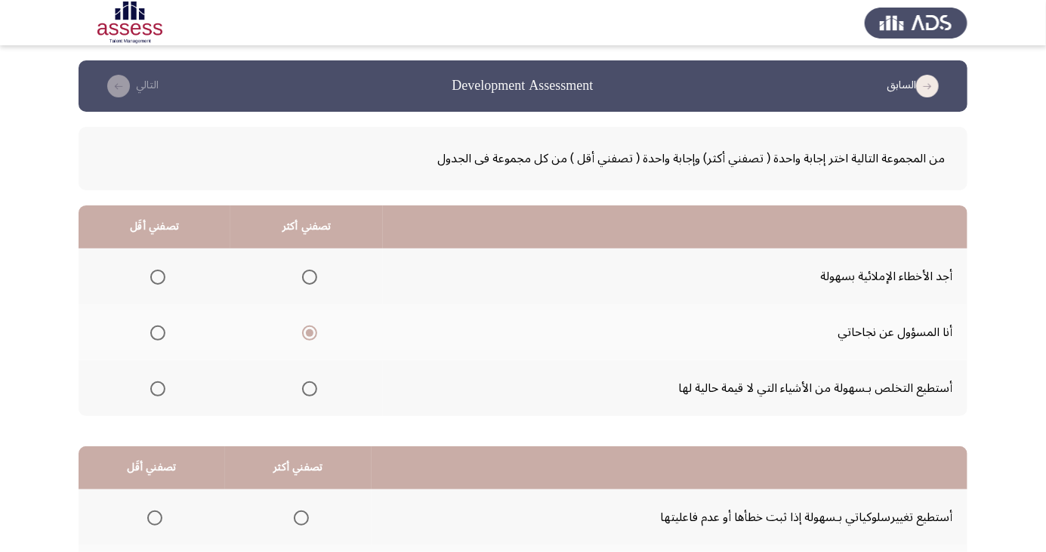
click at [156, 388] on input "Select an option" at bounding box center [157, 389] width 15 height 15
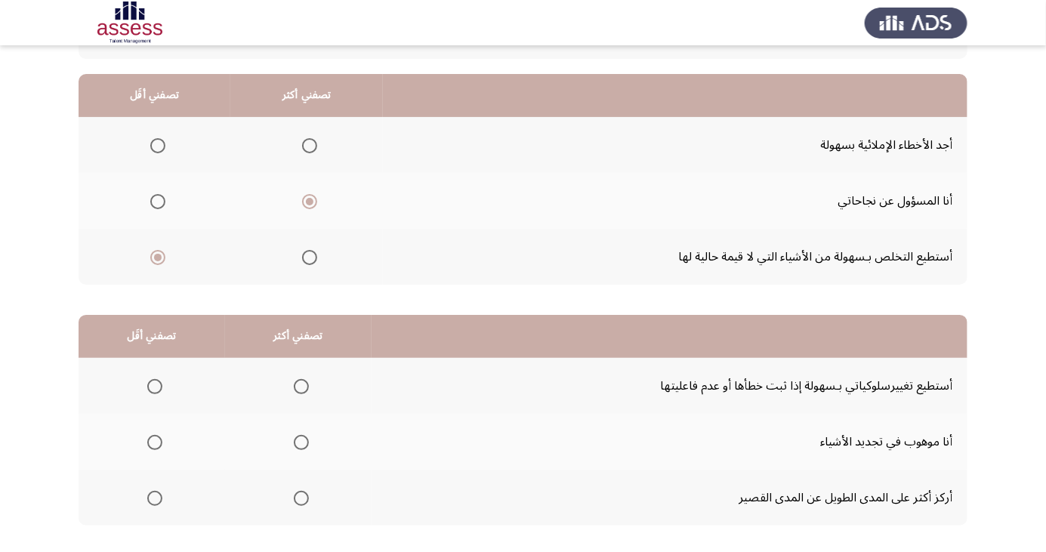
scroll to position [138, 0]
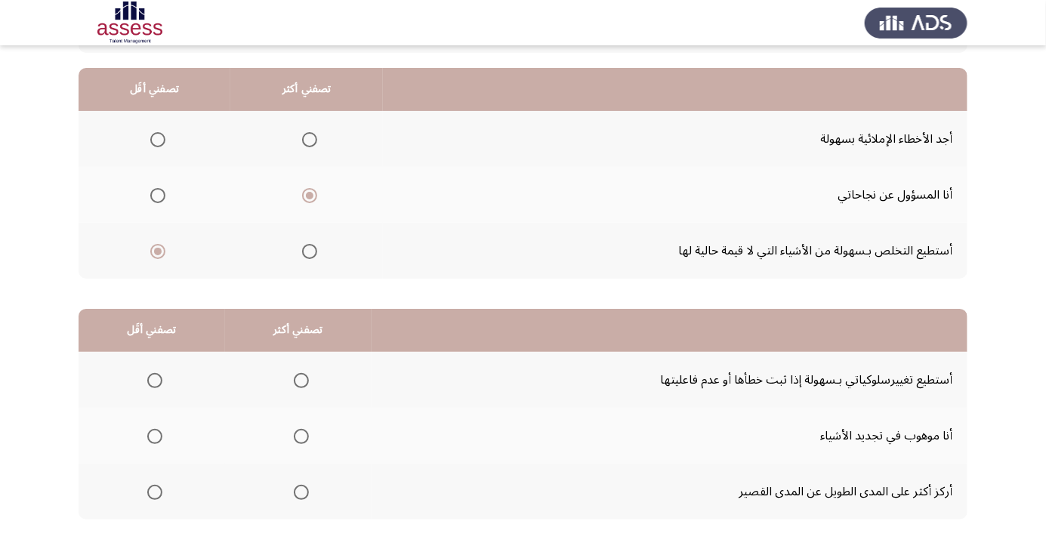
click at [156, 251] on span "Select an option" at bounding box center [158, 252] width 8 height 8
click at [156, 251] on input "Select an option" at bounding box center [157, 251] width 15 height 15
click at [156, 132] on span "Select an option" at bounding box center [157, 139] width 15 height 15
click at [156, 132] on input "Select an option" at bounding box center [157, 139] width 15 height 15
click at [298, 379] on span "Select an option" at bounding box center [301, 380] width 15 height 15
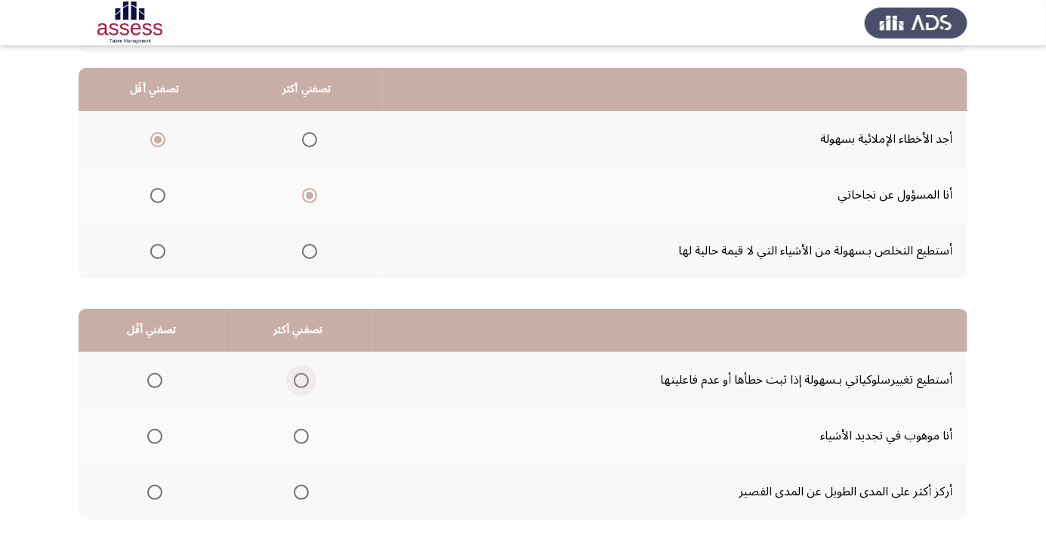
click at [298, 379] on input "Select an option" at bounding box center [301, 380] width 15 height 15
click at [298, 435] on span "Select an option" at bounding box center [301, 436] width 15 height 15
click at [298, 435] on input "Select an option" at bounding box center [301, 436] width 15 height 15
click at [298, 379] on span "Select an option" at bounding box center [301, 380] width 15 height 15
click at [298, 379] on input "Select an option" at bounding box center [301, 380] width 15 height 15
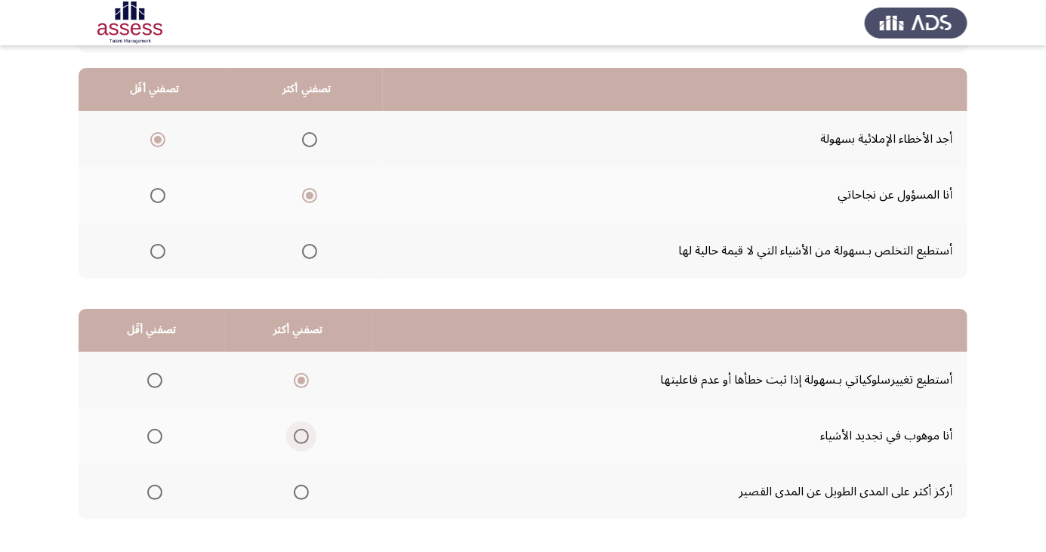
click at [298, 435] on span "Select an option" at bounding box center [301, 436] width 15 height 15
click at [298, 435] on input "Select an option" at bounding box center [301, 436] width 15 height 15
click at [298, 491] on span "Select an option" at bounding box center [301, 492] width 15 height 15
click at [298, 491] on input "Select an option" at bounding box center [301, 492] width 15 height 15
click at [157, 440] on span "Select an option" at bounding box center [154, 436] width 15 height 15
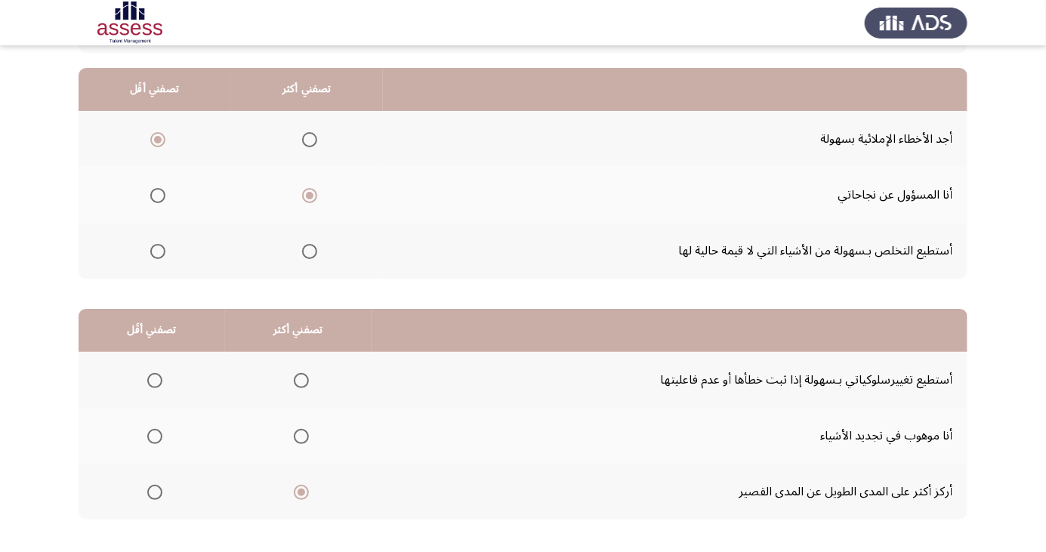
click at [157, 440] on input "Select an option" at bounding box center [154, 436] width 15 height 15
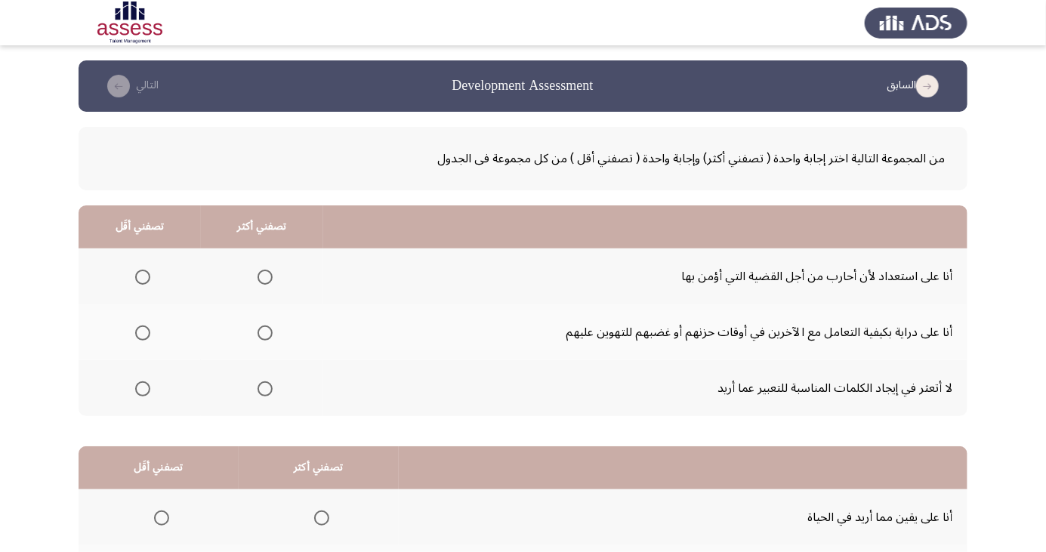
click at [264, 277] on span "Select an option" at bounding box center [265, 277] width 15 height 15
click at [264, 277] on input "Select an option" at bounding box center [265, 277] width 15 height 15
click at [140, 337] on span "Select an option" at bounding box center [142, 333] width 15 height 15
click at [140, 337] on input "Select an option" at bounding box center [142, 333] width 15 height 15
click at [264, 388] on span "Select an option" at bounding box center [265, 389] width 15 height 15
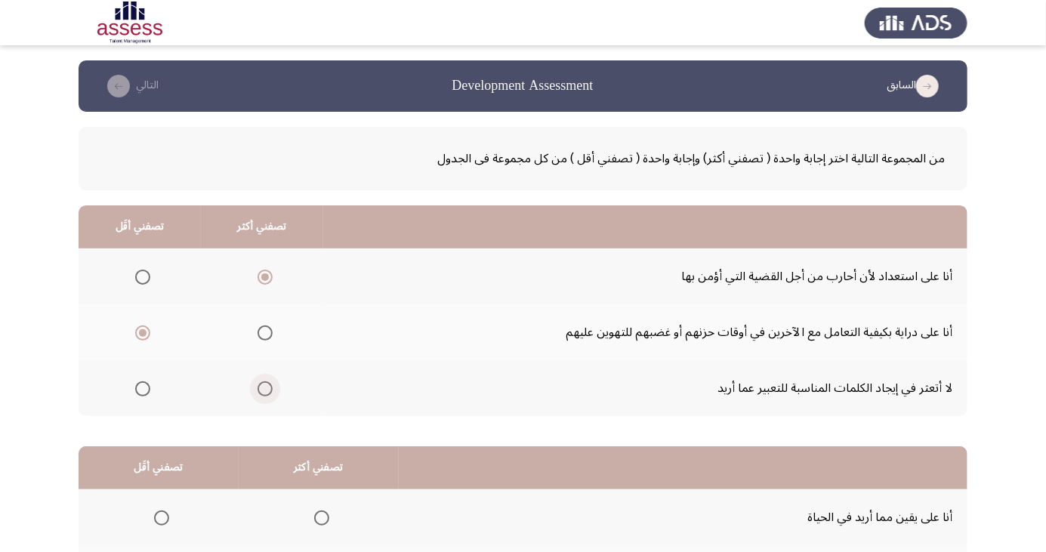
click at [264, 388] on input "Select an option" at bounding box center [265, 389] width 15 height 15
click at [264, 277] on span "Select an option" at bounding box center [265, 277] width 15 height 15
click at [264, 277] on input "Select an option" at bounding box center [265, 277] width 15 height 15
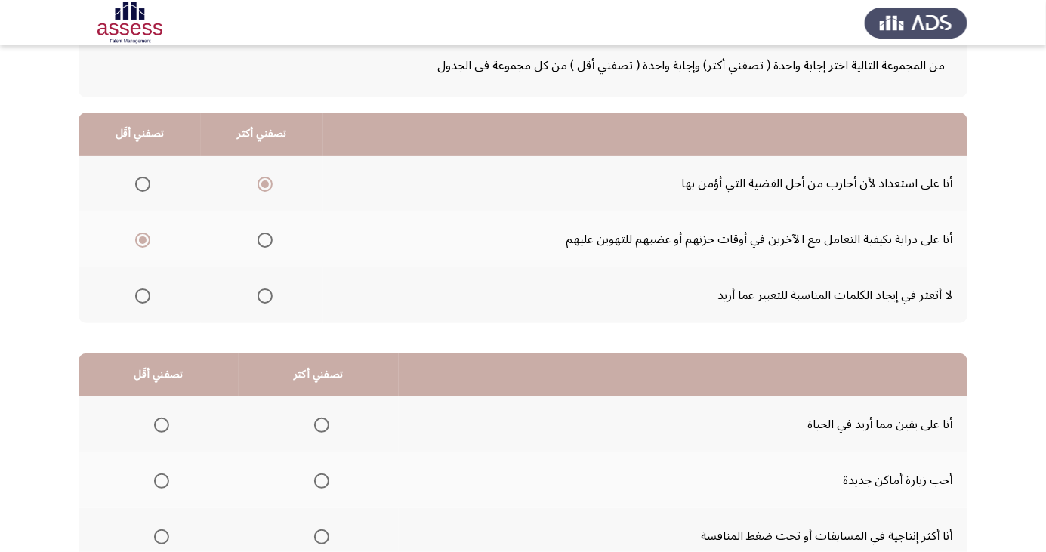
scroll to position [138, 0]
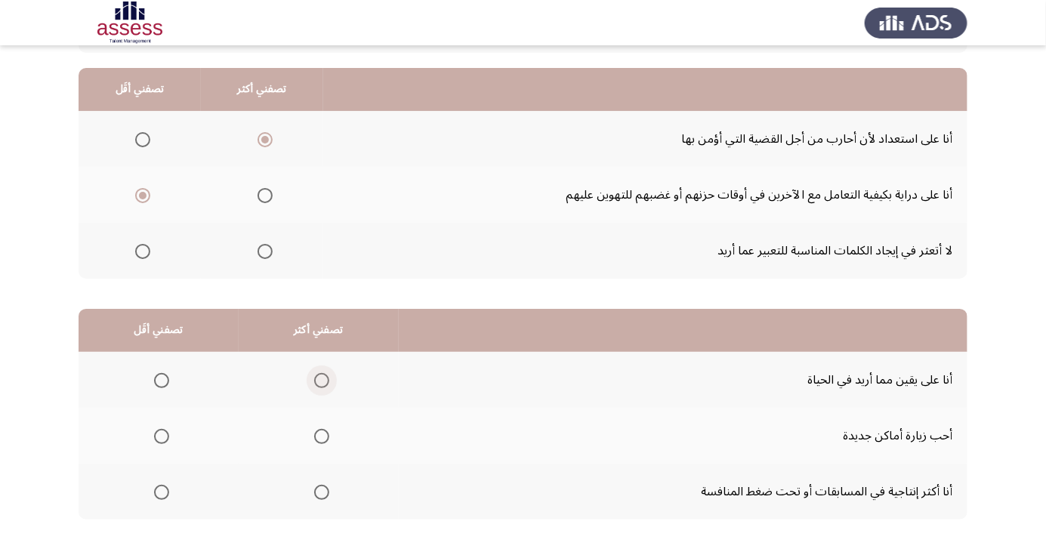
click at [318, 379] on span "Select an option" at bounding box center [321, 380] width 15 height 15
click at [318, 379] on input "Select an option" at bounding box center [321, 380] width 15 height 15
click at [160, 491] on span "Select an option" at bounding box center [161, 492] width 15 height 15
click at [160, 491] on input "Select an option" at bounding box center [161, 492] width 15 height 15
click at [159, 498] on span "Select an option" at bounding box center [161, 492] width 15 height 15
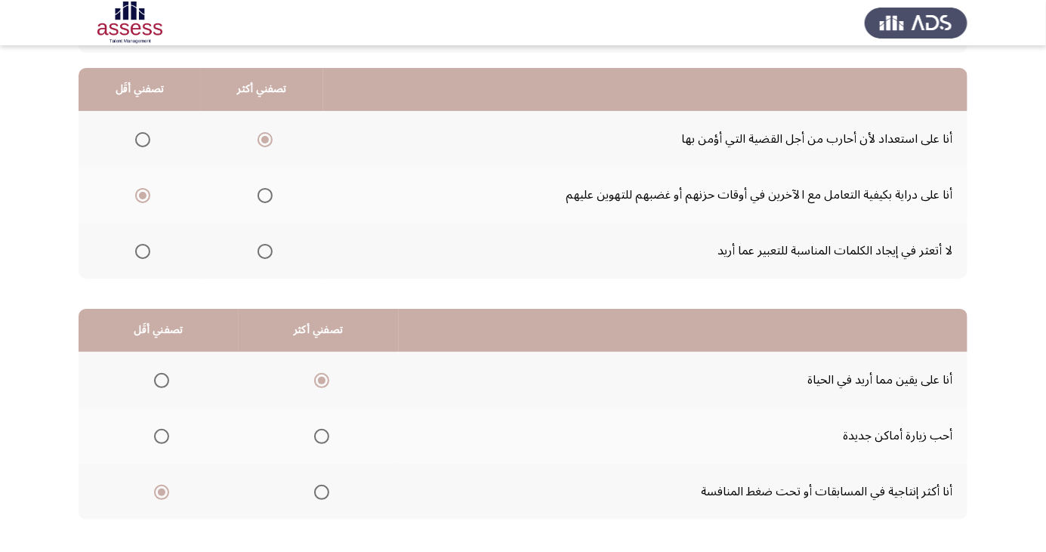
click at [159, 498] on input "Select an option" at bounding box center [161, 492] width 15 height 15
click at [318, 491] on span "Select an option" at bounding box center [321, 492] width 15 height 15
click at [318, 491] on input "Select an option" at bounding box center [321, 492] width 15 height 15
click at [159, 384] on span "Select an option" at bounding box center [161, 380] width 15 height 15
click at [159, 384] on input "Select an option" at bounding box center [161, 380] width 15 height 15
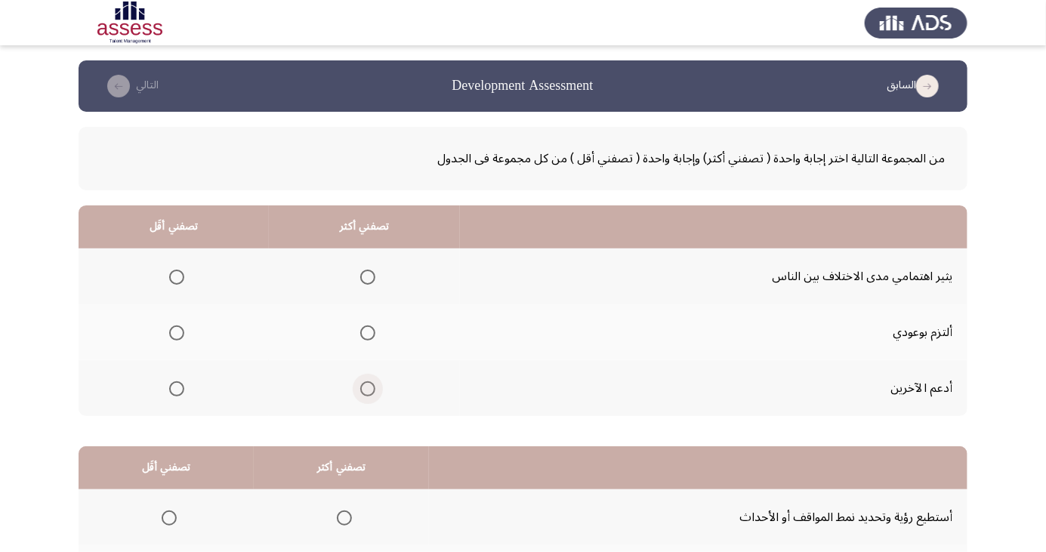
click at [364, 388] on span "Select an option" at bounding box center [367, 389] width 15 height 15
click at [364, 388] on input "Select an option" at bounding box center [367, 389] width 15 height 15
click at [181, 276] on span "Select an option" at bounding box center [176, 277] width 15 height 15
click at [181, 276] on input "Select an option" at bounding box center [176, 277] width 15 height 15
click at [370, 388] on span "Select an option" at bounding box center [367, 389] width 15 height 15
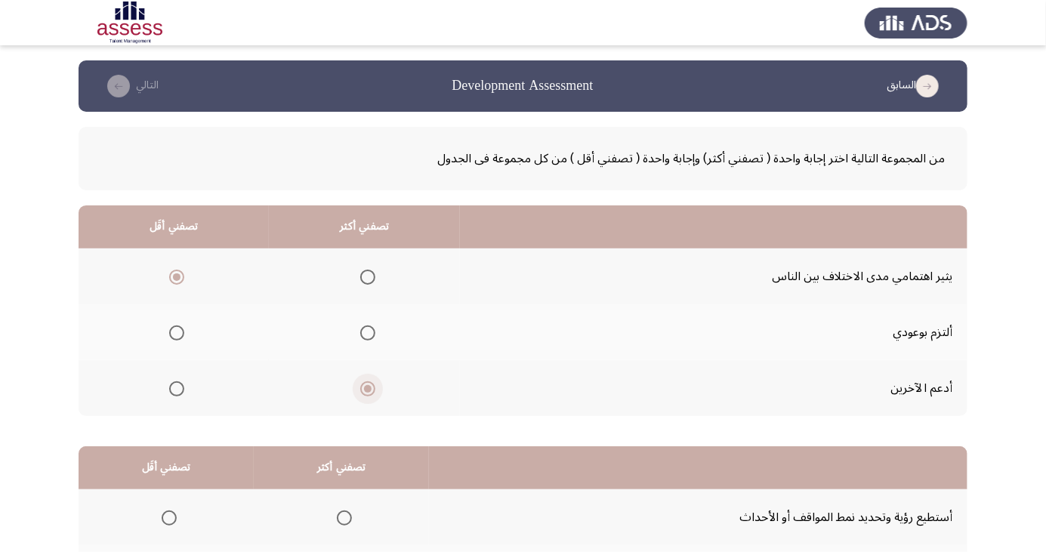
click at [370, 388] on input "Select an option" at bounding box center [367, 389] width 15 height 15
click at [364, 388] on span "Select an option" at bounding box center [368, 389] width 8 height 8
click at [363, 388] on input "Select an option" at bounding box center [367, 389] width 15 height 15
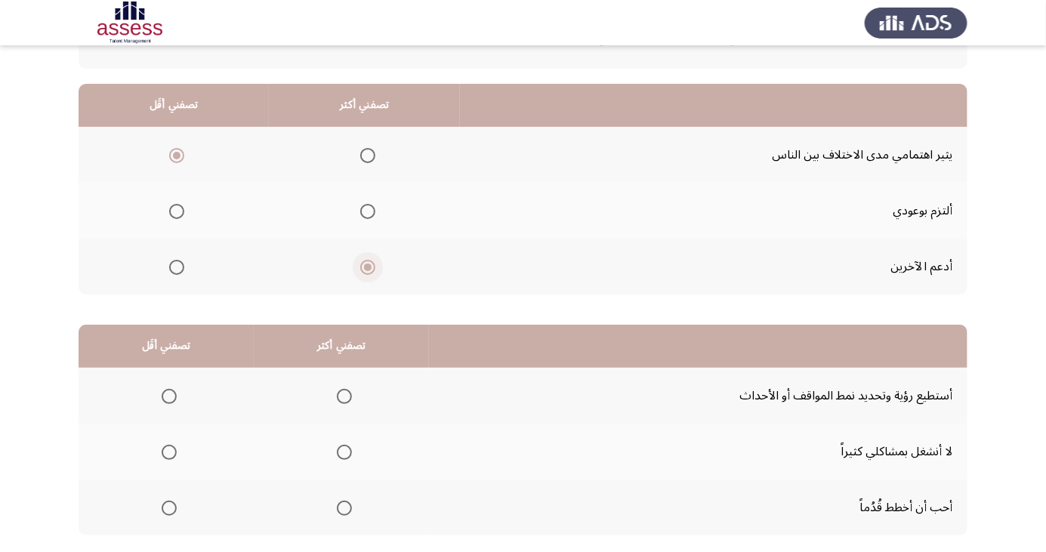
scroll to position [138, 0]
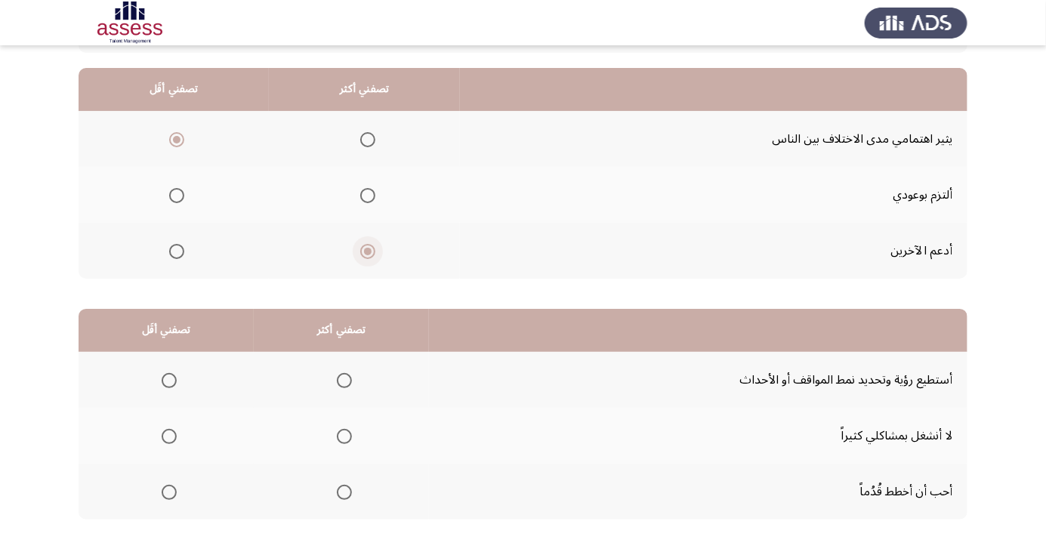
click at [345, 493] on span "Select an option" at bounding box center [344, 492] width 15 height 15
click at [345, 493] on input "Select an option" at bounding box center [344, 492] width 15 height 15
click at [169, 437] on span "Select an option" at bounding box center [169, 437] width 0 height 0
click at [168, 435] on input "Select an option" at bounding box center [169, 436] width 15 height 15
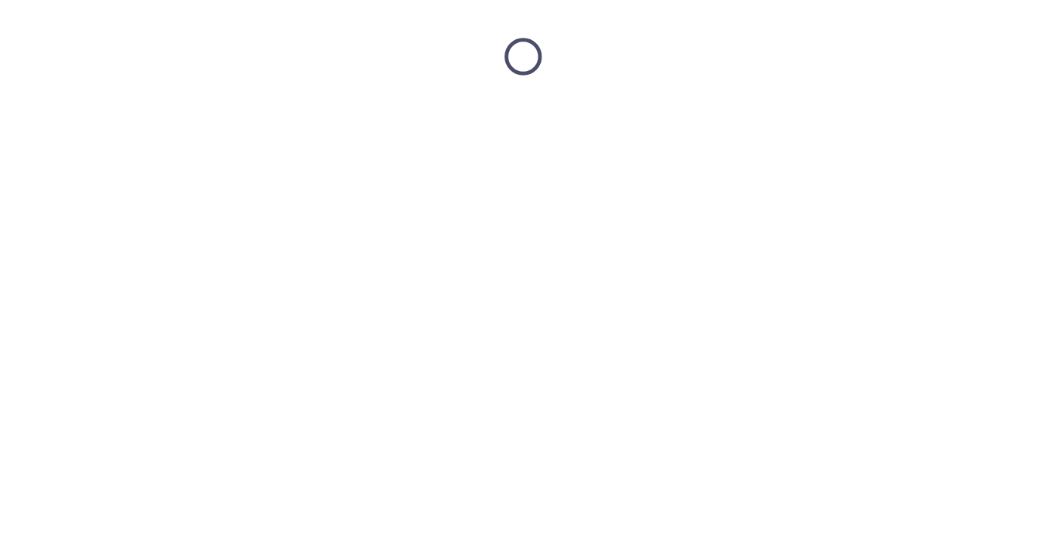
scroll to position [0, 0]
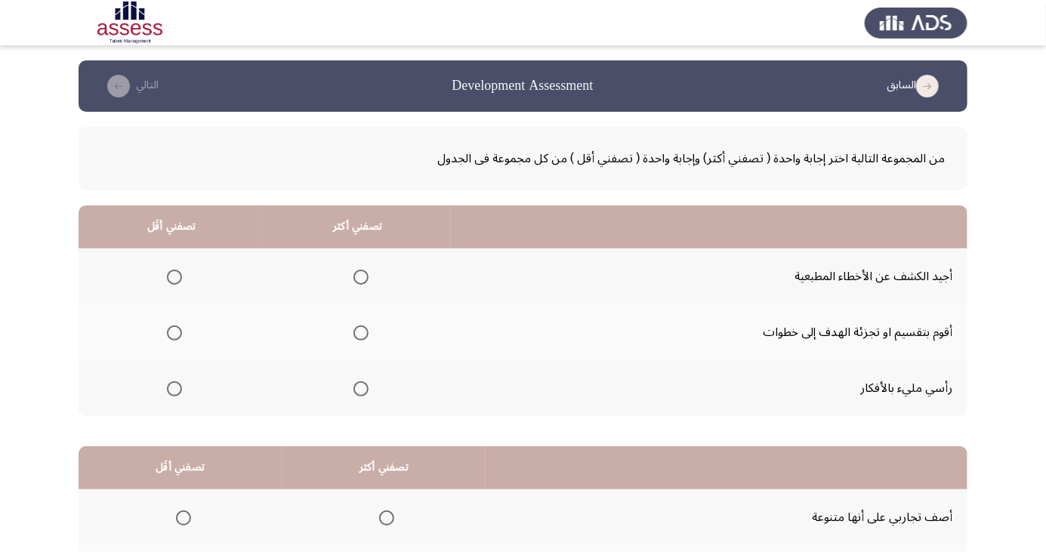
click at [361, 389] on span "Select an option" at bounding box center [361, 389] width 0 height 0
click at [358, 388] on input "Select an option" at bounding box center [361, 389] width 15 height 15
click at [173, 277] on span "Select an option" at bounding box center [174, 277] width 15 height 15
click at [173, 277] on input "Select an option" at bounding box center [174, 277] width 15 height 15
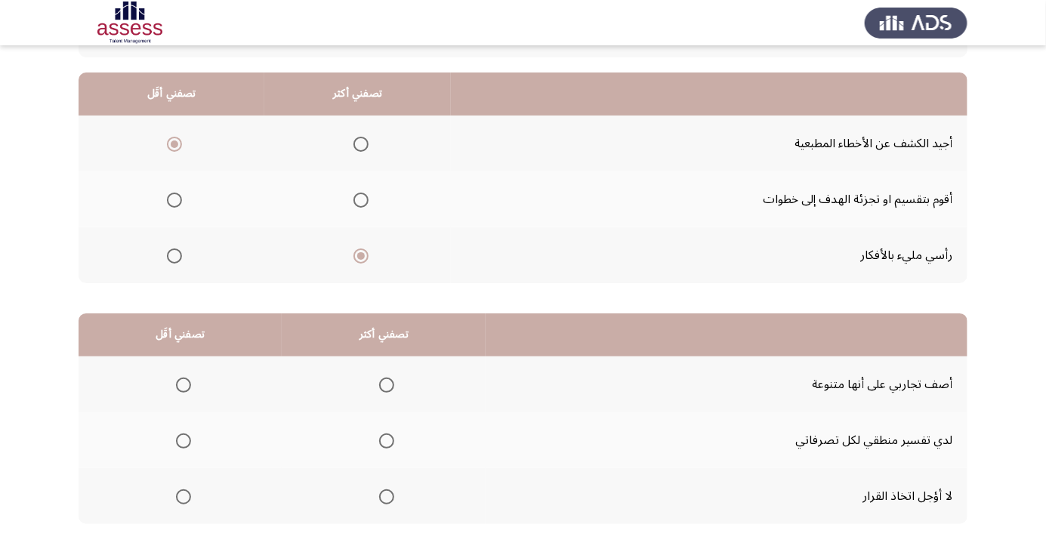
scroll to position [138, 0]
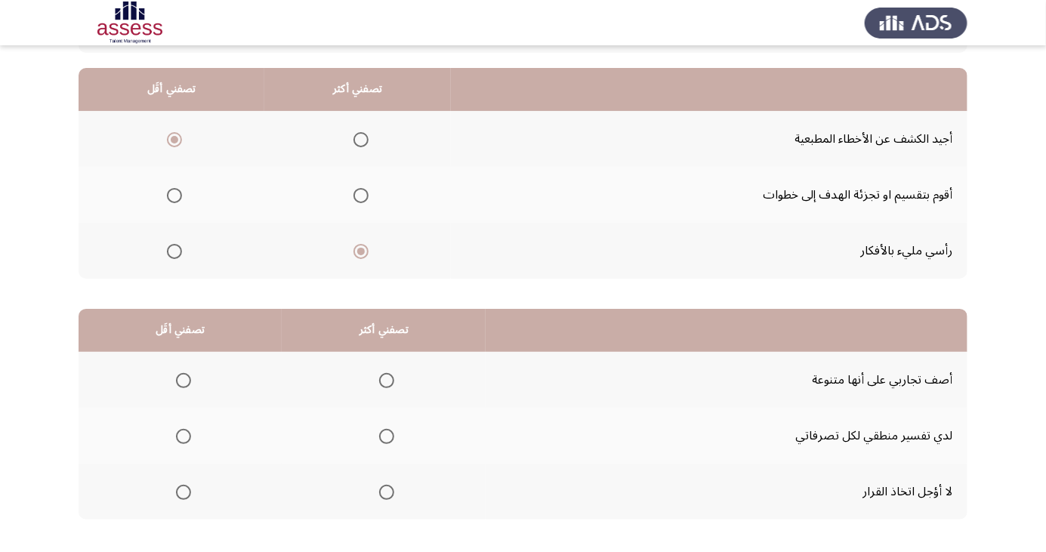
click at [183, 491] on span "Select an option" at bounding box center [183, 492] width 15 height 15
click at [183, 491] on input "Select an option" at bounding box center [183, 492] width 15 height 15
click at [387, 435] on span "Select an option" at bounding box center [386, 436] width 15 height 15
click at [387, 435] on input "Select an option" at bounding box center [386, 436] width 15 height 15
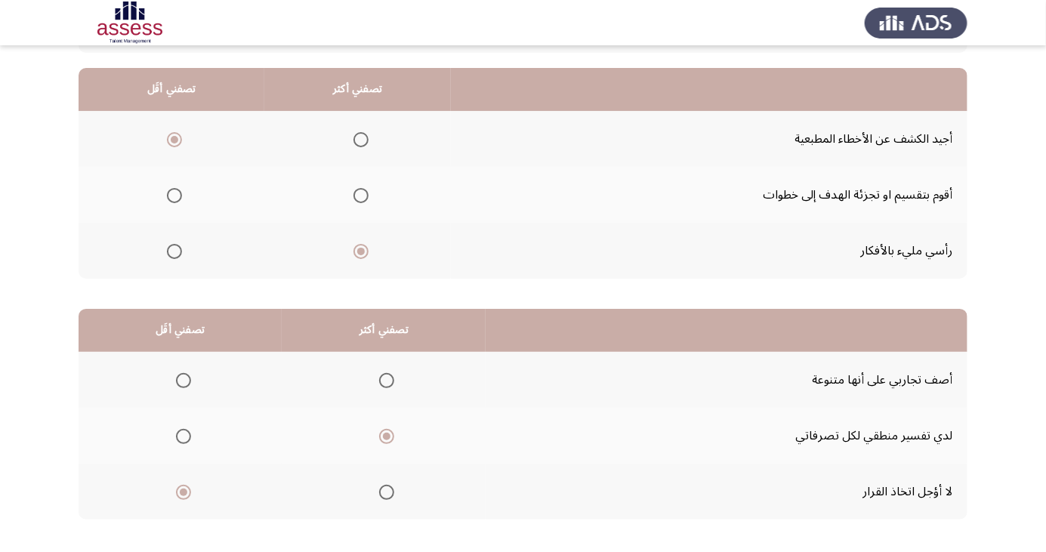
scroll to position [0, 0]
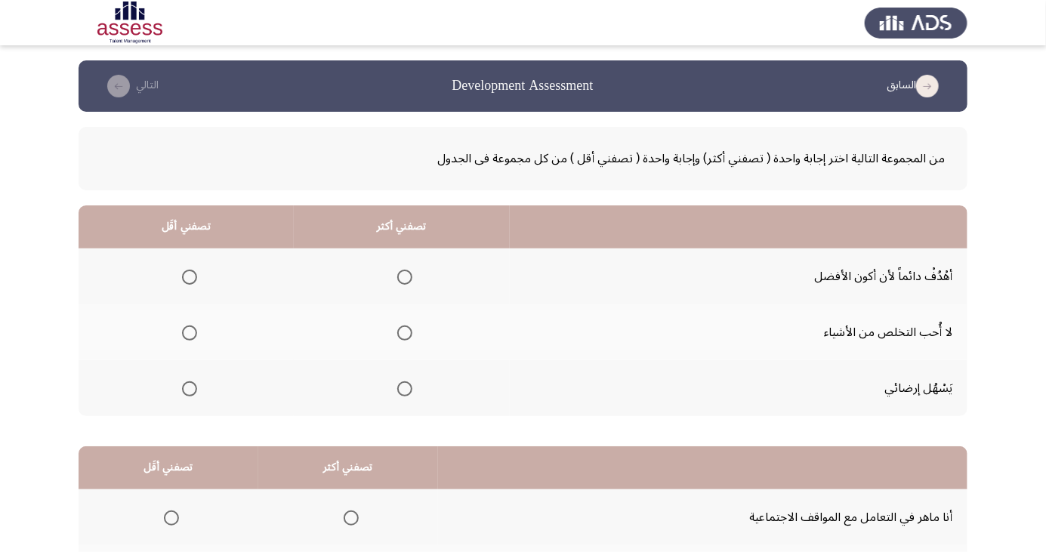
click at [405, 277] on span "Select an option" at bounding box center [405, 277] width 0 height 0
click at [404, 277] on input "Select an option" at bounding box center [404, 277] width 15 height 15
click at [190, 389] on span "Select an option" at bounding box center [190, 389] width 0 height 0
click at [189, 388] on input "Select an option" at bounding box center [189, 389] width 15 height 15
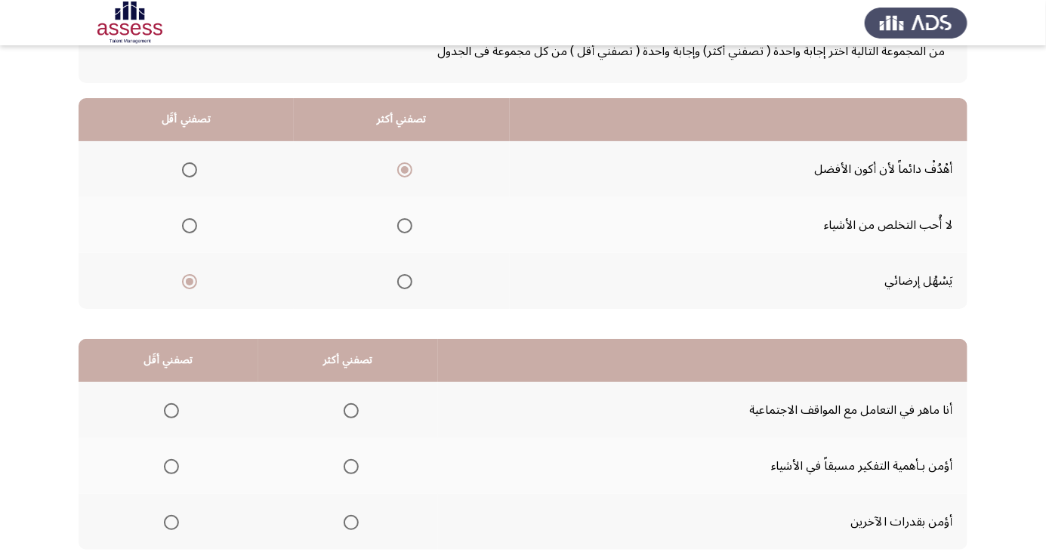
scroll to position [138, 0]
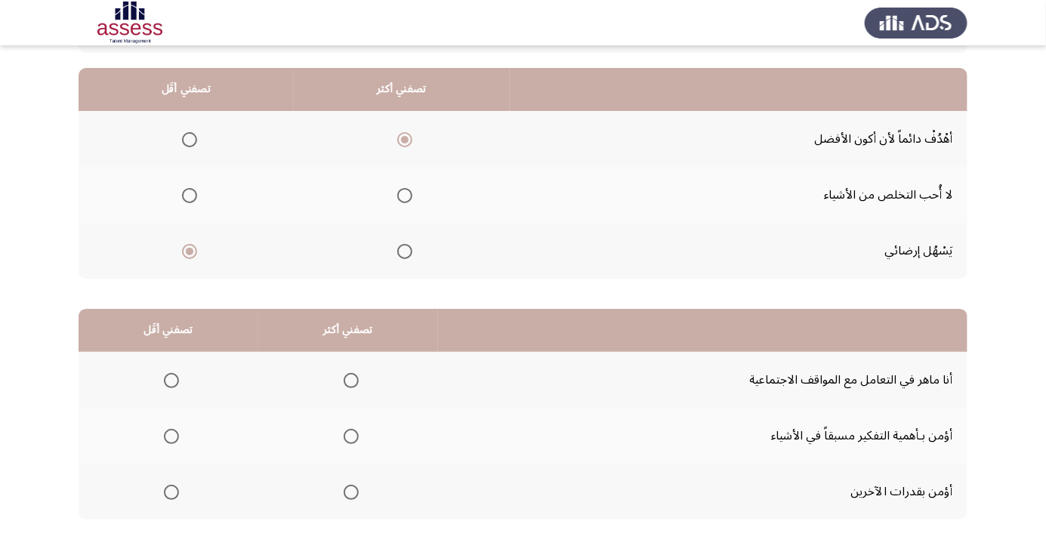
click at [188, 479] on th at bounding box center [169, 492] width 180 height 56
click at [175, 493] on span "Select an option" at bounding box center [171, 492] width 15 height 15
click at [175, 493] on input "Select an option" at bounding box center [171, 492] width 15 height 15
click at [175, 490] on span "Select an option" at bounding box center [171, 492] width 15 height 15
click at [175, 490] on input "Select an option" at bounding box center [171, 492] width 15 height 15
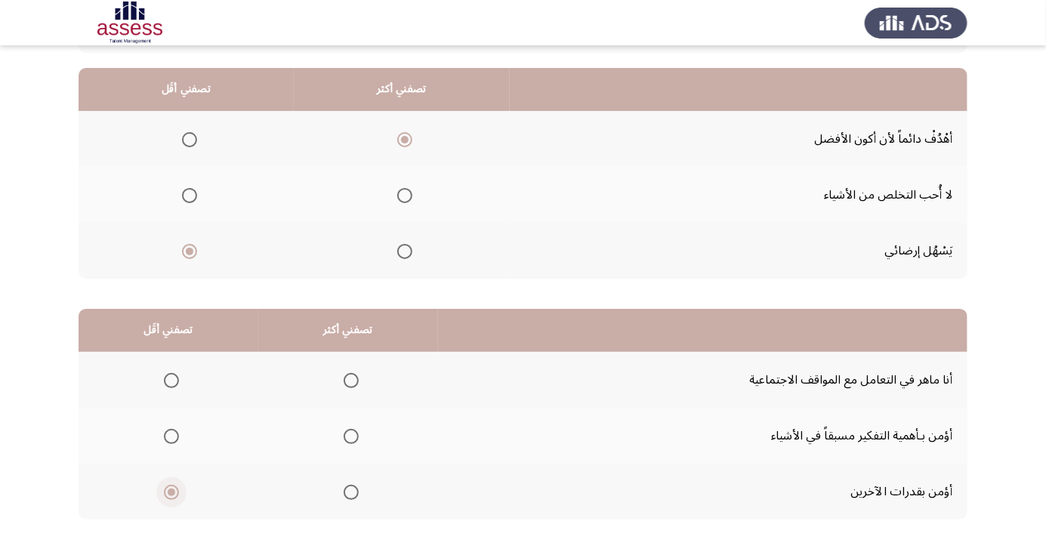
click at [175, 429] on span "Select an option" at bounding box center [171, 436] width 15 height 15
click at [175, 429] on input "Select an option" at bounding box center [171, 436] width 15 height 15
click at [351, 381] on span "Select an option" at bounding box center [351, 381] width 0 height 0
click at [349, 379] on input "Select an option" at bounding box center [351, 380] width 15 height 15
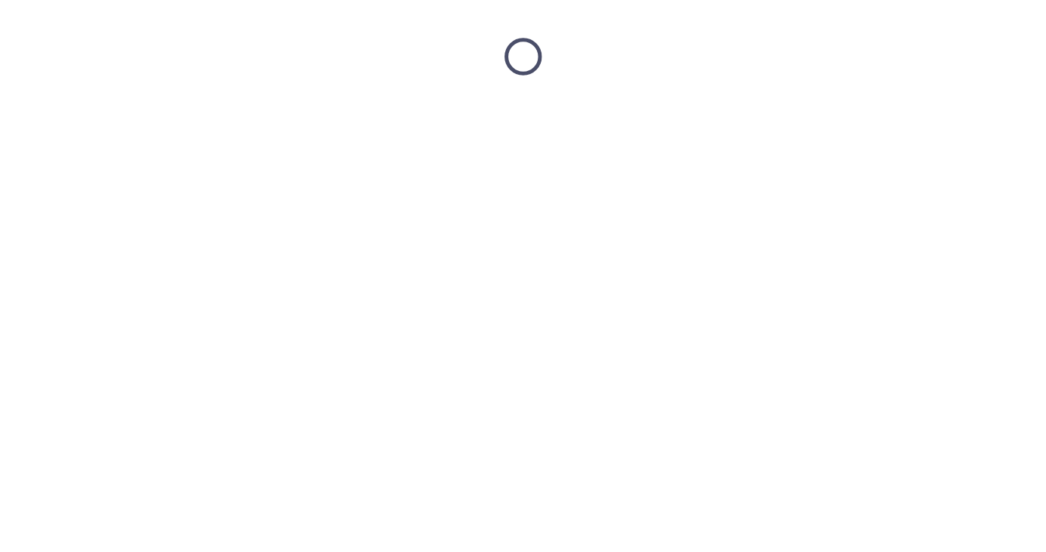
scroll to position [0, 0]
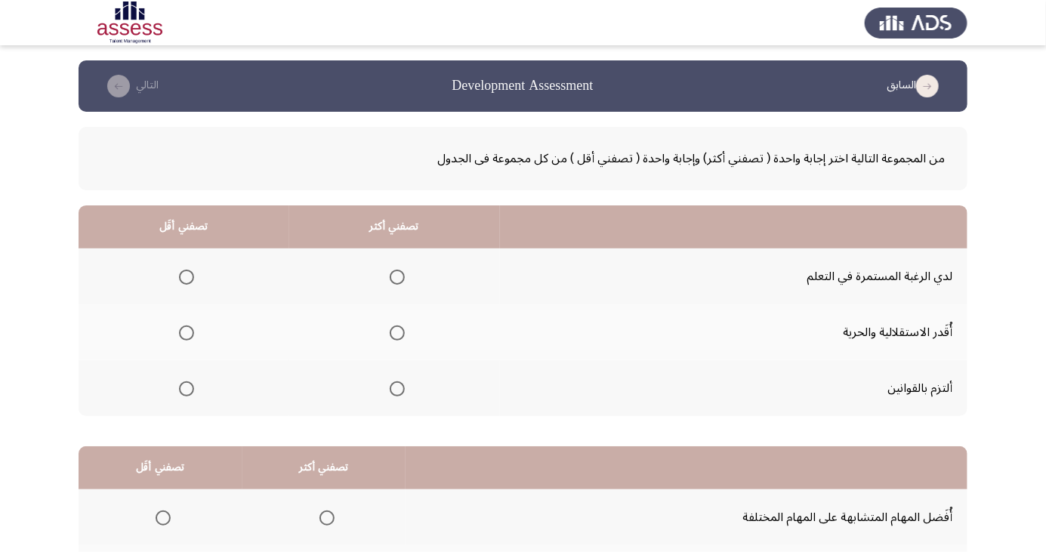
click at [395, 277] on span "Select an option" at bounding box center [397, 277] width 15 height 15
click at [395, 277] on input "Select an option" at bounding box center [397, 277] width 15 height 15
click at [401, 325] on mat-radio-button "Select an option" at bounding box center [394, 333] width 21 height 16
click at [394, 327] on span "Select an option" at bounding box center [397, 333] width 15 height 15
click at [394, 327] on input "Select an option" at bounding box center [397, 333] width 15 height 15
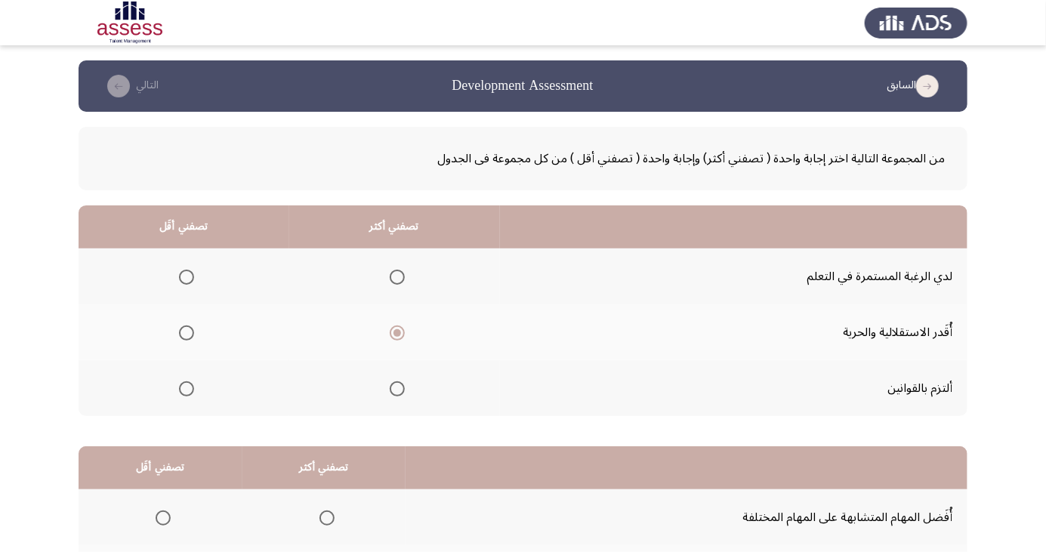
click at [400, 283] on span "Select an option" at bounding box center [397, 277] width 15 height 15
click at [400, 283] on input "Select an option" at bounding box center [397, 277] width 15 height 15
click at [183, 338] on span "Select an option" at bounding box center [186, 333] width 15 height 15
click at [183, 338] on input "Select an option" at bounding box center [186, 333] width 15 height 15
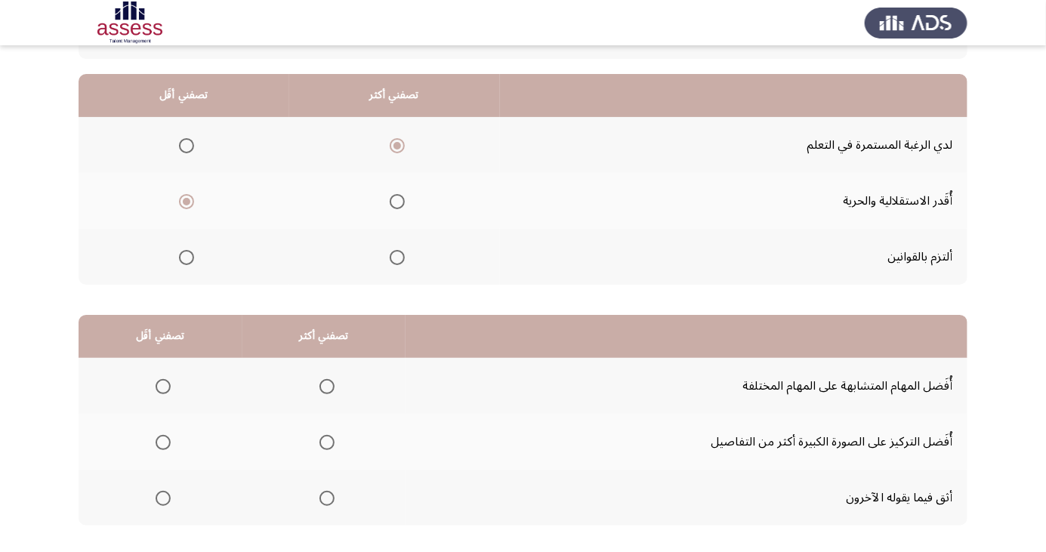
scroll to position [138, 0]
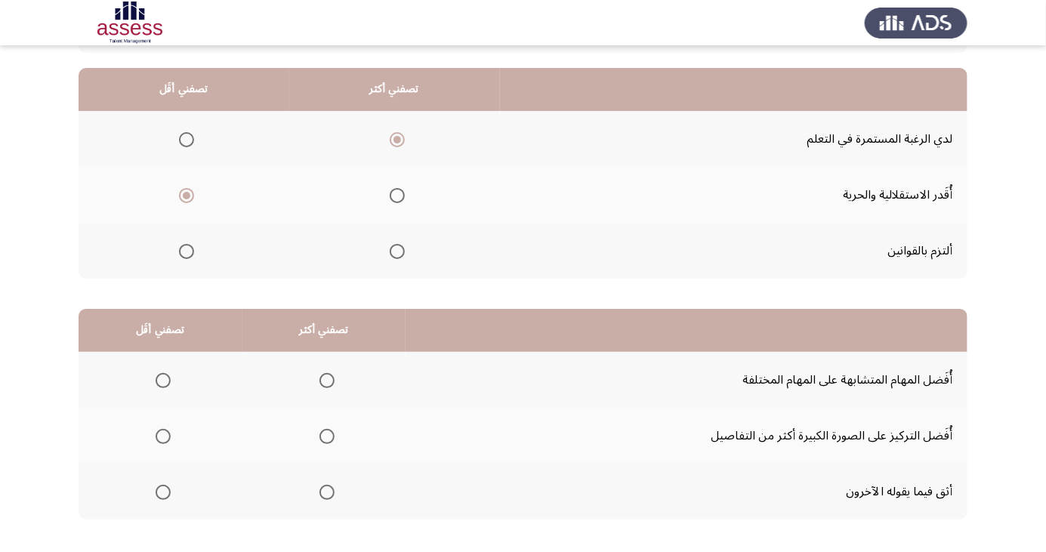
click at [166, 440] on span "Select an option" at bounding box center [163, 436] width 15 height 15
click at [166, 440] on input "Select an option" at bounding box center [163, 436] width 15 height 15
click at [162, 491] on span "Select an option" at bounding box center [163, 492] width 15 height 15
click at [162, 491] on input "Select an option" at bounding box center [163, 492] width 15 height 15
click at [327, 437] on span "Select an option" at bounding box center [327, 437] width 0 height 0
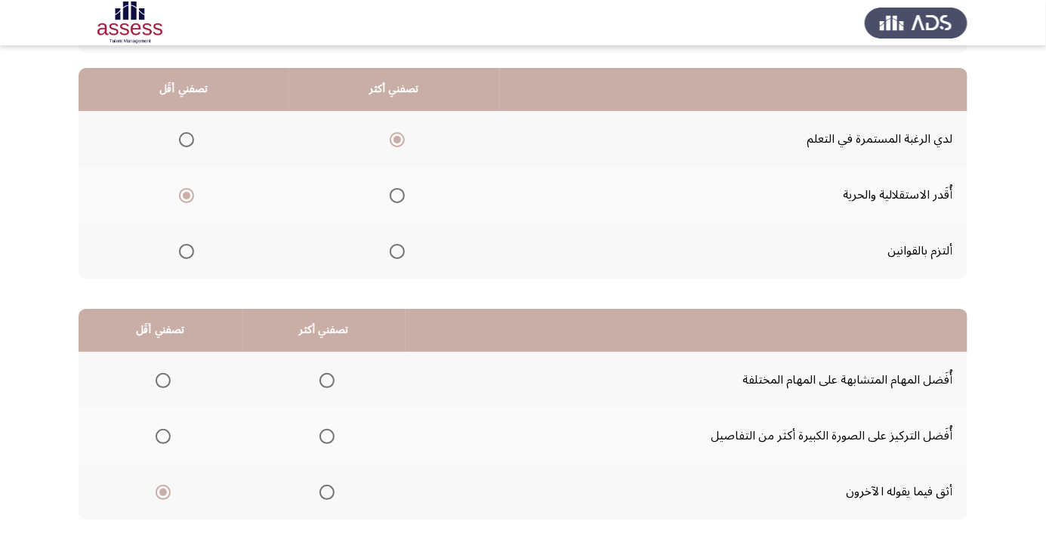
click at [326, 435] on input "Select an option" at bounding box center [327, 436] width 15 height 15
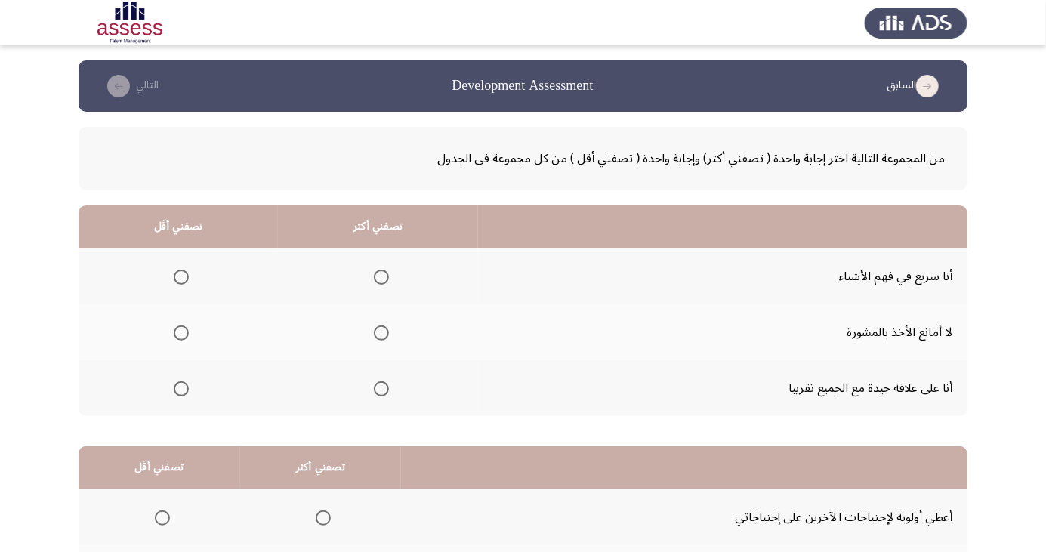
click at [380, 280] on span "Select an option" at bounding box center [381, 277] width 15 height 15
click at [380, 280] on input "Select an option" at bounding box center [381, 277] width 15 height 15
click at [181, 333] on span "Select an option" at bounding box center [181, 333] width 0 height 0
click at [180, 332] on input "Select an option" at bounding box center [181, 333] width 15 height 15
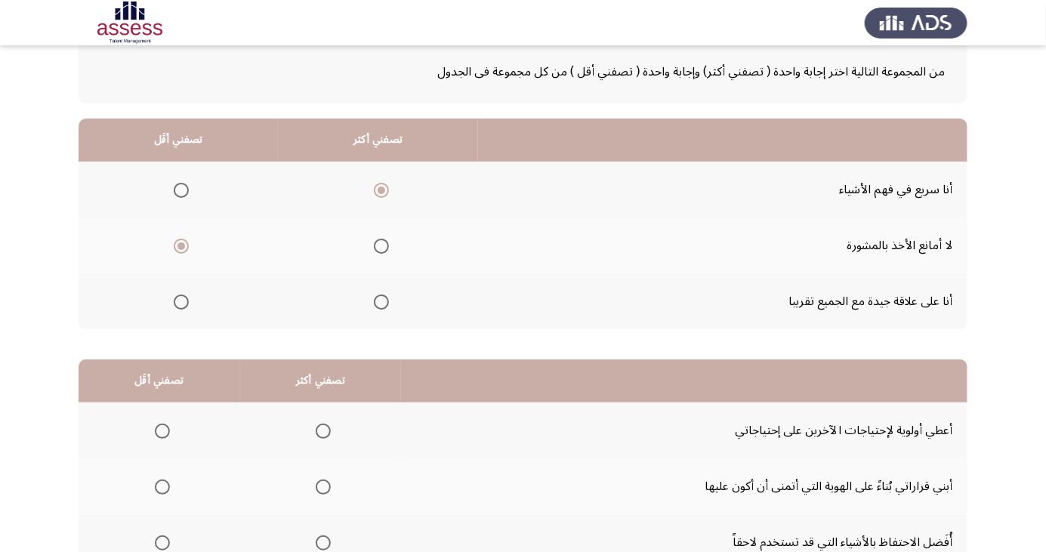
scroll to position [138, 0]
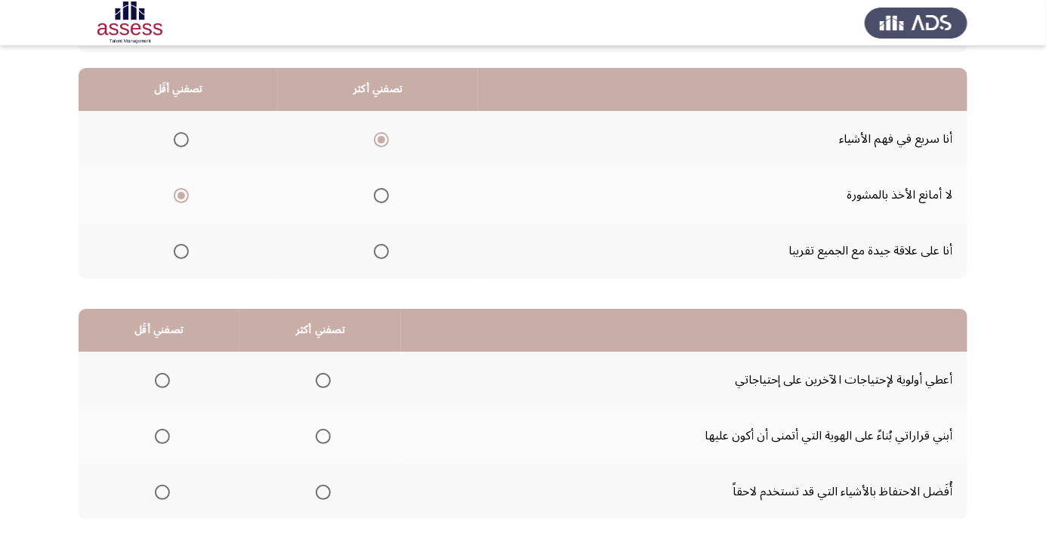
click at [339, 434] on th at bounding box center [321, 436] width 162 height 56
click at [322, 441] on span "Select an option" at bounding box center [323, 436] width 15 height 15
click at [322, 441] on input "Select an option" at bounding box center [323, 436] width 15 height 15
click at [165, 486] on span "Select an option" at bounding box center [162, 492] width 15 height 15
click at [165, 486] on input "Select an option" at bounding box center [162, 492] width 15 height 15
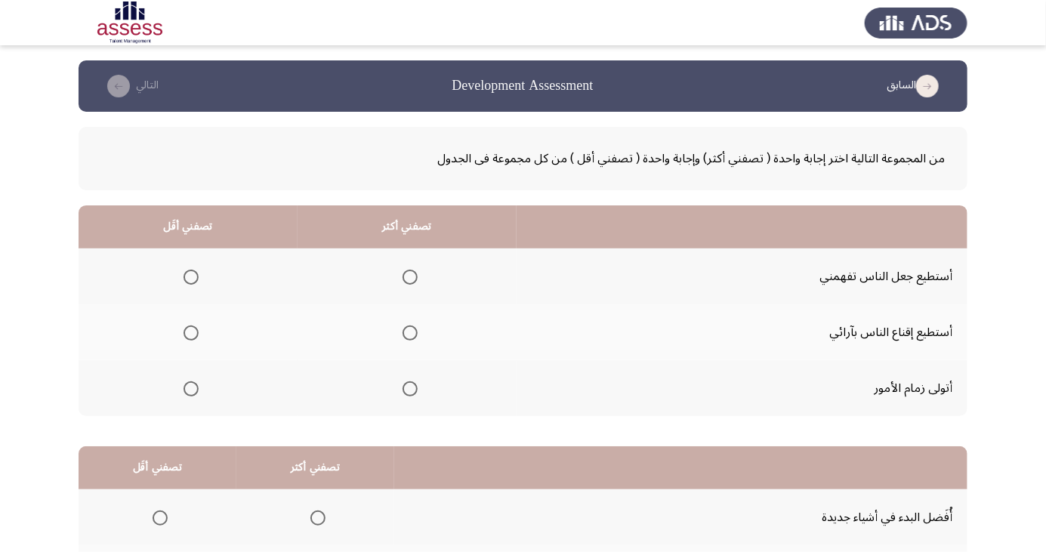
click at [407, 332] on span "Select an option" at bounding box center [410, 333] width 15 height 15
click at [407, 332] on input "Select an option" at bounding box center [410, 333] width 15 height 15
click at [191, 389] on span "Select an option" at bounding box center [191, 389] width 0 height 0
click at [190, 388] on input "Select an option" at bounding box center [191, 389] width 15 height 15
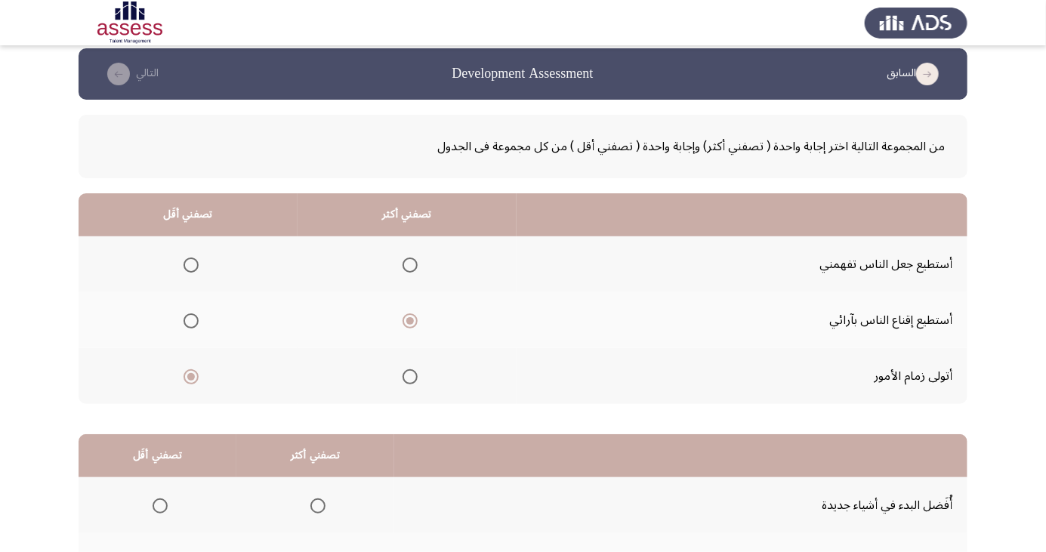
scroll to position [138, 0]
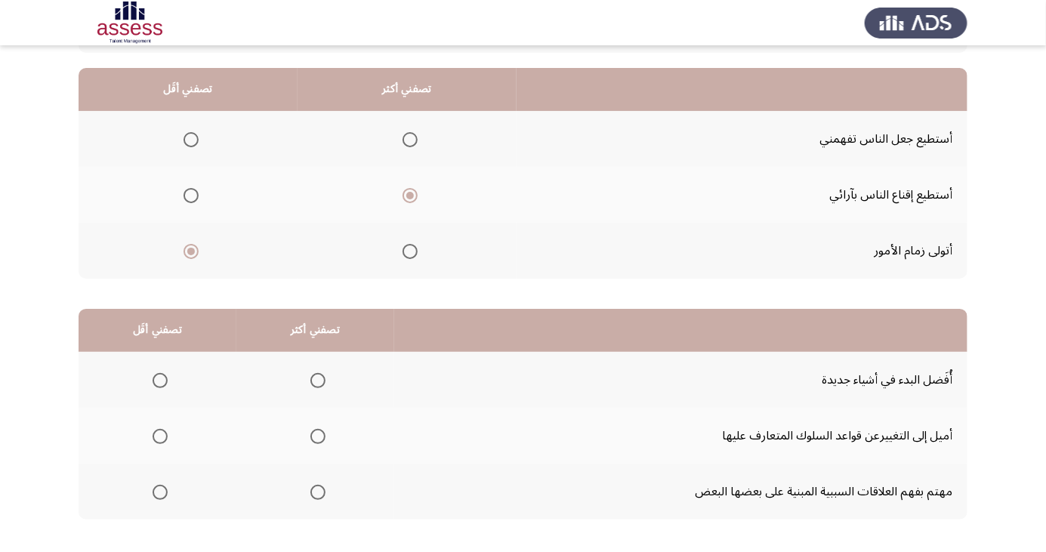
click at [318, 493] on span "Select an option" at bounding box center [318, 493] width 0 height 0
click at [315, 491] on input "Select an option" at bounding box center [318, 492] width 15 height 15
click at [155, 429] on span "Select an option" at bounding box center [160, 436] width 15 height 15
click at [155, 429] on input "Select an option" at bounding box center [160, 436] width 15 height 15
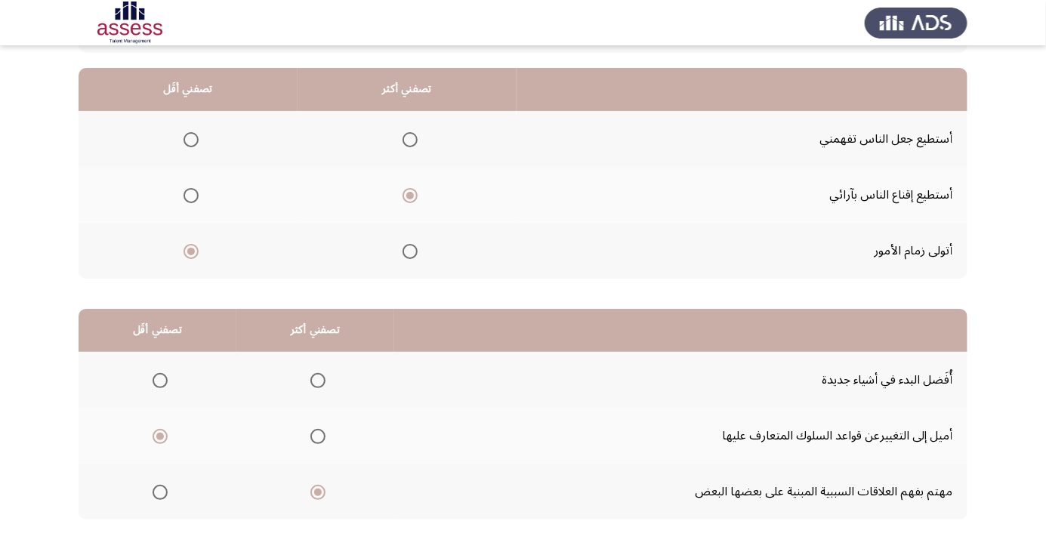
scroll to position [0, 0]
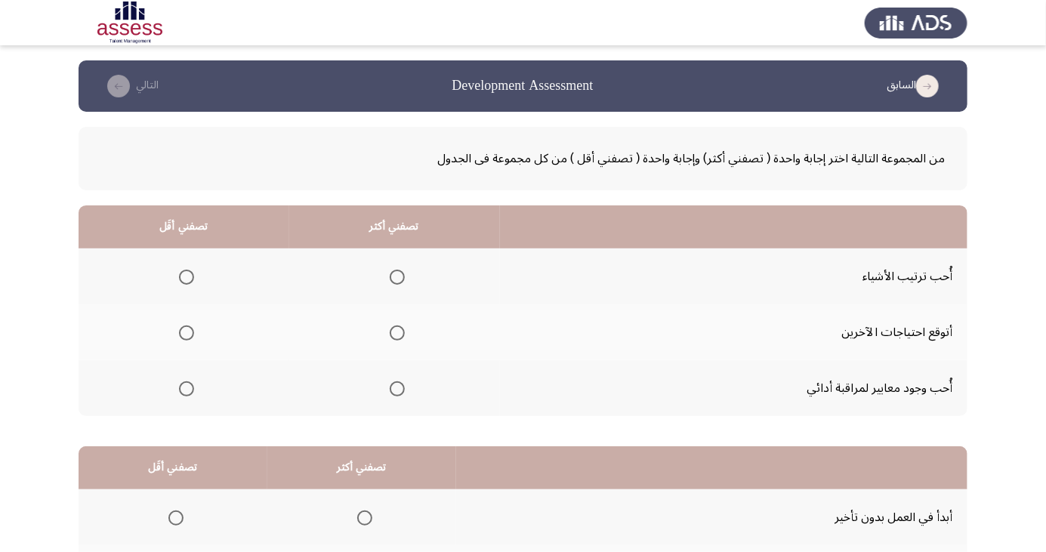
click at [413, 266] on th at bounding box center [394, 277] width 211 height 56
click at [397, 277] on span "Select an option" at bounding box center [397, 277] width 0 height 0
click at [394, 277] on input "Select an option" at bounding box center [397, 277] width 15 height 15
click at [184, 394] on span "Select an option" at bounding box center [186, 389] width 15 height 15
click at [184, 394] on input "Select an option" at bounding box center [186, 389] width 15 height 15
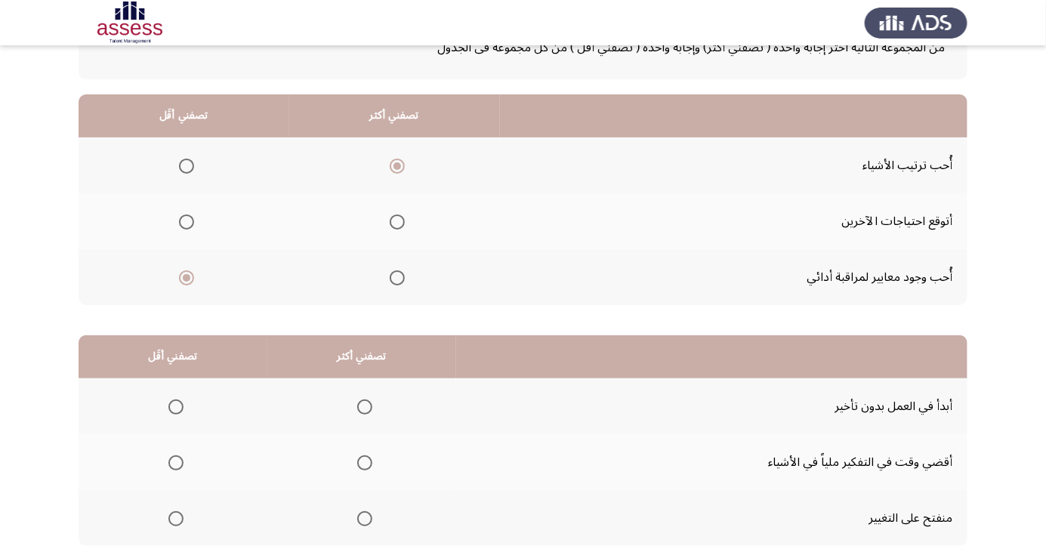
scroll to position [138, 0]
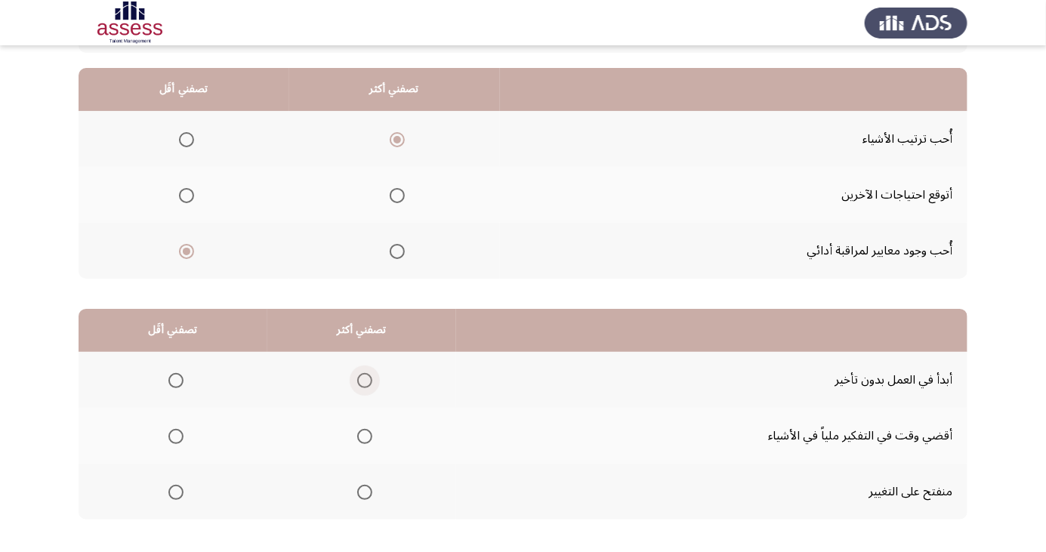
click at [365, 381] on span "Select an option" at bounding box center [365, 381] width 0 height 0
click at [363, 379] on input "Select an option" at bounding box center [364, 380] width 15 height 15
click at [181, 432] on span "Select an option" at bounding box center [175, 436] width 15 height 15
click at [181, 432] on input "Select an option" at bounding box center [175, 436] width 15 height 15
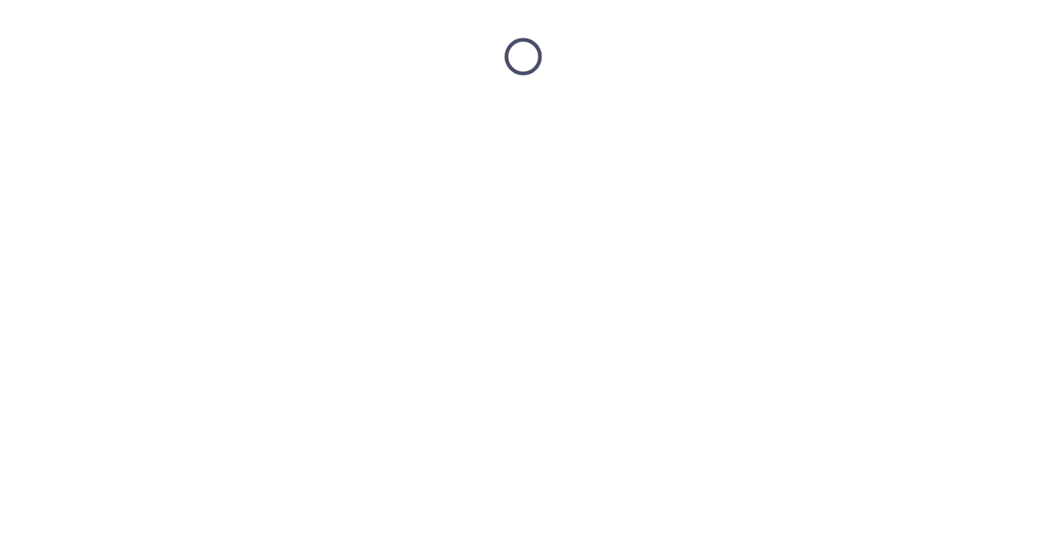
scroll to position [0, 0]
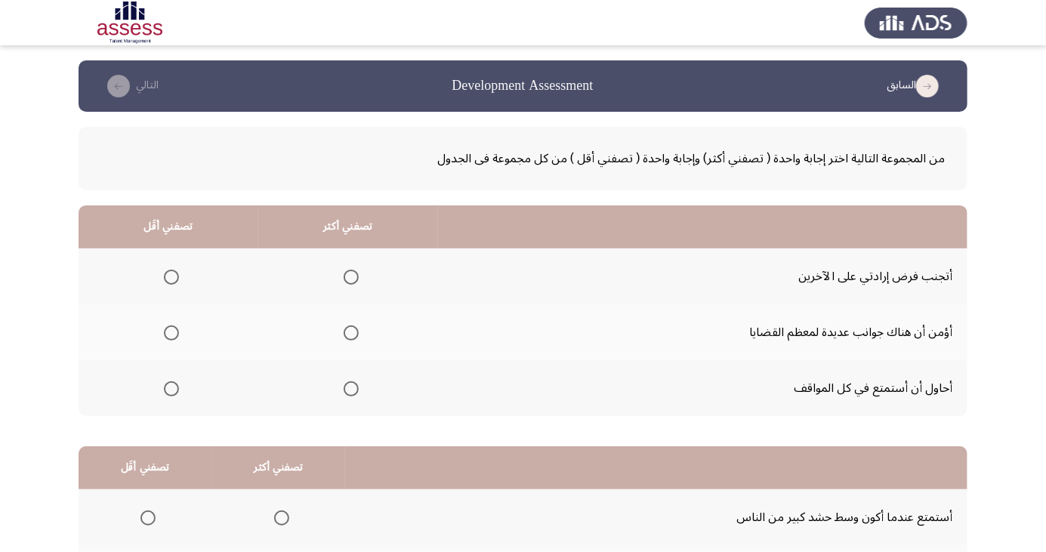
click at [354, 388] on span "Select an option" at bounding box center [351, 389] width 15 height 15
click at [354, 388] on input "Select an option" at bounding box center [351, 389] width 15 height 15
click at [169, 277] on span "Select an option" at bounding box center [171, 277] width 15 height 15
click at [169, 277] on input "Select an option" at bounding box center [171, 277] width 15 height 15
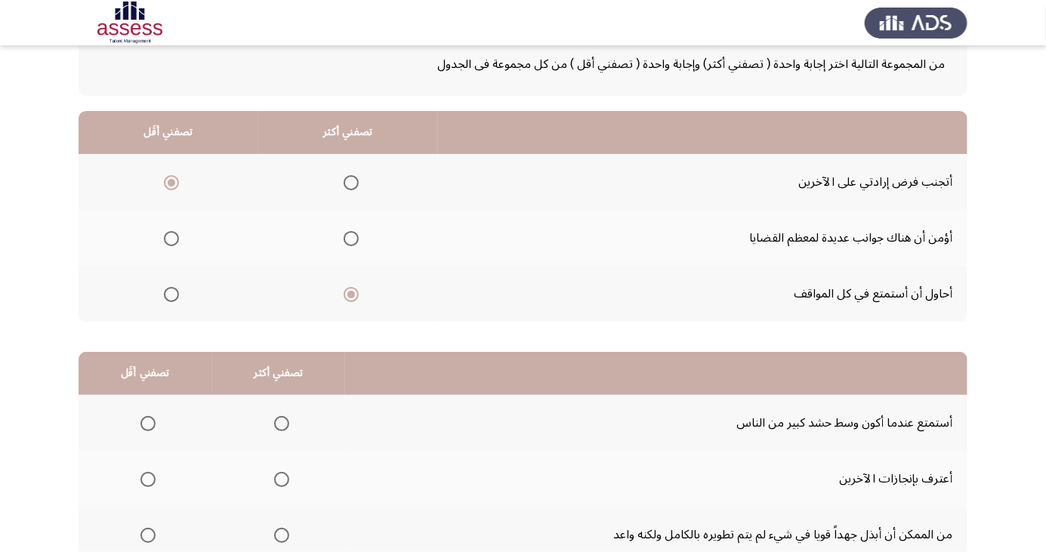
scroll to position [97, 0]
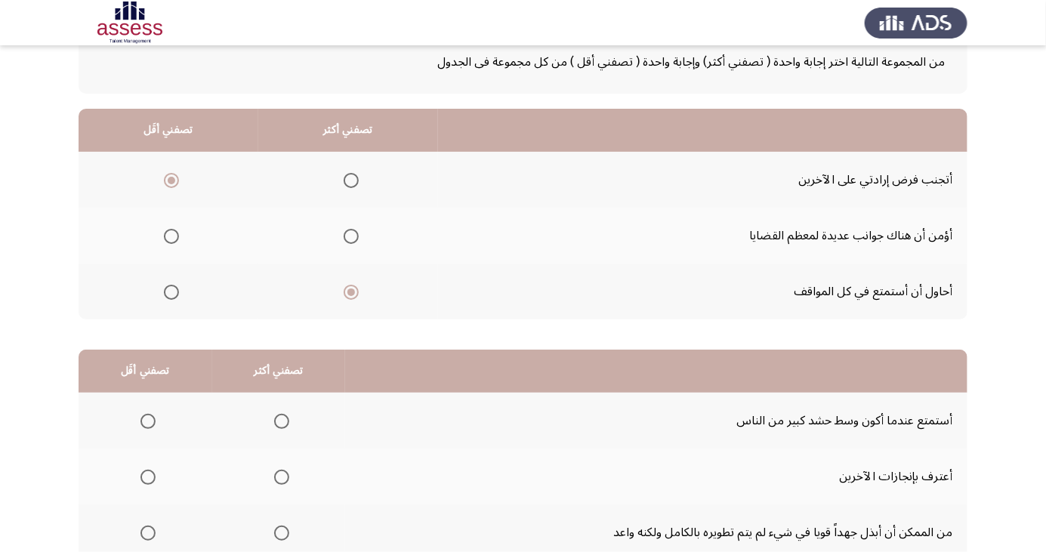
click at [145, 424] on span "Select an option" at bounding box center [148, 421] width 15 height 15
click at [145, 424] on input "Select an option" at bounding box center [148, 421] width 15 height 15
click at [283, 478] on span "Select an option" at bounding box center [281, 477] width 15 height 15
click at [283, 478] on input "Select an option" at bounding box center [281, 477] width 15 height 15
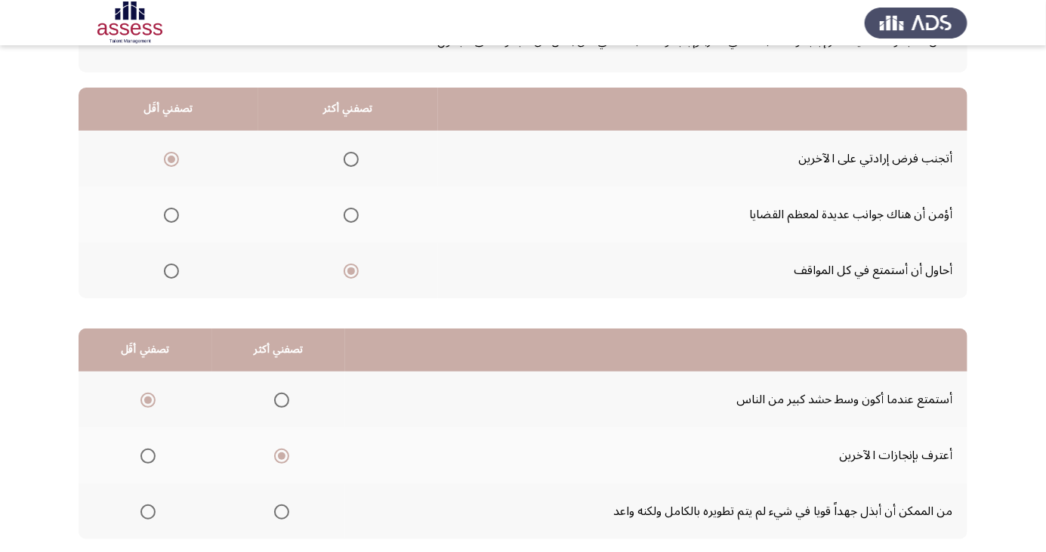
scroll to position [138, 0]
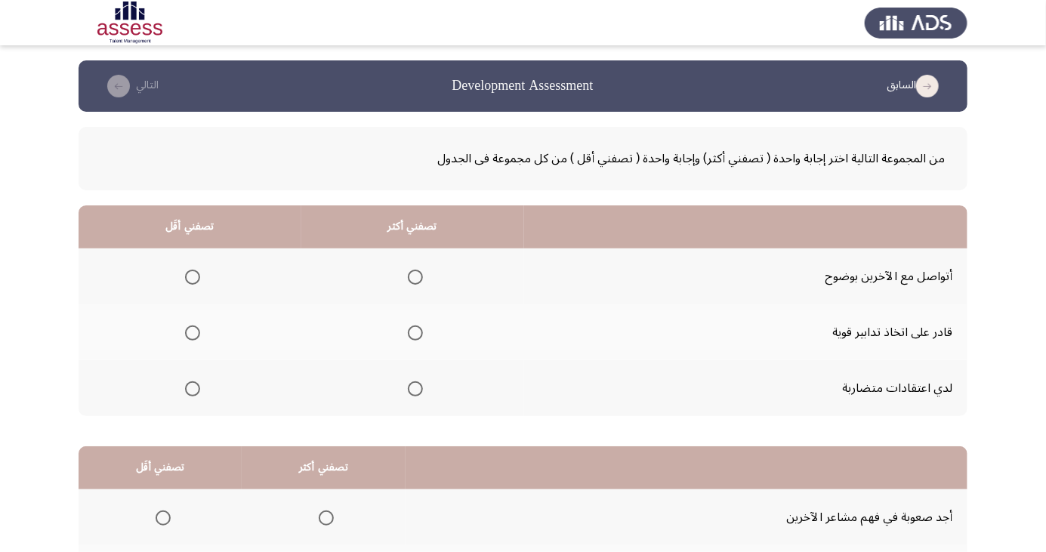
click at [192, 388] on span "Select an option" at bounding box center [192, 389] width 15 height 15
click at [192, 388] on input "Select an option" at bounding box center [192, 389] width 15 height 15
click at [416, 277] on span "Select an option" at bounding box center [416, 277] width 0 height 0
click at [414, 277] on input "Select an option" at bounding box center [415, 277] width 15 height 15
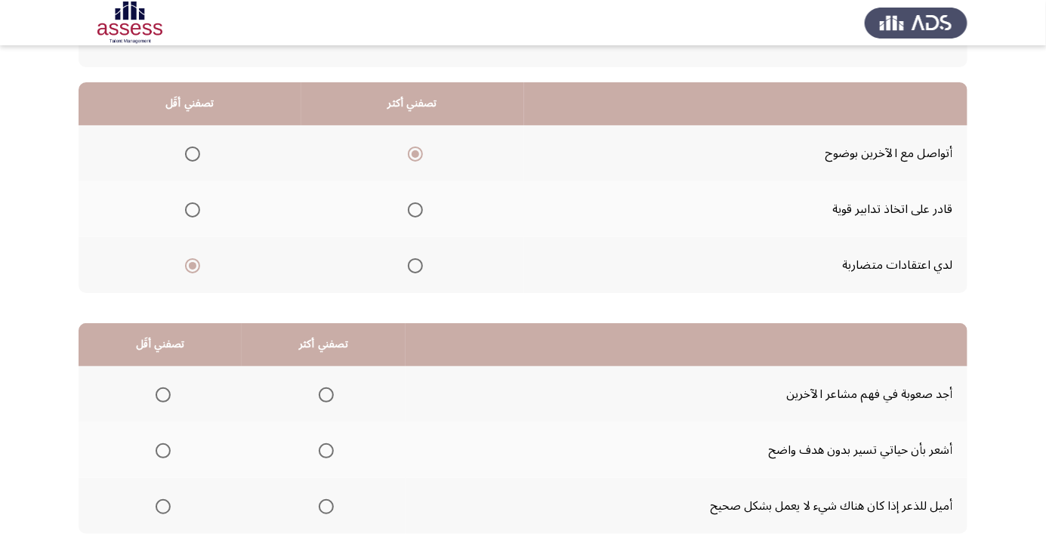
scroll to position [135, 0]
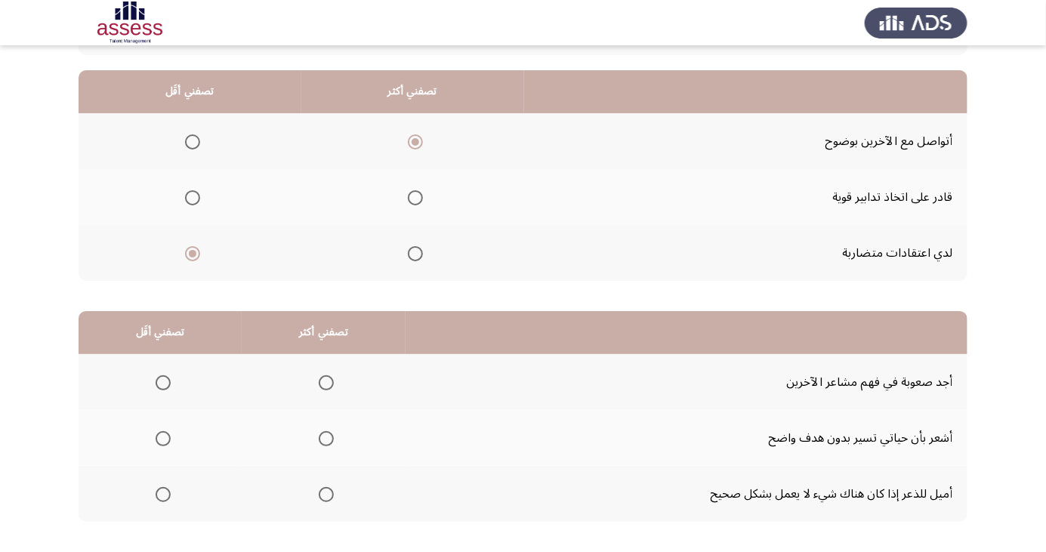
click at [165, 498] on span "Select an option" at bounding box center [163, 494] width 15 height 15
click at [165, 498] on input "Select an option" at bounding box center [163, 494] width 15 height 15
click at [326, 383] on span "Select an option" at bounding box center [326, 383] width 0 height 0
click at [323, 381] on input "Select an option" at bounding box center [326, 382] width 15 height 15
click at [323, 377] on span "Select an option" at bounding box center [326, 382] width 15 height 15
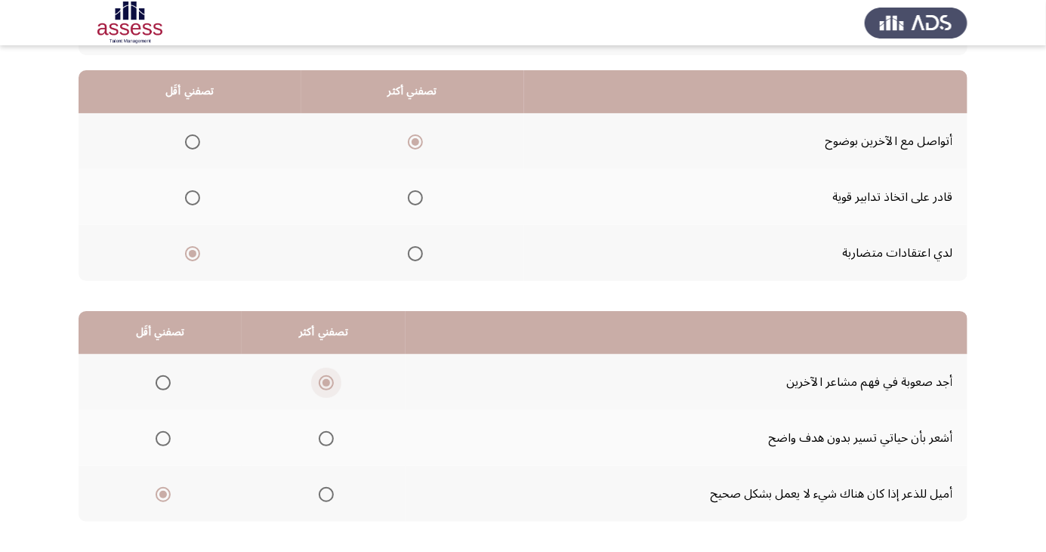
click at [323, 377] on input "Select an option" at bounding box center [326, 382] width 15 height 15
click at [162, 381] on span "Select an option" at bounding box center [163, 382] width 15 height 15
click at [162, 381] on input "Select an option" at bounding box center [163, 382] width 15 height 15
click at [162, 437] on span "Select an option" at bounding box center [163, 438] width 15 height 15
click at [162, 437] on input "Select an option" at bounding box center [163, 438] width 15 height 15
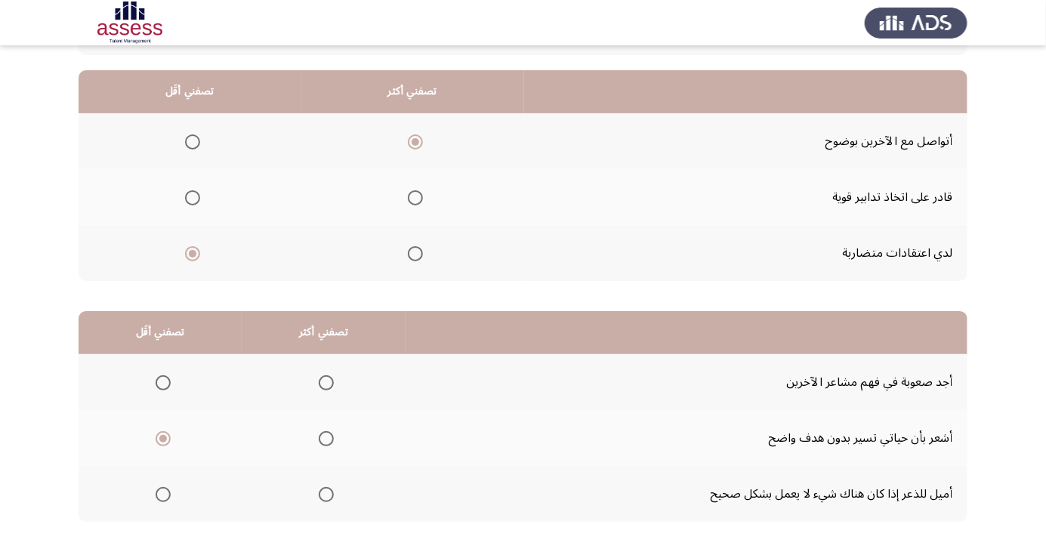
click at [326, 495] on span "Select an option" at bounding box center [326, 495] width 0 height 0
click at [323, 493] on input "Select an option" at bounding box center [326, 494] width 15 height 15
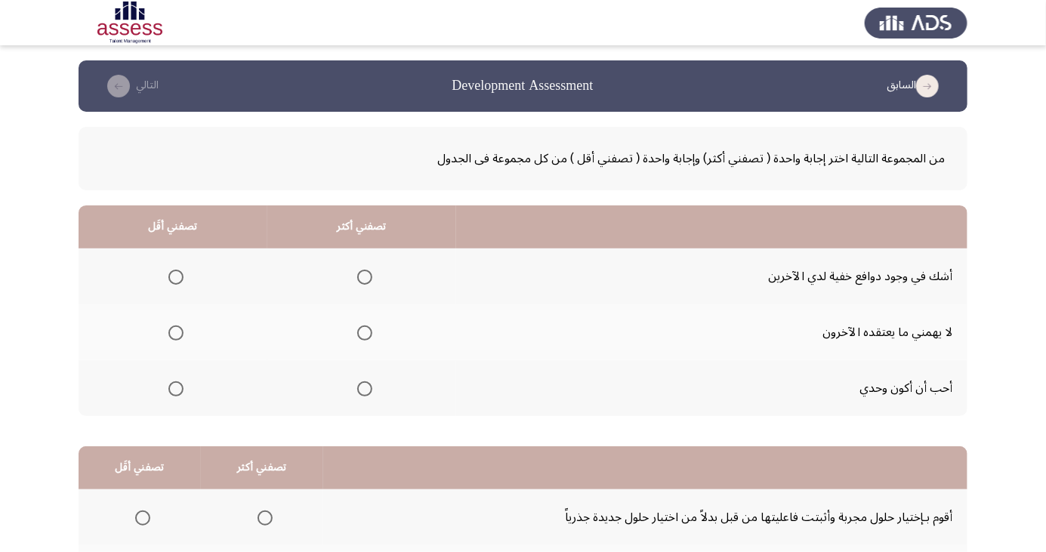
click at [365, 389] on span "Select an option" at bounding box center [365, 389] width 0 height 0
click at [362, 388] on input "Select an option" at bounding box center [364, 389] width 15 height 15
click at [178, 339] on span "Select an option" at bounding box center [175, 333] width 15 height 15
click at [178, 339] on input "Select an option" at bounding box center [175, 333] width 15 height 15
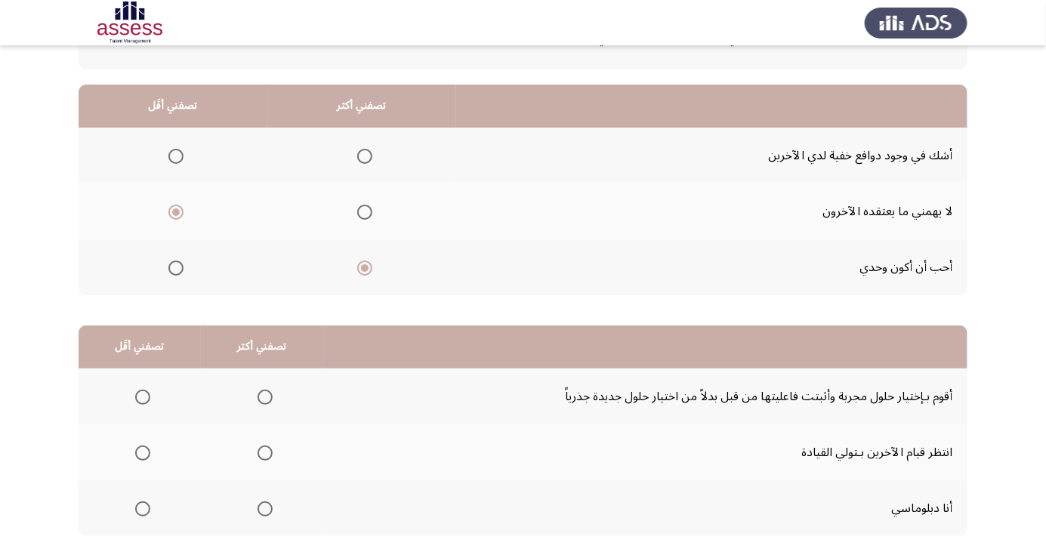
scroll to position [138, 0]
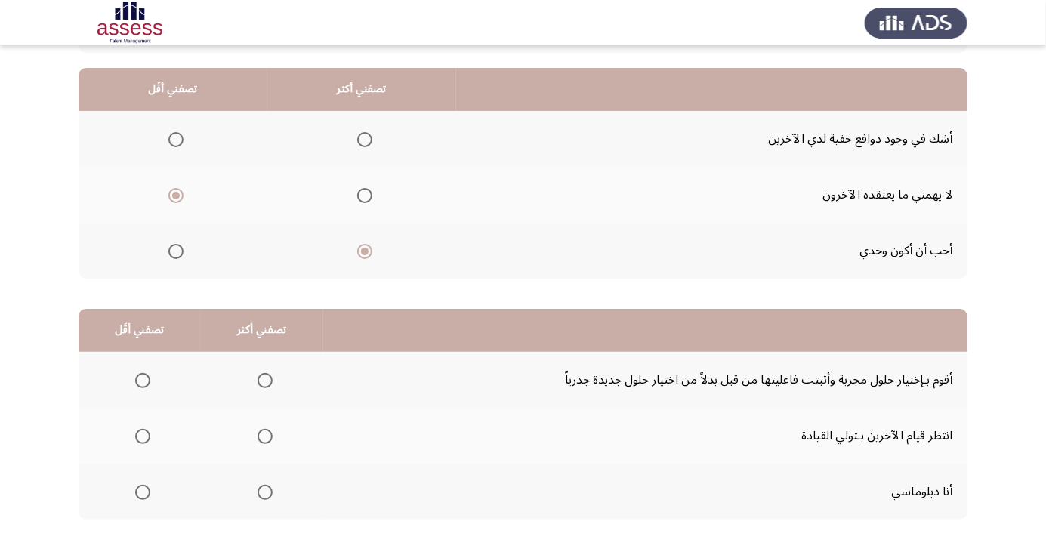
click at [261, 491] on span "Select an option" at bounding box center [265, 492] width 15 height 15
click at [261, 491] on input "Select an option" at bounding box center [265, 492] width 15 height 15
click at [143, 437] on span "Select an option" at bounding box center [143, 437] width 0 height 0
click at [141, 435] on input "Select an option" at bounding box center [142, 436] width 15 height 15
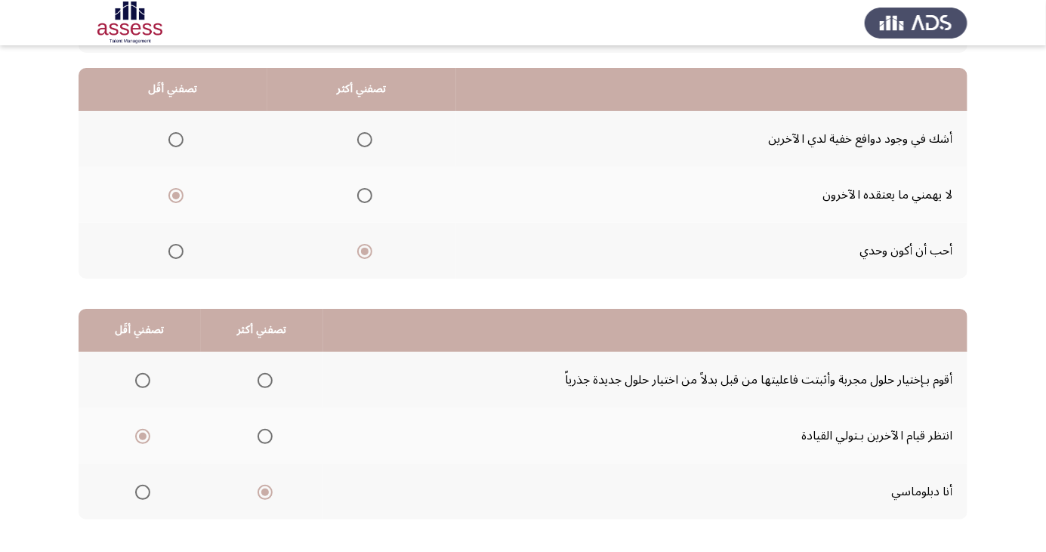
scroll to position [0, 0]
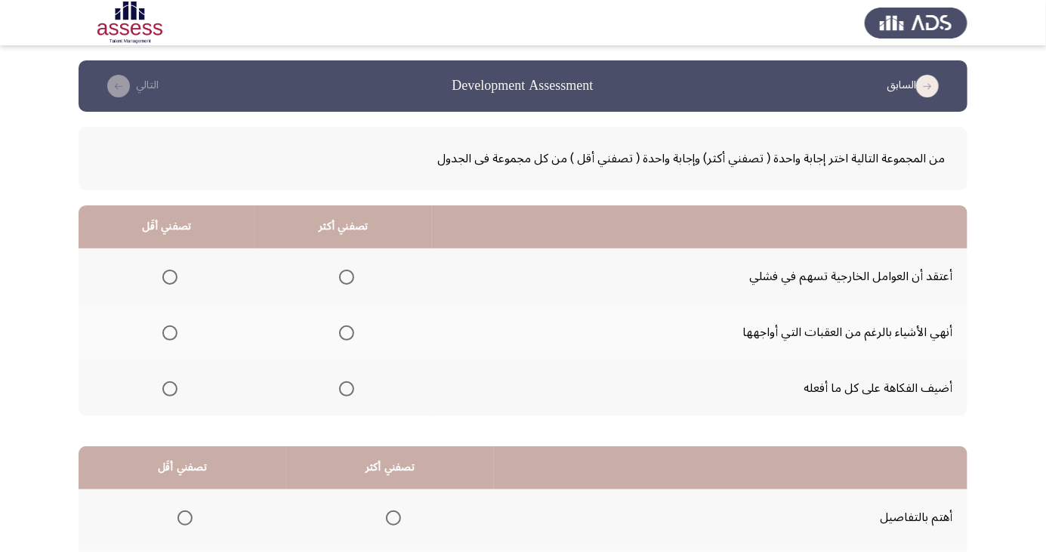
click at [347, 333] on span "Select an option" at bounding box center [347, 333] width 0 height 0
click at [345, 332] on input "Select an option" at bounding box center [346, 333] width 15 height 15
click at [165, 389] on span "Select an option" at bounding box center [169, 389] width 15 height 15
click at [165, 389] on input "Select an option" at bounding box center [169, 389] width 15 height 15
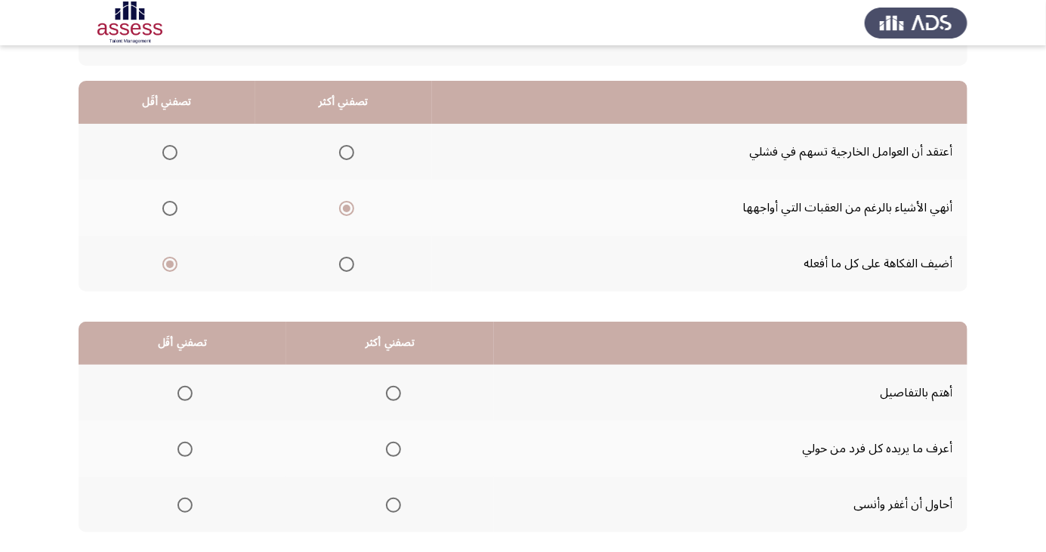
scroll to position [138, 0]
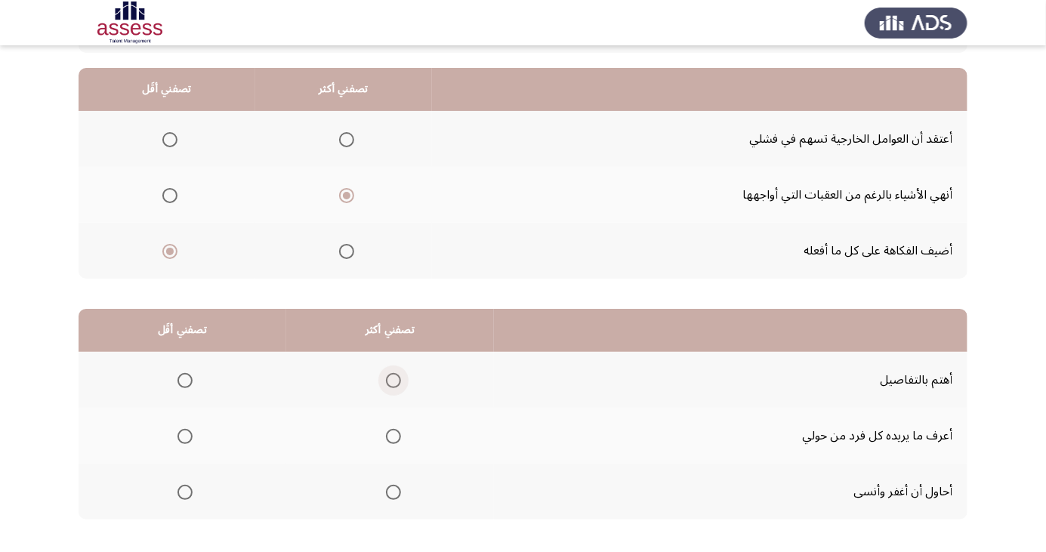
click at [394, 381] on span "Select an option" at bounding box center [394, 381] width 0 height 0
click at [393, 379] on input "Select an option" at bounding box center [393, 380] width 15 height 15
click at [187, 485] on span "Select an option" at bounding box center [185, 492] width 15 height 15
click at [187, 485] on input "Select an option" at bounding box center [185, 492] width 15 height 15
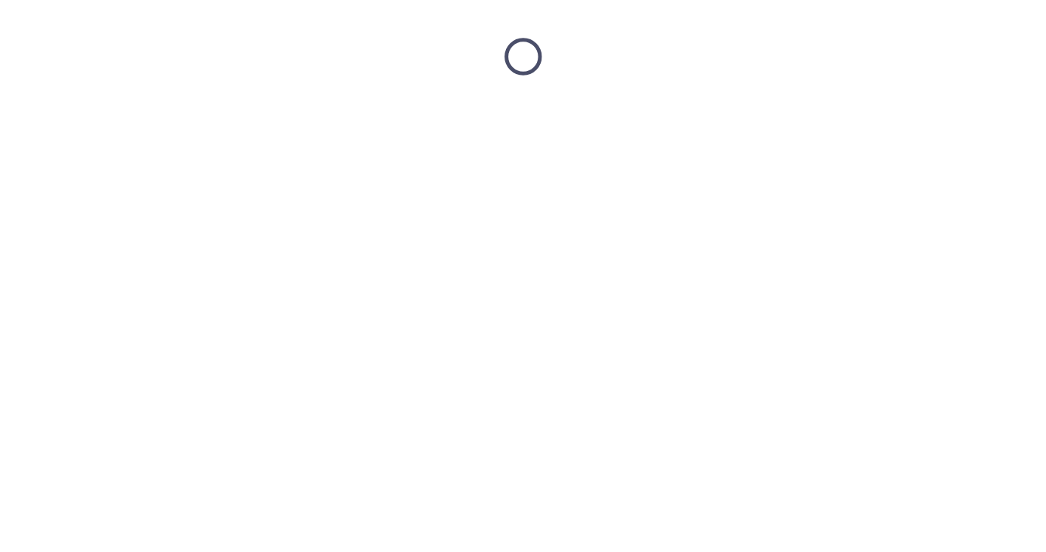
scroll to position [0, 0]
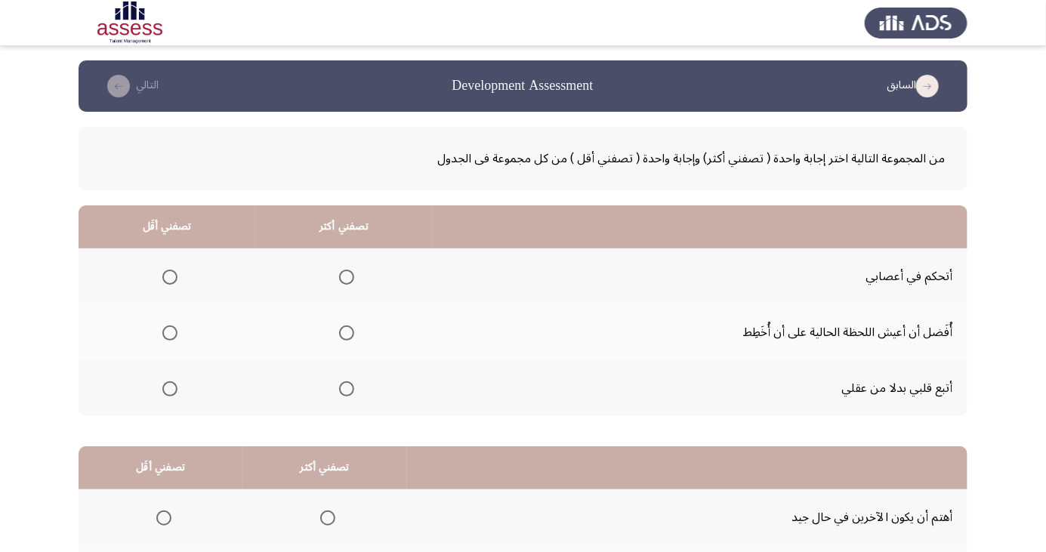
click at [347, 277] on span "Select an option" at bounding box center [347, 277] width 0 height 0
click at [342, 277] on input "Select an option" at bounding box center [346, 277] width 15 height 15
click at [162, 394] on span "Select an option" at bounding box center [169, 389] width 15 height 15
click at [162, 394] on input "Select an option" at bounding box center [169, 389] width 15 height 15
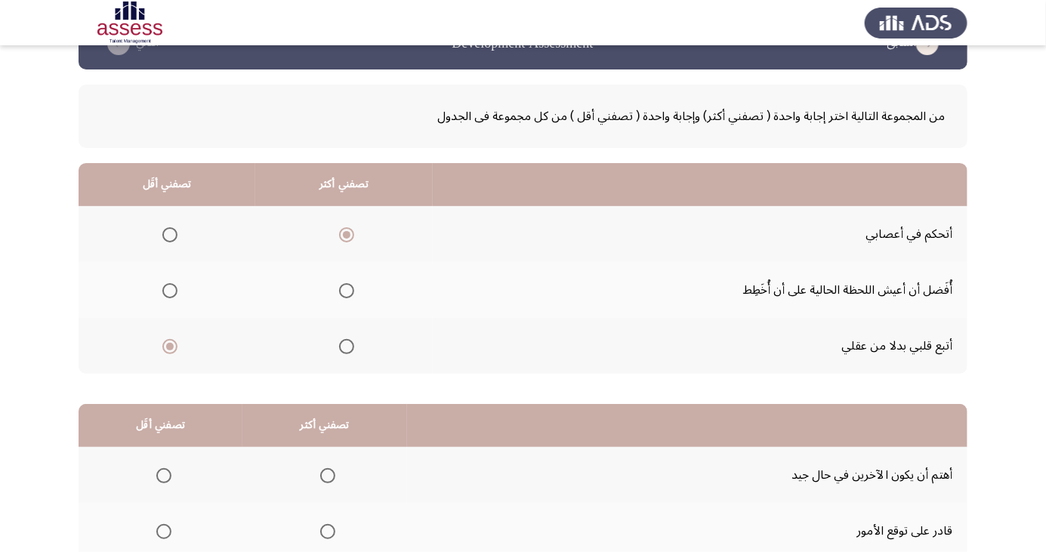
scroll to position [138, 0]
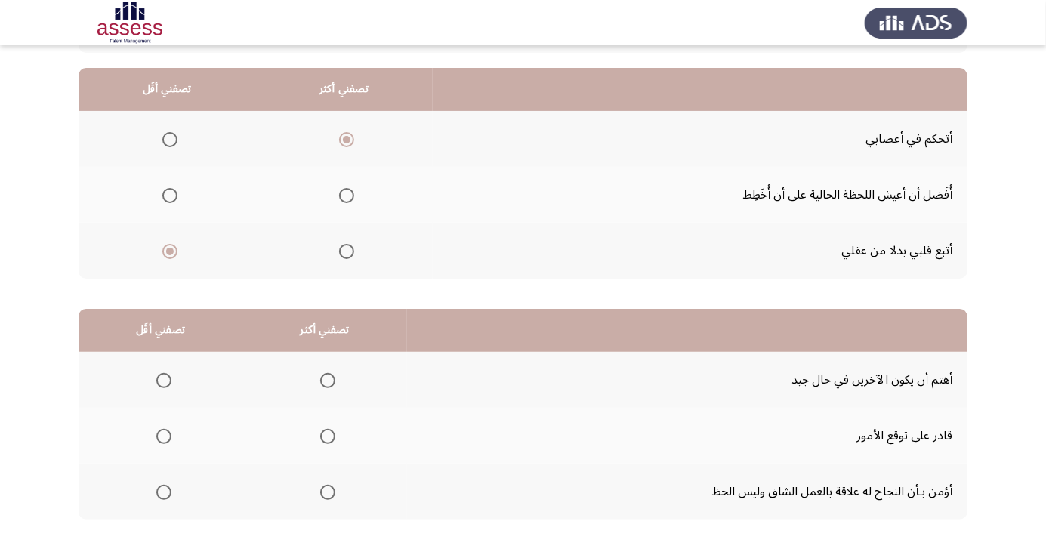
click at [320, 491] on span "Select an option" at bounding box center [327, 492] width 15 height 15
click at [320, 491] on input "Select an option" at bounding box center [327, 492] width 15 height 15
click at [156, 382] on span "Select an option" at bounding box center [163, 380] width 15 height 15
click at [156, 382] on input "Select an option" at bounding box center [163, 380] width 15 height 15
click at [160, 379] on span "Select an option" at bounding box center [164, 381] width 8 height 8
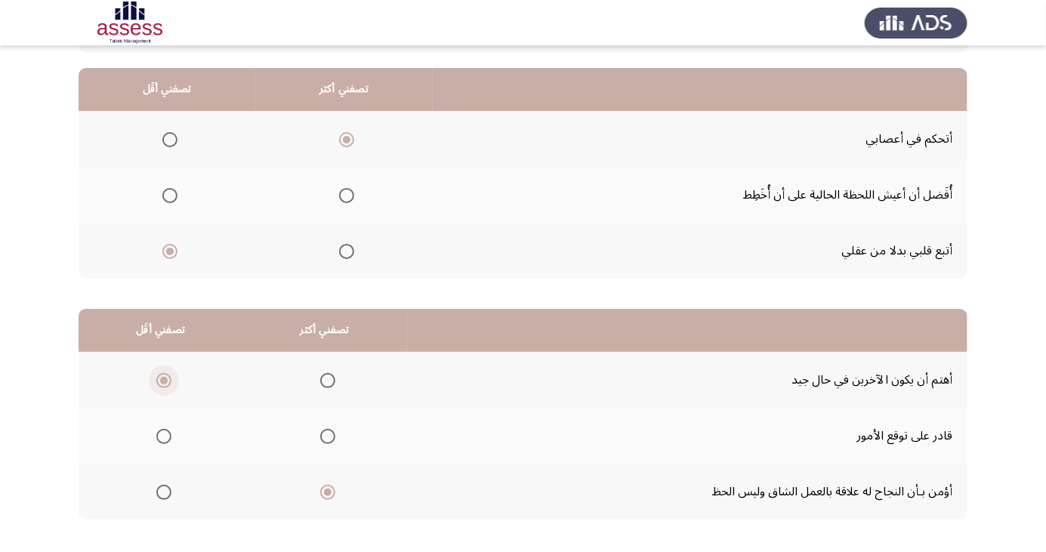
click at [160, 379] on input "Select an option" at bounding box center [163, 380] width 15 height 15
click at [328, 381] on span "Select an option" at bounding box center [328, 381] width 0 height 0
click at [323, 379] on input "Select an option" at bounding box center [327, 380] width 15 height 15
click at [164, 381] on span "Select an option" at bounding box center [164, 381] width 0 height 0
click at [162, 379] on input "Select an option" at bounding box center [163, 380] width 15 height 15
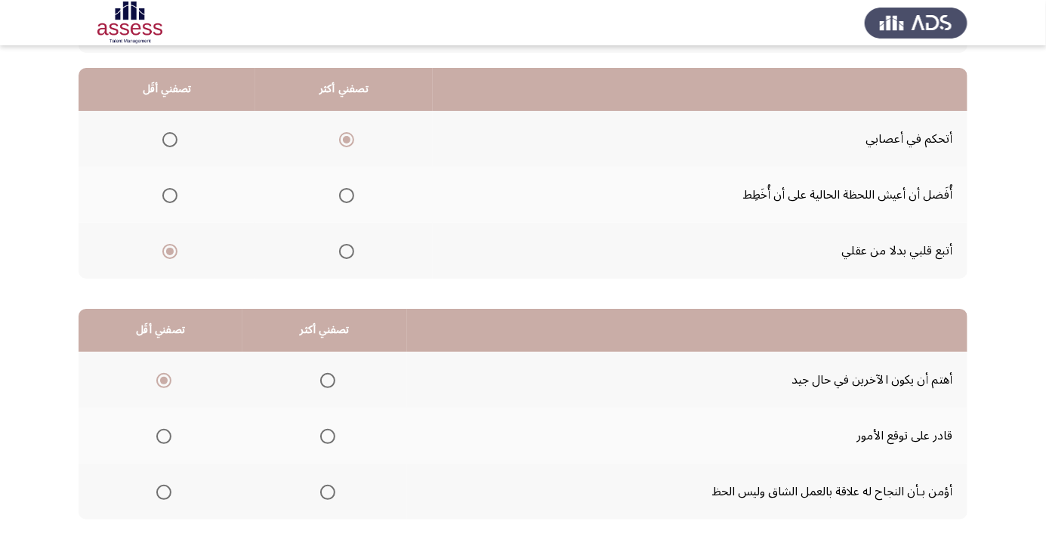
click at [328, 493] on span "Select an option" at bounding box center [328, 493] width 0 height 0
click at [323, 491] on input "Select an option" at bounding box center [327, 492] width 15 height 15
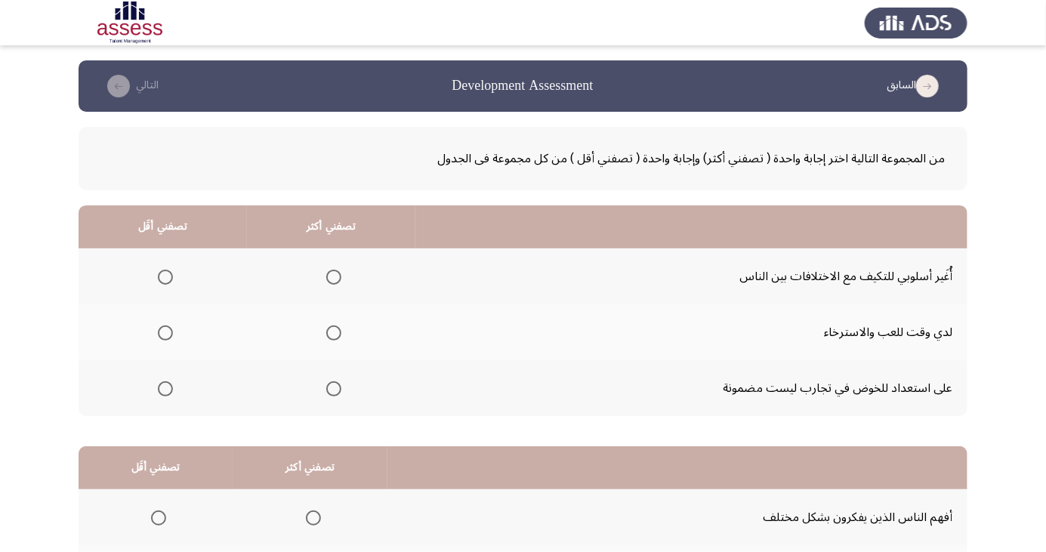
click at [175, 405] on th at bounding box center [163, 388] width 168 height 56
click at [158, 391] on span "Select an option" at bounding box center [165, 389] width 15 height 15
click at [158, 391] on input "Select an option" at bounding box center [165, 389] width 15 height 15
click at [332, 277] on span "Select an option" at bounding box center [333, 277] width 15 height 15
click at [332, 277] on input "Select an option" at bounding box center [333, 277] width 15 height 15
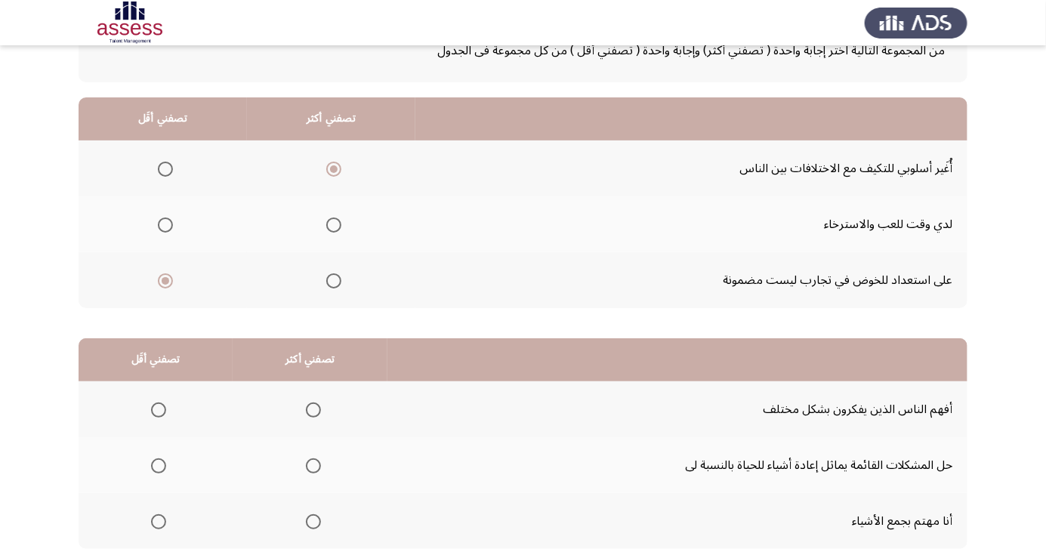
scroll to position [138, 0]
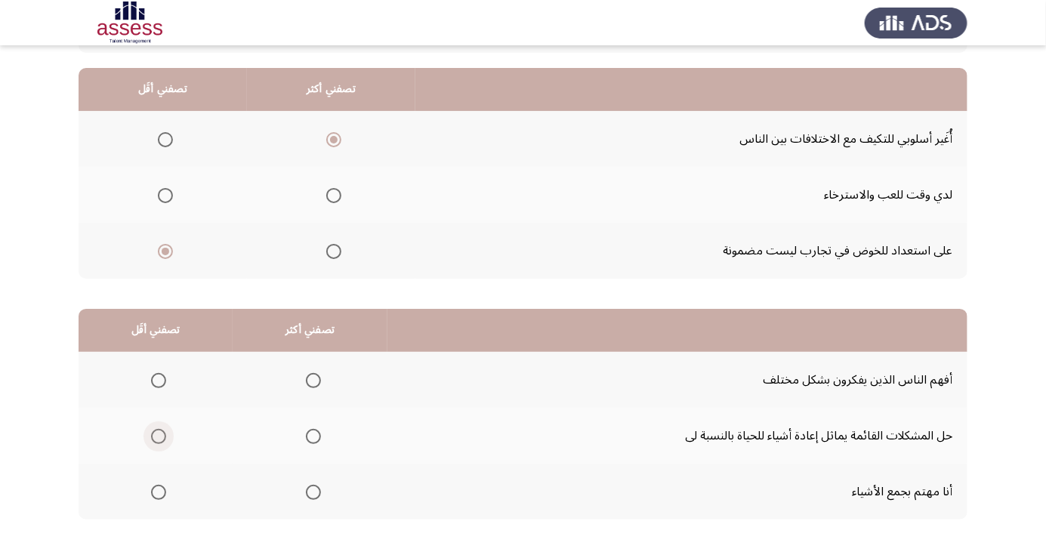
click at [155, 431] on span "Select an option" at bounding box center [158, 436] width 15 height 15
click at [155, 431] on input "Select an option" at bounding box center [158, 436] width 15 height 15
click at [314, 493] on span "Select an option" at bounding box center [314, 493] width 0 height 0
click at [308, 491] on input "Select an option" at bounding box center [313, 492] width 15 height 15
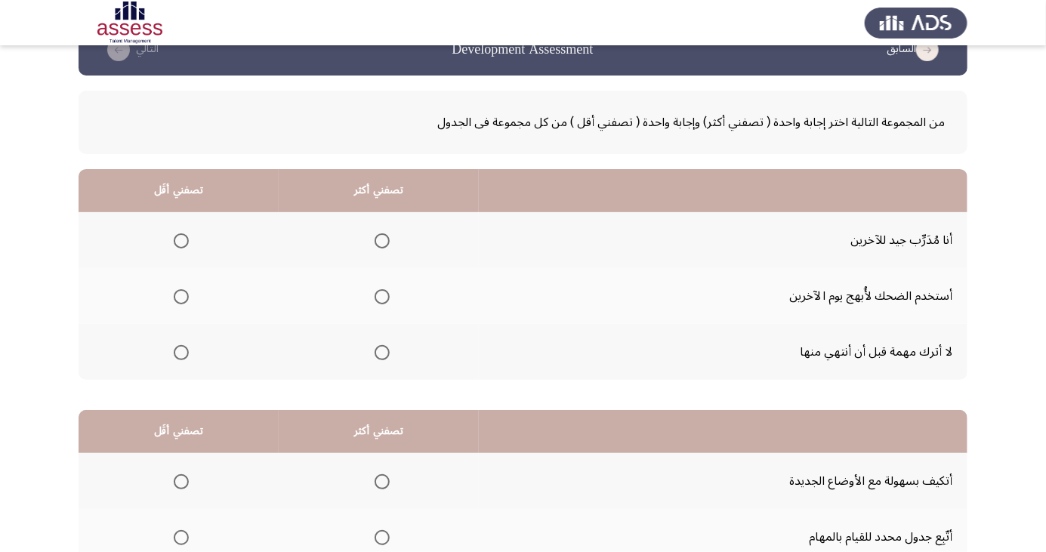
scroll to position [48, 0]
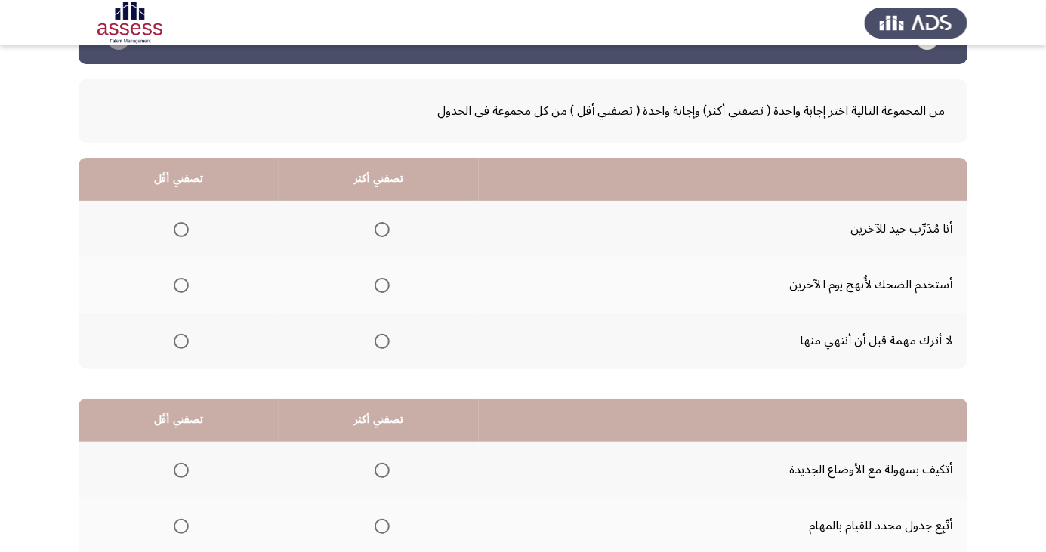
click at [382, 341] on span "Select an option" at bounding box center [382, 341] width 0 height 0
click at [381, 340] on input "Select an option" at bounding box center [382, 341] width 15 height 15
click at [176, 284] on span "Select an option" at bounding box center [181, 285] width 15 height 15
click at [176, 284] on input "Select an option" at bounding box center [181, 285] width 15 height 15
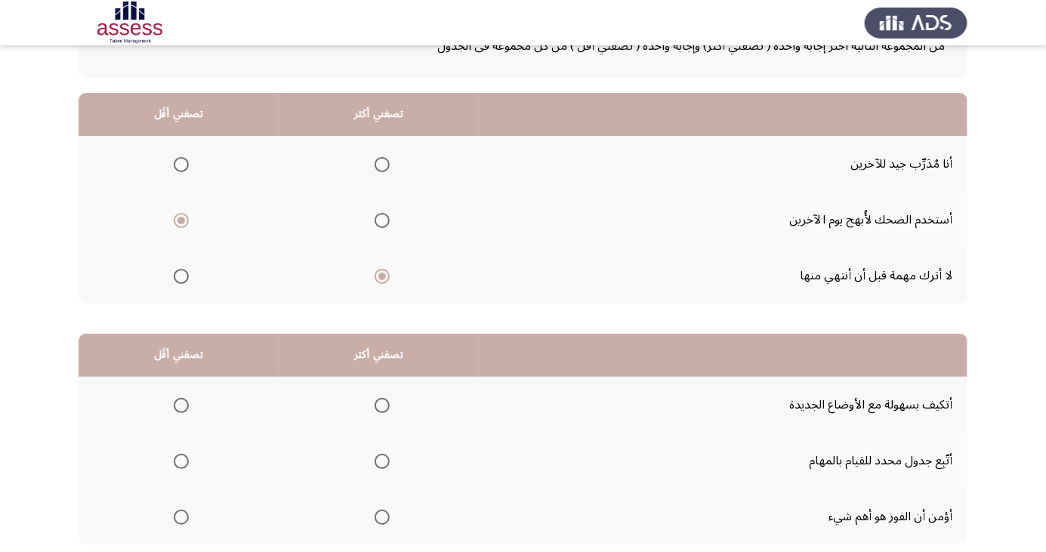
scroll to position [138, 0]
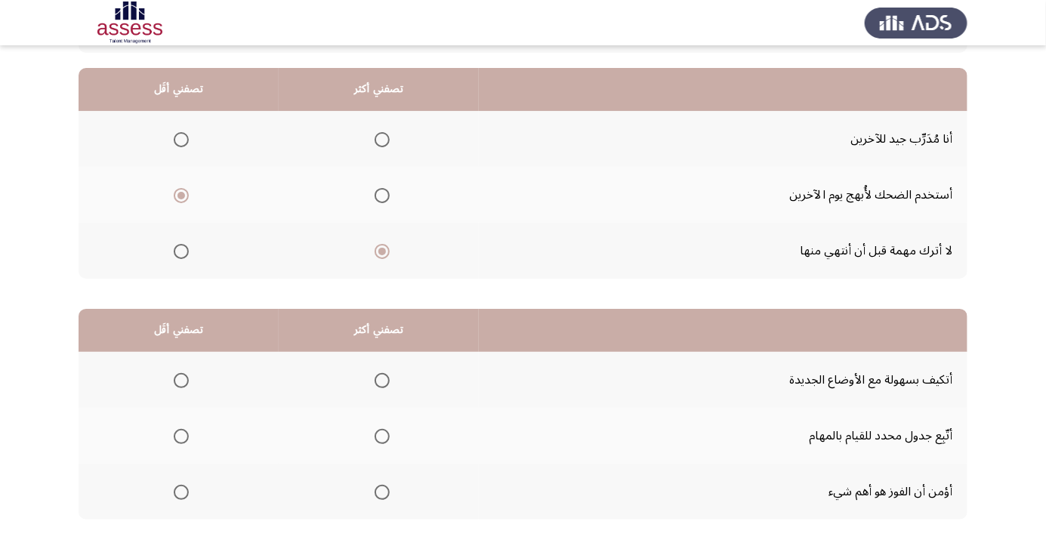
click at [379, 496] on span "Select an option" at bounding box center [382, 492] width 15 height 15
click at [379, 496] on input "Select an option" at bounding box center [382, 492] width 15 height 15
click at [181, 379] on span "Select an option" at bounding box center [181, 380] width 15 height 15
click at [181, 379] on input "Select an option" at bounding box center [181, 380] width 15 height 15
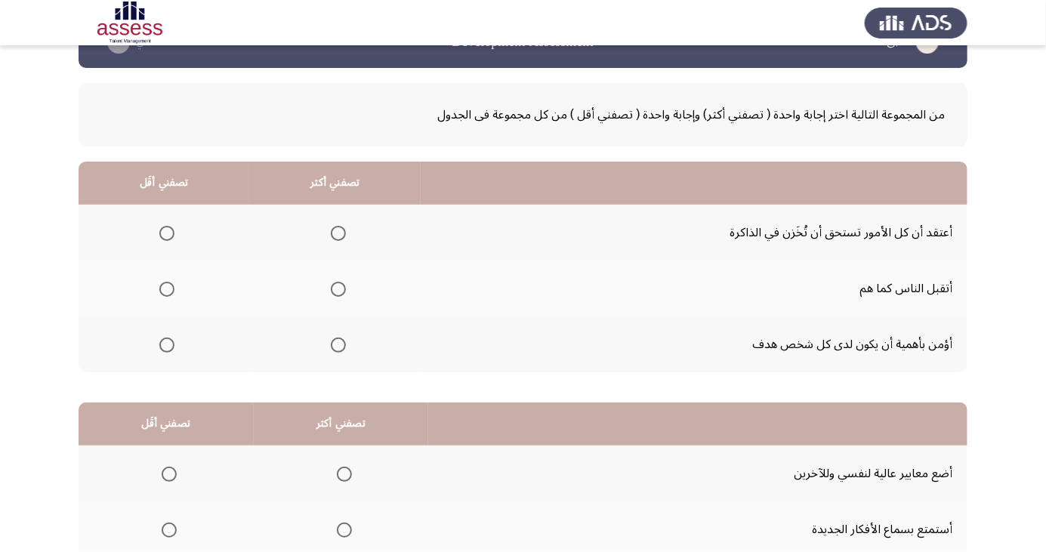
scroll to position [44, 0]
click at [340, 350] on span "Select an option" at bounding box center [338, 345] width 15 height 15
click at [340, 350] on input "Select an option" at bounding box center [338, 345] width 15 height 15
click at [167, 289] on span "Select an option" at bounding box center [167, 289] width 0 height 0
click at [167, 288] on input "Select an option" at bounding box center [166, 289] width 15 height 15
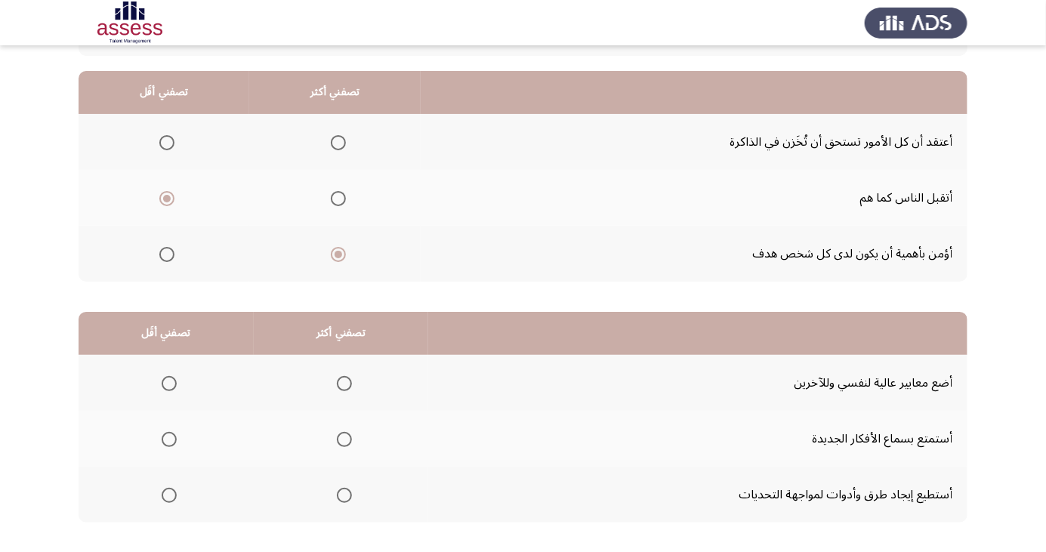
scroll to position [138, 0]
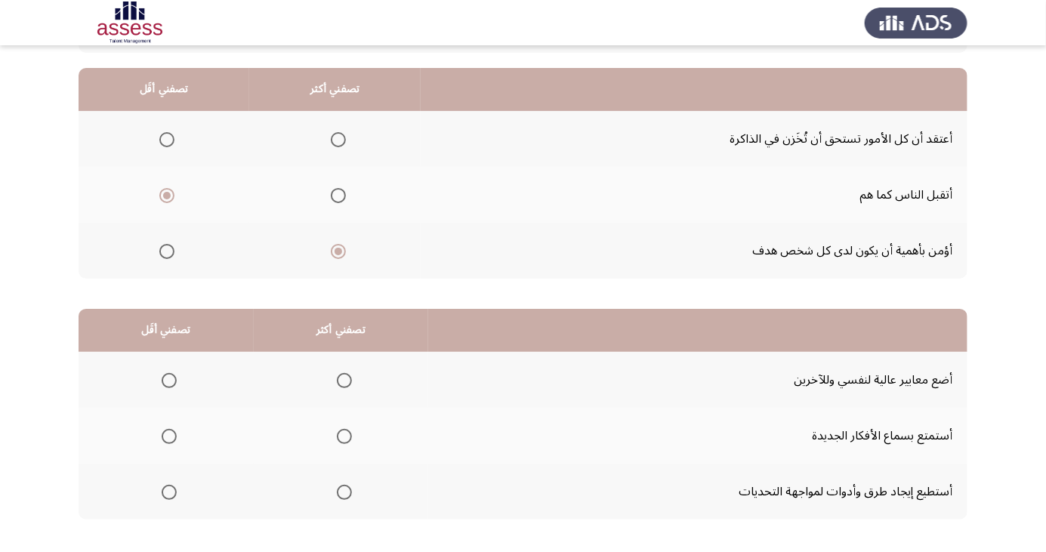
click at [337, 434] on span "Select an option" at bounding box center [344, 436] width 15 height 15
click at [337, 434] on input "Select an option" at bounding box center [344, 436] width 15 height 15
click at [168, 491] on span "Select an option" at bounding box center [169, 492] width 15 height 15
click at [168, 491] on input "Select an option" at bounding box center [169, 492] width 15 height 15
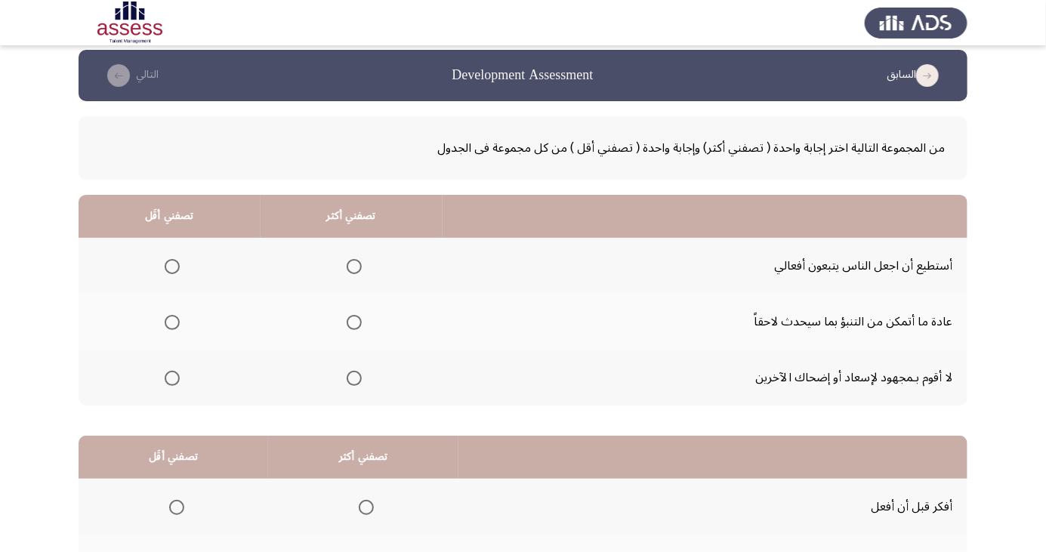
scroll to position [14, 0]
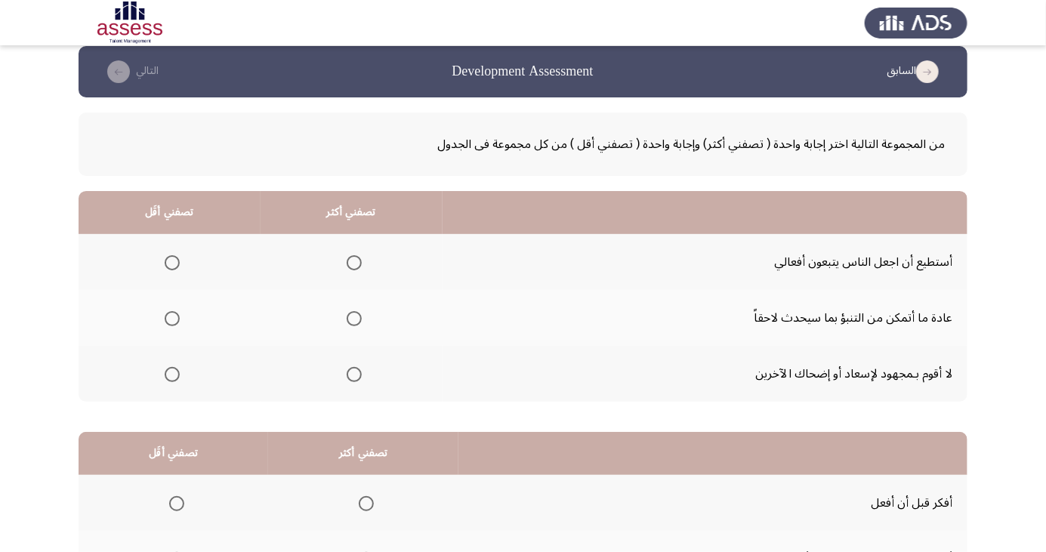
click at [354, 263] on span "Select an option" at bounding box center [354, 263] width 0 height 0
click at [351, 261] on input "Select an option" at bounding box center [354, 262] width 15 height 15
click at [172, 375] on span "Select an option" at bounding box center [172, 375] width 0 height 0
click at [172, 373] on input "Select an option" at bounding box center [172, 374] width 15 height 15
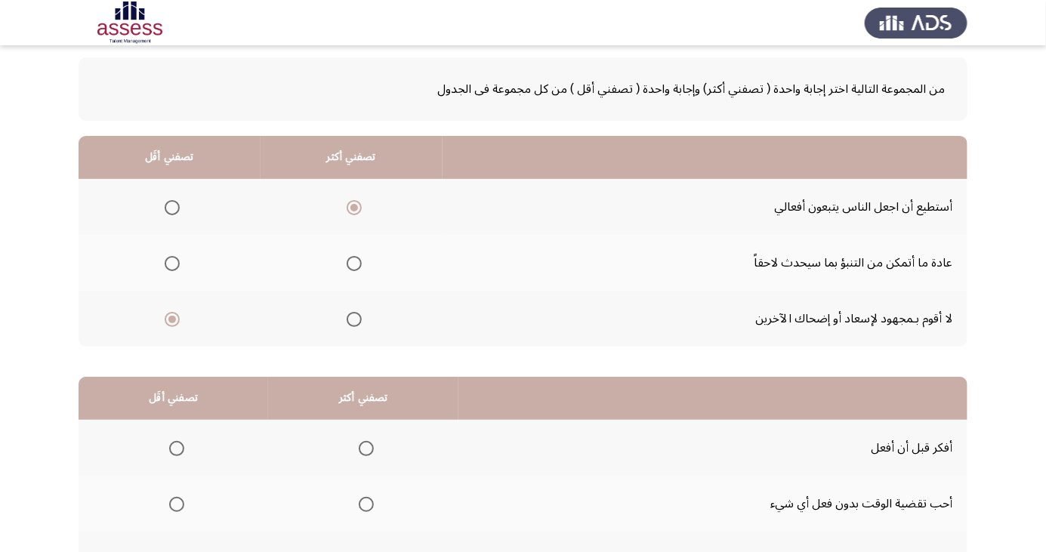
scroll to position [138, 0]
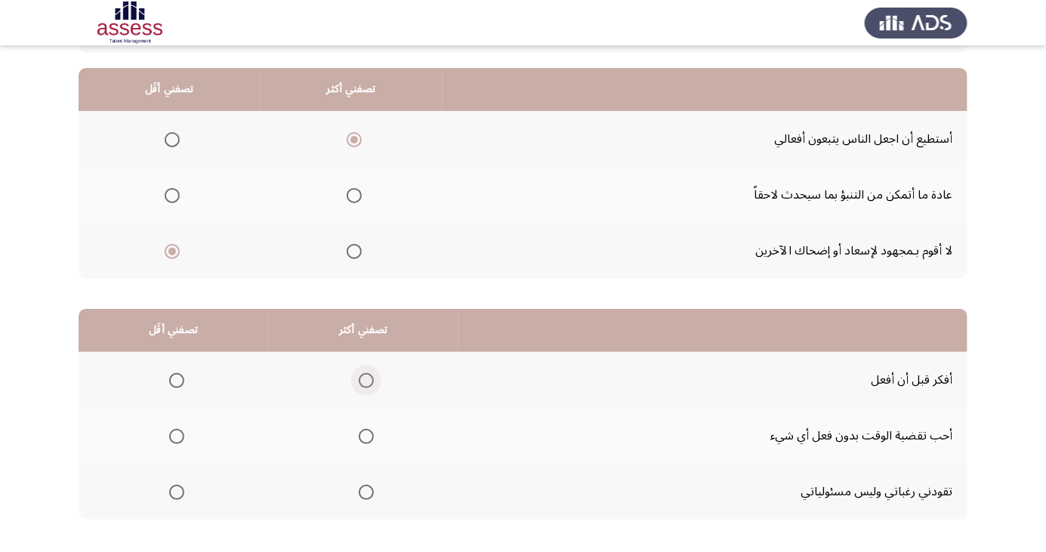
click at [360, 383] on span "Select an option" at bounding box center [366, 380] width 15 height 15
click at [360, 383] on input "Select an option" at bounding box center [366, 380] width 15 height 15
click at [190, 429] on th at bounding box center [174, 436] width 190 height 56
click at [179, 435] on span "Select an option" at bounding box center [176, 436] width 15 height 15
click at [179, 435] on input "Select an option" at bounding box center [176, 436] width 15 height 15
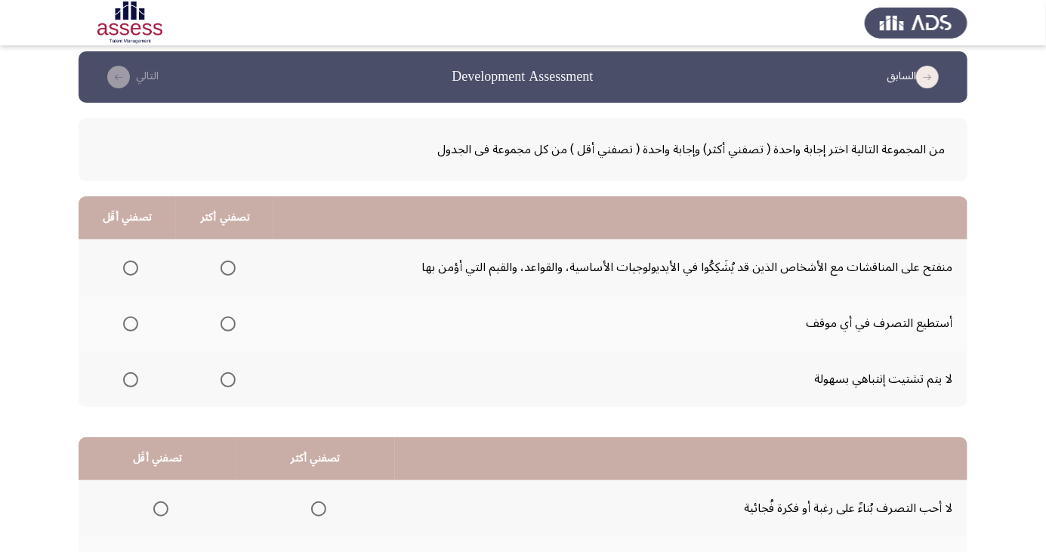
scroll to position [20, 0]
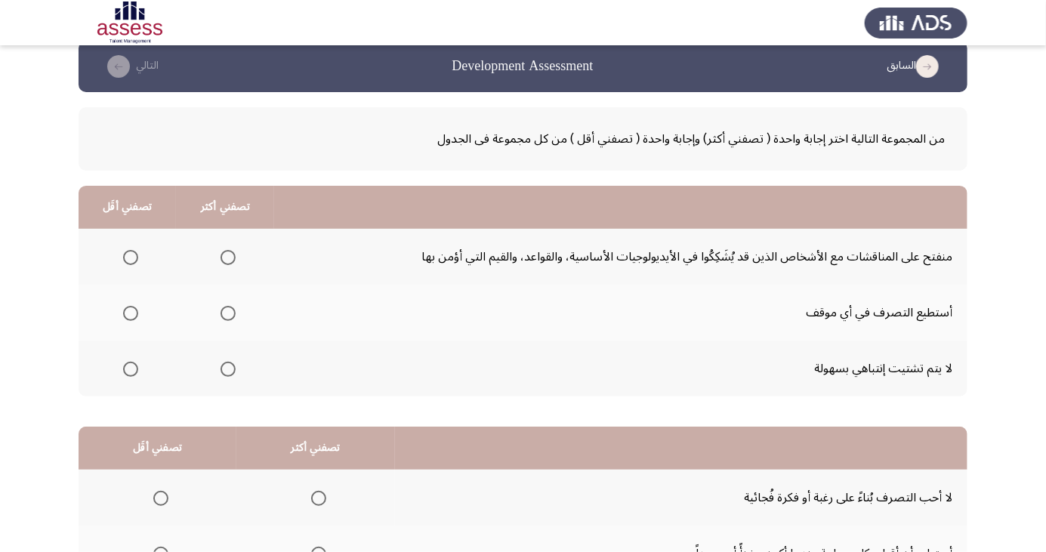
click at [228, 314] on span "Select an option" at bounding box center [228, 314] width 0 height 0
click at [226, 312] on input "Select an option" at bounding box center [228, 313] width 15 height 15
click at [125, 260] on span "Select an option" at bounding box center [130, 257] width 15 height 15
click at [125, 260] on input "Select an option" at bounding box center [130, 257] width 15 height 15
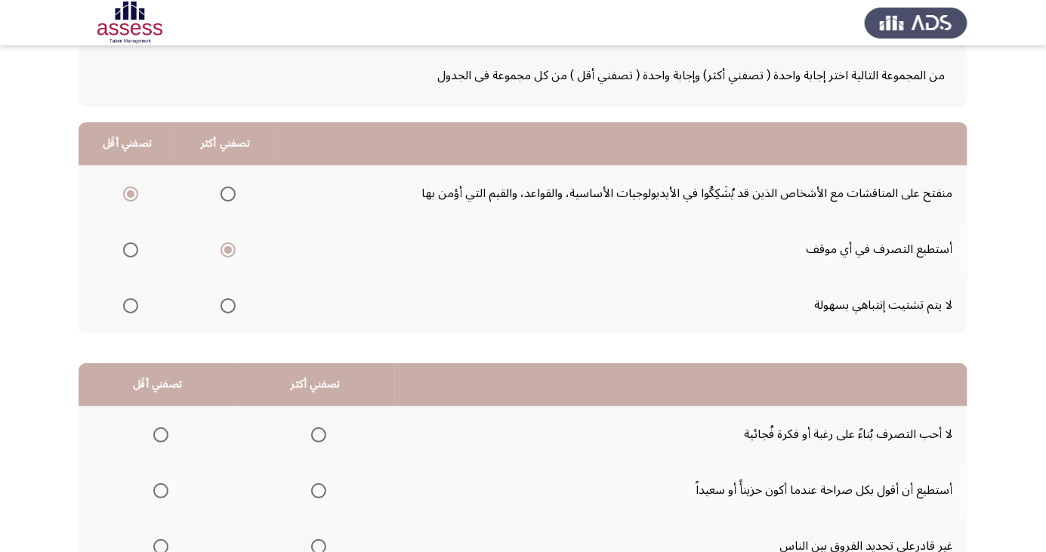
scroll to position [89, 0]
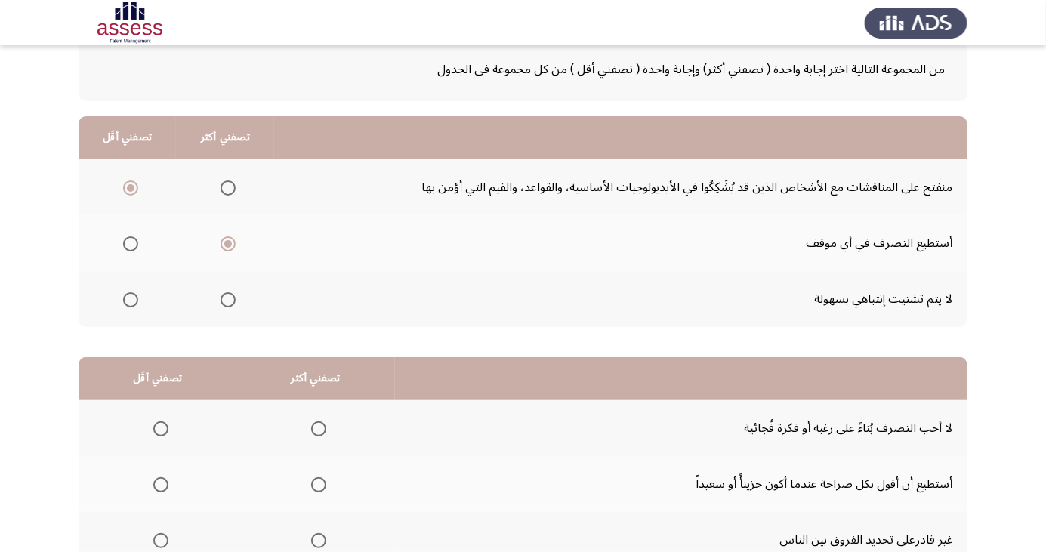
click at [316, 545] on span "Select an option" at bounding box center [318, 540] width 15 height 15
click at [316, 545] on input "Select an option" at bounding box center [318, 540] width 15 height 15
click at [153, 425] on span "Select an option" at bounding box center [160, 429] width 15 height 15
click at [153, 425] on input "Select an option" at bounding box center [160, 429] width 15 height 15
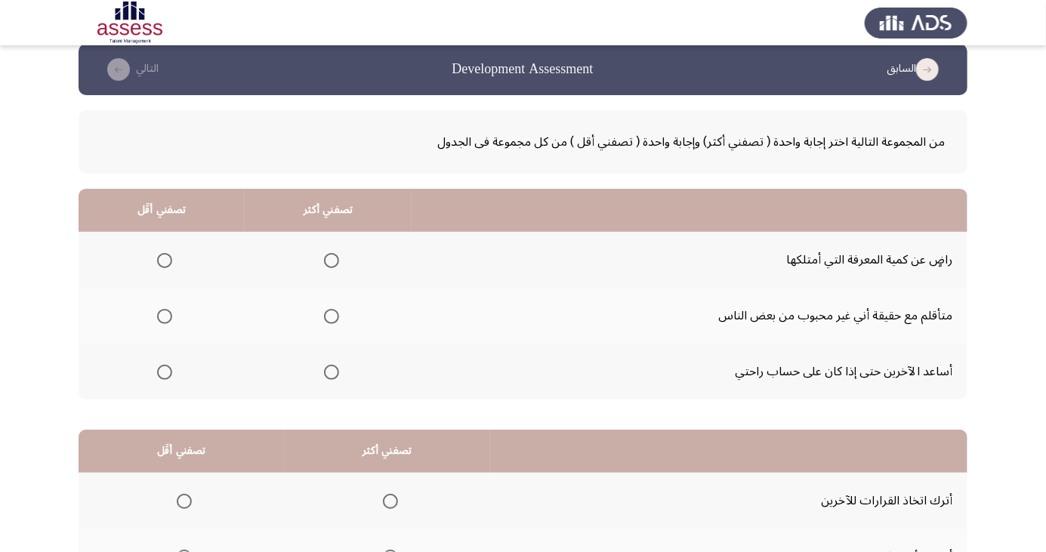
scroll to position [10, 0]
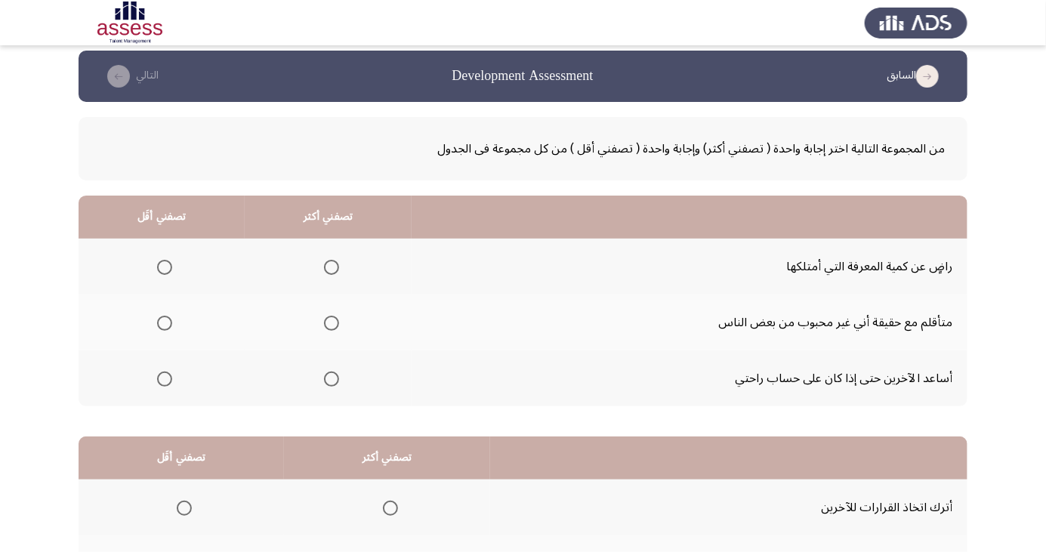
click at [325, 378] on span "Select an option" at bounding box center [331, 379] width 15 height 15
click at [325, 378] on input "Select an option" at bounding box center [331, 379] width 15 height 15
click at [159, 324] on span "Select an option" at bounding box center [164, 323] width 15 height 15
click at [159, 324] on input "Select an option" at bounding box center [164, 323] width 15 height 15
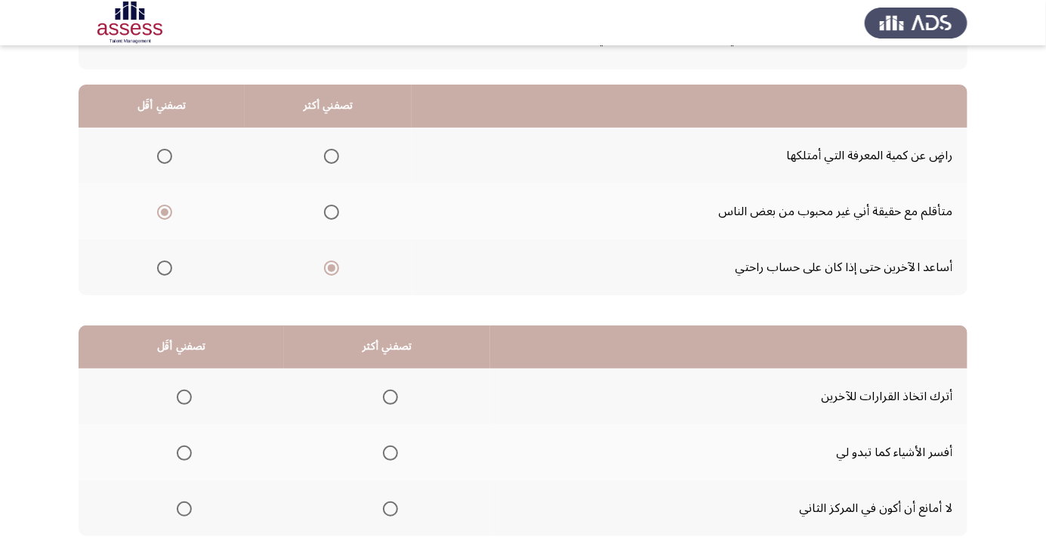
scroll to position [121, 0]
click at [184, 508] on span "Select an option" at bounding box center [184, 509] width 15 height 15
click at [184, 508] on input "Select an option" at bounding box center [184, 509] width 15 height 15
click at [393, 447] on span "Select an option" at bounding box center [390, 453] width 15 height 15
click at [393, 447] on input "Select an option" at bounding box center [390, 453] width 15 height 15
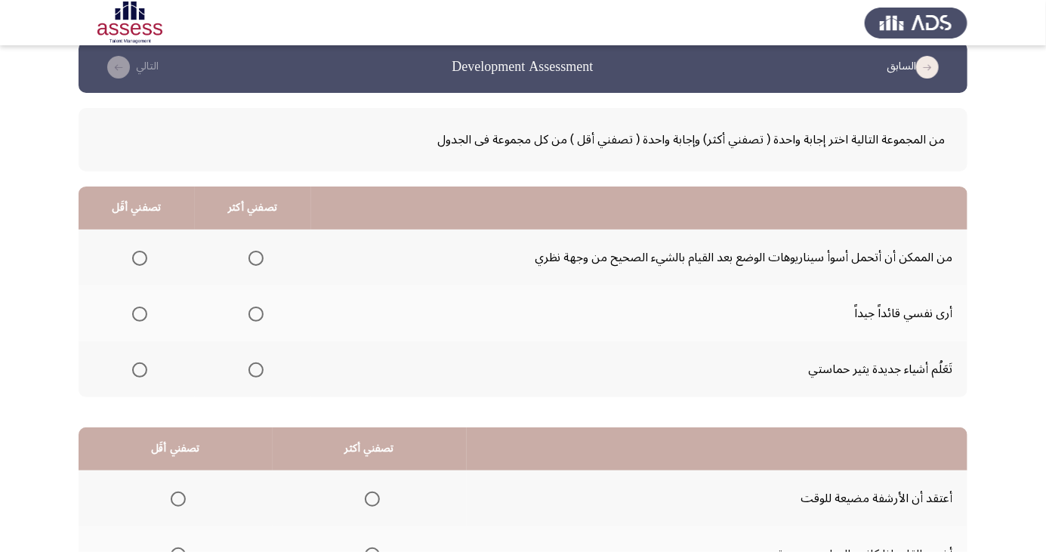
scroll to position [20, 0]
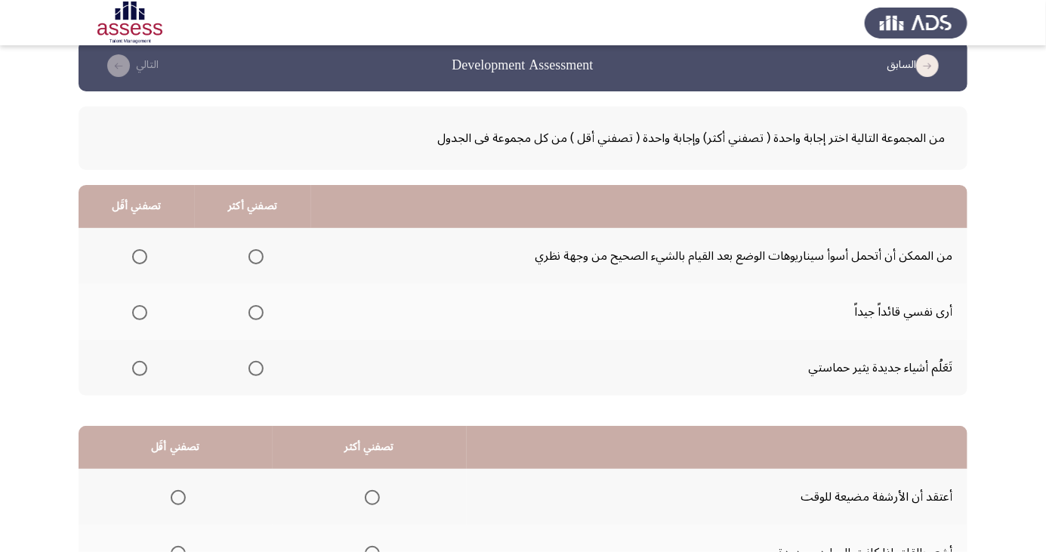
click at [260, 310] on span "Select an option" at bounding box center [256, 312] width 15 height 15
click at [260, 310] on input "Select an option" at bounding box center [256, 312] width 15 height 15
click at [132, 258] on span "Select an option" at bounding box center [139, 256] width 15 height 15
click at [132, 258] on input "Select an option" at bounding box center [139, 256] width 15 height 15
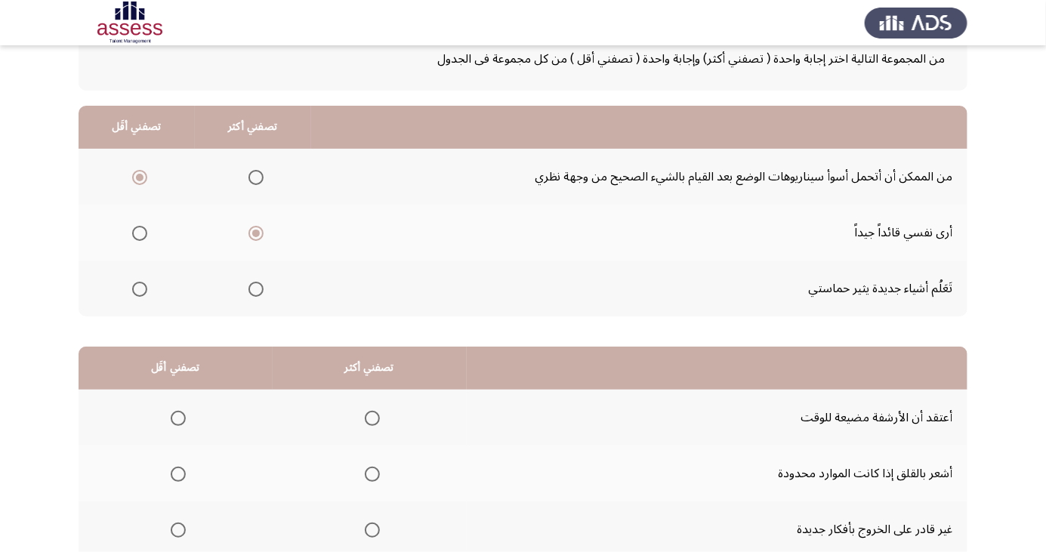
scroll to position [100, 0]
click at [178, 530] on span "Select an option" at bounding box center [178, 530] width 0 height 0
click at [178, 527] on input "Select an option" at bounding box center [178, 529] width 15 height 15
click at [372, 418] on span "Select an option" at bounding box center [372, 418] width 0 height 0
click at [370, 416] on input "Select an option" at bounding box center [372, 417] width 15 height 15
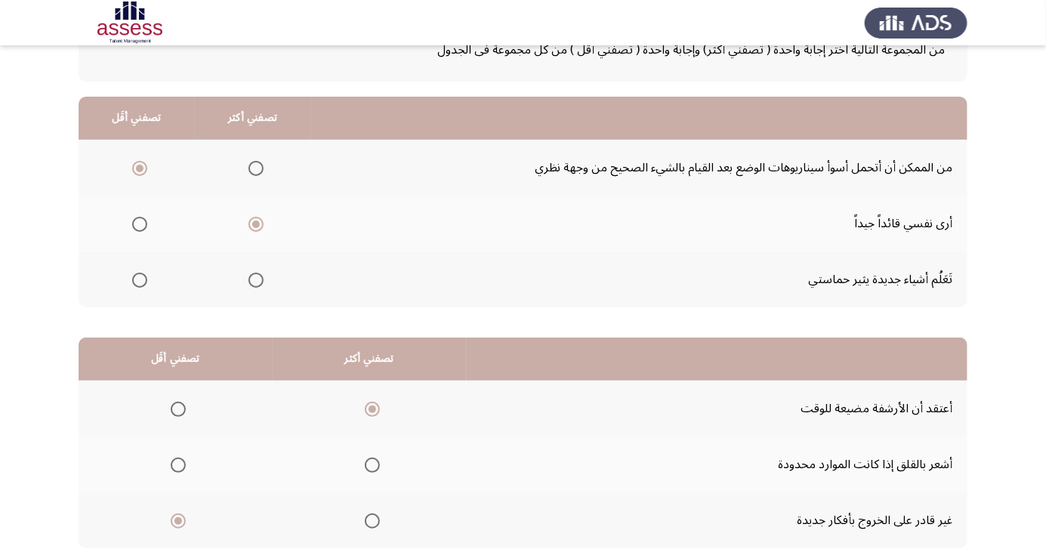
scroll to position [138, 0]
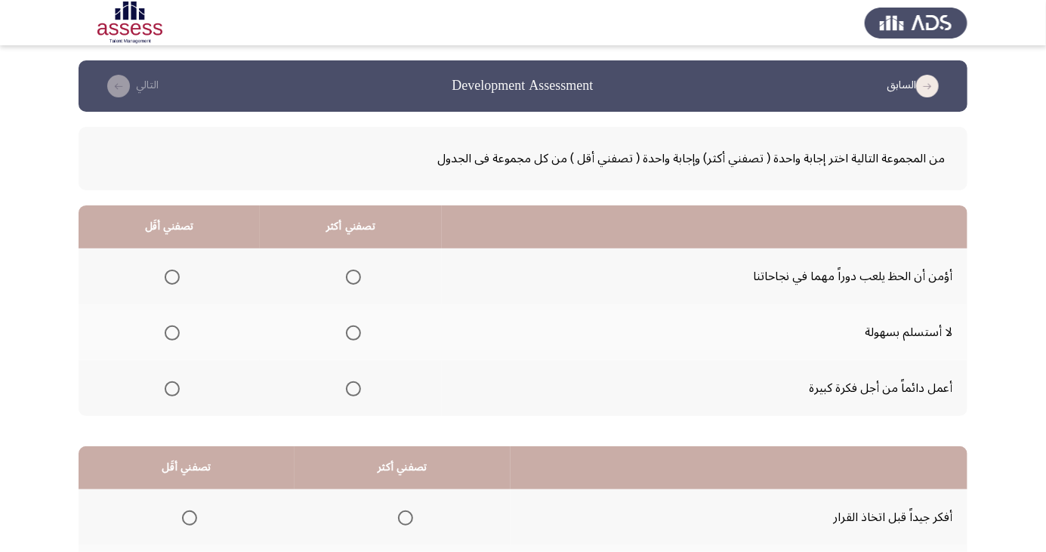
click at [354, 277] on span "Select an option" at bounding box center [354, 277] width 0 height 0
click at [351, 277] on input "Select an option" at bounding box center [353, 277] width 15 height 15
click at [354, 389] on span "Select an option" at bounding box center [354, 389] width 0 height 0
click at [351, 388] on input "Select an option" at bounding box center [353, 389] width 15 height 15
click at [172, 277] on span "Select an option" at bounding box center [172, 277] width 0 height 0
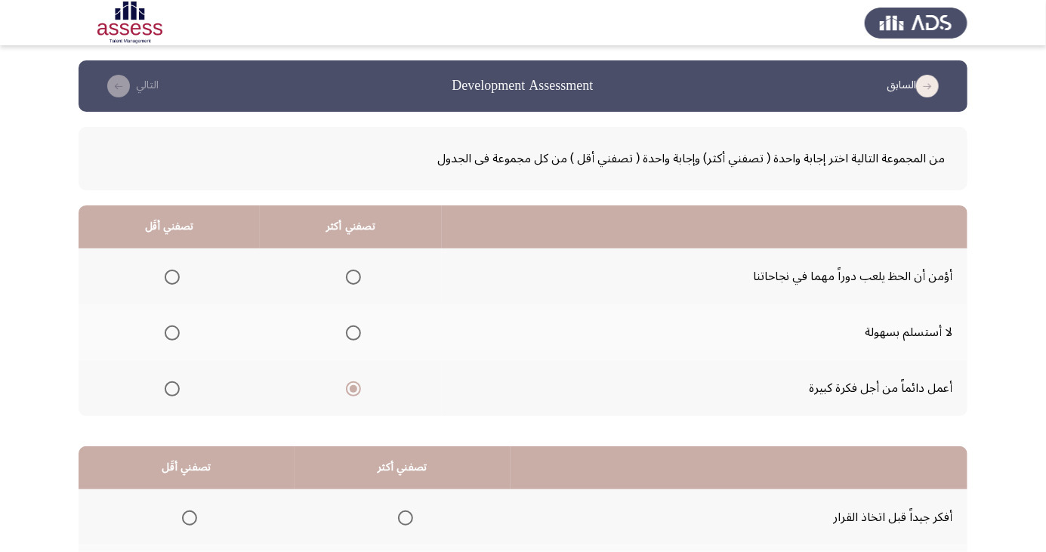
click at [171, 277] on input "Select an option" at bounding box center [172, 277] width 15 height 15
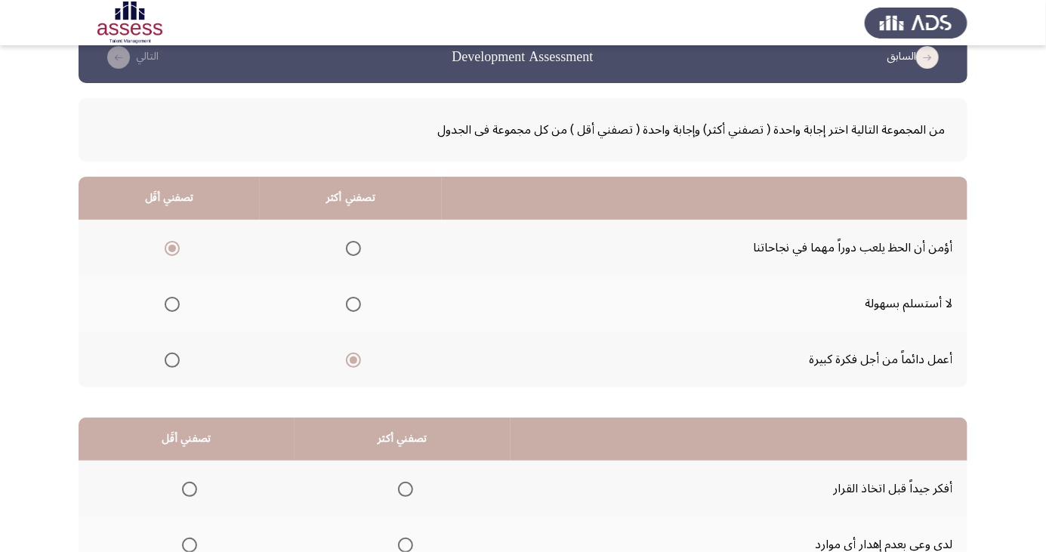
scroll to position [138, 0]
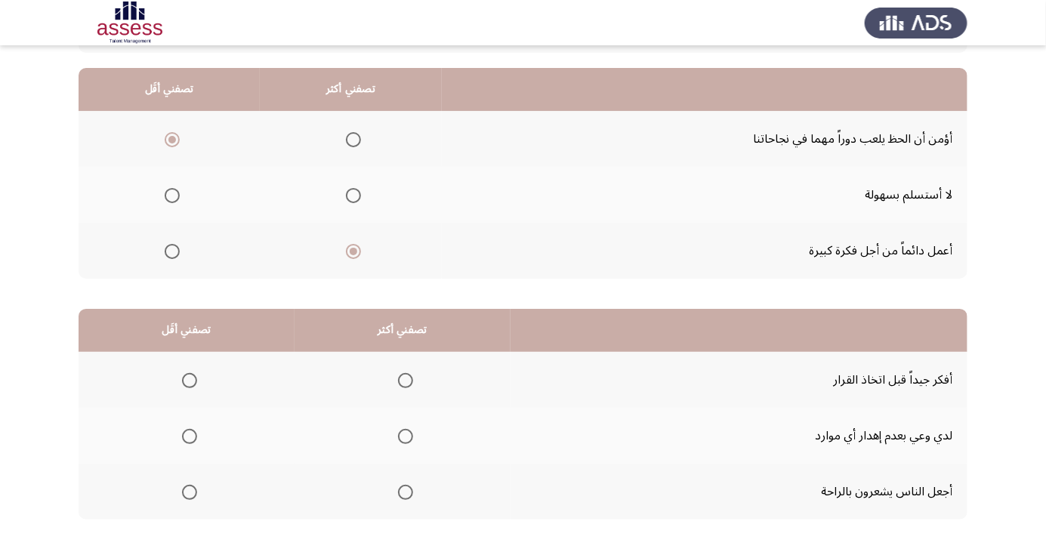
click at [406, 381] on span "Select an option" at bounding box center [406, 381] width 0 height 0
click at [402, 379] on input "Select an option" at bounding box center [405, 380] width 15 height 15
click at [190, 437] on span "Select an option" at bounding box center [190, 437] width 0 height 0
click at [188, 435] on input "Select an option" at bounding box center [189, 436] width 15 height 15
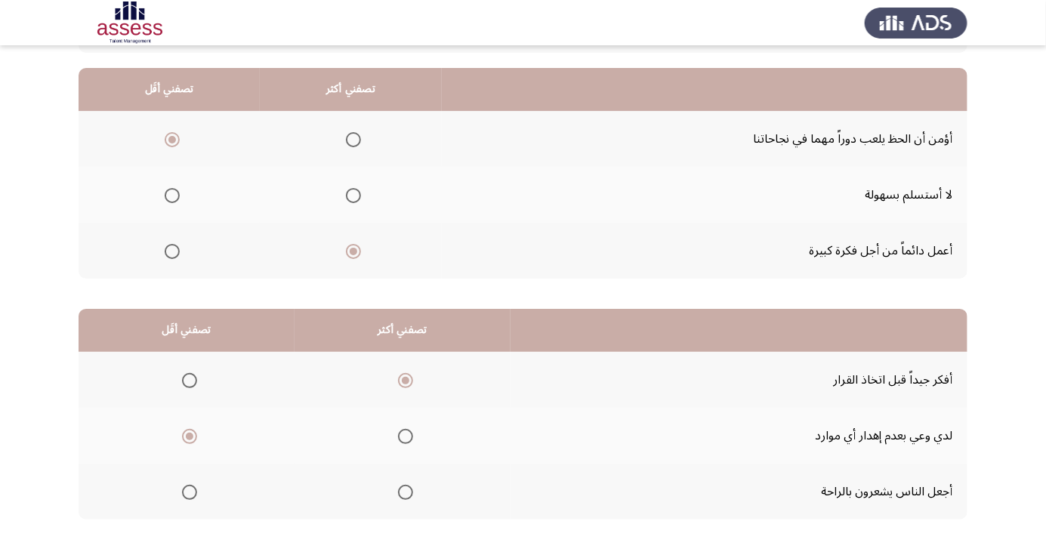
scroll to position [0, 0]
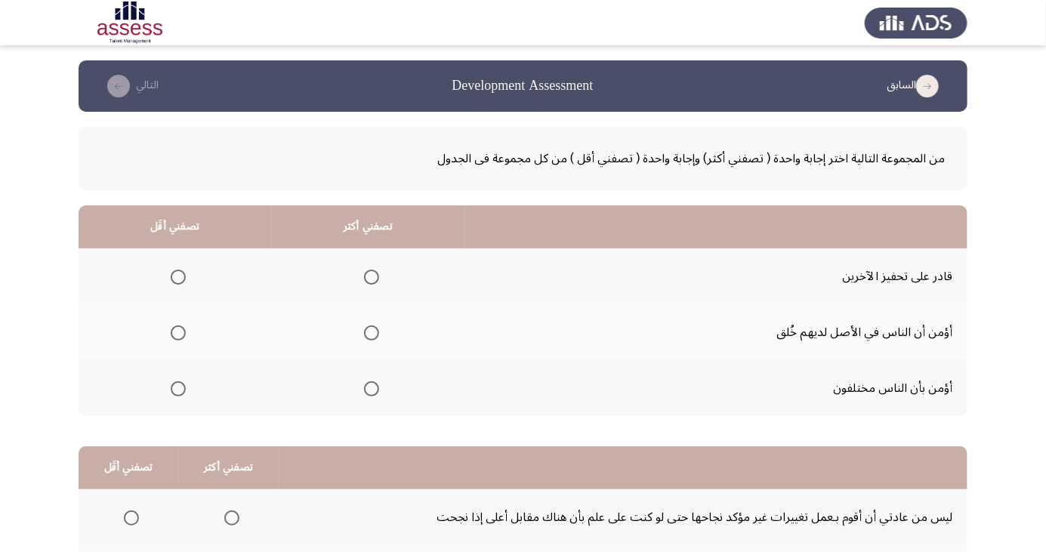
click at [369, 395] on span "Select an option" at bounding box center [371, 389] width 15 height 15
click at [369, 395] on input "Select an option" at bounding box center [371, 389] width 15 height 15
click at [359, 292] on th at bounding box center [368, 277] width 193 height 56
click at [371, 277] on span "Select an option" at bounding box center [371, 277] width 0 height 0
click at [371, 277] on input "Select an option" at bounding box center [371, 277] width 15 height 15
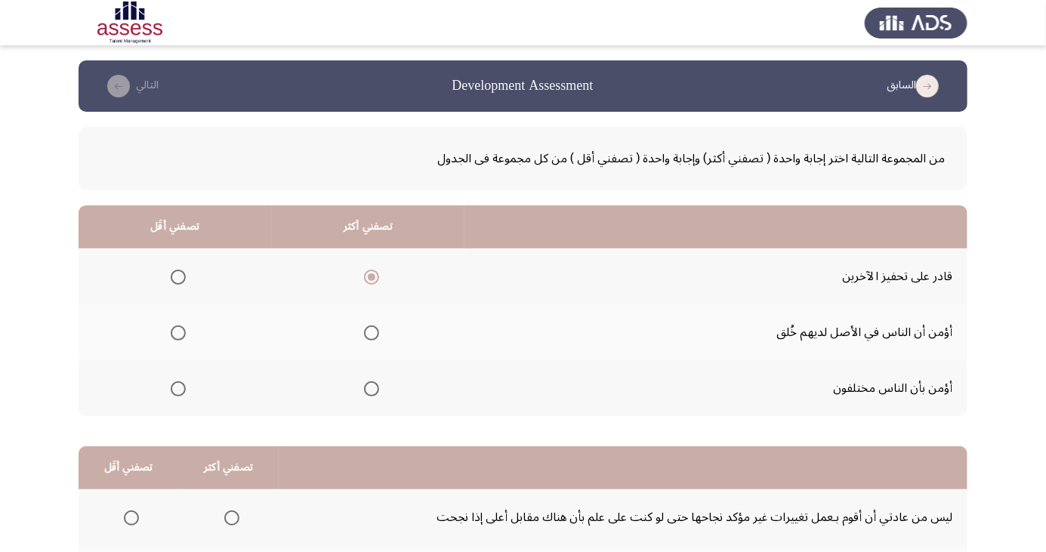
click at [375, 390] on span "Select an option" at bounding box center [371, 389] width 15 height 15
click at [375, 390] on input "Select an option" at bounding box center [371, 389] width 15 height 15
click at [178, 333] on span "Select an option" at bounding box center [178, 333] width 0 height 0
click at [178, 332] on input "Select an option" at bounding box center [178, 333] width 15 height 15
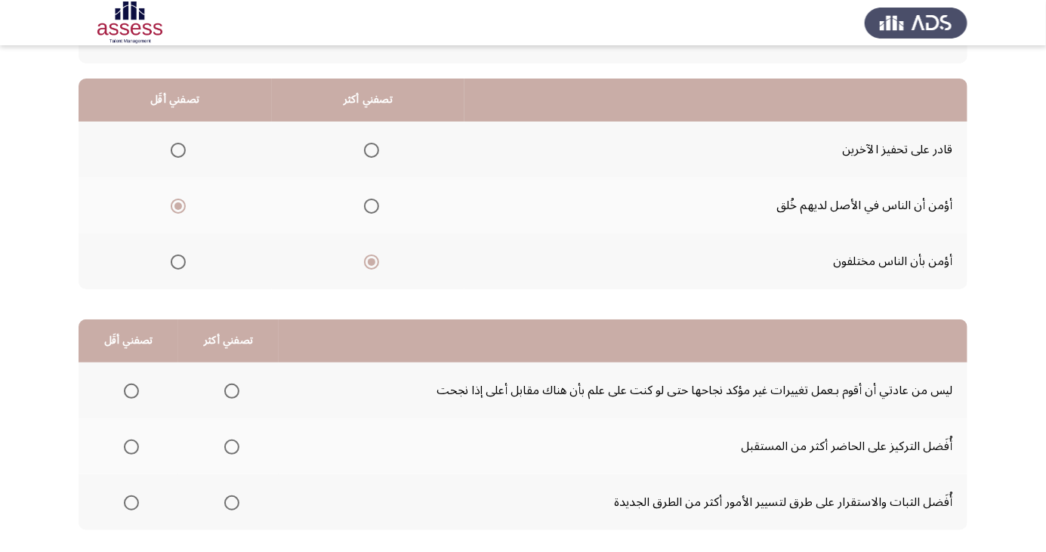
scroll to position [138, 0]
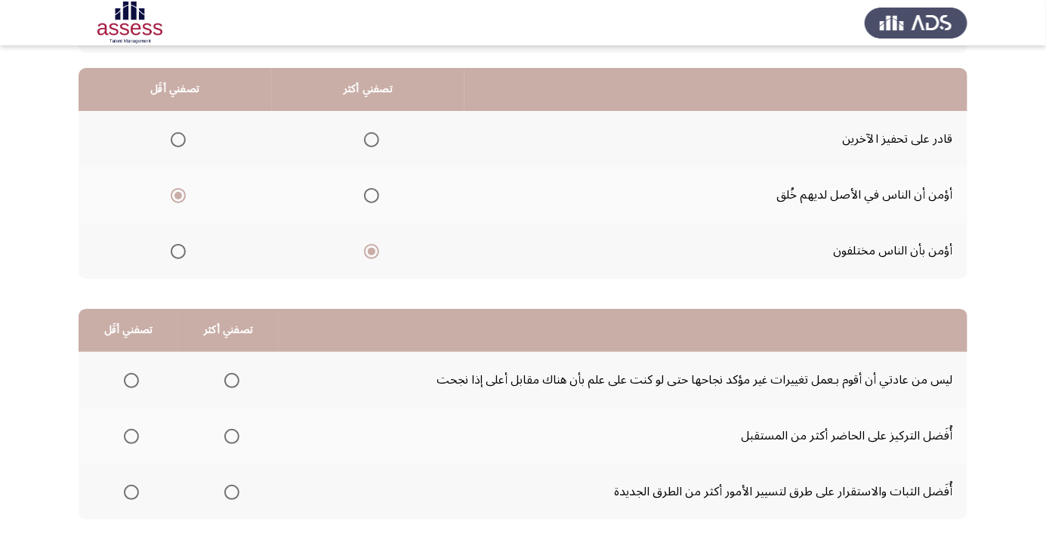
click at [229, 379] on span "Select an option" at bounding box center [231, 380] width 15 height 15
click at [229, 379] on input "Select an option" at bounding box center [231, 380] width 15 height 15
click at [130, 491] on span "Select an option" at bounding box center [131, 492] width 15 height 15
click at [130, 491] on input "Select an option" at bounding box center [131, 492] width 15 height 15
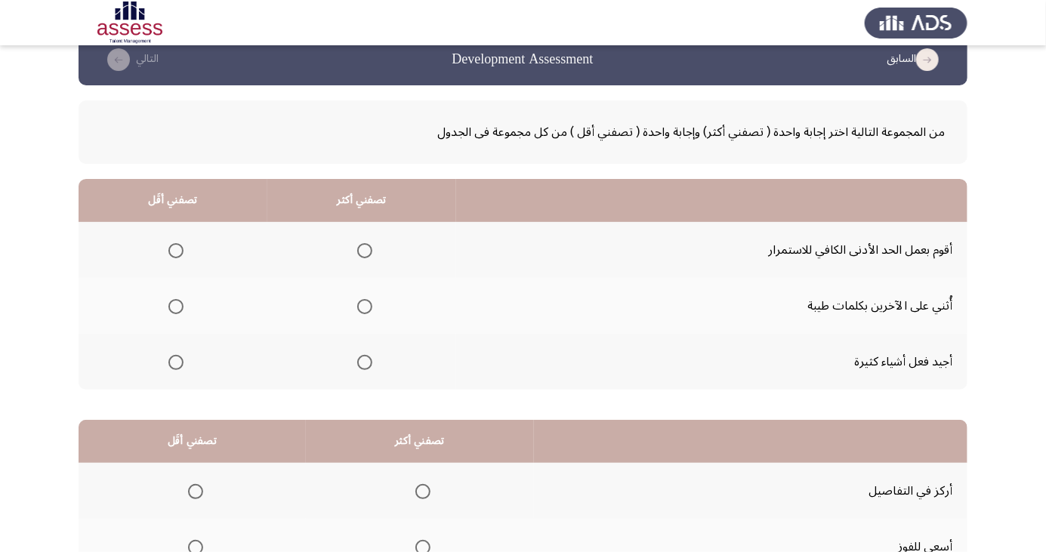
scroll to position [33, 0]
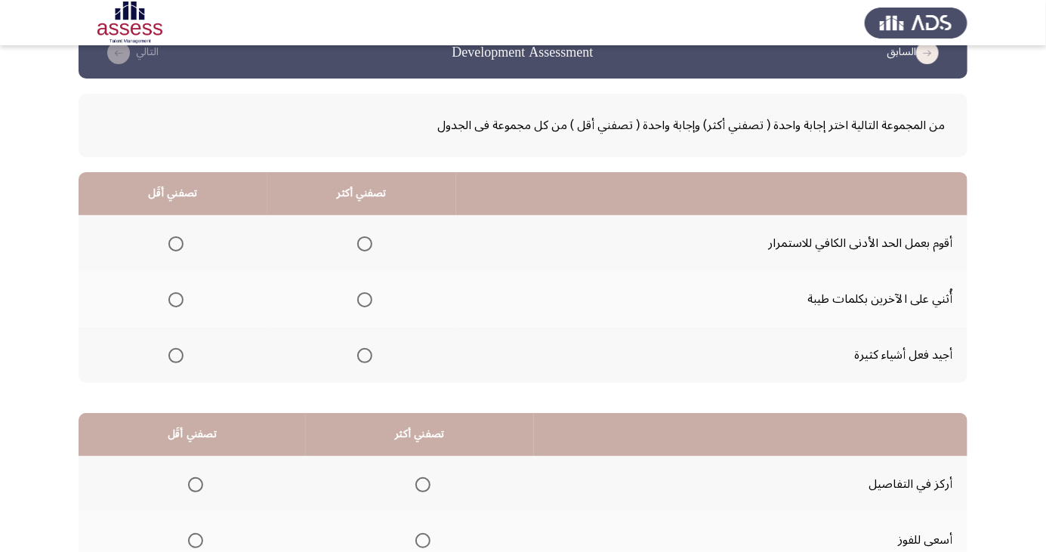
click at [363, 359] on span "Select an option" at bounding box center [364, 355] width 15 height 15
click at [363, 359] on input "Select an option" at bounding box center [364, 355] width 15 height 15
click at [169, 245] on span "Select an option" at bounding box center [175, 243] width 15 height 15
click at [169, 245] on input "Select an option" at bounding box center [175, 243] width 15 height 15
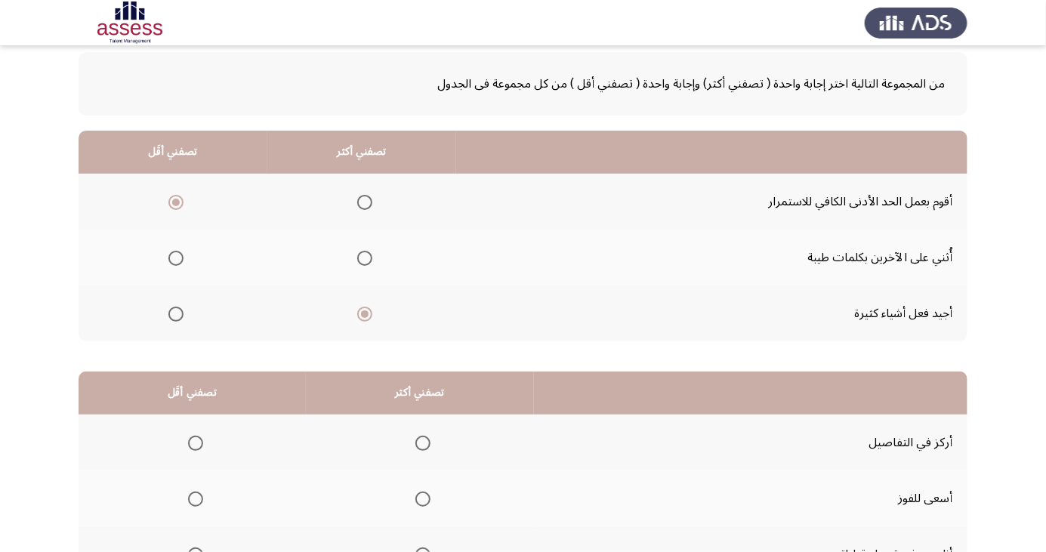
scroll to position [81, 0]
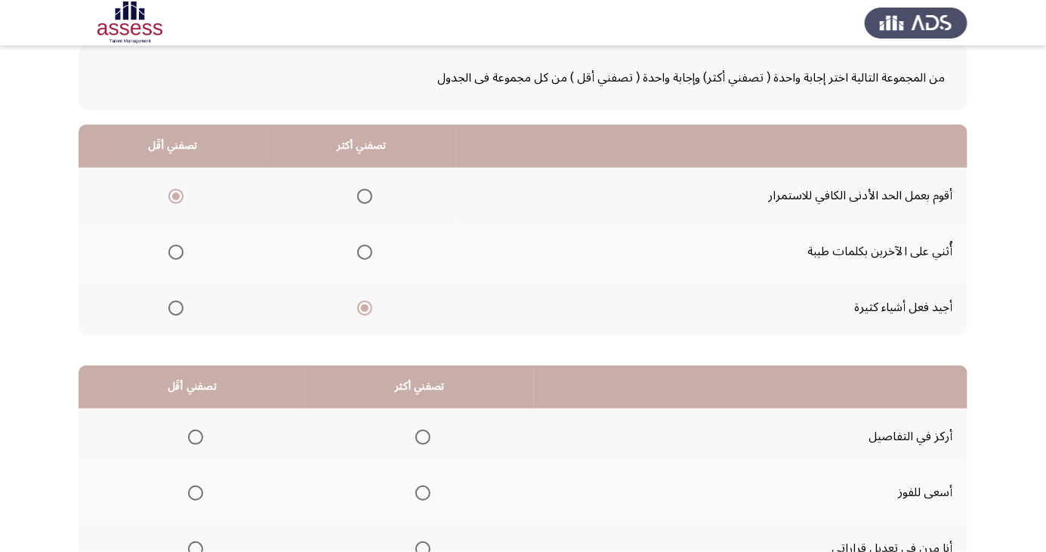
click at [416, 490] on span "Select an option" at bounding box center [423, 493] width 15 height 15
click at [416, 490] on input "Select an option" at bounding box center [423, 493] width 15 height 15
click at [194, 542] on span "Select an option" at bounding box center [195, 549] width 15 height 15
click at [194, 542] on input "Select an option" at bounding box center [195, 549] width 15 height 15
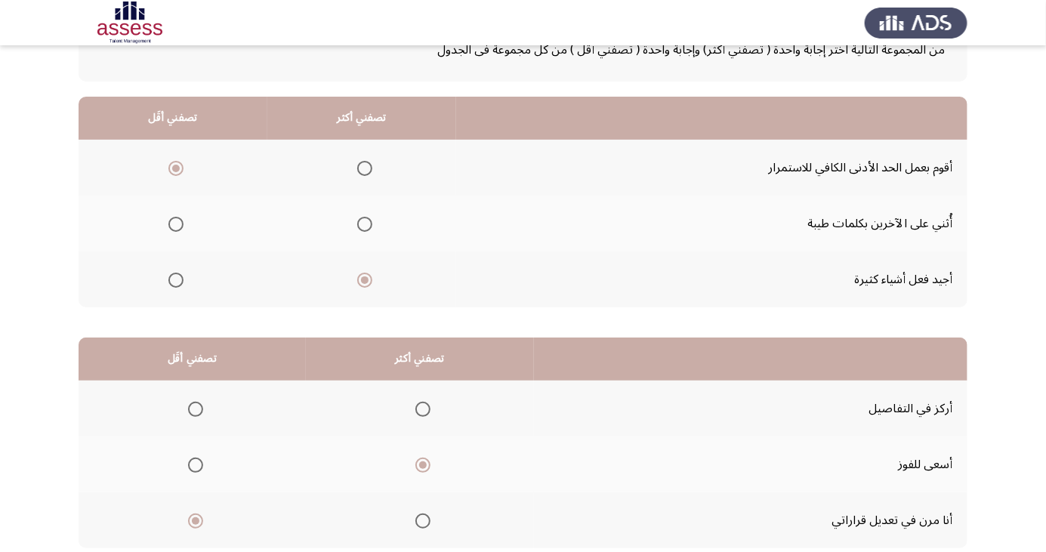
scroll to position [138, 0]
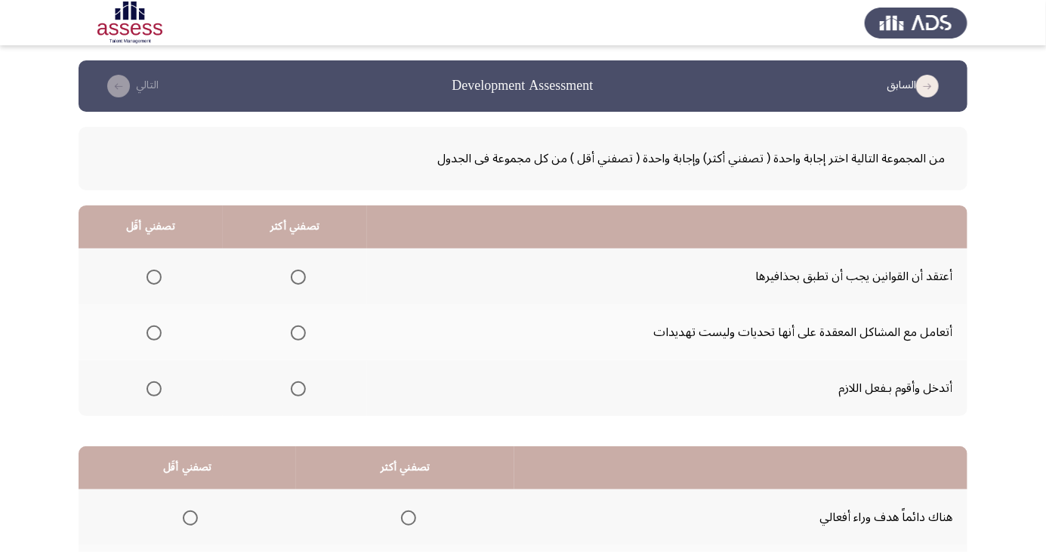
click at [299, 336] on span "Select an option" at bounding box center [298, 333] width 15 height 15
click at [299, 336] on input "Select an option" at bounding box center [298, 333] width 15 height 15
click at [157, 277] on span "Select an option" at bounding box center [154, 277] width 15 height 15
click at [157, 277] on input "Select an option" at bounding box center [154, 277] width 15 height 15
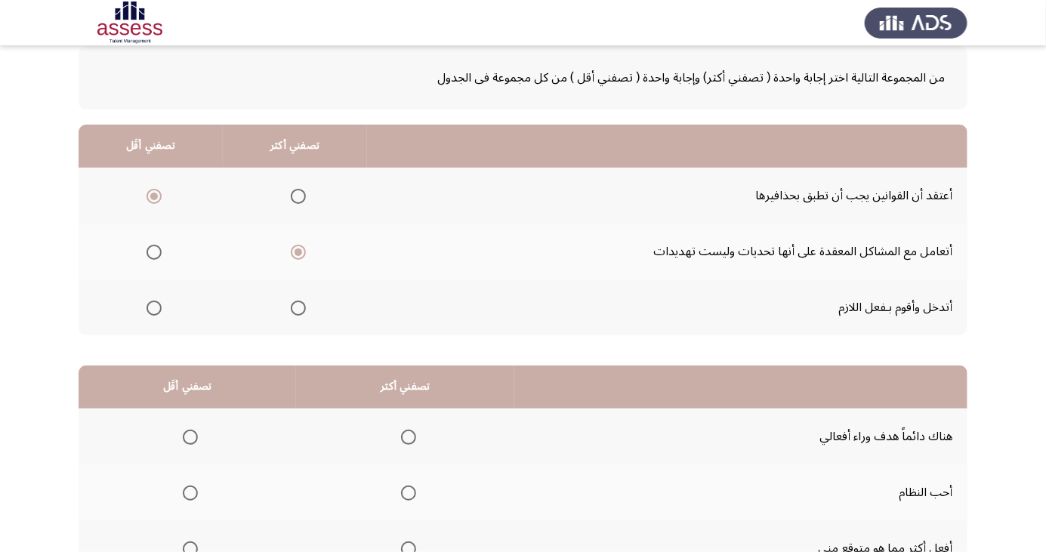
scroll to position [138, 0]
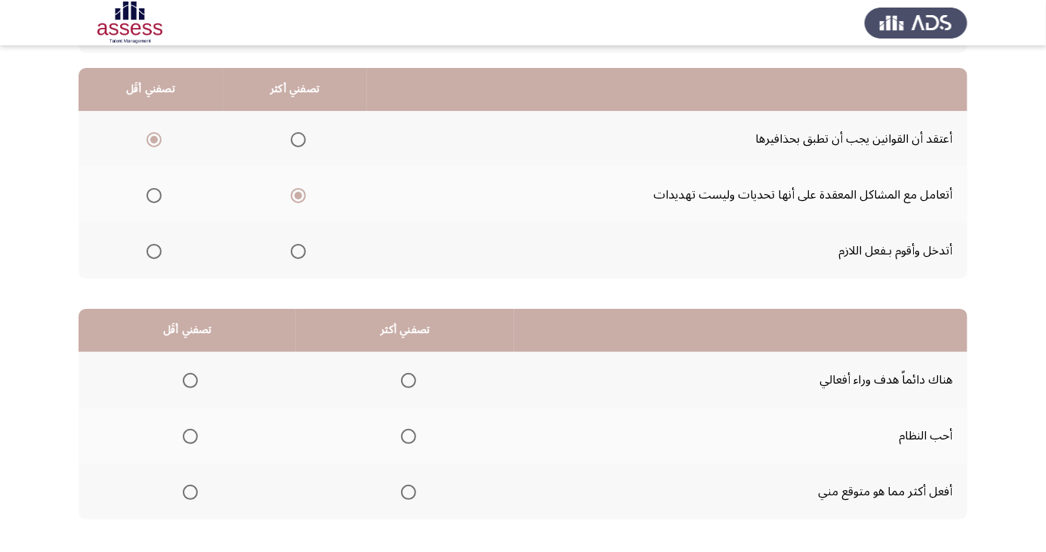
click at [413, 439] on span "Select an option" at bounding box center [408, 436] width 15 height 15
click at [413, 439] on input "Select an option" at bounding box center [408, 436] width 15 height 15
click at [190, 381] on span "Select an option" at bounding box center [190, 381] width 0 height 0
click at [190, 379] on input "Select an option" at bounding box center [190, 380] width 15 height 15
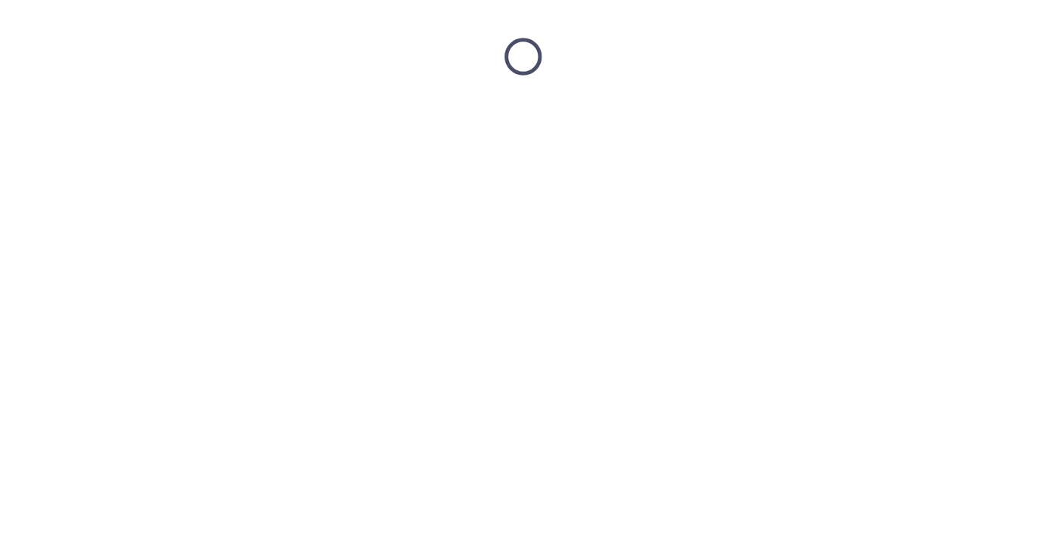
scroll to position [0, 0]
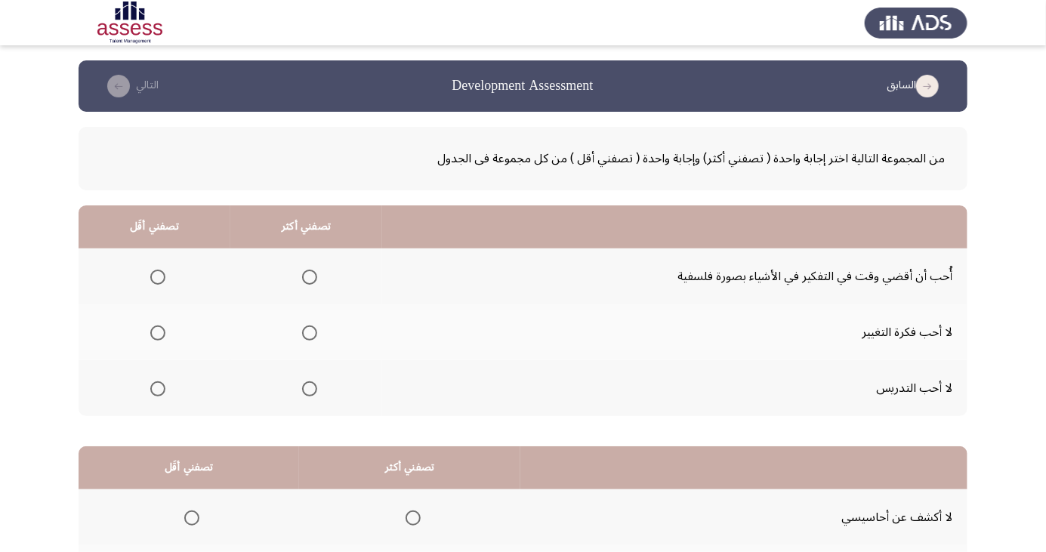
click at [162, 276] on span "Select an option" at bounding box center [157, 277] width 15 height 15
click at [162, 276] on input "Select an option" at bounding box center [157, 277] width 15 height 15
click at [162, 385] on span "Select an option" at bounding box center [157, 389] width 15 height 15
click at [162, 385] on input "Select an option" at bounding box center [157, 389] width 15 height 15
click at [312, 273] on span "Select an option" at bounding box center [309, 277] width 15 height 15
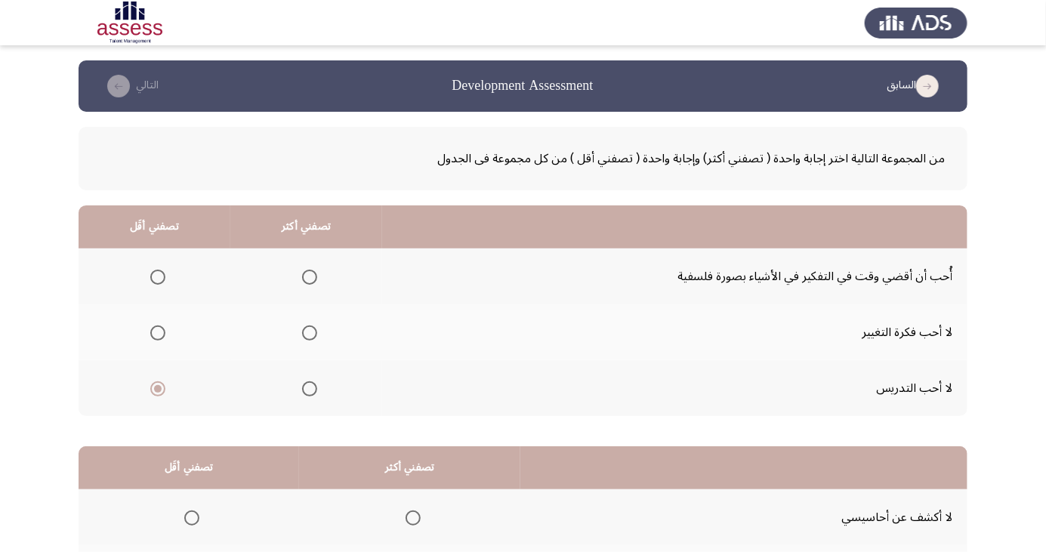
click at [312, 273] on input "Select an option" at bounding box center [309, 277] width 15 height 15
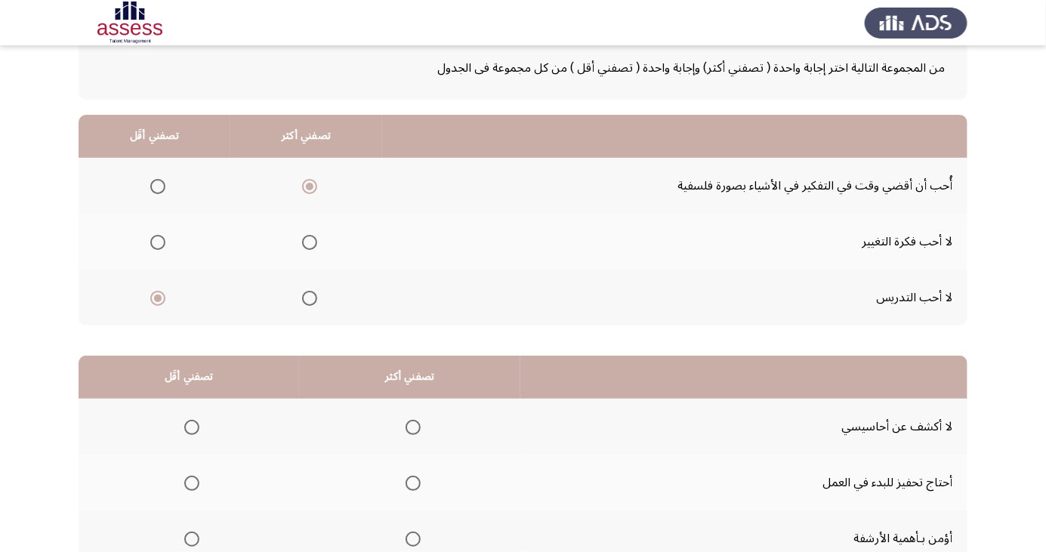
scroll to position [138, 0]
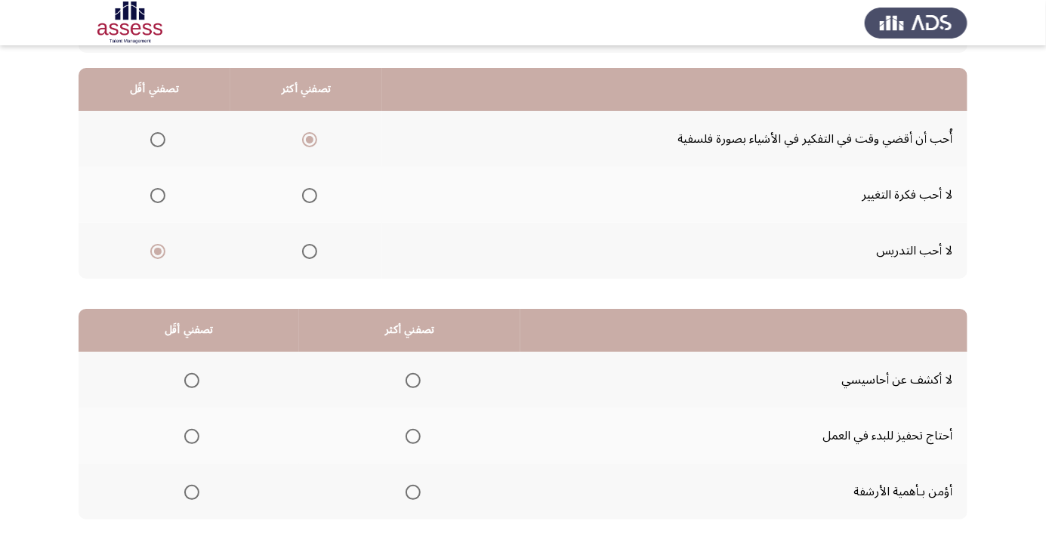
click at [410, 379] on span "Select an option" at bounding box center [413, 380] width 15 height 15
click at [410, 379] on input "Select an option" at bounding box center [413, 380] width 15 height 15
click at [190, 435] on span "Select an option" at bounding box center [191, 436] width 15 height 15
click at [190, 435] on input "Select an option" at bounding box center [191, 436] width 15 height 15
click at [190, 491] on span "Select an option" at bounding box center [191, 492] width 15 height 15
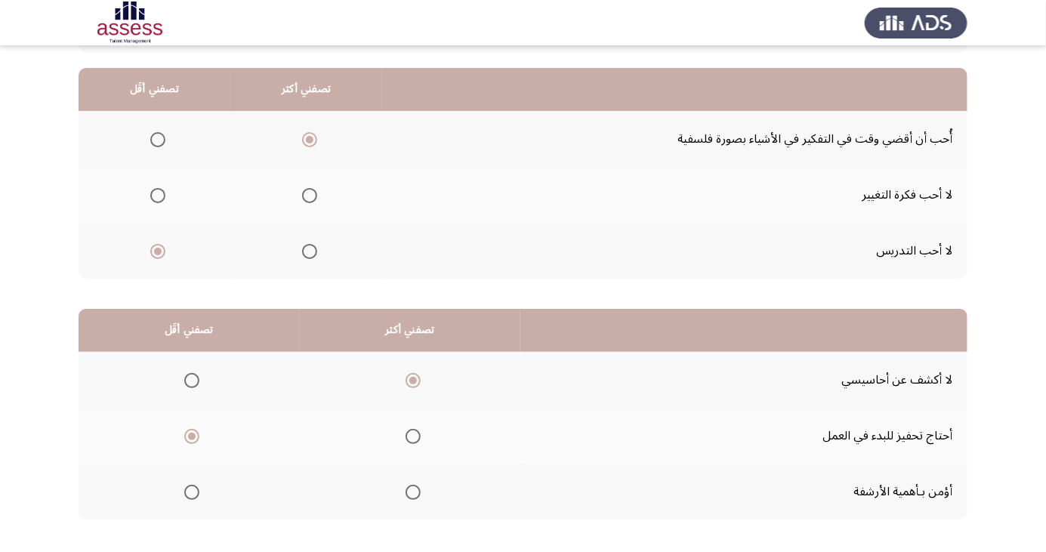
click at [190, 491] on input "Select an option" at bounding box center [191, 492] width 15 height 15
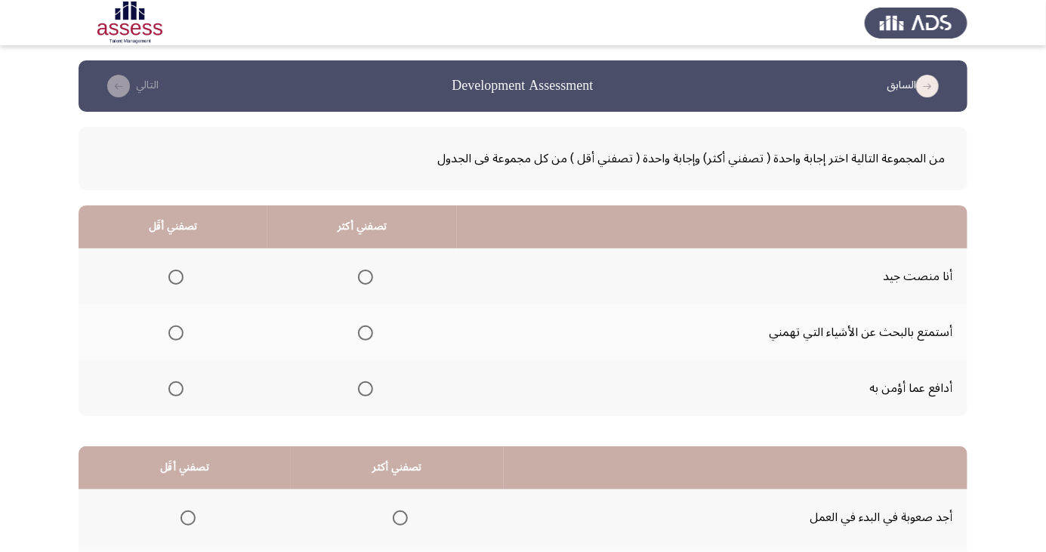
click at [363, 392] on span "Select an option" at bounding box center [365, 389] width 15 height 15
click at [363, 392] on input "Select an option" at bounding box center [365, 389] width 15 height 15
click at [176, 333] on span "Select an option" at bounding box center [176, 333] width 0 height 0
click at [175, 332] on input "Select an option" at bounding box center [175, 333] width 15 height 15
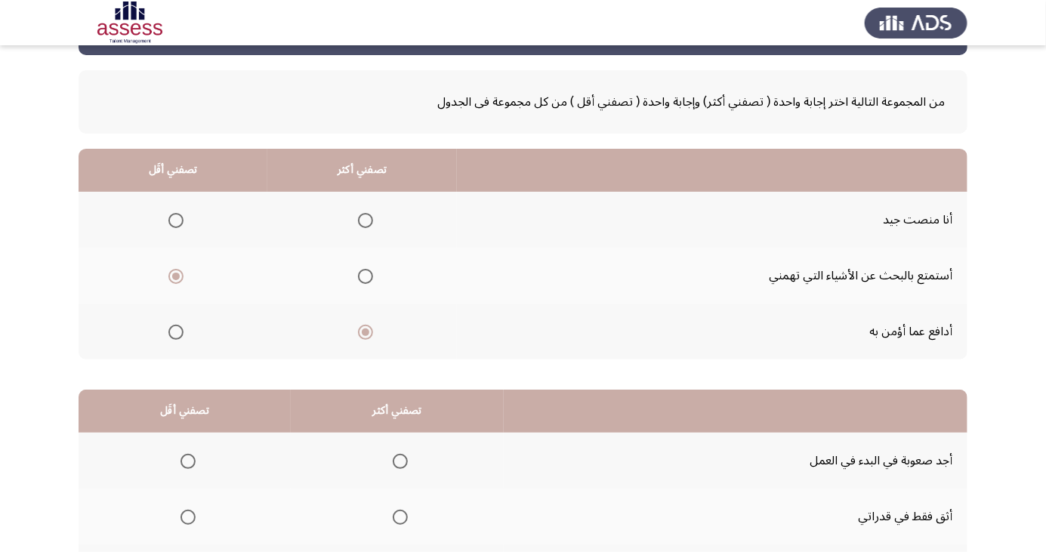
scroll to position [138, 0]
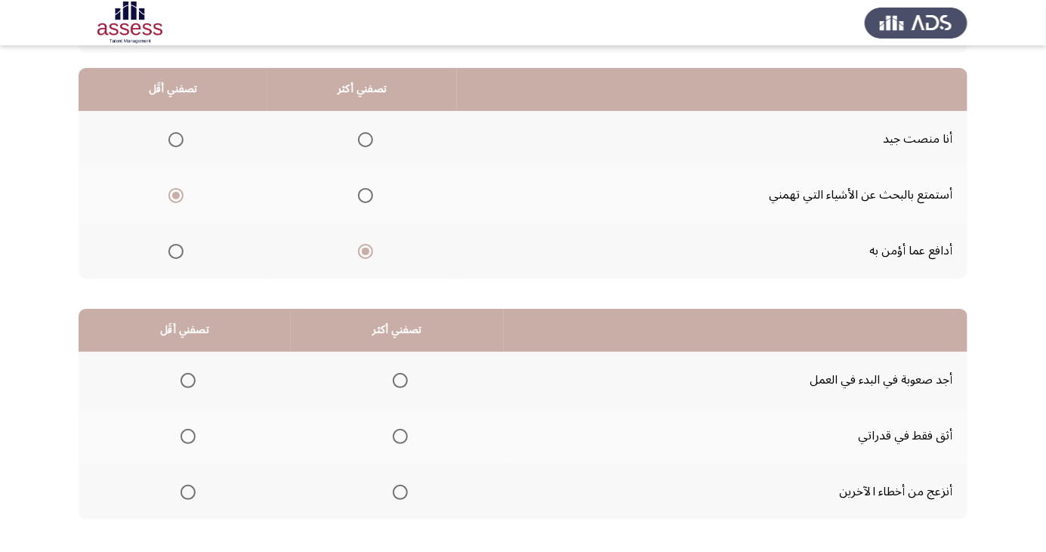
click at [193, 494] on span "Select an option" at bounding box center [188, 492] width 15 height 15
click at [193, 494] on input "Select an option" at bounding box center [188, 492] width 15 height 15
click at [397, 435] on span "Select an option" at bounding box center [400, 436] width 15 height 15
click at [397, 435] on input "Select an option" at bounding box center [400, 436] width 15 height 15
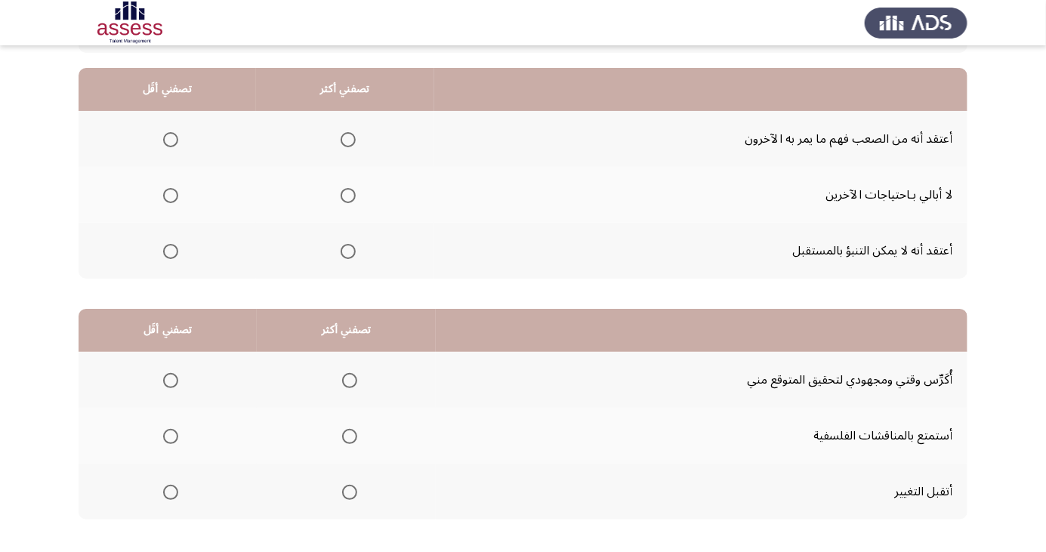
scroll to position [144, 0]
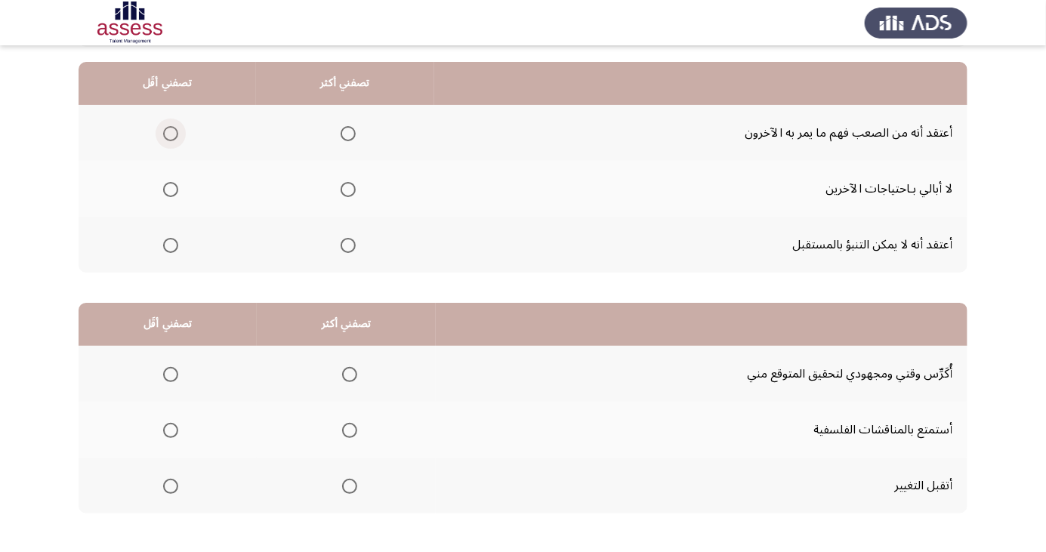
click at [169, 133] on span "Select an option" at bounding box center [170, 133] width 15 height 15
click at [169, 133] on input "Select an option" at bounding box center [170, 133] width 15 height 15
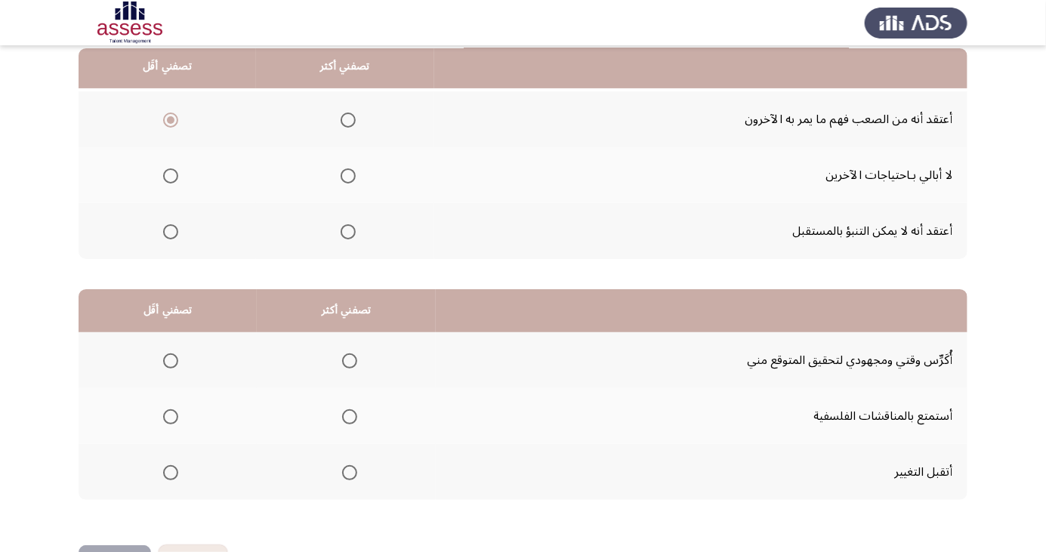
click at [348, 176] on span "Select an option" at bounding box center [348, 176] width 0 height 0
click at [347, 175] on input "Select an option" at bounding box center [348, 175] width 15 height 15
click at [169, 175] on span "Select an option" at bounding box center [170, 175] width 15 height 15
click at [169, 175] on input "Select an option" at bounding box center [170, 175] width 15 height 15
click at [348, 120] on span "Select an option" at bounding box center [348, 120] width 0 height 0
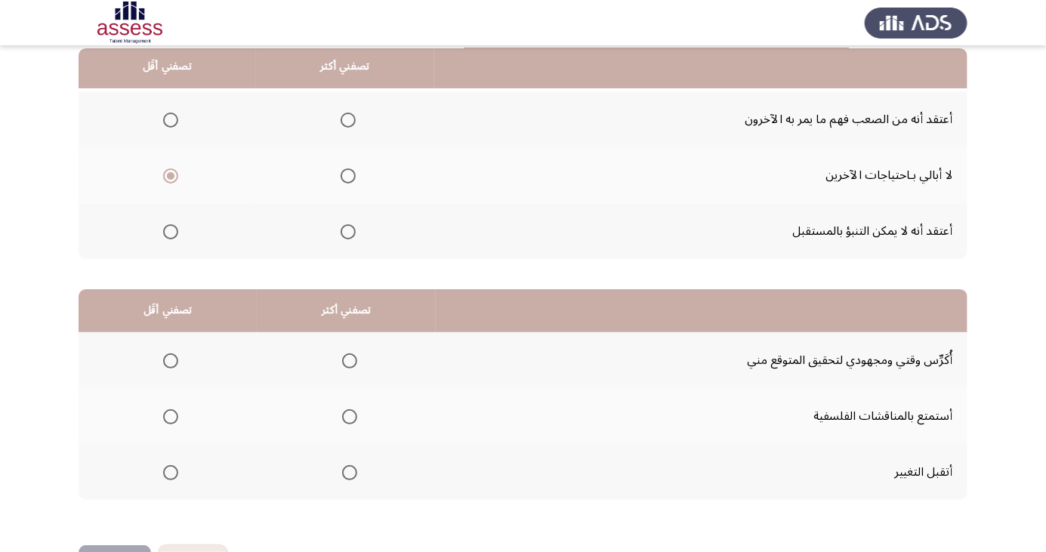
click at [347, 119] on input "Select an option" at bounding box center [348, 120] width 15 height 15
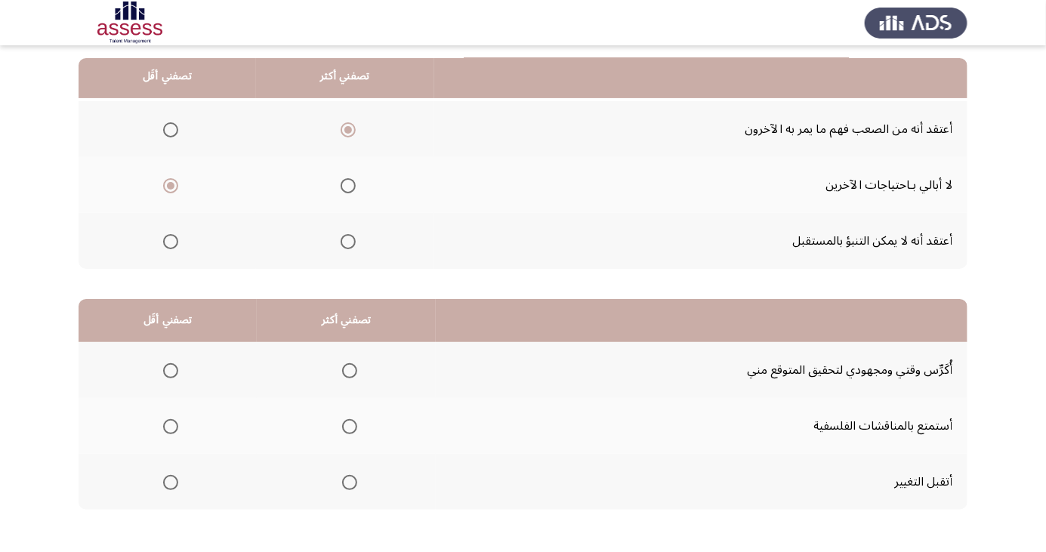
scroll to position [138, 0]
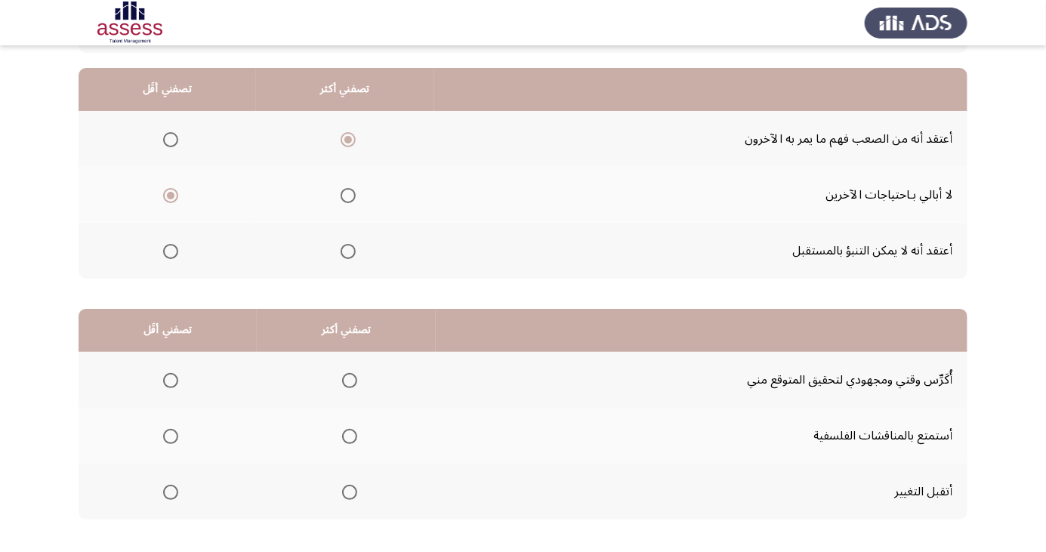
click at [350, 381] on span "Select an option" at bounding box center [350, 381] width 0 height 0
click at [348, 379] on input "Select an option" at bounding box center [349, 380] width 15 height 15
click at [171, 493] on span "Select an option" at bounding box center [171, 493] width 0 height 0
click at [170, 491] on input "Select an option" at bounding box center [170, 492] width 15 height 15
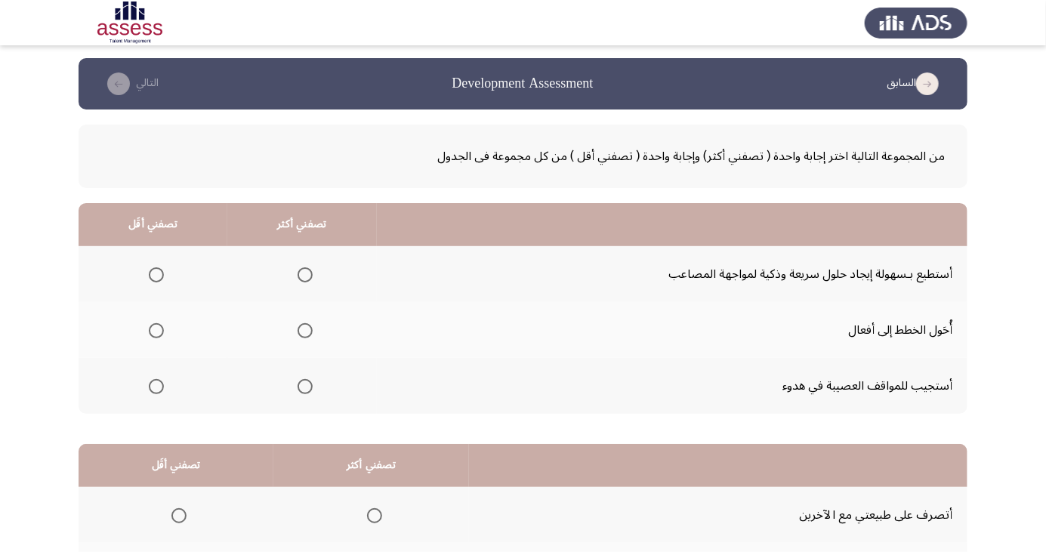
scroll to position [0, 0]
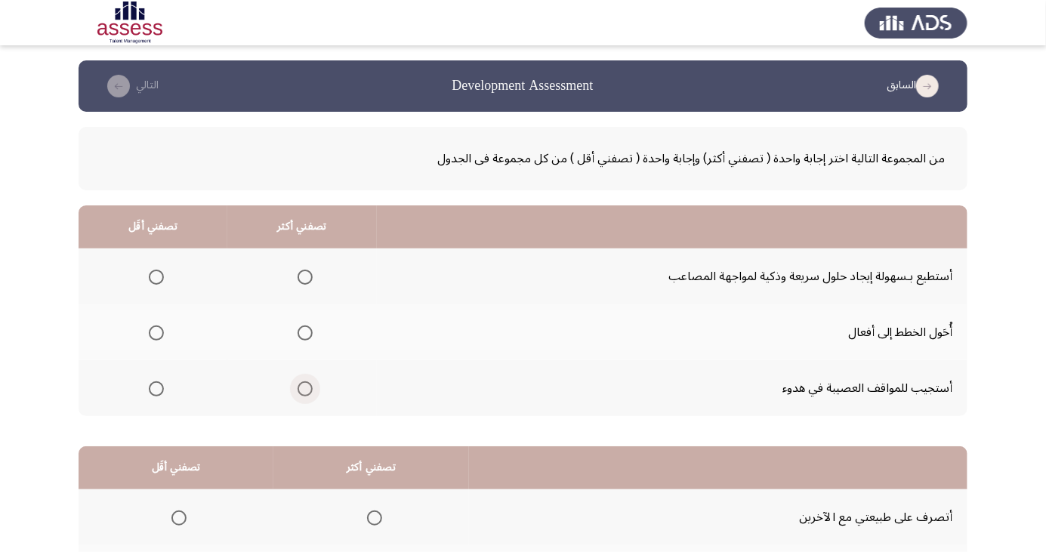
click at [301, 393] on span "Select an option" at bounding box center [305, 389] width 15 height 15
click at [301, 393] on input "Select an option" at bounding box center [305, 389] width 15 height 15
click at [153, 272] on span "Select an option" at bounding box center [156, 277] width 15 height 15
click at [153, 272] on input "Select an option" at bounding box center [156, 277] width 15 height 15
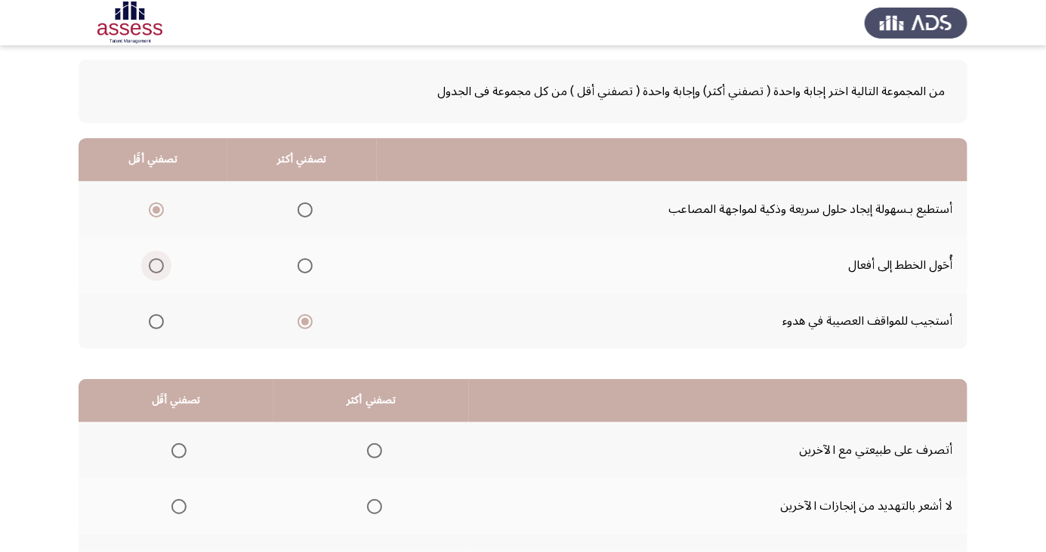
scroll to position [138, 0]
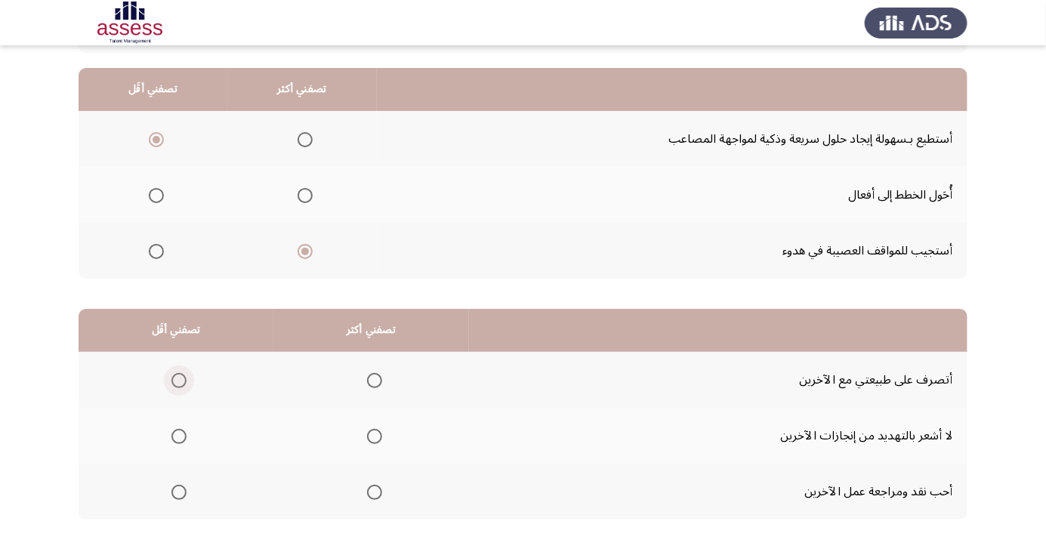
click at [179, 381] on span "Select an option" at bounding box center [179, 381] width 0 height 0
click at [178, 379] on input "Select an option" at bounding box center [179, 380] width 15 height 15
click at [389, 451] on th at bounding box center [371, 436] width 196 height 56
click at [379, 430] on span "Select an option" at bounding box center [374, 436] width 15 height 15
click at [379, 430] on input "Select an option" at bounding box center [374, 436] width 15 height 15
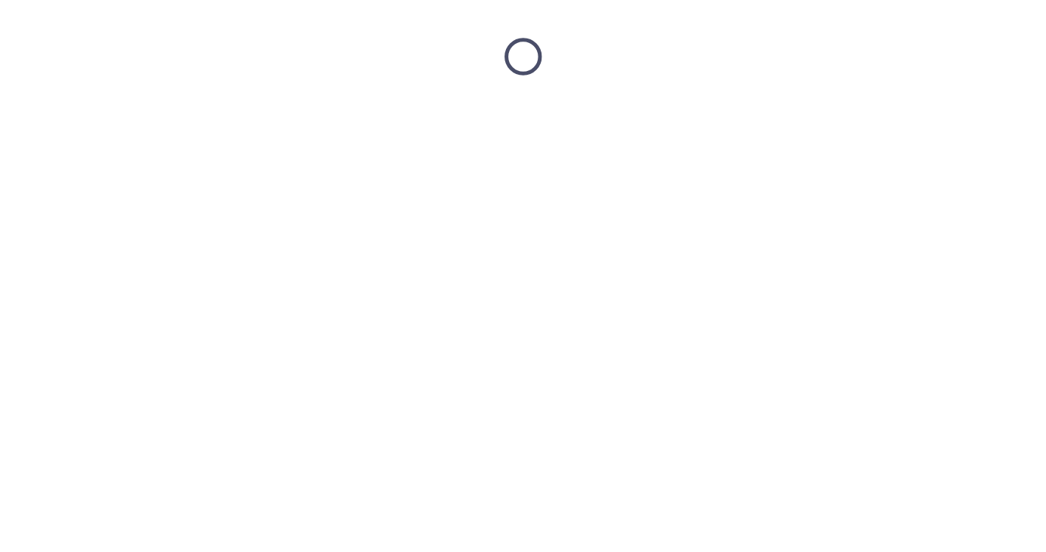
scroll to position [0, 0]
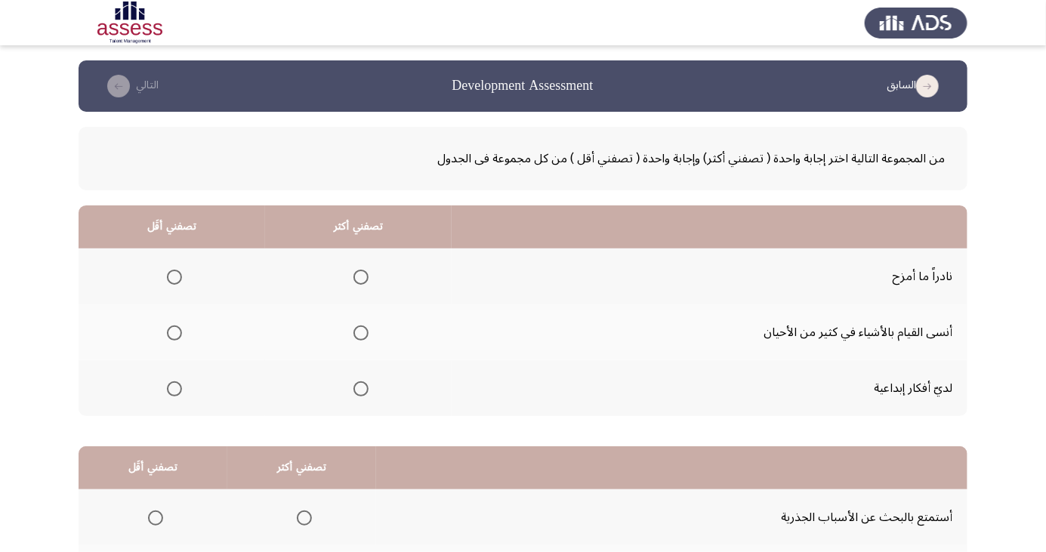
click at [354, 393] on span "Select an option" at bounding box center [361, 389] width 15 height 15
click at [354, 393] on input "Select an option" at bounding box center [361, 389] width 15 height 15
click at [167, 259] on th at bounding box center [172, 277] width 187 height 56
click at [168, 292] on th at bounding box center [172, 277] width 187 height 56
click at [174, 277] on span "Select an option" at bounding box center [174, 277] width 15 height 15
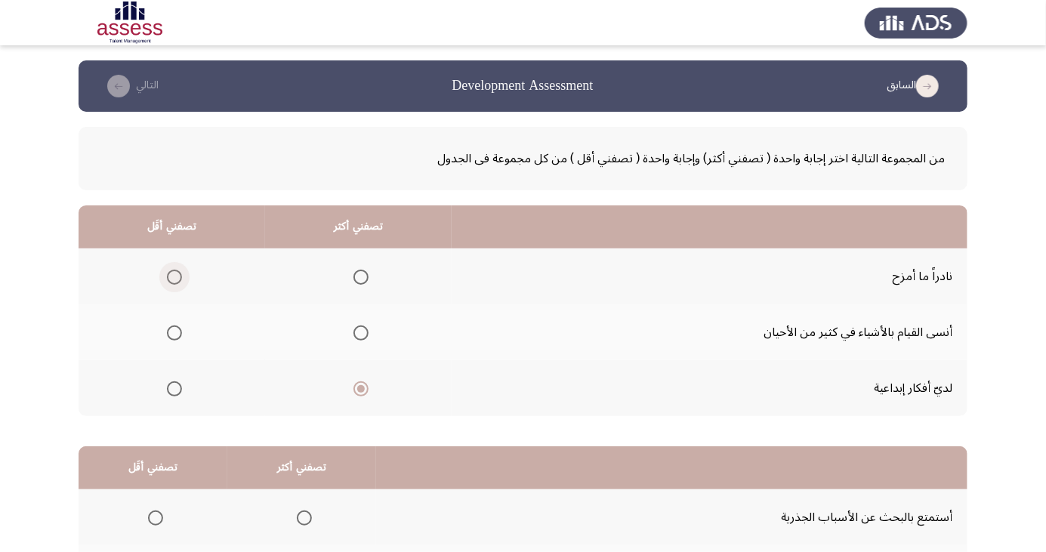
click at [174, 277] on input "Select an option" at bounding box center [174, 277] width 15 height 15
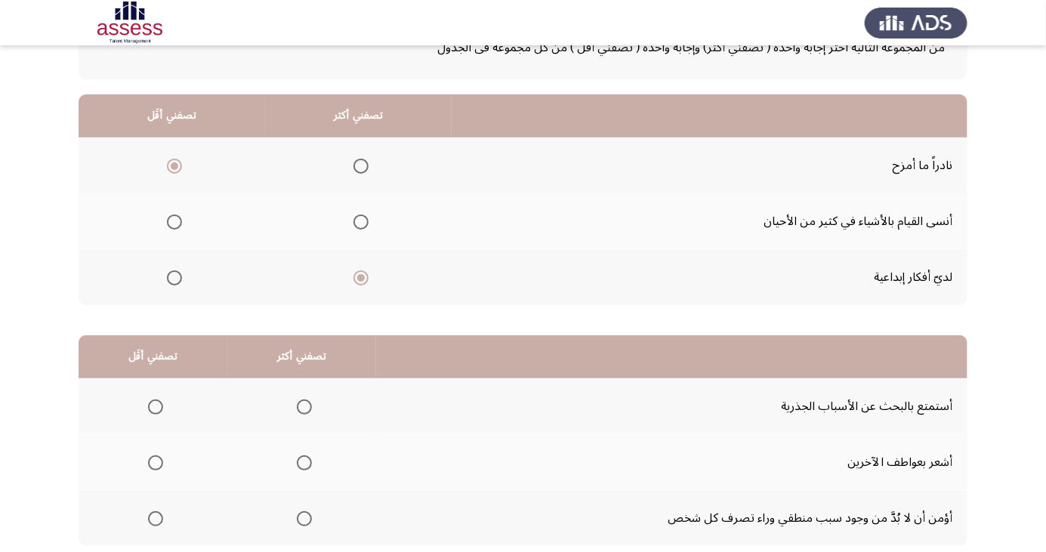
scroll to position [138, 0]
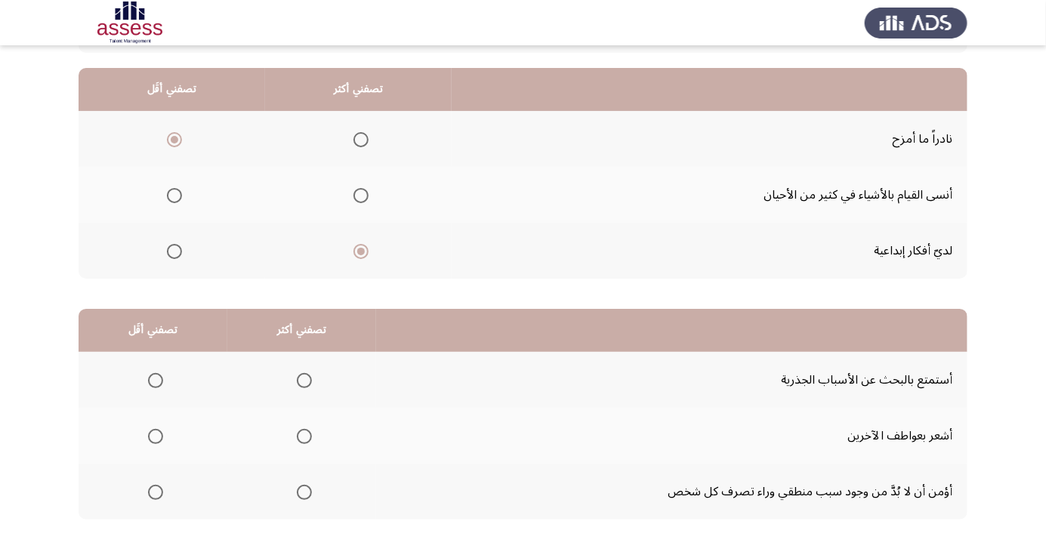
click at [304, 381] on span "Select an option" at bounding box center [304, 381] width 0 height 0
click at [302, 379] on input "Select an option" at bounding box center [304, 380] width 15 height 15
click at [151, 496] on span "Select an option" at bounding box center [155, 492] width 15 height 15
click at [151, 496] on input "Select an option" at bounding box center [155, 492] width 15 height 15
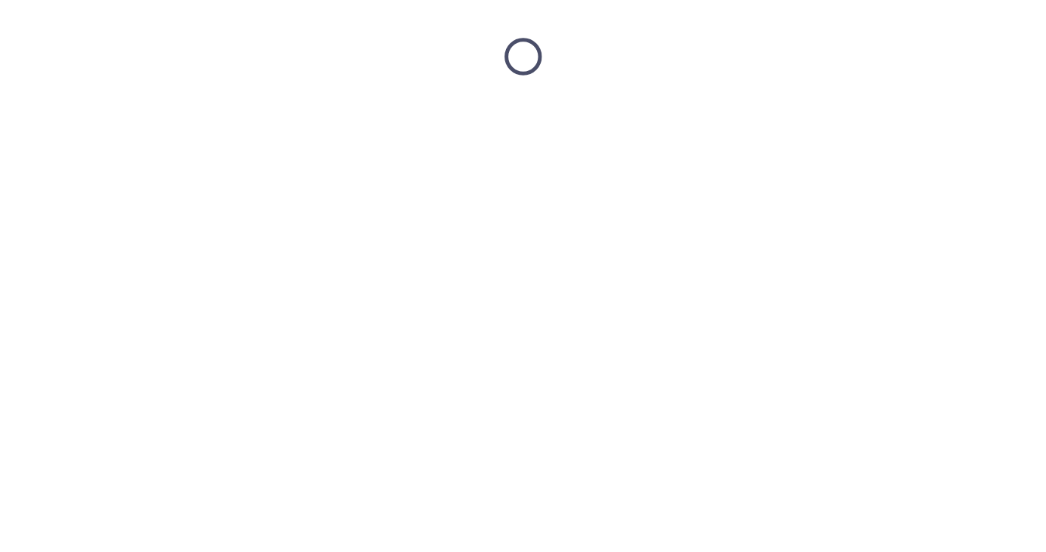
scroll to position [0, 0]
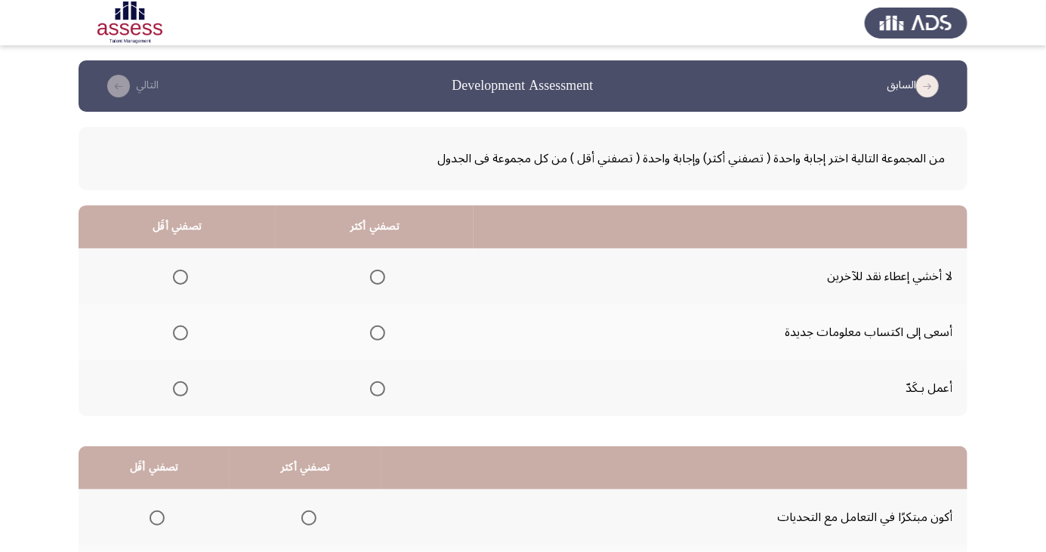
click at [378, 389] on span "Select an option" at bounding box center [378, 389] width 0 height 0
click at [376, 388] on input "Select an option" at bounding box center [377, 389] width 15 height 15
click at [181, 277] on span "Select an option" at bounding box center [181, 277] width 0 height 0
click at [180, 277] on input "Select an option" at bounding box center [180, 277] width 15 height 15
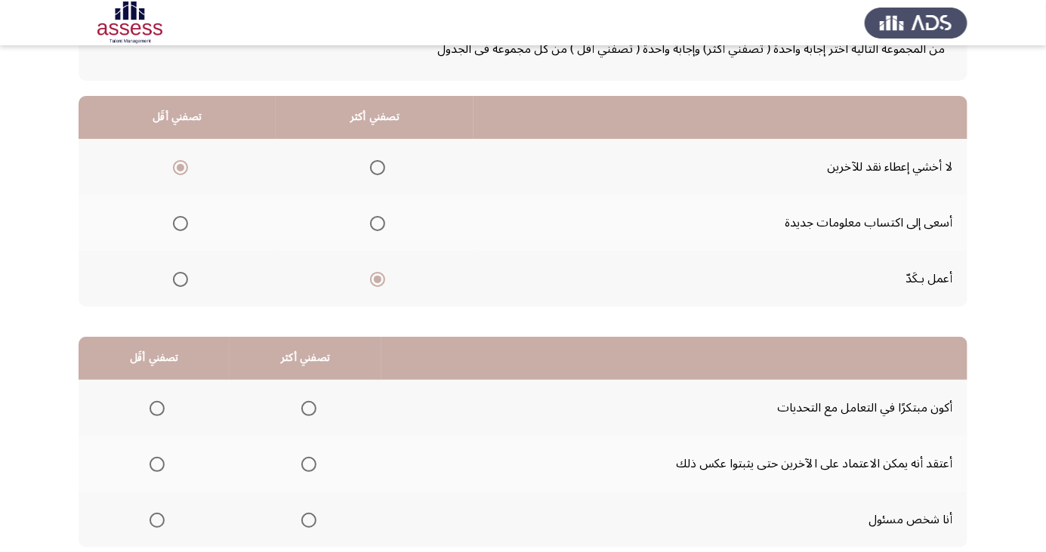
scroll to position [138, 0]
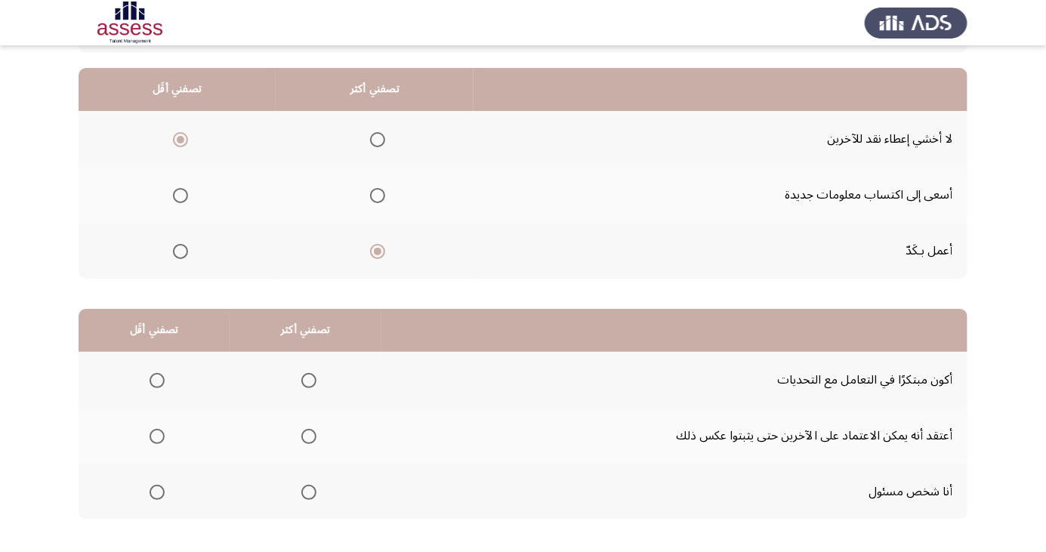
click at [301, 494] on span "Select an option" at bounding box center [308, 492] width 15 height 15
click at [301, 494] on input "Select an option" at bounding box center [308, 492] width 15 height 15
click at [146, 419] on th at bounding box center [154, 436] width 151 height 56
click at [154, 429] on span "Select an option" at bounding box center [157, 436] width 15 height 15
click at [154, 429] on input "Select an option" at bounding box center [157, 436] width 15 height 15
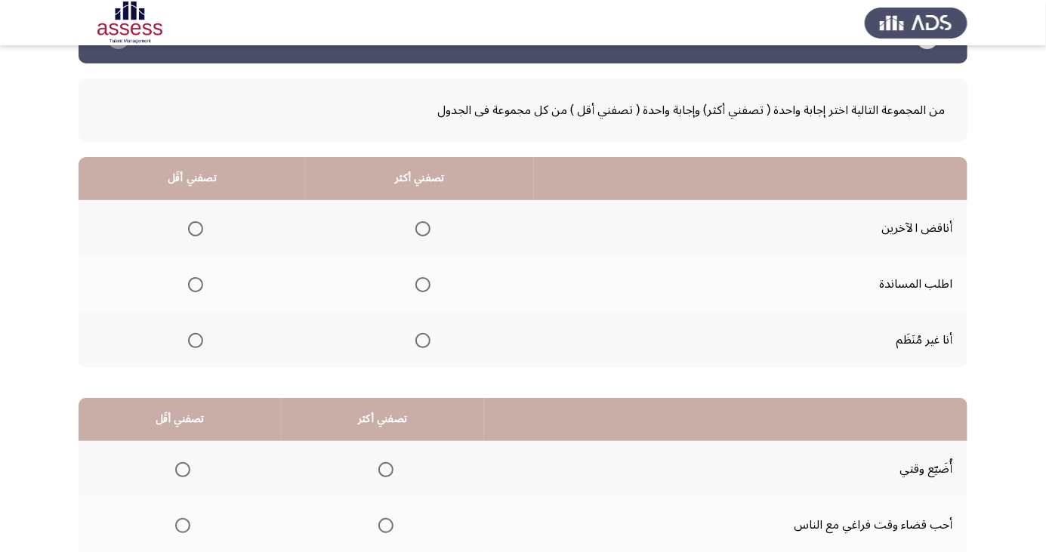
scroll to position [51, 0]
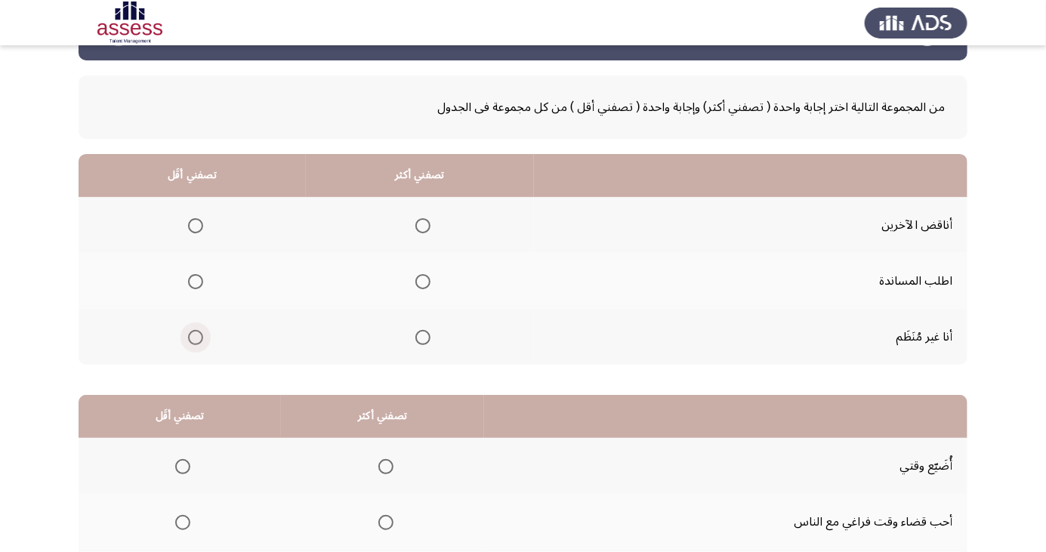
click at [196, 338] on span "Select an option" at bounding box center [196, 338] width 0 height 0
click at [193, 336] on input "Select an option" at bounding box center [195, 337] width 15 height 15
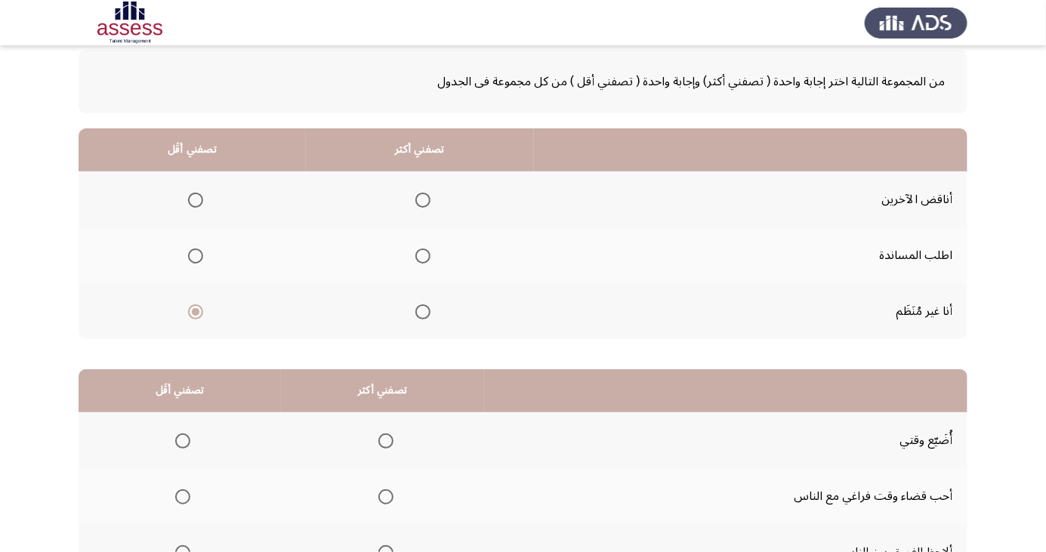
click at [417, 203] on span "Select an option" at bounding box center [423, 200] width 15 height 15
click at [417, 203] on input "Select an option" at bounding box center [423, 200] width 15 height 15
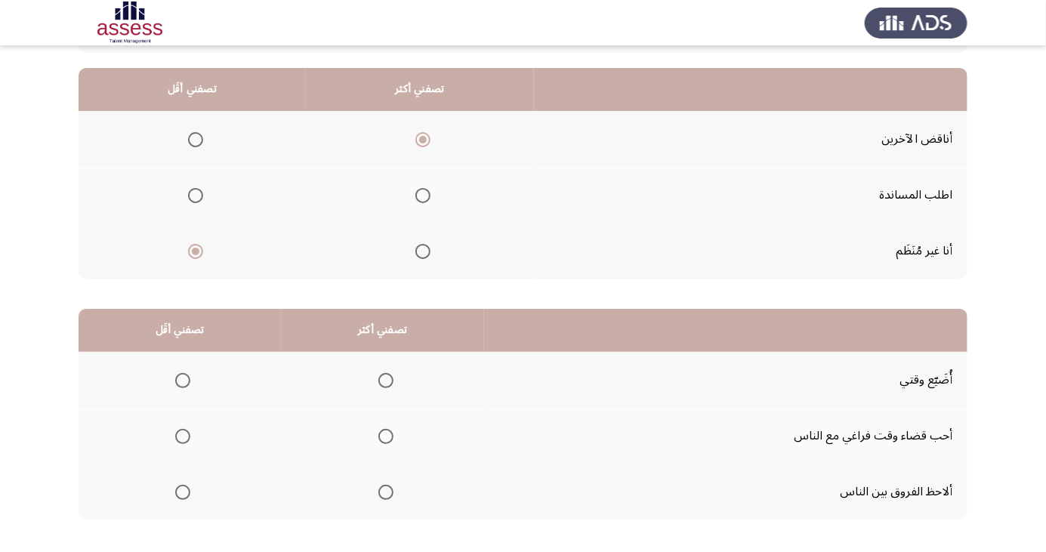
click at [181, 379] on span "Select an option" at bounding box center [182, 380] width 15 height 15
click at [181, 379] on input "Select an option" at bounding box center [182, 380] width 15 height 15
click at [379, 491] on span "Select an option" at bounding box center [386, 492] width 15 height 15
click at [379, 491] on input "Select an option" at bounding box center [386, 492] width 15 height 15
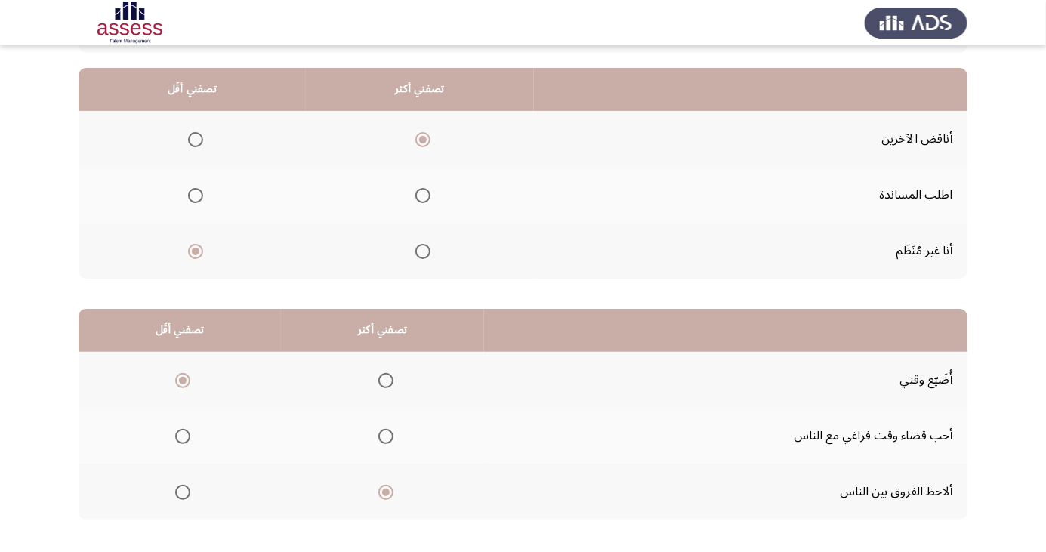
scroll to position [0, 0]
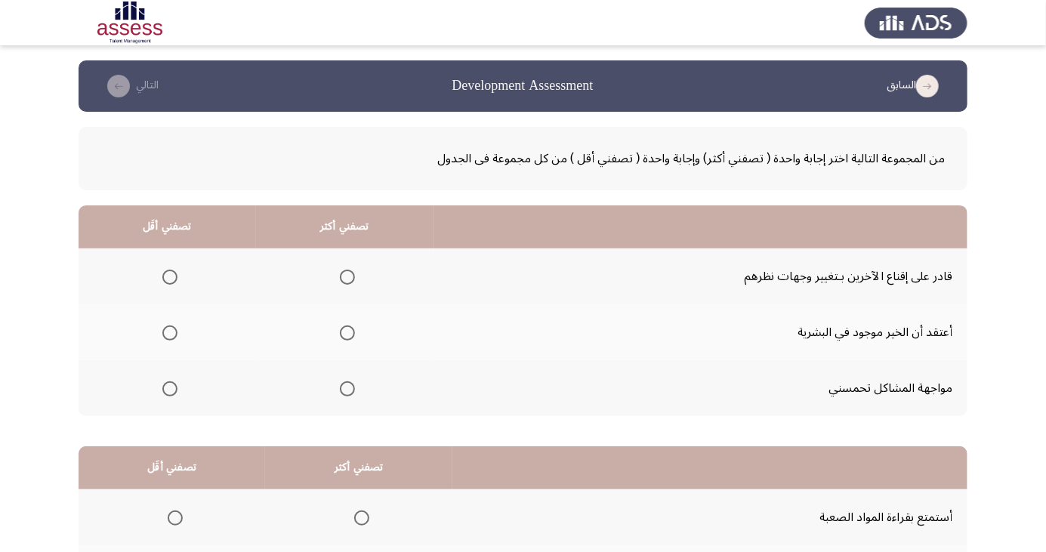
click at [348, 333] on span "Select an option" at bounding box center [348, 333] width 0 height 0
click at [344, 332] on input "Select an option" at bounding box center [347, 333] width 15 height 15
click at [170, 389] on span "Select an option" at bounding box center [170, 389] width 0 height 0
click at [168, 388] on input "Select an option" at bounding box center [169, 389] width 15 height 15
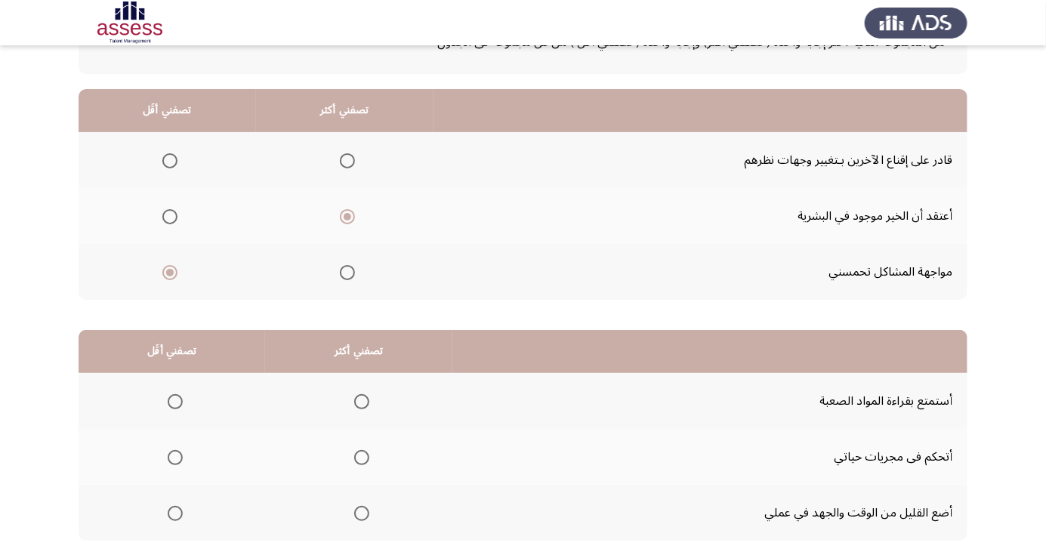
scroll to position [138, 0]
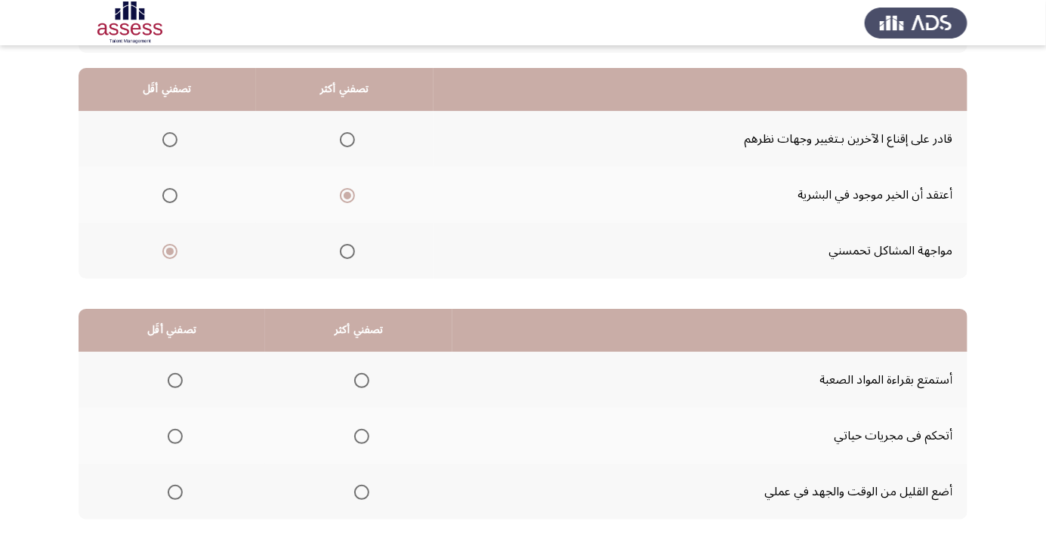
click at [362, 437] on span "Select an option" at bounding box center [362, 437] width 0 height 0
click at [361, 435] on input "Select an option" at bounding box center [361, 436] width 15 height 15
click at [168, 494] on span "Select an option" at bounding box center [175, 492] width 15 height 15
click at [168, 494] on input "Select an option" at bounding box center [175, 492] width 15 height 15
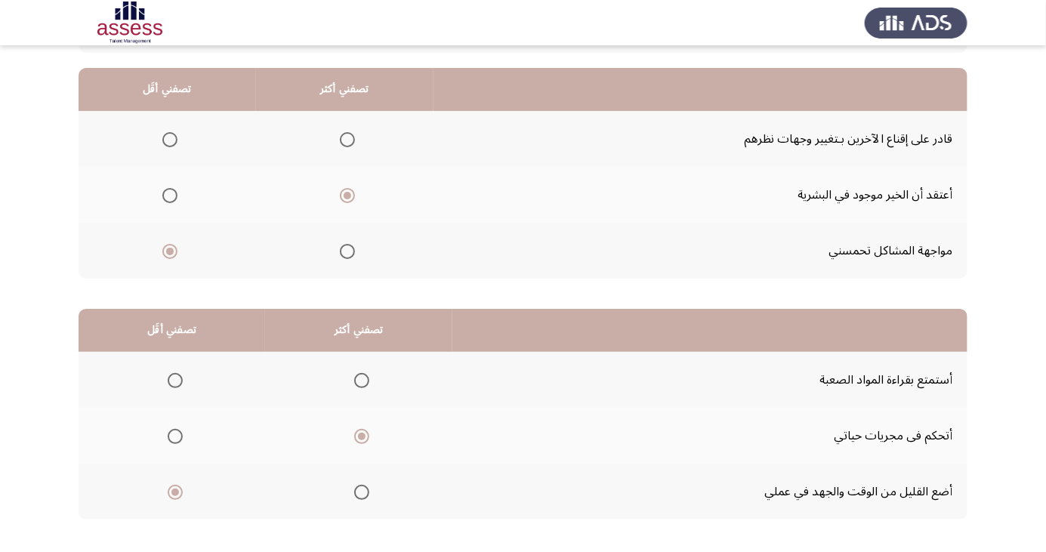
scroll to position [0, 0]
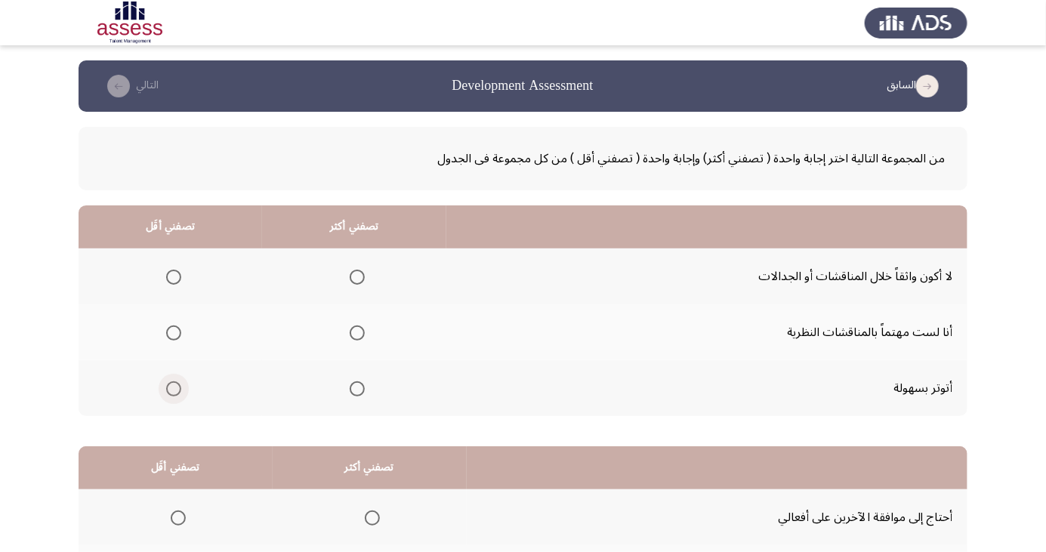
click at [166, 394] on span "Select an option" at bounding box center [173, 389] width 15 height 15
click at [166, 394] on input "Select an option" at bounding box center [173, 389] width 15 height 15
click at [360, 279] on span "Select an option" at bounding box center [357, 277] width 15 height 15
click at [360, 279] on input "Select an option" at bounding box center [357, 277] width 15 height 15
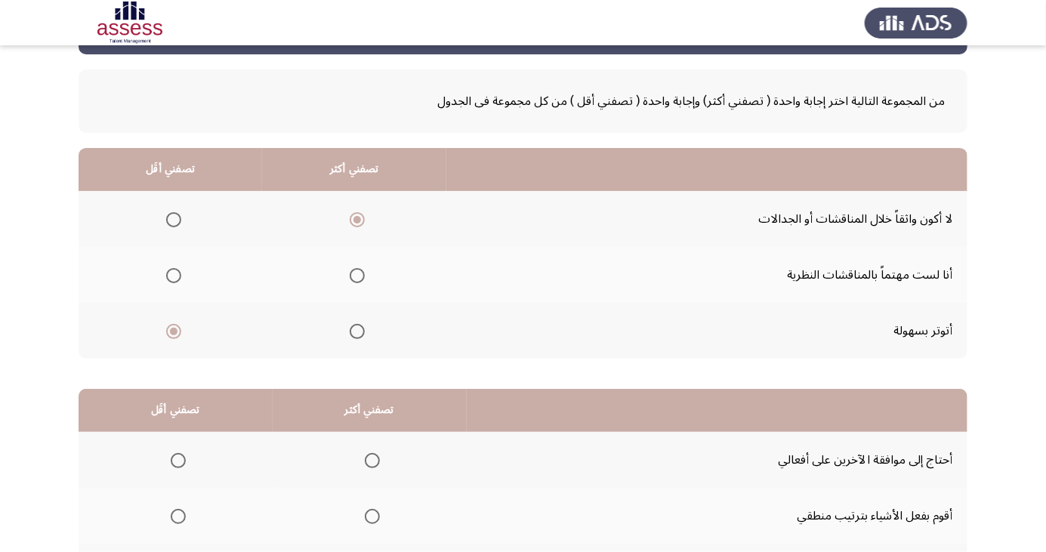
scroll to position [138, 0]
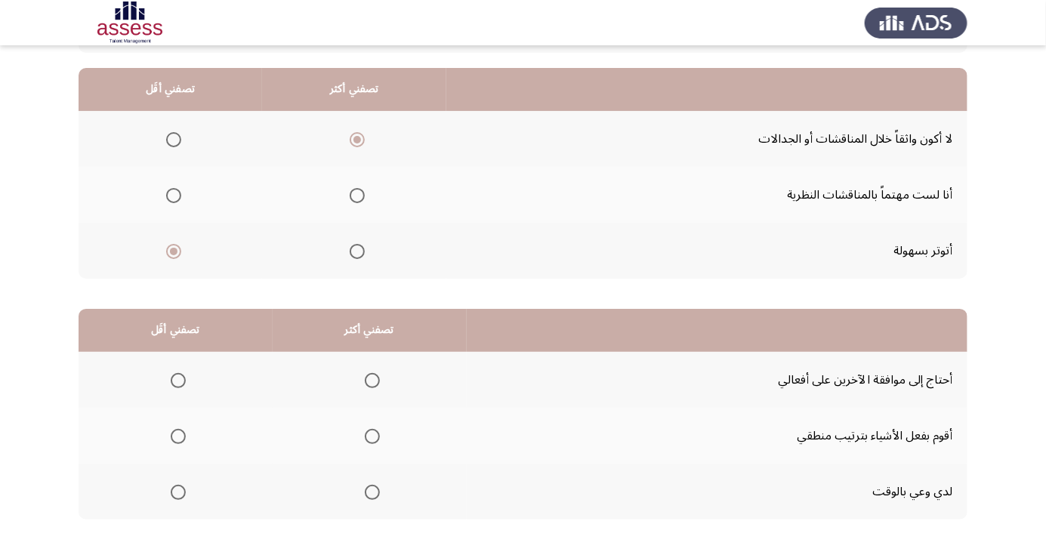
click at [370, 491] on span "Select an option" at bounding box center [372, 492] width 15 height 15
click at [370, 491] on input "Select an option" at bounding box center [372, 492] width 15 height 15
click at [178, 435] on span "Select an option" at bounding box center [178, 436] width 15 height 15
click at [178, 435] on input "Select an option" at bounding box center [178, 436] width 15 height 15
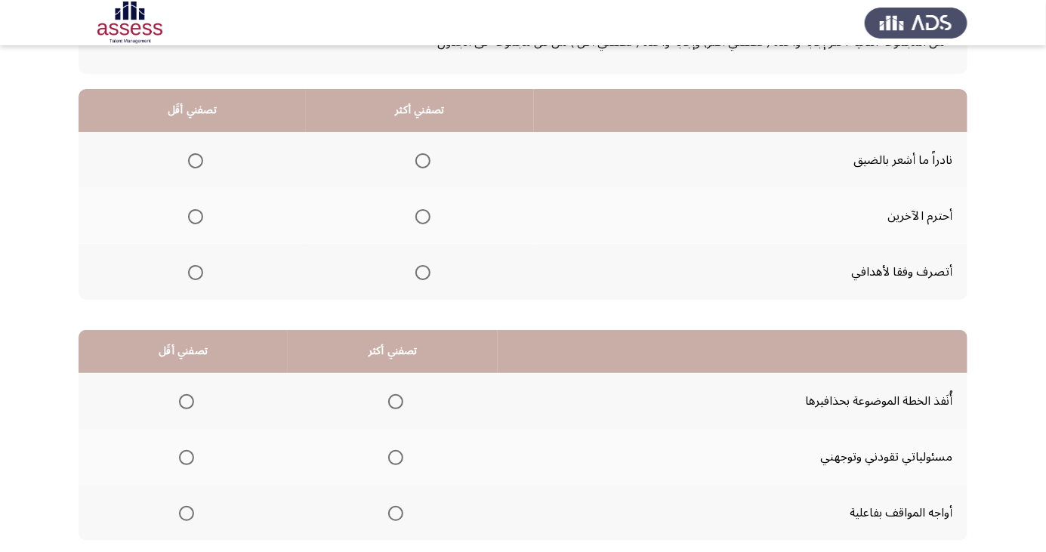
scroll to position [116, 0]
click at [181, 299] on div "من المجموعة التالية اختر إجابة واحدة ( تصفني أكثر) وإجابة واحدة ( تصفني أقل ) م…" at bounding box center [523, 283] width 889 height 576
click at [188, 272] on span "Select an option" at bounding box center [195, 272] width 15 height 15
click at [188, 272] on input "Select an option" at bounding box center [195, 272] width 15 height 15
click at [407, 233] on th at bounding box center [420, 216] width 228 height 56
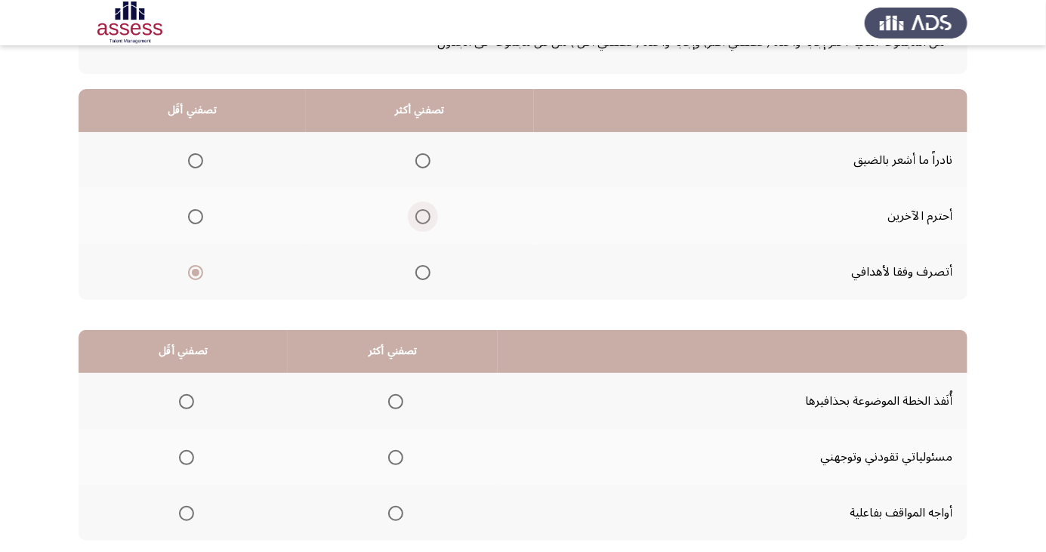
click at [416, 218] on span "Select an option" at bounding box center [423, 216] width 15 height 15
click at [416, 218] on input "Select an option" at bounding box center [423, 216] width 15 height 15
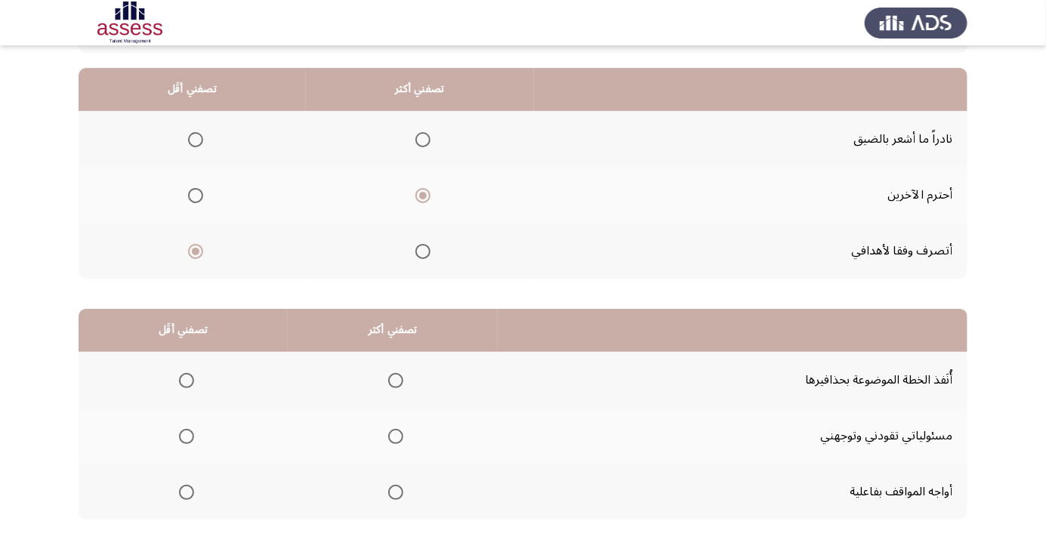
click at [390, 496] on span "Select an option" at bounding box center [395, 492] width 15 height 15
click at [390, 496] on input "Select an option" at bounding box center [395, 492] width 15 height 15
click at [173, 380] on label "Select an option" at bounding box center [183, 380] width 21 height 15
click at [179, 380] on input "Select an option" at bounding box center [186, 380] width 15 height 15
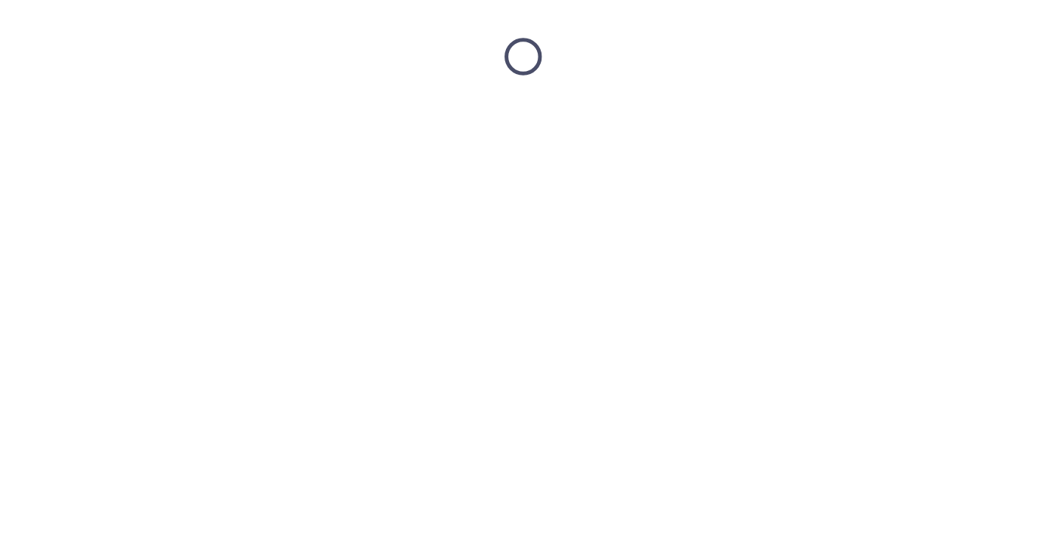
scroll to position [0, 0]
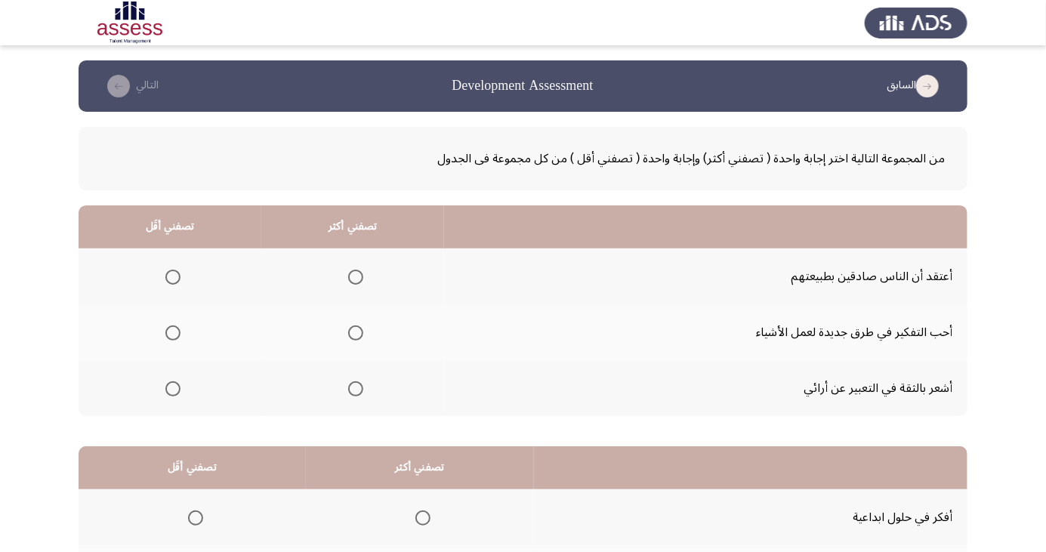
click at [356, 389] on span "Select an option" at bounding box center [356, 389] width 0 height 0
click at [352, 388] on input "Select an option" at bounding box center [355, 389] width 15 height 15
click at [172, 277] on span "Select an option" at bounding box center [172, 277] width 15 height 15
click at [172, 277] on input "Select an option" at bounding box center [172, 277] width 15 height 15
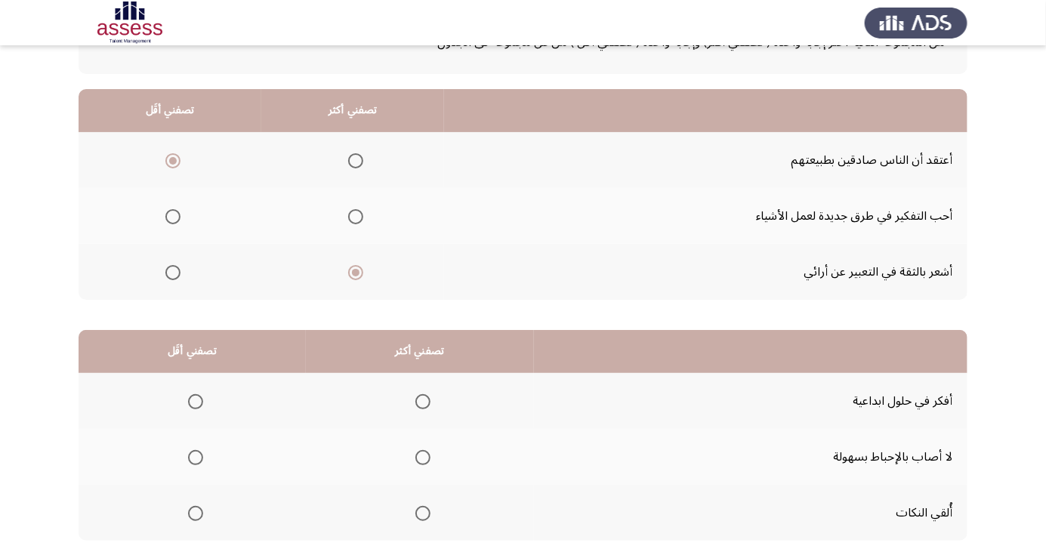
scroll to position [138, 0]
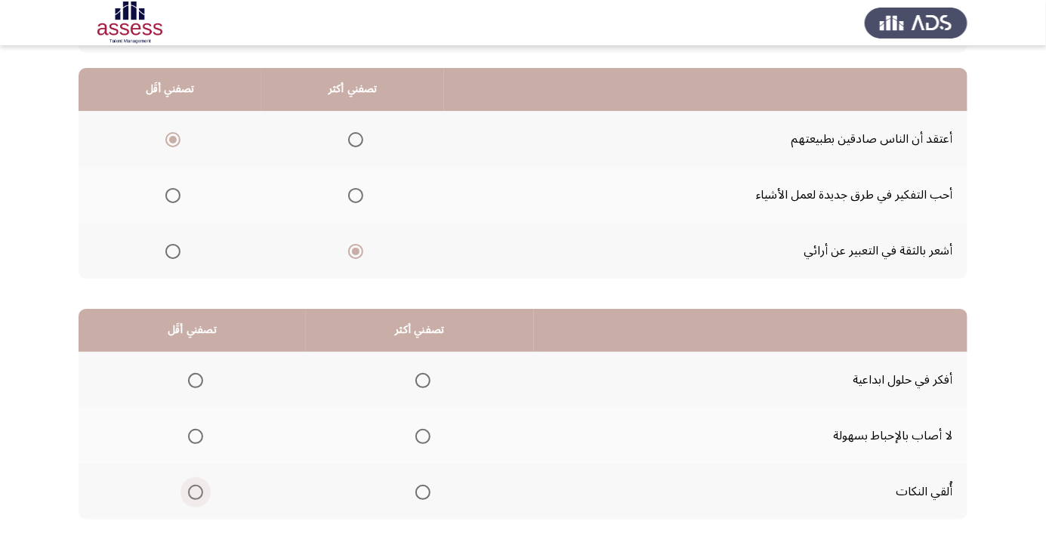
click at [195, 496] on span "Select an option" at bounding box center [195, 492] width 15 height 15
click at [195, 496] on input "Select an option" at bounding box center [195, 492] width 15 height 15
click at [437, 357] on th at bounding box center [420, 380] width 228 height 56
click at [409, 382] on label "Select an option" at bounding box center [419, 380] width 21 height 15
click at [416, 382] on input "Select an option" at bounding box center [423, 380] width 15 height 15
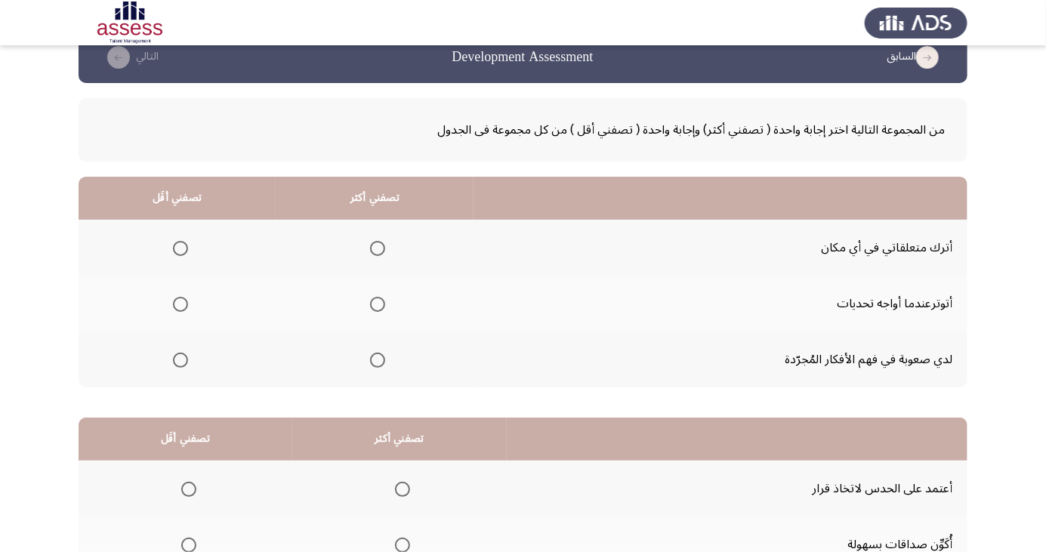
scroll to position [0, 0]
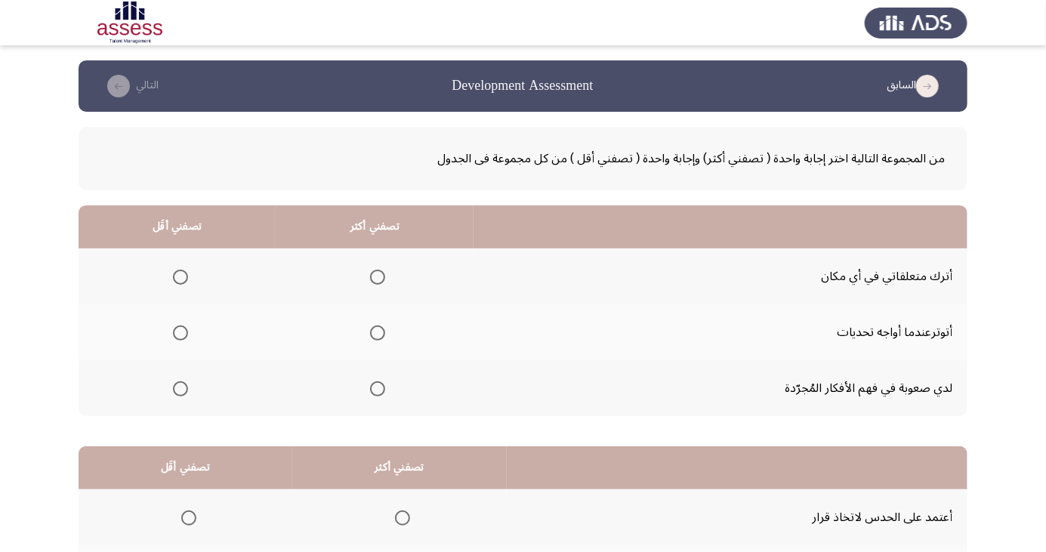
click at [181, 277] on span "Select an option" at bounding box center [181, 277] width 0 height 0
click at [180, 277] on input "Select an option" at bounding box center [180, 277] width 15 height 15
click at [379, 383] on span "Select an option" at bounding box center [377, 389] width 15 height 15
click at [379, 383] on input "Select an option" at bounding box center [377, 389] width 15 height 15
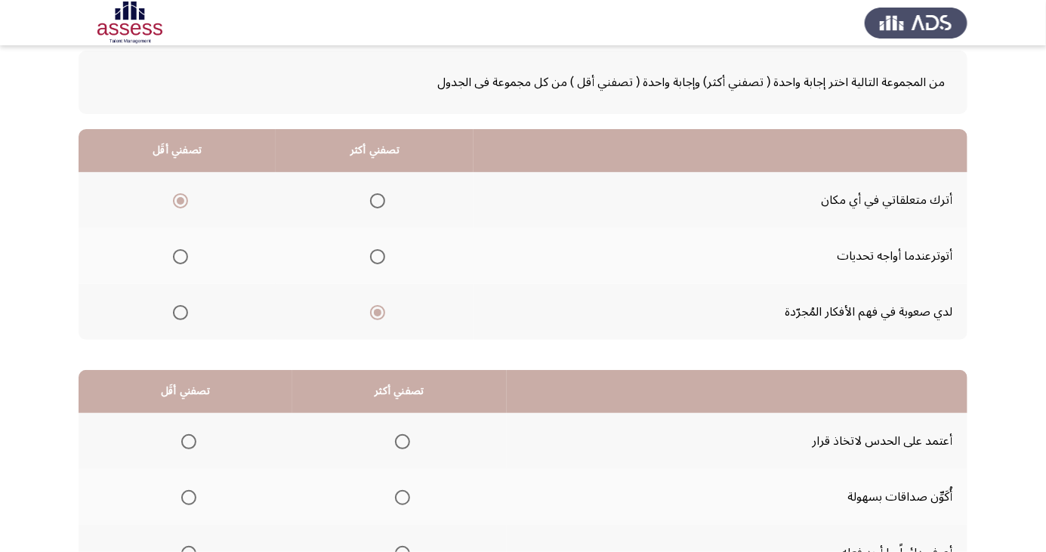
scroll to position [138, 0]
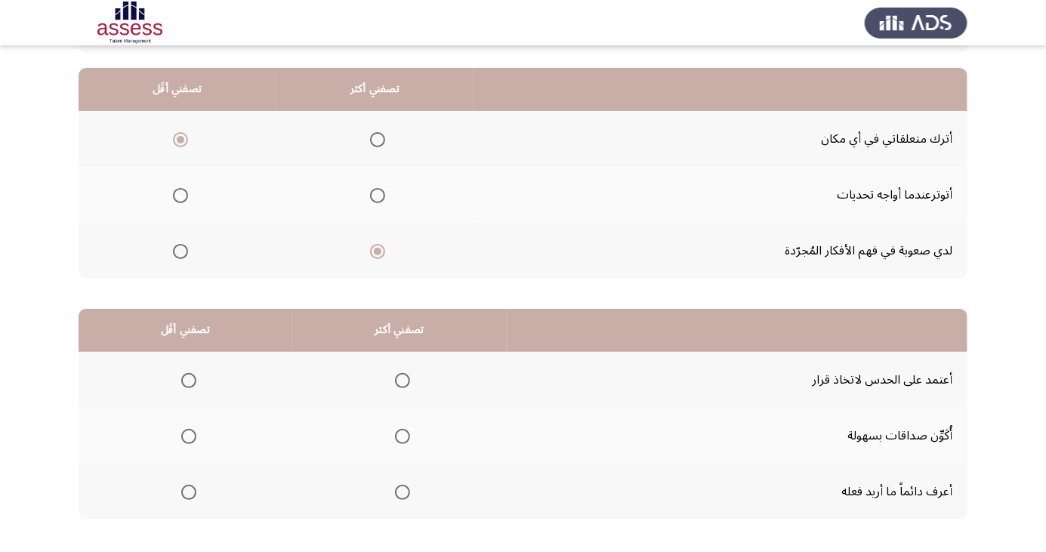
click at [189, 493] on span "Select an option" at bounding box center [189, 493] width 0 height 0
click at [188, 491] on input "Select an option" at bounding box center [188, 492] width 15 height 15
click at [412, 409] on th at bounding box center [399, 436] width 215 height 56
click at [403, 437] on span "Select an option" at bounding box center [403, 437] width 0 height 0
click at [402, 435] on input "Select an option" at bounding box center [402, 436] width 15 height 15
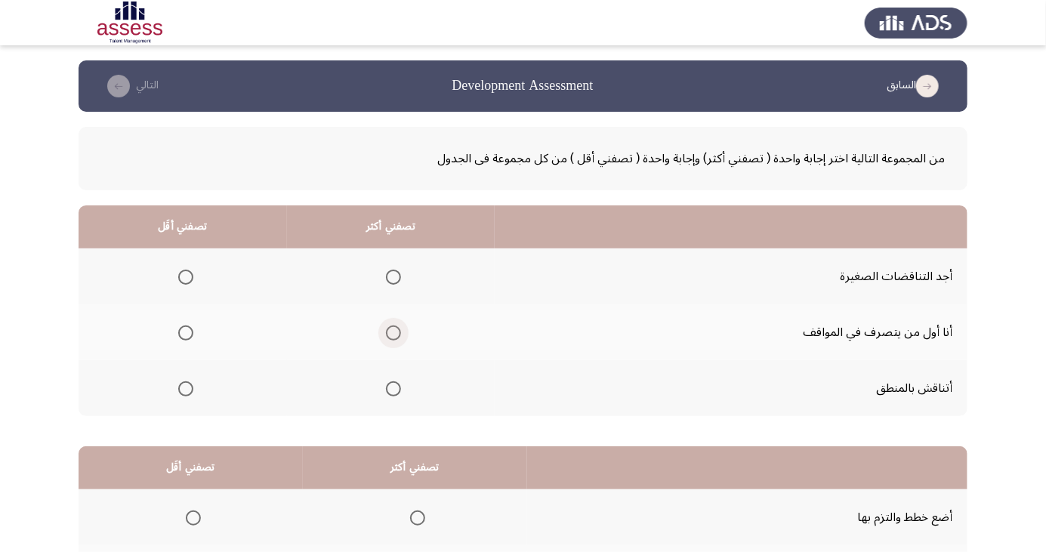
click at [394, 333] on span "Select an option" at bounding box center [394, 333] width 0 height 0
click at [392, 332] on input "Select an option" at bounding box center [393, 333] width 15 height 15
click at [189, 391] on span "Select an option" at bounding box center [185, 389] width 15 height 15
click at [189, 391] on input "Select an option" at bounding box center [185, 389] width 15 height 15
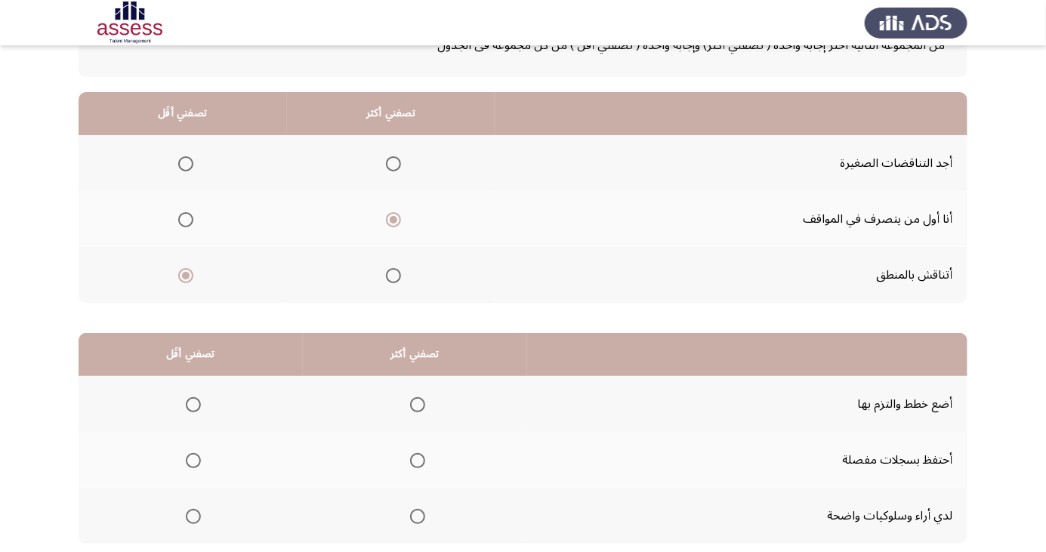
scroll to position [138, 0]
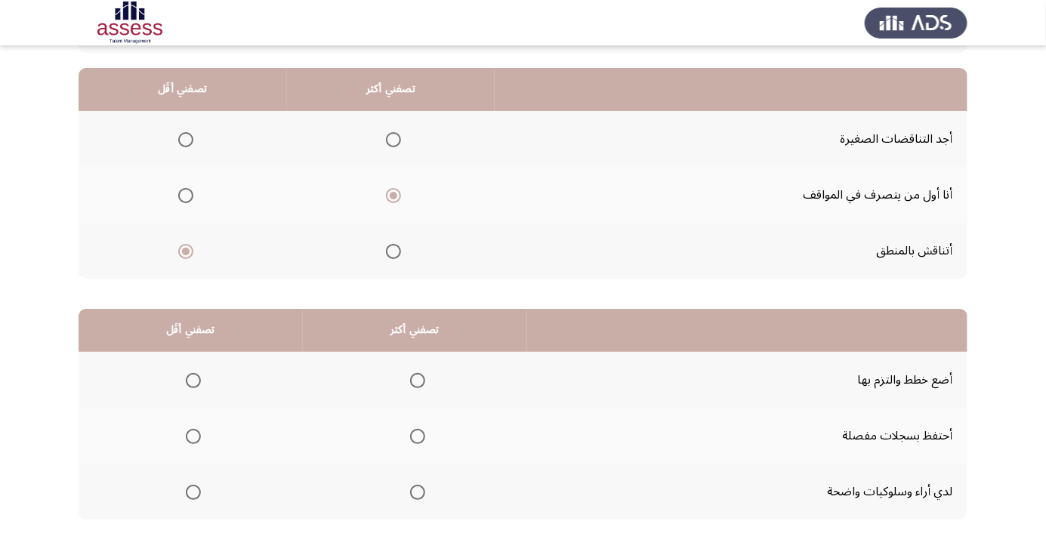
click at [410, 375] on span "Select an option" at bounding box center [417, 380] width 15 height 15
click at [410, 375] on input "Select an option" at bounding box center [417, 380] width 15 height 15
click at [128, 432] on th at bounding box center [191, 436] width 224 height 56
click at [187, 435] on span "Select an option" at bounding box center [193, 436] width 15 height 15
click at [187, 435] on input "Select an option" at bounding box center [193, 436] width 15 height 15
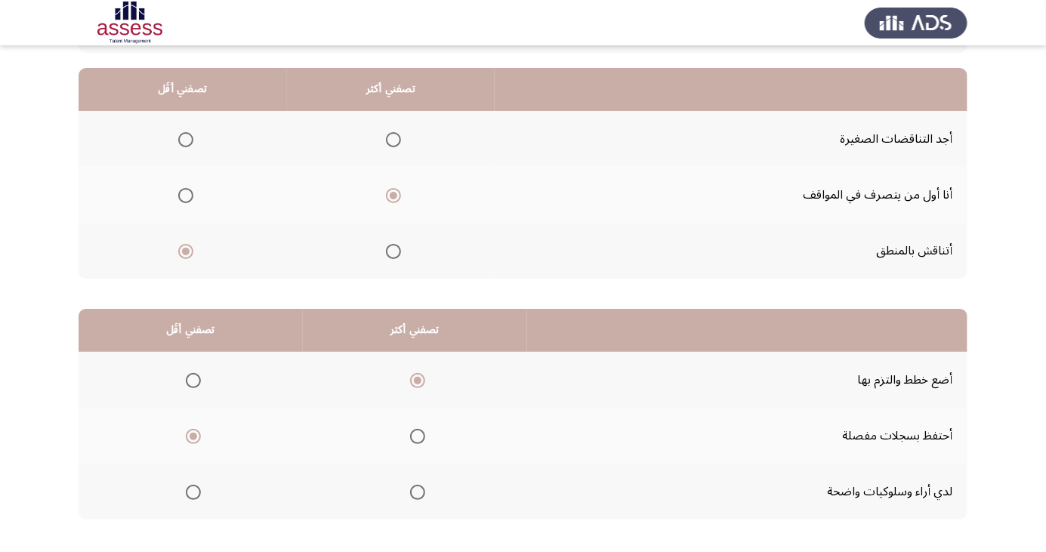
scroll to position [136, 0]
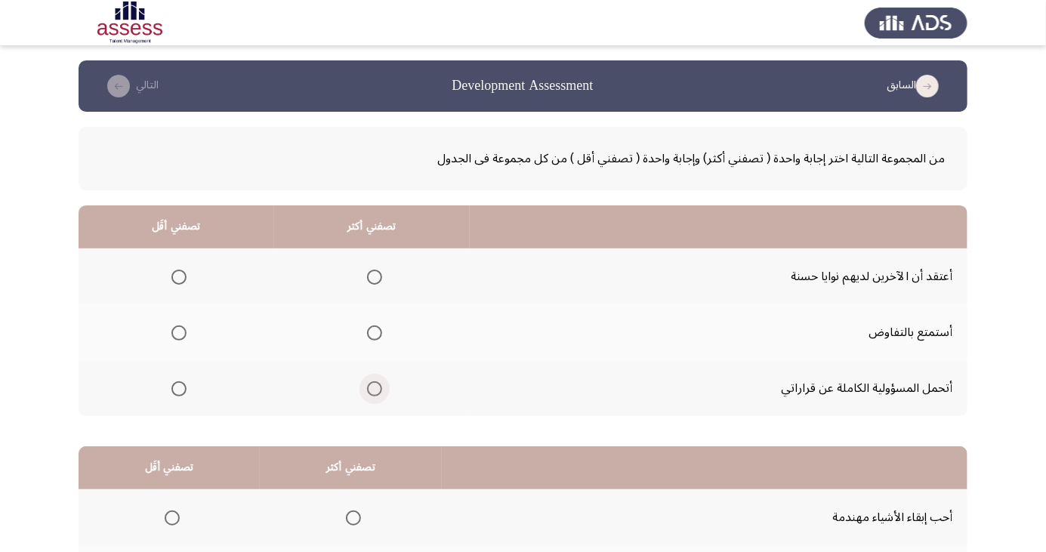
click at [367, 392] on span "Select an option" at bounding box center [374, 389] width 15 height 15
click at [367, 392] on input "Select an option" at bounding box center [374, 389] width 15 height 15
click at [175, 283] on span "Select an option" at bounding box center [179, 277] width 15 height 15
click at [175, 283] on input "Select an option" at bounding box center [179, 277] width 15 height 15
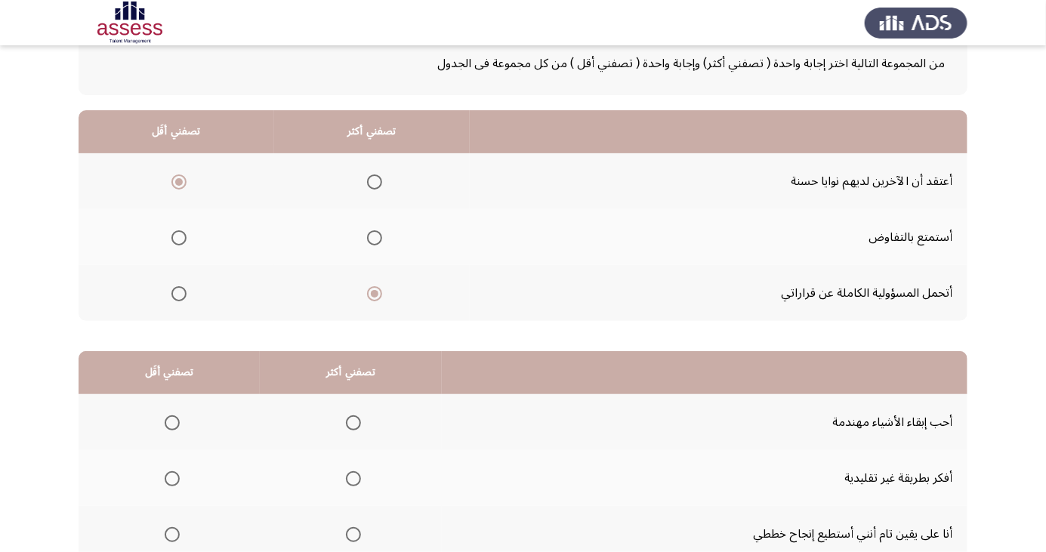
scroll to position [138, 0]
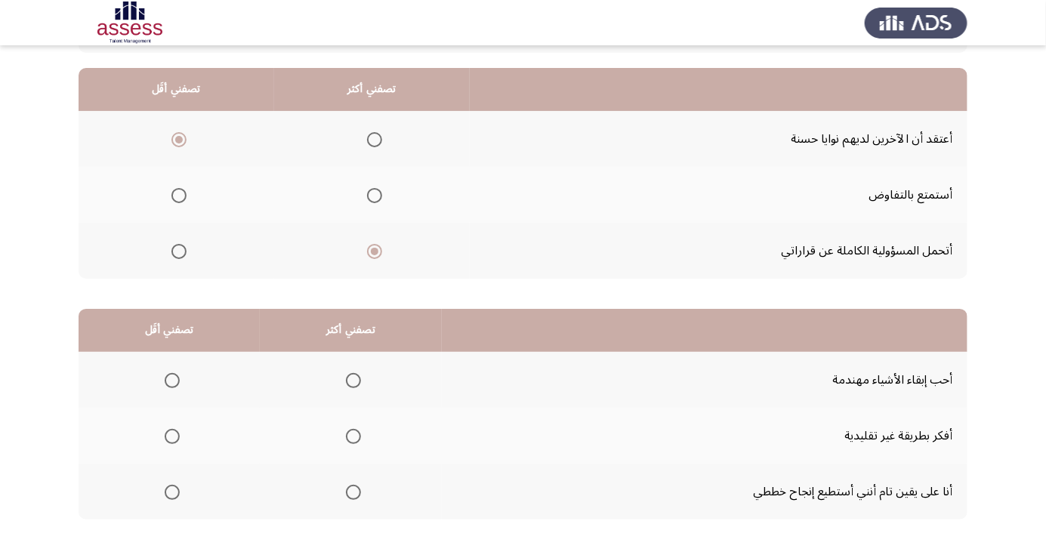
click at [178, 373] on span "Select an option" at bounding box center [172, 380] width 15 height 15
click at [178, 373] on input "Select an option" at bounding box center [172, 380] width 15 height 15
click at [354, 437] on span "Select an option" at bounding box center [354, 437] width 0 height 0
click at [351, 435] on input "Select an option" at bounding box center [353, 436] width 15 height 15
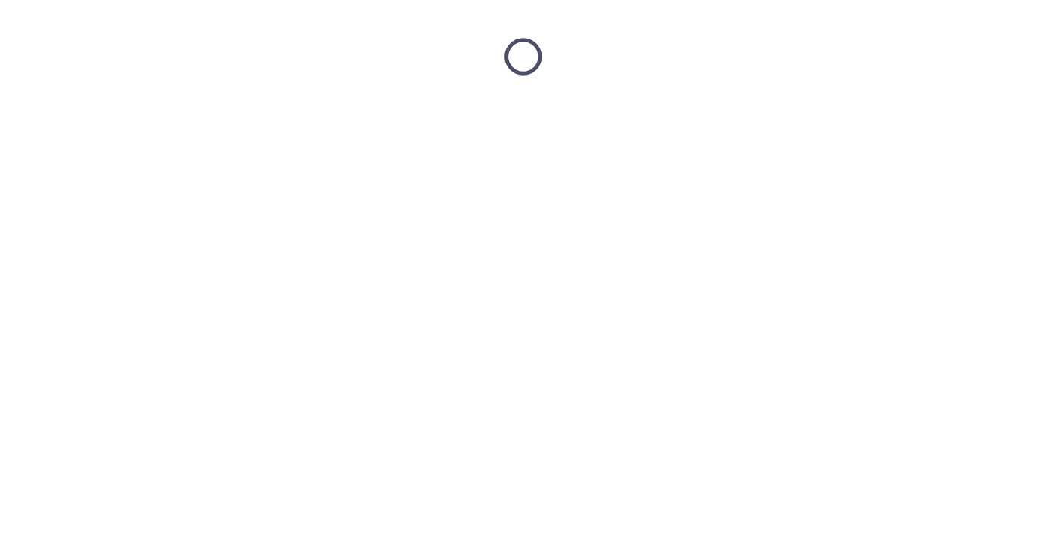
scroll to position [0, 0]
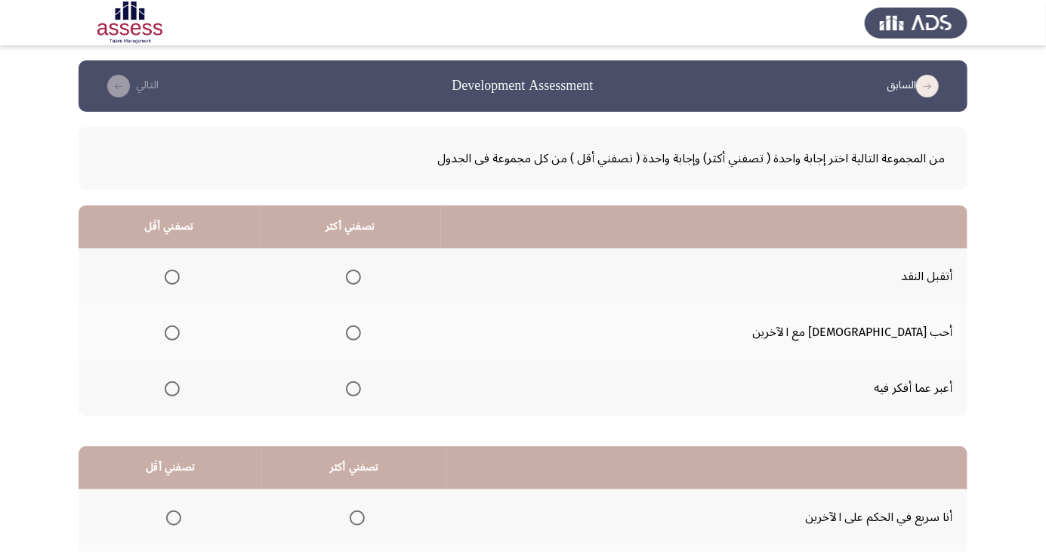
click at [361, 394] on span "Select an option" at bounding box center [353, 389] width 15 height 15
click at [361, 394] on input "Select an option" at bounding box center [353, 389] width 15 height 15
click at [172, 277] on span "Select an option" at bounding box center [172, 277] width 0 height 0
click at [180, 277] on input "Select an option" at bounding box center [172, 277] width 15 height 15
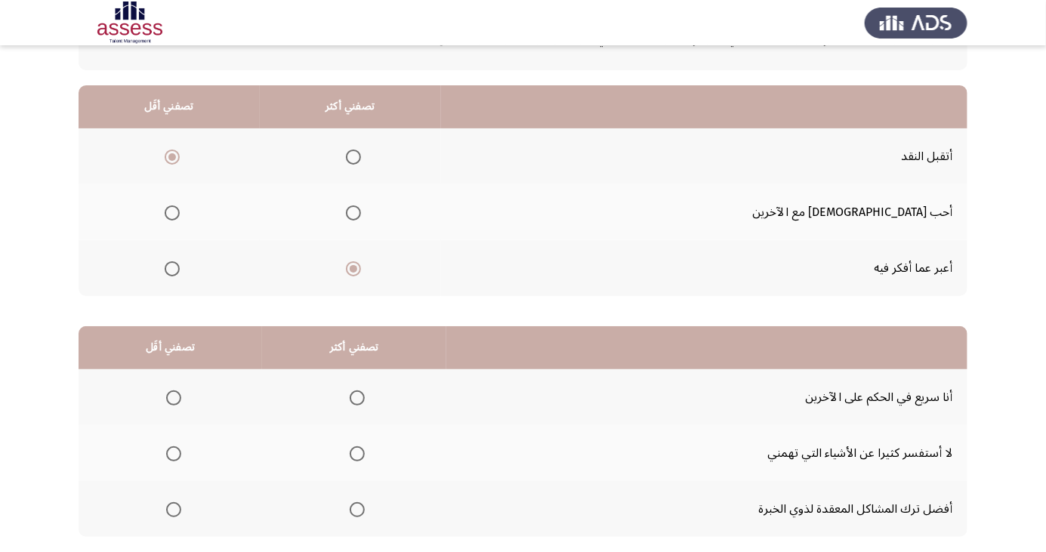
scroll to position [138, 0]
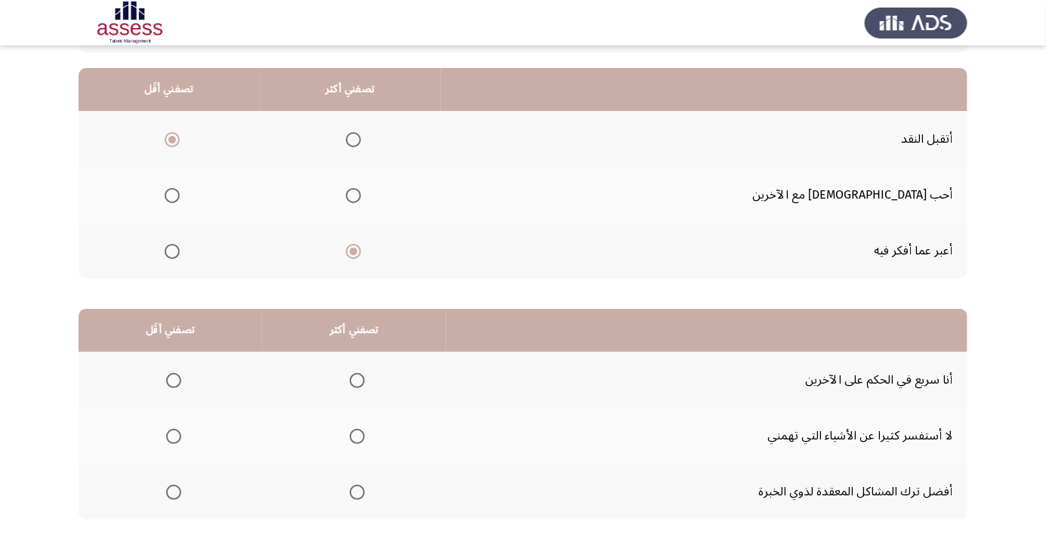
click at [331, 386] on th at bounding box center [354, 380] width 184 height 56
click at [341, 363] on th at bounding box center [354, 380] width 184 height 56
click at [354, 375] on span "Select an option" at bounding box center [357, 380] width 15 height 15
click at [354, 375] on input "Select an option" at bounding box center [357, 380] width 15 height 15
click at [176, 440] on span "Select an option" at bounding box center [173, 436] width 15 height 15
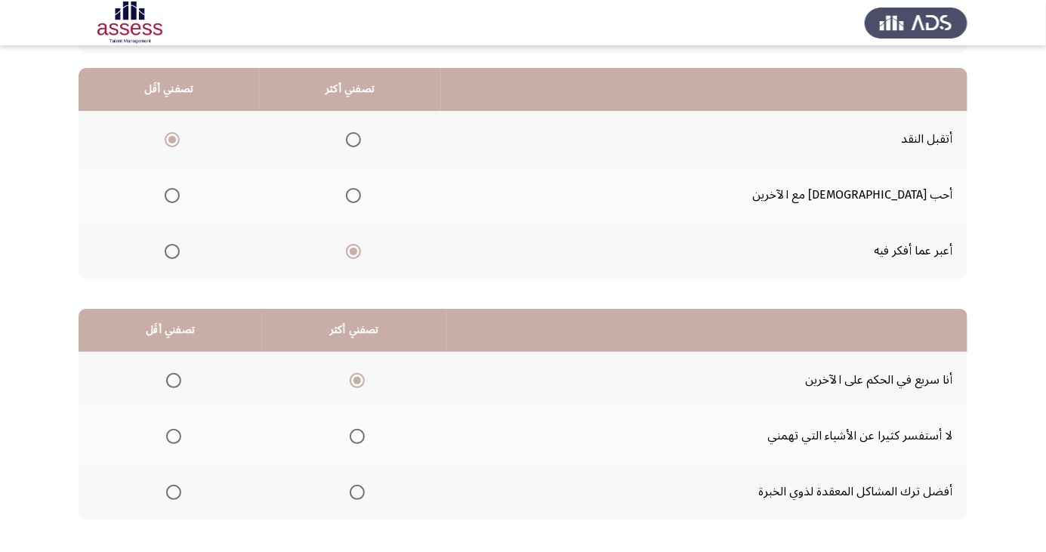
click at [176, 440] on input "Select an option" at bounding box center [173, 436] width 15 height 15
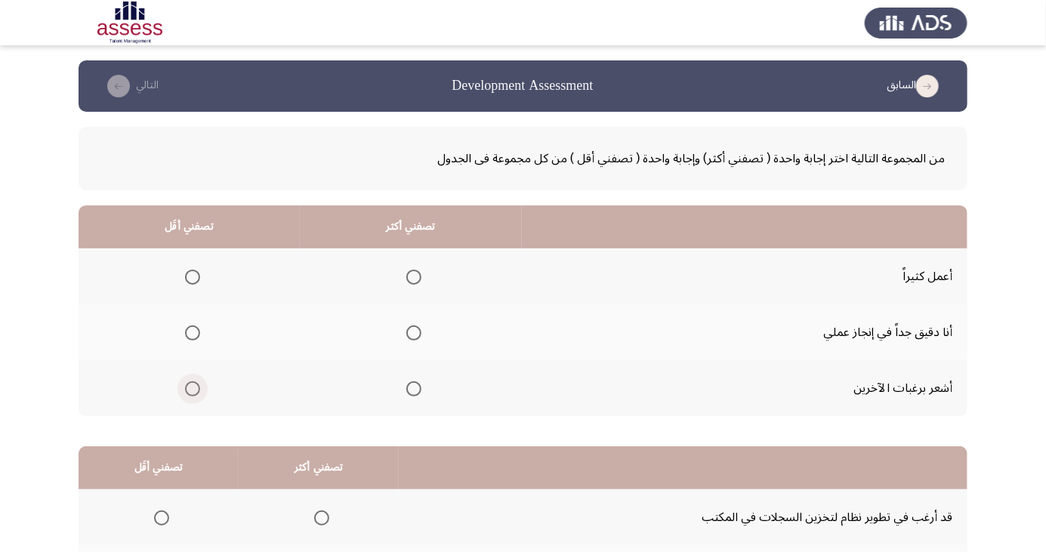
click at [190, 392] on span "Select an option" at bounding box center [192, 389] width 15 height 15
click at [190, 392] on input "Select an option" at bounding box center [192, 389] width 15 height 15
click at [414, 270] on span "Select an option" at bounding box center [413, 277] width 15 height 15
click at [414, 270] on input "Select an option" at bounding box center [413, 277] width 15 height 15
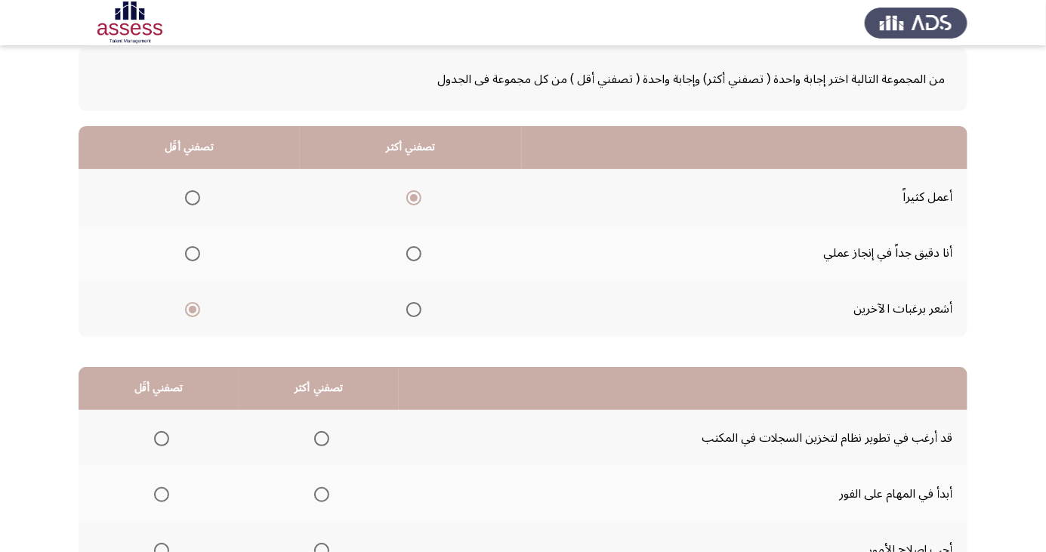
scroll to position [138, 0]
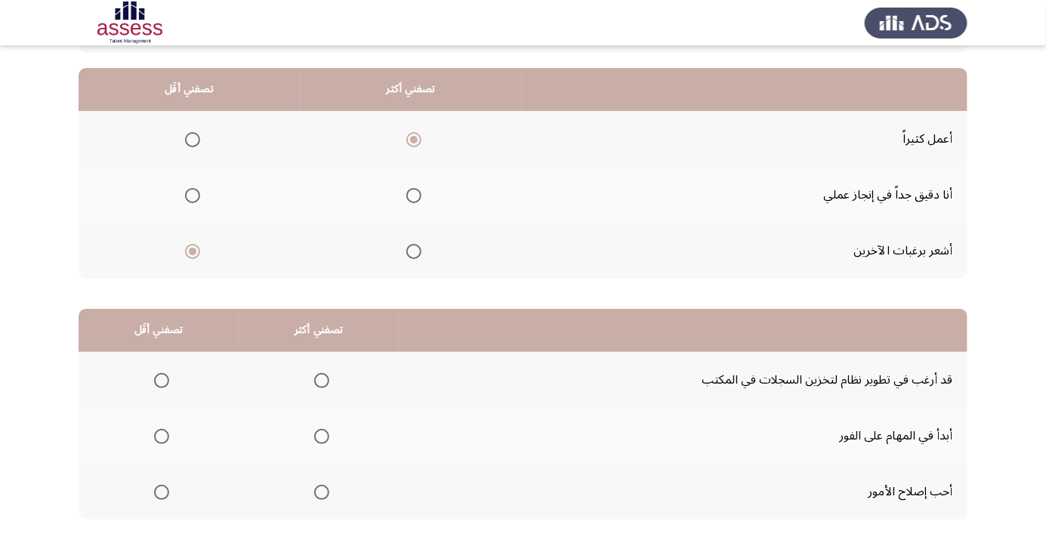
click at [322, 493] on span "Select an option" at bounding box center [322, 493] width 0 height 0
click at [318, 491] on input "Select an option" at bounding box center [321, 492] width 15 height 15
click at [162, 381] on span "Select an option" at bounding box center [162, 381] width 0 height 0
click at [160, 379] on input "Select an option" at bounding box center [161, 380] width 15 height 15
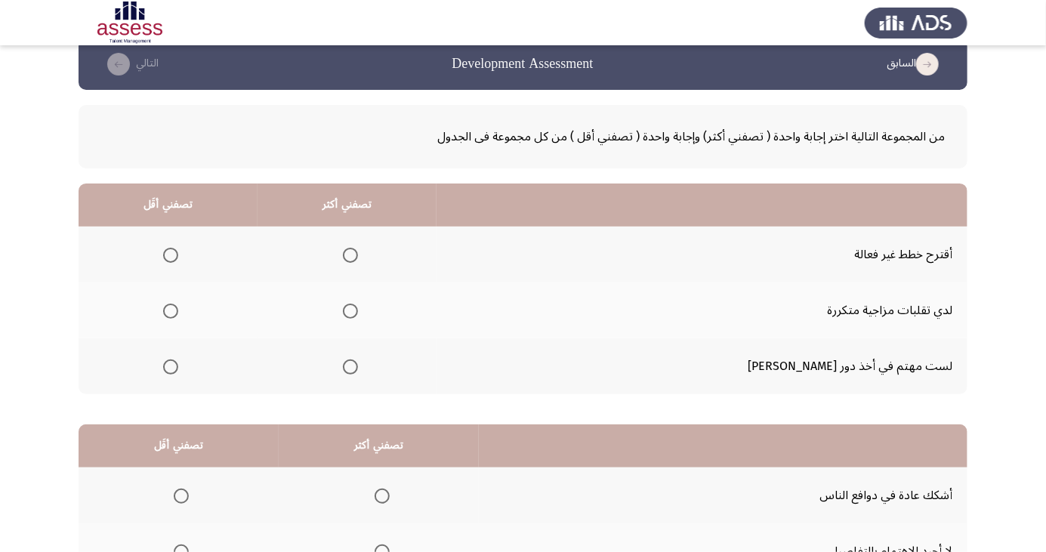
scroll to position [42, 0]
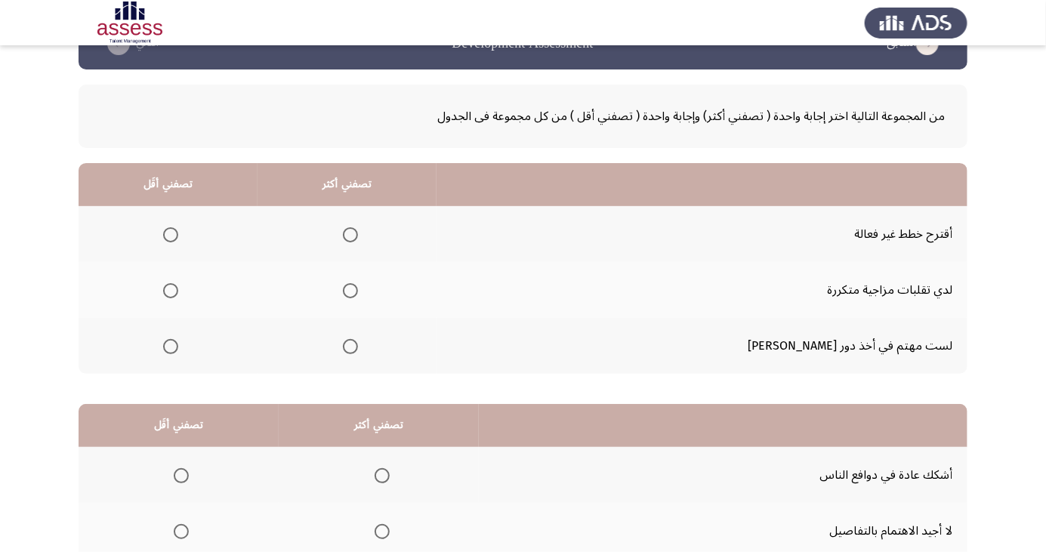
click at [358, 345] on span "Select an option" at bounding box center [350, 346] width 15 height 15
click at [358, 345] on input "Select an option" at bounding box center [350, 346] width 15 height 15
click at [171, 291] on span "Select an option" at bounding box center [171, 291] width 0 height 0
click at [178, 289] on input "Select an option" at bounding box center [170, 290] width 15 height 15
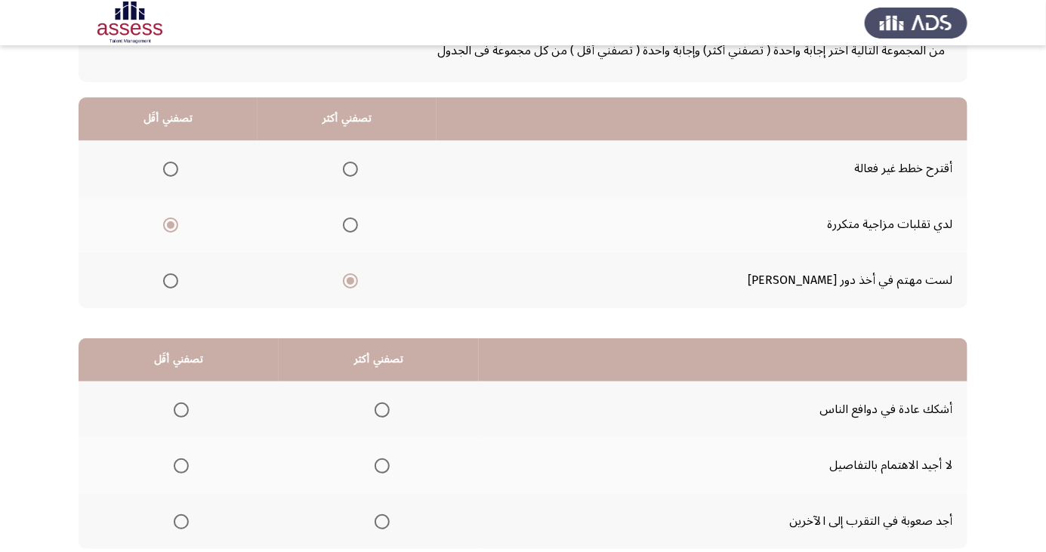
scroll to position [138, 0]
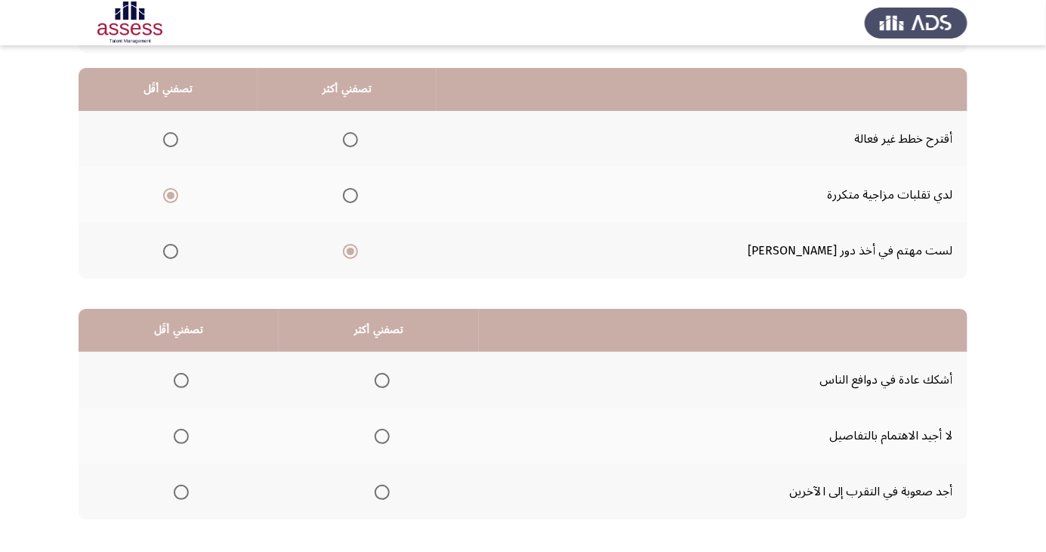
click at [179, 506] on th at bounding box center [179, 492] width 200 height 56
click at [175, 508] on th at bounding box center [179, 492] width 200 height 56
click at [187, 488] on span "Select an option" at bounding box center [181, 492] width 15 height 15
click at [187, 488] on input "Select an option" at bounding box center [181, 492] width 15 height 15
click at [382, 437] on span "Select an option" at bounding box center [382, 437] width 0 height 0
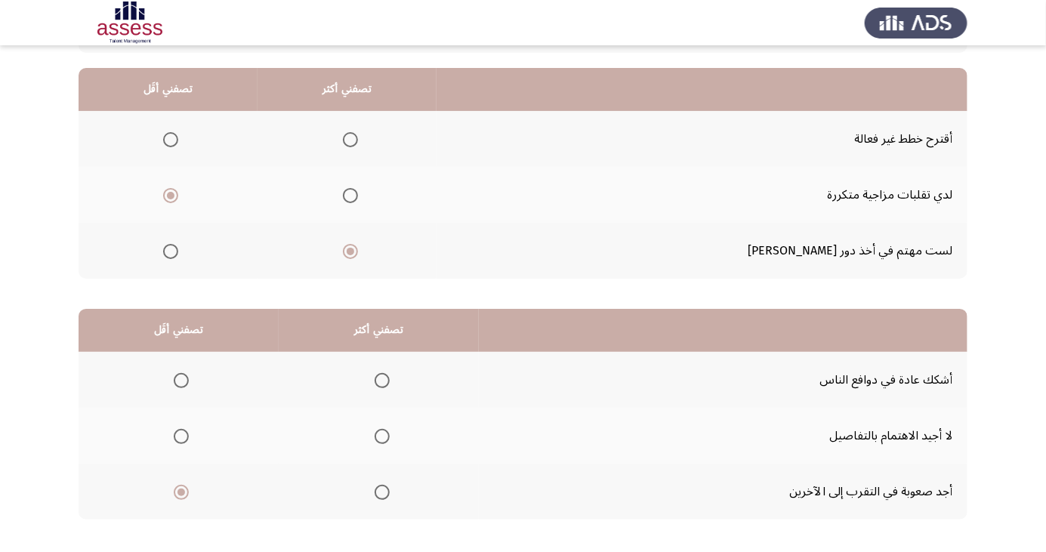
click at [379, 435] on input "Select an option" at bounding box center [382, 436] width 15 height 15
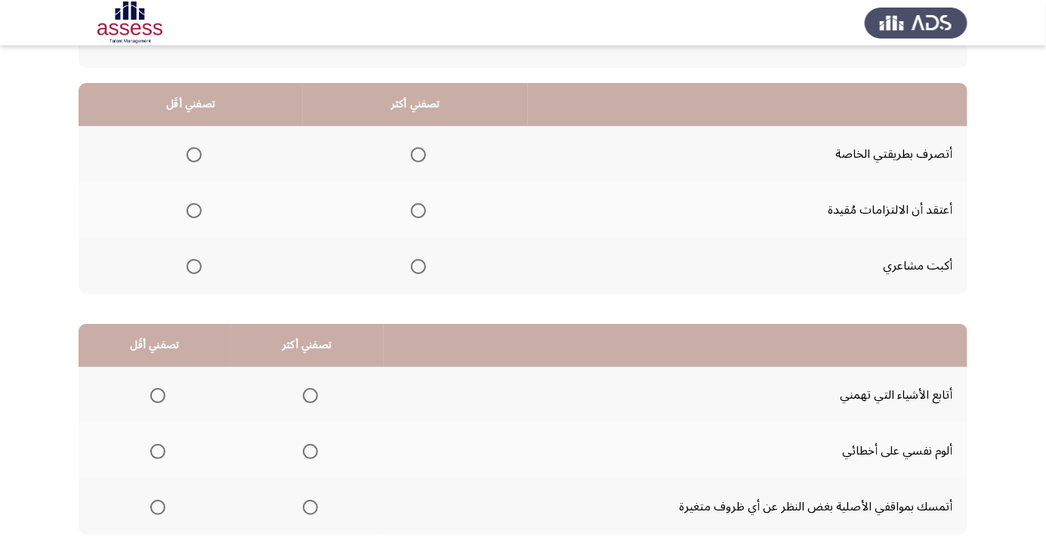
scroll to position [0, 0]
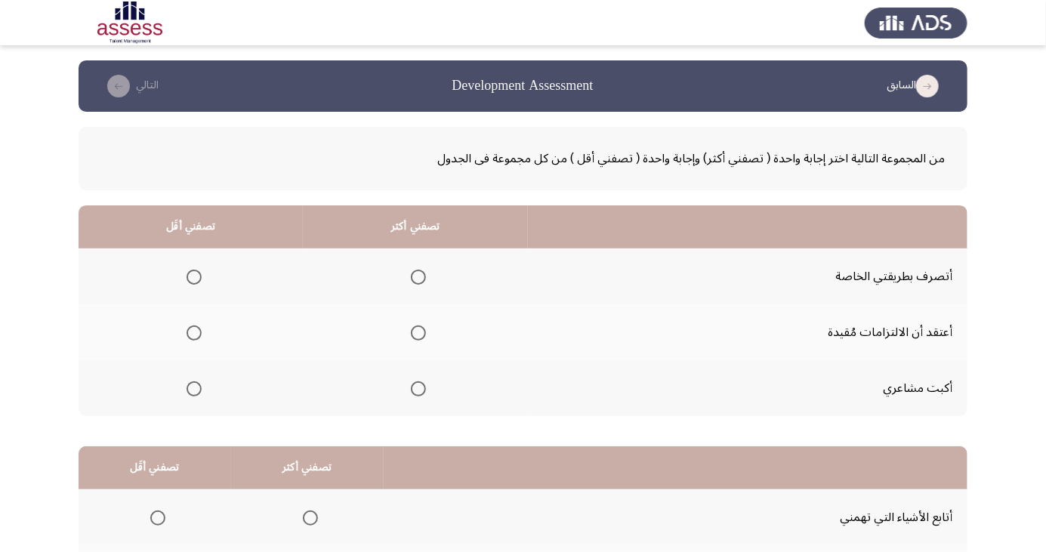
click at [193, 388] on span "Select an option" at bounding box center [194, 389] width 15 height 15
click at [193, 388] on input "Select an option" at bounding box center [194, 389] width 15 height 15
click at [413, 273] on span "Select an option" at bounding box center [418, 277] width 15 height 15
click at [413, 273] on input "Select an option" at bounding box center [418, 277] width 15 height 15
click at [6, 313] on app-assessment-container "السابق Development Assessment التالي من المجموعة التالية اختر إجابة واحدة ( تصف…" at bounding box center [523, 381] width 1046 height 642
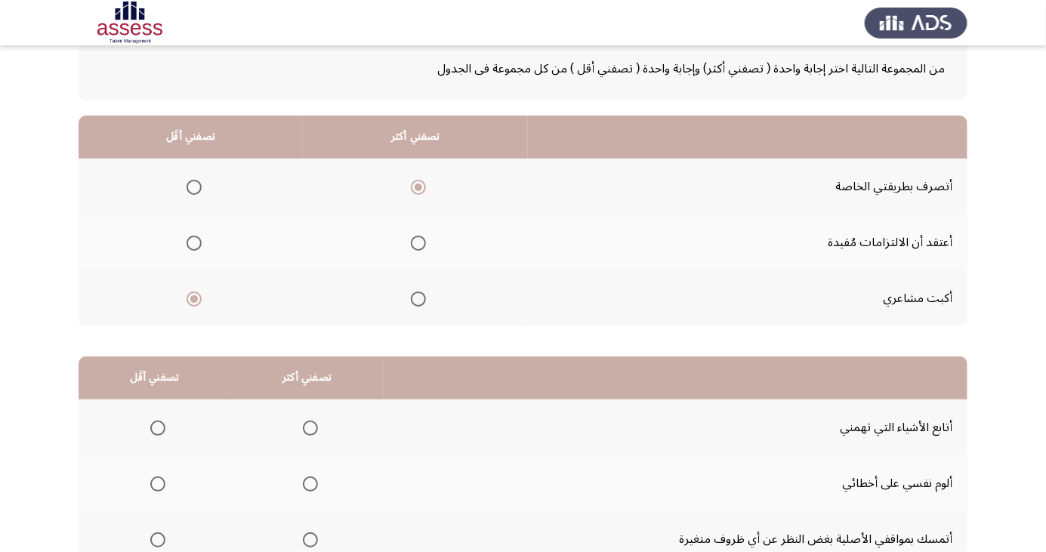
scroll to position [138, 0]
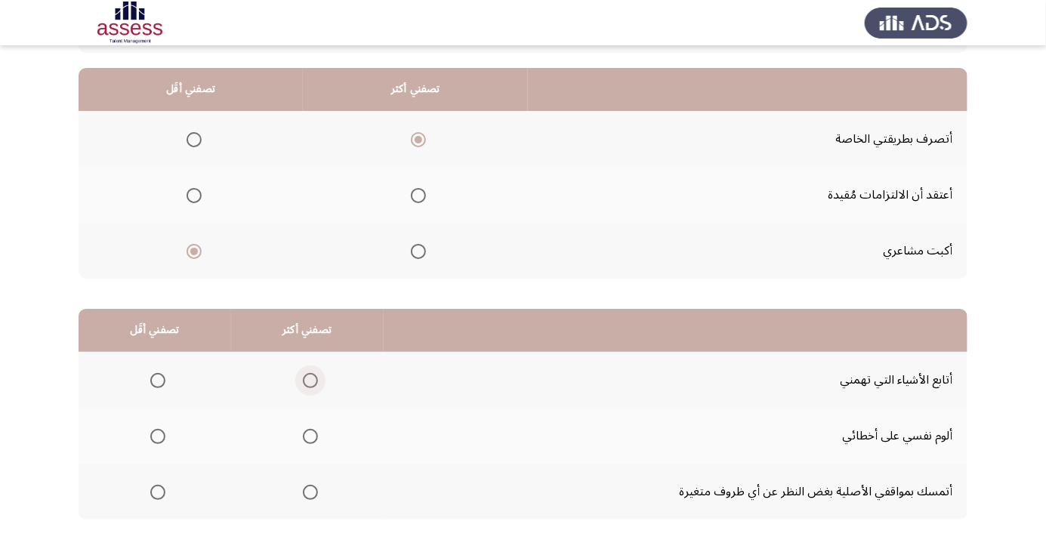
click at [304, 386] on span "Select an option" at bounding box center [310, 380] width 15 height 15
click at [304, 386] on input "Select an option" at bounding box center [310, 380] width 15 height 15
click at [162, 452] on th at bounding box center [155, 436] width 153 height 56
click at [158, 437] on span "Select an option" at bounding box center [158, 437] width 0 height 0
click at [157, 435] on input "Select an option" at bounding box center [157, 436] width 15 height 15
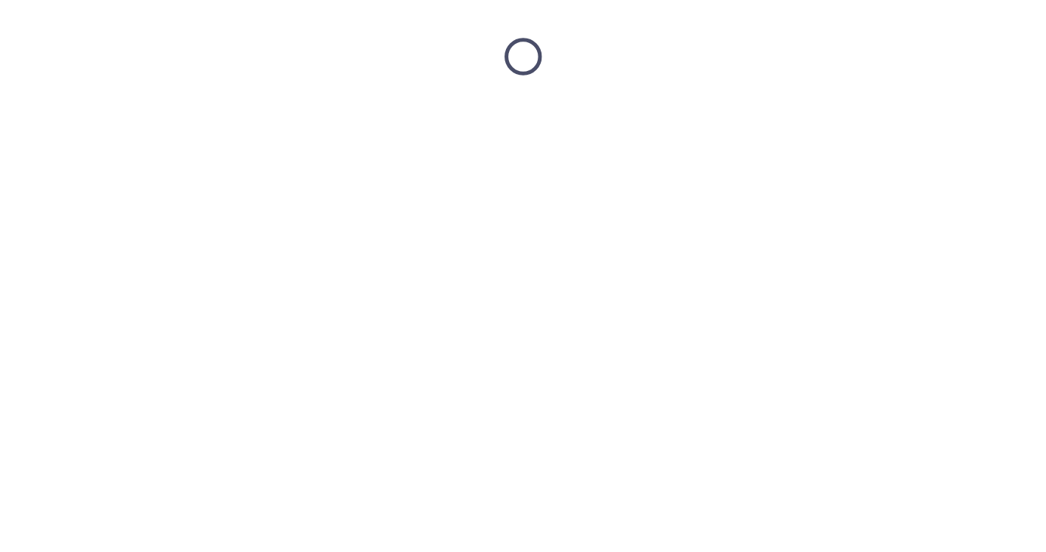
scroll to position [0, 0]
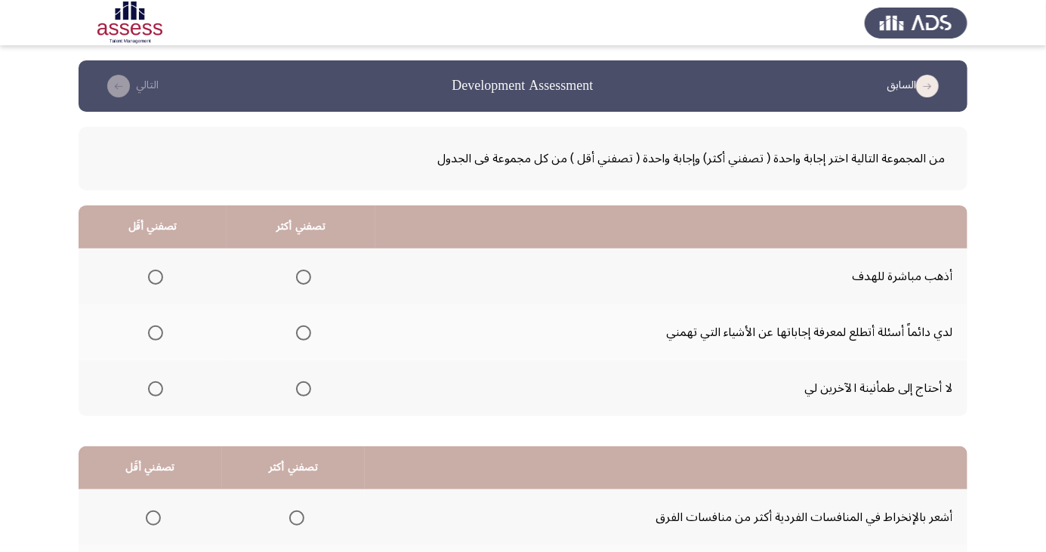
click at [66, 210] on app-assessment-container "السابق Development Assessment التالي من المجموعة التالية اختر إجابة واحدة ( تصف…" at bounding box center [523, 381] width 1046 height 642
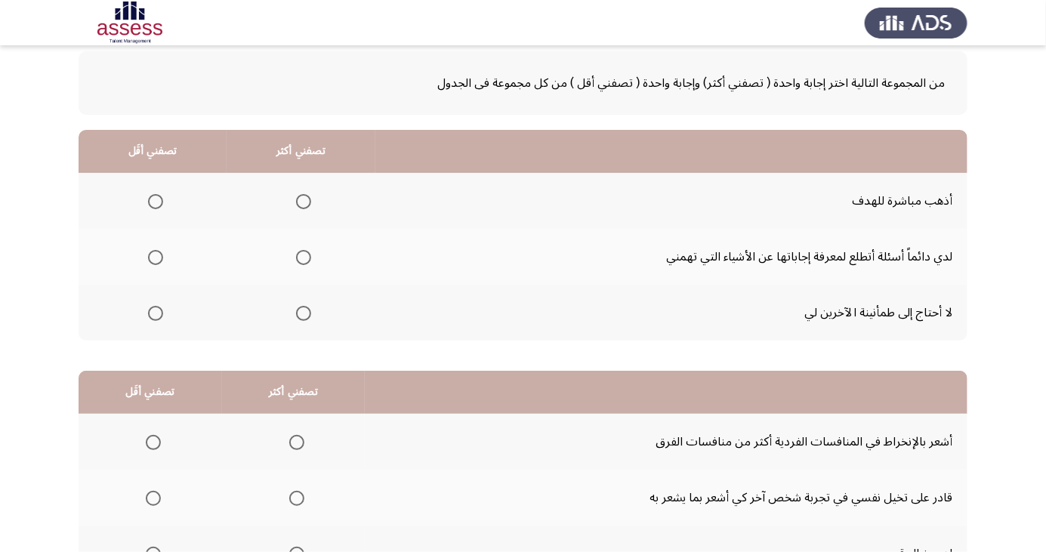
scroll to position [73, 0]
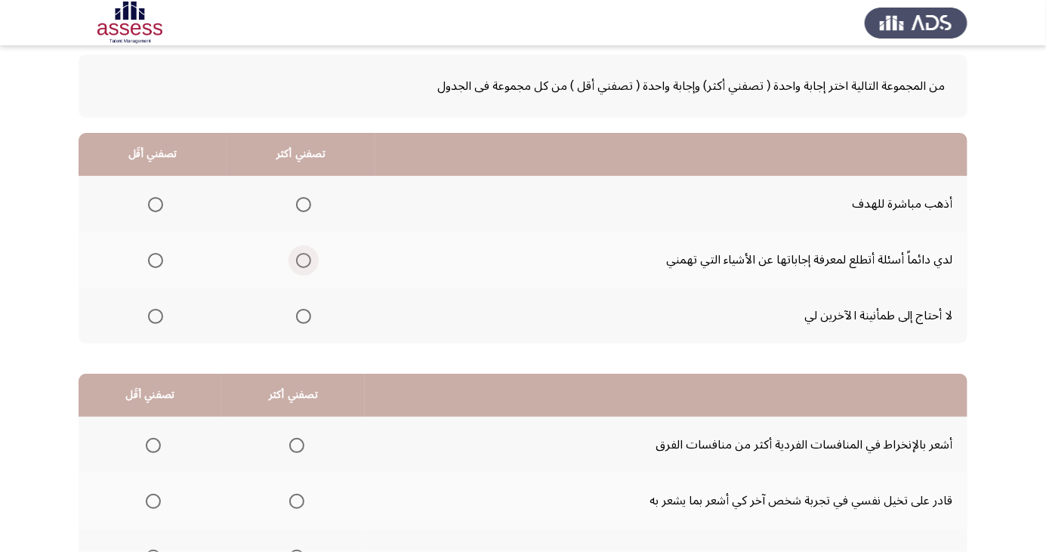
click at [302, 264] on span "Select an option" at bounding box center [303, 260] width 15 height 15
click at [302, 264] on input "Select an option" at bounding box center [303, 260] width 15 height 15
click at [156, 331] on th at bounding box center [153, 316] width 148 height 56
click at [152, 319] on span "Select an option" at bounding box center [155, 316] width 15 height 15
click at [152, 319] on input "Select an option" at bounding box center [155, 316] width 15 height 15
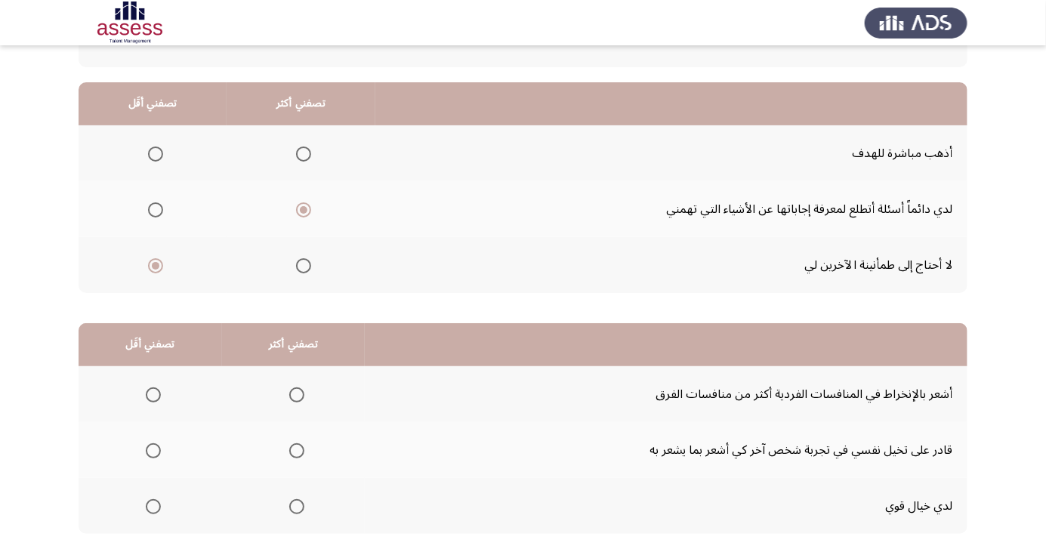
scroll to position [138, 0]
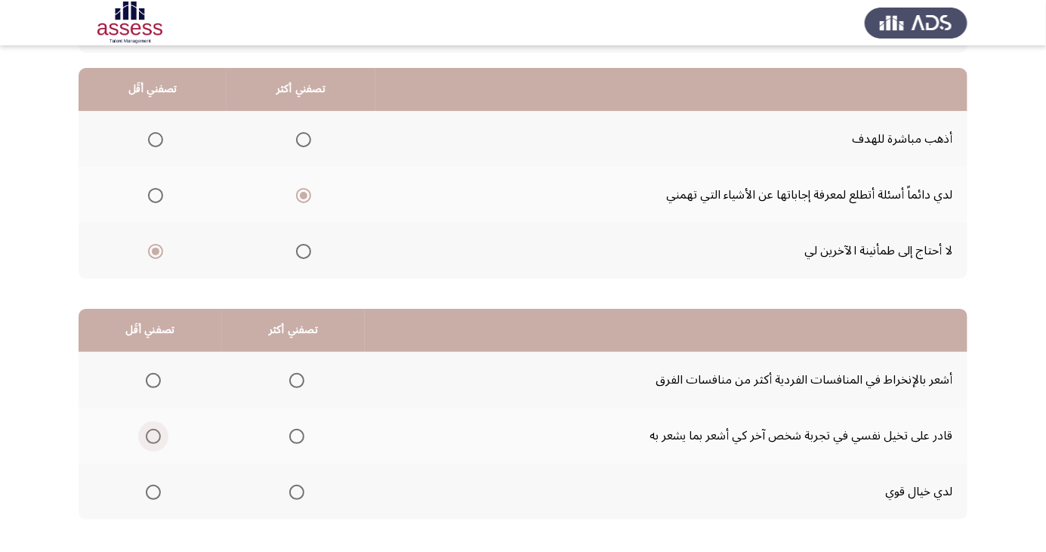
click at [146, 436] on span "Select an option" at bounding box center [153, 436] width 15 height 15
click at [146, 436] on input "Select an option" at bounding box center [153, 436] width 15 height 15
click at [115, 249] on th at bounding box center [153, 251] width 148 height 56
click at [292, 387] on span "Select an option" at bounding box center [296, 380] width 15 height 15
click at [292, 387] on input "Select an option" at bounding box center [296, 380] width 15 height 15
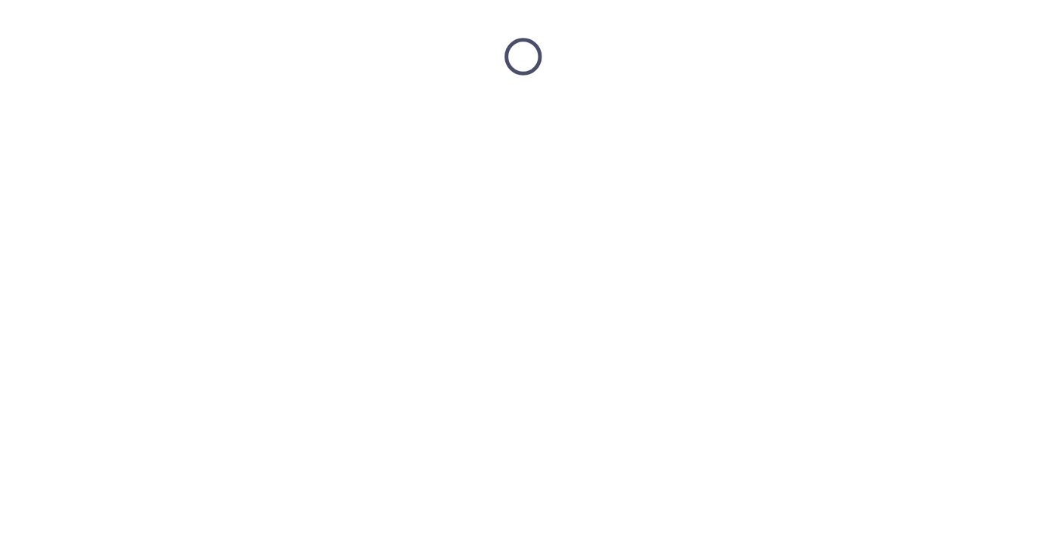
scroll to position [0, 0]
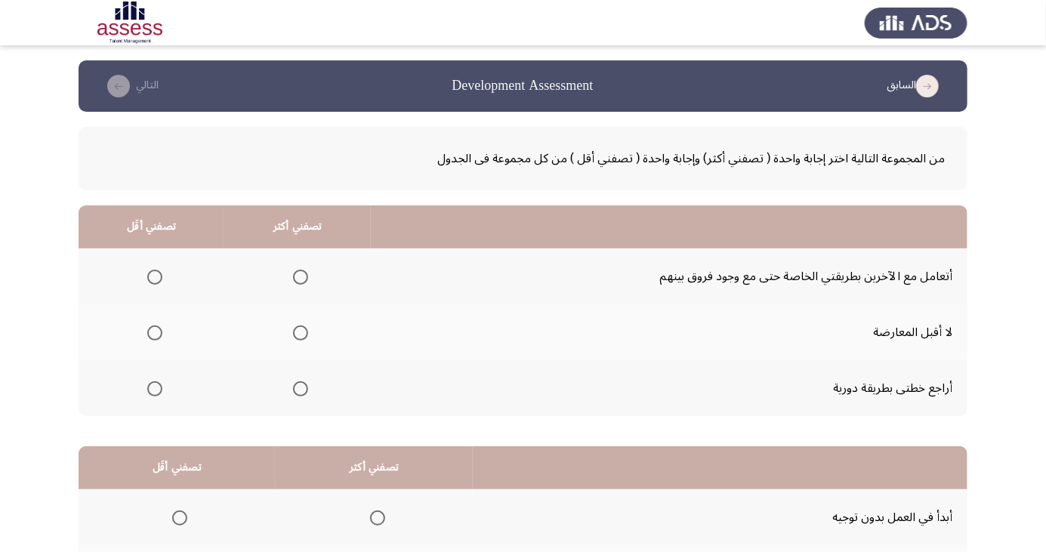
click at [151, 337] on span "Select an option" at bounding box center [154, 333] width 15 height 15
click at [151, 337] on input "Select an option" at bounding box center [154, 333] width 15 height 15
click at [304, 280] on span "Select an option" at bounding box center [300, 277] width 15 height 15
click at [304, 280] on input "Select an option" at bounding box center [300, 277] width 15 height 15
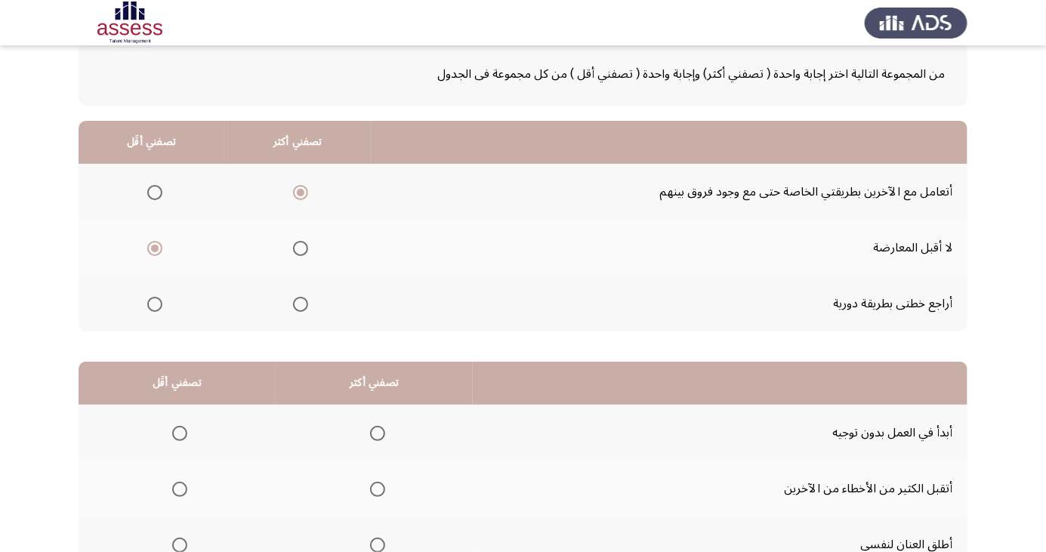
scroll to position [85, 0]
click at [180, 433] on span "Select an option" at bounding box center [180, 433] width 0 height 0
click at [179, 431] on input "Select an option" at bounding box center [179, 432] width 15 height 15
click at [381, 510] on th at bounding box center [374, 488] width 197 height 56
click at [371, 490] on span "Select an option" at bounding box center [377, 488] width 15 height 15
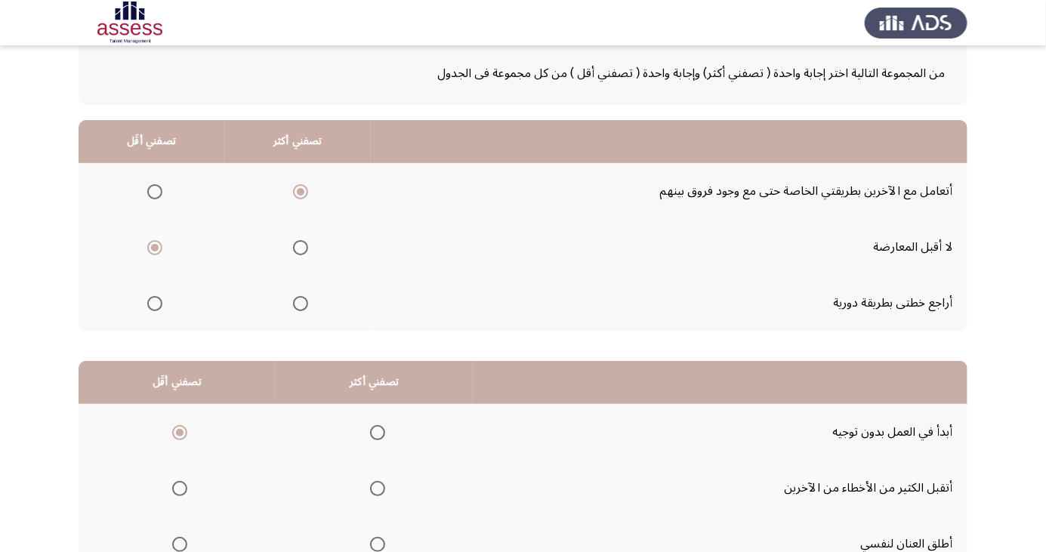
click at [371, 490] on input "Select an option" at bounding box center [377, 488] width 15 height 15
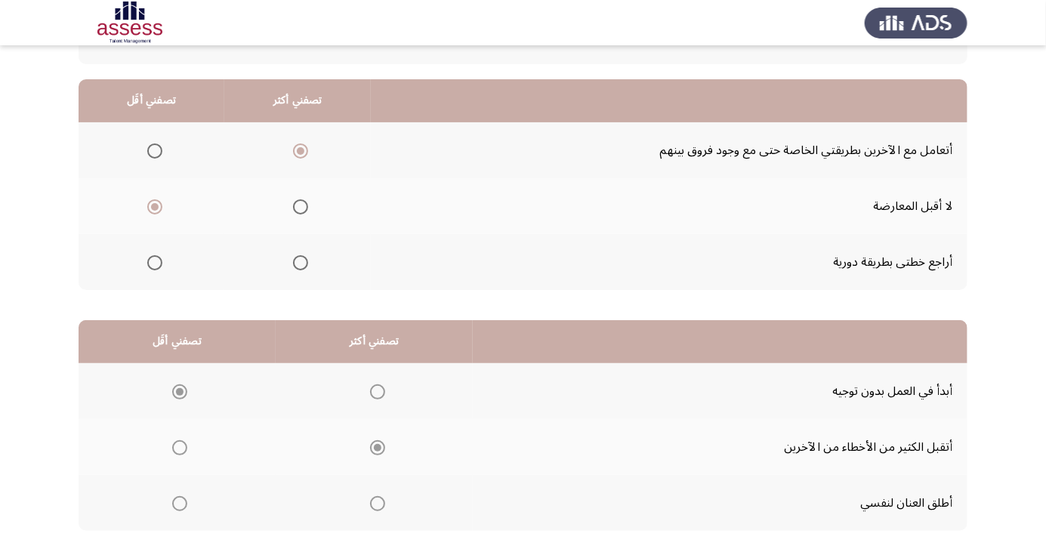
scroll to position [138, 0]
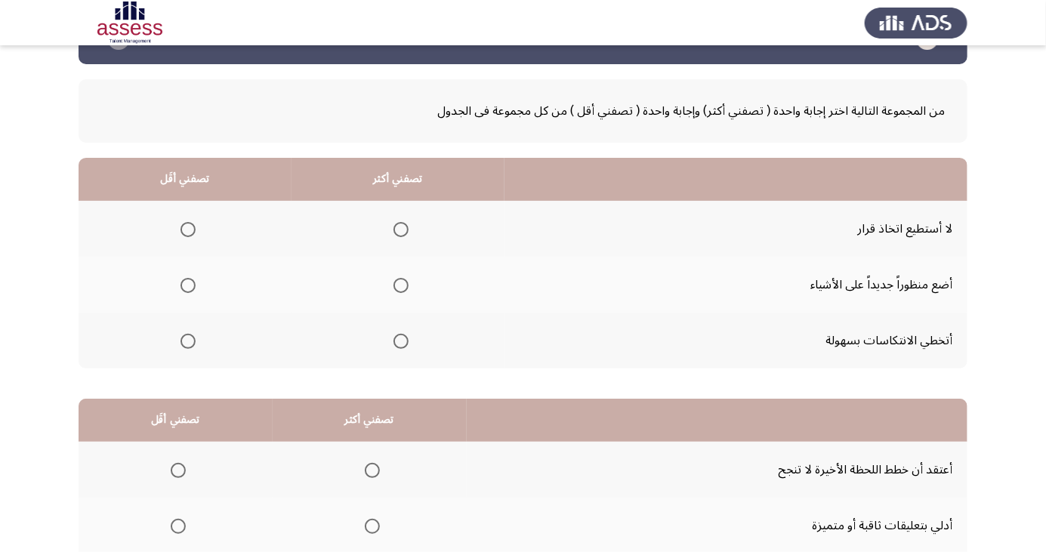
scroll to position [36, 0]
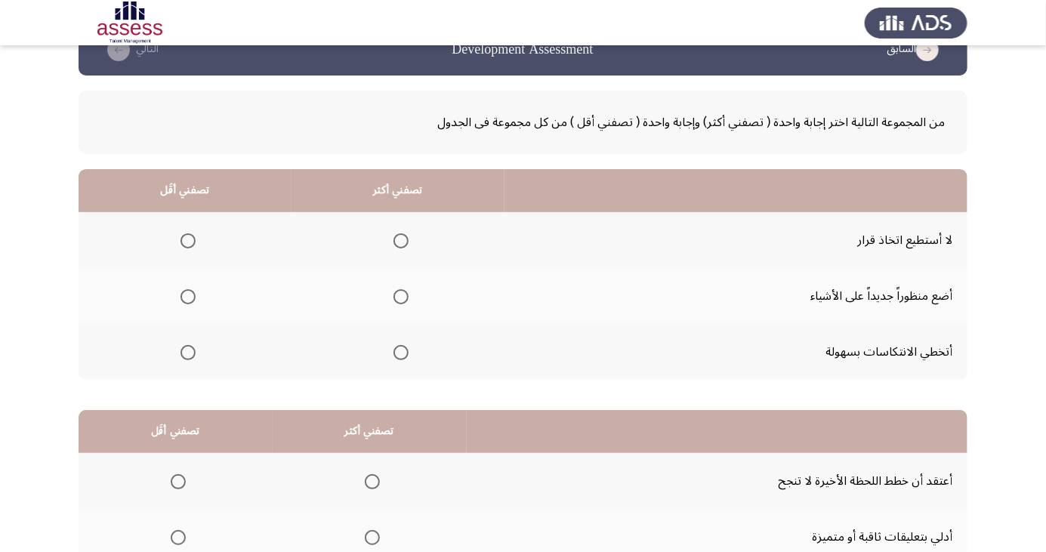
click at [85, 284] on th at bounding box center [185, 296] width 213 height 56
click at [188, 241] on span "Select an option" at bounding box center [188, 241] width 0 height 0
click at [187, 240] on input "Select an option" at bounding box center [188, 240] width 15 height 15
click at [395, 368] on th at bounding box center [398, 352] width 213 height 56
click at [406, 333] on th at bounding box center [398, 352] width 213 height 56
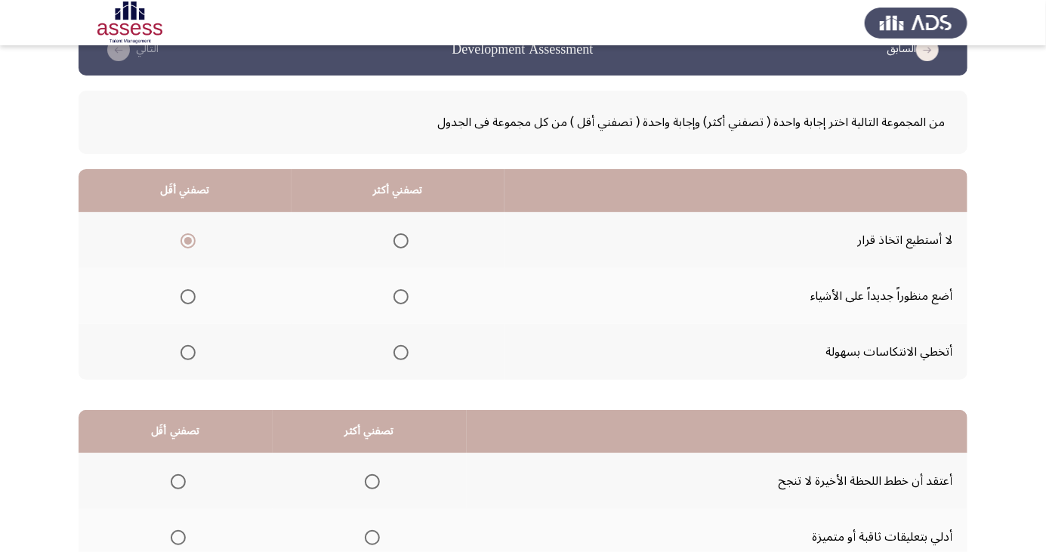
click at [401, 353] on span "Select an option" at bounding box center [401, 353] width 0 height 0
click at [397, 351] on input "Select an option" at bounding box center [401, 352] width 15 height 15
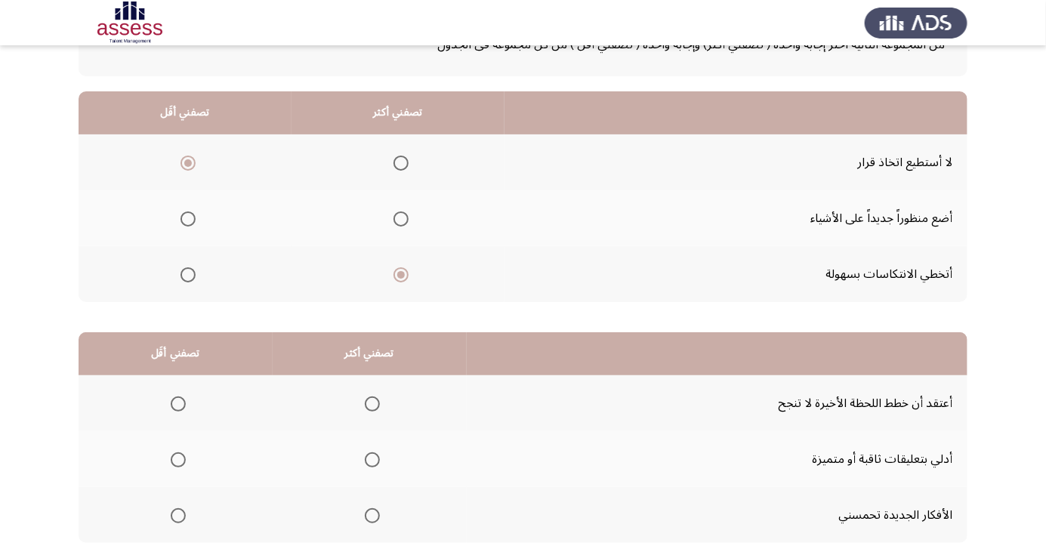
scroll to position [138, 0]
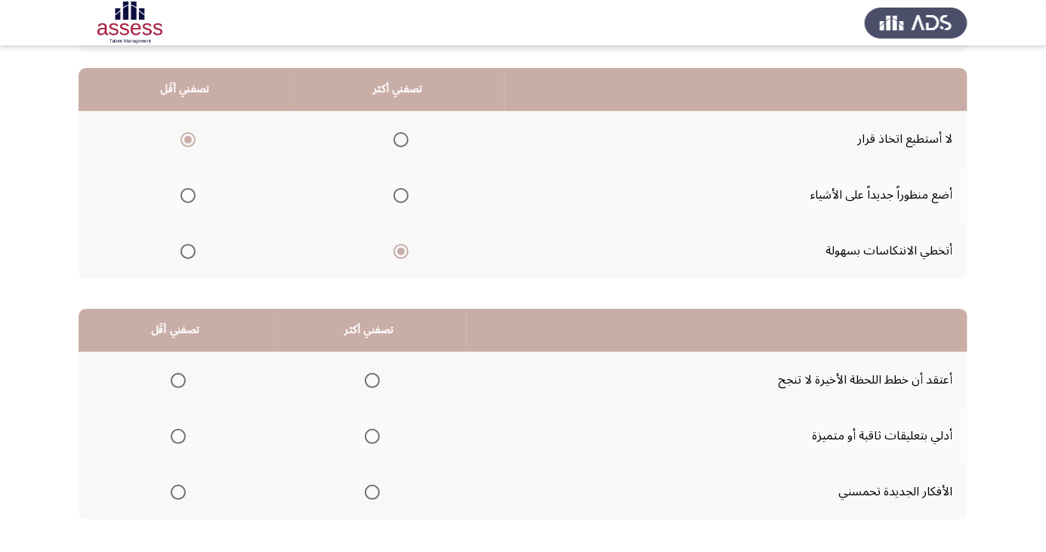
click at [372, 493] on span "Select an option" at bounding box center [372, 493] width 0 height 0
click at [369, 491] on input "Select an option" at bounding box center [372, 492] width 15 height 15
click at [178, 381] on span "Select an option" at bounding box center [178, 381] width 0 height 0
click at [177, 379] on input "Select an option" at bounding box center [178, 380] width 15 height 15
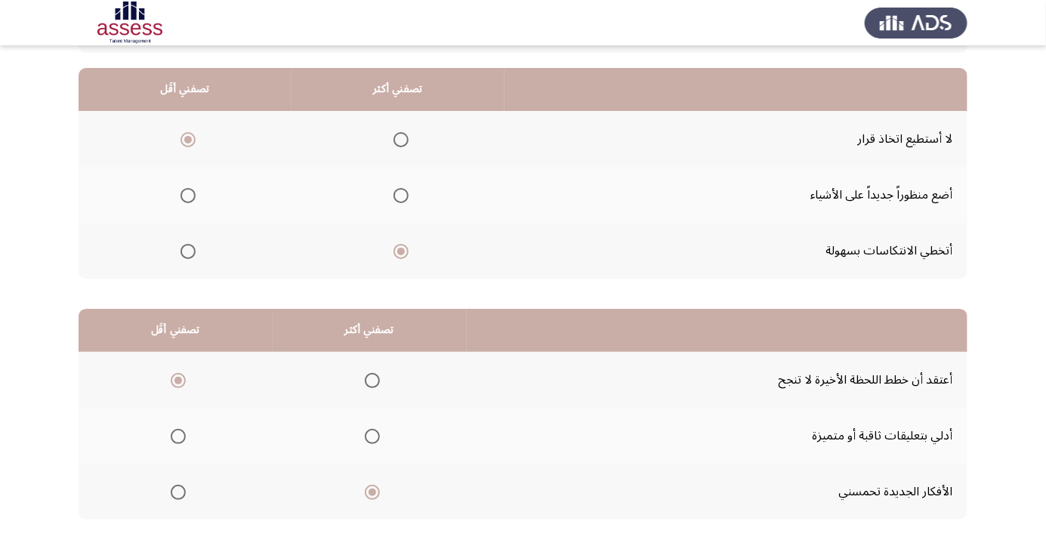
scroll to position [0, 0]
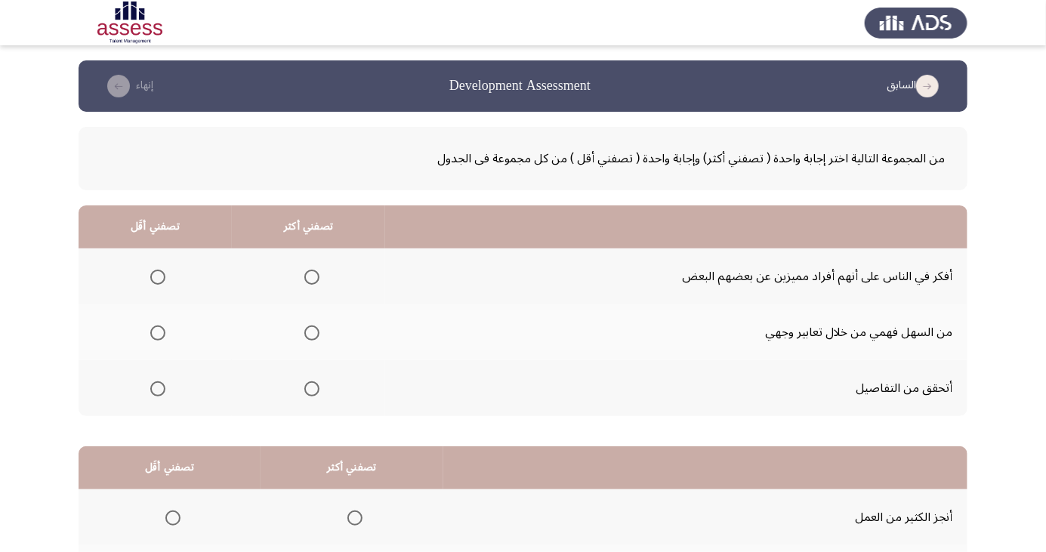
click at [321, 350] on th at bounding box center [308, 332] width 153 height 56
click at [315, 337] on span "Select an option" at bounding box center [311, 333] width 15 height 15
click at [315, 337] on input "Select an option" at bounding box center [311, 333] width 15 height 15
click at [152, 272] on span "Select an option" at bounding box center [157, 277] width 15 height 15
click at [152, 272] on input "Select an option" at bounding box center [157, 277] width 15 height 15
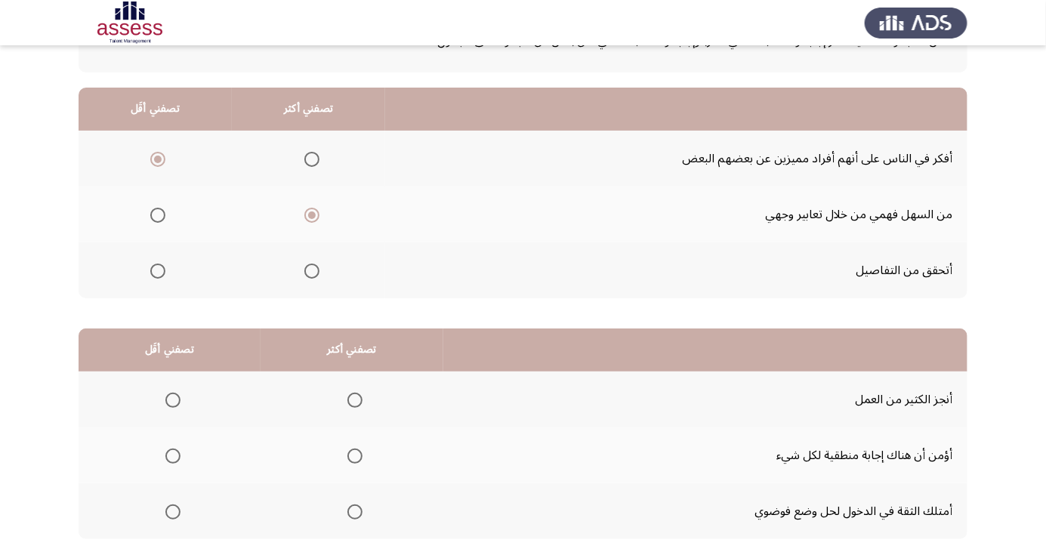
scroll to position [123, 0]
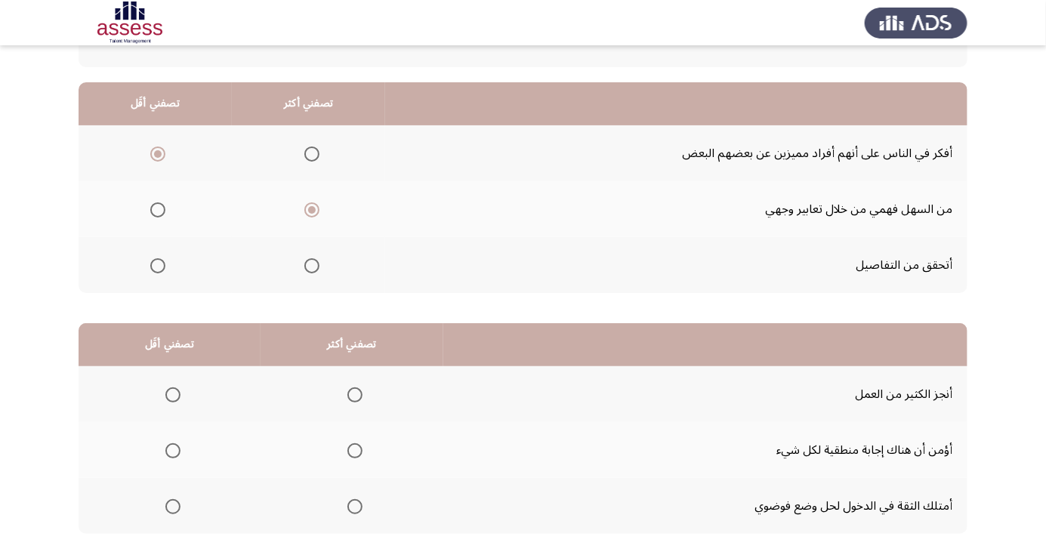
click at [359, 443] on span "Select an option" at bounding box center [355, 450] width 15 height 15
click at [359, 443] on input "Select an option" at bounding box center [355, 450] width 15 height 15
click at [173, 507] on span "Select an option" at bounding box center [173, 507] width 0 height 0
click at [172, 505] on input "Select an option" at bounding box center [172, 506] width 15 height 15
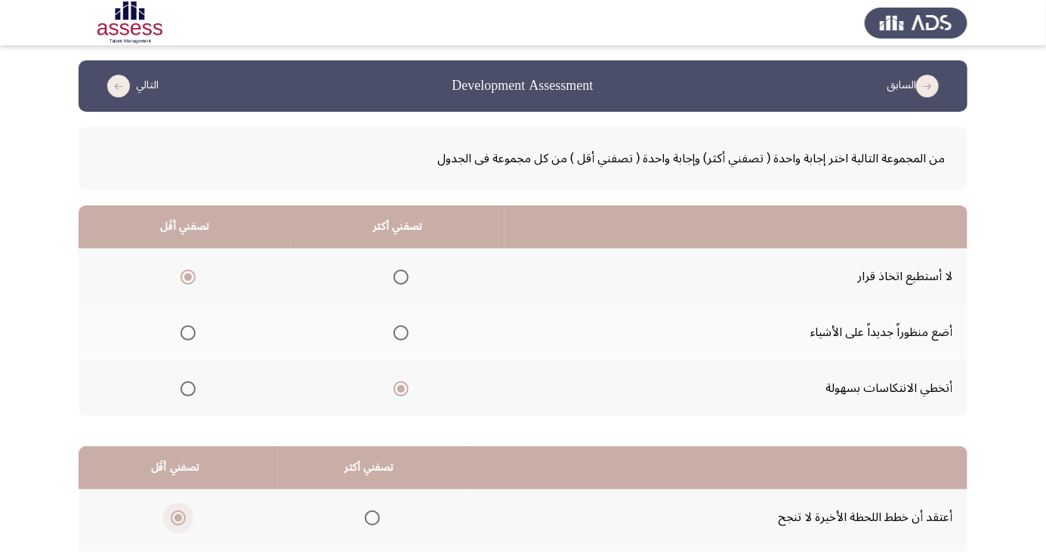
scroll to position [138, 0]
